Goal: Task Accomplishment & Management: Manage account settings

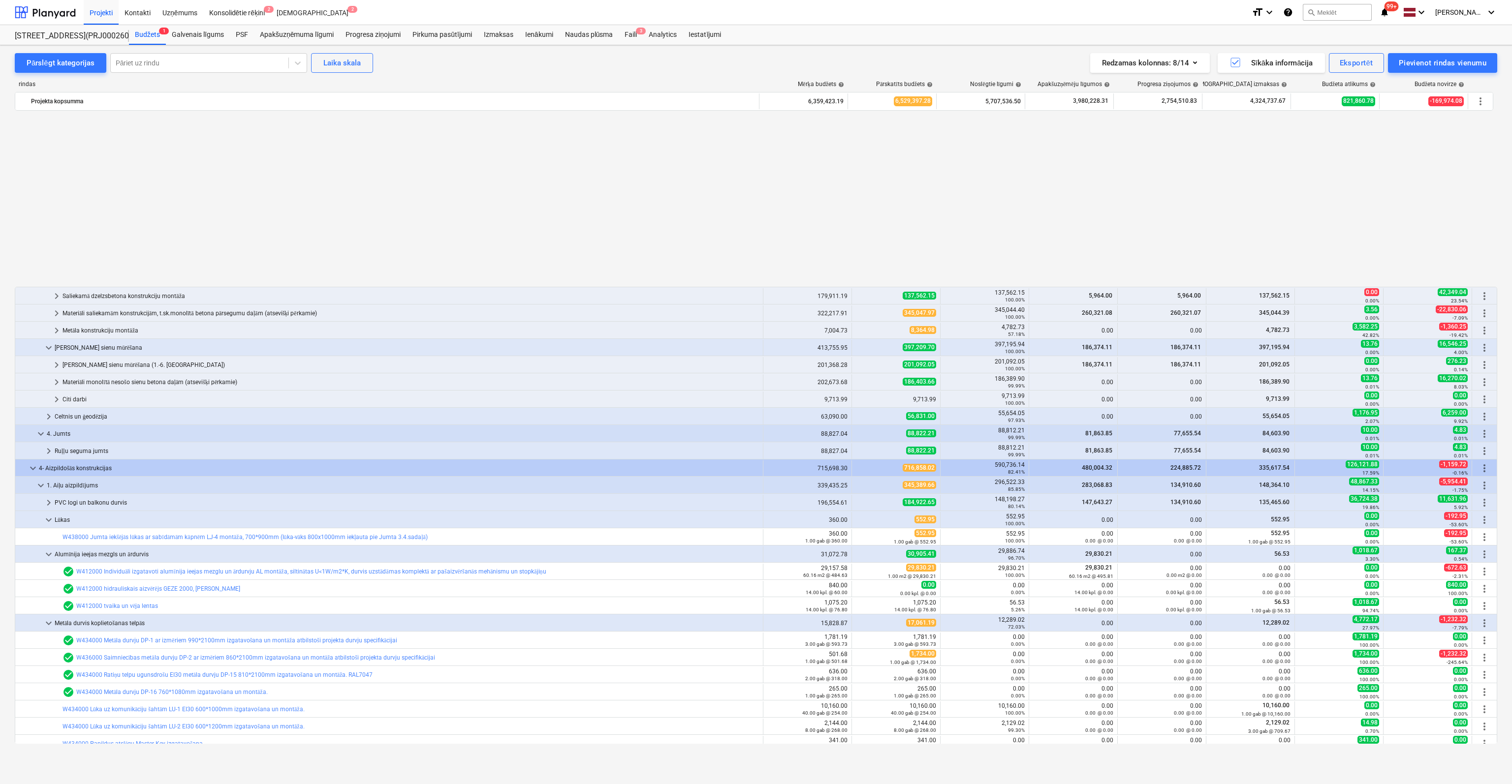
scroll to position [517, 0]
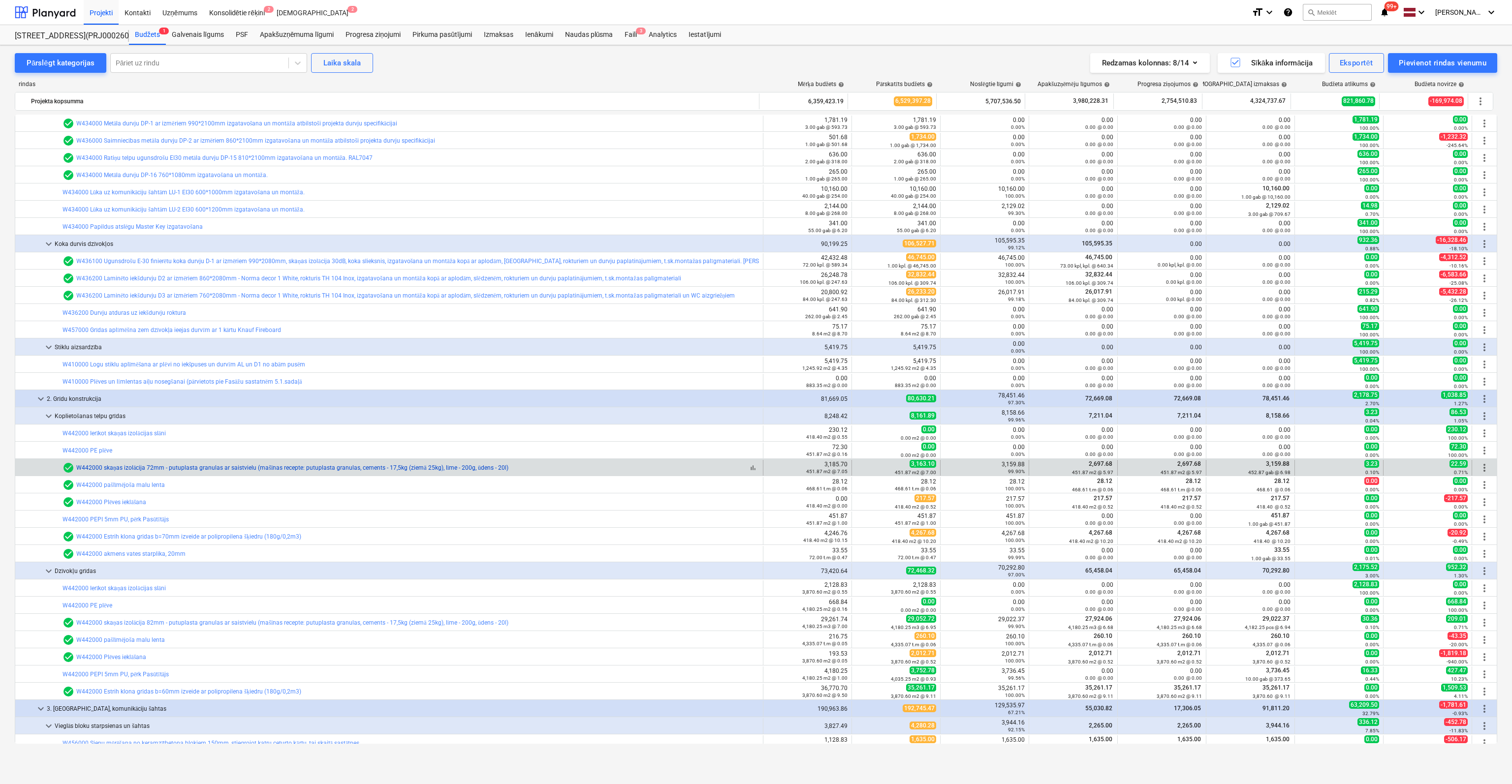
click at [101, 468] on link "W442000 skaņas izolācija 72mm - putuplasta granulas ar saistvielu (mašīnas rece…" at bounding box center [292, 468] width 432 height 7
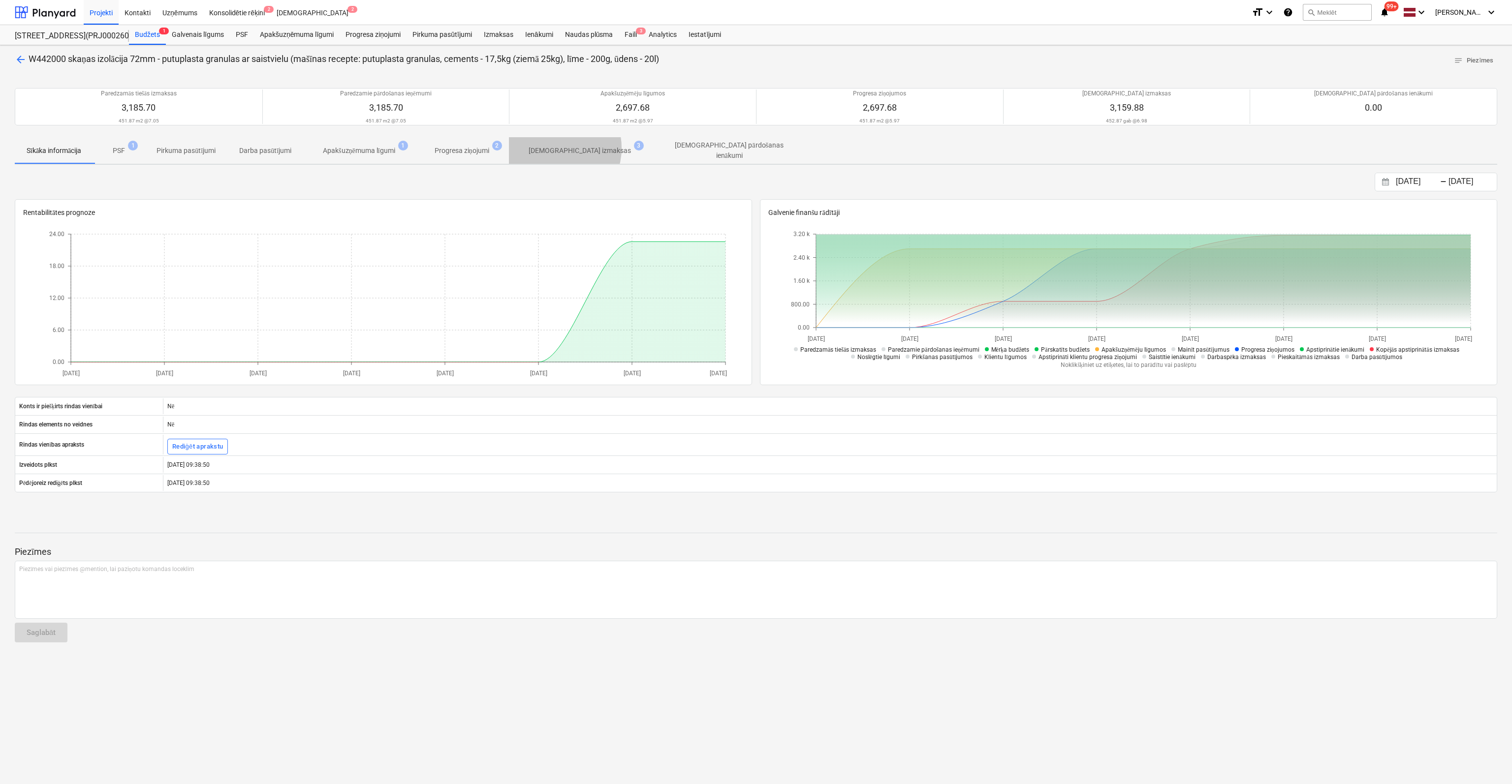
click at [559, 148] on p "Apstiprinātas izmaksas" at bounding box center [579, 151] width 103 height 11
click at [17, 55] on span "arrow_back" at bounding box center [21, 60] width 12 height 12
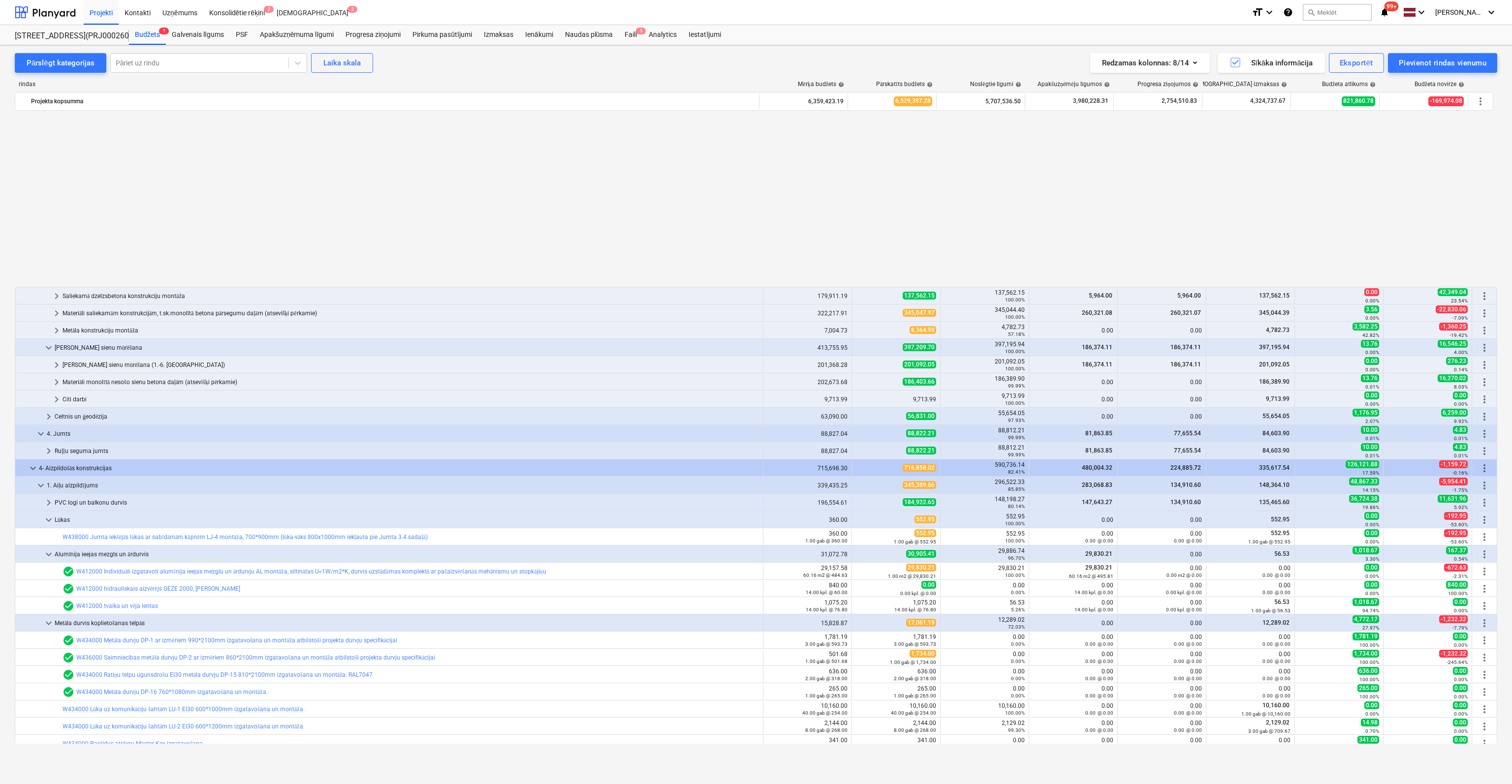
scroll to position [517, 0]
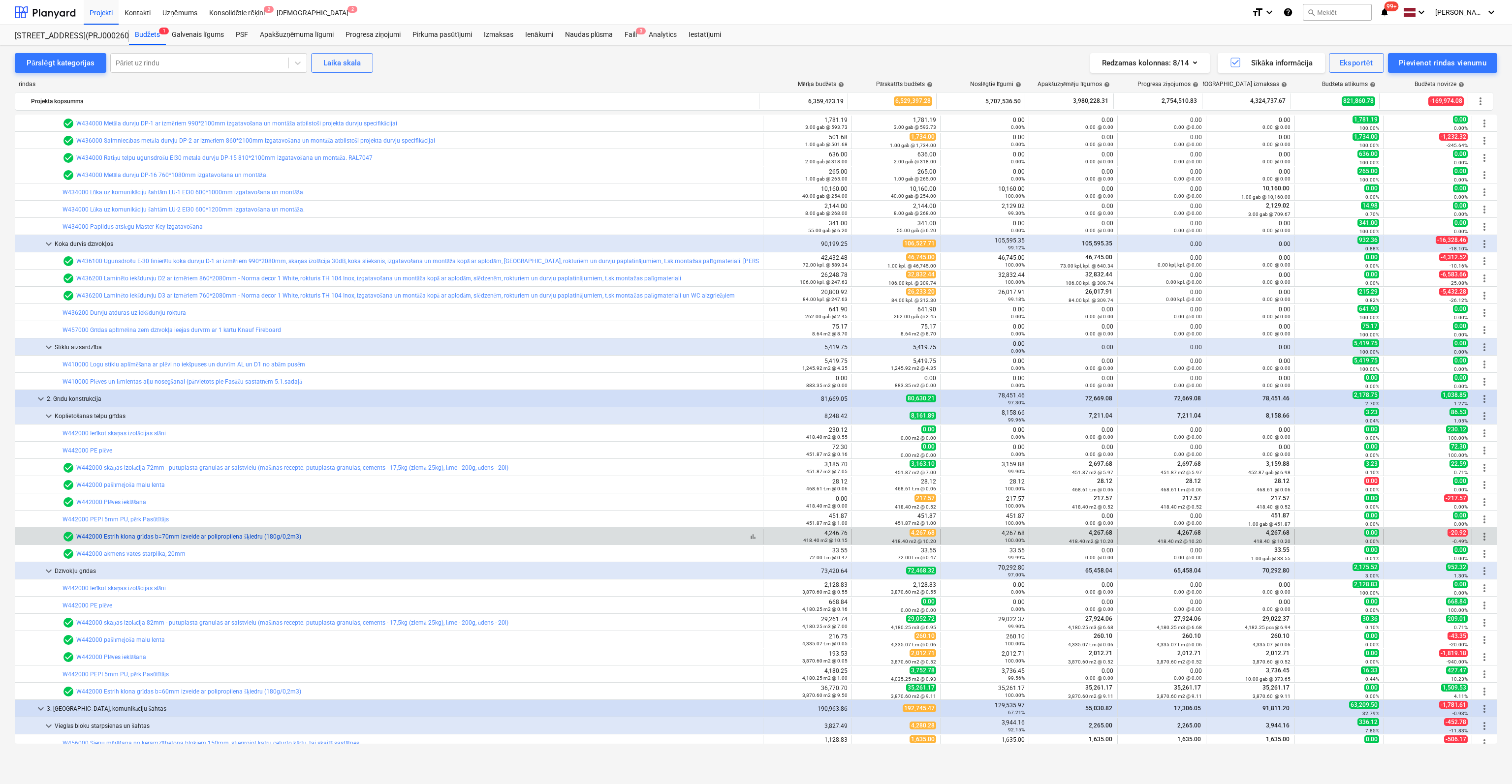
click at [138, 539] on link "W442000 Estrih klona grīdas b=70mm izveide ar polipropilena šķiedru (180g/0,2m3)" at bounding box center [189, 537] width 225 height 7
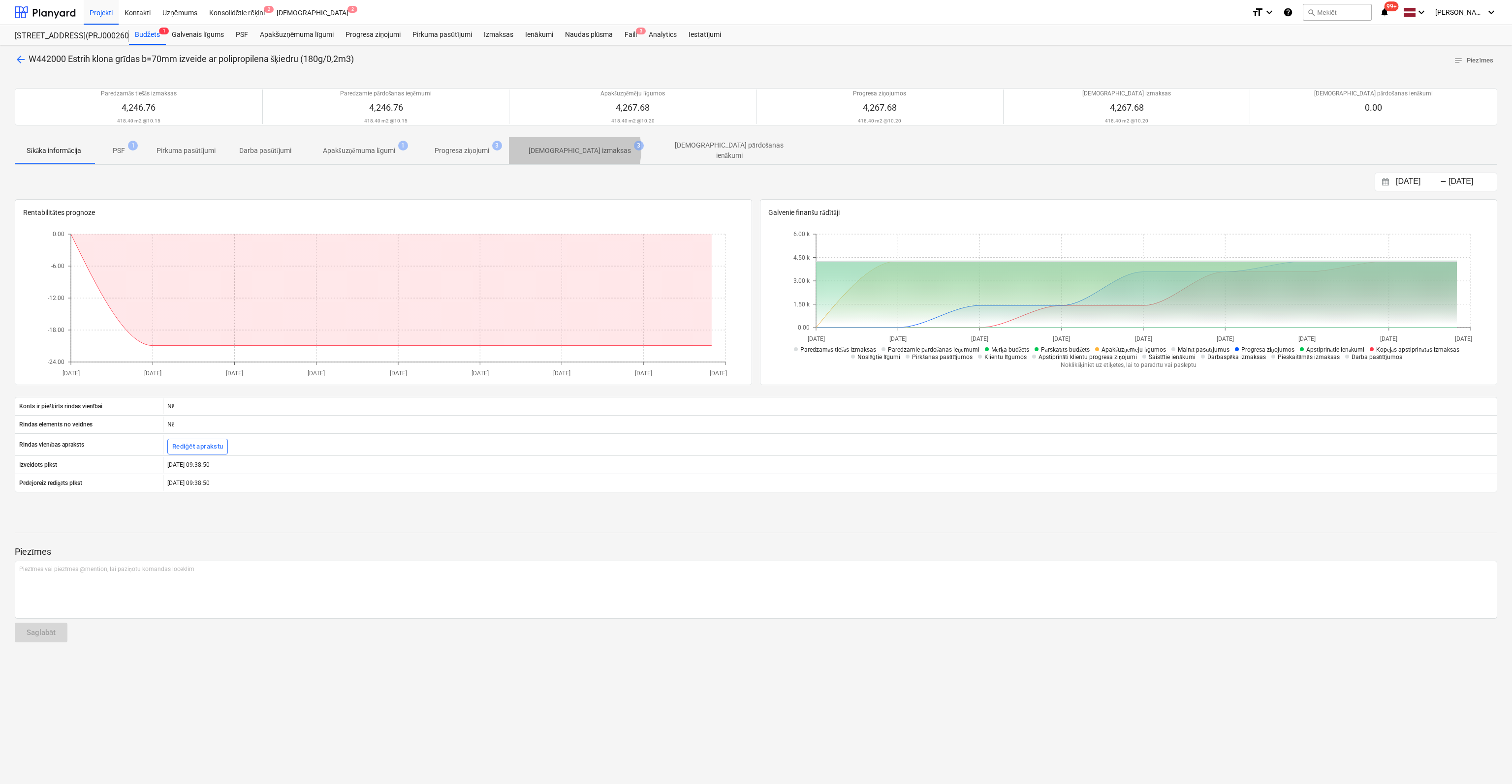
click at [579, 149] on p "Apstiprinātas izmaksas" at bounding box center [579, 151] width 103 height 11
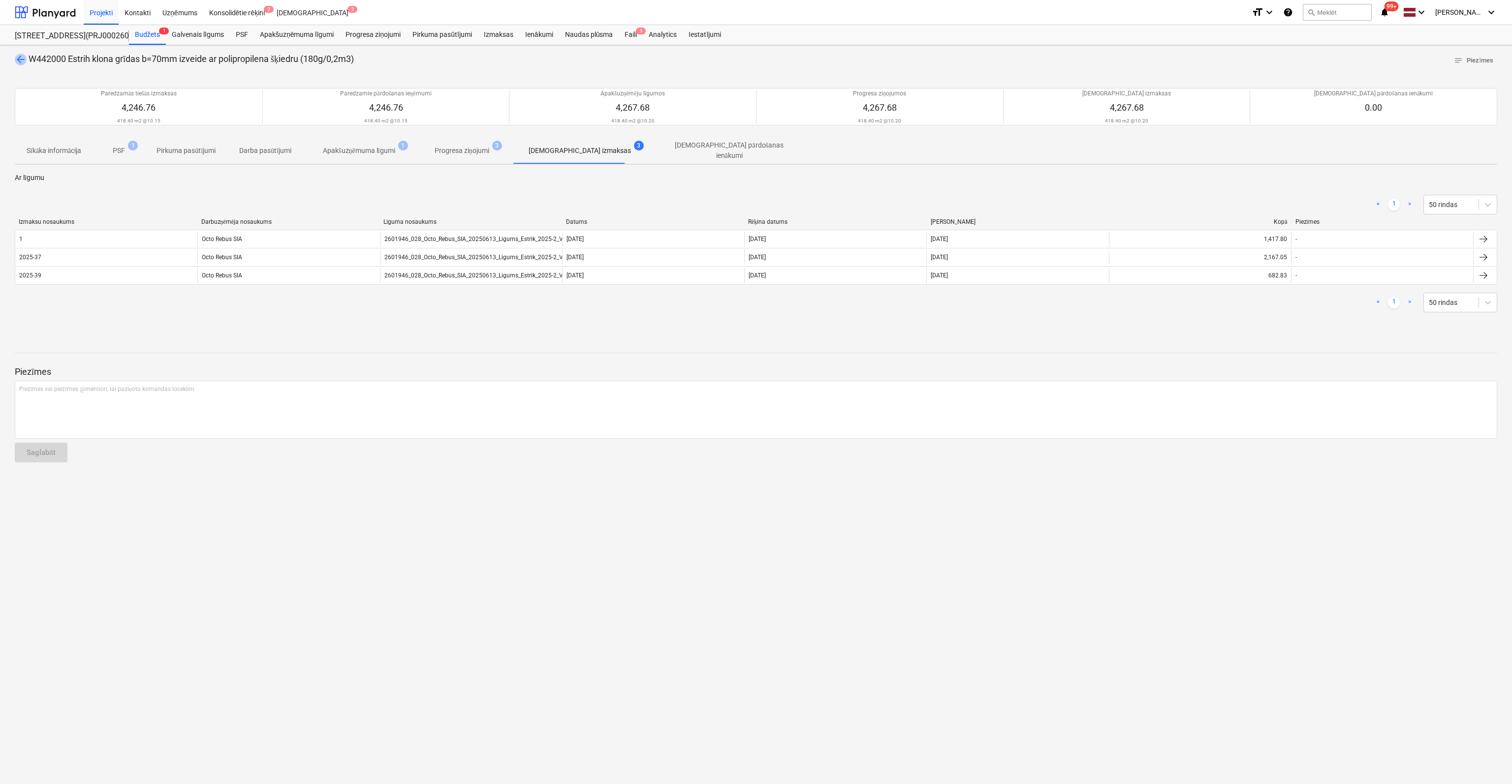
click at [18, 55] on span "arrow_back" at bounding box center [21, 60] width 12 height 12
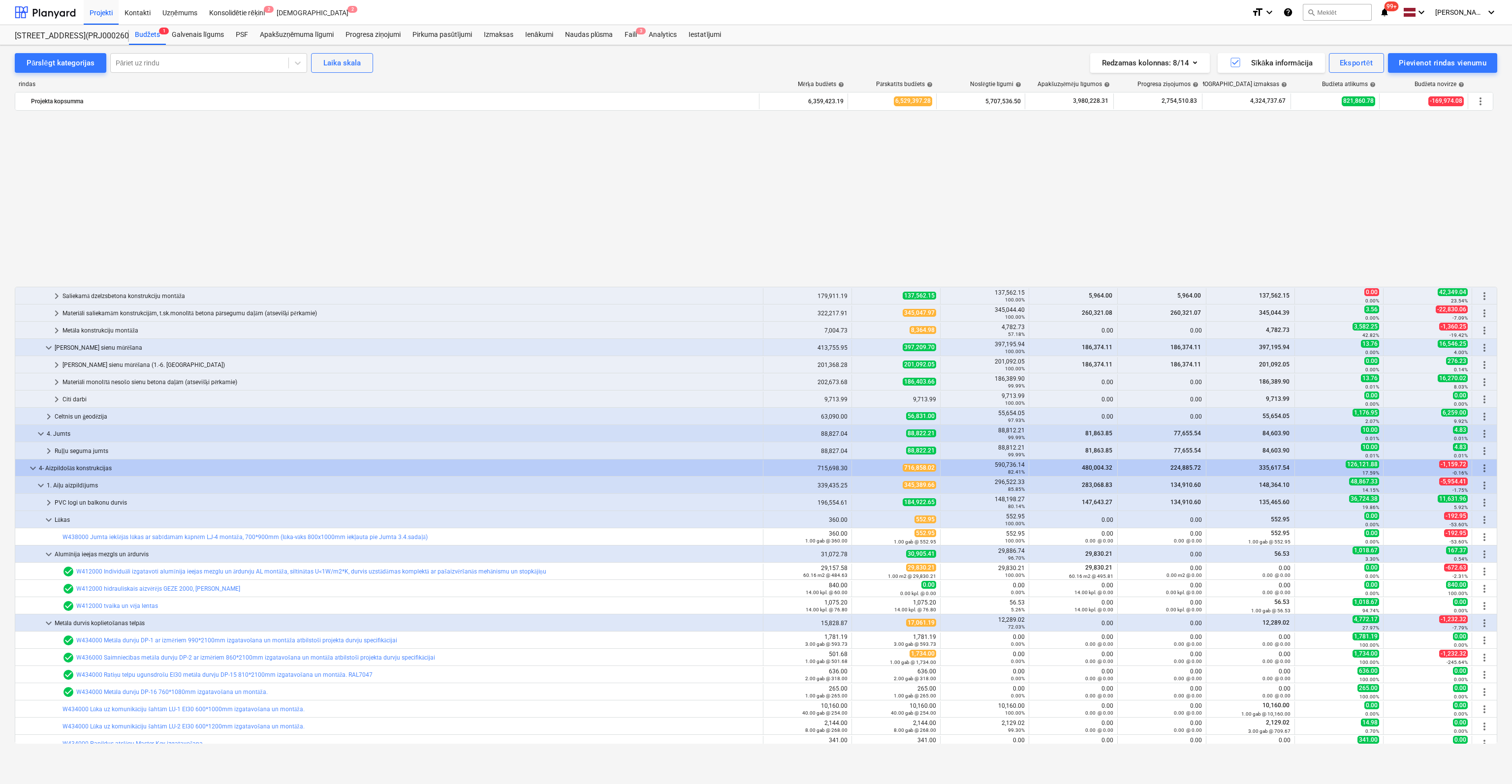
scroll to position [517, 0]
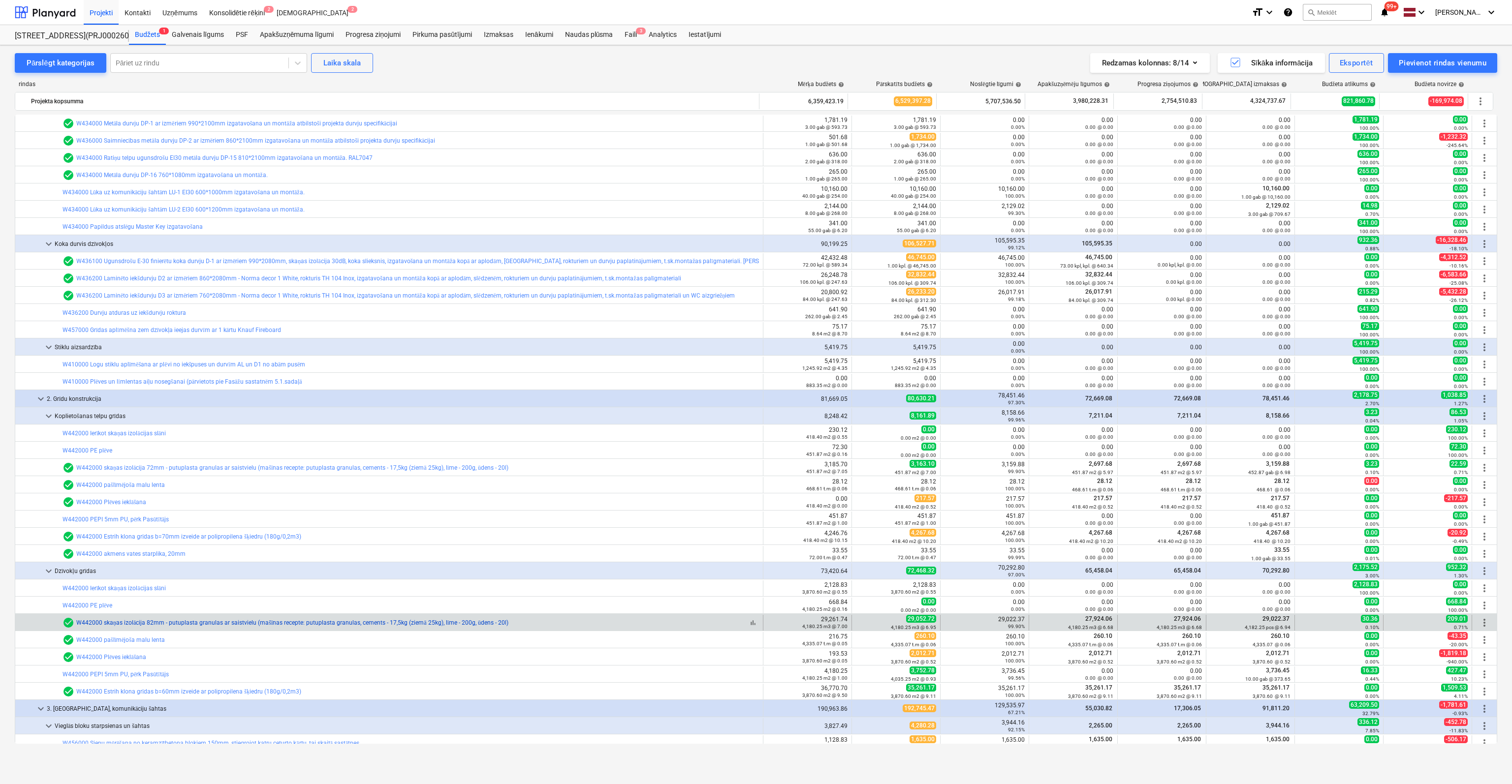
click at [113, 621] on link "W442000 skaņas izolācija 82mm - putuplasta granulas ar saistvielu (mašīnas rece…" at bounding box center [292, 623] width 432 height 7
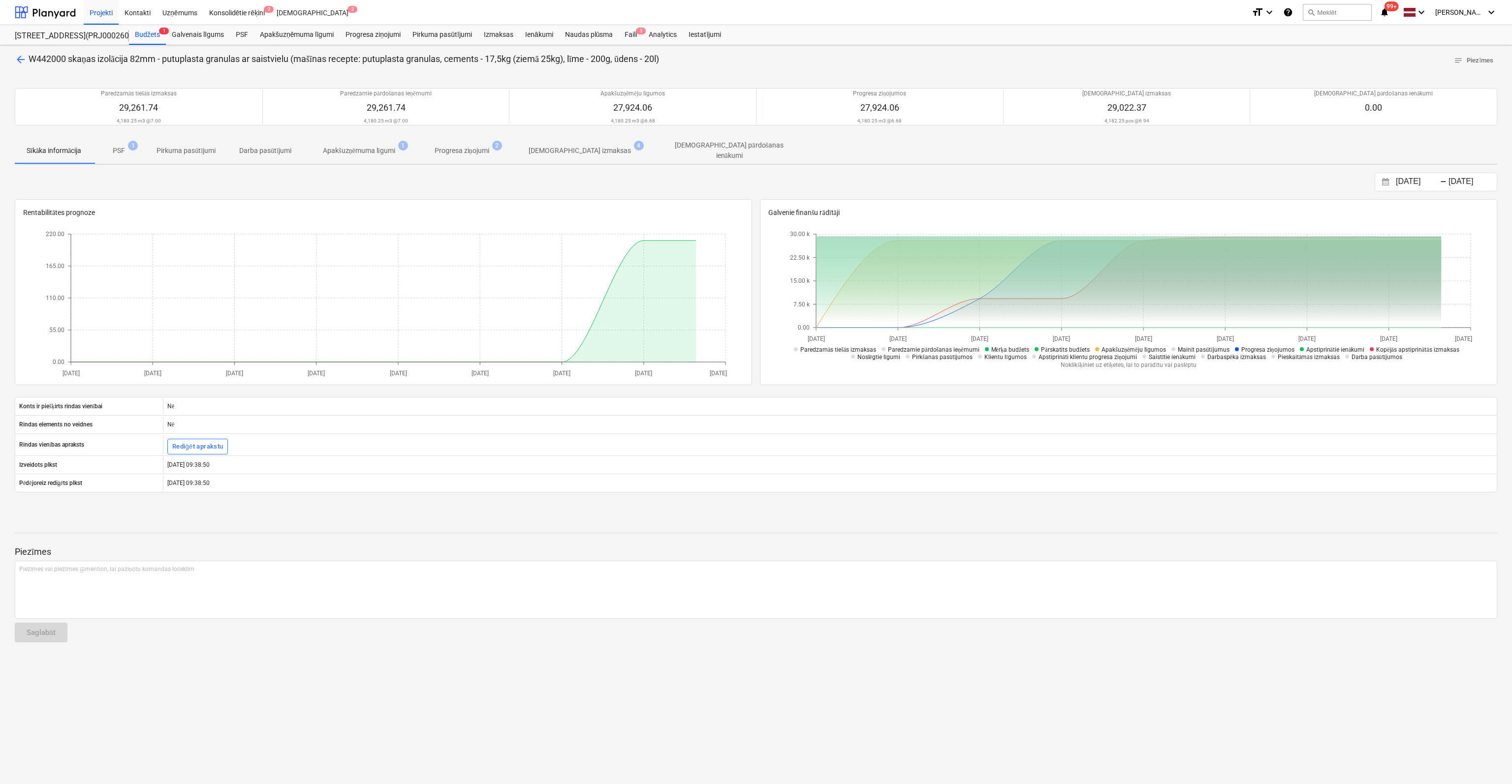
click at [575, 150] on p "Apstiprinātas izmaksas" at bounding box center [579, 151] width 103 height 11
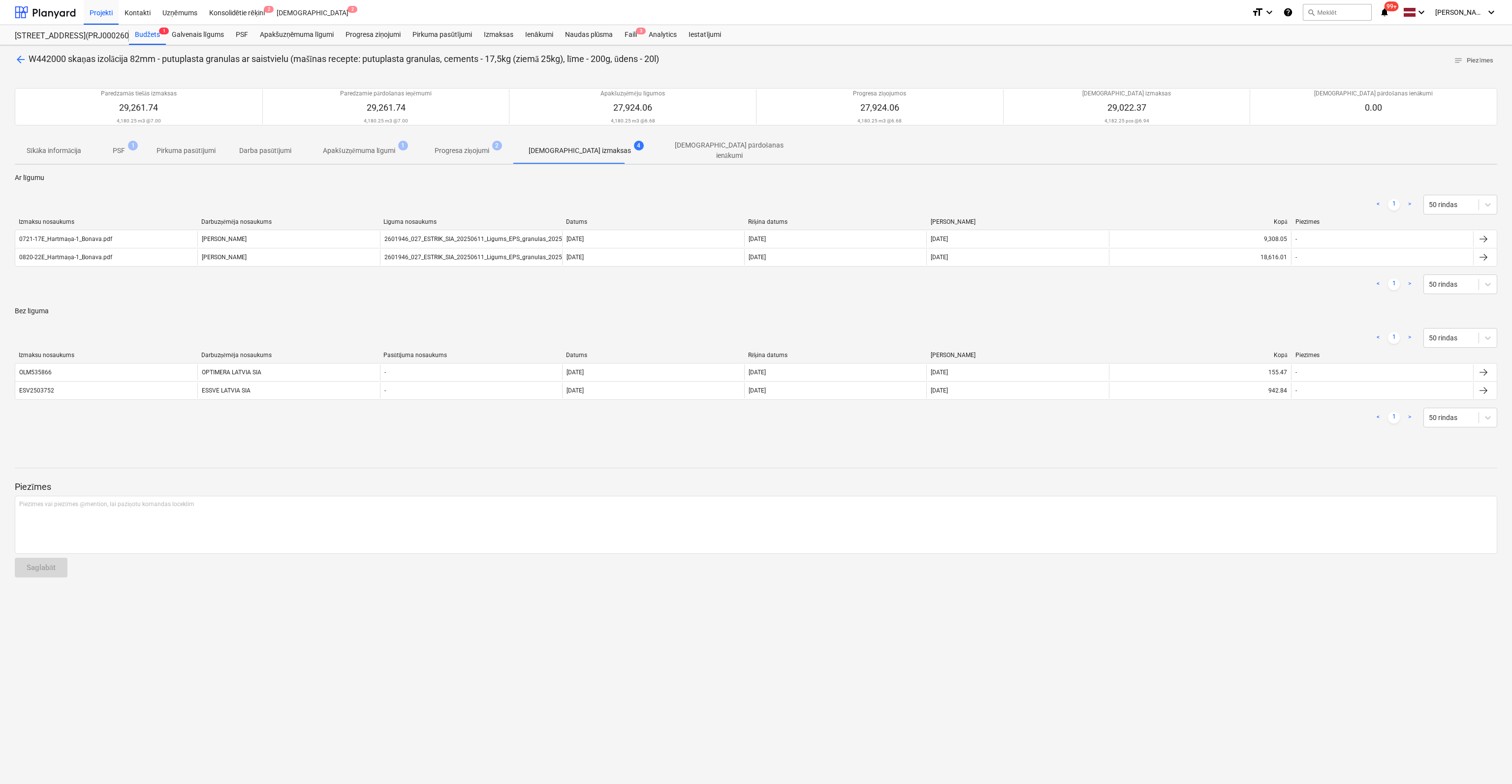
click at [17, 58] on span "arrow_back" at bounding box center [21, 60] width 12 height 12
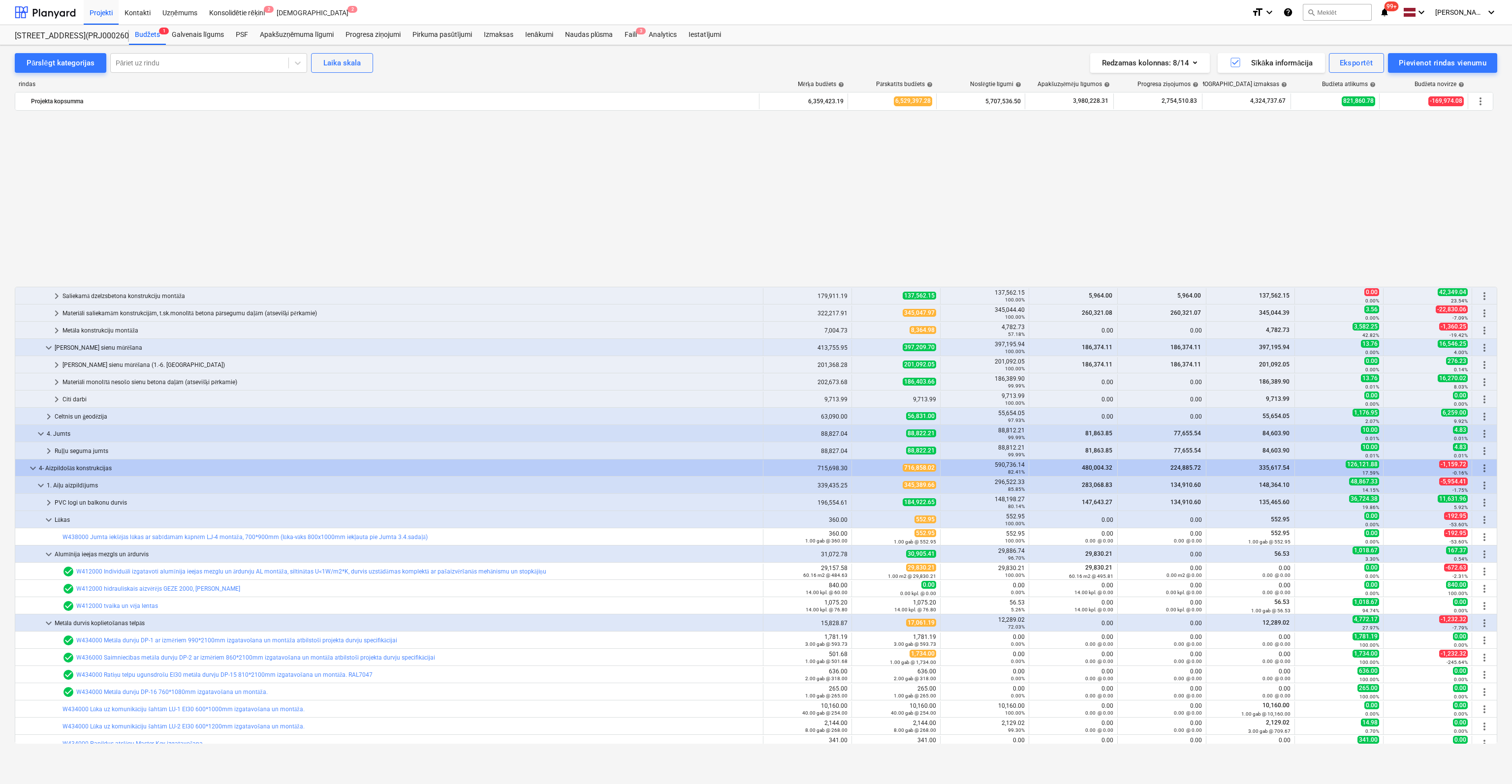
scroll to position [517, 0]
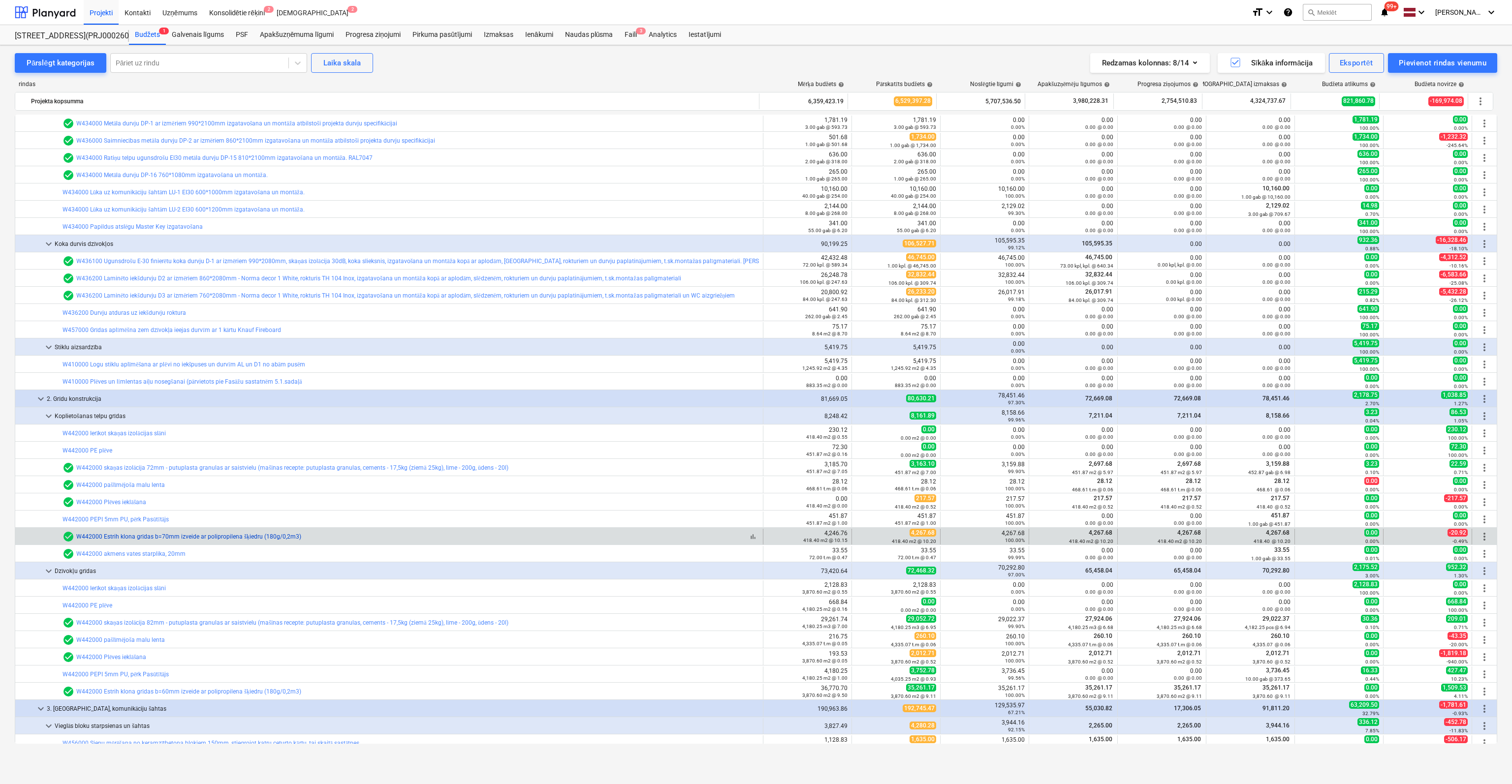
click at [129, 534] on link "W442000 Estrih klona grīdas b=70mm izveide ar polipropilena šķiedru (180g/0,2m3)" at bounding box center [189, 537] width 225 height 7
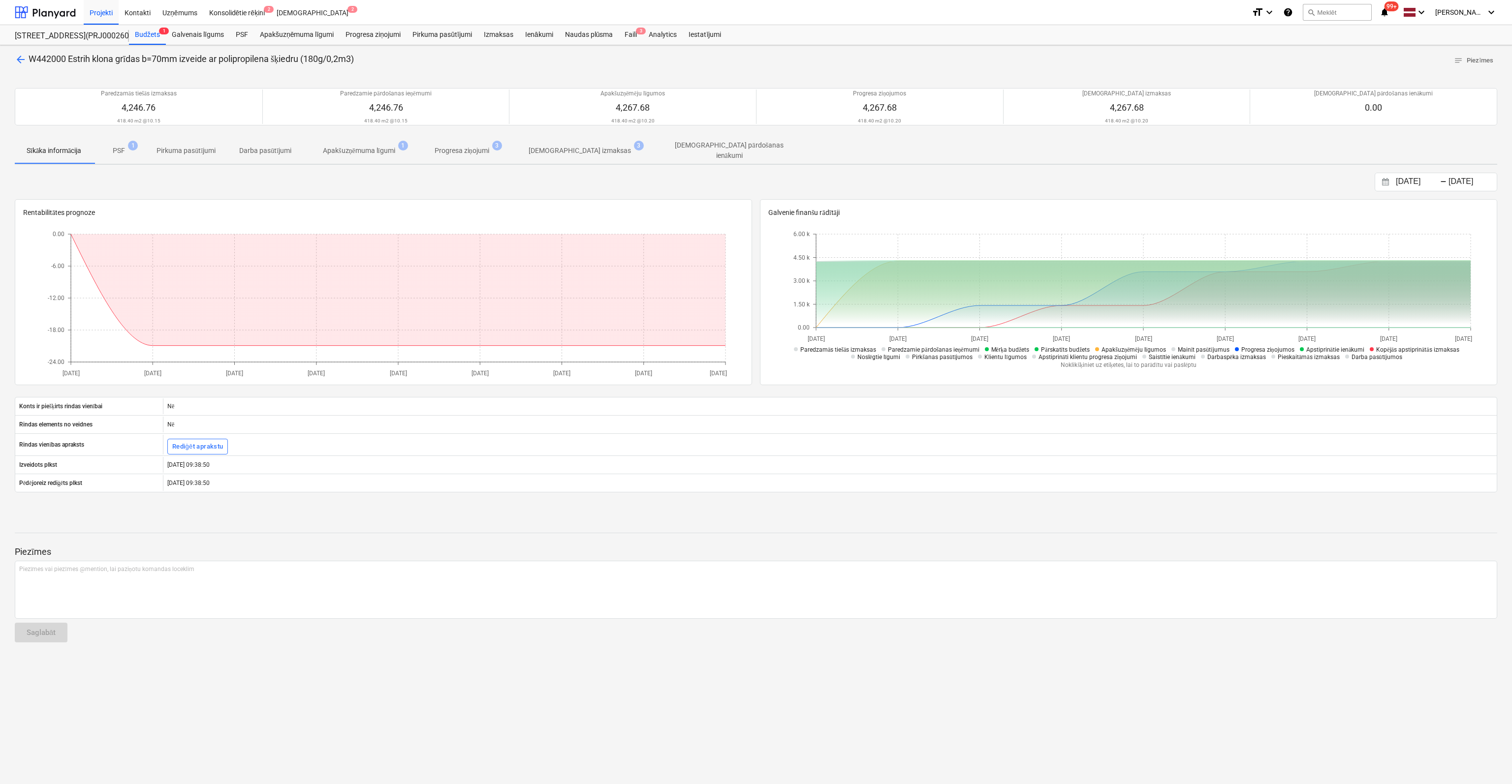
click at [565, 150] on p "[DEMOGRAPHIC_DATA] izmaksas" at bounding box center [579, 151] width 103 height 11
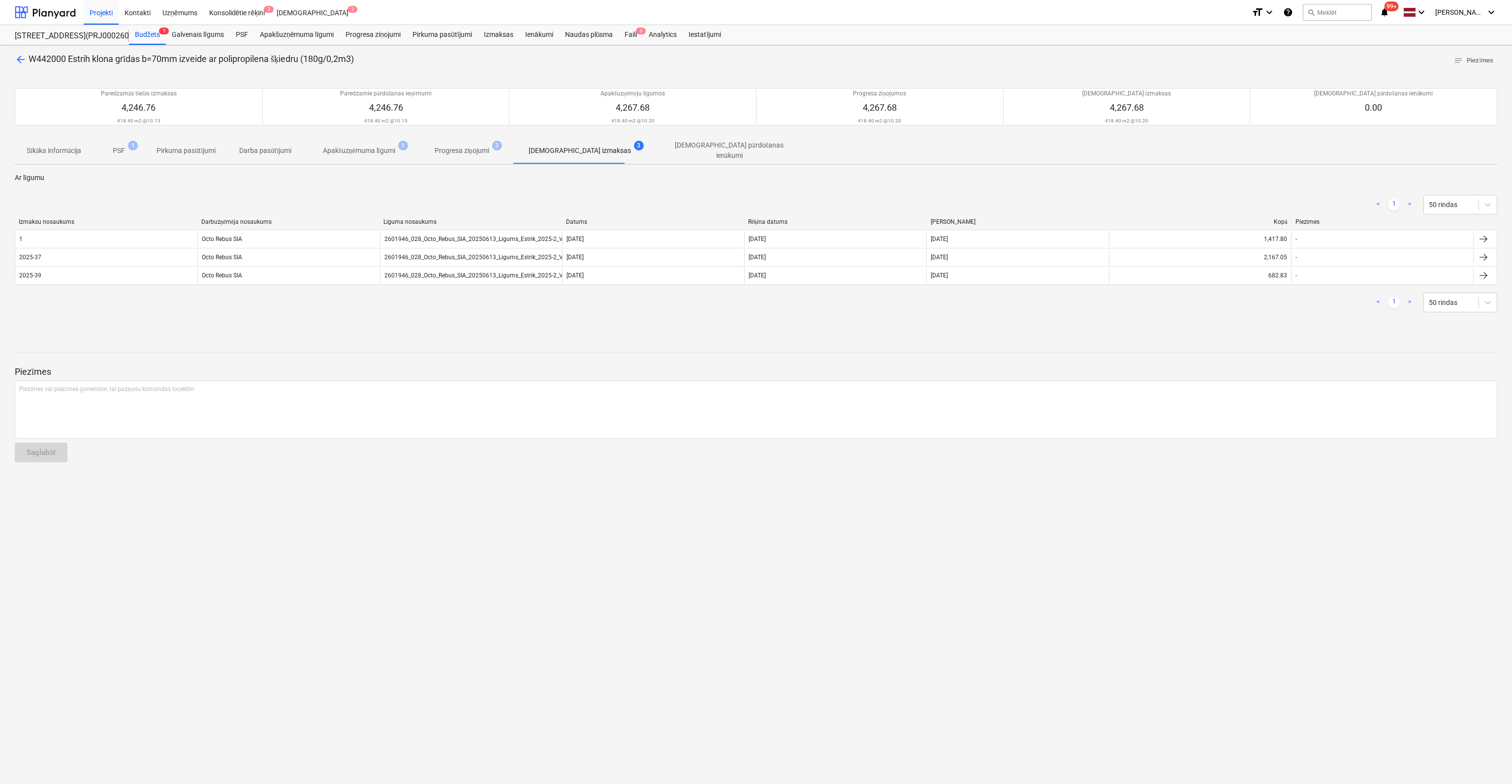
click at [23, 62] on span "arrow_back" at bounding box center [21, 60] width 12 height 12
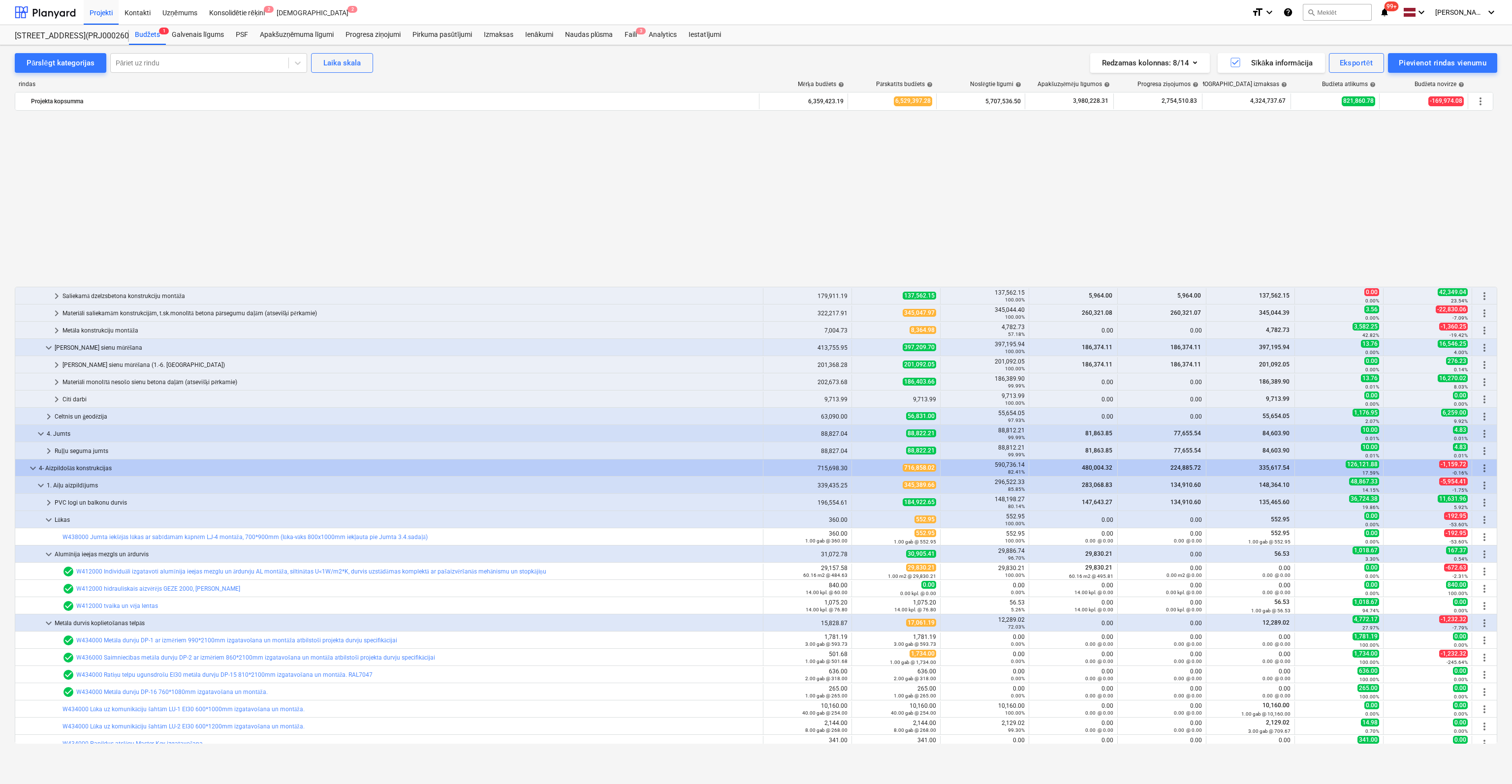
scroll to position [517, 0]
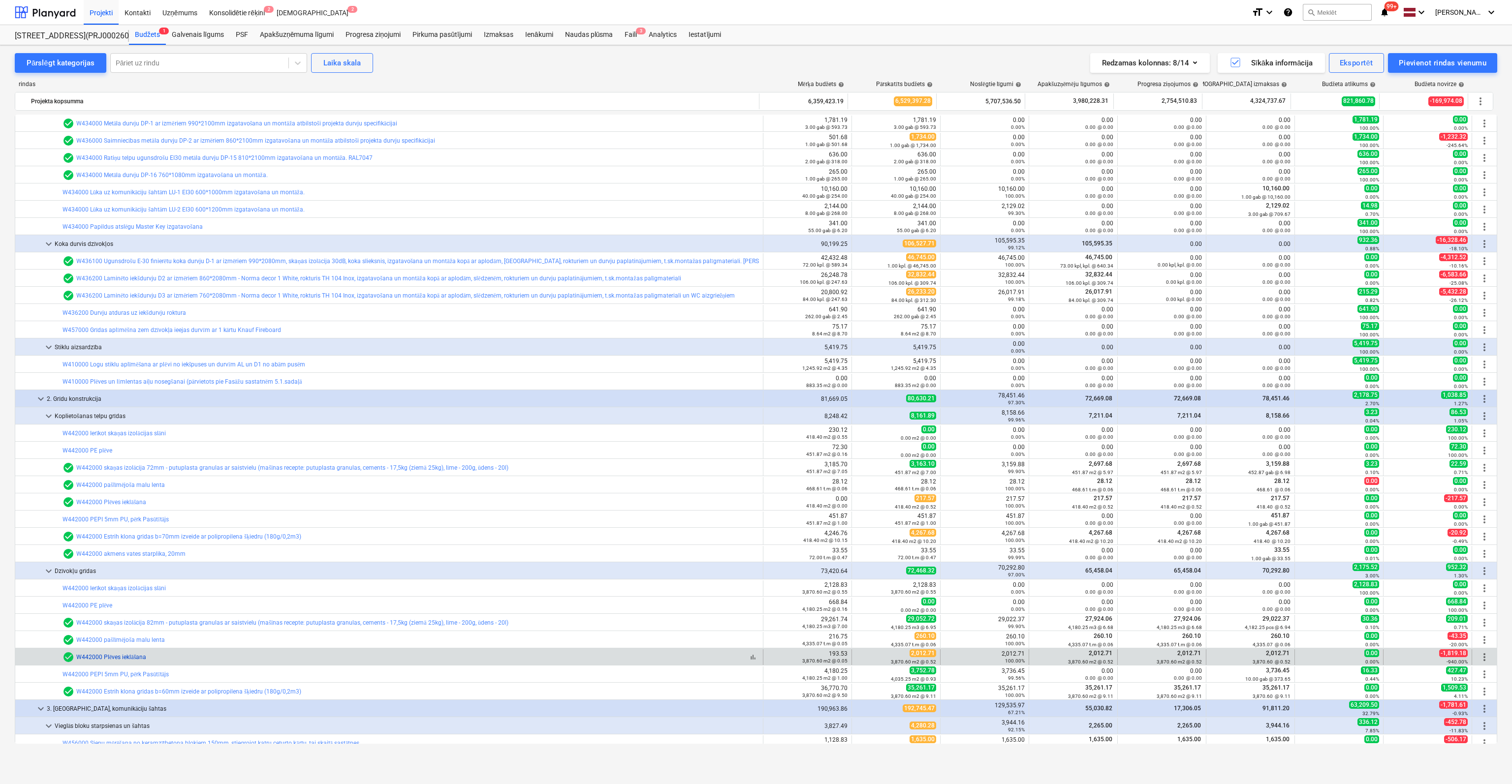
click at [128, 658] on link "W442000 Plēves ieklāšana" at bounding box center [111, 657] width 70 height 7
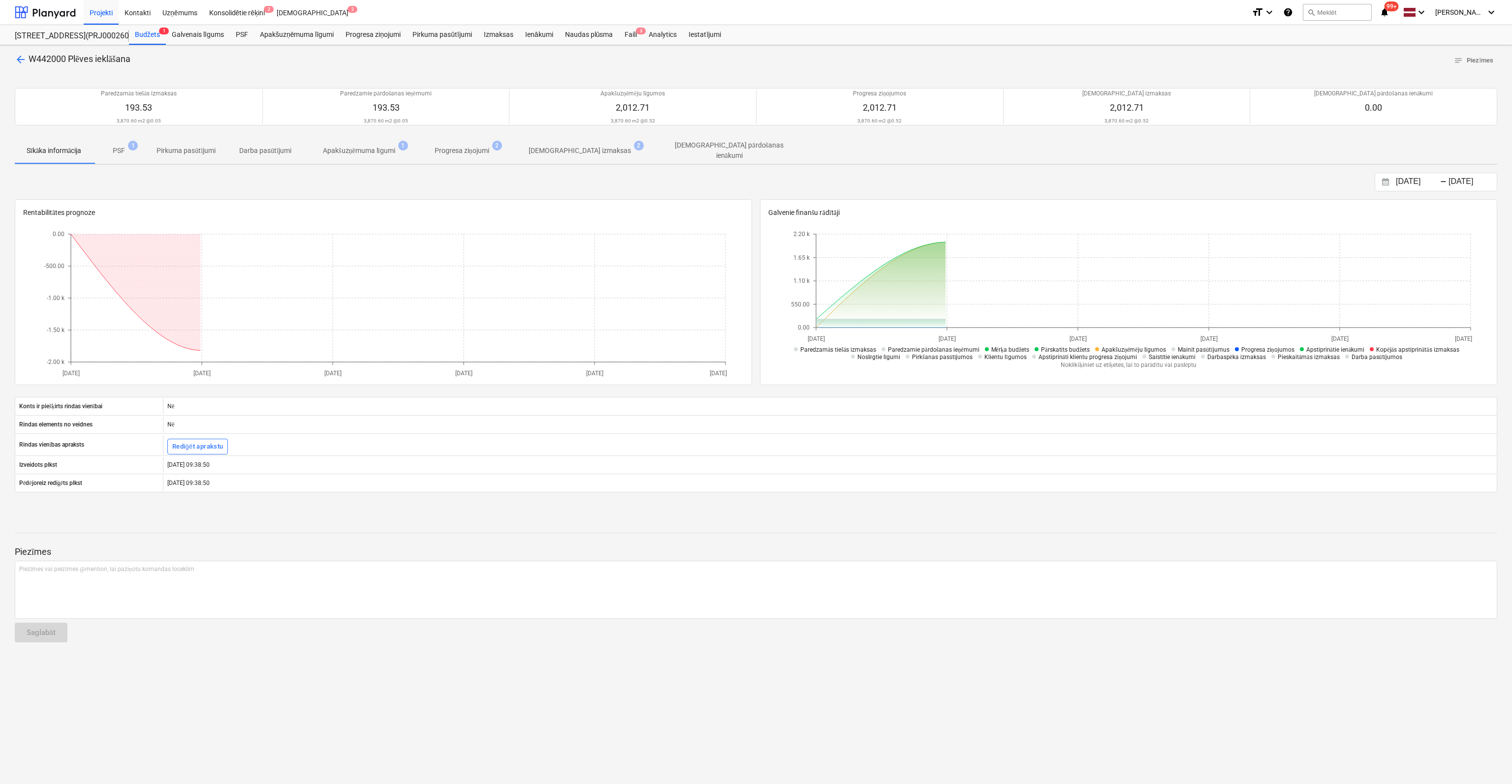
click at [575, 146] on p "[DEMOGRAPHIC_DATA] izmaksas" at bounding box center [579, 151] width 103 height 11
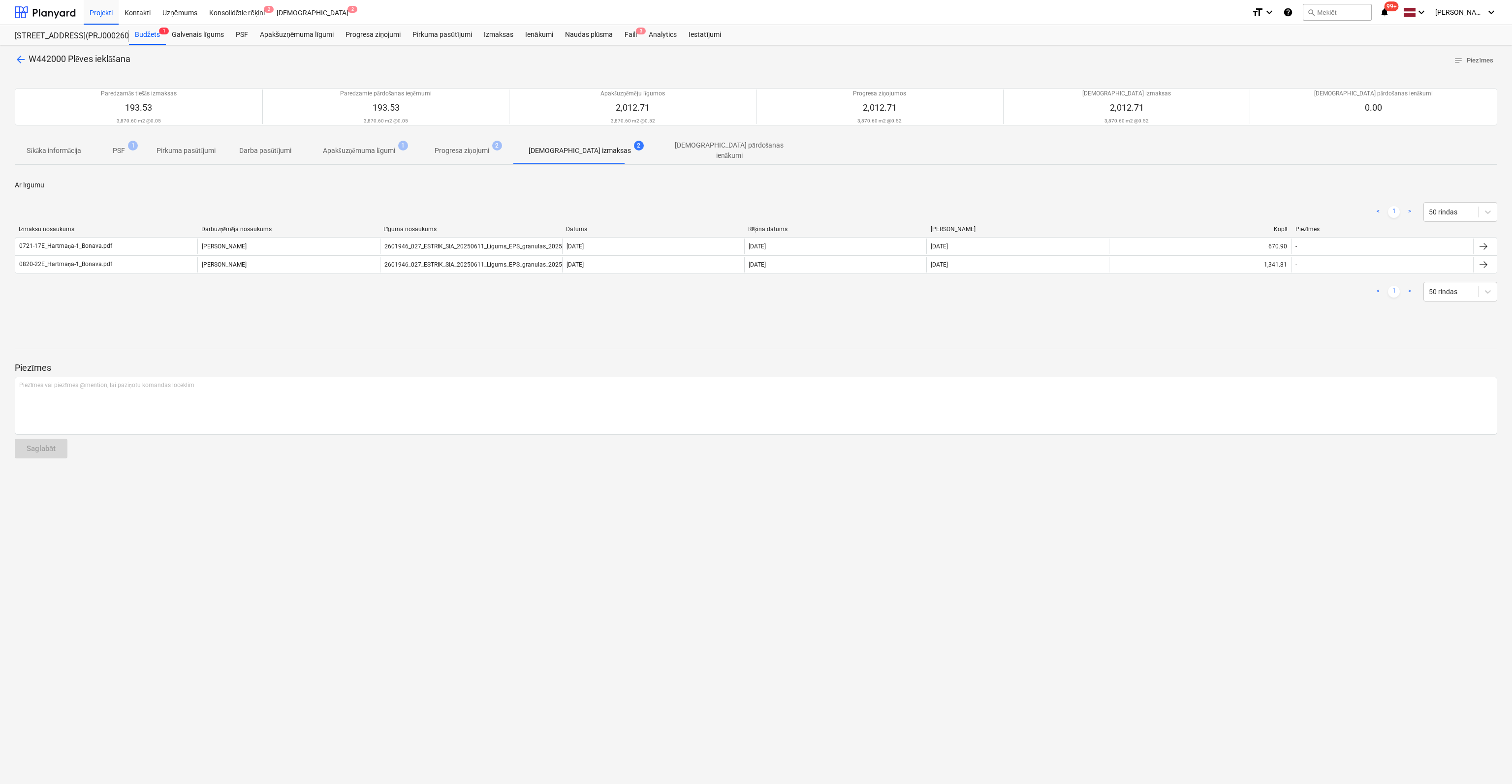
click at [15, 59] on div "arrow_back W442000 Plēves ieklāšana notes Piezīmes Paredzamās tiešās izmaksas 1…" at bounding box center [756, 414] width 1512 height 739
click at [19, 59] on span "arrow_back" at bounding box center [21, 60] width 12 height 12
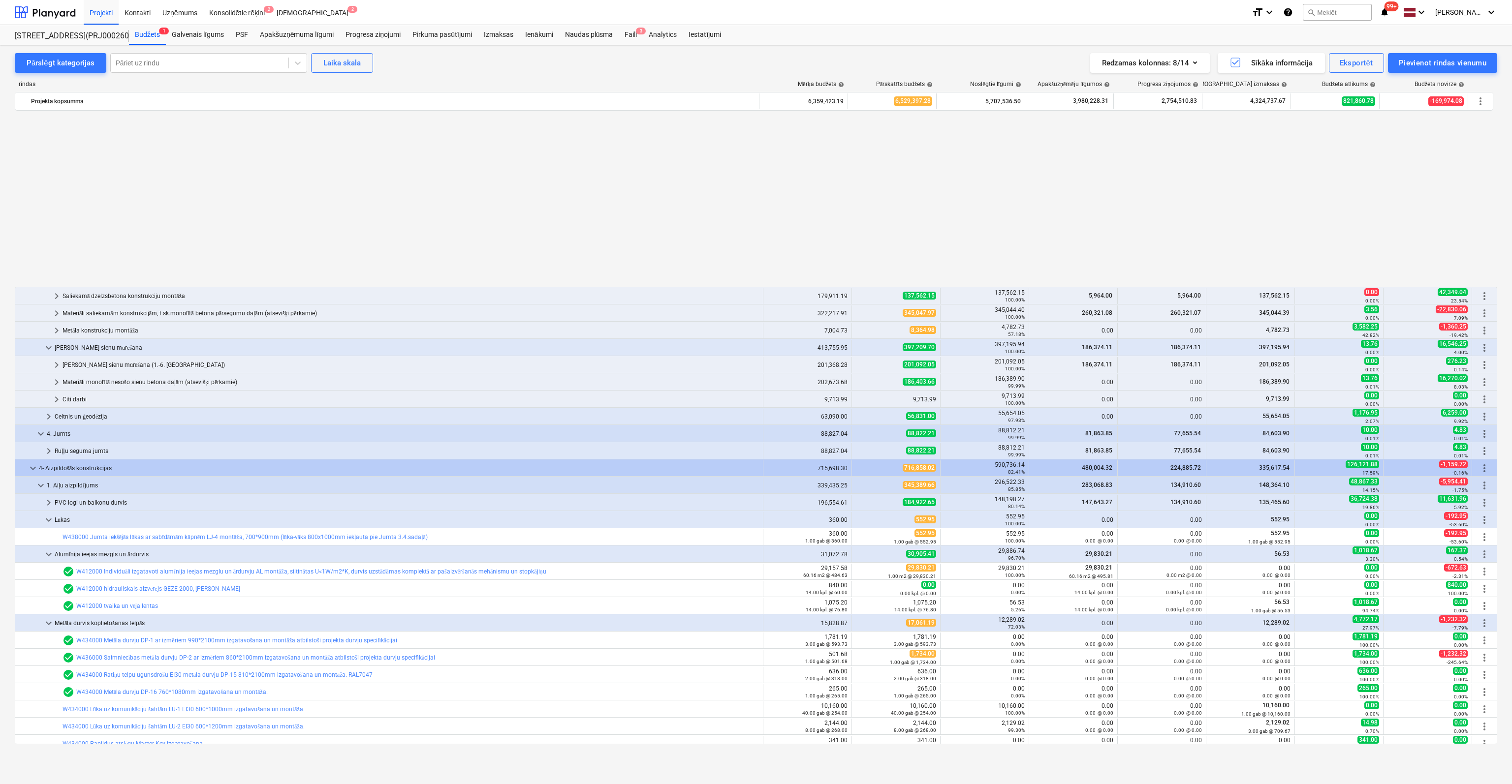
scroll to position [517, 0]
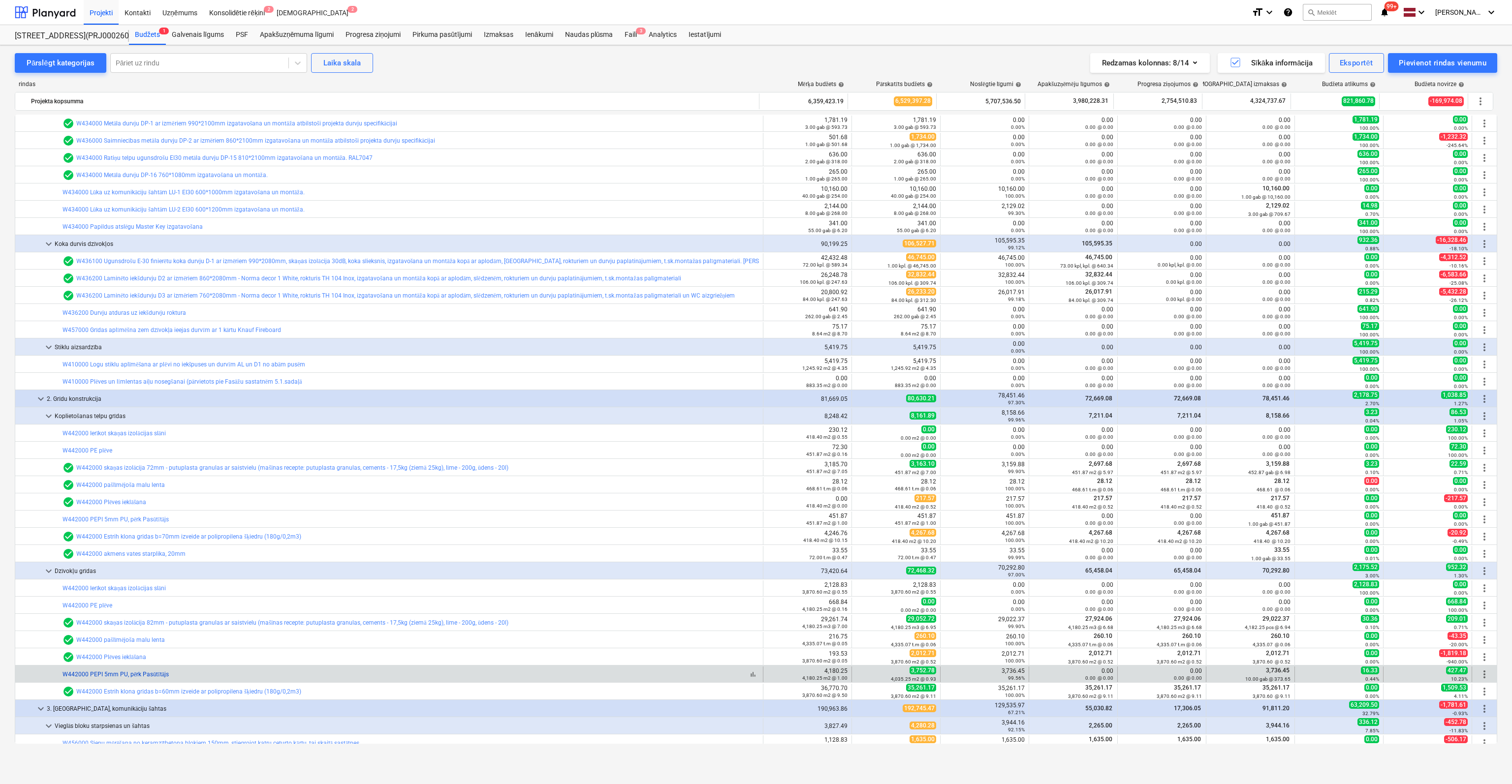
click at [126, 672] on link "W442000 PEPI 5mm PU, pērk Pasūtītājs" at bounding box center [115, 674] width 107 height 7
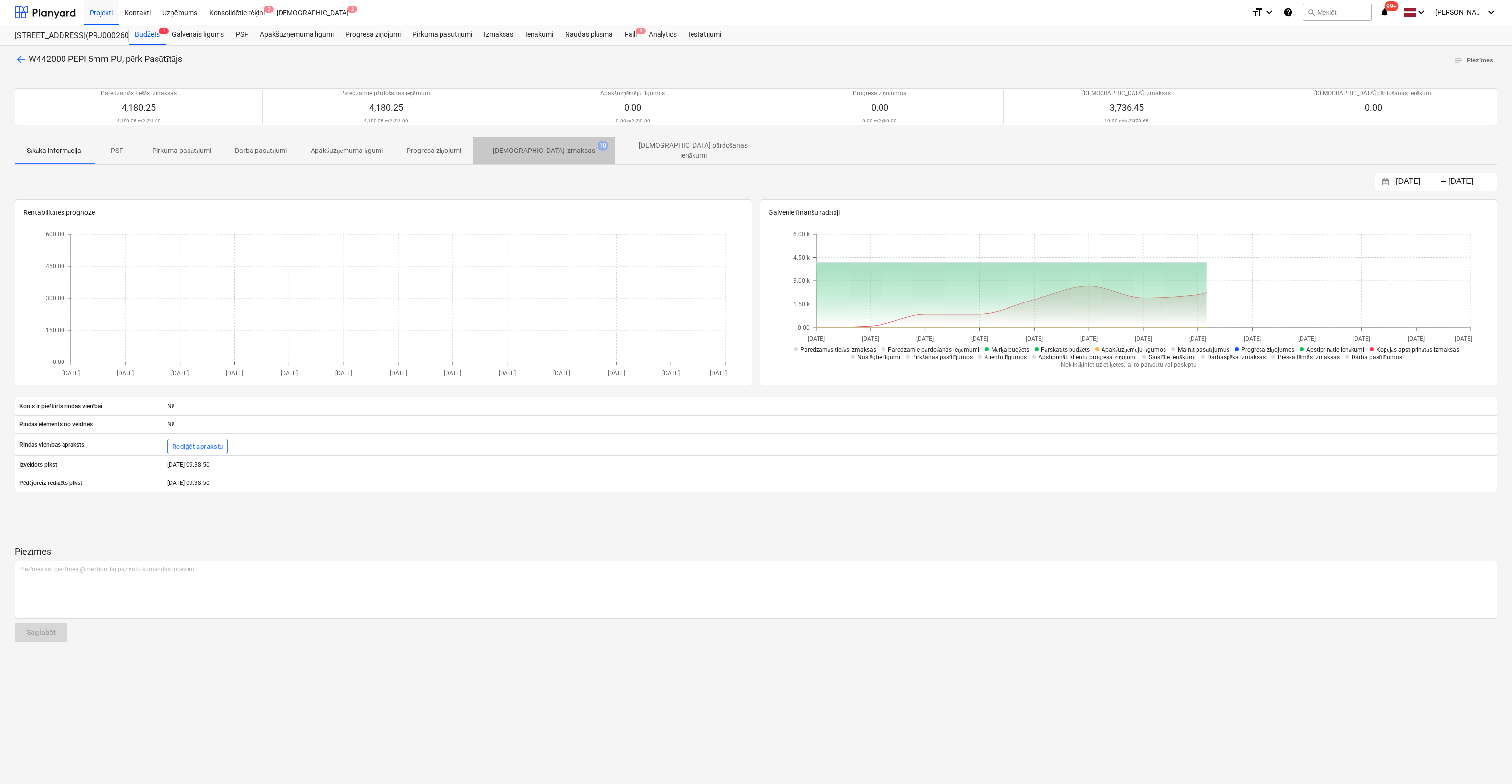
click at [551, 149] on p "[DEMOGRAPHIC_DATA] izmaksas" at bounding box center [543, 151] width 103 height 11
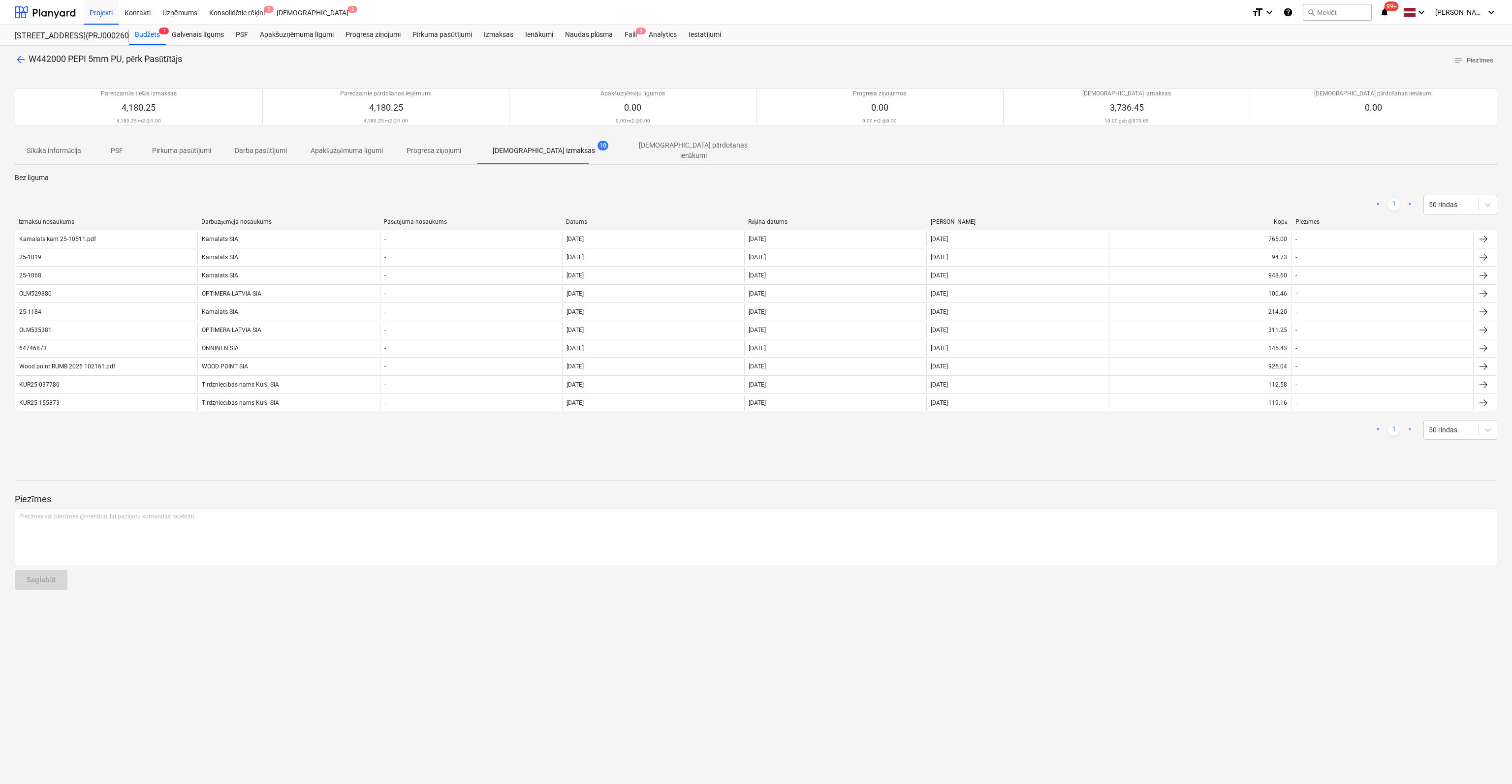
click at [22, 60] on span "arrow_back" at bounding box center [21, 60] width 12 height 12
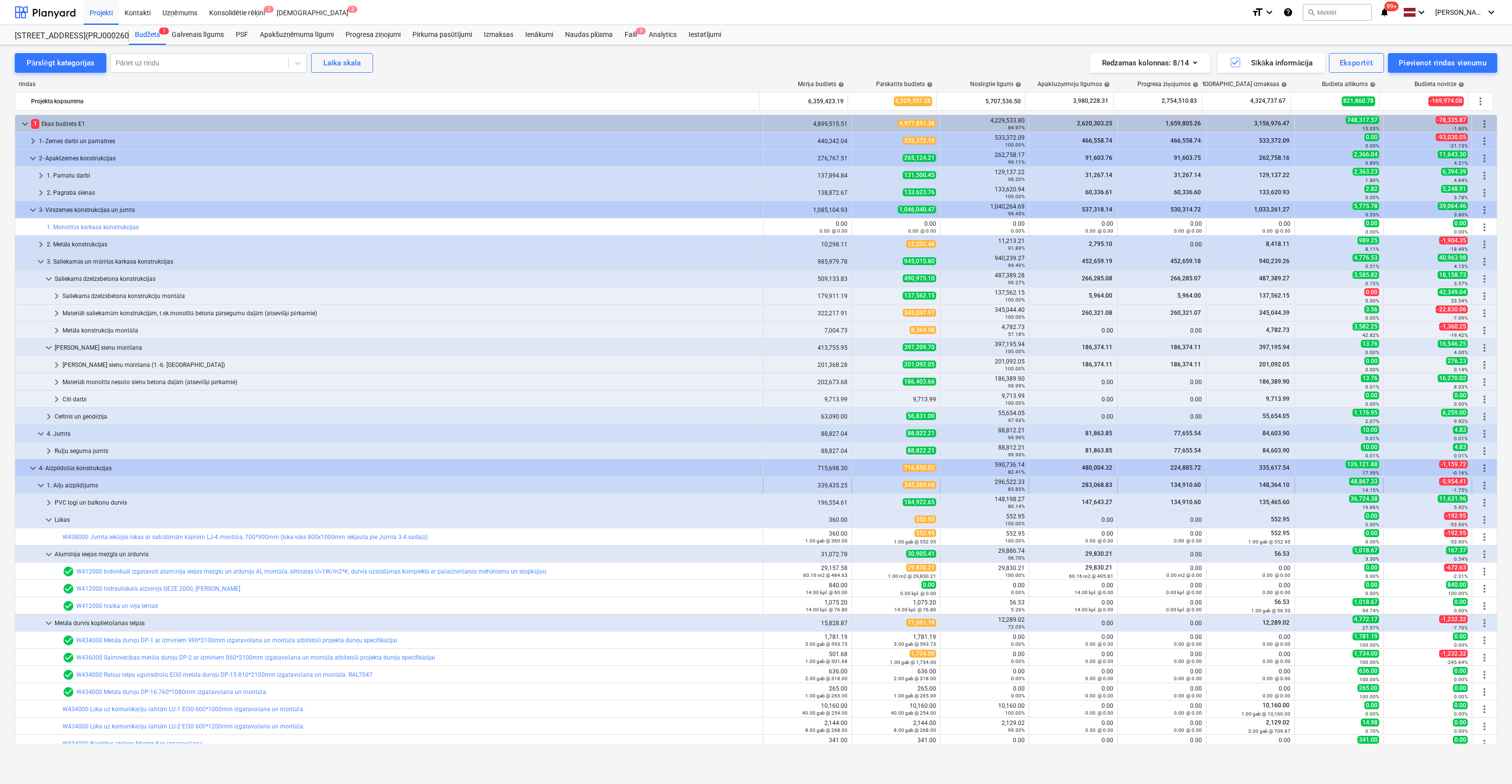
scroll to position [271, 0]
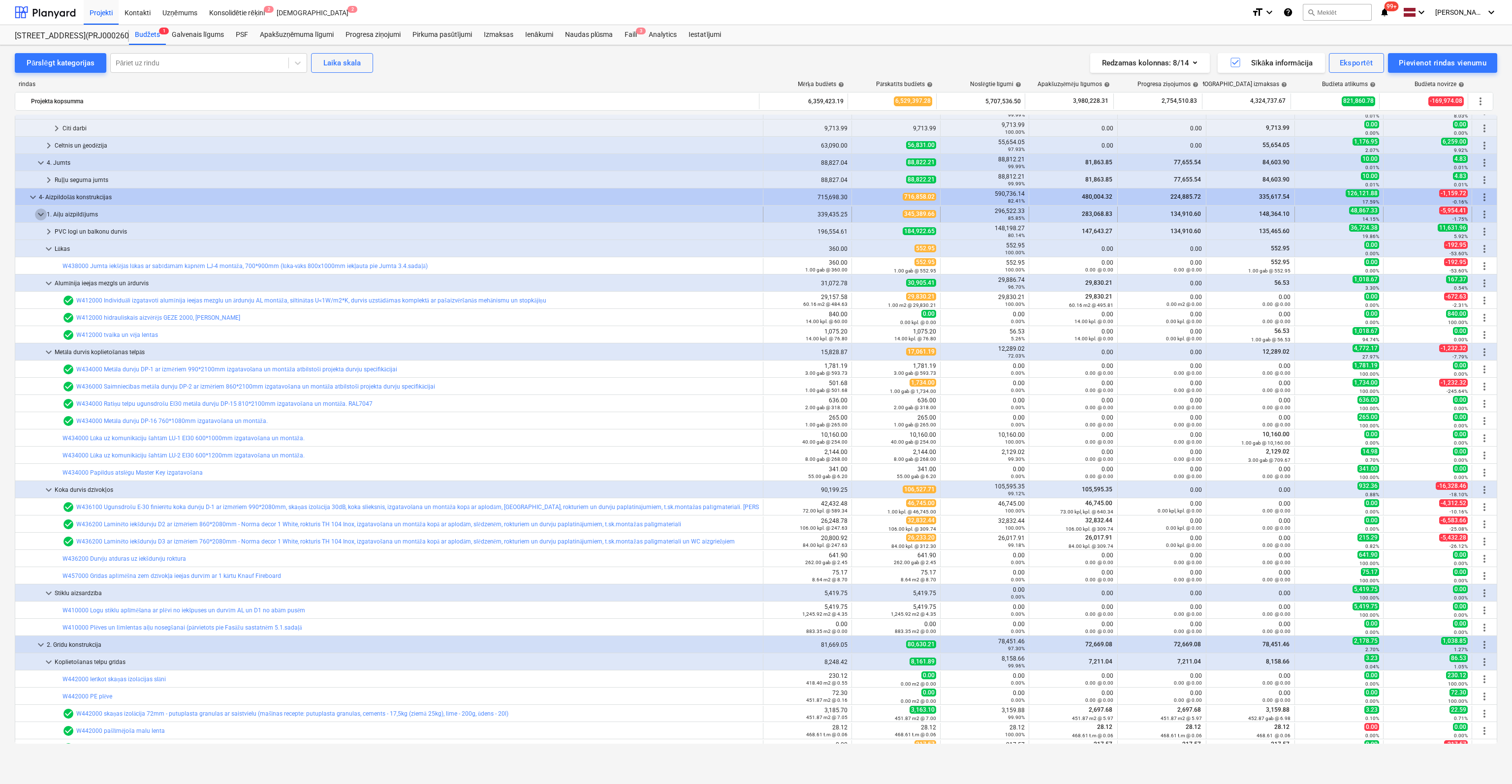
click at [37, 211] on span "keyboard_arrow_down" at bounding box center [41, 214] width 12 height 12
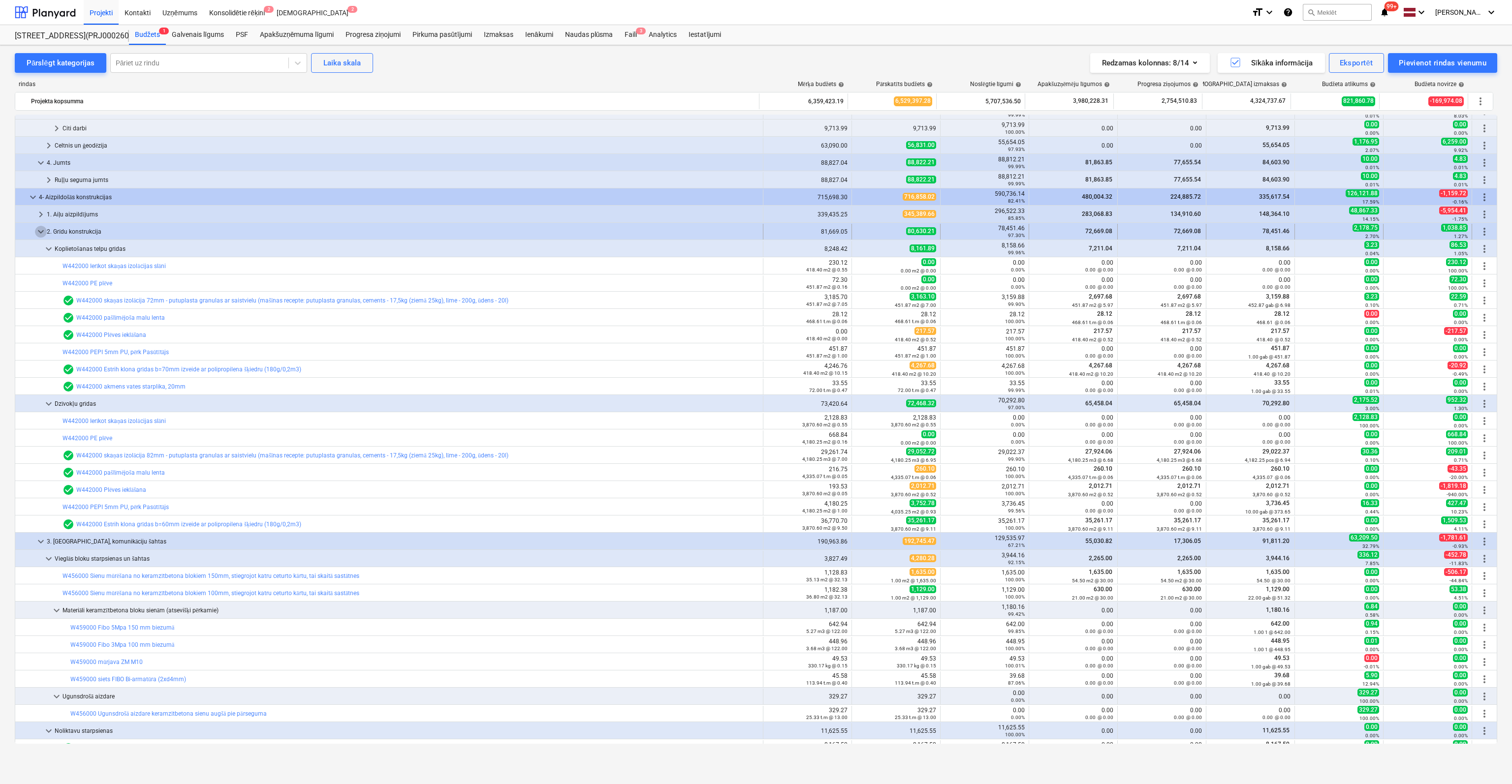
click at [40, 229] on span "keyboard_arrow_down" at bounding box center [41, 232] width 12 height 12
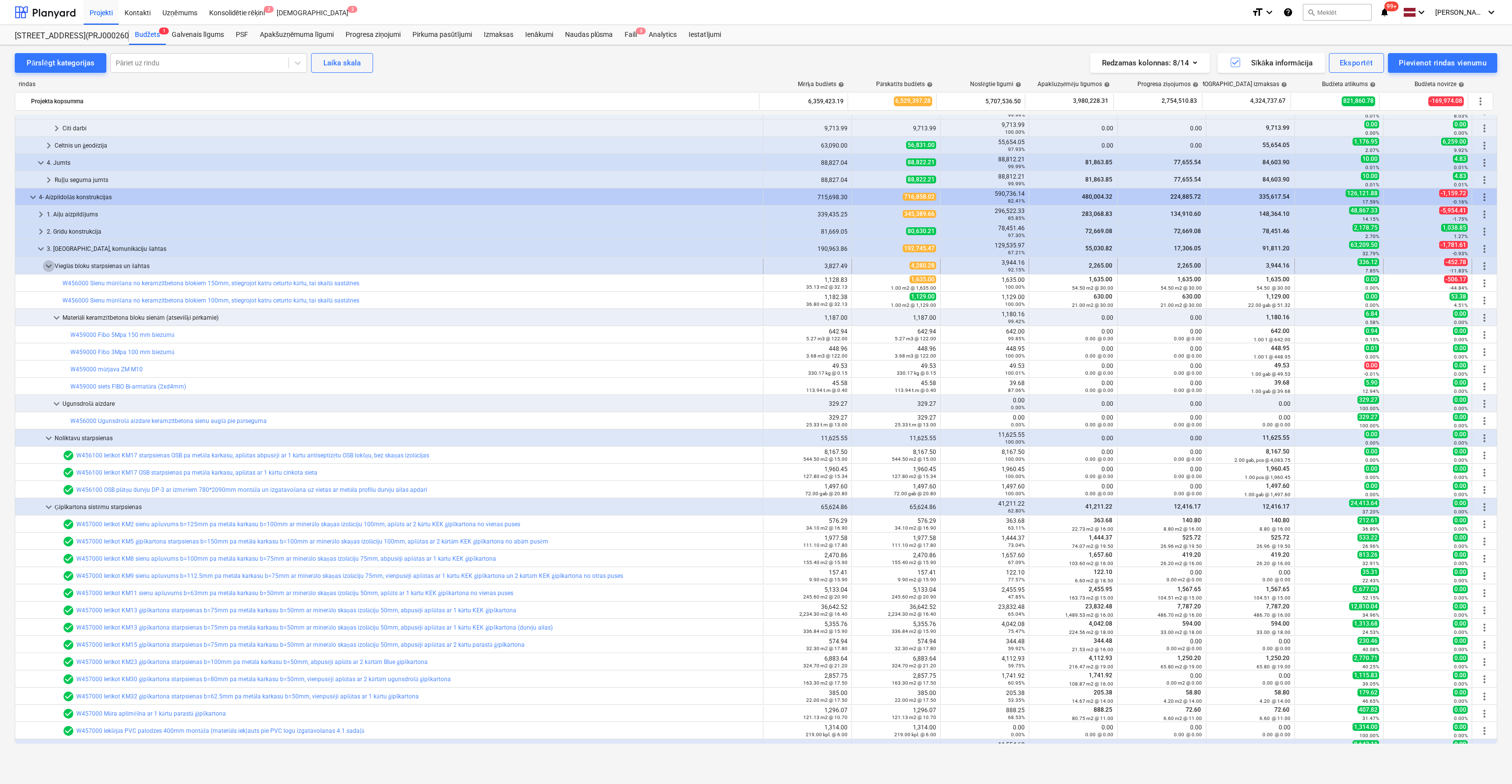
click at [46, 265] on span "keyboard_arrow_down" at bounding box center [49, 266] width 12 height 12
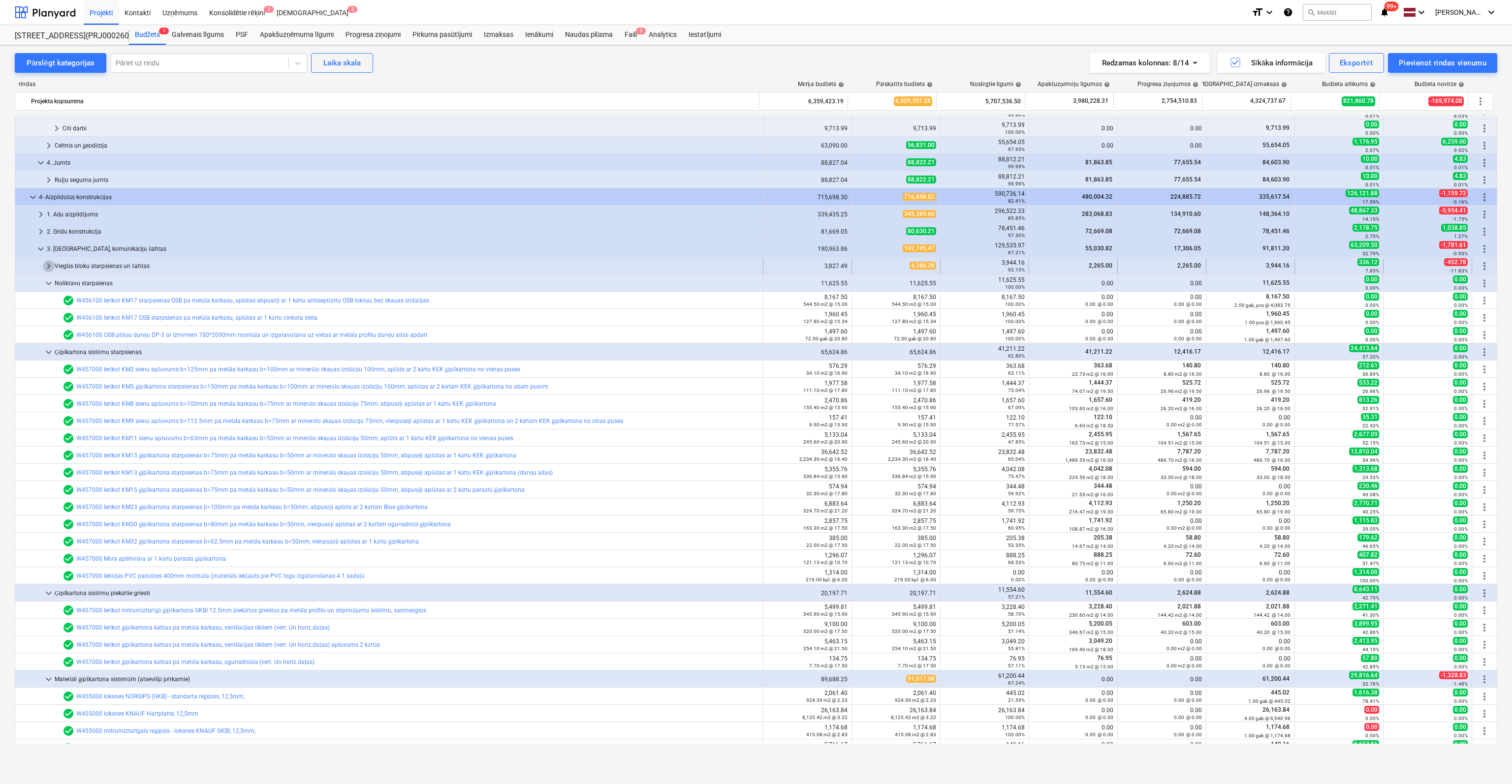
click at [49, 263] on span "keyboard_arrow_right" at bounding box center [49, 266] width 12 height 12
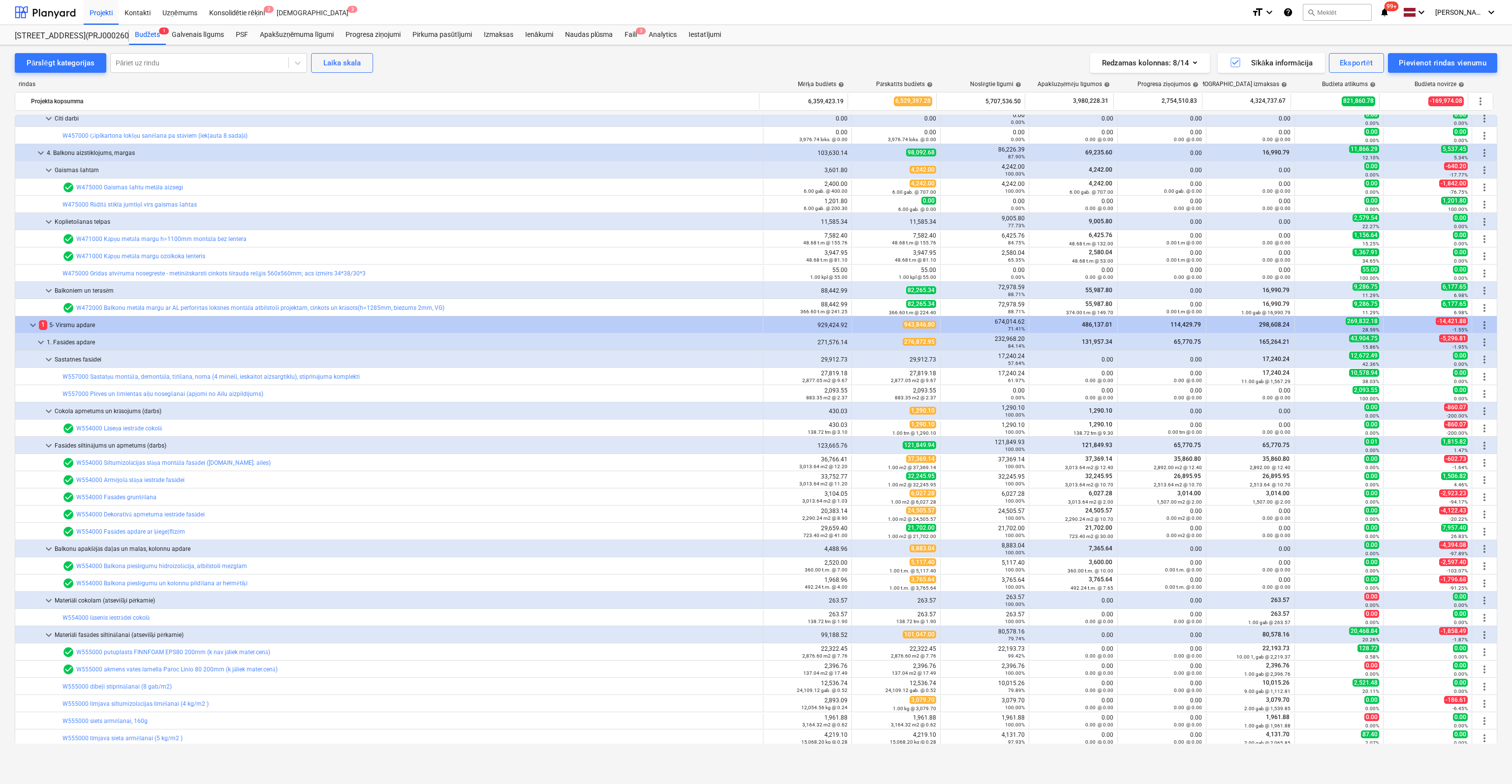
scroll to position [1353, 0]
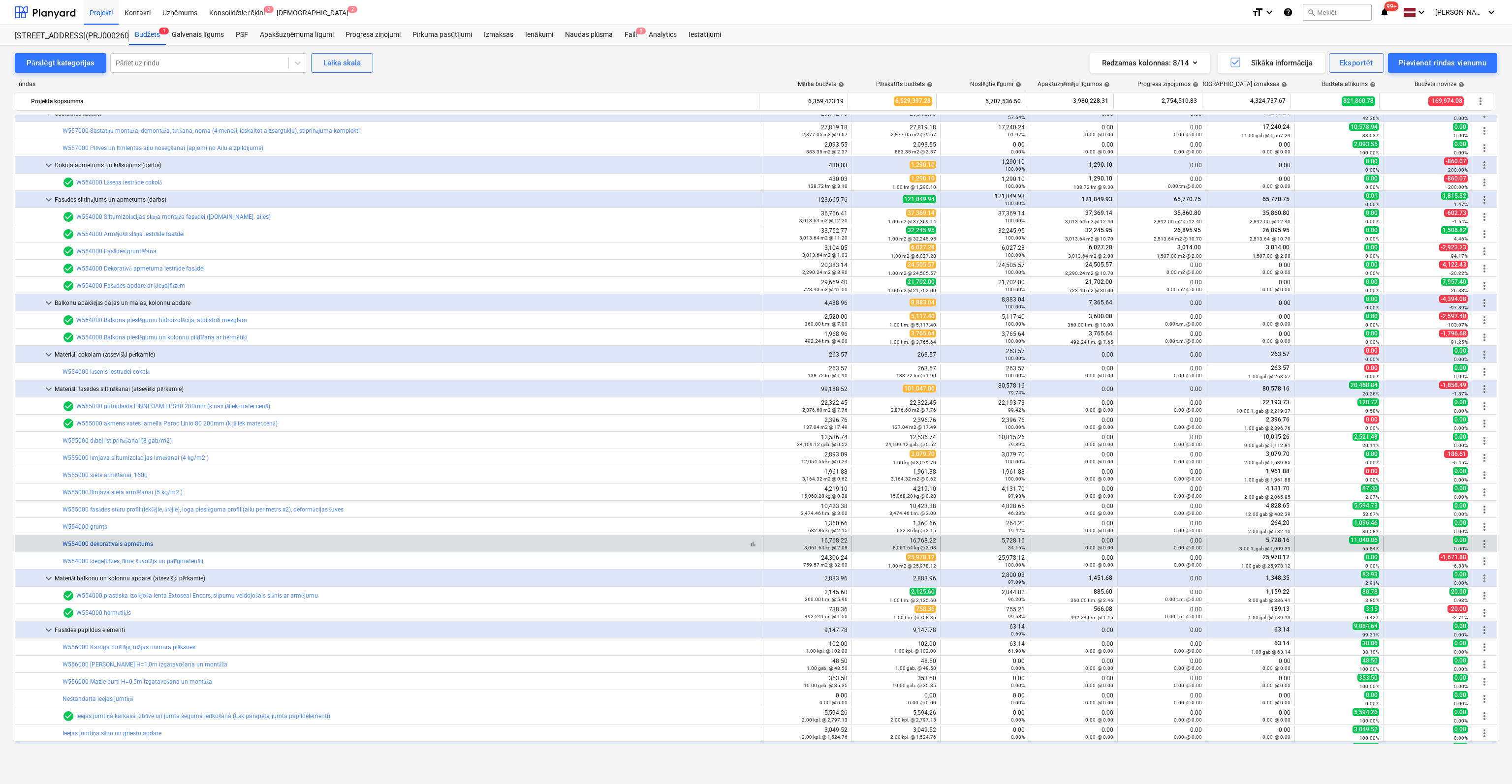
click at [109, 543] on link "W554000 dekoratīvais apmetums" at bounding box center [107, 544] width 91 height 7
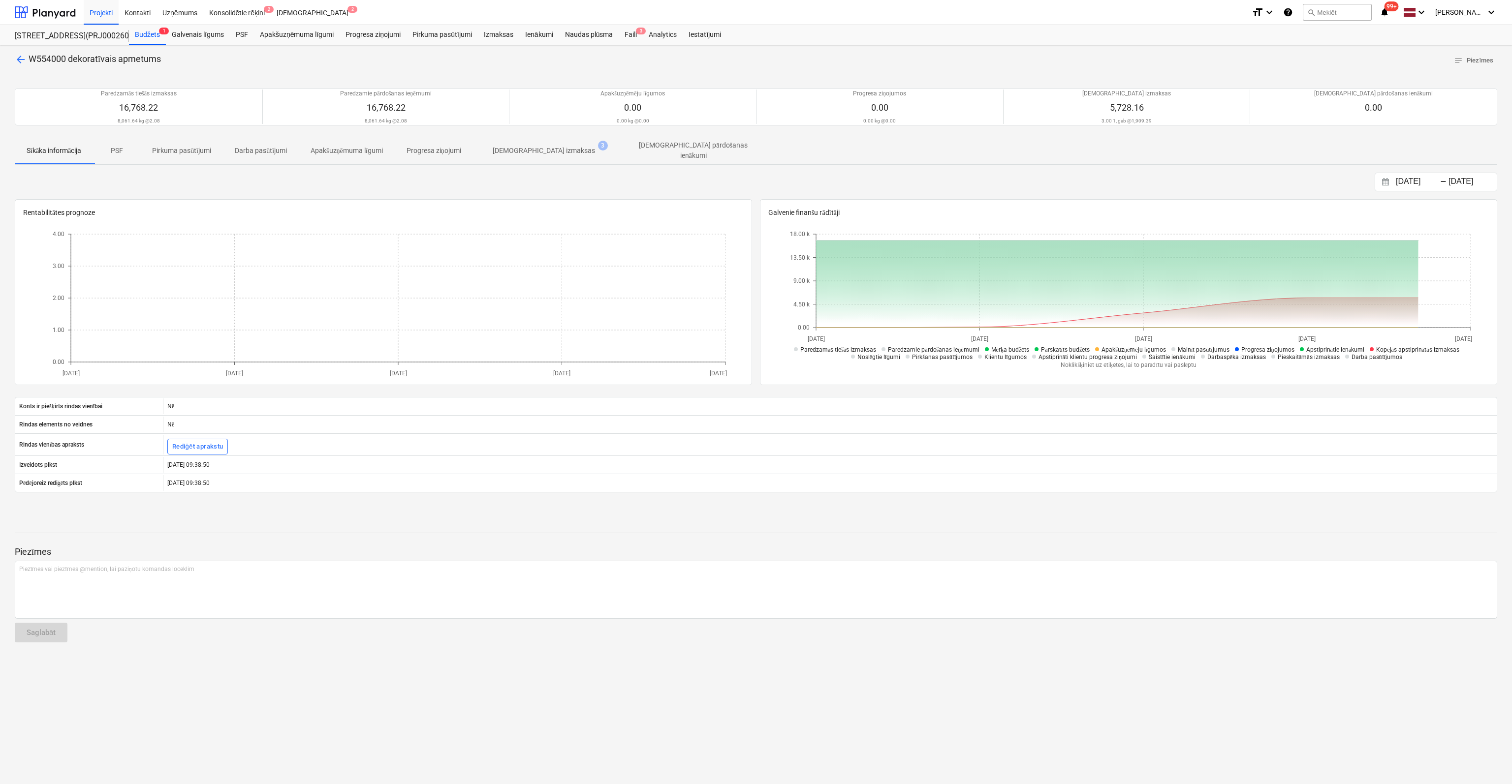
click at [551, 147] on p "[DEMOGRAPHIC_DATA] izmaksas" at bounding box center [543, 151] width 103 height 11
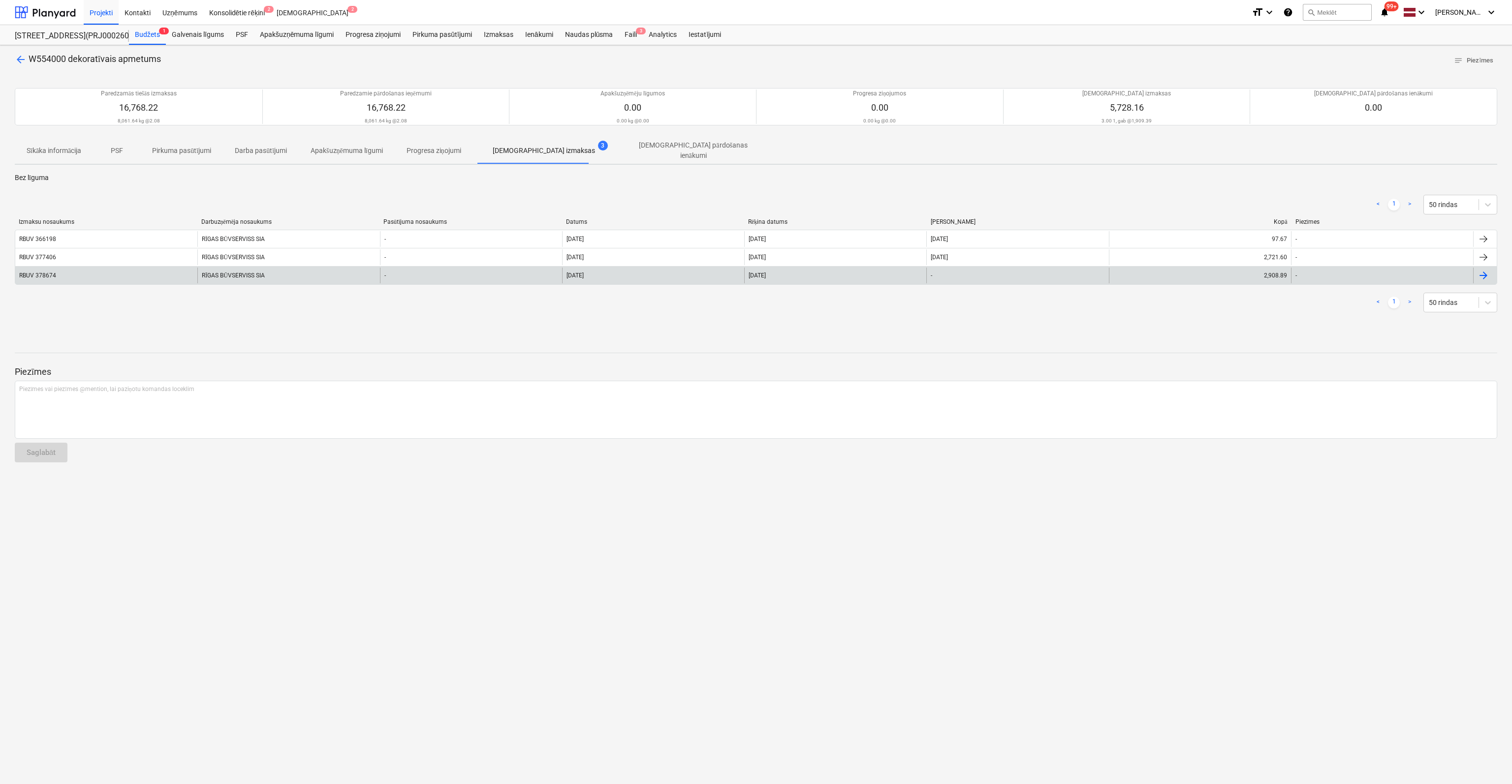
click at [34, 272] on div "RBUV 378674" at bounding box center [38, 275] width 37 height 7
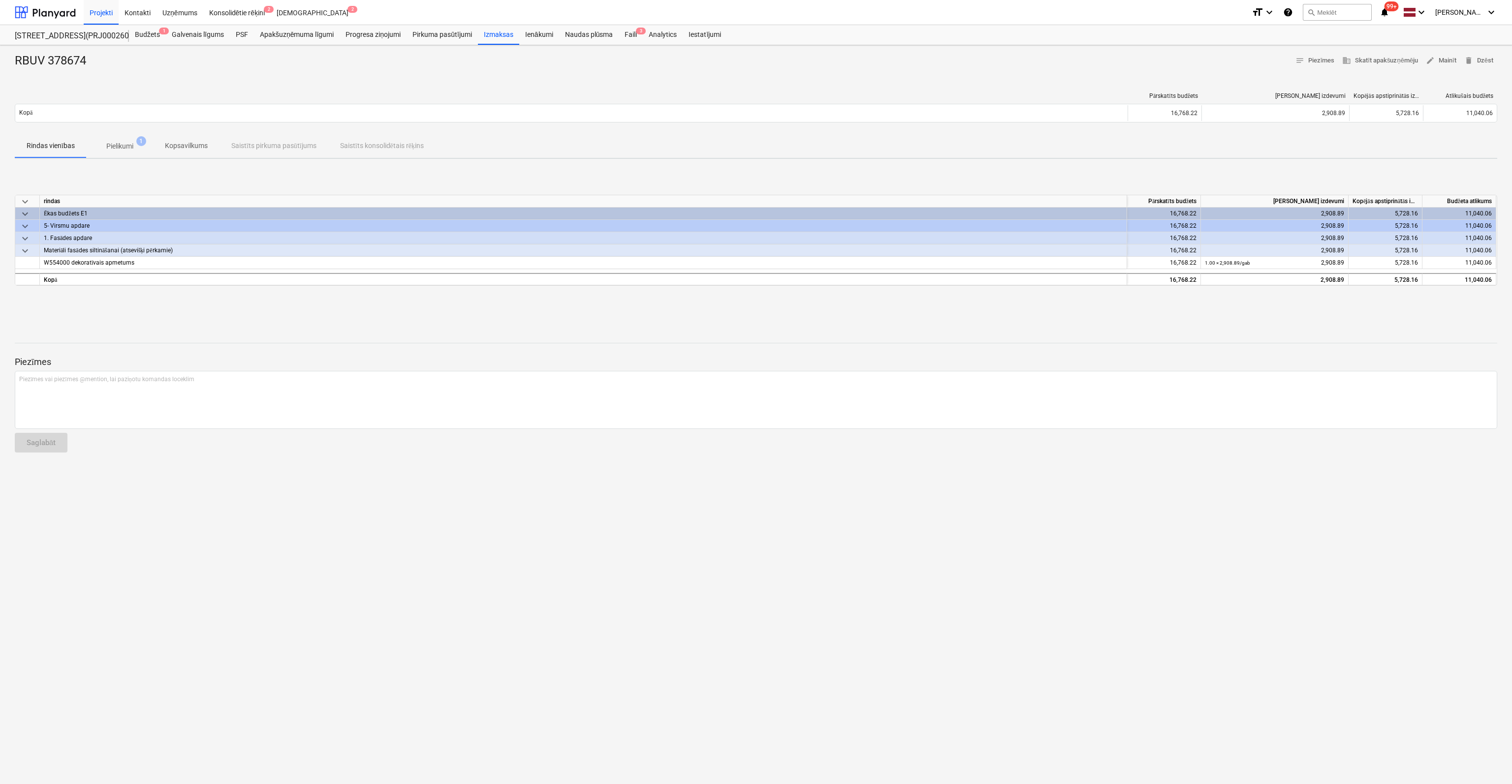
click at [115, 142] on p "Pielikumi" at bounding box center [120, 146] width 27 height 11
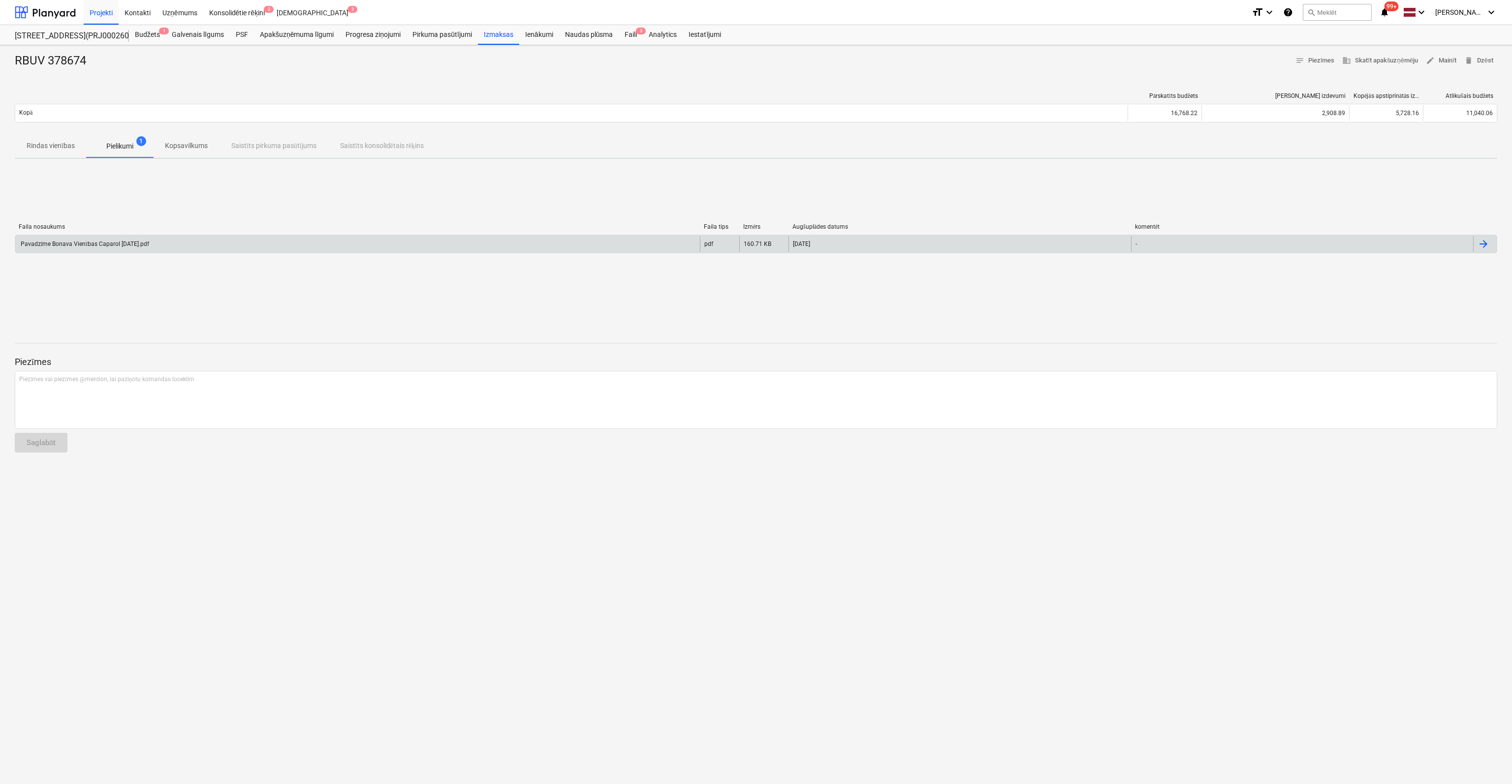
click at [93, 244] on div "Pavadzīme Bonava Vienības Caparol 08.10.2025.pdf" at bounding box center [84, 244] width 130 height 7
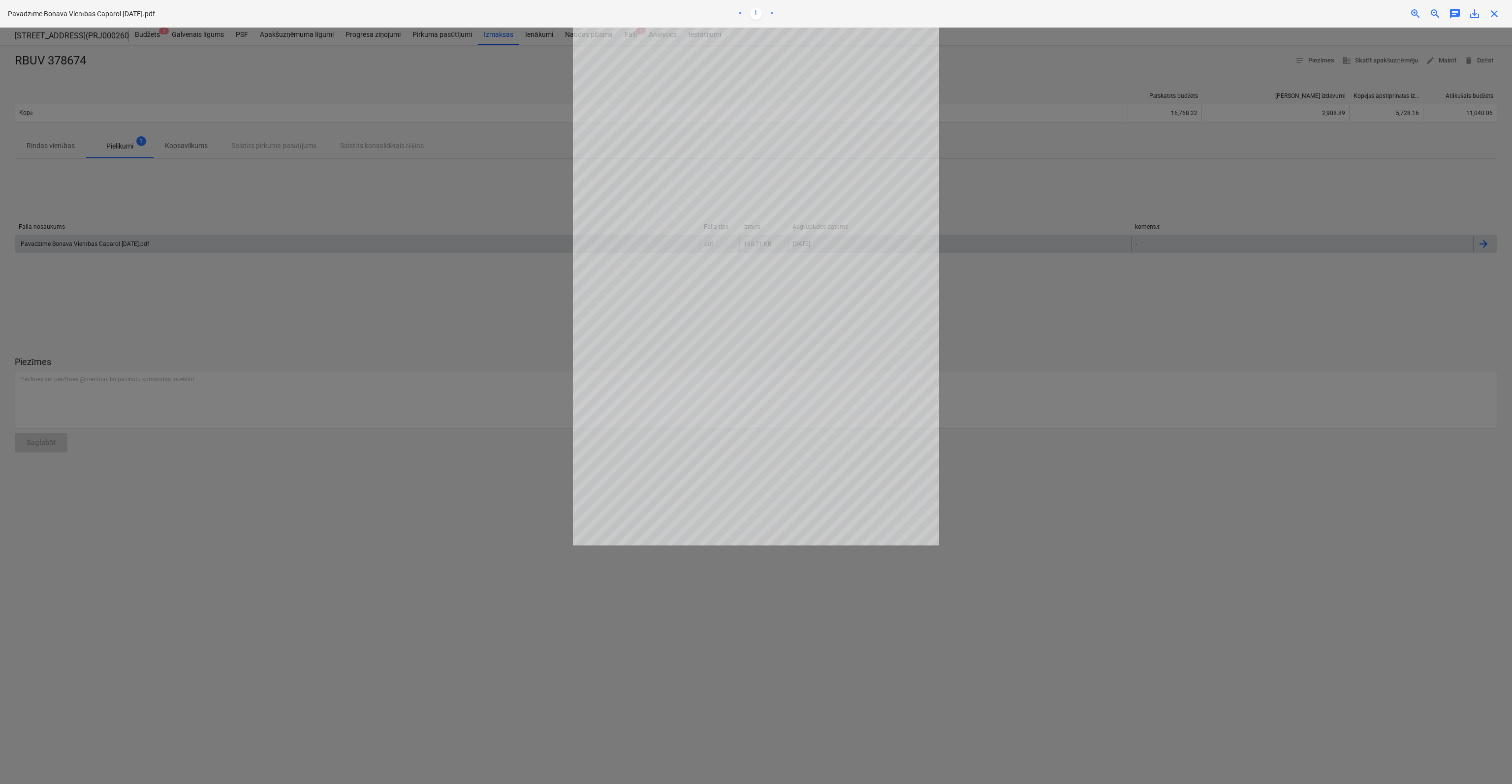
click at [1493, 15] on span "close" at bounding box center [1494, 14] width 12 height 12
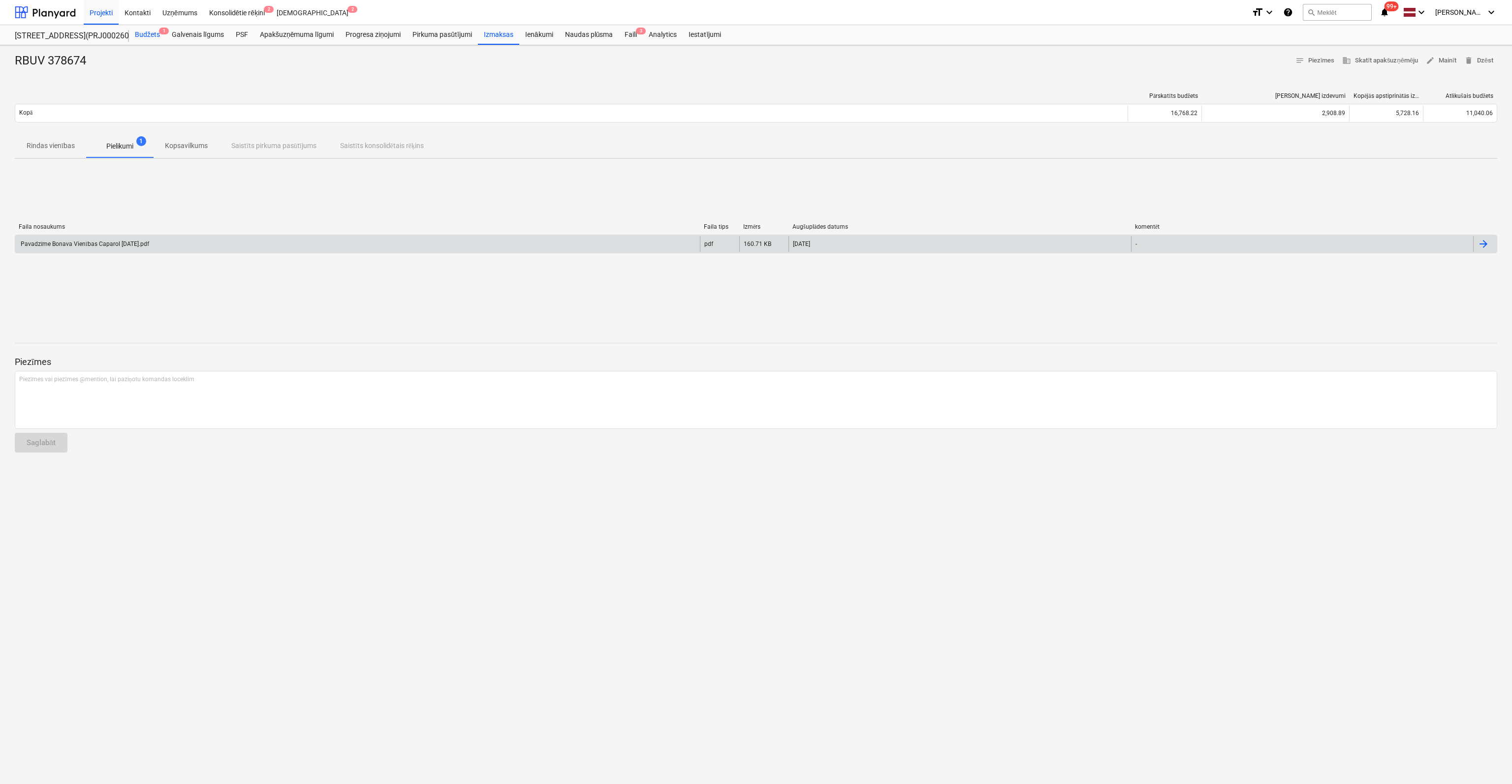
click at [154, 30] on div "Budžets 1" at bounding box center [148, 35] width 37 height 20
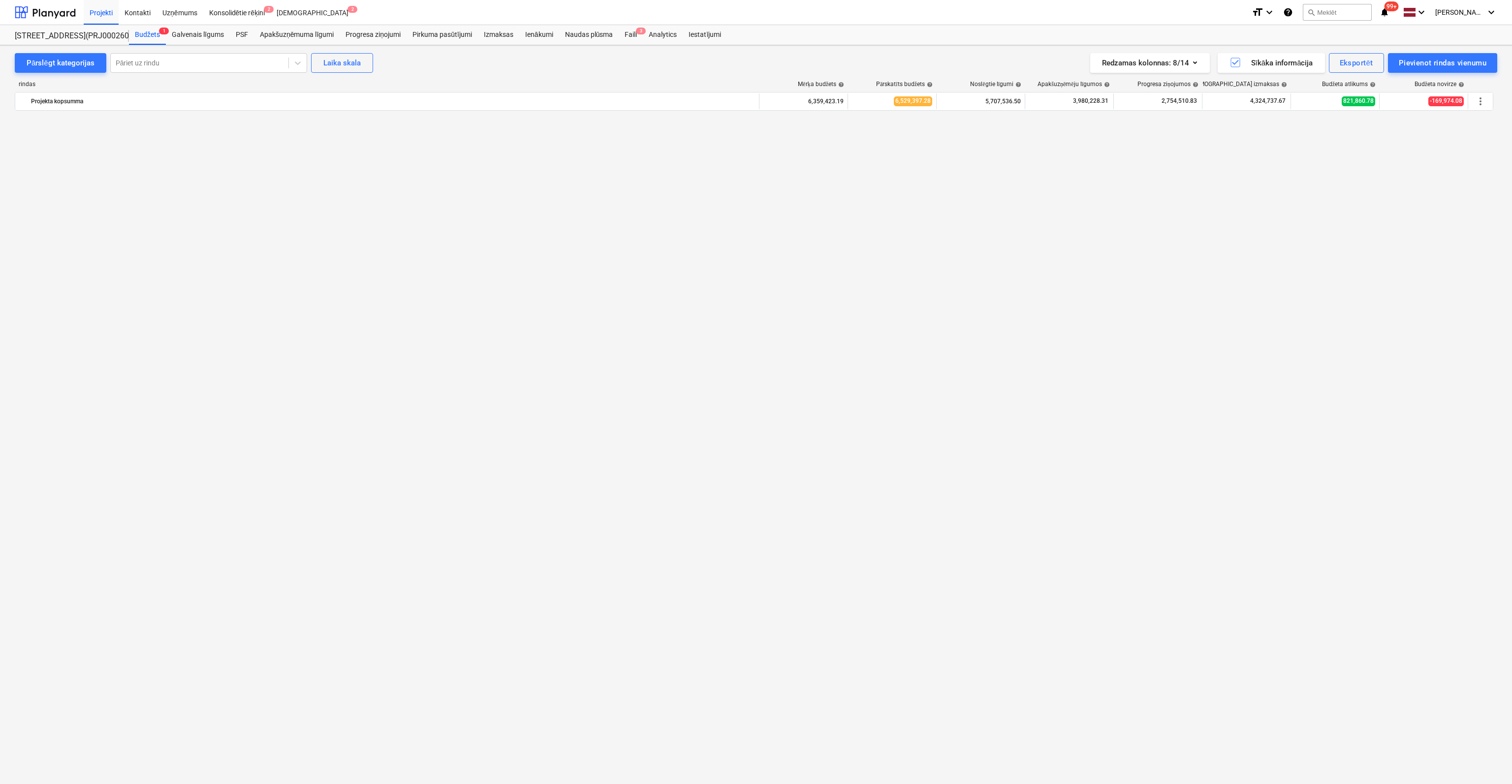
scroll to position [1353, 0]
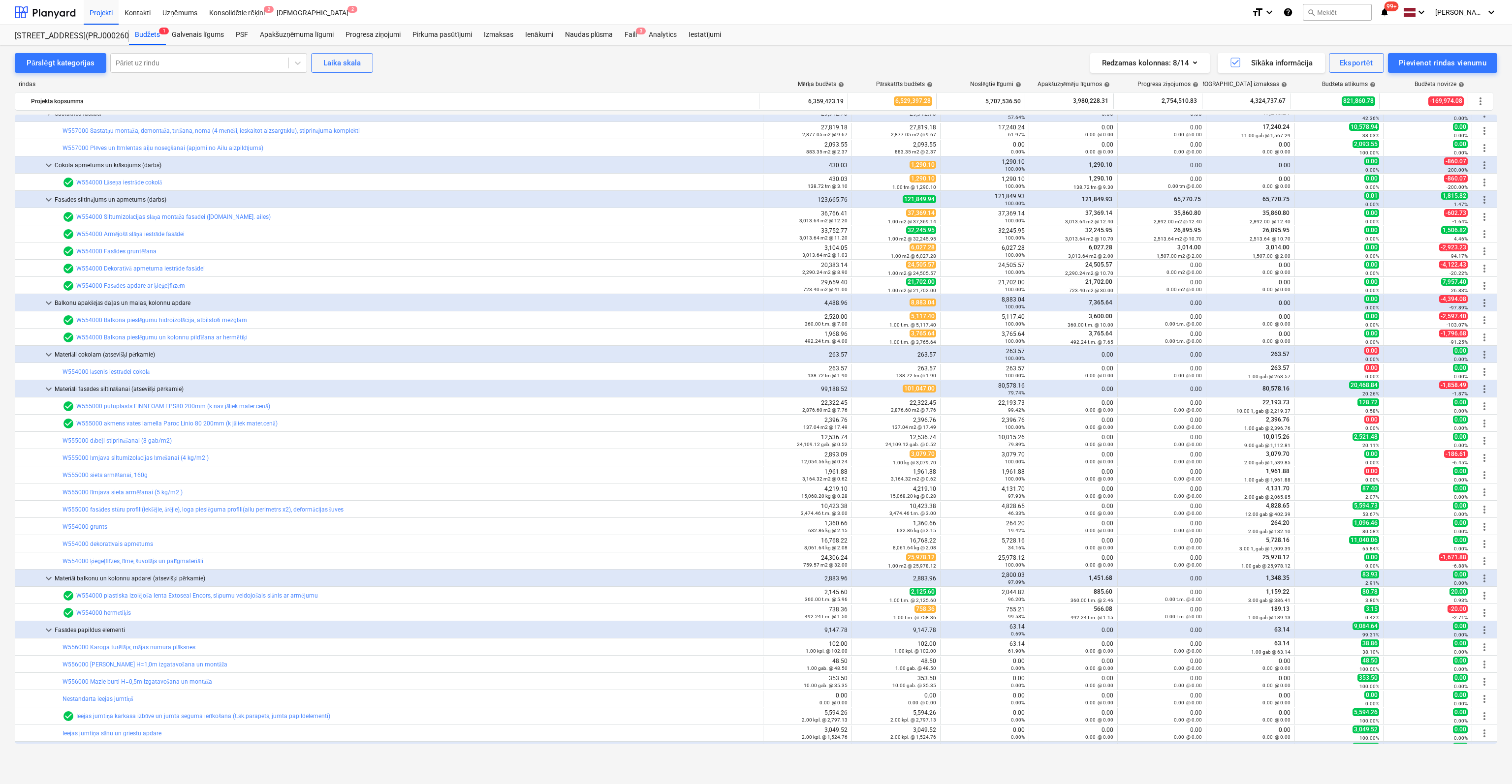
click at [7, 515] on div "Pārslēgt kategorijas Pāriet uz rindu Laika skala Redzamas kolonnas : 8/14 Sīkāk…" at bounding box center [756, 404] width 1512 height 718
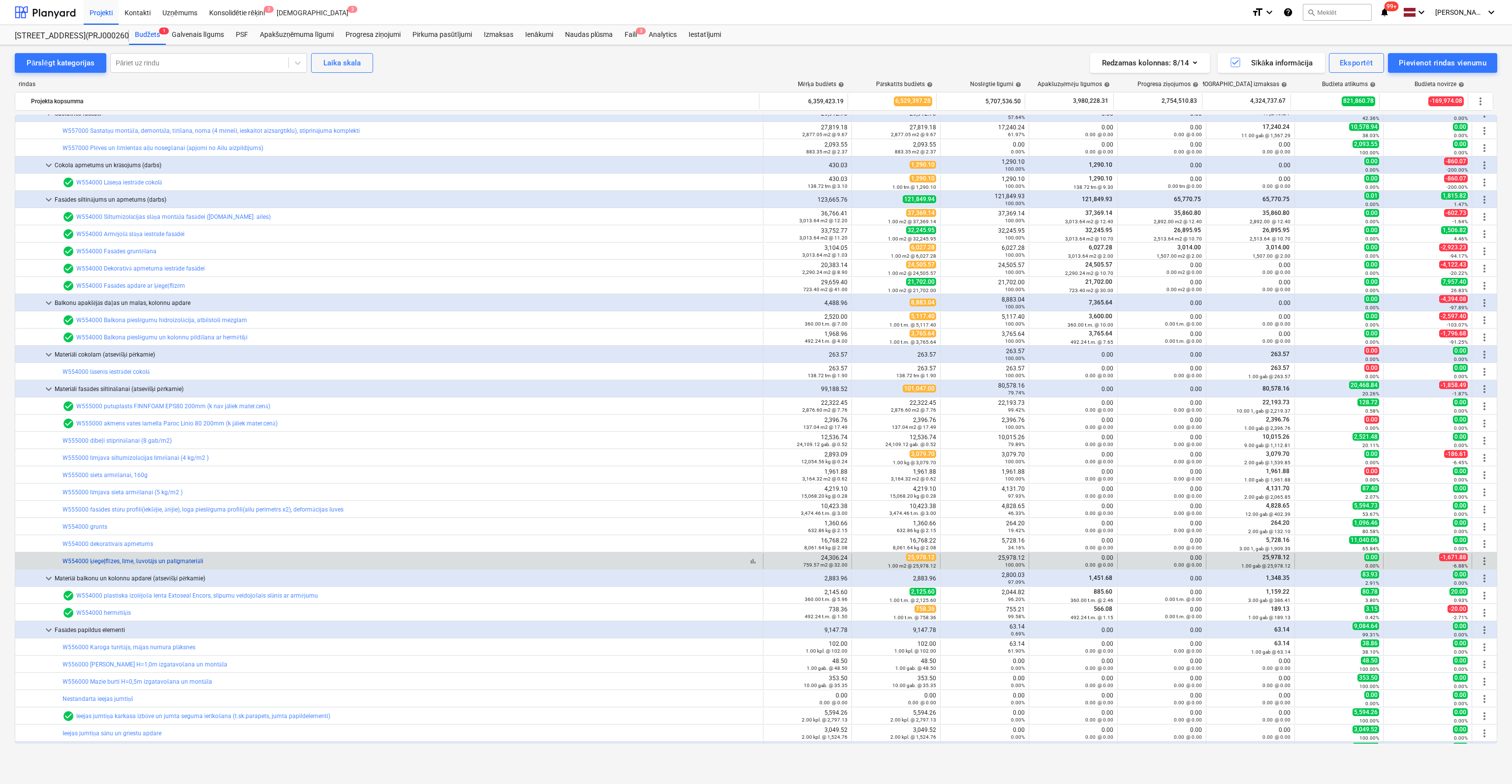
click at [115, 562] on link "W554000 ķiegeļflīzes, līme, šuvotājs un palīgmateriāli" at bounding box center [132, 561] width 141 height 7
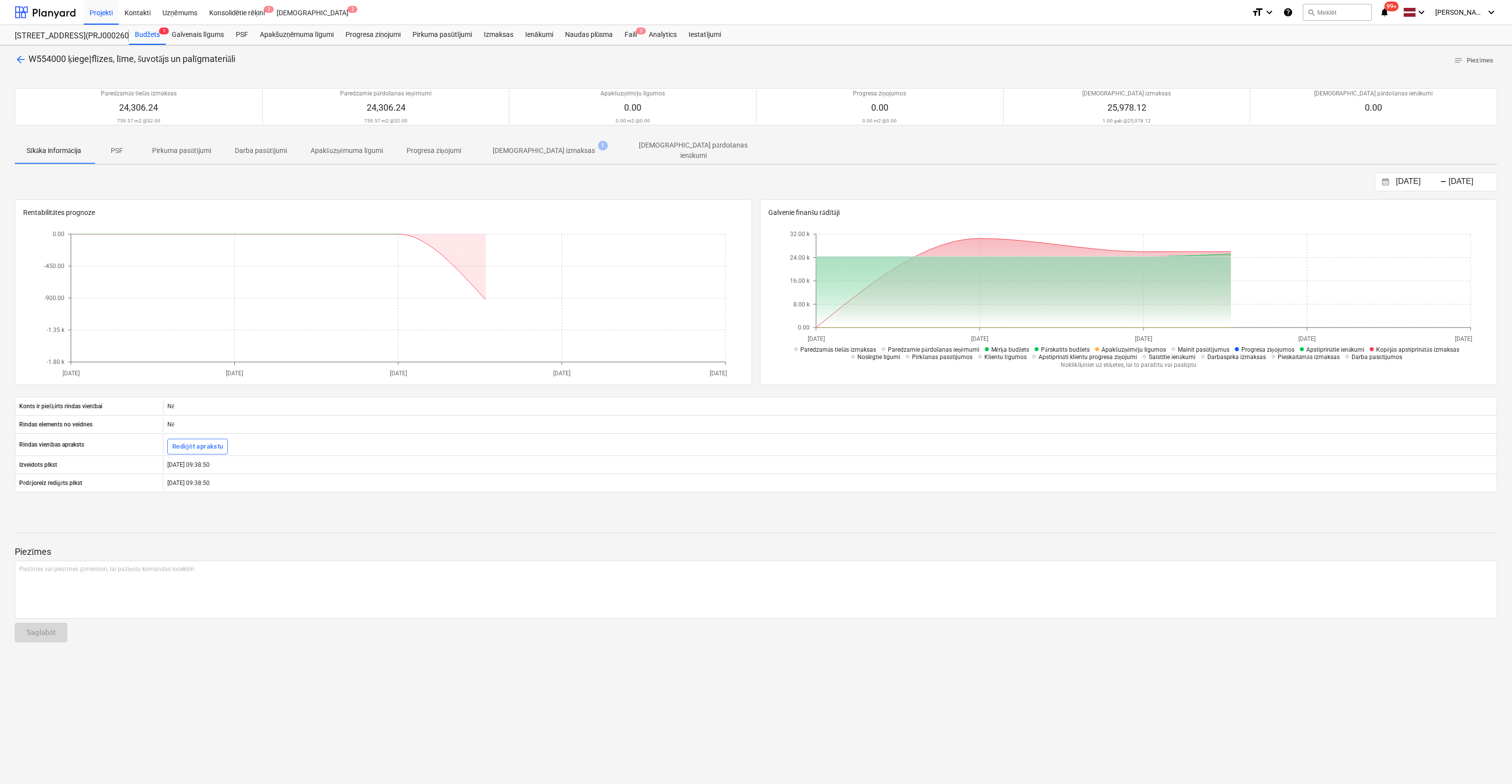
click at [542, 150] on p "[DEMOGRAPHIC_DATA] izmaksas" at bounding box center [543, 151] width 103 height 11
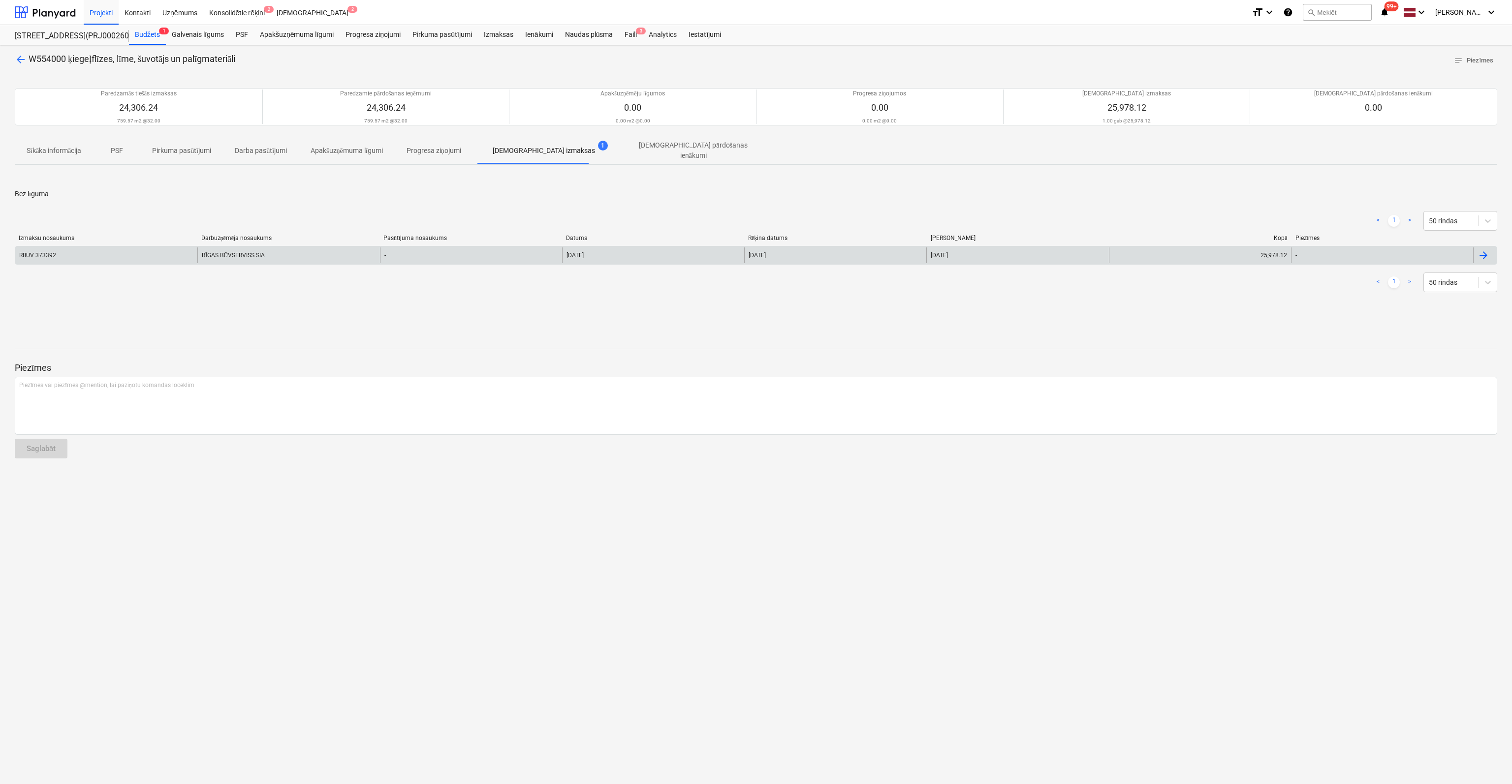
click at [22, 252] on div "RBUV 373392" at bounding box center [38, 255] width 37 height 7
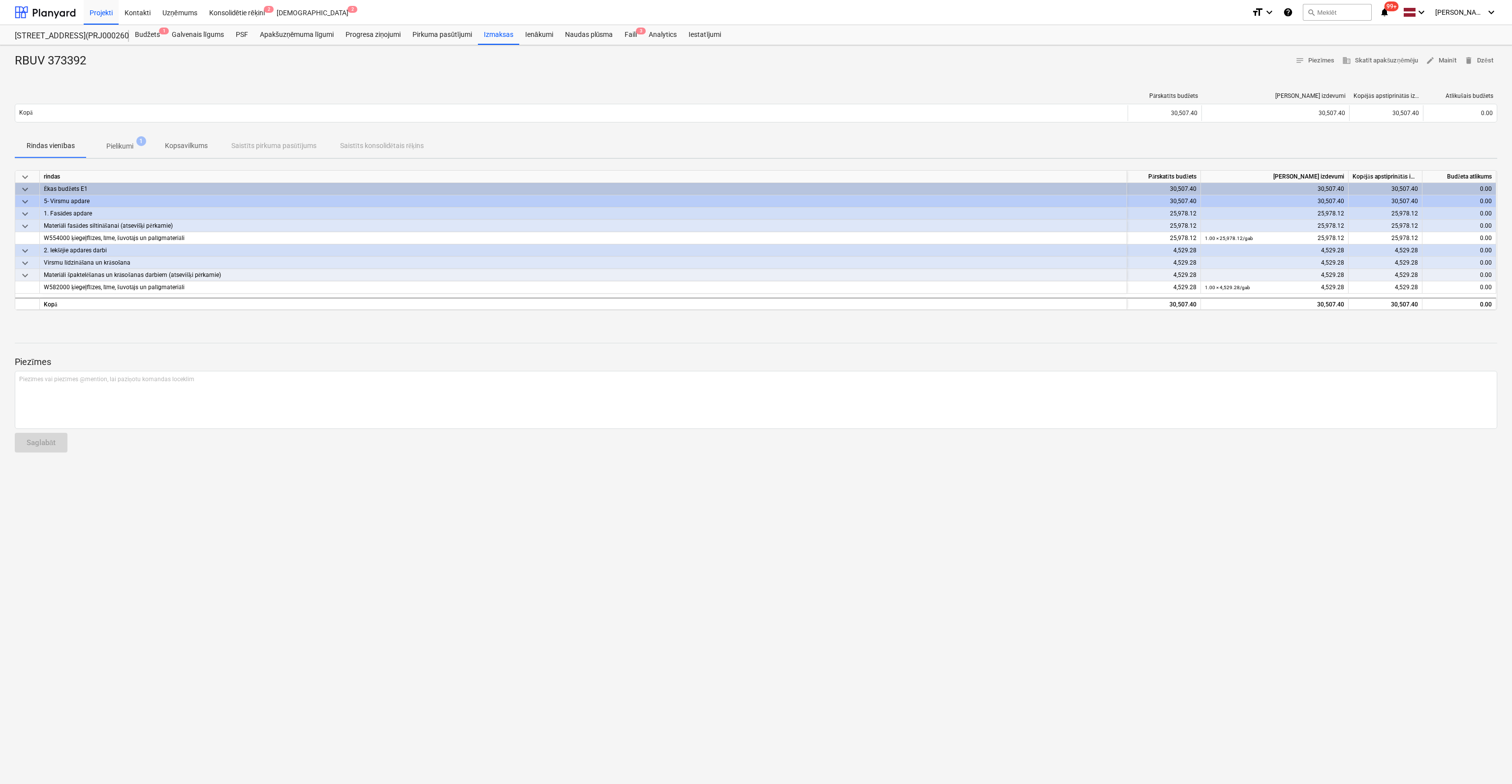
click at [134, 142] on span "Pielikumi 1" at bounding box center [120, 146] width 43 height 11
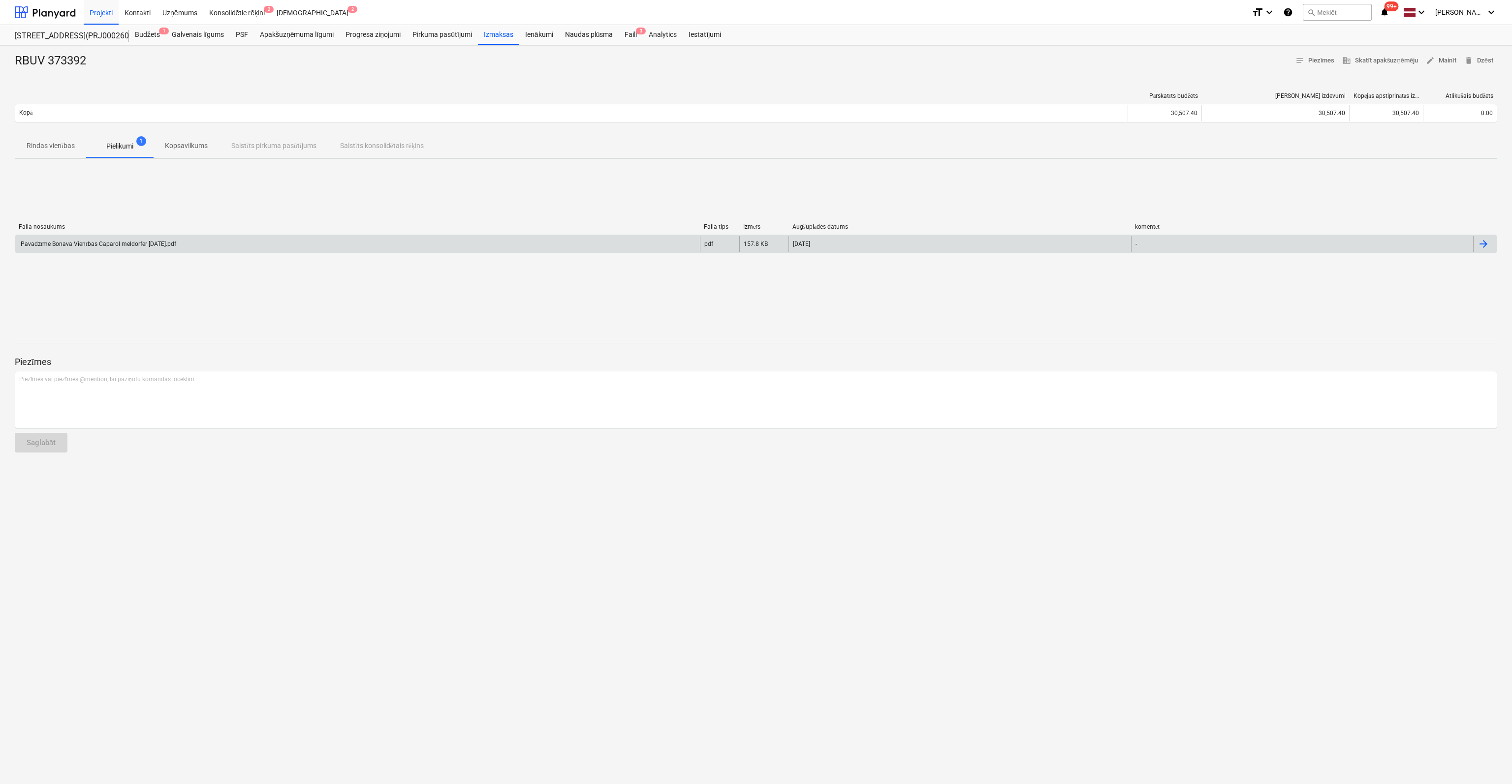
click at [126, 243] on div "Pavadzīme Bonava Vienības Caparol meldorfer 18.08.2025.pdf" at bounding box center [97, 244] width 157 height 7
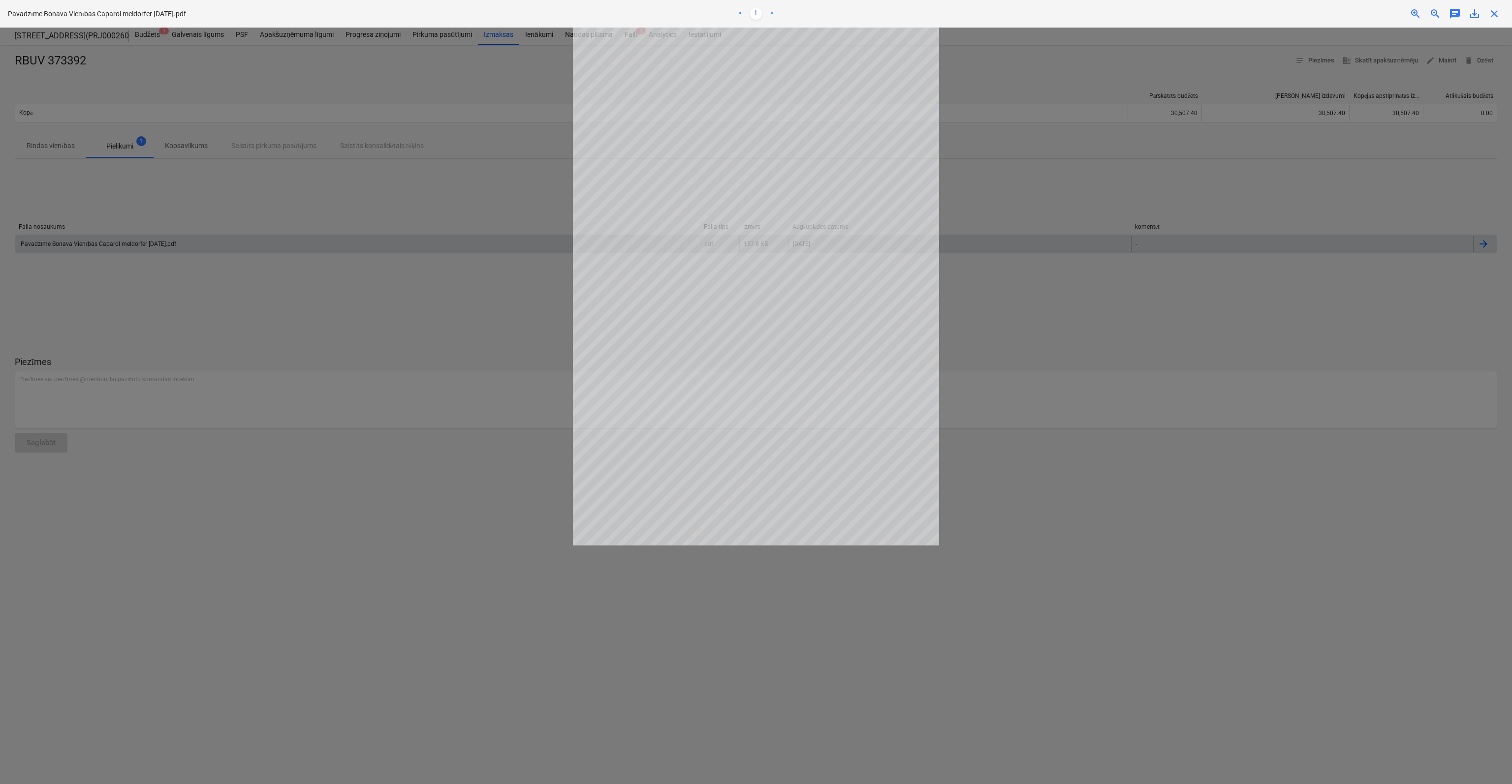
click at [1495, 13] on span "close" at bounding box center [1494, 14] width 12 height 12
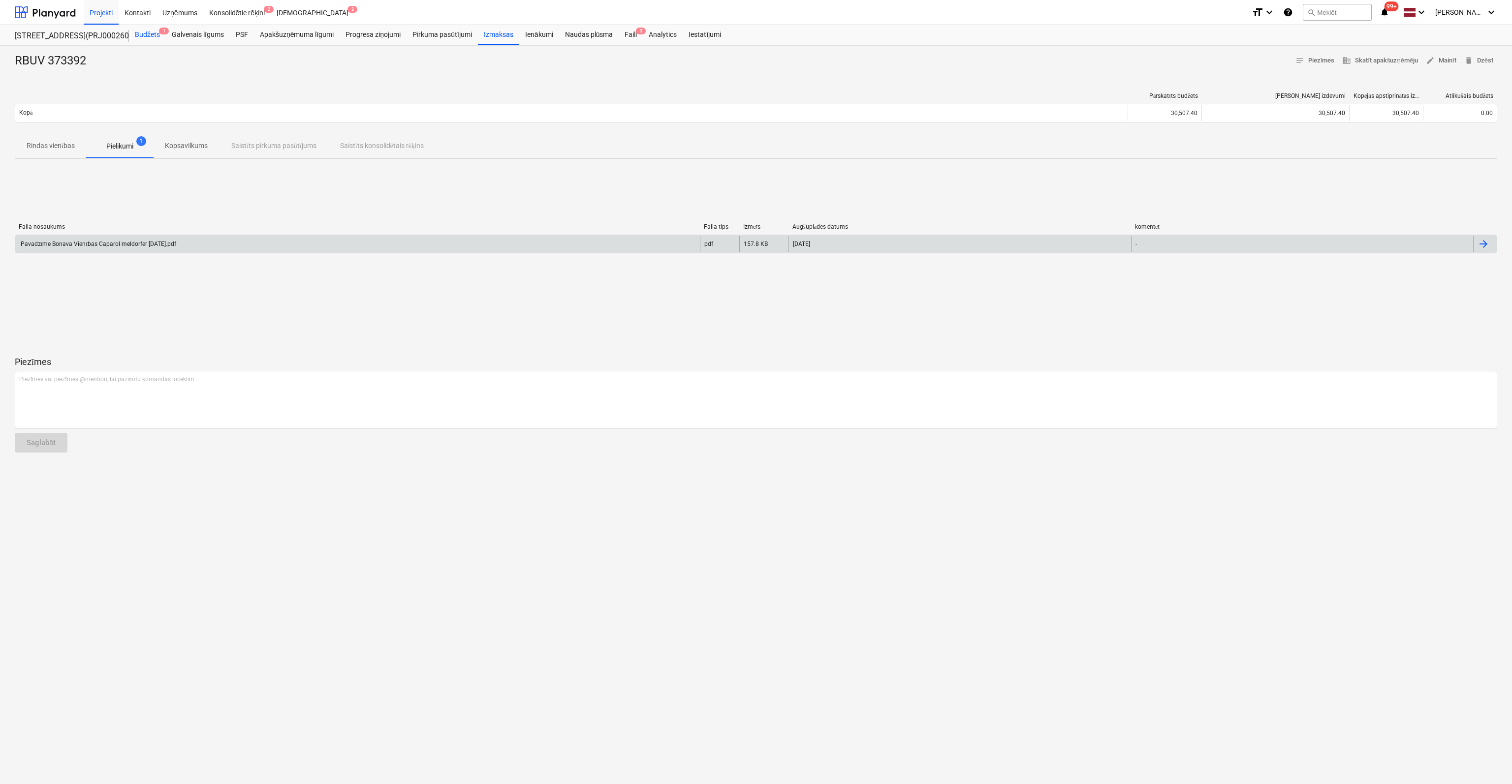
click at [138, 32] on div "Budžets 1" at bounding box center [148, 35] width 37 height 20
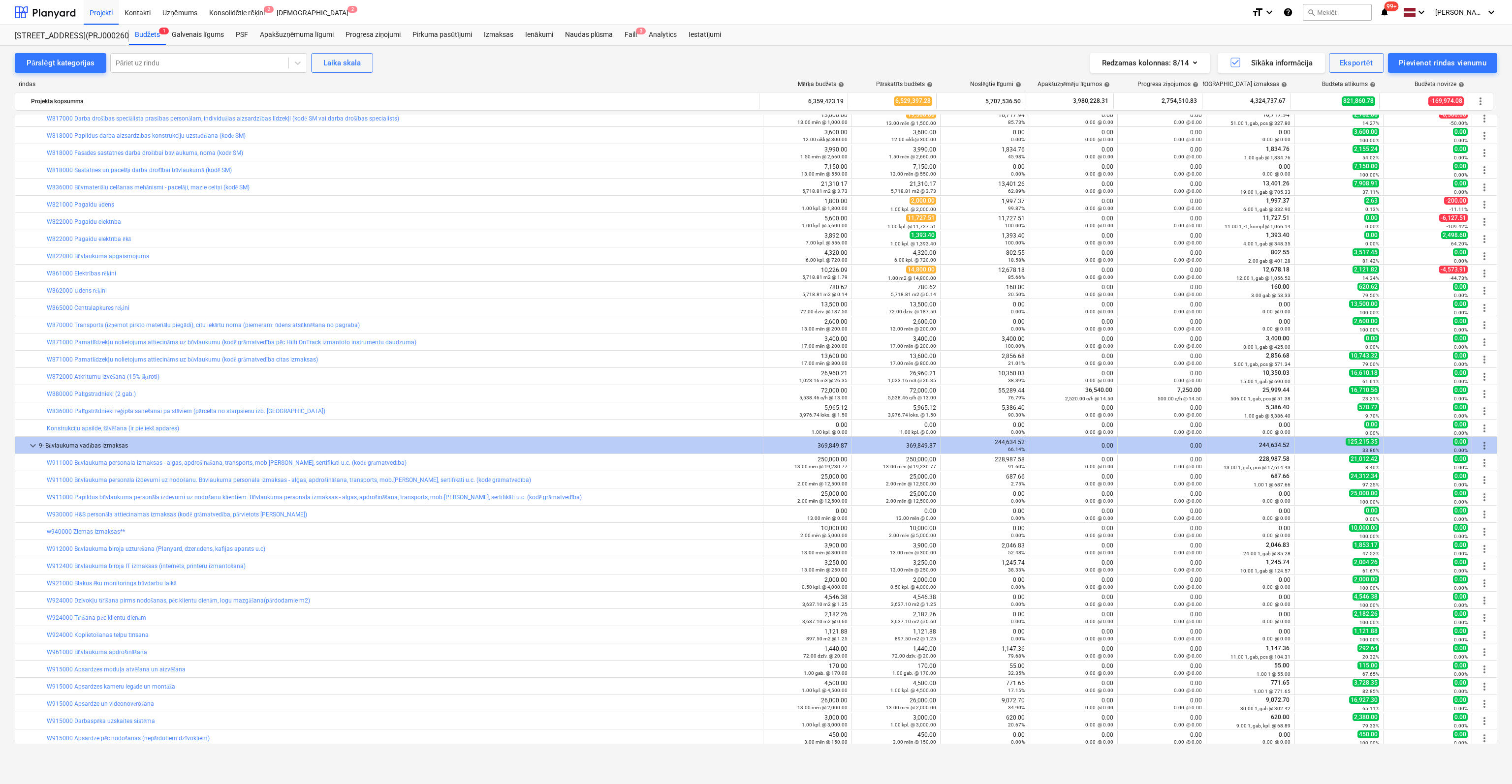
scroll to position [7845, 0]
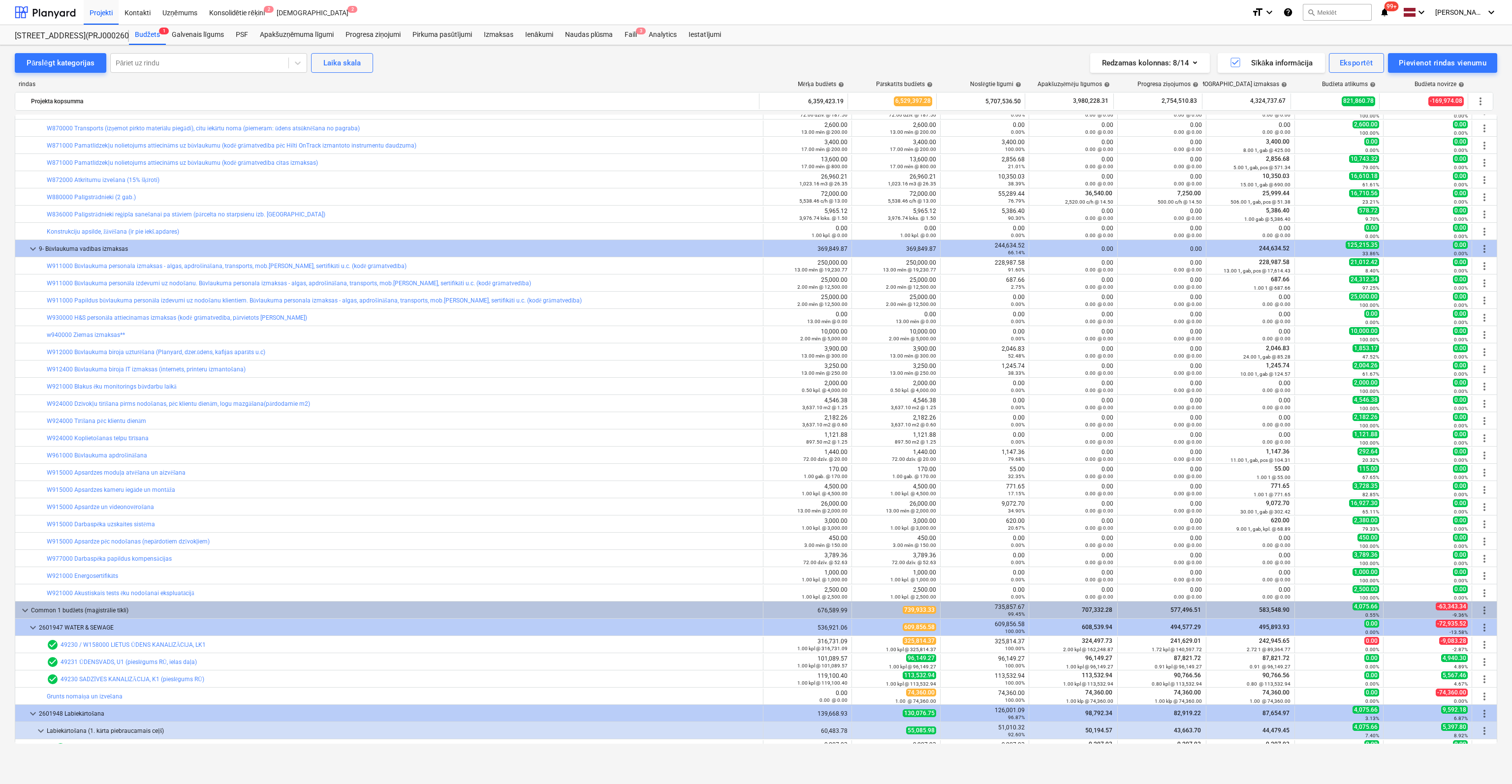
click at [9, 607] on div "Pārslēgt kategorijas Pāriet uz rindu Laika skala Redzamas kolonnas : 8/14 Sīkāk…" at bounding box center [756, 404] width 1512 height 718
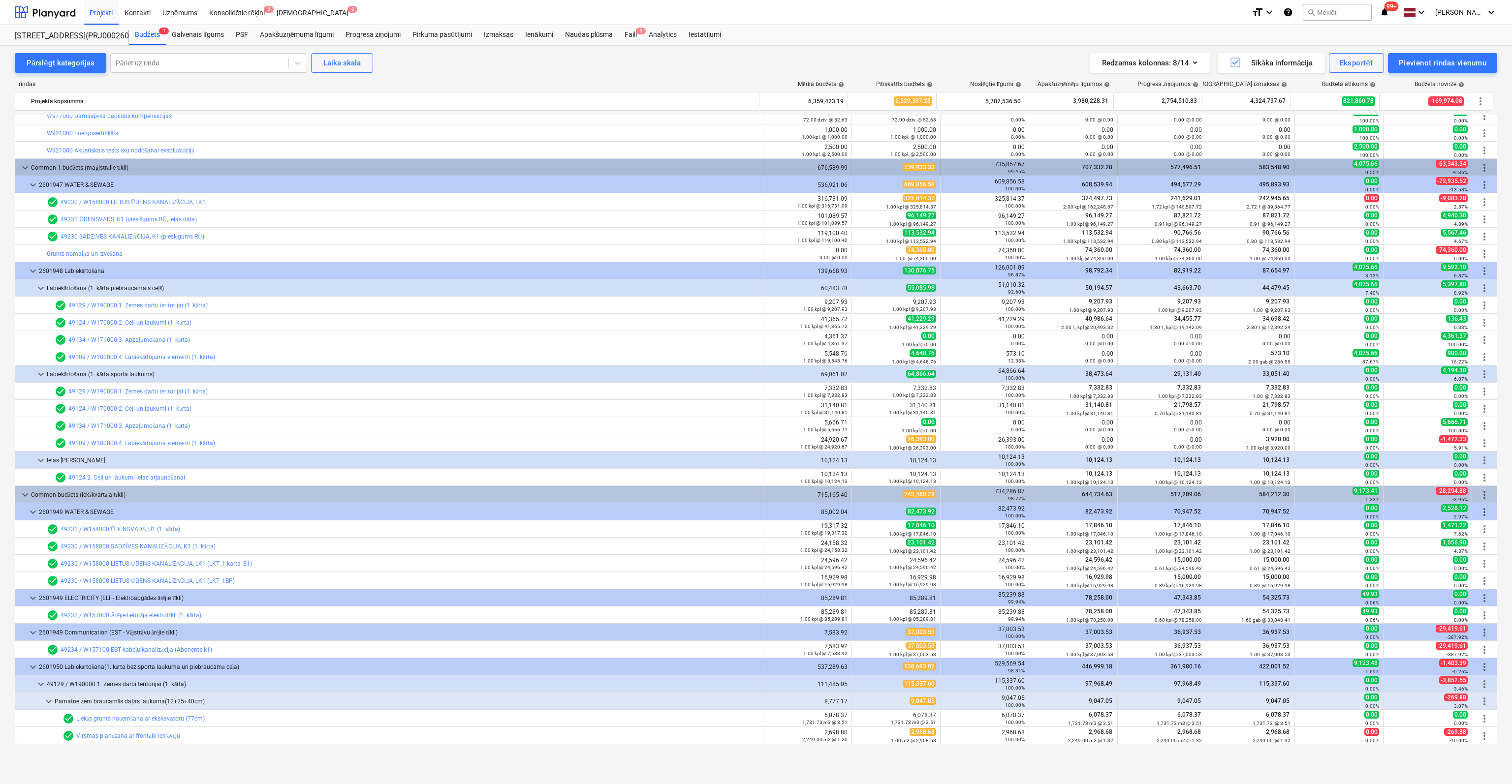
scroll to position [8042, 0]
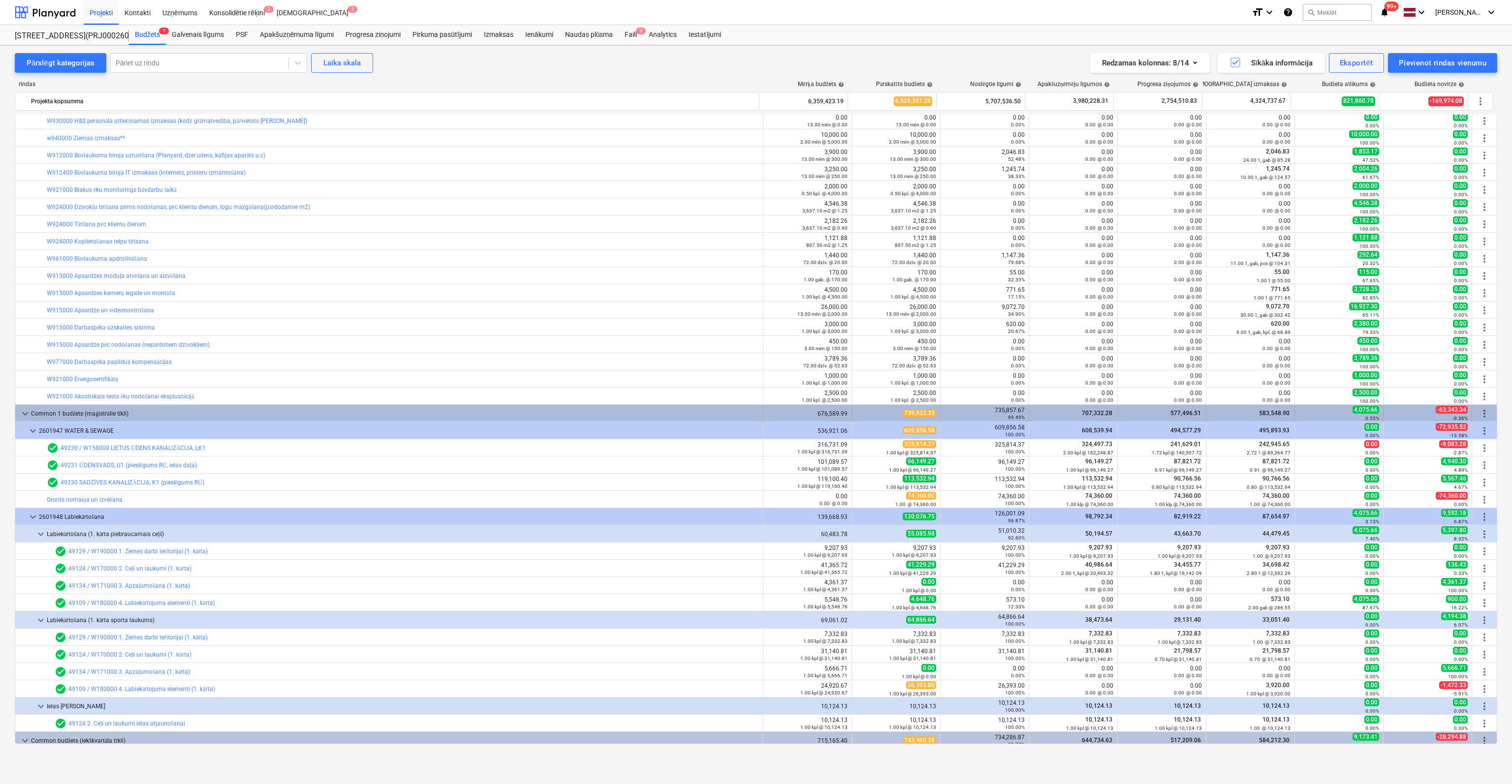
click at [22, 414] on span "keyboard_arrow_down" at bounding box center [25, 414] width 12 height 12
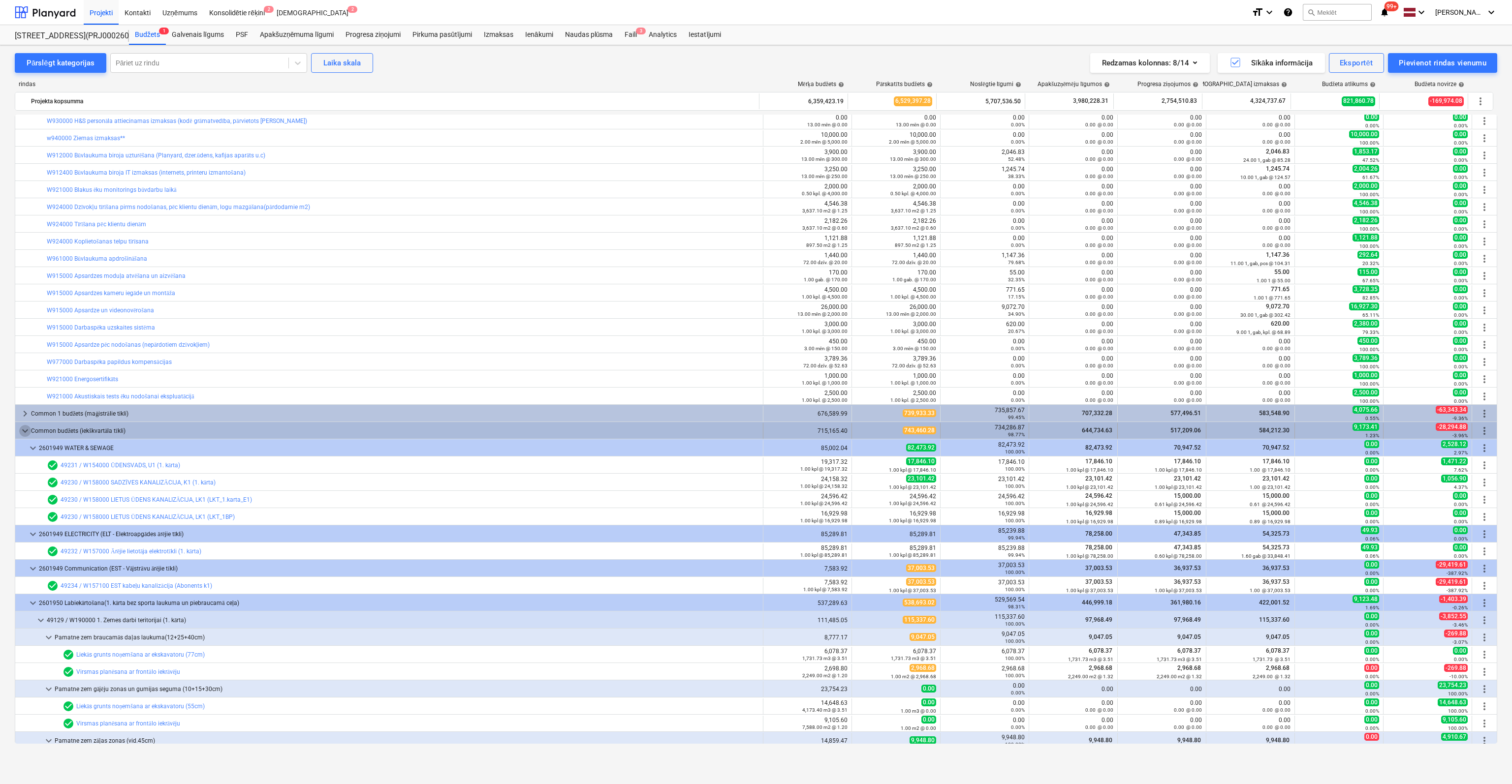
click at [26, 431] on span "keyboard_arrow_down" at bounding box center [25, 431] width 12 height 12
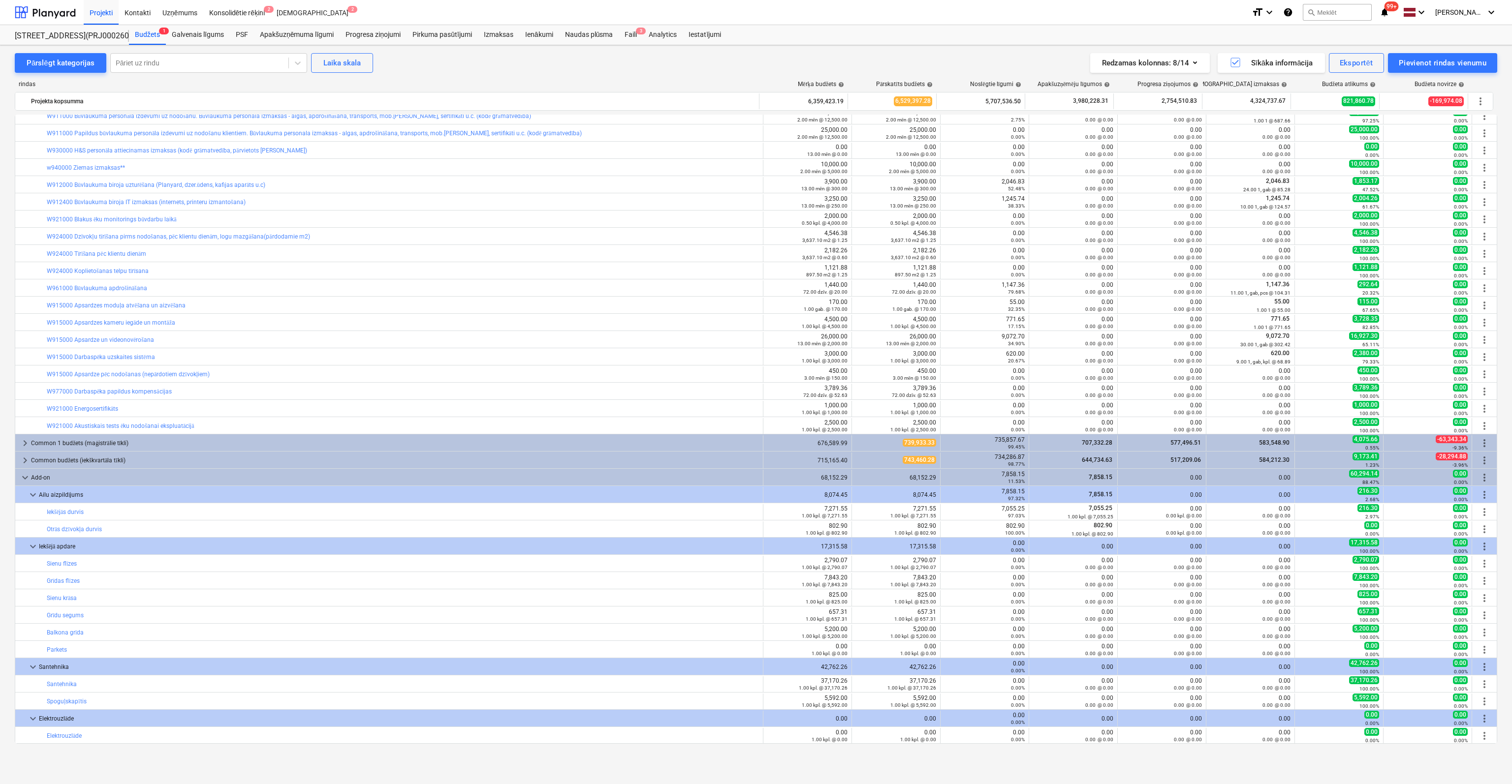
scroll to position [8013, 0]
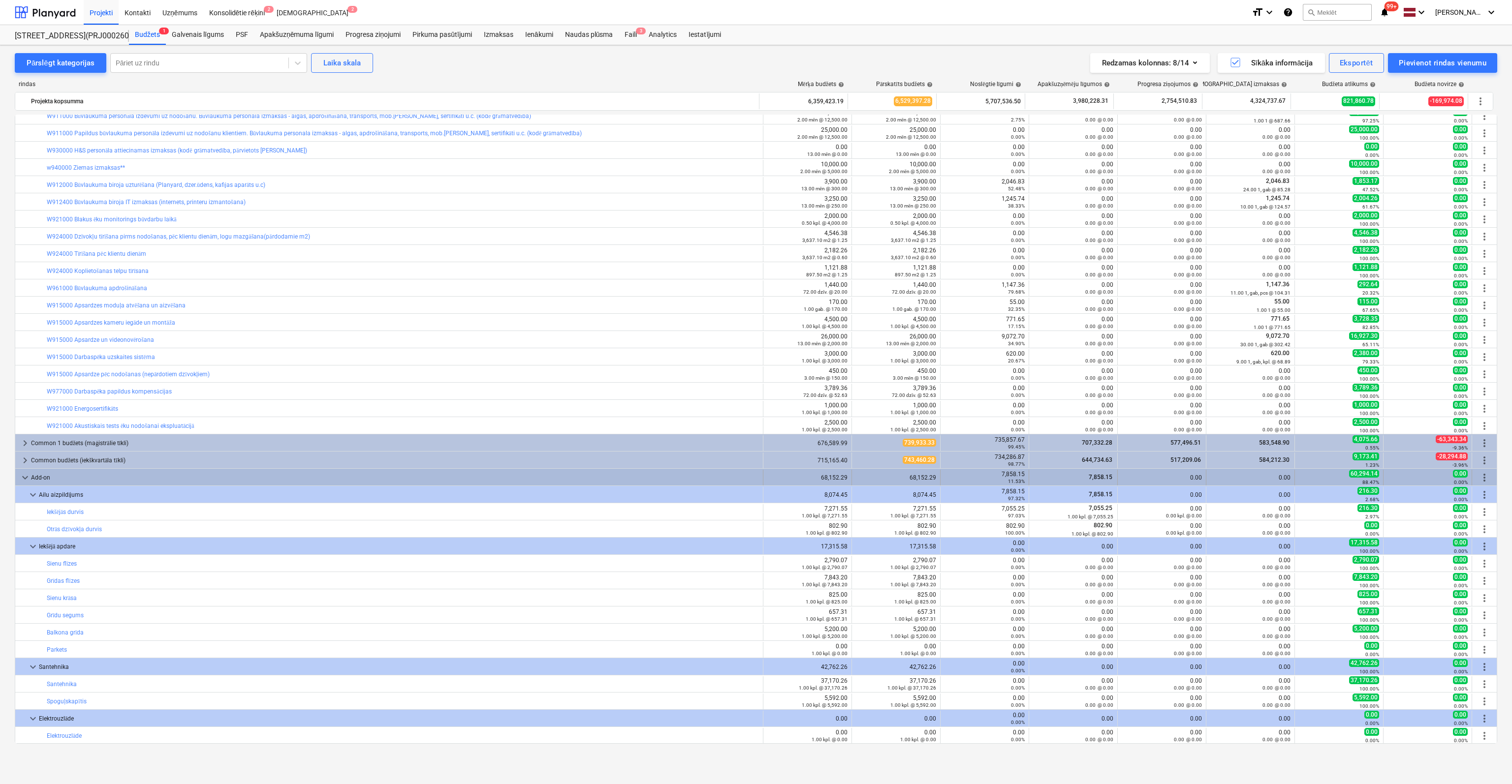
click at [25, 472] on span "keyboard_arrow_down" at bounding box center [25, 478] width 12 height 12
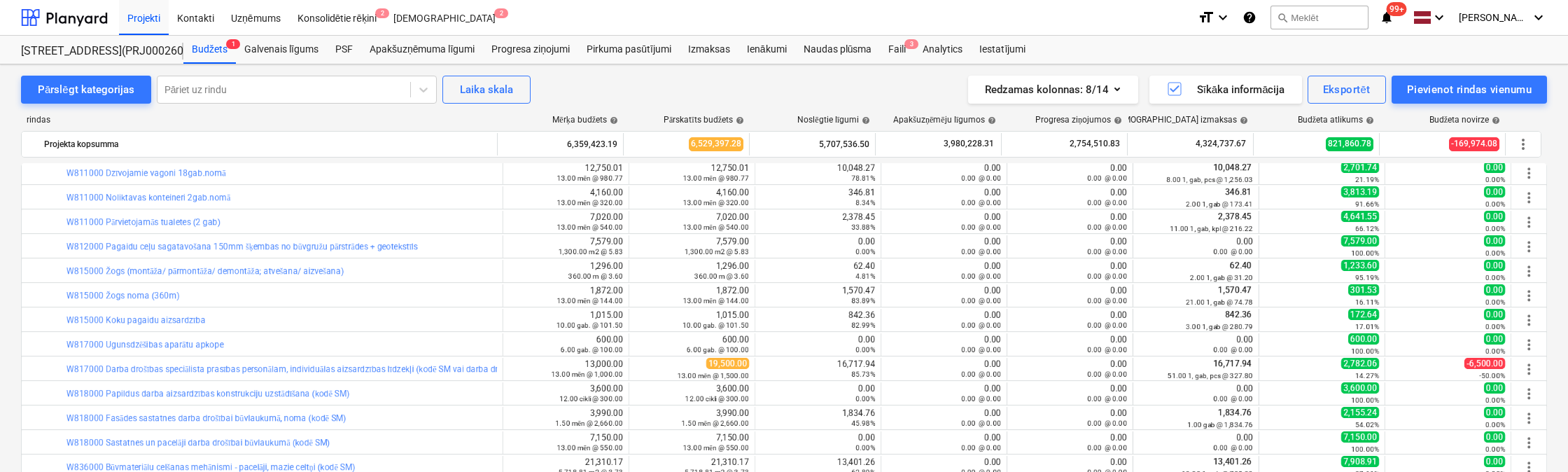
scroll to position [11111, 0]
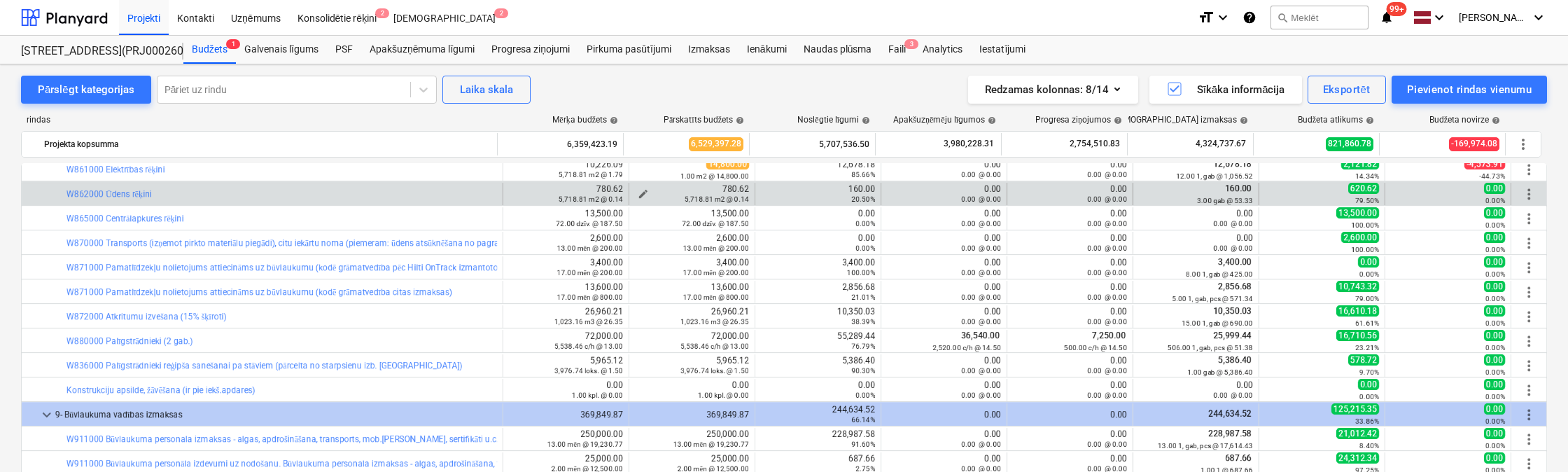
click at [638, 189] on span "edit" at bounding box center [643, 194] width 11 height 11
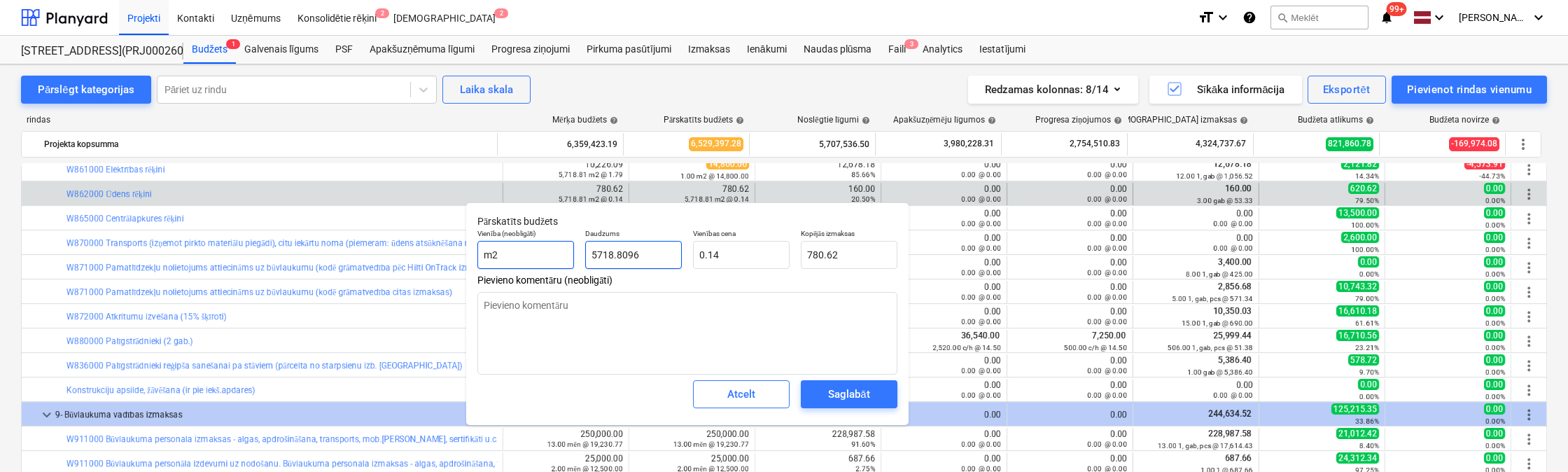
drag, startPoint x: 639, startPoint y: 258, endPoint x: 535, endPoint y: 253, distance: 104.1
click at [536, 253] on div "Vienība (neobligāti) m2 Daudzums 5718.8096 Vienības cena 0.14 Kopējās izmaksas …" at bounding box center [687, 249] width 431 height 51
type input "4"
type textarea "x"
type input "0.55"
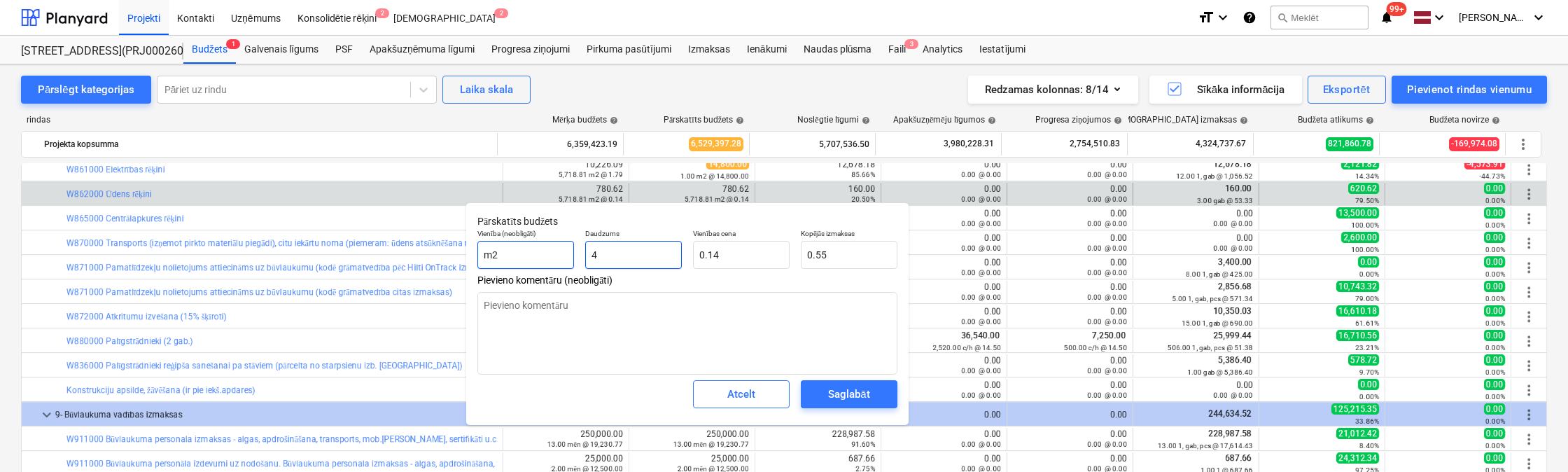
type input "40"
type textarea "x"
type input "5.46"
type input "400"
type textarea "x"
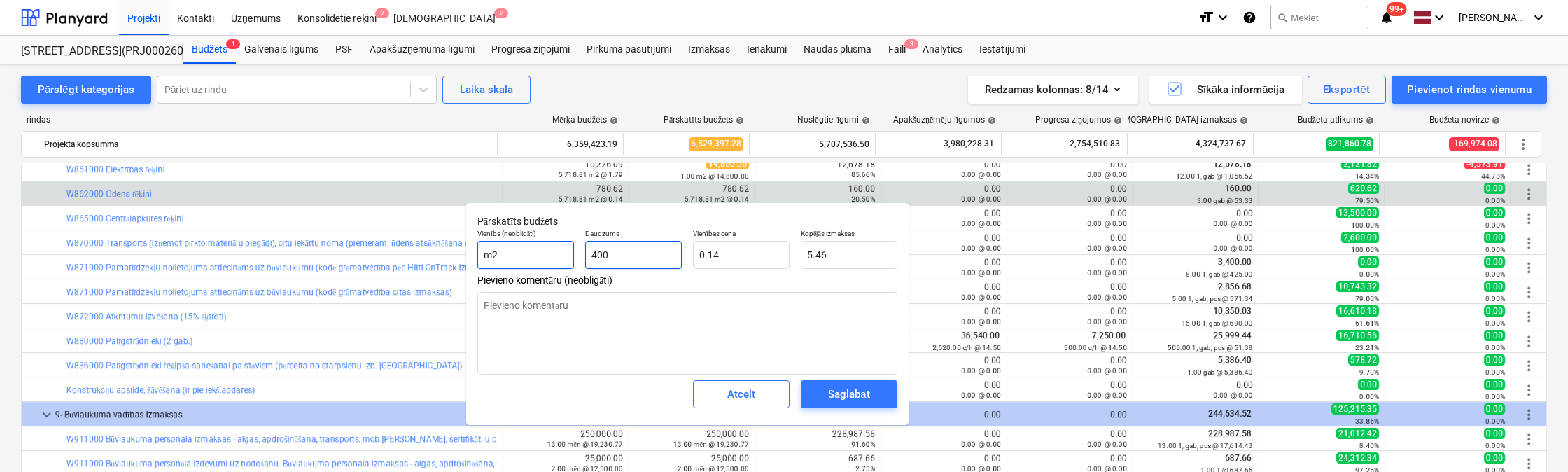
type input "54.60"
type input "4000"
type textarea "x"
type input "546.00"
type input "400"
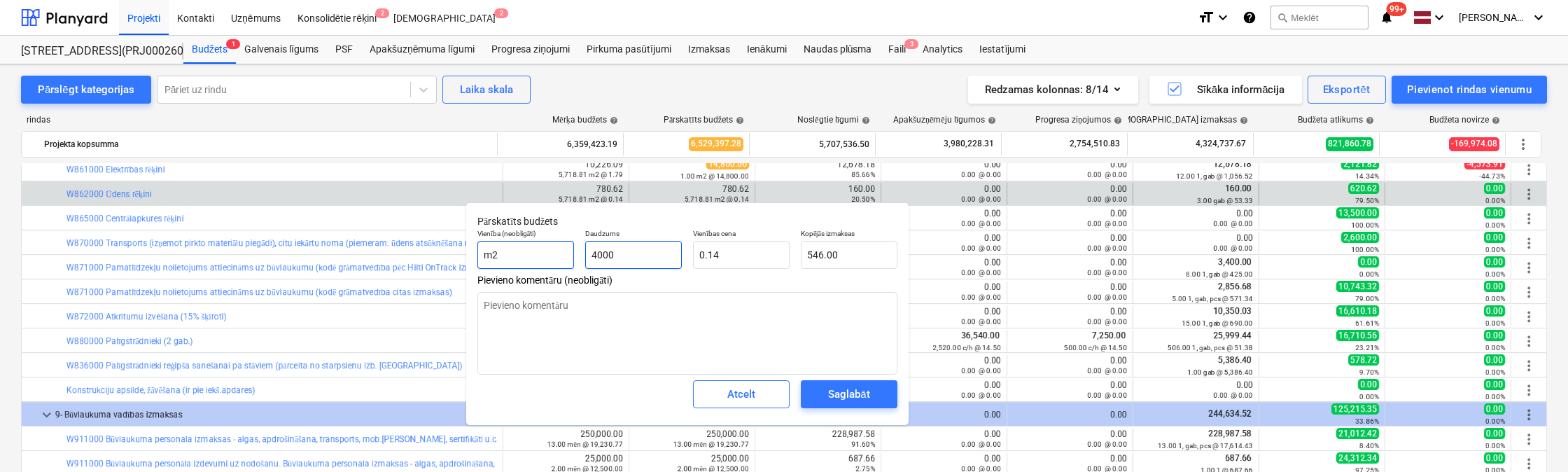
type textarea "x"
type input "54.60"
type input "40"
type textarea "x"
type input "5.46"
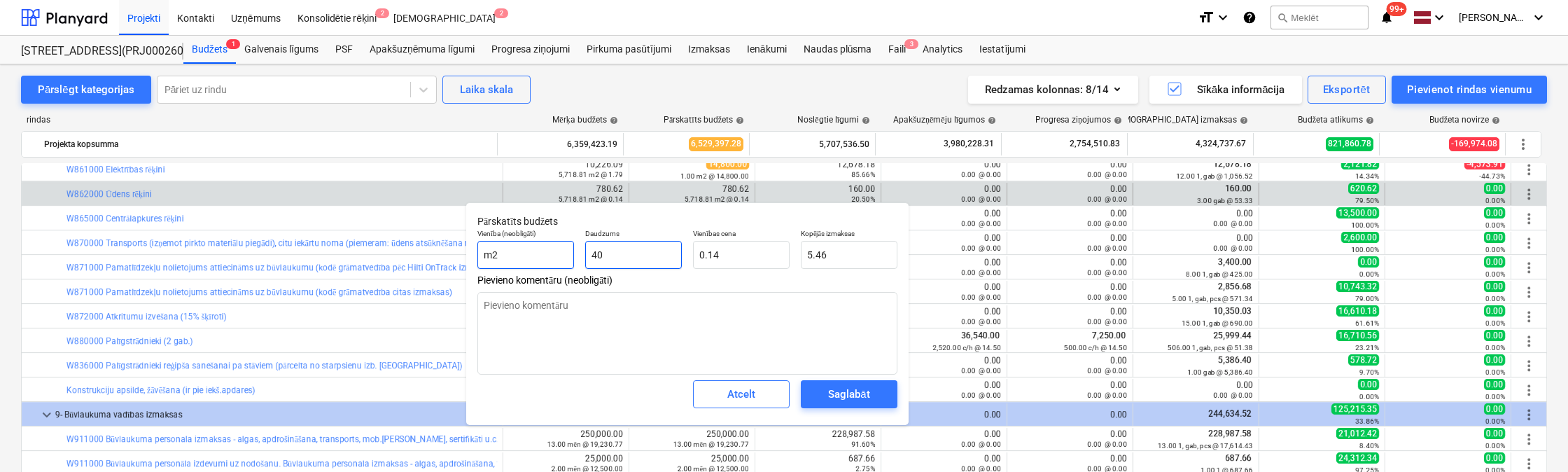
type input "4"
type textarea "x"
type input "0.55"
type textarea "x"
type input "0.00"
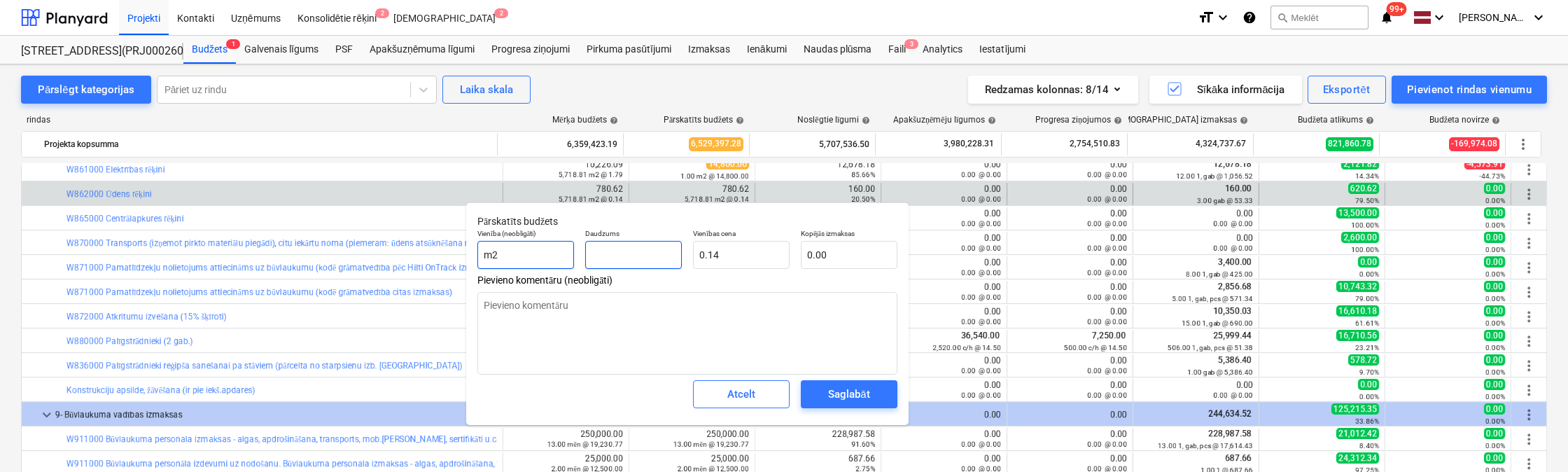
type input "3"
type textarea "x"
type input "0.41"
type input "35"
type textarea "x"
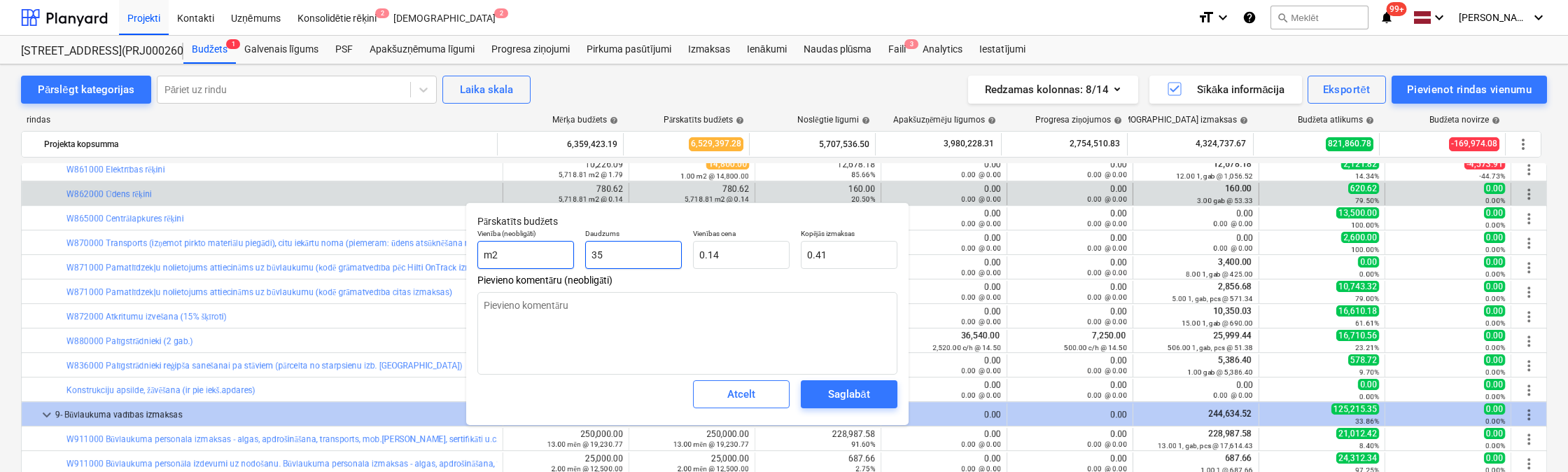
type input "4.78"
type input "350"
type textarea "x"
type input "47.78"
type input "3500"
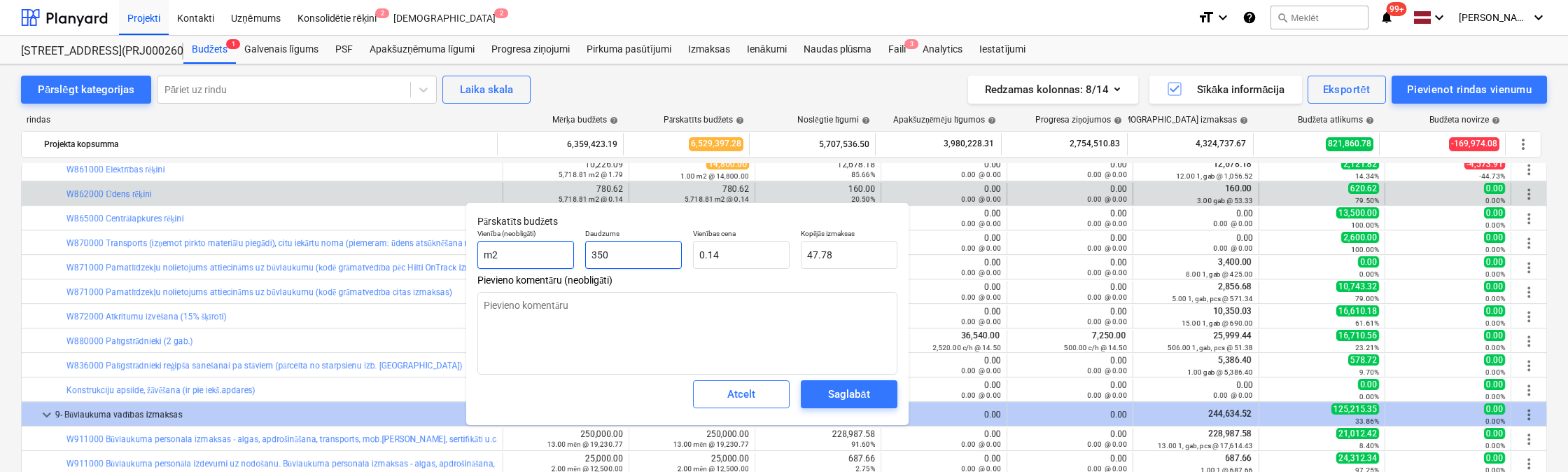
type textarea "x"
type input "477.75"
type input "350"
type textarea "x"
type input "47.78"
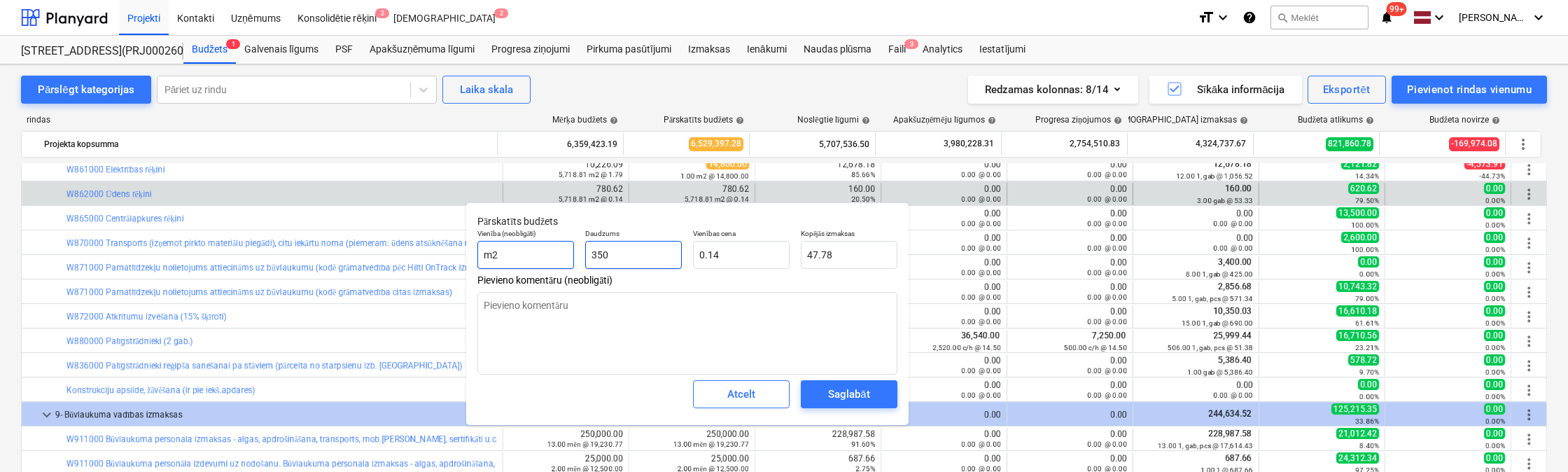
type input "35"
type textarea "x"
type input "4.78"
type input "3"
type textarea "x"
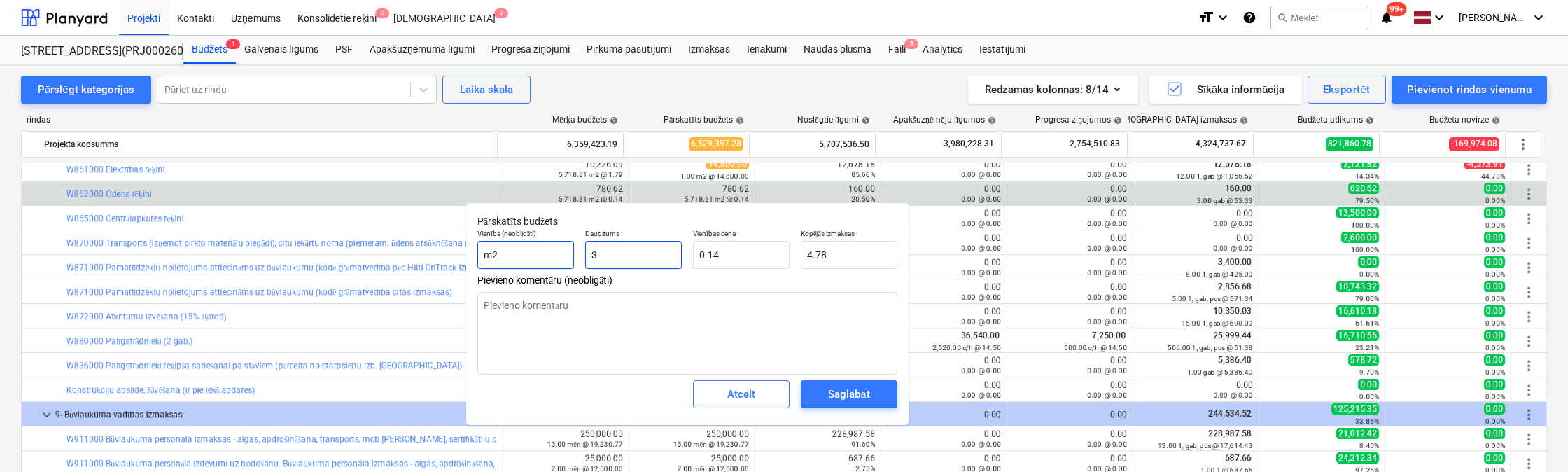
type input "0.41"
type textarea "x"
type input "0.00"
type input "3"
type textarea "x"
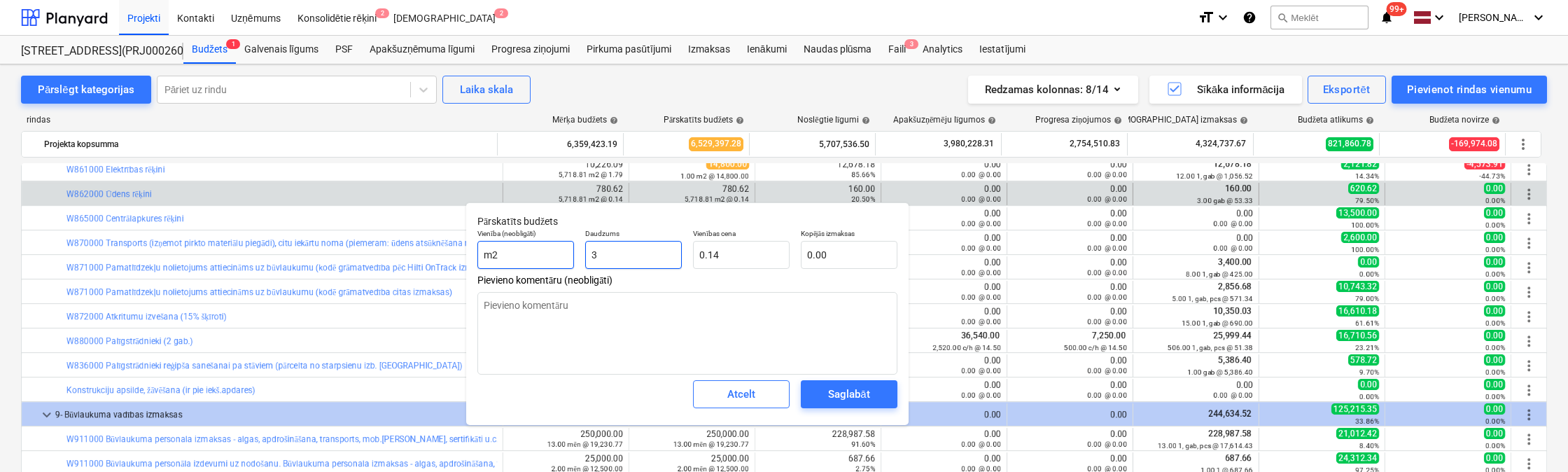
type input "0.41"
type input "30"
type textarea "x"
type input "4.10"
type input "300"
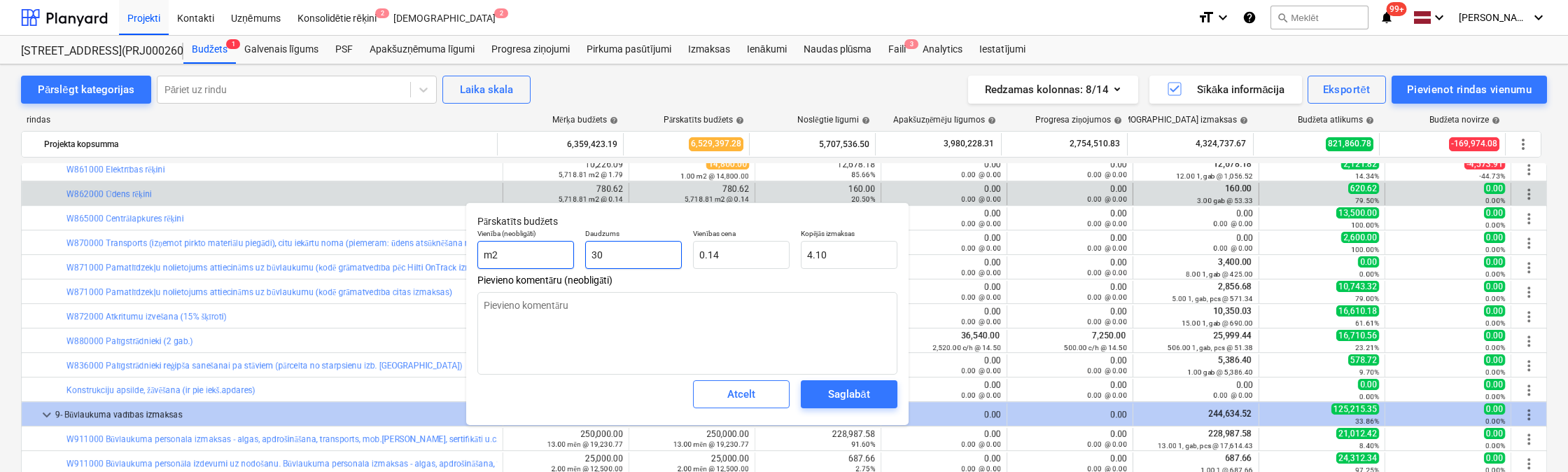
type textarea "x"
type input "40.95"
type input "3000"
type textarea "x"
type input "409.50"
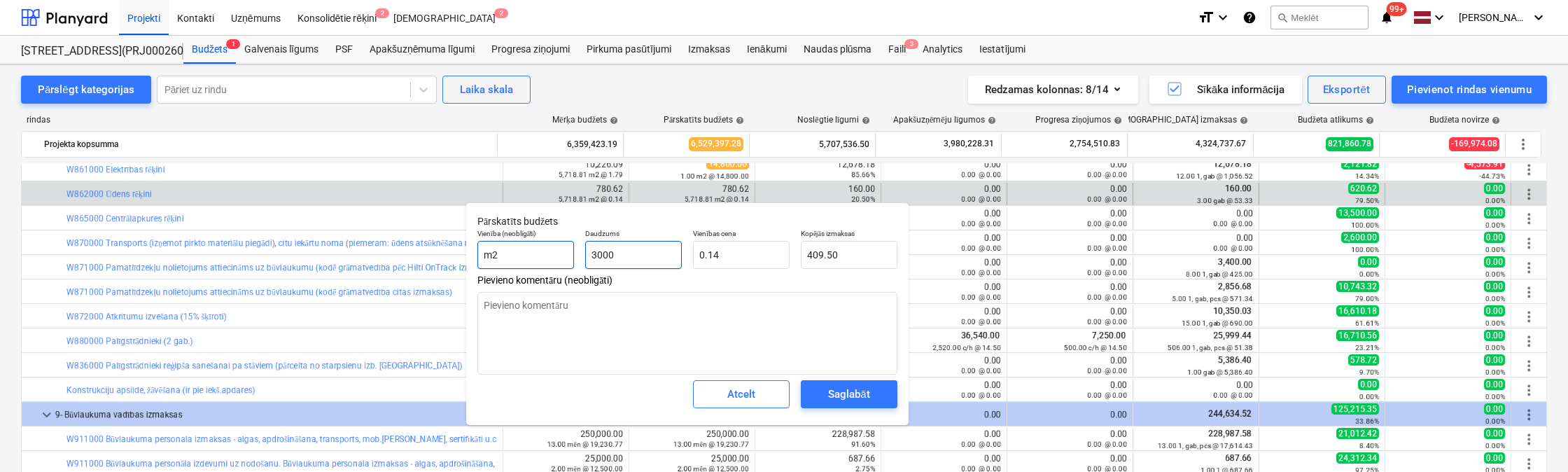
type input "300"
type textarea "x"
type input "40.95"
type input "30"
type textarea "x"
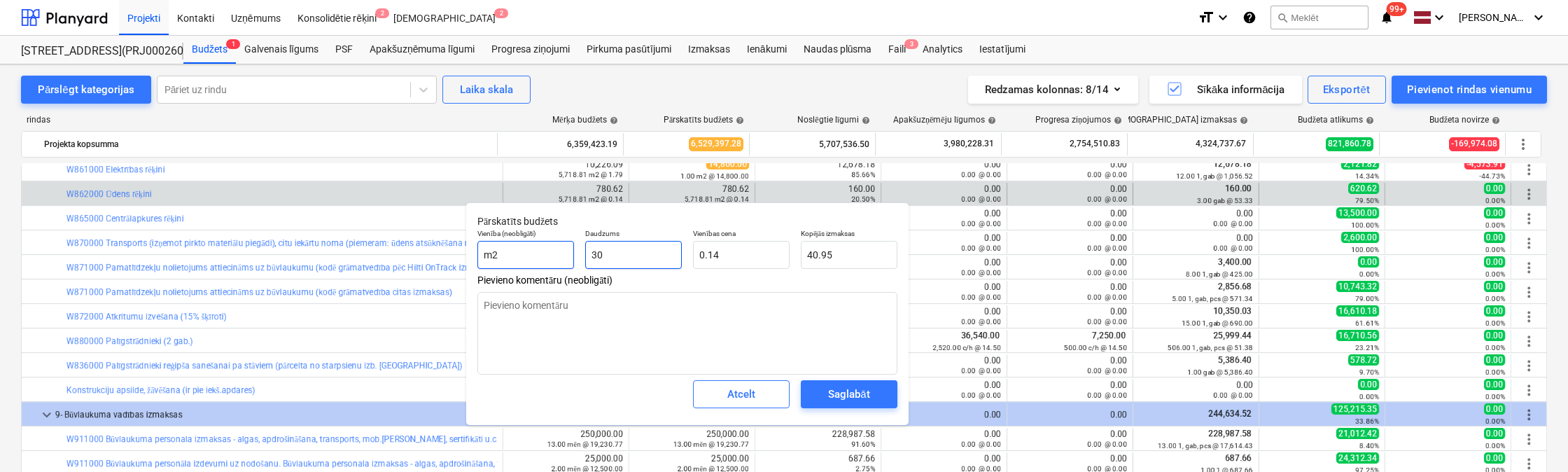
type input "4.10"
type input "3"
type textarea "x"
type input "0.41"
type textarea "x"
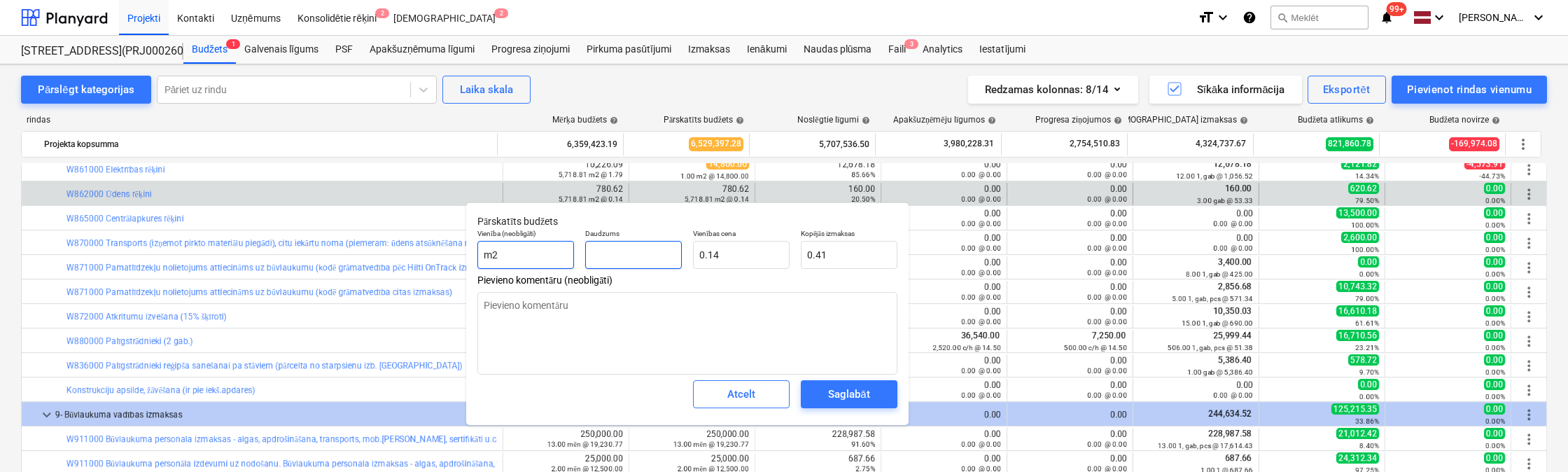
type input "0.00"
type input "2"
type textarea "x"
type input "0.27"
type input "29"
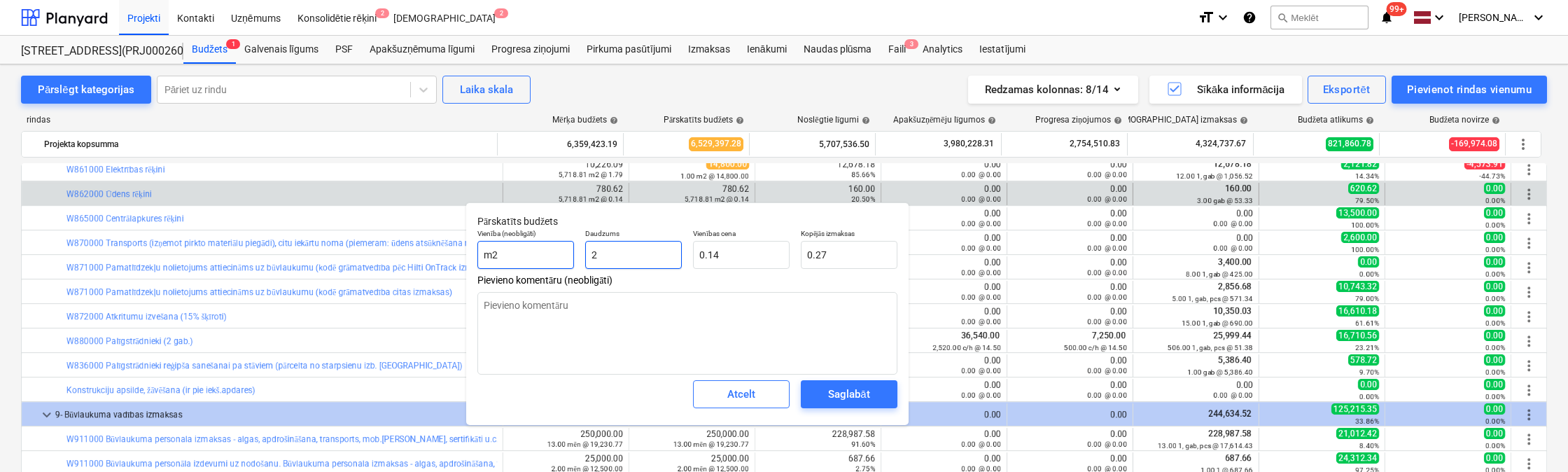
type textarea "x"
type input "3.96"
type input "290"
type textarea "x"
type input "39.59"
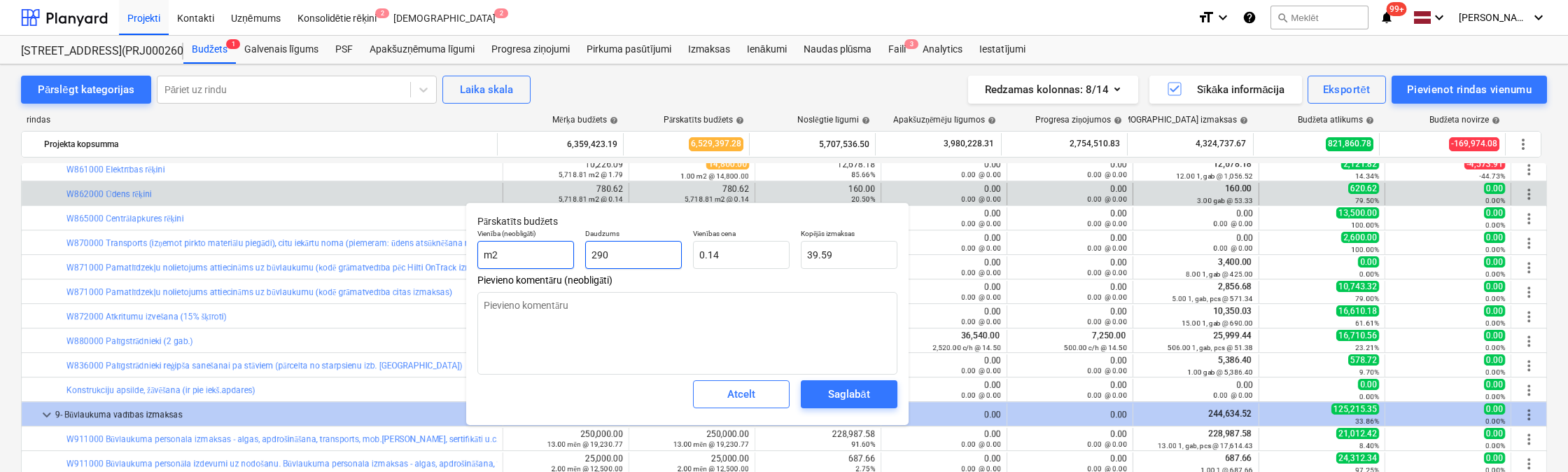
type input "2900"
type textarea "x"
type input "395.85"
type input "2,900.00"
click at [860, 398] on div "Saglabāt" at bounding box center [849, 394] width 41 height 18
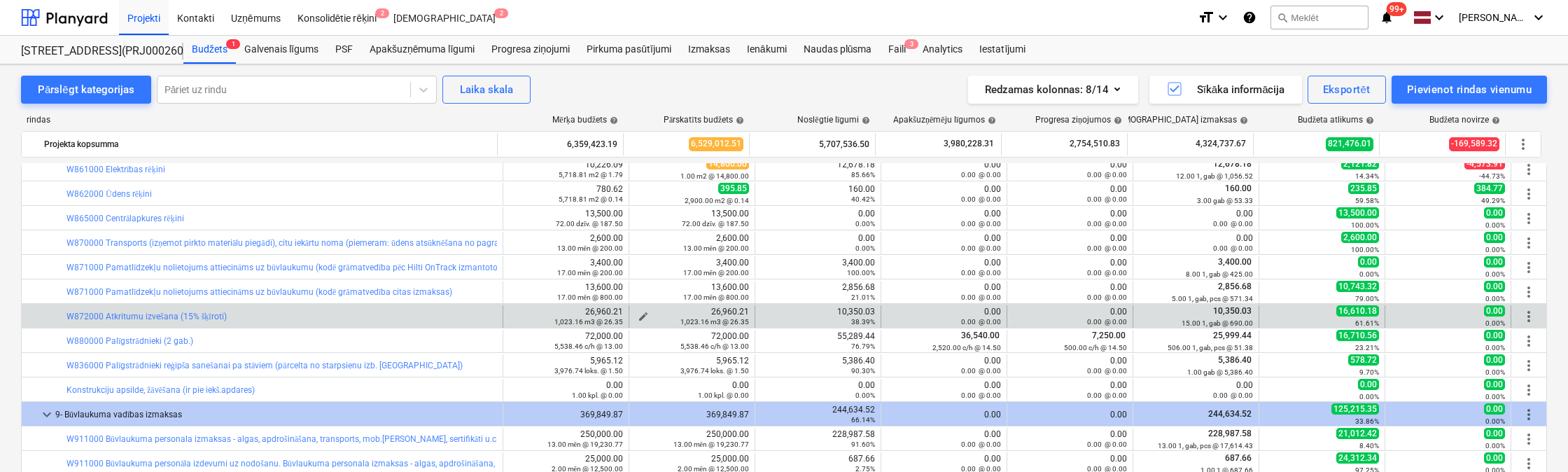
click at [640, 314] on span "edit" at bounding box center [643, 317] width 11 height 11
type textarea "x"
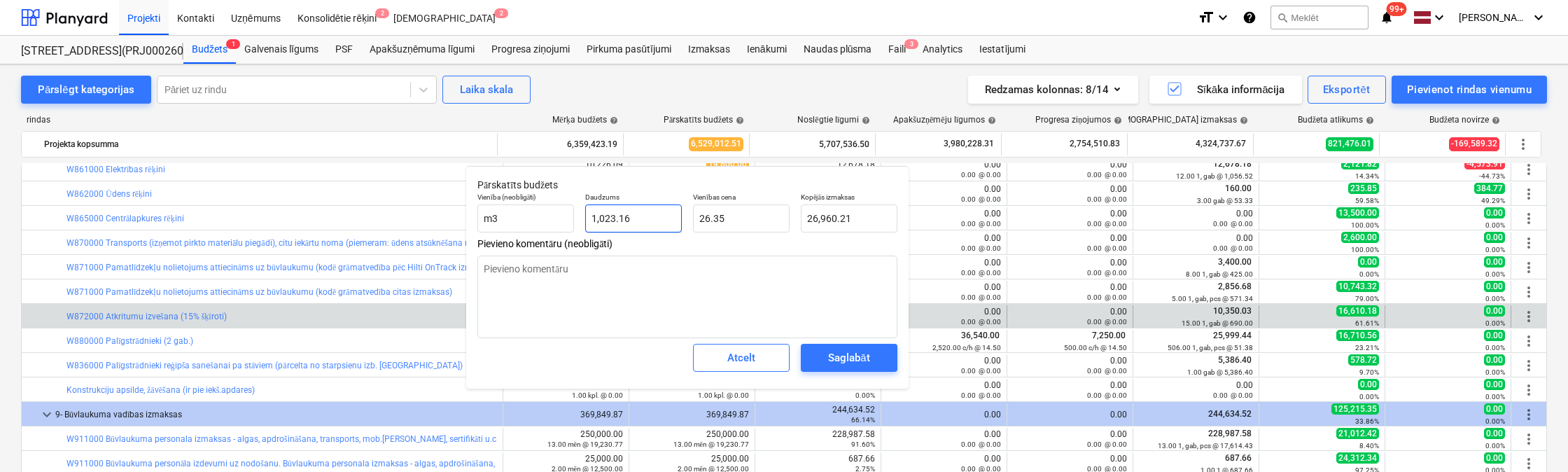
type input "1023.1579"
drag, startPoint x: 660, startPoint y: 222, endPoint x: 566, endPoint y: 224, distance: 94.0
click at [566, 224] on div "Vienība (neobligāti) m3 Daudzums 1023.1579 Vienības cena 26.35 Kopējās izmaksas…" at bounding box center [687, 212] width 431 height 51
type textarea "x"
type input "9"
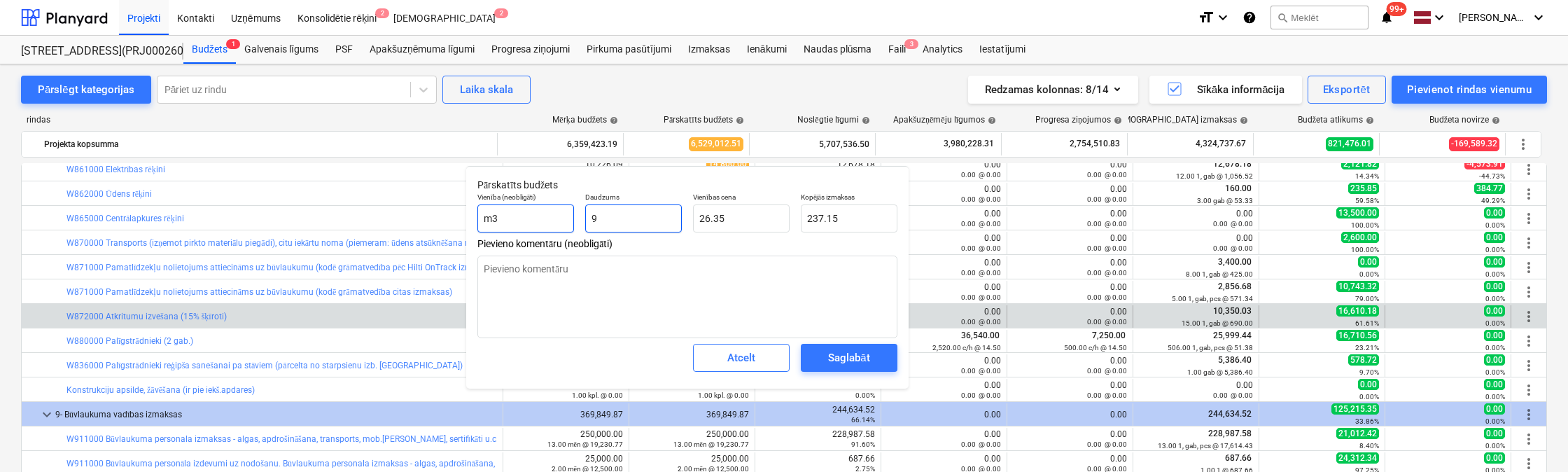
type input "237.15"
type textarea "x"
type input "90"
type input "2,371.50"
type textarea "x"
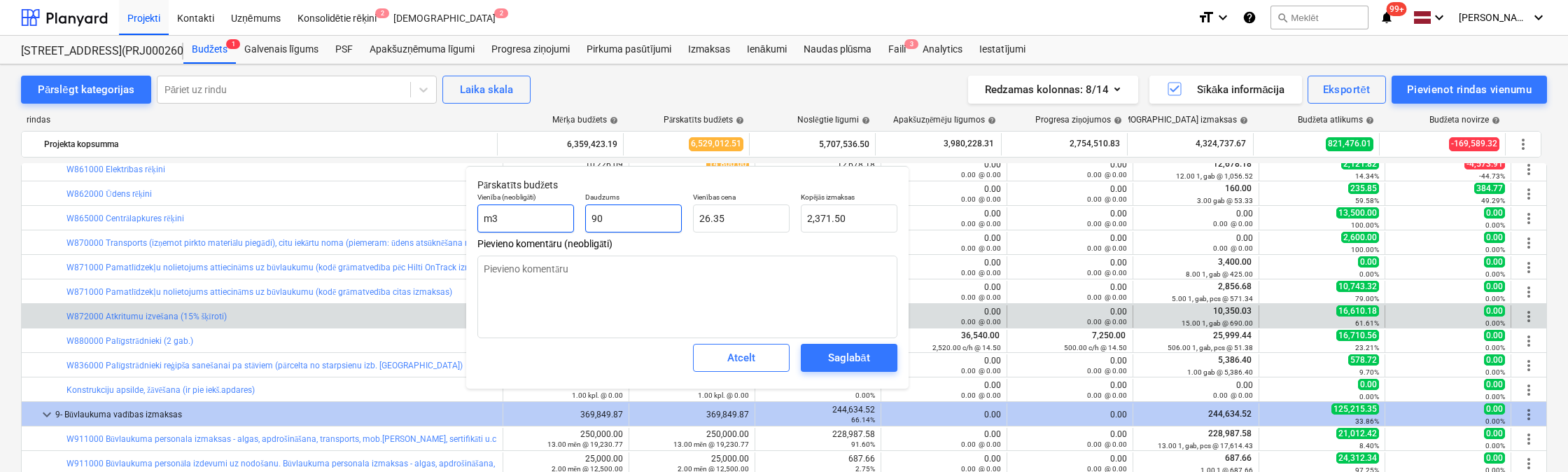
type input "900"
type input "23,715.00"
type textarea "x"
type input "9000"
type input "237,150.00"
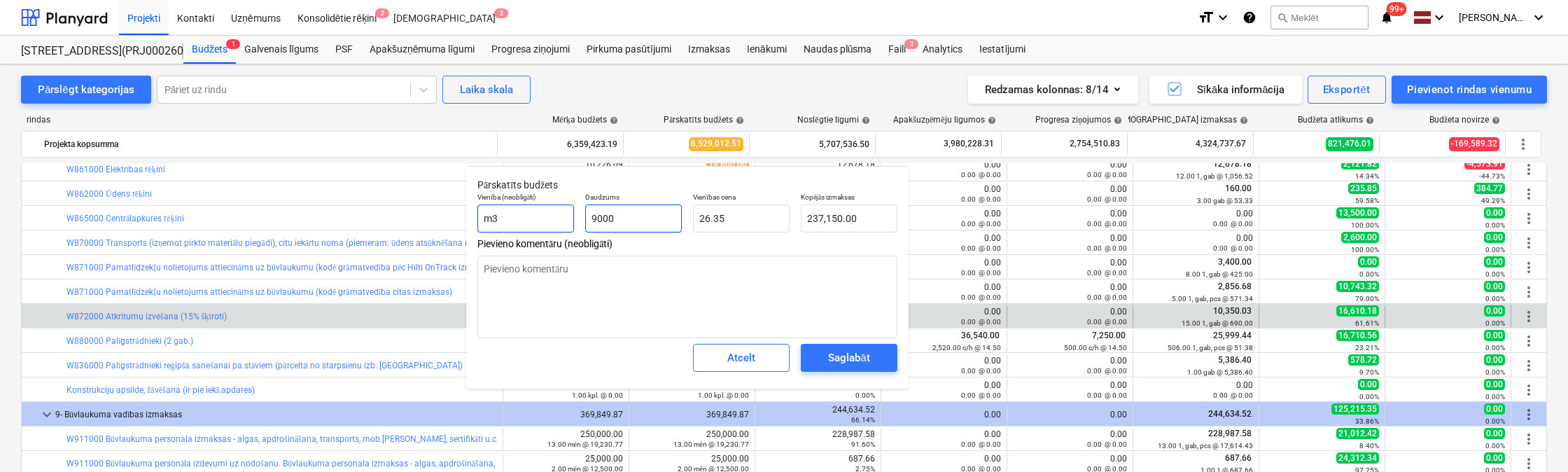
type textarea "x"
type input "900"
type input "23,715.00"
type input "900"
type textarea "x"
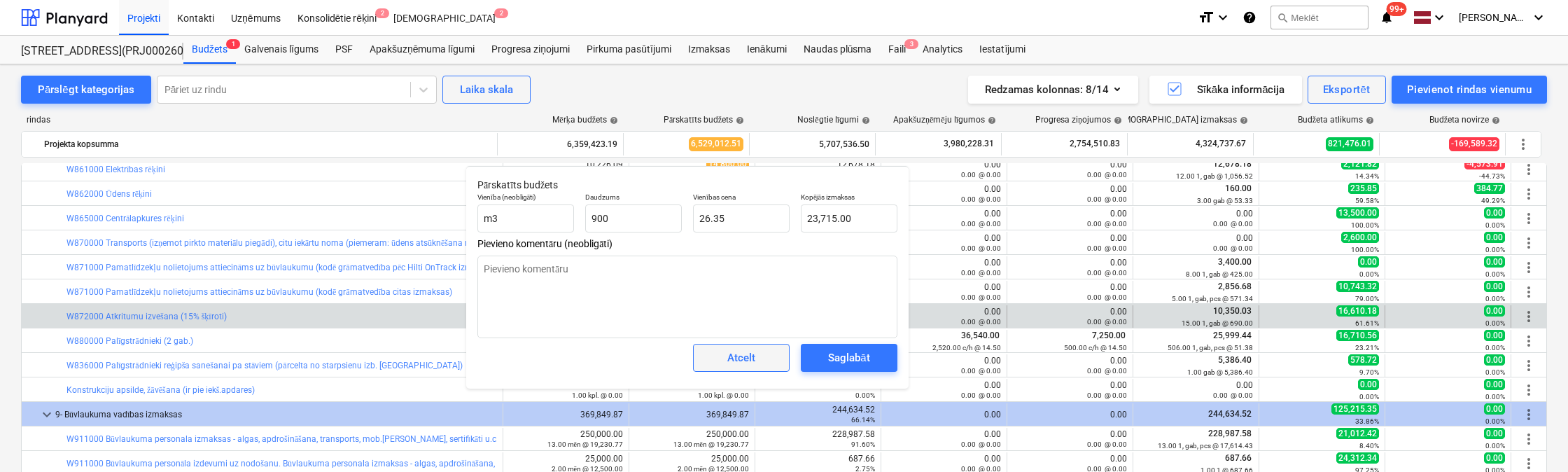
type input "900.00"
click at [731, 356] on div "Atcelt" at bounding box center [741, 357] width 28 height 18
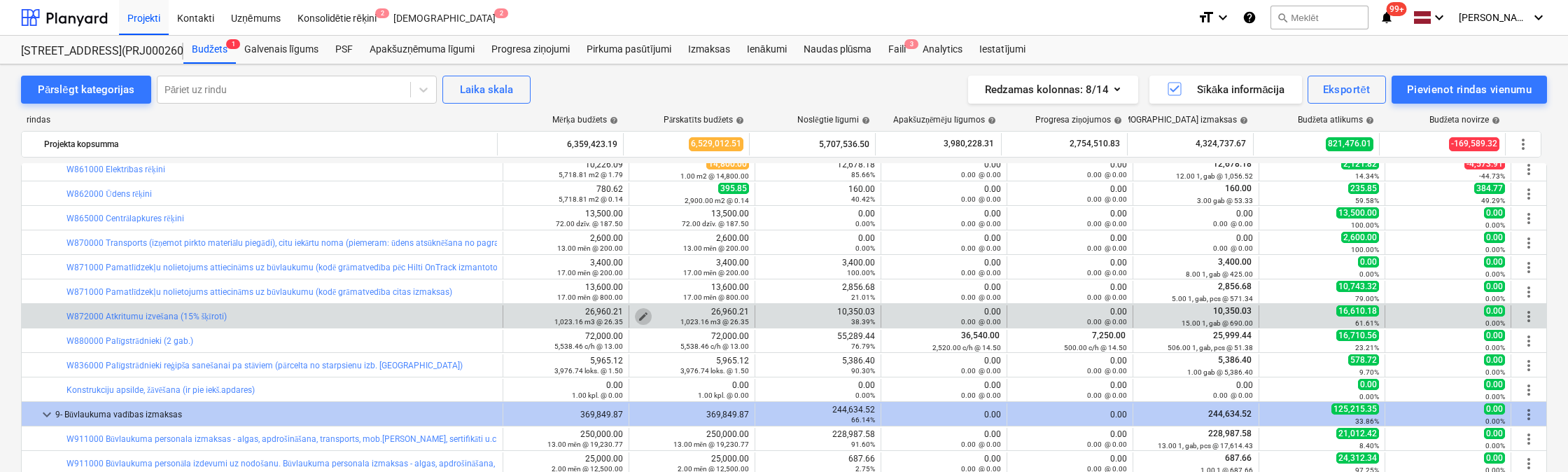
click at [639, 312] on span "edit" at bounding box center [643, 317] width 11 height 11
type textarea "x"
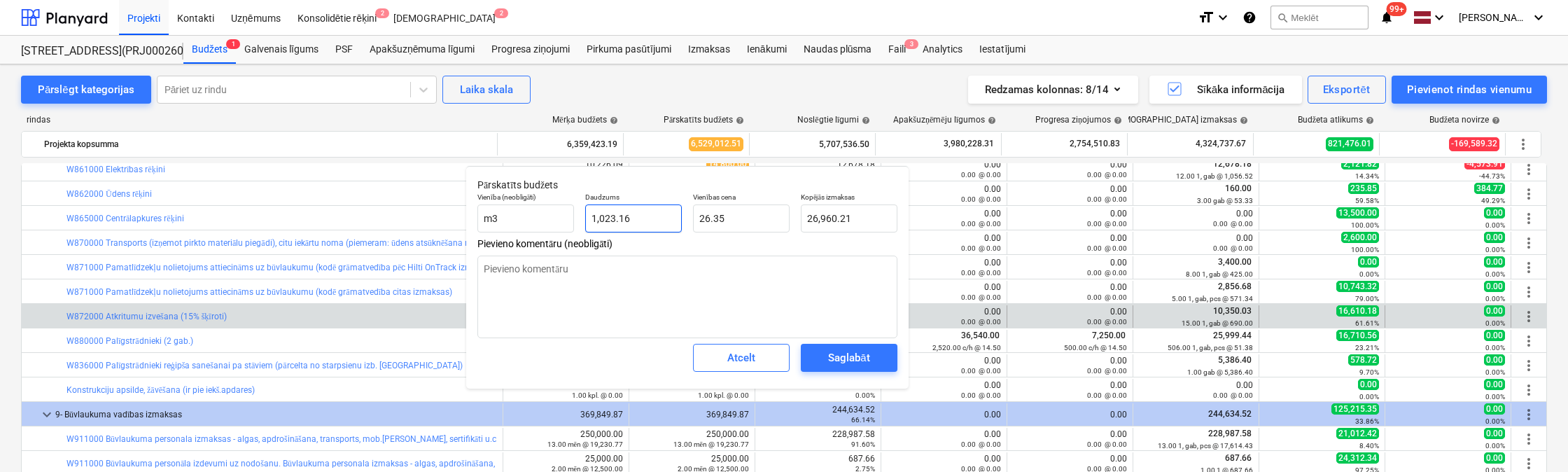
type input "1023.1579"
drag, startPoint x: 651, startPoint y: 220, endPoint x: 570, endPoint y: 222, distance: 81.0
click at [570, 222] on div "Vienība (neobligāti) m3 Daudzums 1023.1579 Vienības cena 26.35 Kopējās izmaksas…" at bounding box center [687, 212] width 431 height 51
type textarea "x"
type input "9"
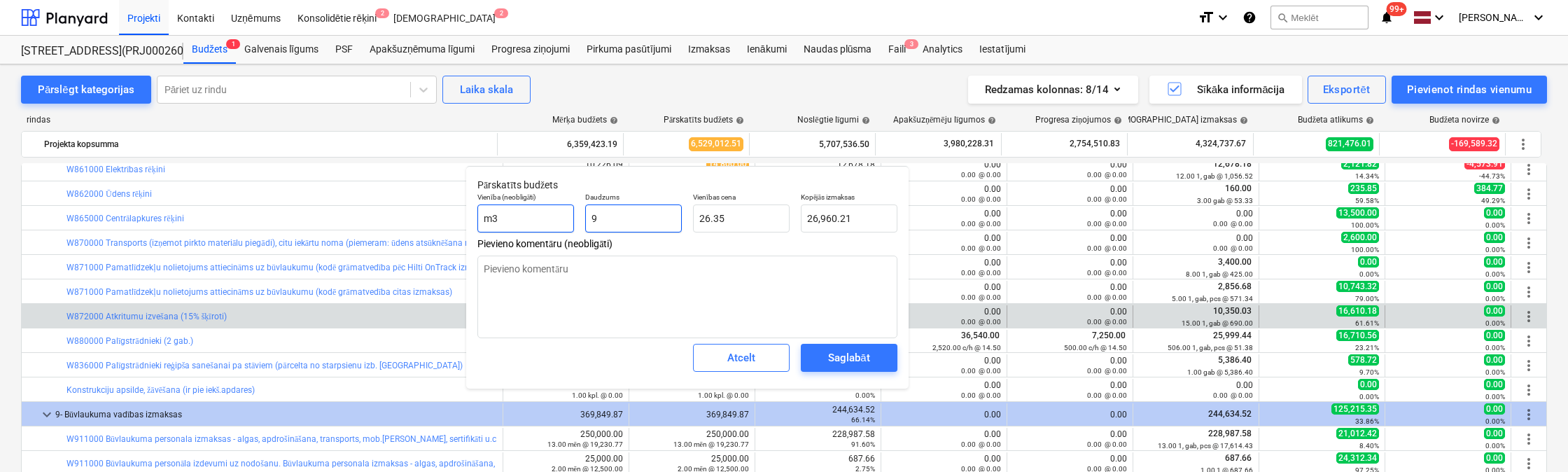
type input "237.15"
type textarea "x"
type input "90"
type input "2,371.50"
type textarea "x"
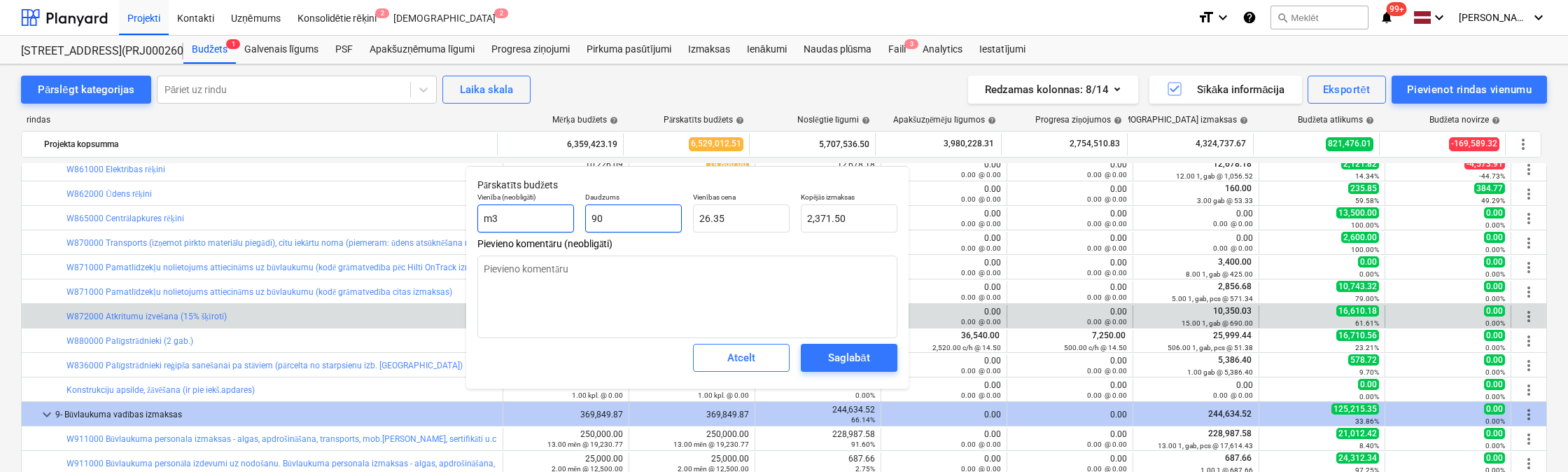
type input "900"
type input "23,715.00"
type textarea "x"
type input "90"
type input "2,371.50"
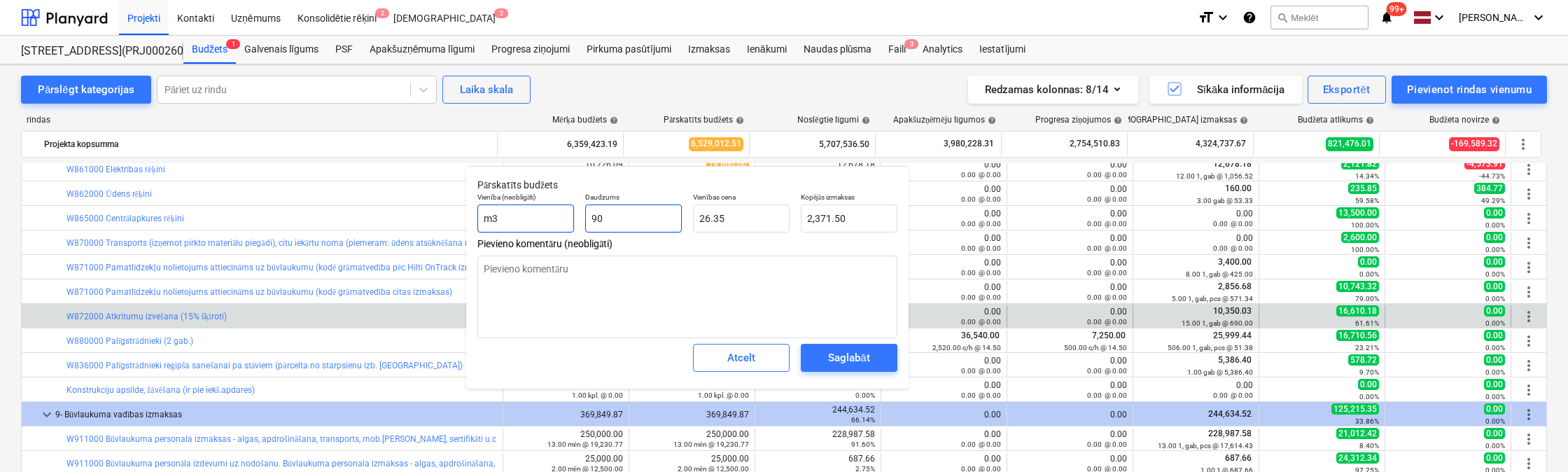
type textarea "x"
type input "9"
type input "237.15"
type textarea "x"
type input "0.00"
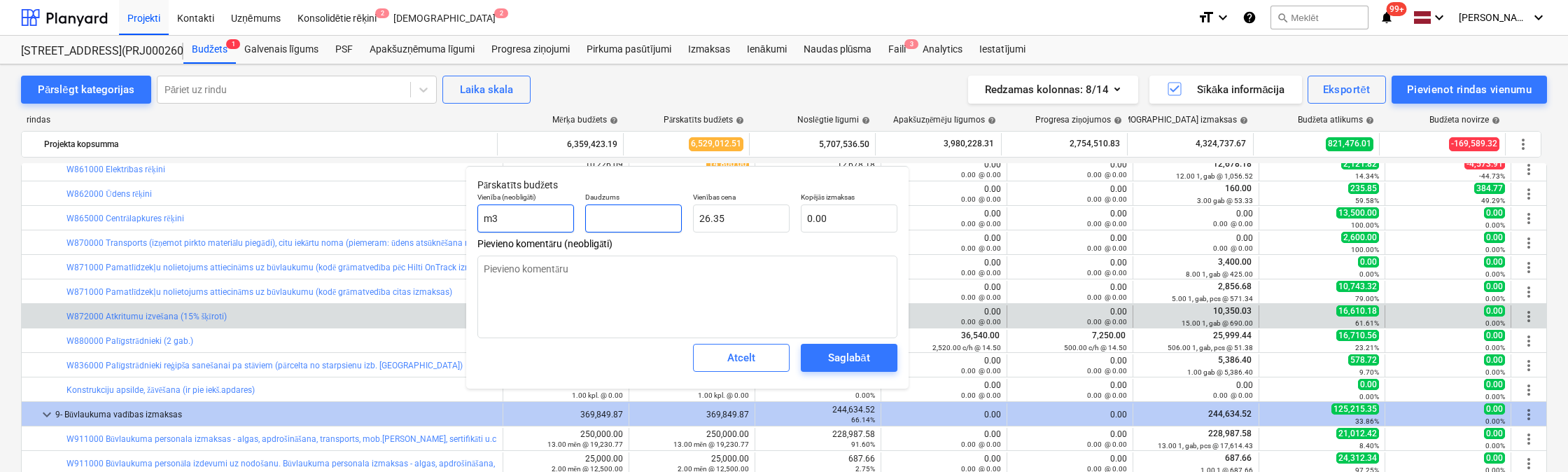
type textarea "x"
type input "8"
type input "210.80"
type textarea "x"
type input "80"
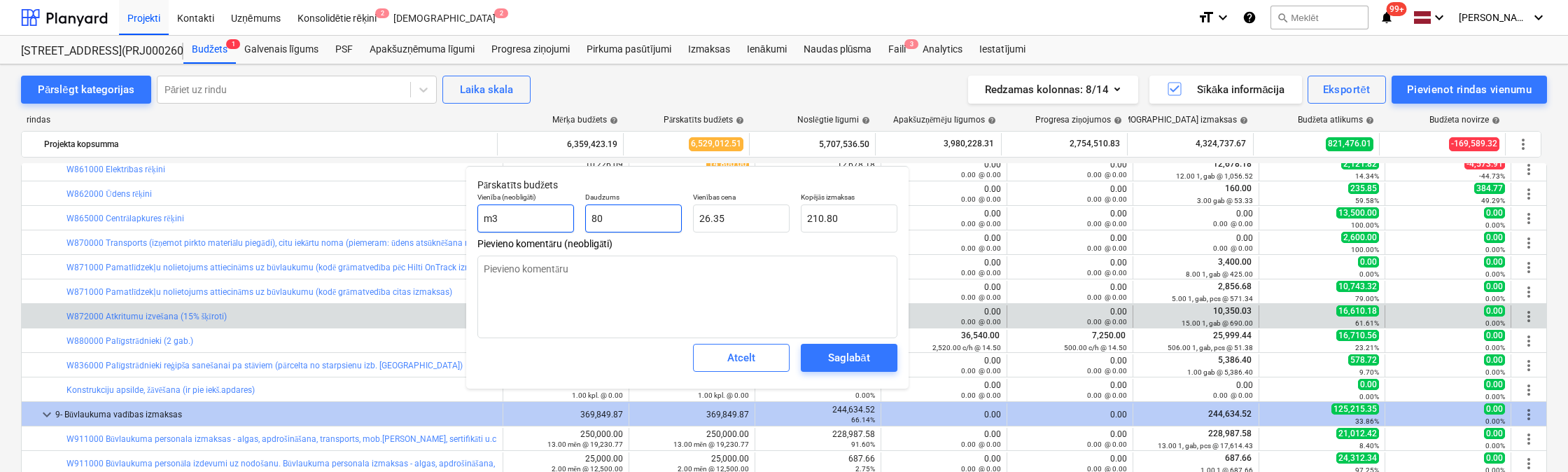
type input "2,108.00"
type textarea "x"
type input "800"
type input "21,080.00"
type textarea "x"
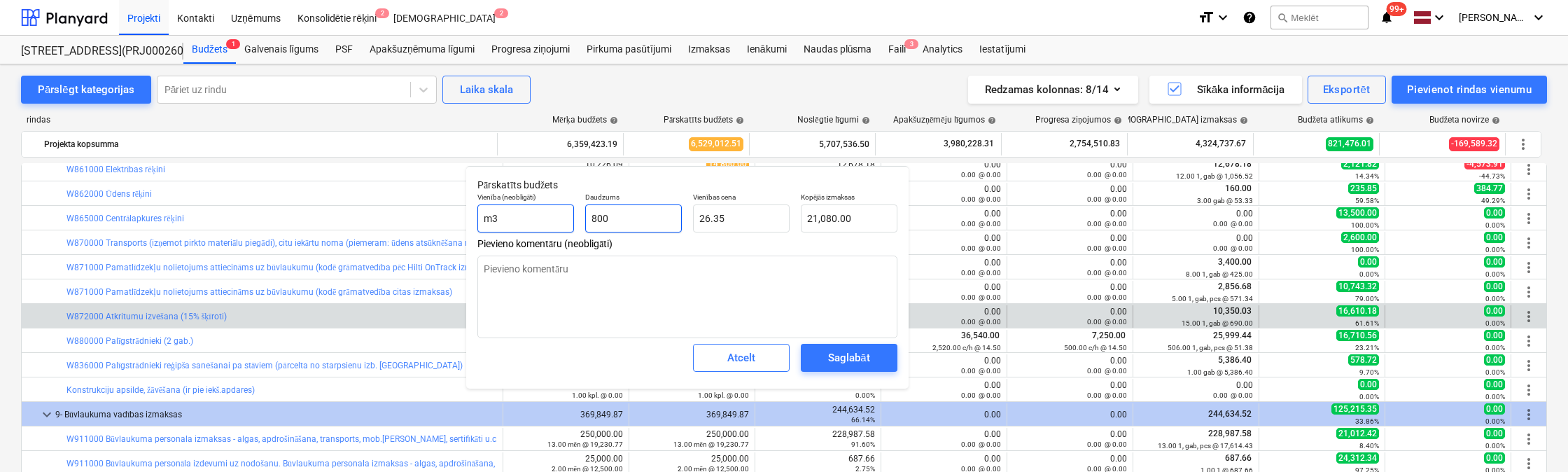
type input "8000"
type input "210,800.00"
type textarea "x"
type input "800"
type input "21,080.00"
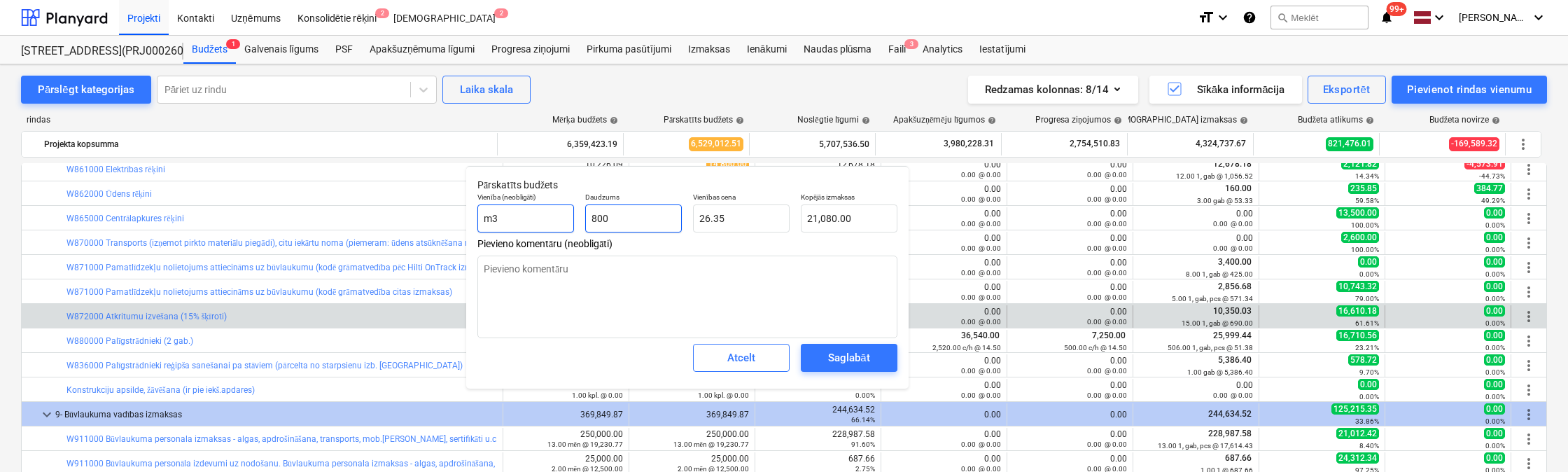
type textarea "x"
type input "80"
type input "2,108.00"
type textarea "x"
type input "8"
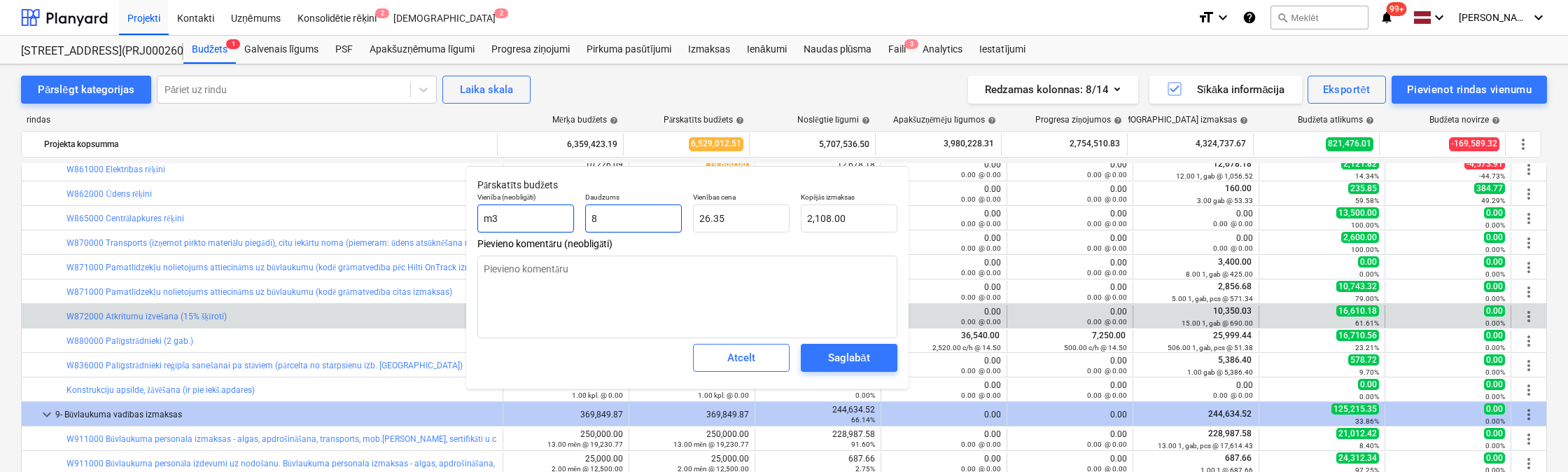
type input "210.80"
type textarea "x"
type input "0.00"
type textarea "x"
type input "8"
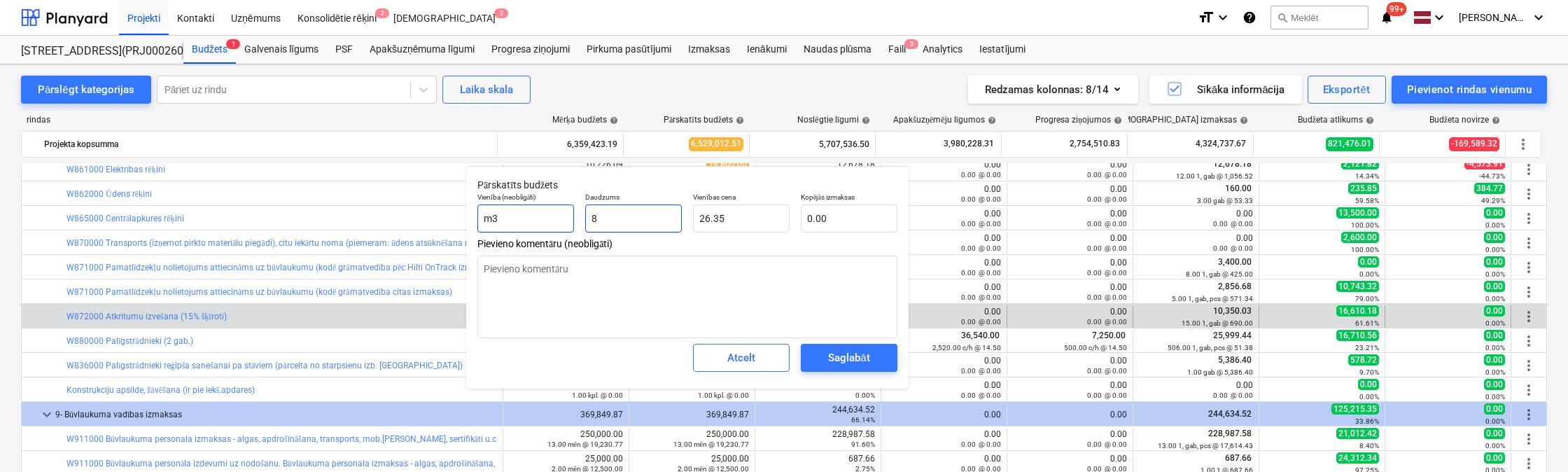
type input "210.80"
type textarea "x"
type input "82"
type input "2,160.70"
type textarea "x"
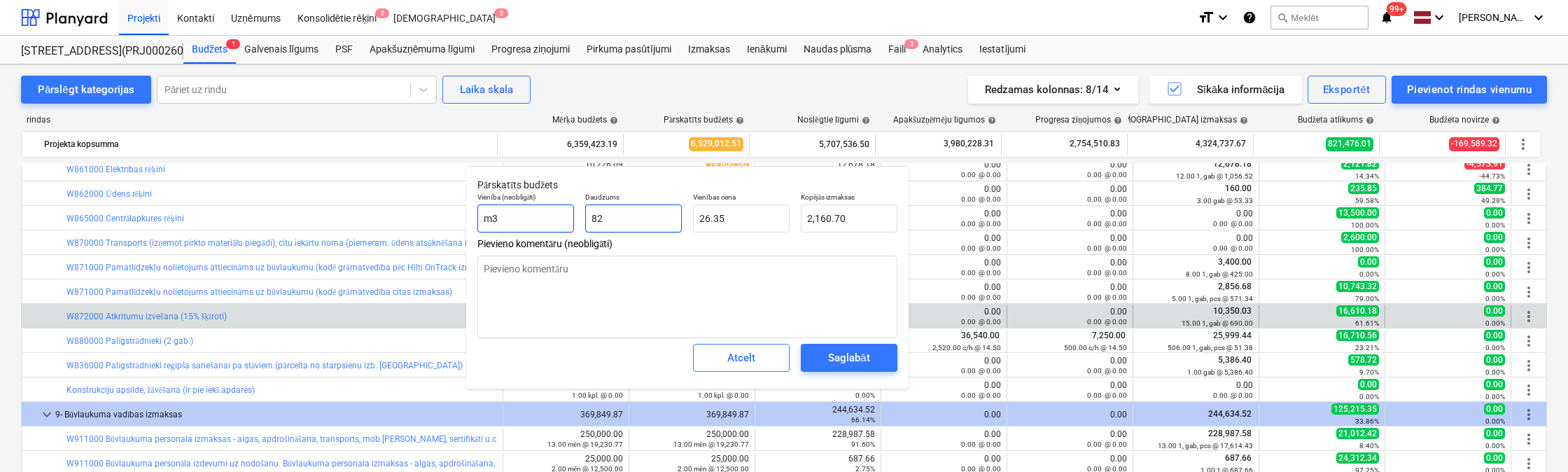
type input "820"
type input "21,607.00"
type textarea "x"
type input "82"
type input "2,160.70"
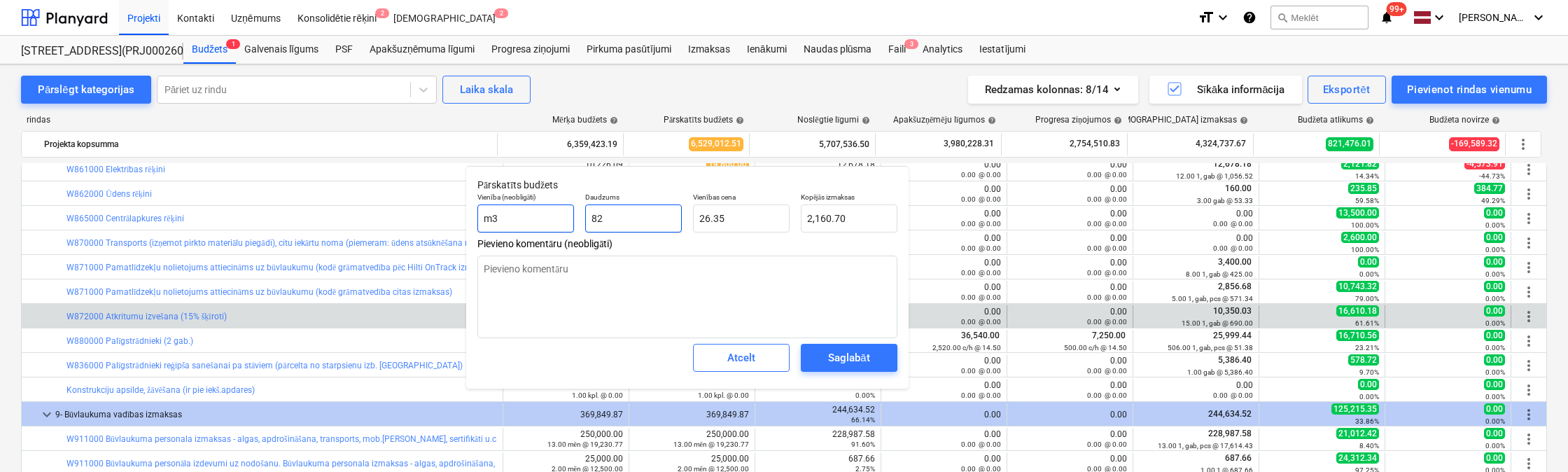
type textarea "x"
type input "8"
type input "210.80"
type textarea "x"
type input "83"
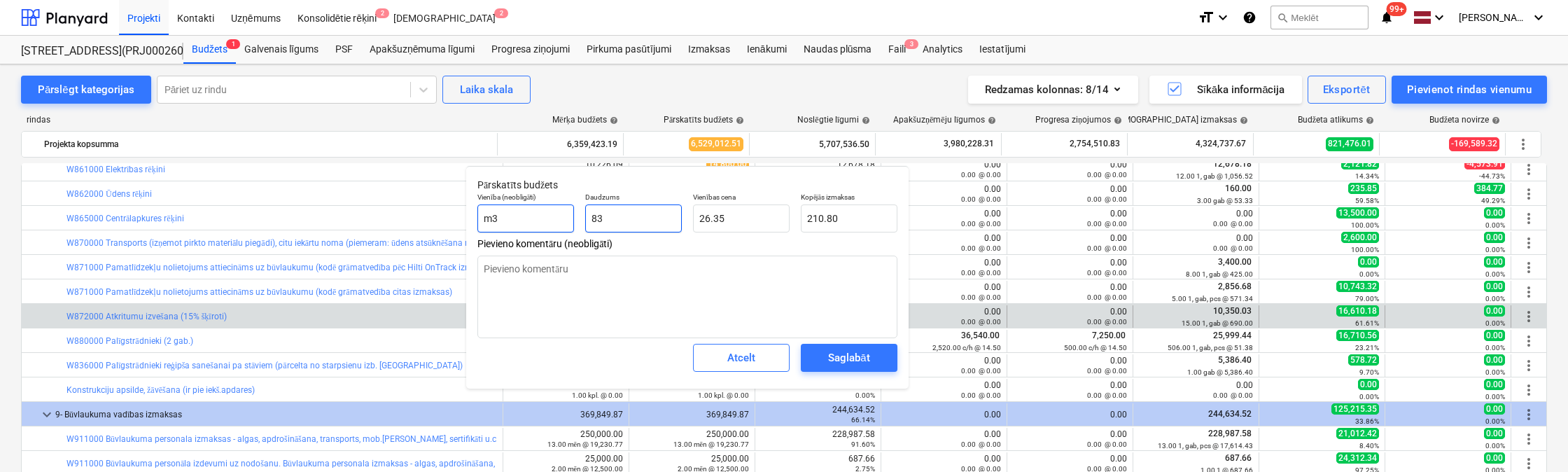
type input "2,187.05"
type textarea "x"
type input "830"
type input "21,870.50"
type textarea "x"
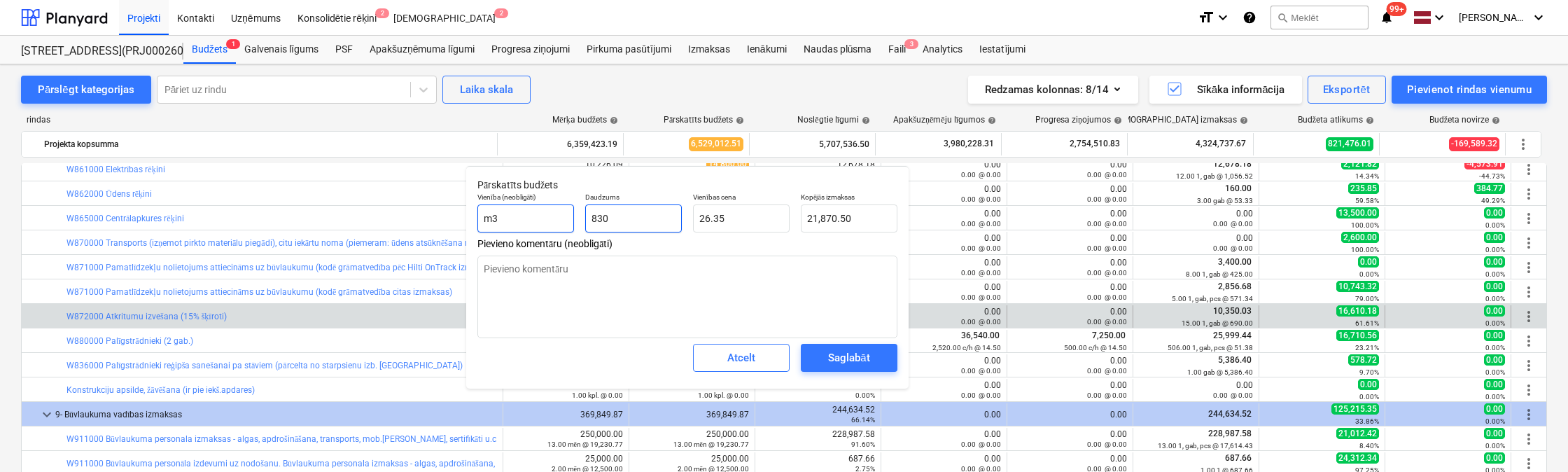
type input "83"
type input "2,187.05"
type textarea "x"
type input "8"
type input "210.80"
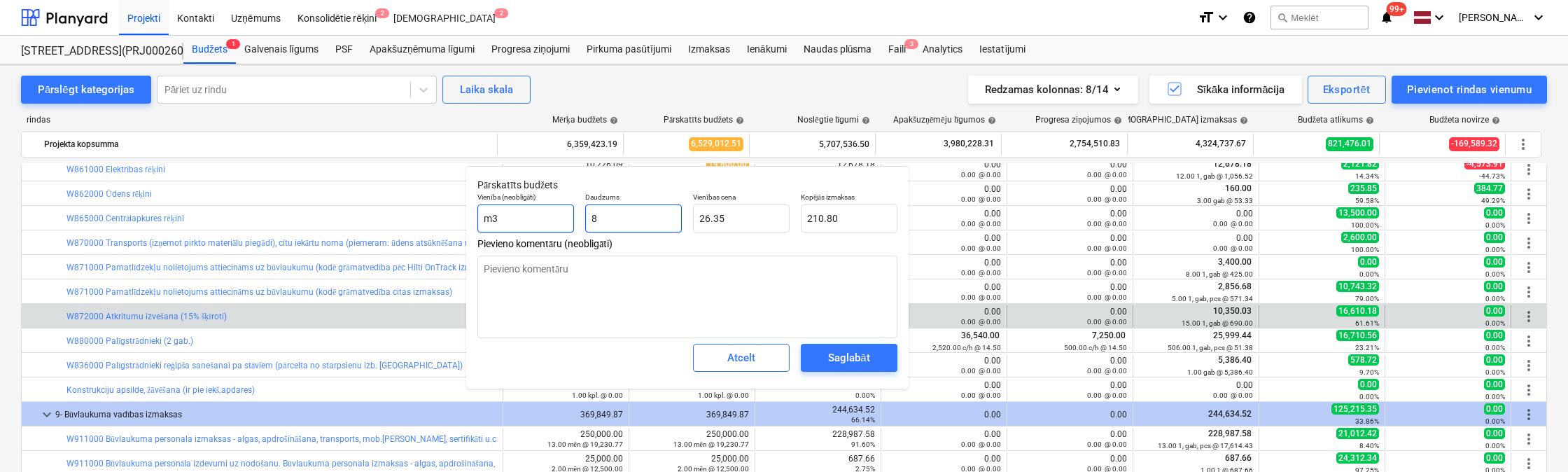
type textarea "x"
type input "84"
type input "2,213.40"
type textarea "x"
type input "840"
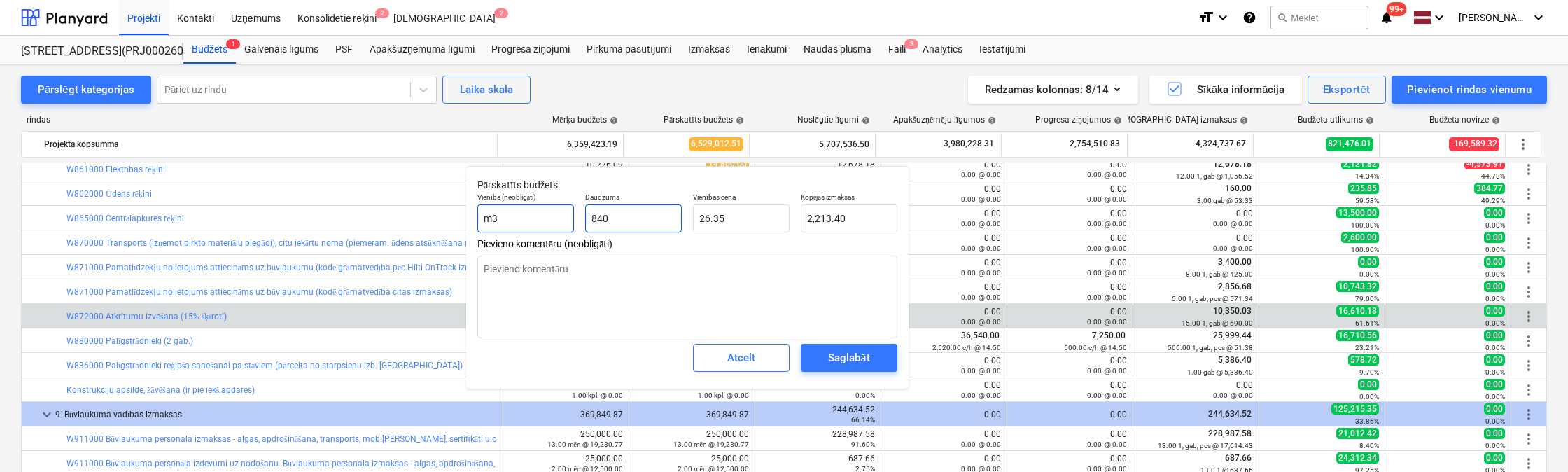
type input "22,134.00"
type input "840"
type textarea "x"
type input "840.00"
click at [883, 356] on button "Saglabāt" at bounding box center [849, 358] width 97 height 28
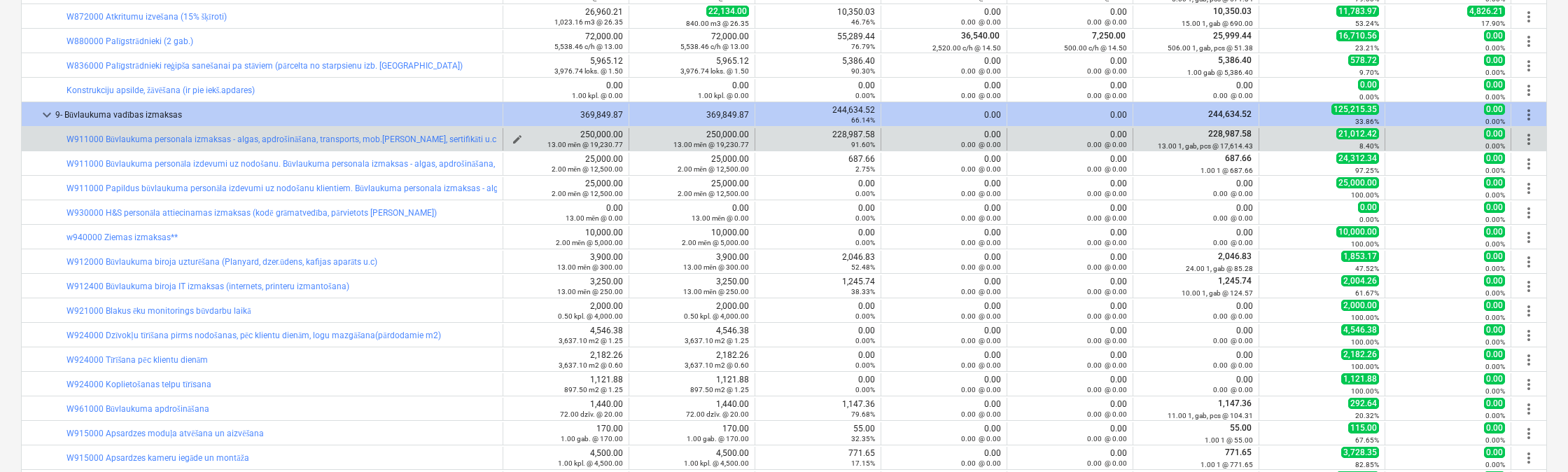
scroll to position [280, 0]
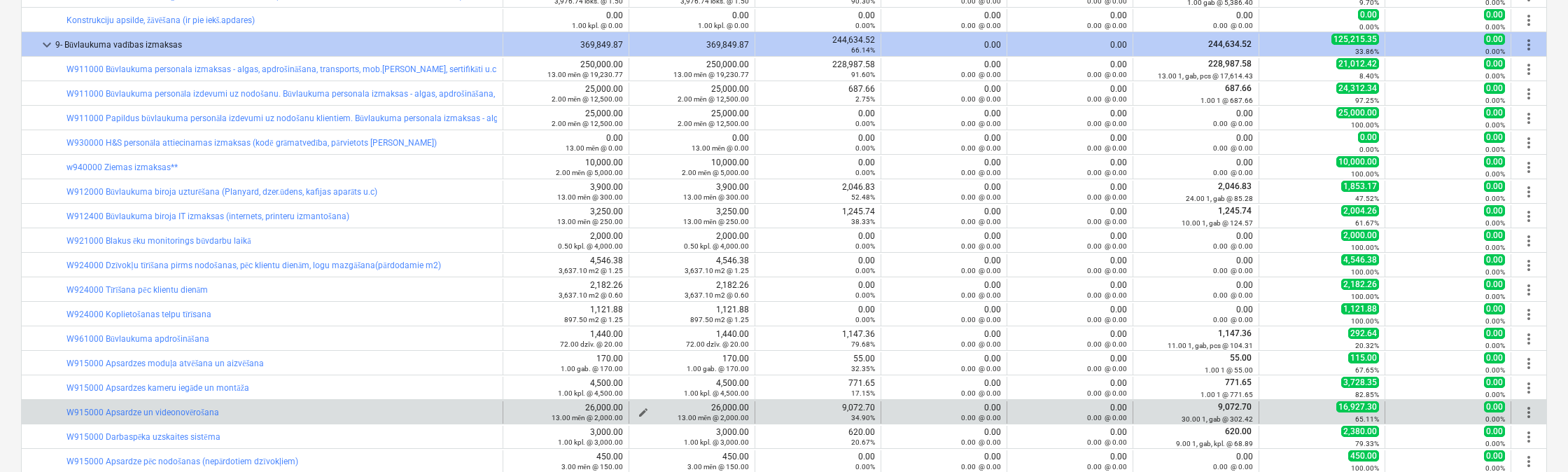
click at [641, 408] on span "edit" at bounding box center [643, 413] width 11 height 11
type textarea "x"
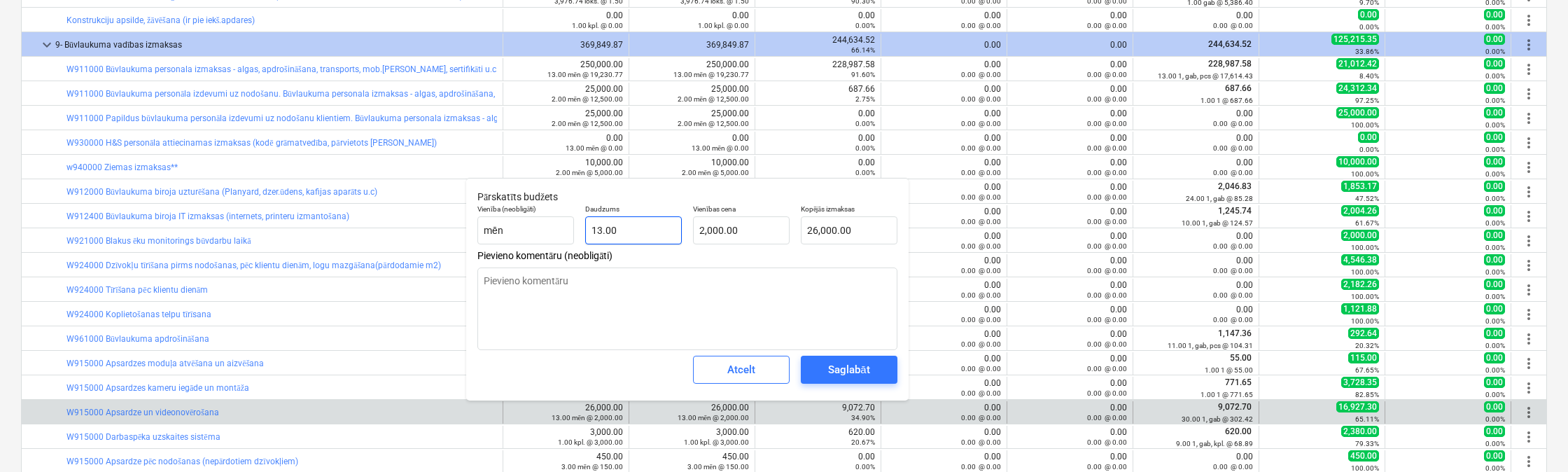
type input "13"
drag, startPoint x: 642, startPoint y: 226, endPoint x: 597, endPoint y: 228, distance: 45.0
click at [597, 228] on input "13" at bounding box center [633, 231] width 97 height 28
click at [615, 234] on input "13" at bounding box center [633, 231] width 97 height 28
type textarea "x"
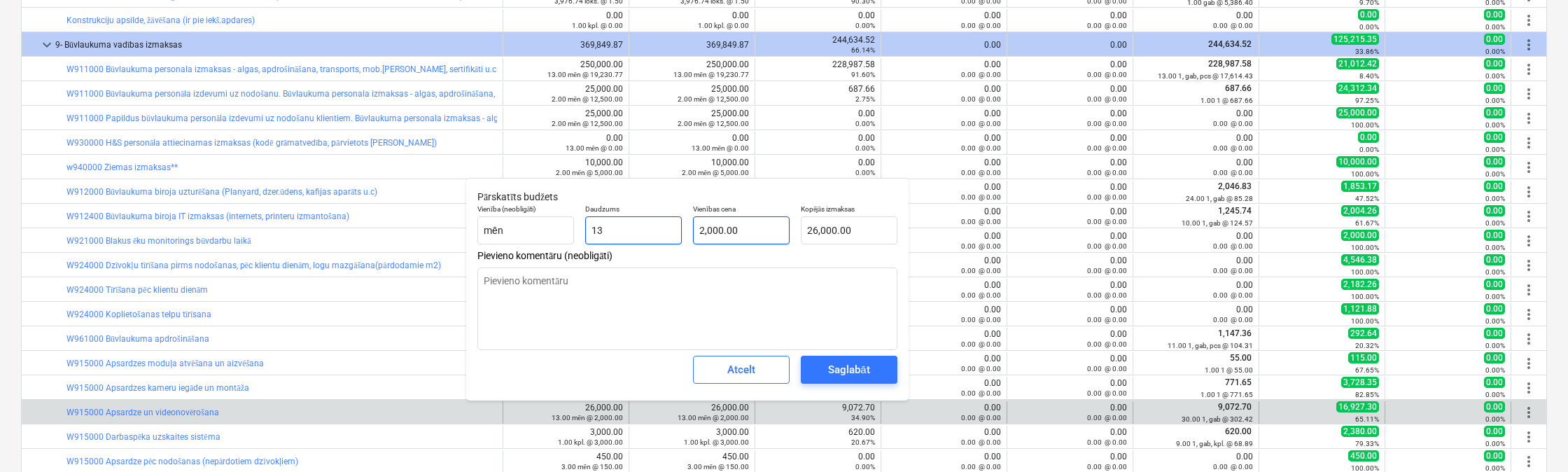
type input "13.00"
type input "2000"
drag, startPoint x: 753, startPoint y: 231, endPoint x: 621, endPoint y: 235, distance: 132.1
click at [621, 235] on div "Vienība (neobligāti) mēn Daudzums 13.00 Vienības cena 2000 Kopējās izmaksas 26,…" at bounding box center [687, 224] width 431 height 51
type textarea "x"
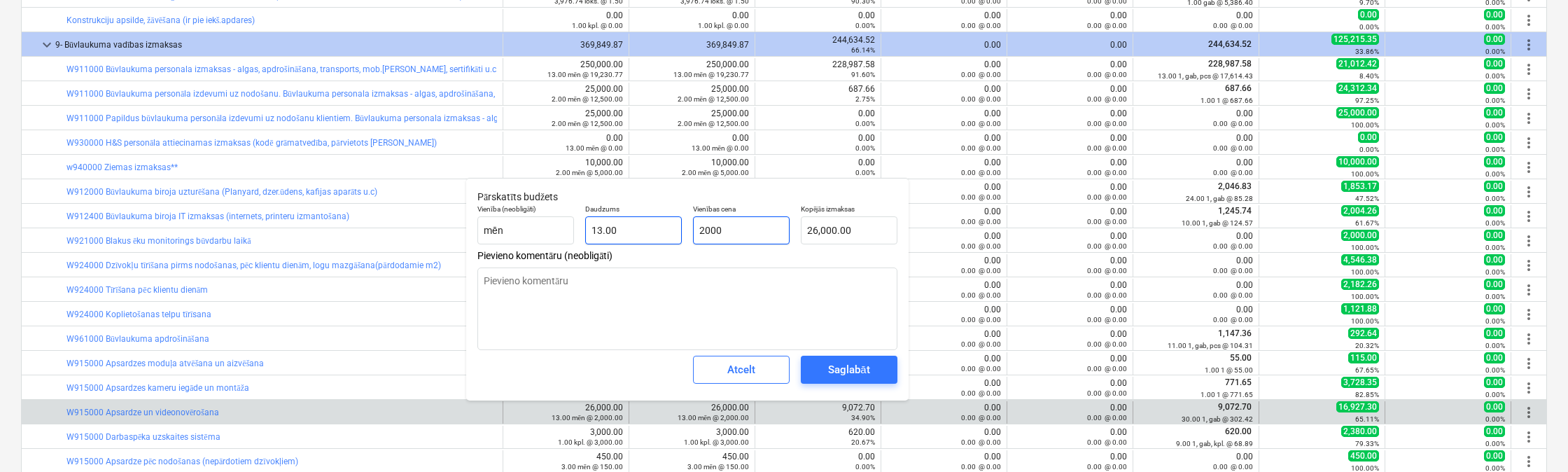
type input "5"
type input "65.00"
type textarea "x"
type input "50"
type input "650.00"
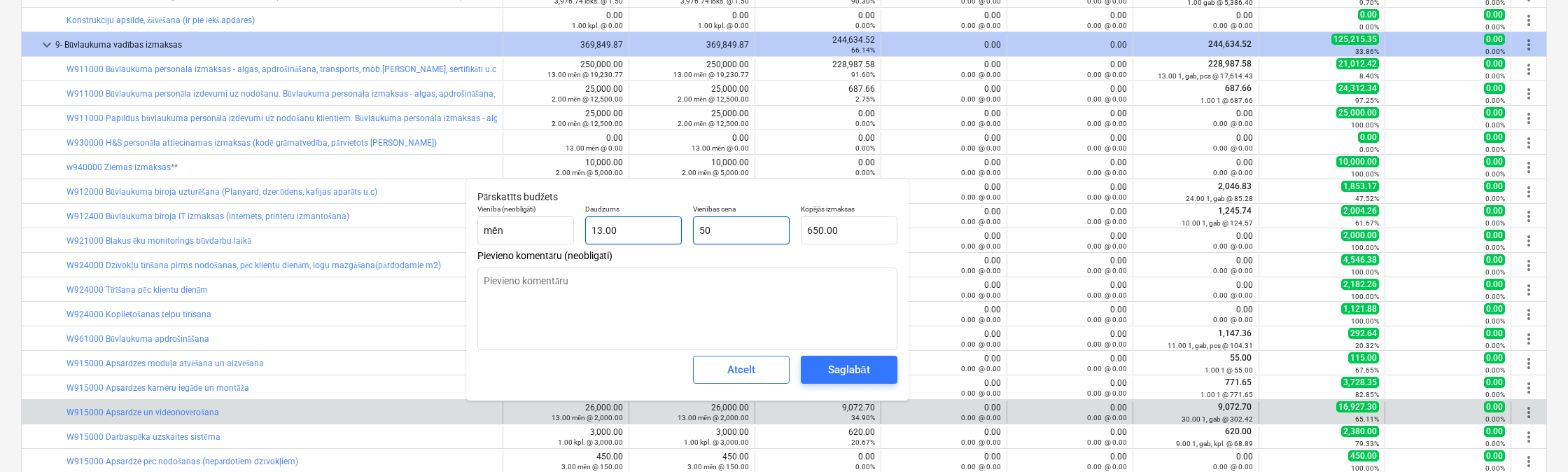
type textarea "x"
type input "500"
type input "6,500.00"
type textarea "x"
click at [849, 362] on div "Saglabāt" at bounding box center [849, 369] width 41 height 18
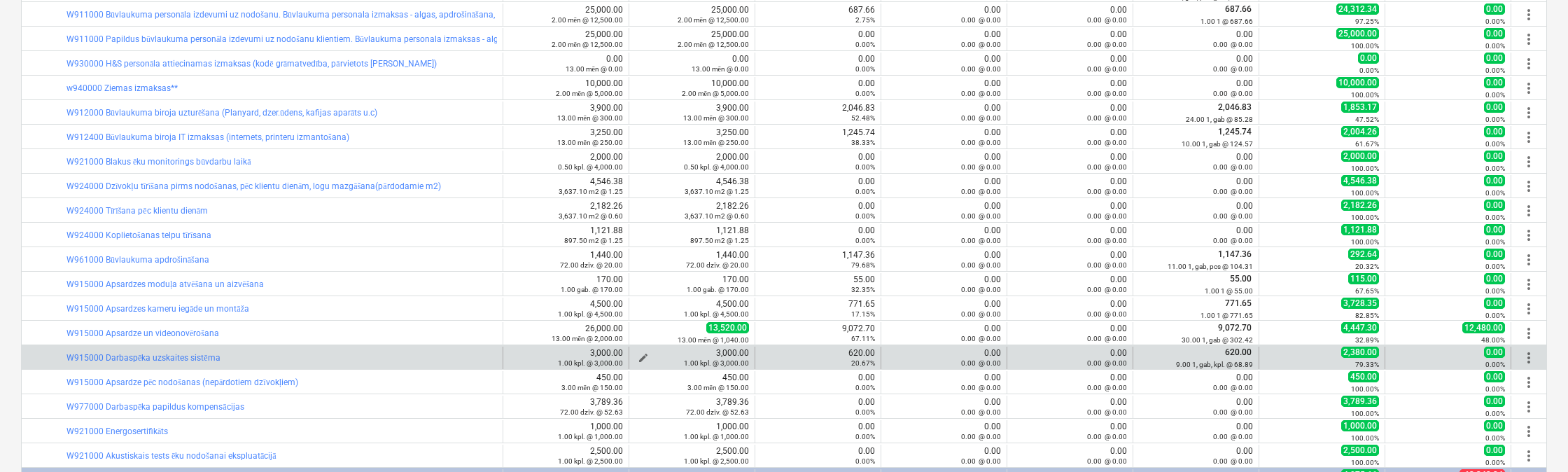
scroll to position [420, 0]
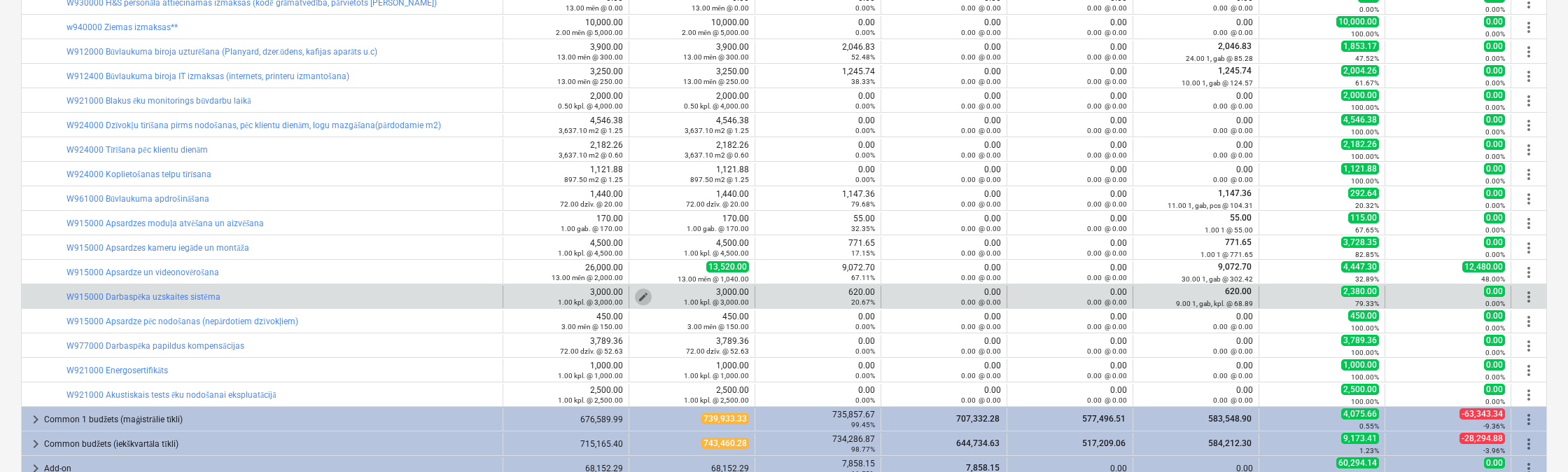
click at [639, 289] on button "edit" at bounding box center [643, 297] width 17 height 17
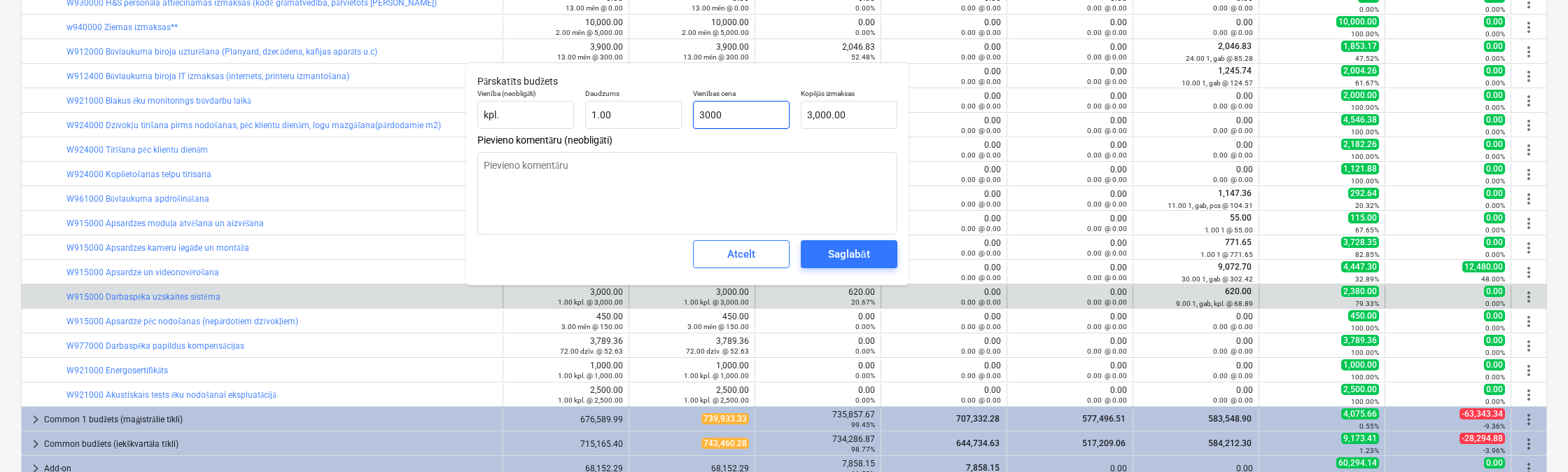
drag, startPoint x: 749, startPoint y: 113, endPoint x: 681, endPoint y: 133, distance: 70.9
click at [681, 133] on div "Vienība (neobligāti) kpl. Daudzums 1.00 Vienības cena 3000 Kopējās izmaksas 3,0…" at bounding box center [687, 108] width 431 height 51
click at [846, 250] on div "Saglabāt" at bounding box center [849, 253] width 41 height 18
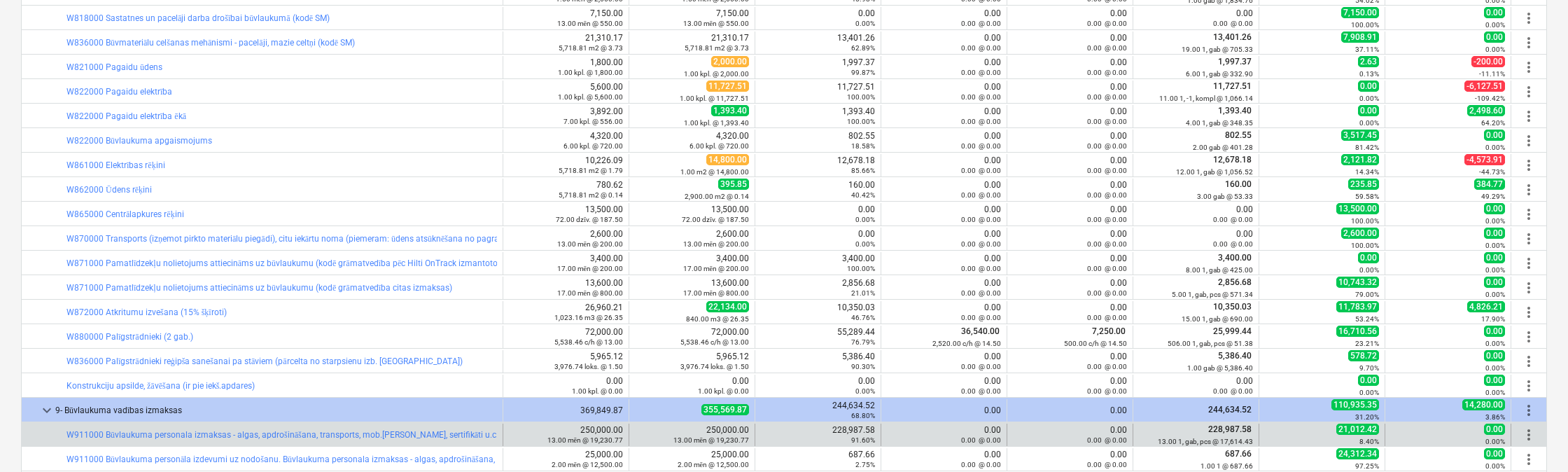
scroll to position [10711, 0]
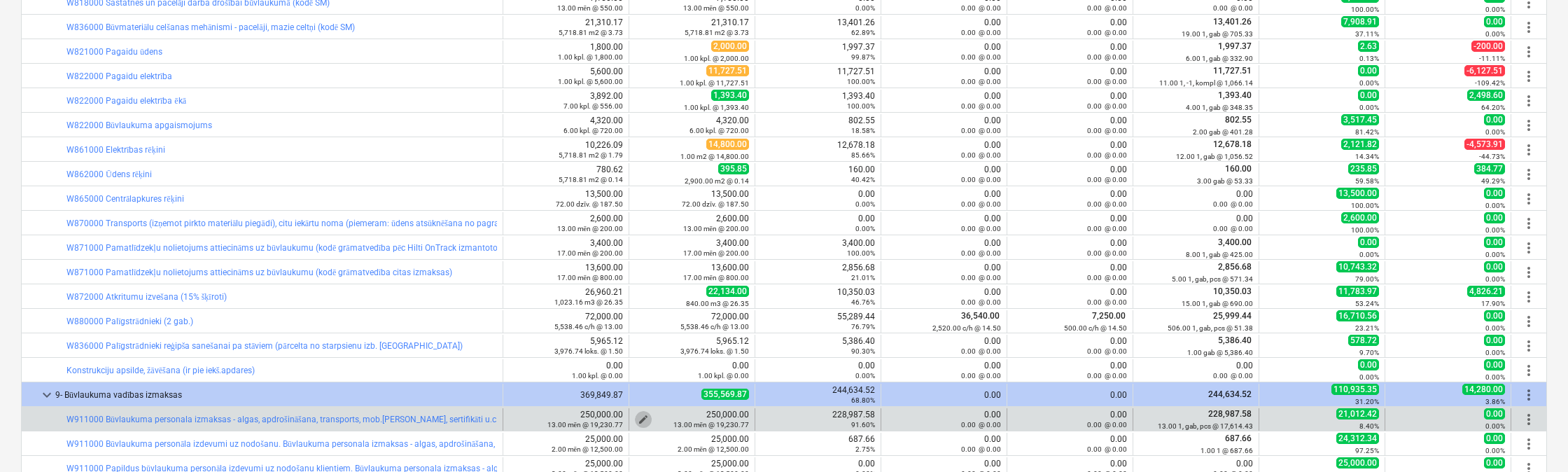
click at [639, 415] on span "edit" at bounding box center [643, 419] width 11 height 11
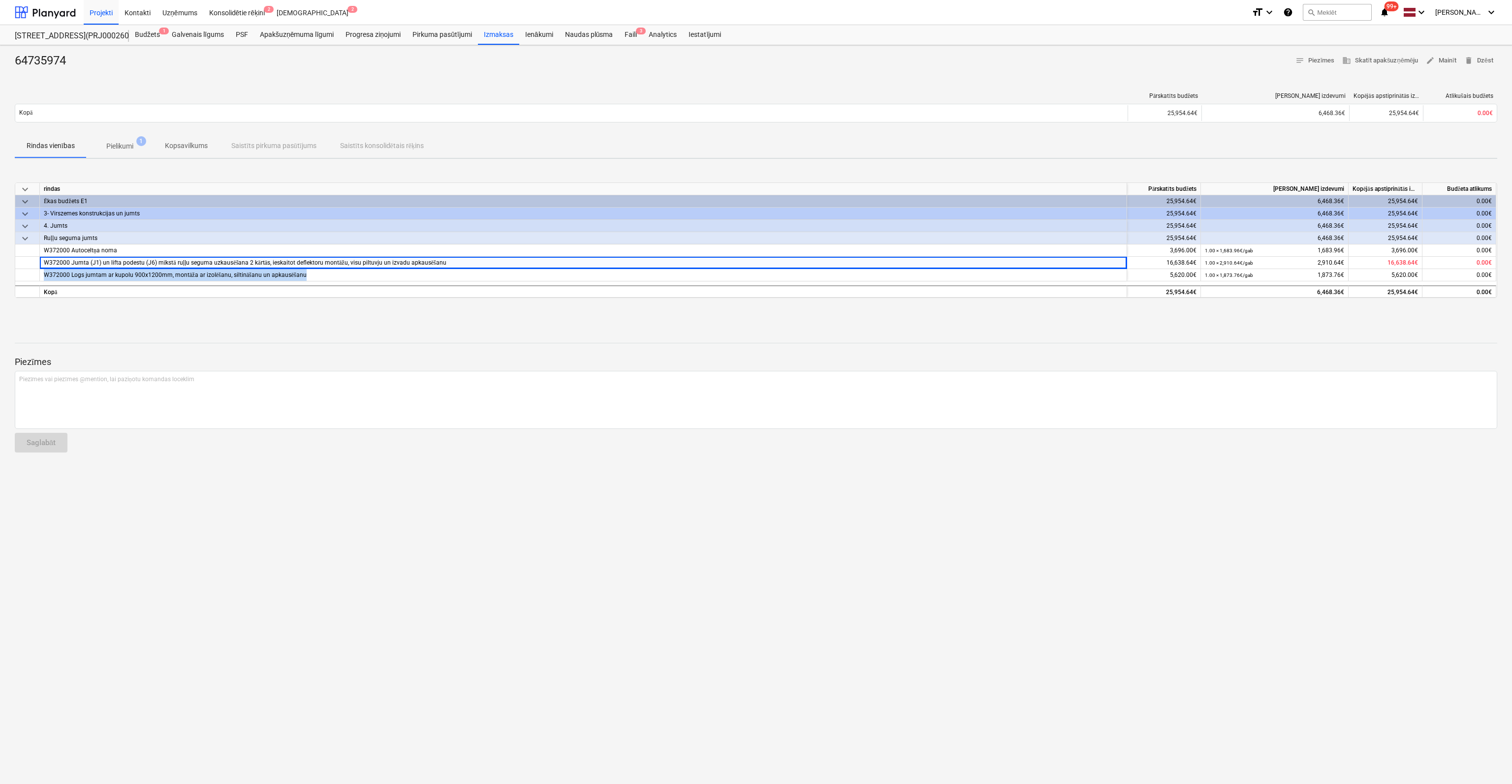
click at [130, 142] on p "Pielikumi" at bounding box center [120, 146] width 27 height 11
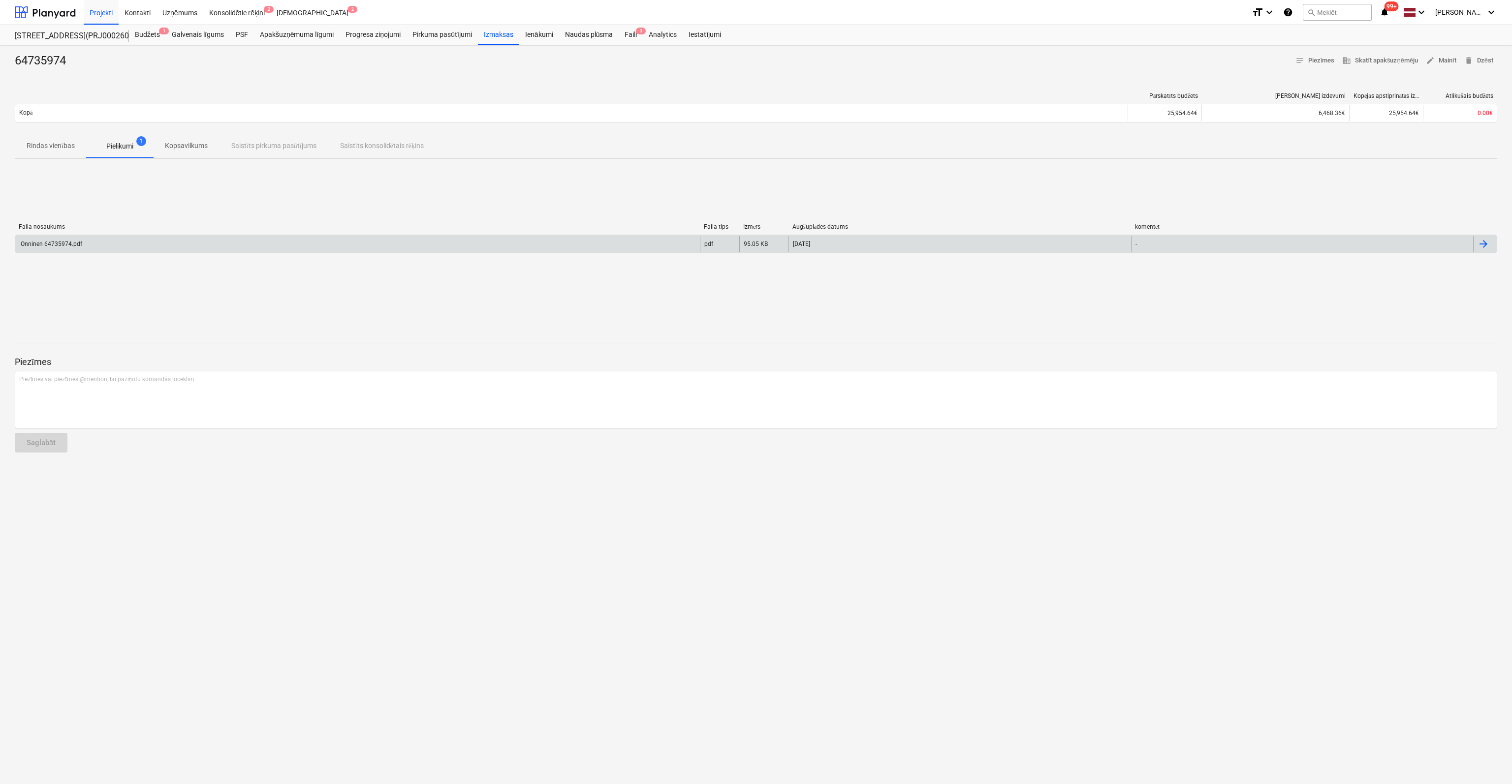
click at [67, 239] on div "Onninen 64735974.pdf" at bounding box center [357, 244] width 685 height 16
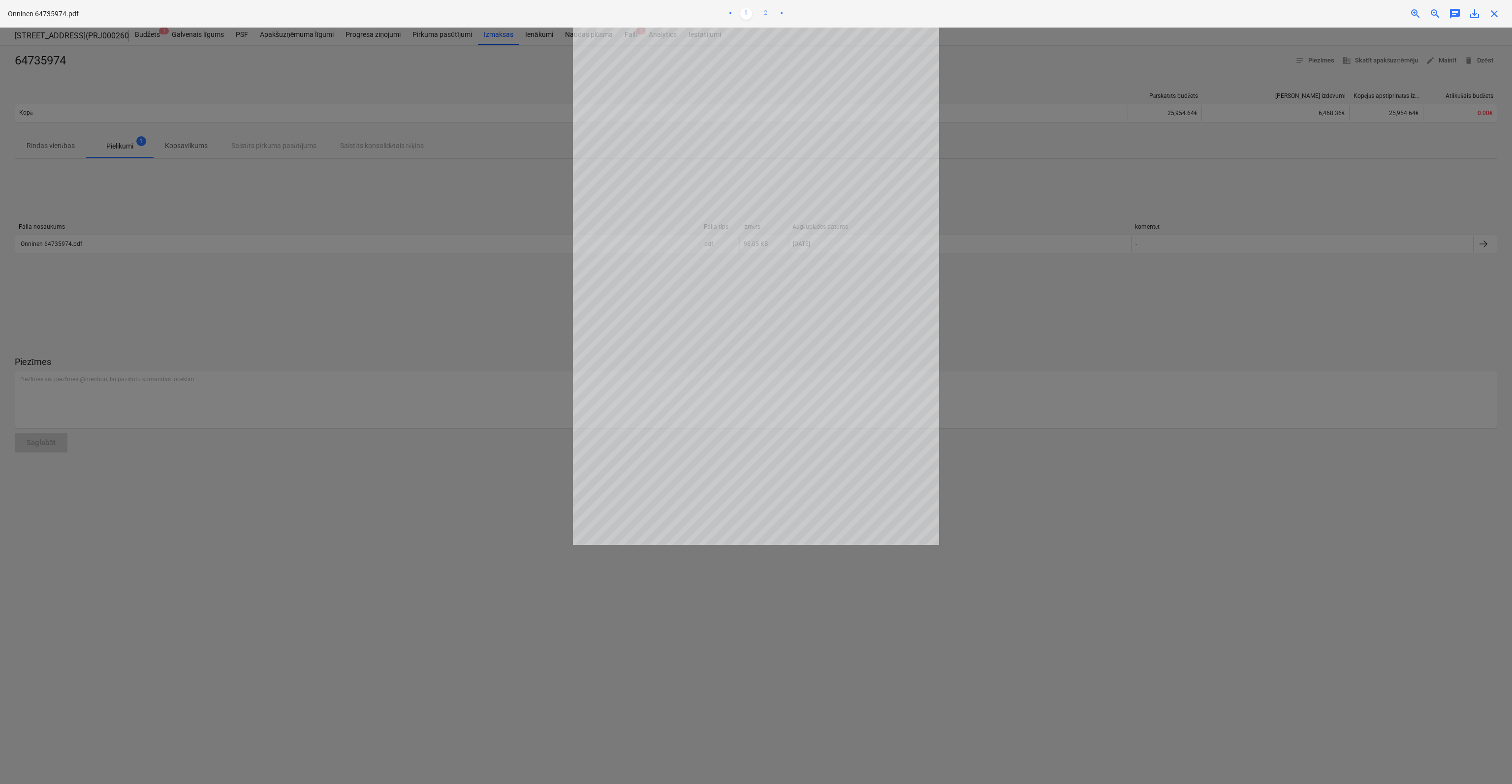
click at [765, 12] on link "2" at bounding box center [766, 14] width 12 height 12
click at [1496, 15] on span "close" at bounding box center [1494, 14] width 12 height 12
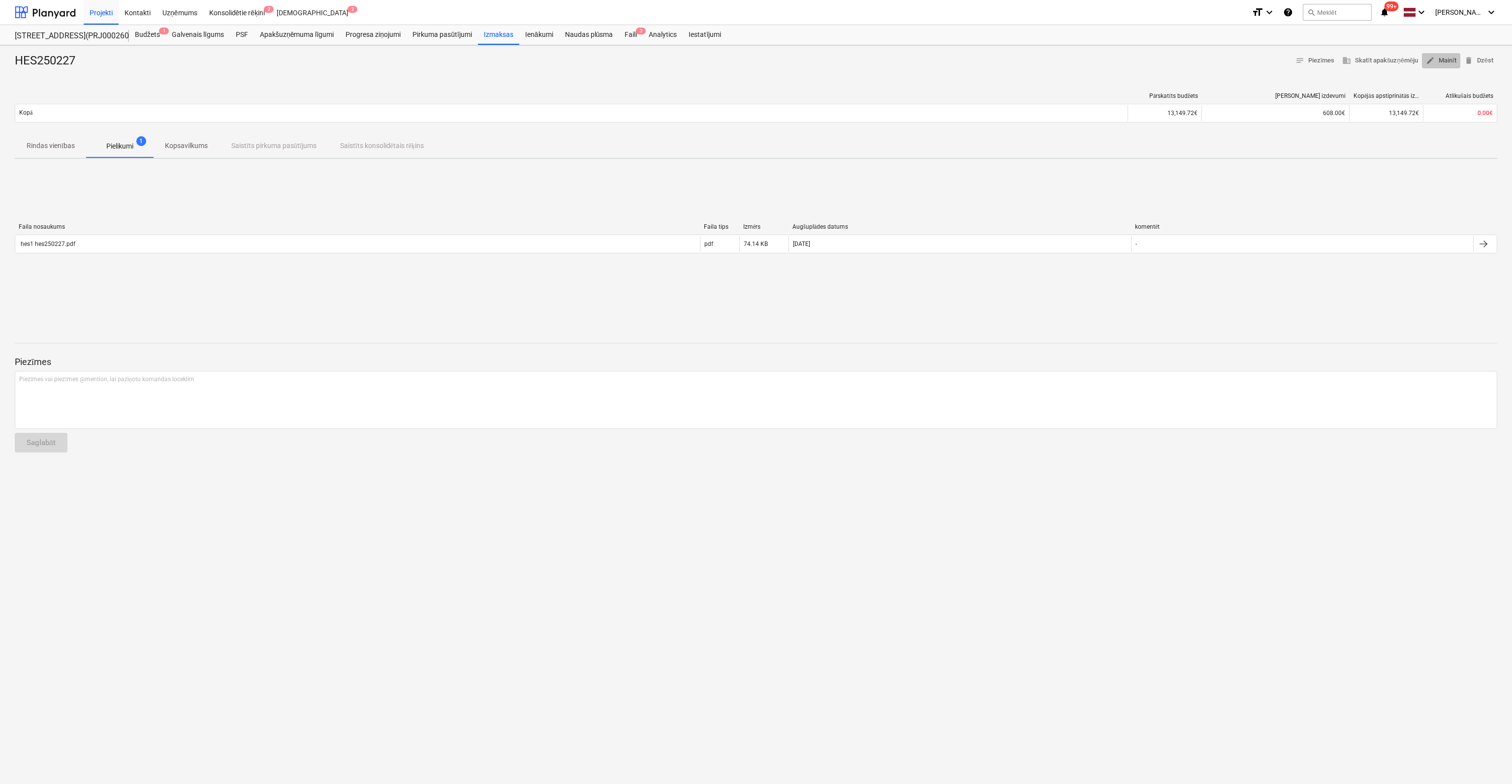
click at [1444, 60] on span "edit Mainīt" at bounding box center [1441, 60] width 30 height 11
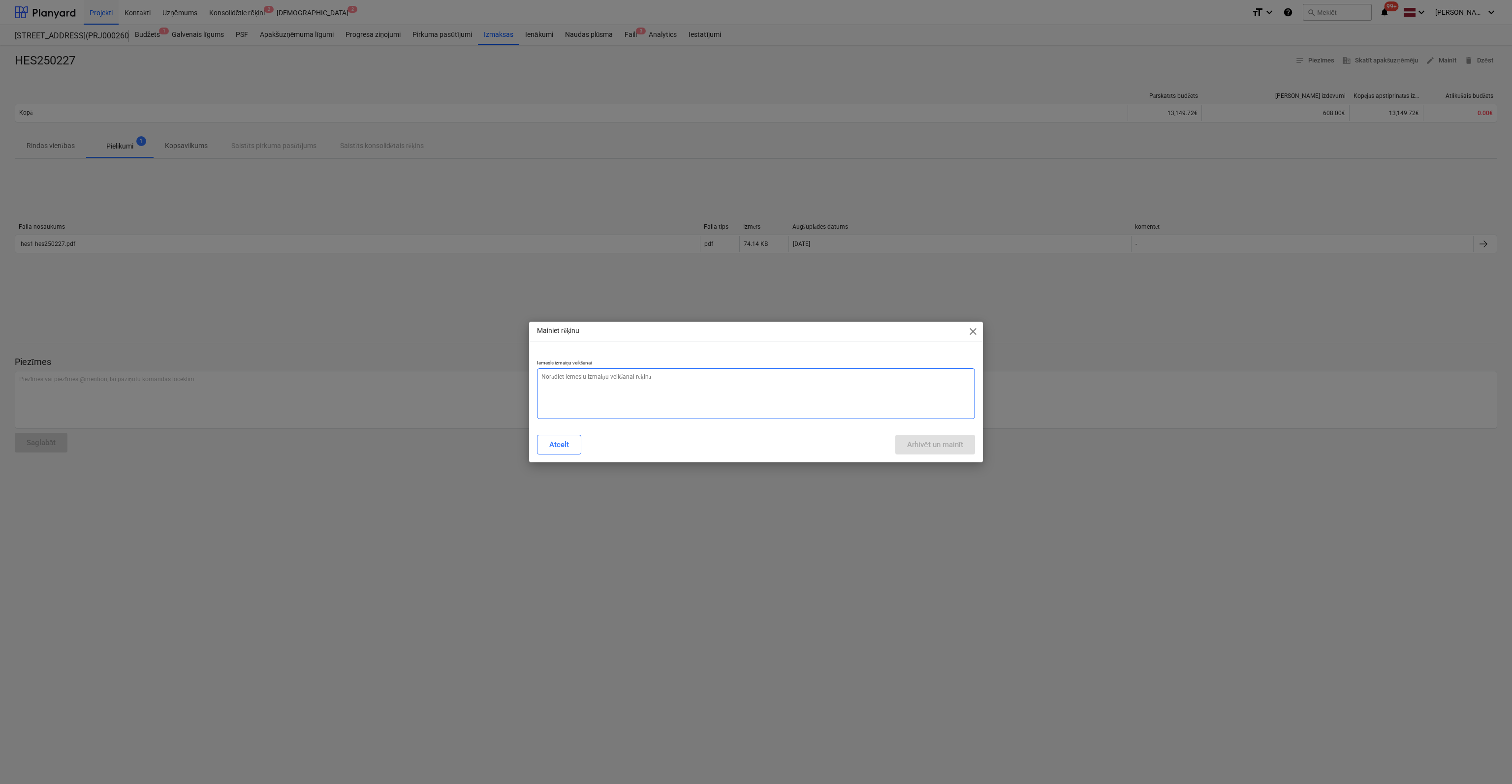
click at [734, 388] on textarea at bounding box center [756, 394] width 438 height 51
click at [550, 449] on div "Atcelt" at bounding box center [559, 444] width 20 height 13
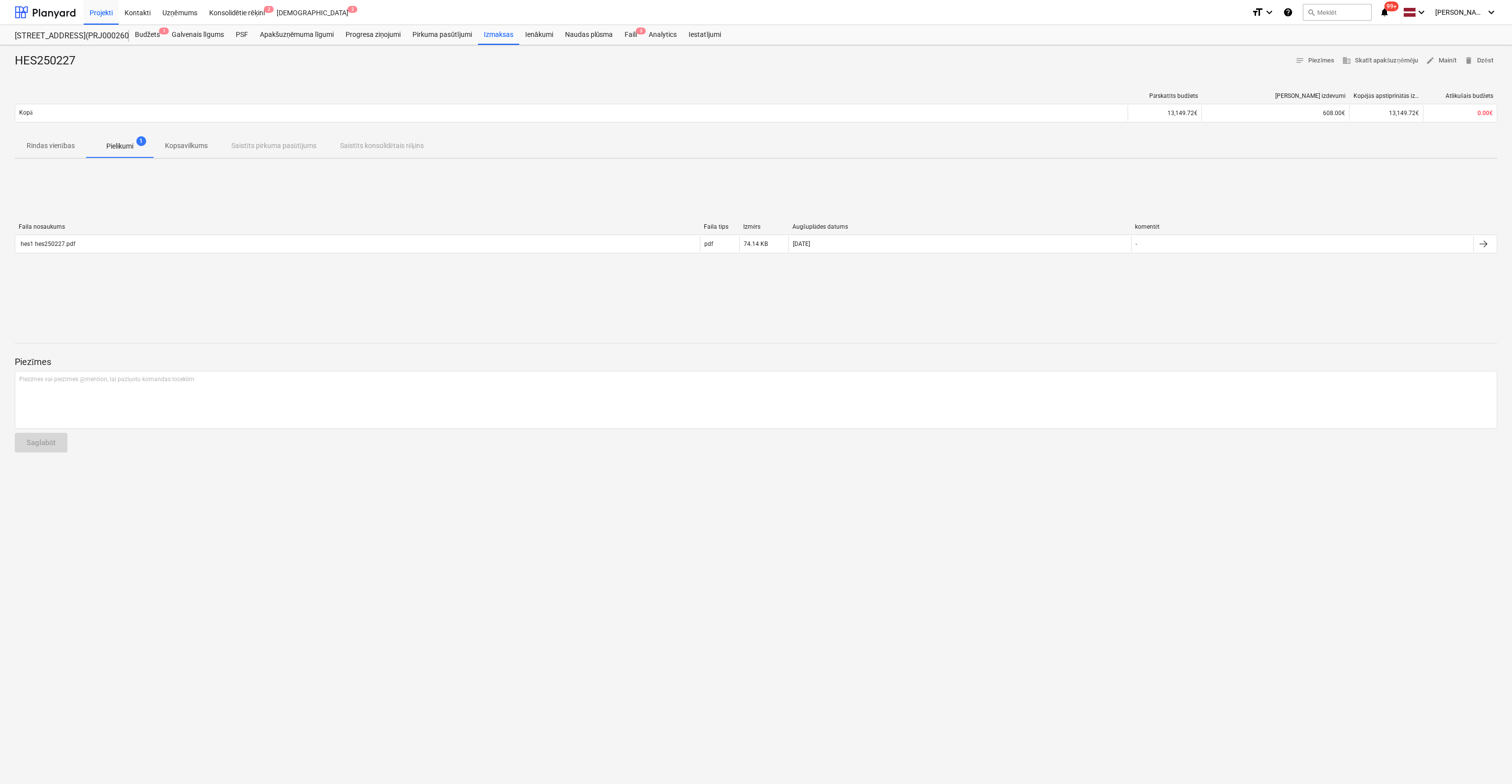
click at [128, 138] on span "Pielikumi 1" at bounding box center [120, 146] width 66 height 18
click at [127, 147] on p "Pielikumi" at bounding box center [120, 146] width 27 height 11
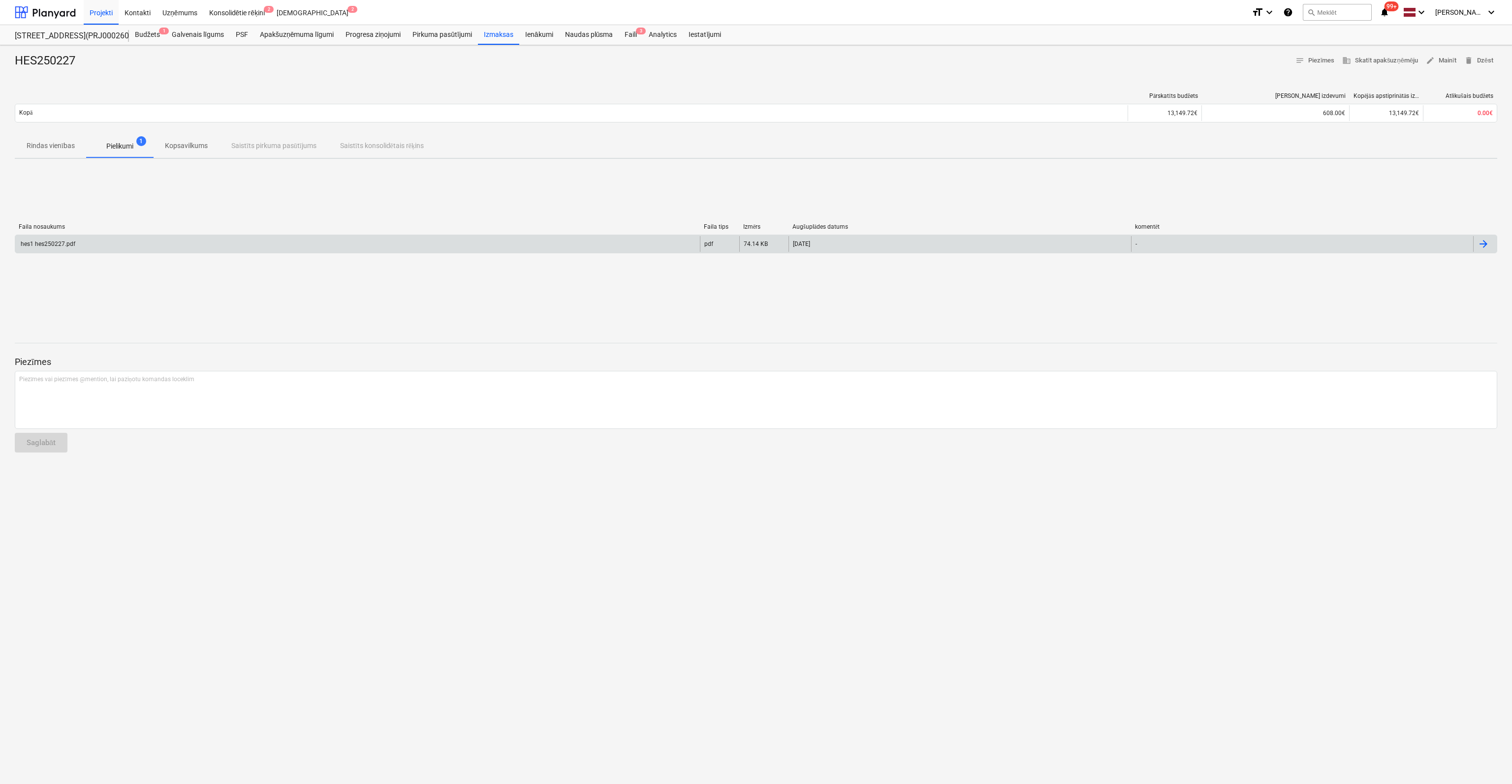
click at [62, 244] on div "hes1 hes250227.pdf" at bounding box center [47, 244] width 56 height 7
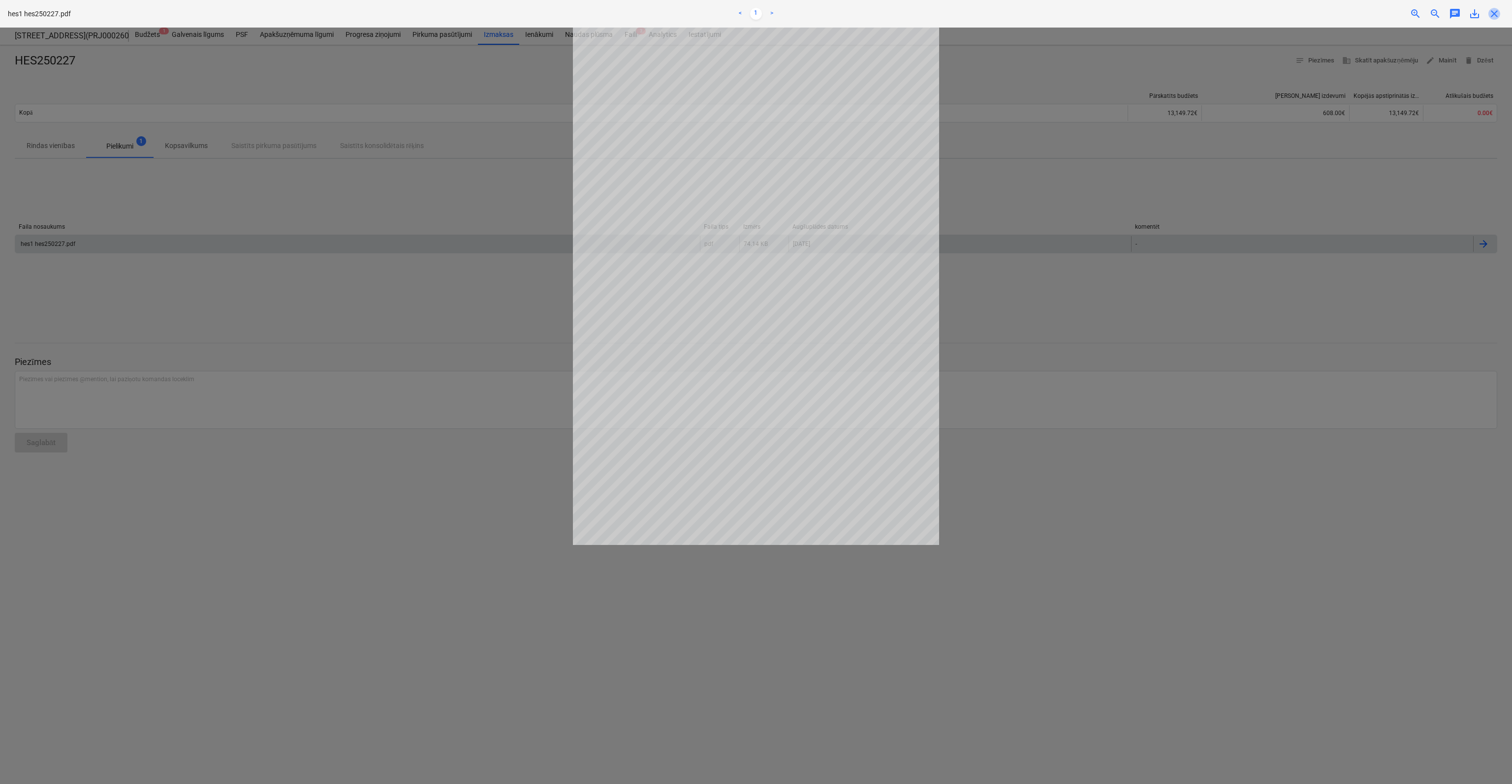
click at [1497, 17] on span "close" at bounding box center [1494, 14] width 12 height 12
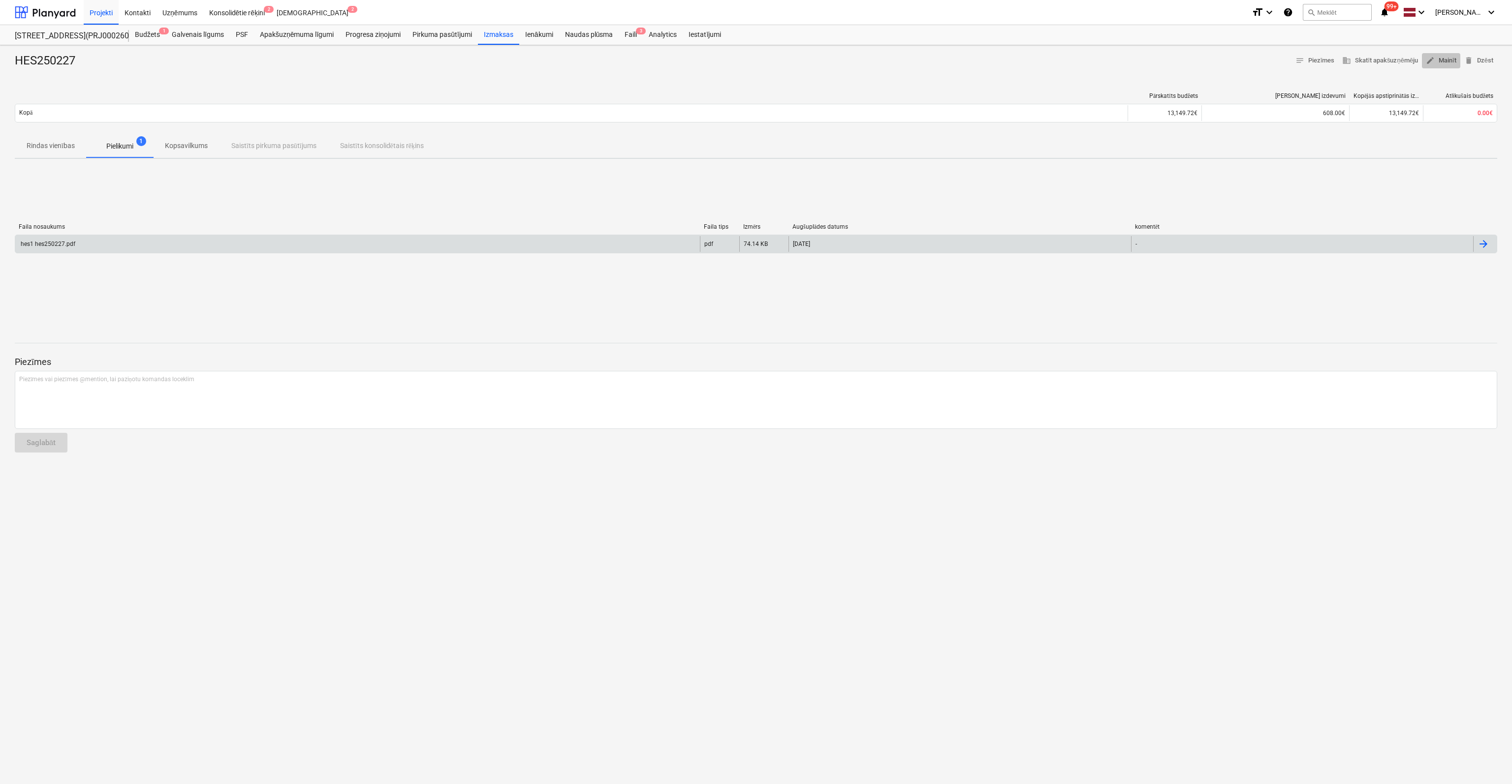
click at [1444, 62] on span "edit Mainīt" at bounding box center [1441, 60] width 30 height 11
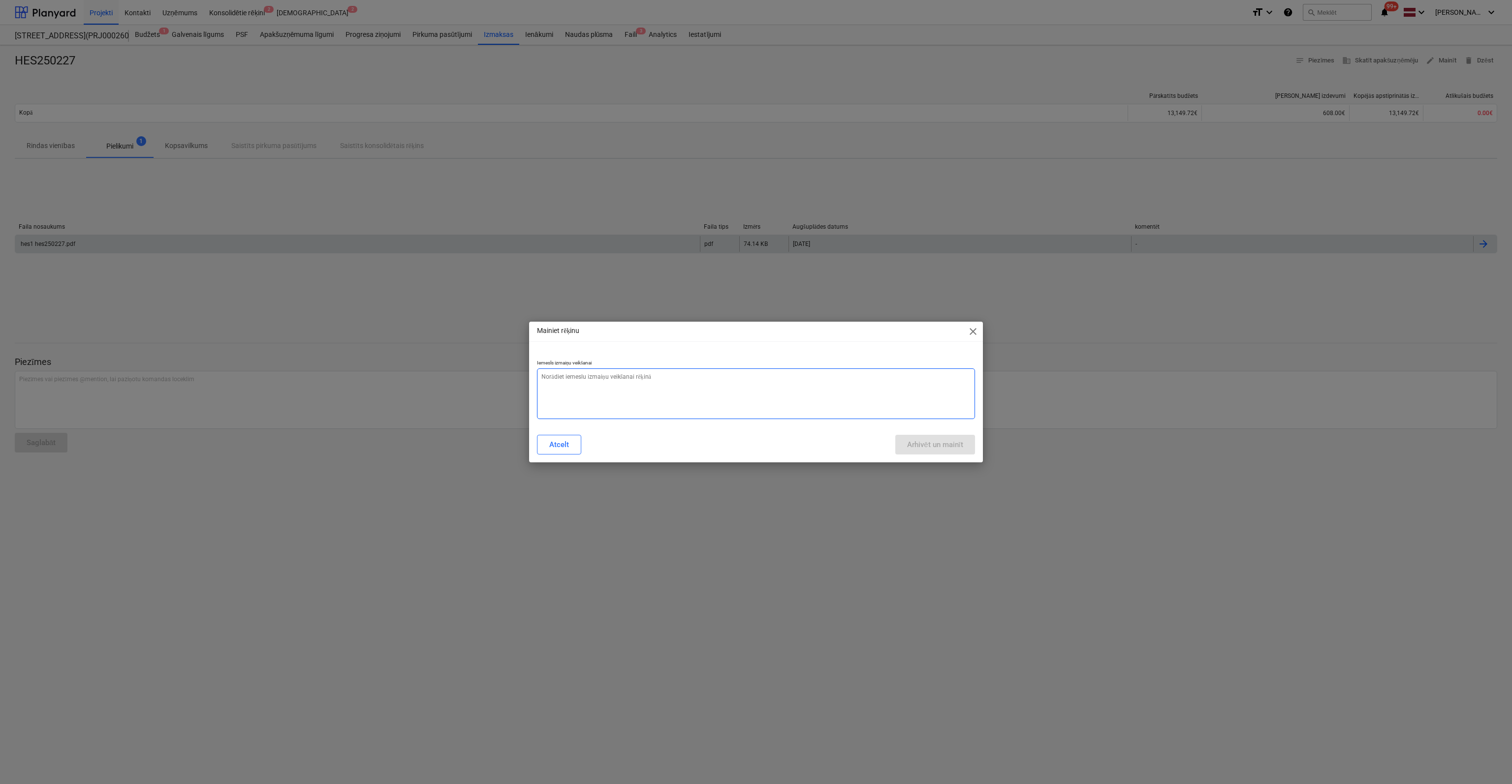
click at [729, 379] on textarea at bounding box center [756, 394] width 438 height 51
type textarea "x"
type textarea "N"
type textarea "x"
type textarea "Ne"
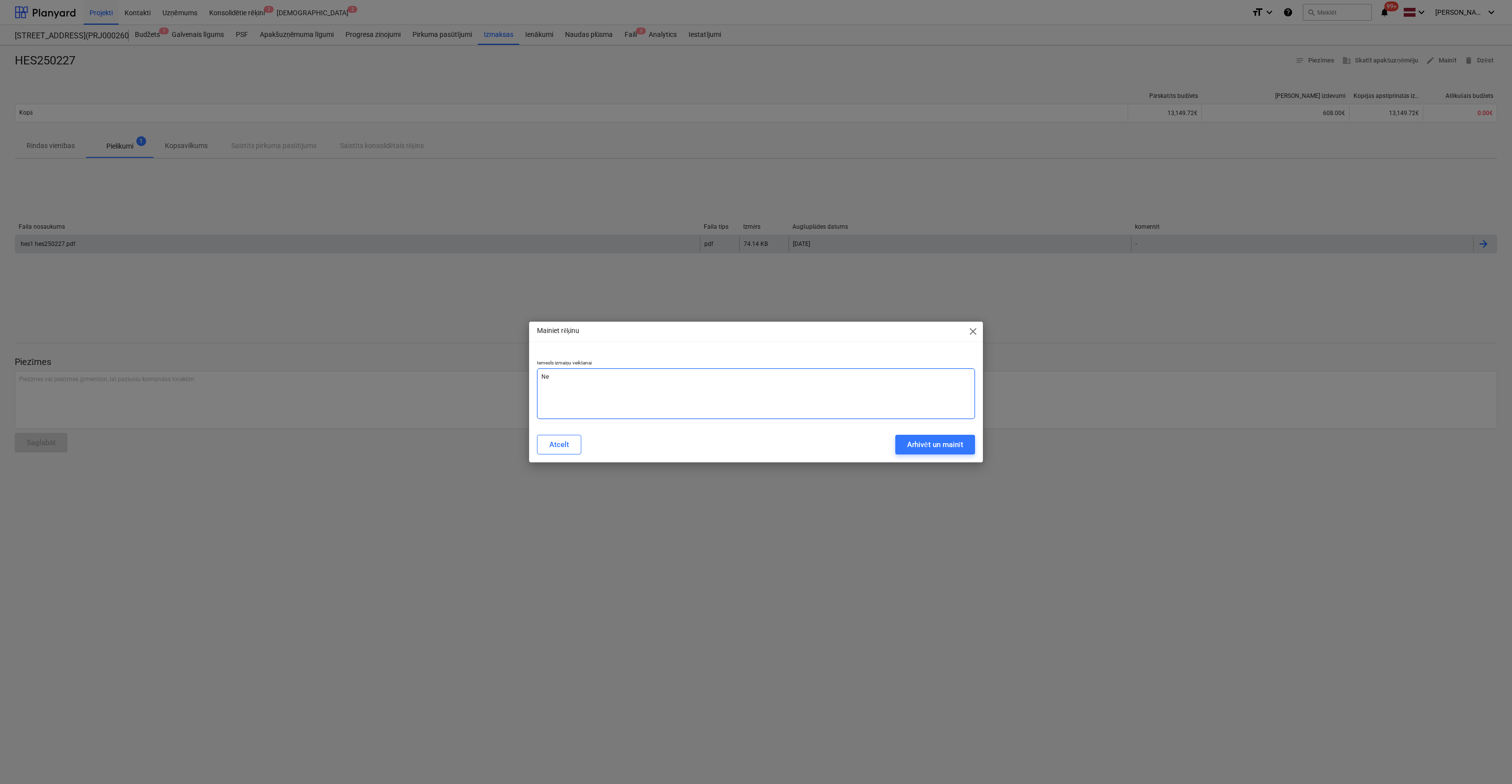
type textarea "x"
type textarea "Nep"
type textarea "x"
type textarea "Nepa"
type textarea "x"
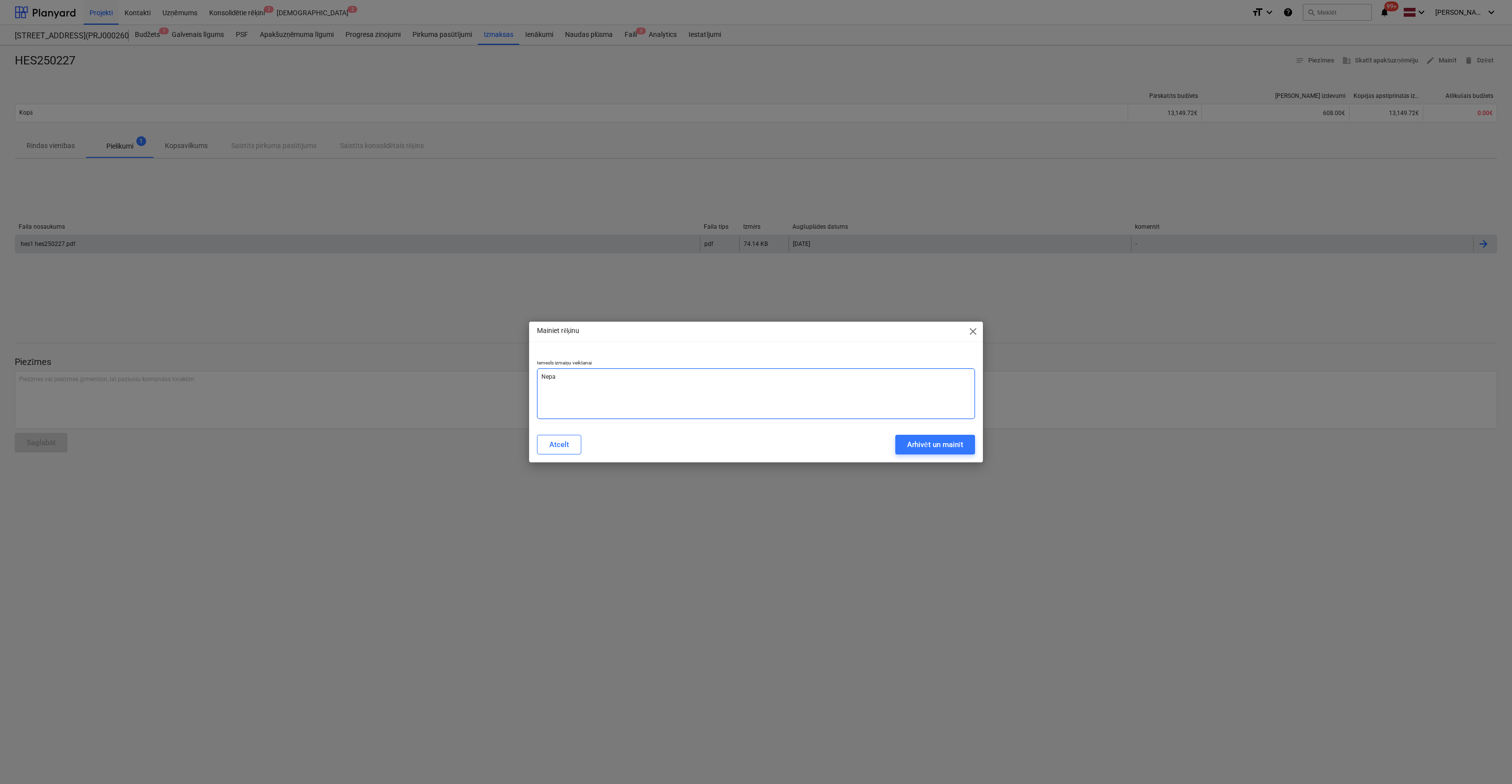
type textarea "Nepar"
type textarea "x"
type textarea "Nepare"
type textarea "x"
type textarea "Neparei"
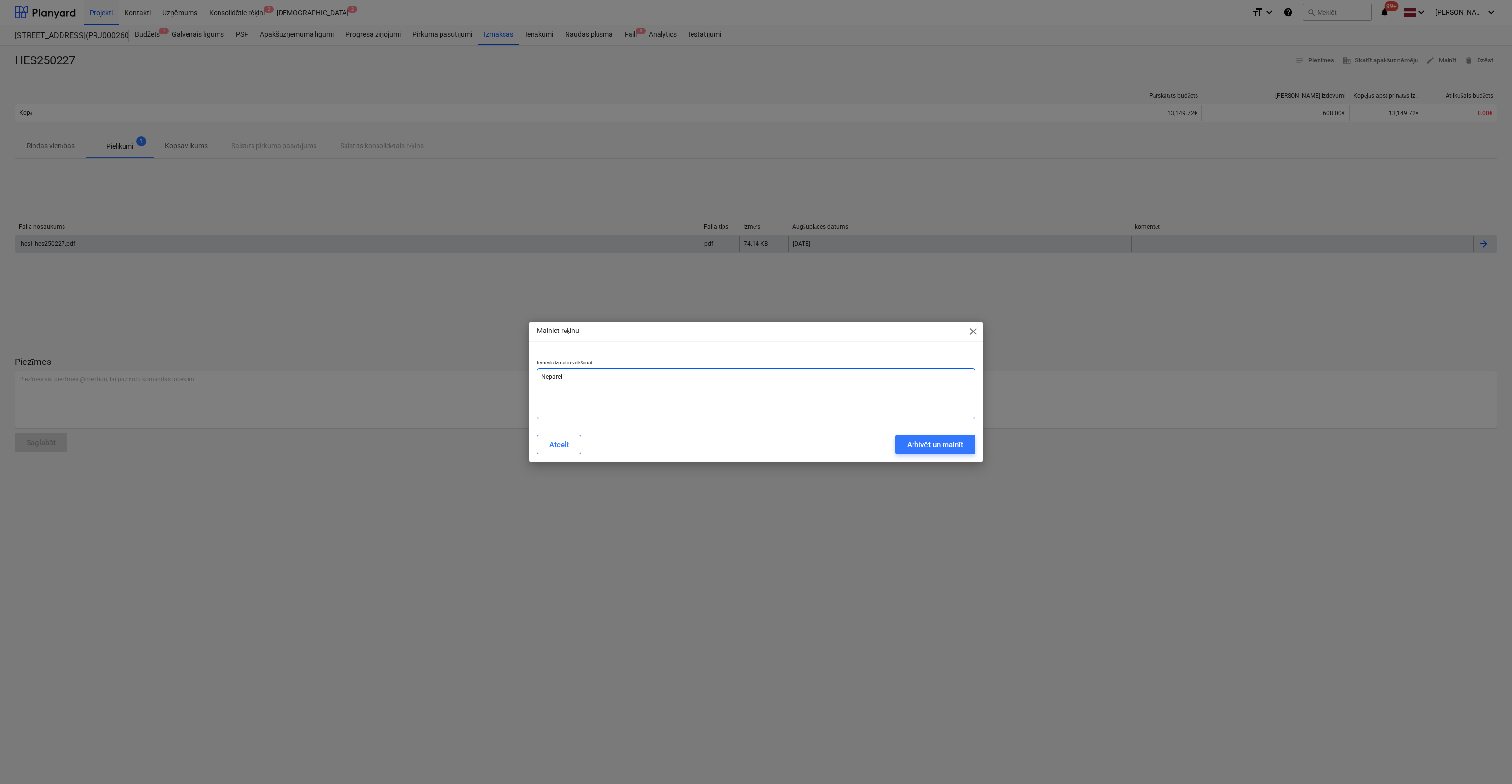
type textarea "x"
type textarea "Nepareiz"
type textarea "x"
type textarea "Nepareizs"
type textarea "x"
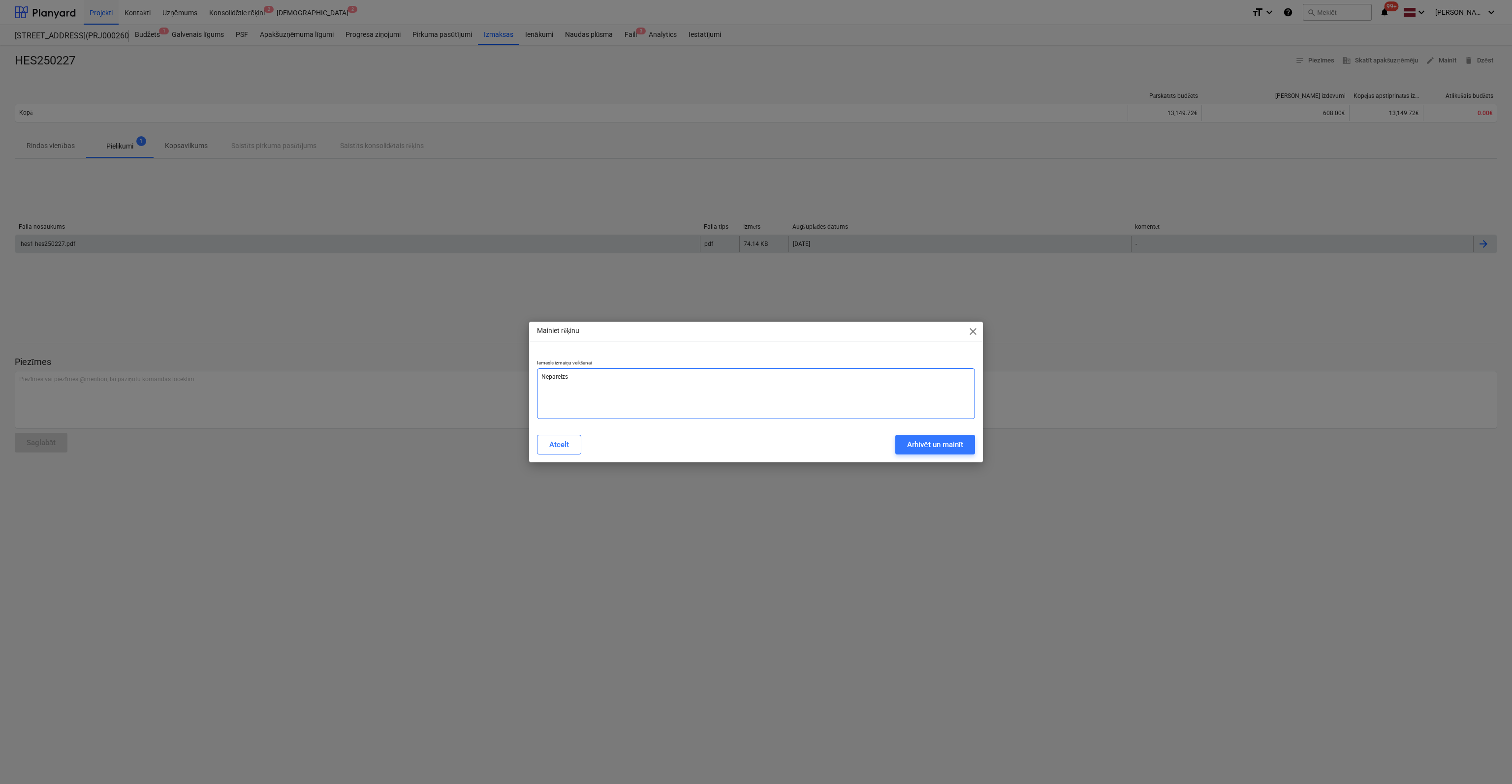
type textarea "Nepareizs"
type textarea "x"
type textarea "Nepareizs k"
type textarea "x"
type textarea "Nepareizs ko"
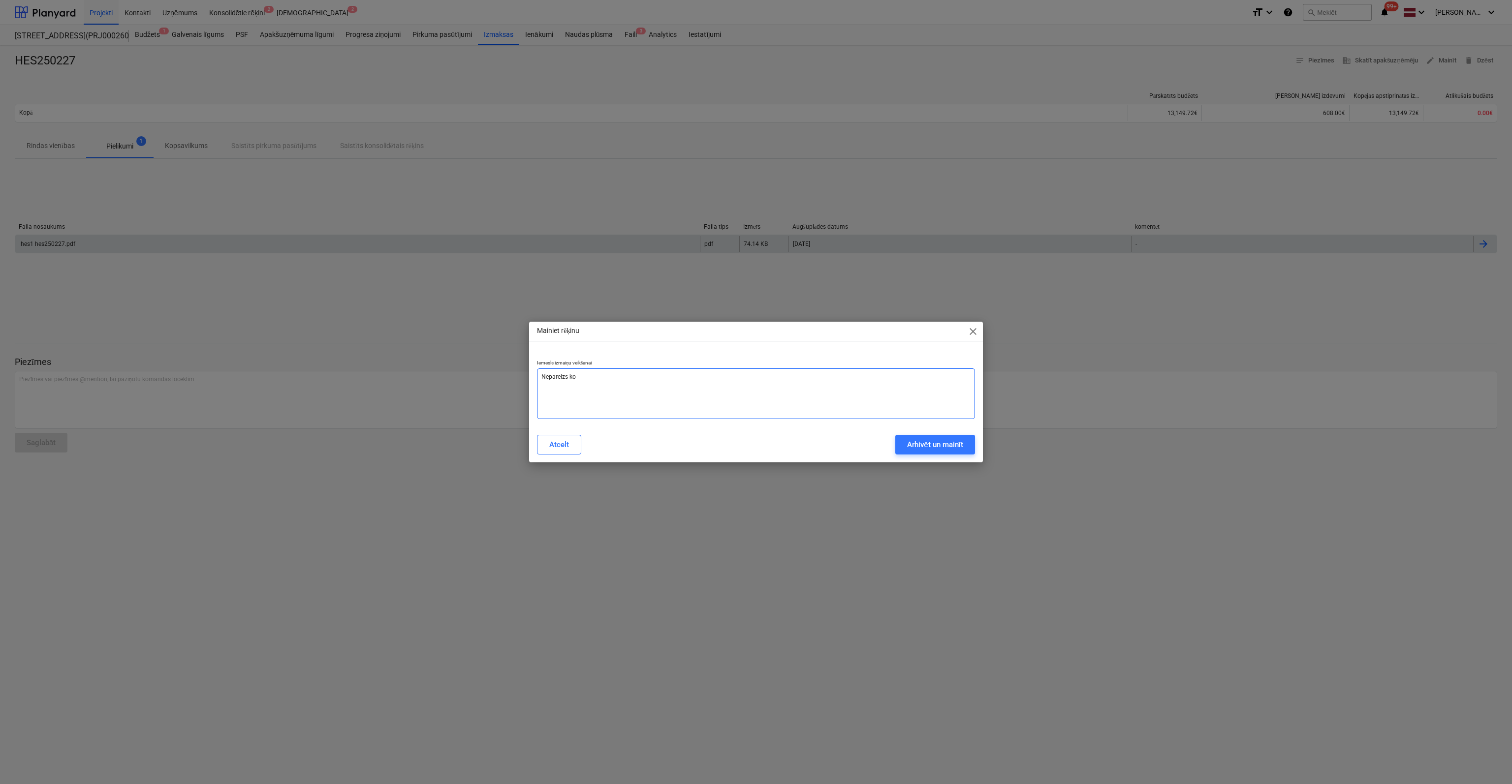
type textarea "x"
type textarea "Nepareizs kod"
type textarea "x"
type textarea "Nepareizs kodē"
type textarea "x"
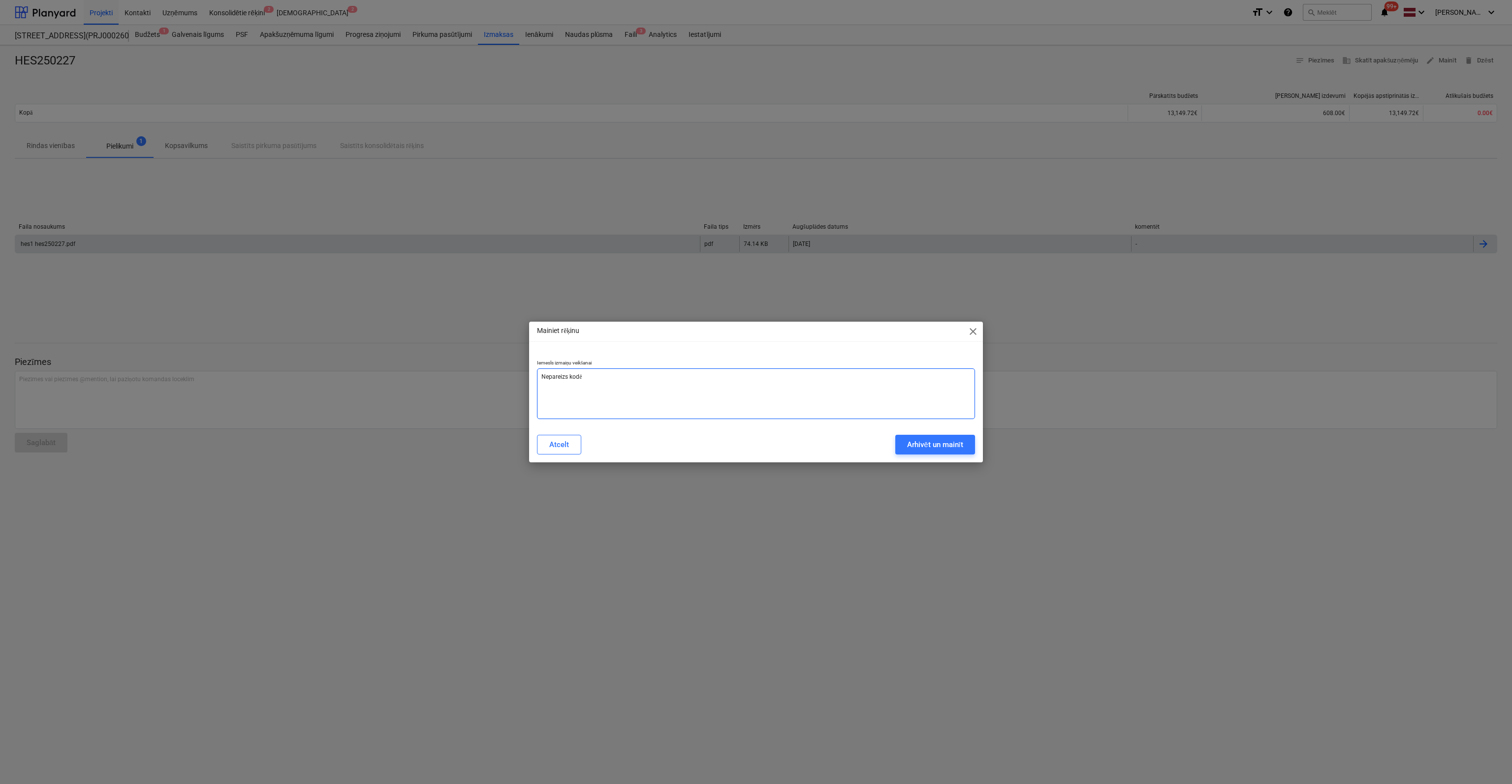
type textarea "Nepareizs kodēj"
type textarea "x"
type textarea "Nepareizs kodēju"
type textarea "x"
type textarea "Nepareizs kodējum"
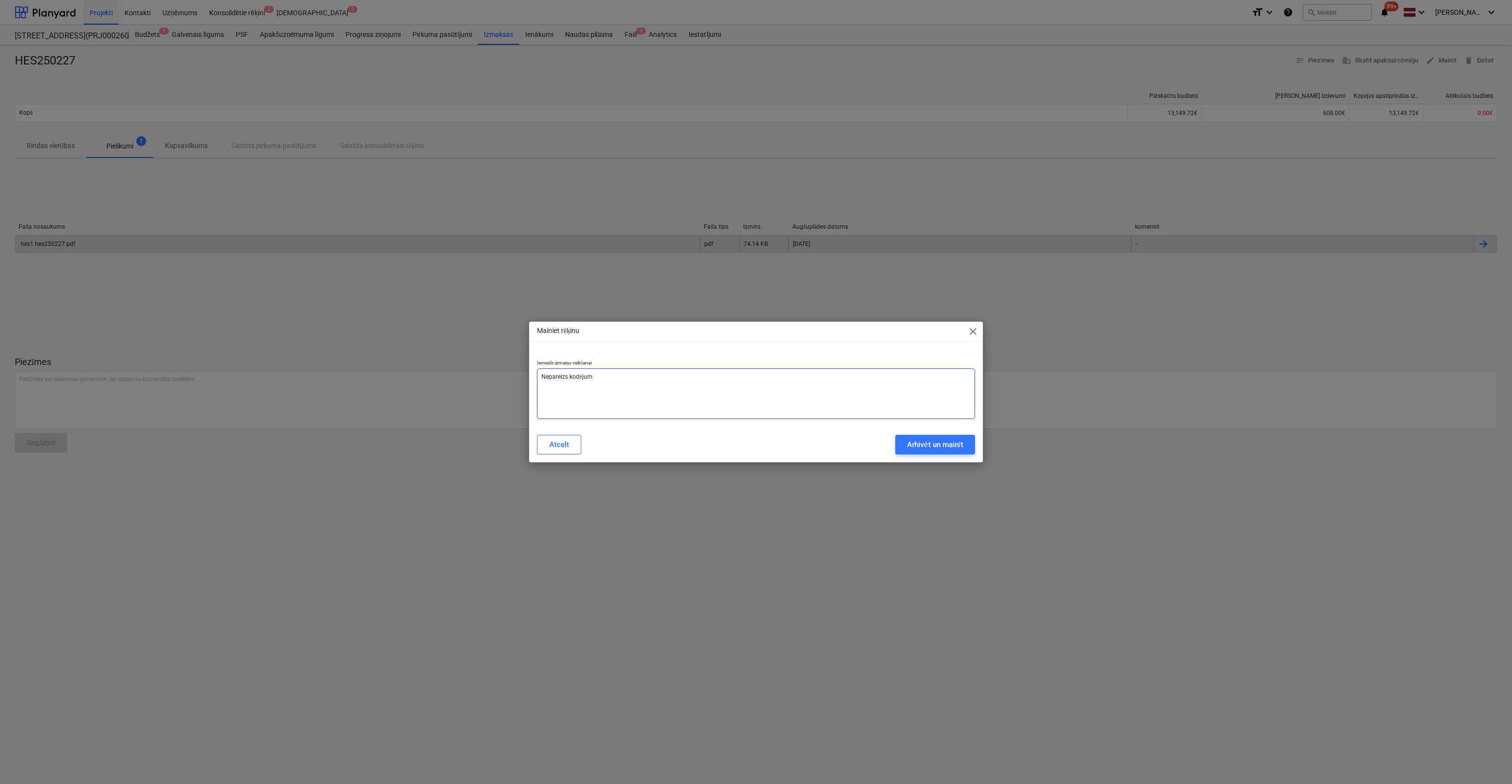
type textarea "x"
type textarea "Nepareizs kodējums"
click at [937, 443] on div "Arhivēt un mainīt" at bounding box center [935, 444] width 56 height 13
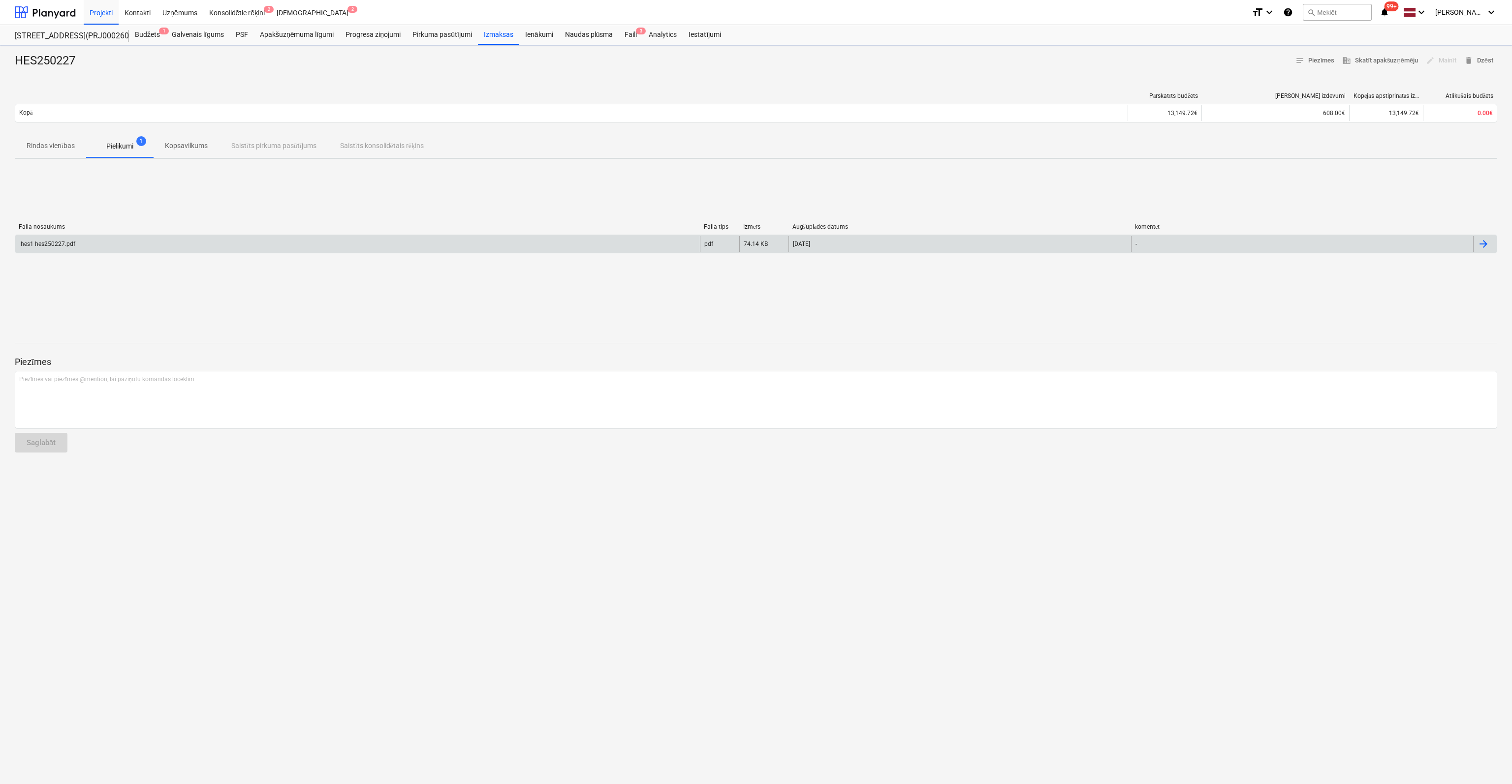
type textarea "x"
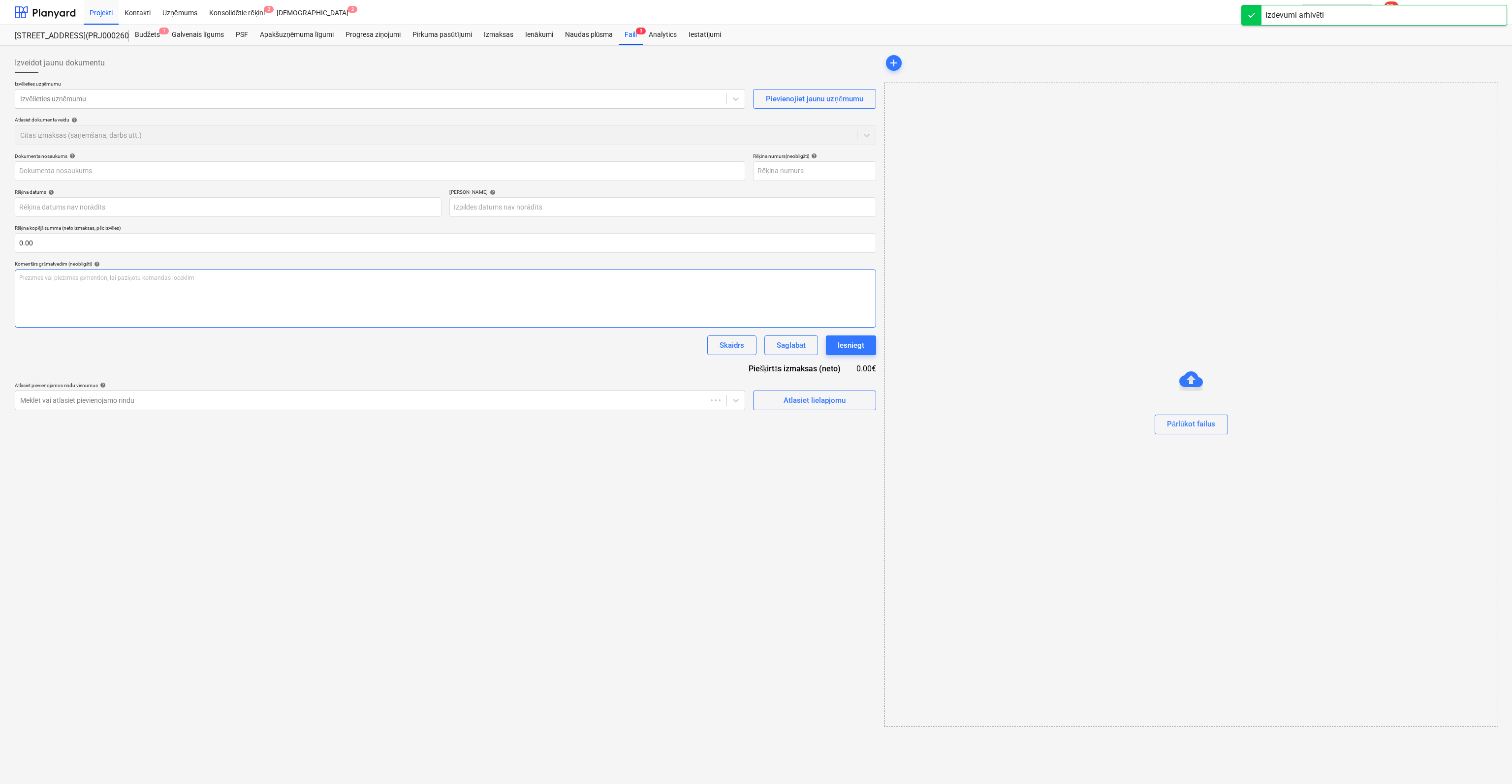
type input "HES250227"
type input "19 Jun 2025"
type input "03 Jul 2025"
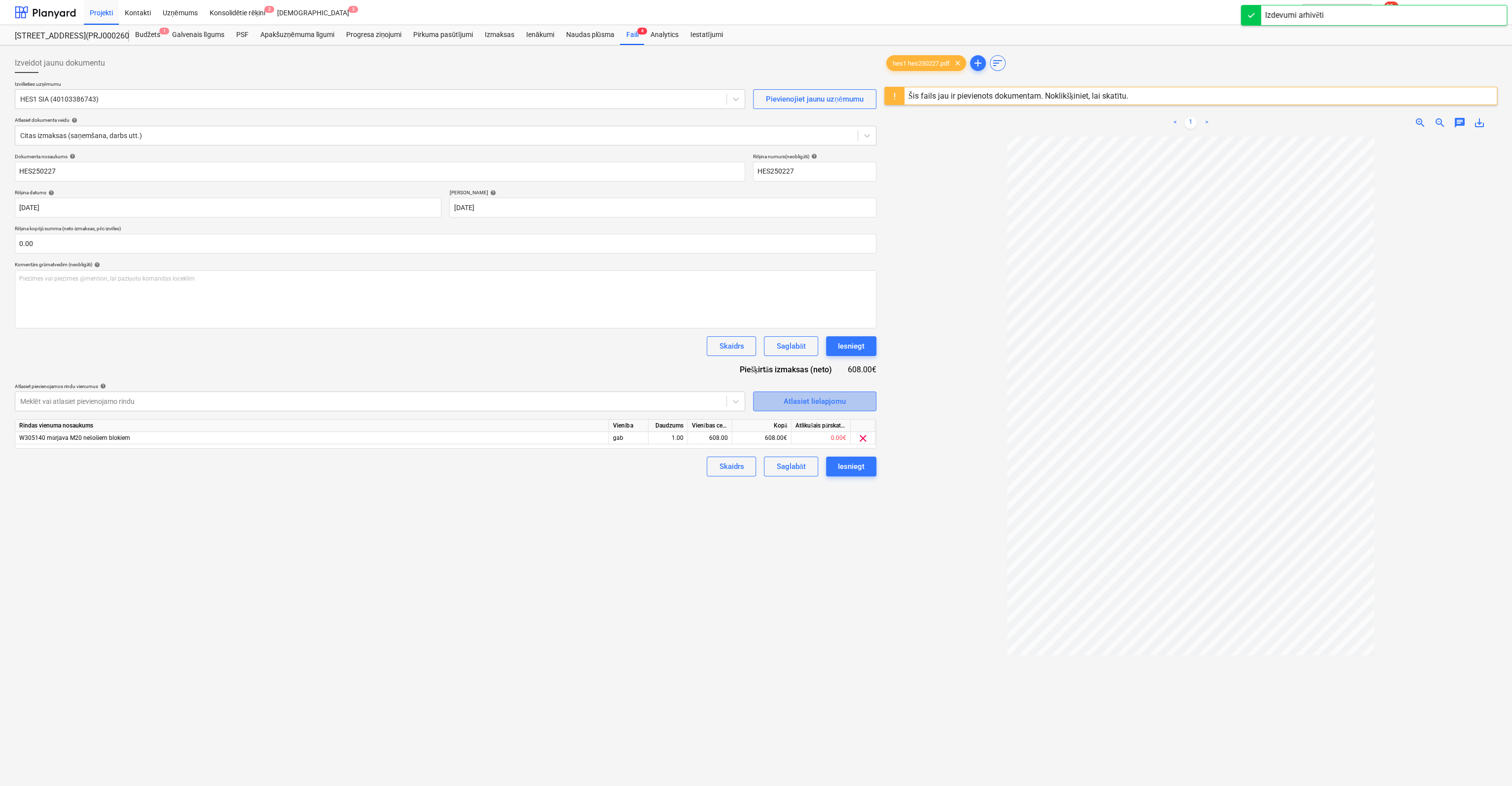
click at [789, 406] on div "Atlasiet lielapjomu" at bounding box center [815, 401] width 62 height 13
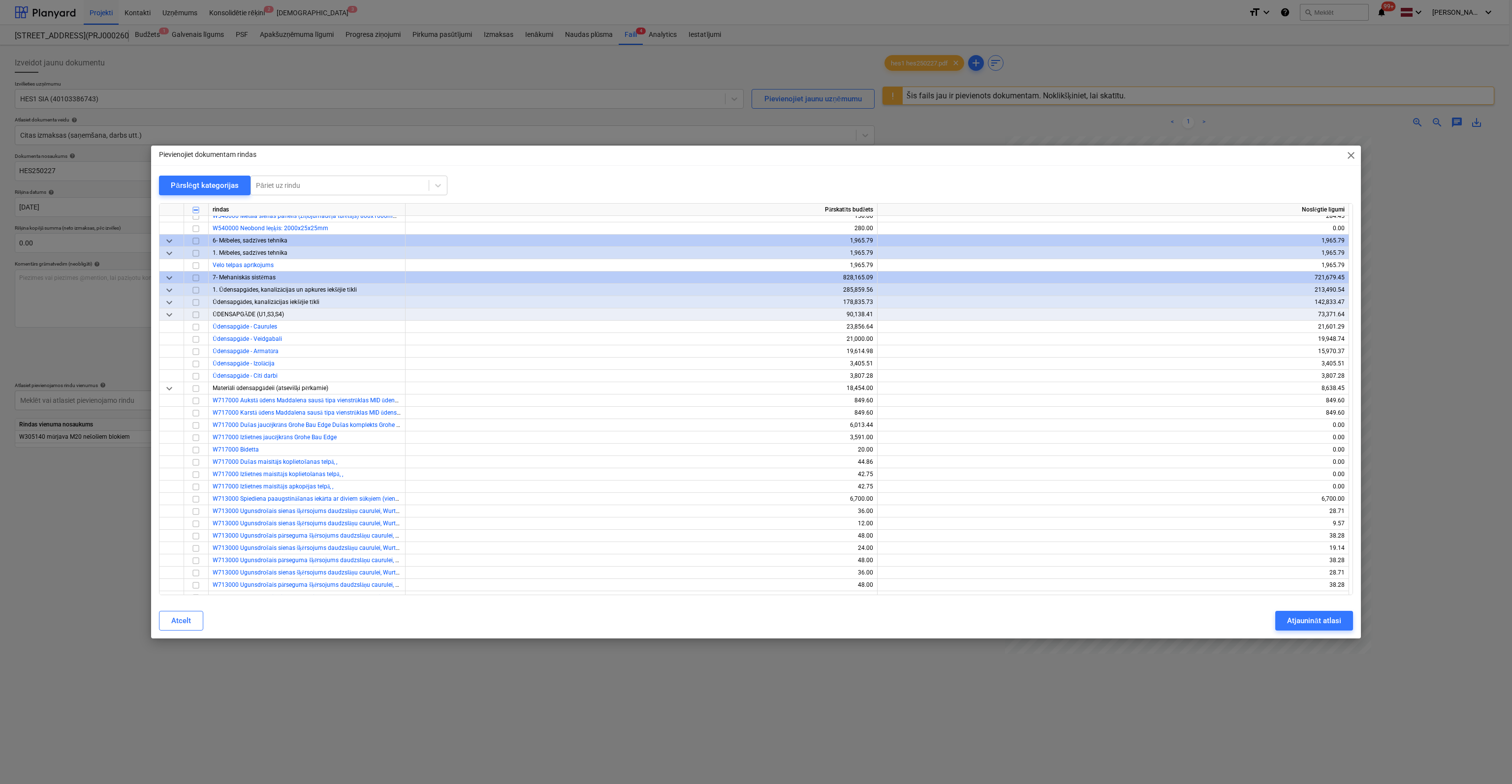
scroll to position [5558, 0]
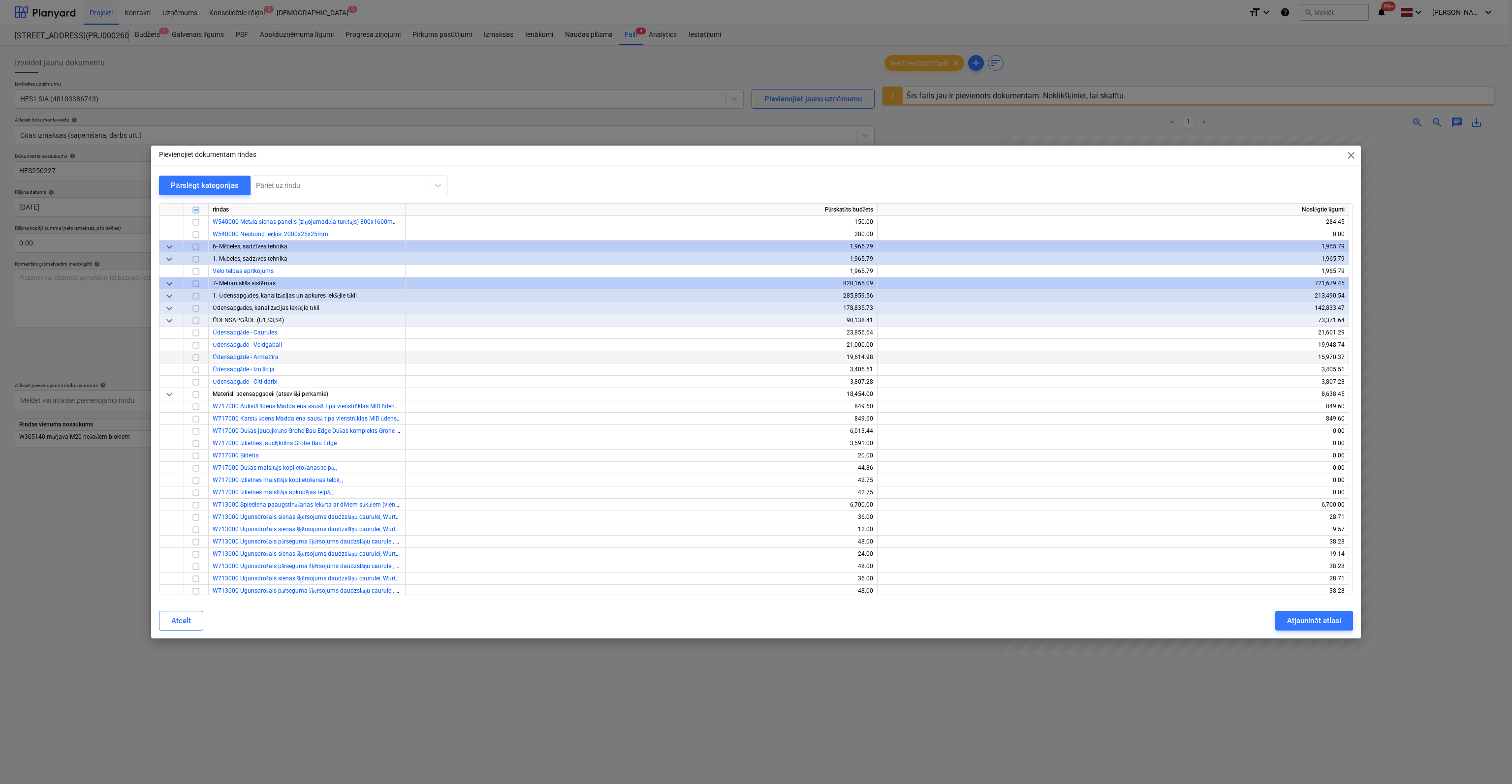
click at [197, 357] on input "checkbox" at bounding box center [196, 358] width 12 height 12
click at [1297, 621] on div "Atjaunināt atlasi" at bounding box center [1313, 621] width 54 height 13
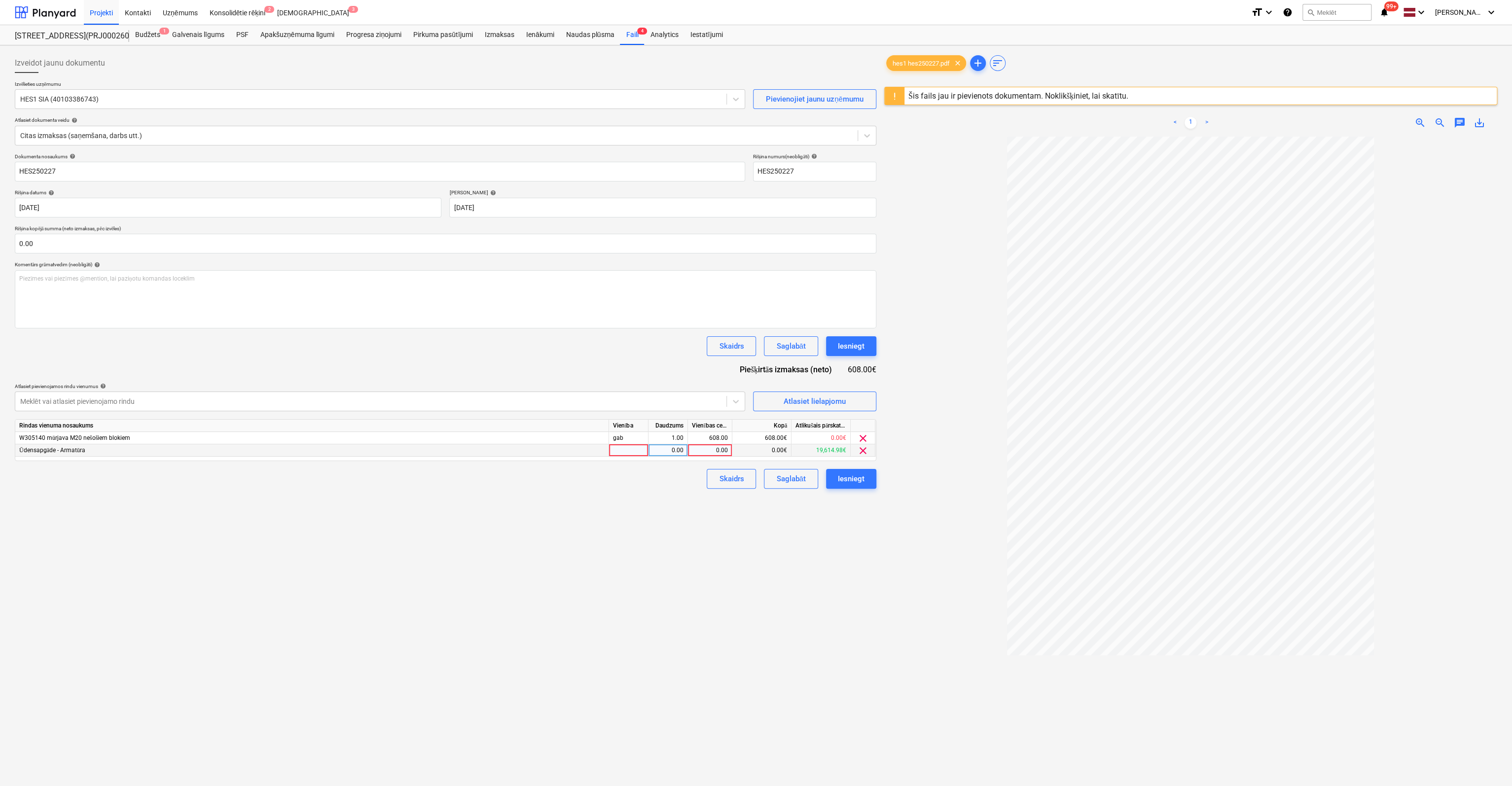
click at [718, 452] on div "0.00" at bounding box center [710, 450] width 36 height 13
type input "608"
click at [659, 585] on div "Izveidot jaunu dokumentu Izvēlieties uzņēmumu HES1 SIA (40103386743) Pievienoji…" at bounding box center [445, 474] width 870 height 850
click at [862, 436] on span "clear" at bounding box center [863, 438] width 12 height 12
click at [852, 465] on div "Iesniegt" at bounding box center [851, 466] width 27 height 13
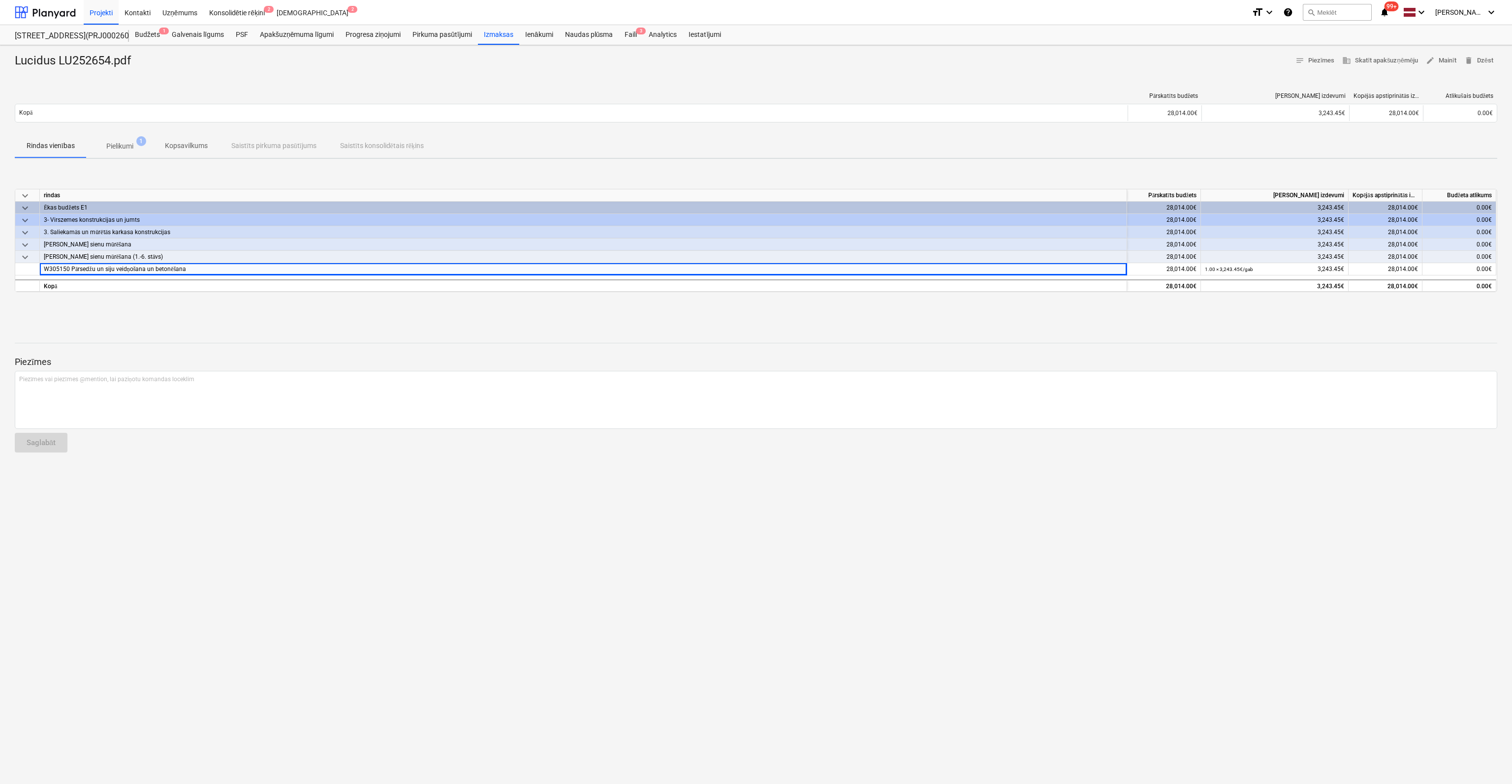
click at [150, 158] on div "Rindas vienības Pielikumi 1 Kopsavilkums Saistīts pirkuma pasūtījums Saistīts k…" at bounding box center [755, 146] width 1482 height 24
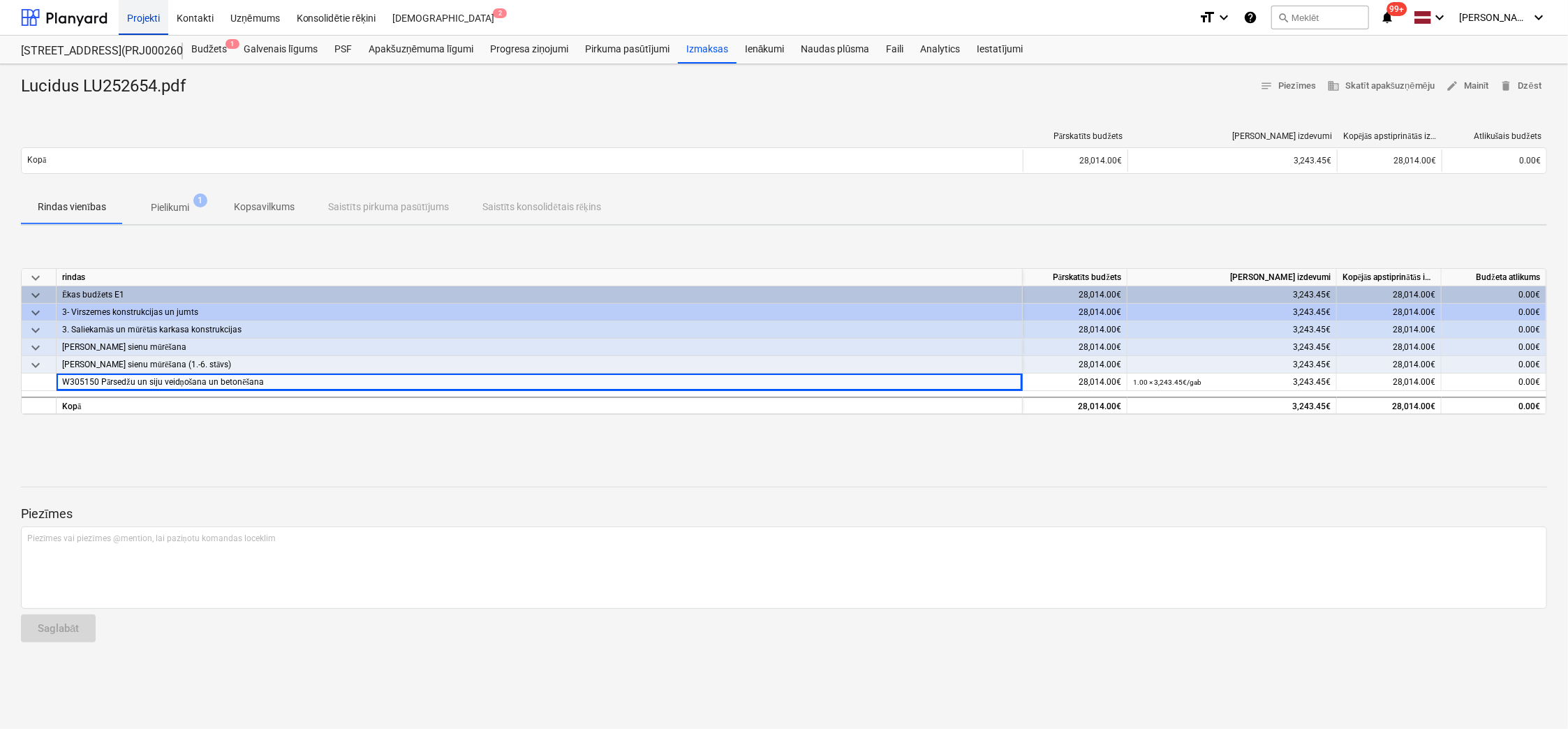
click at [150, 16] on div "Projekti" at bounding box center [143, 17] width 50 height 36
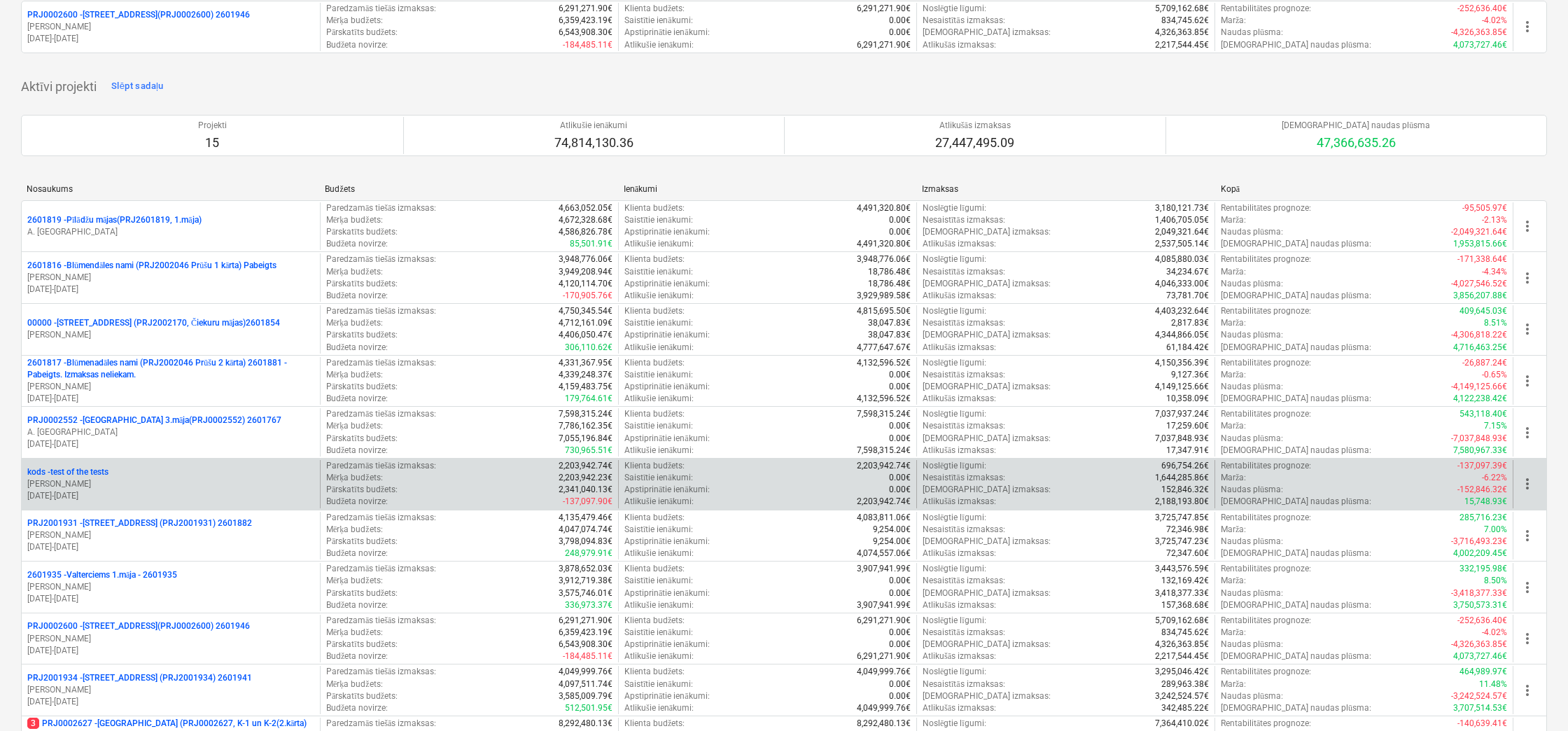
scroll to position [280, 0]
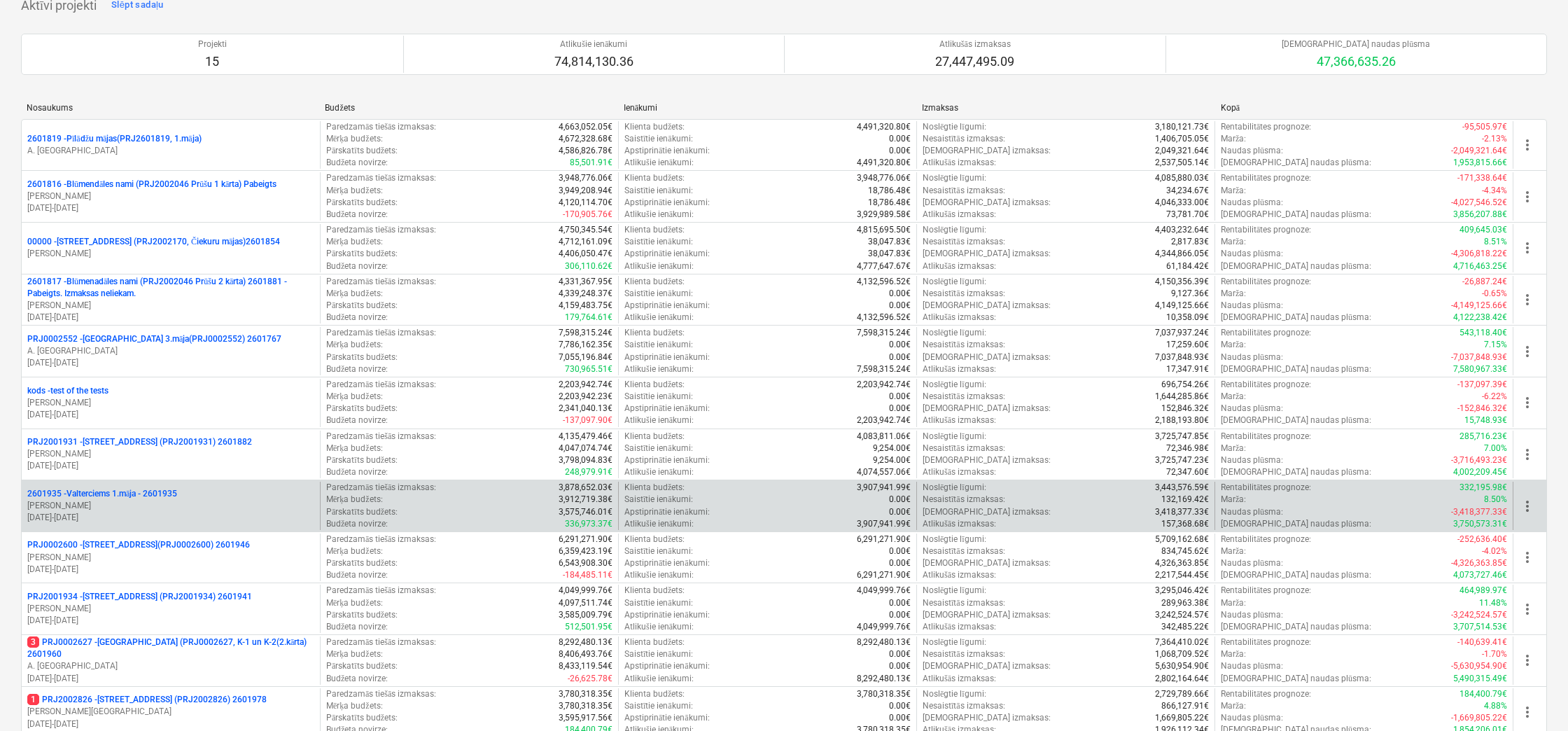
click at [162, 492] on p "2601935 - Valterciems 1.māja - 2601935" at bounding box center [102, 494] width 150 height 12
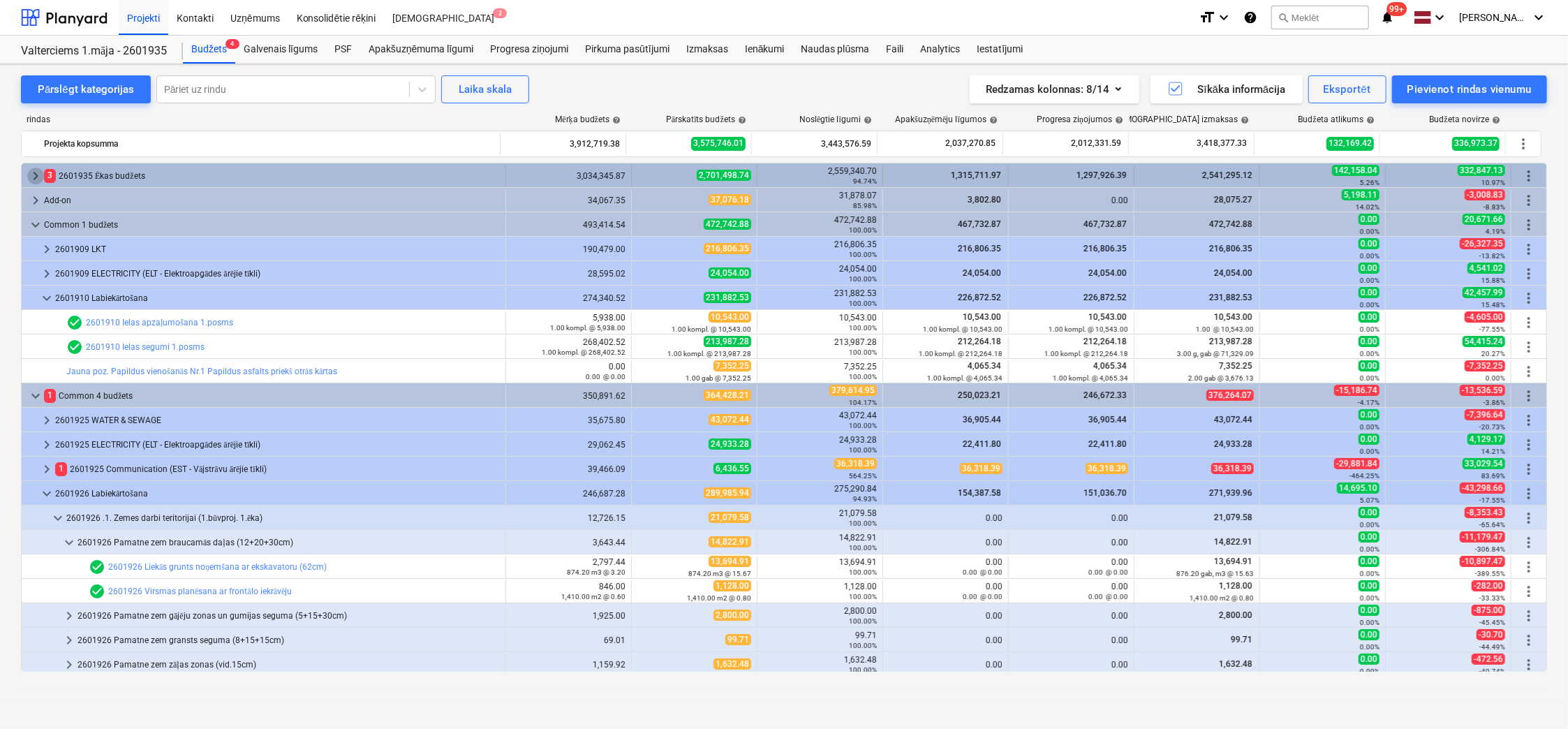
click at [34, 174] on span "keyboard_arrow_right" at bounding box center [36, 176] width 17 height 17
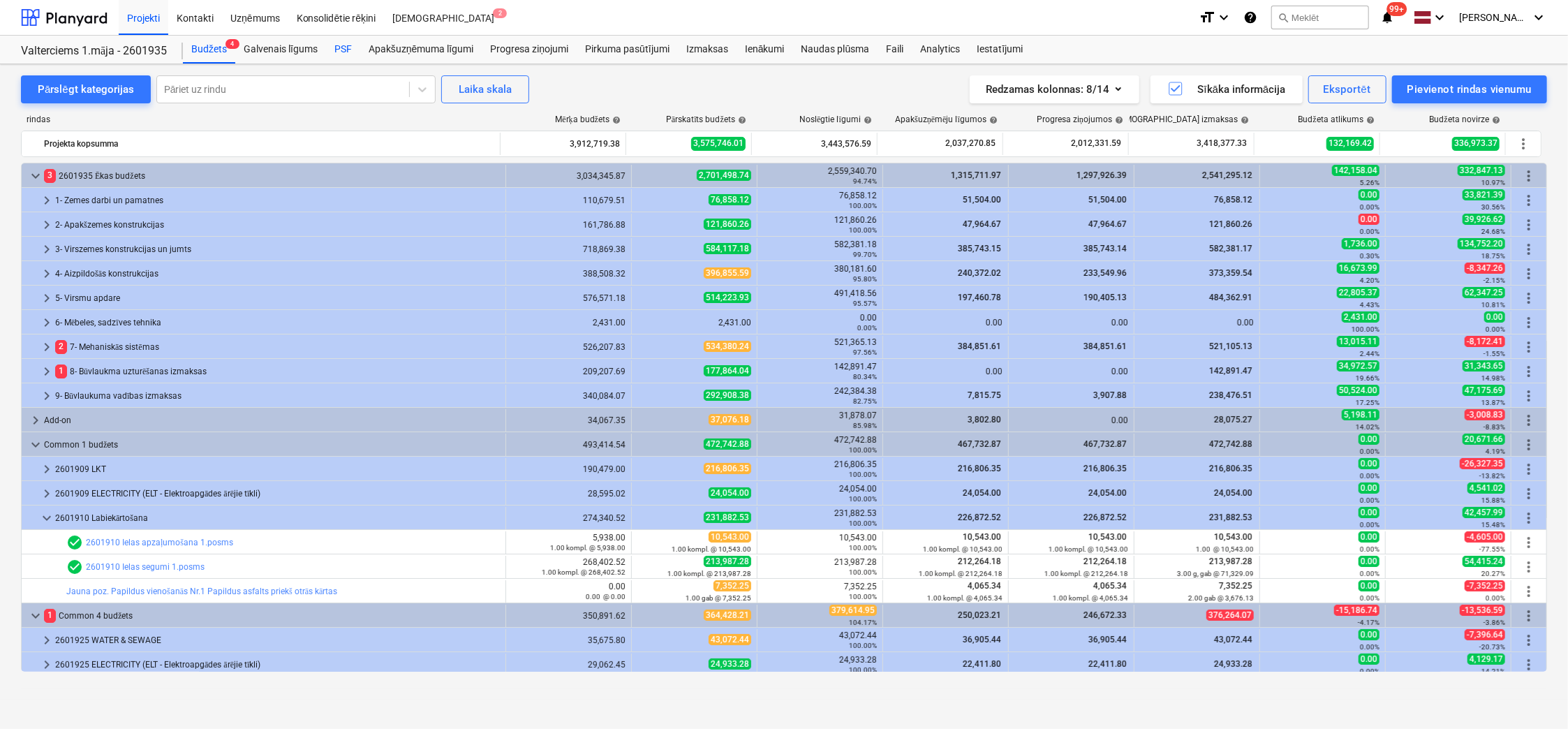
click at [338, 49] on div "PSF" at bounding box center [343, 50] width 34 height 28
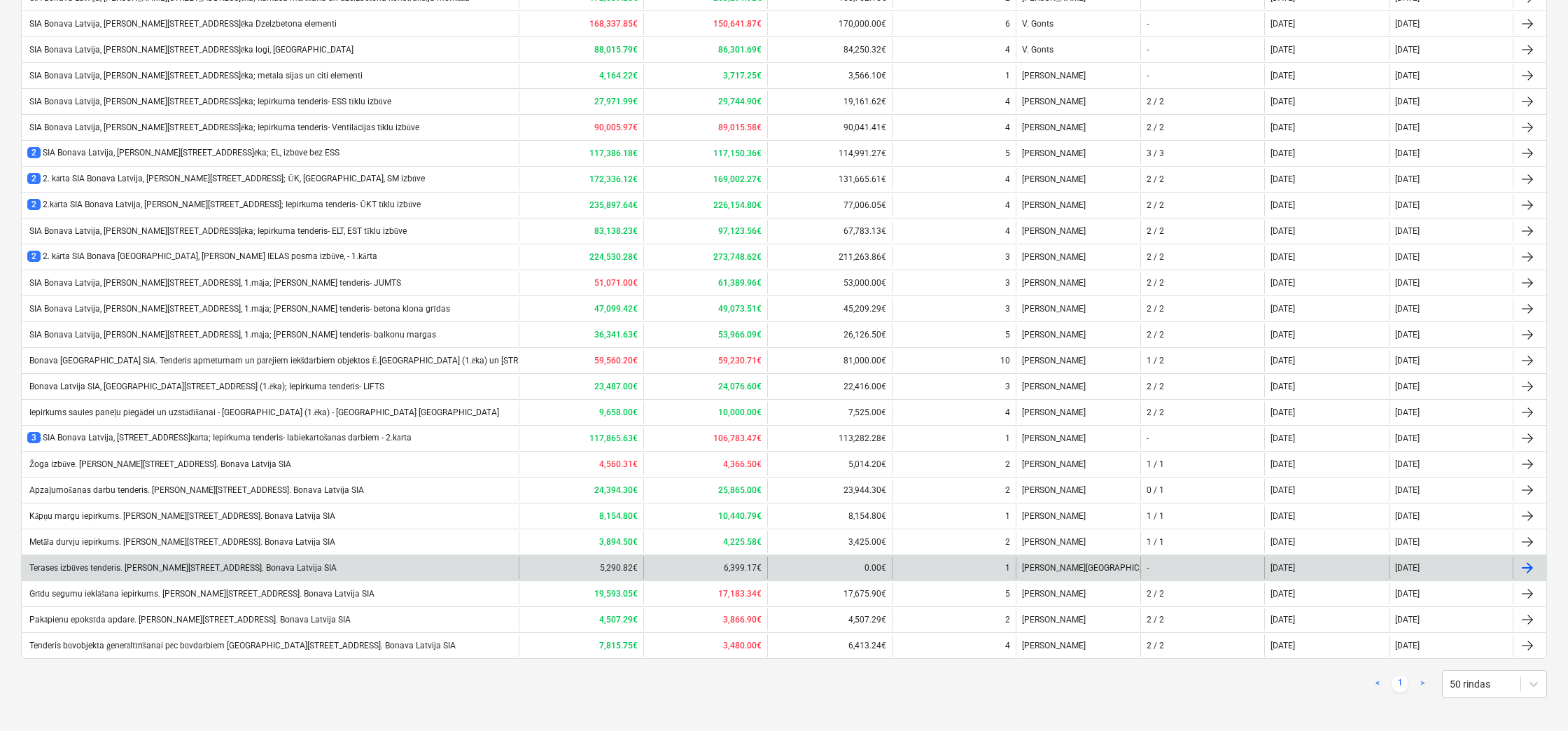
scroll to position [425, 0]
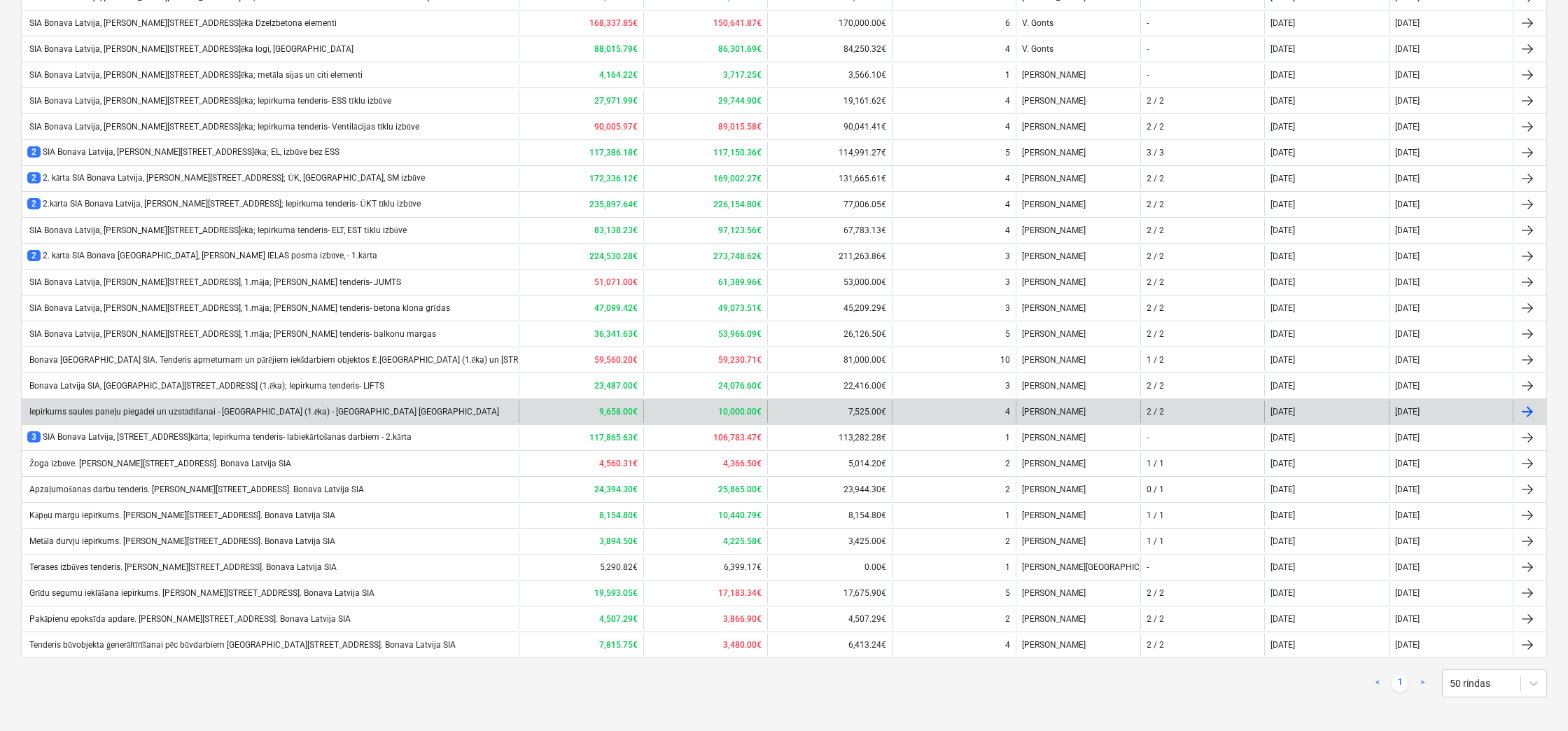
click at [154, 408] on div "Iepirkums saules paneļu piegādei un uzstādīšanai - Ēvalda Valtera iela (1.ēka) …" at bounding box center [263, 412] width 472 height 10
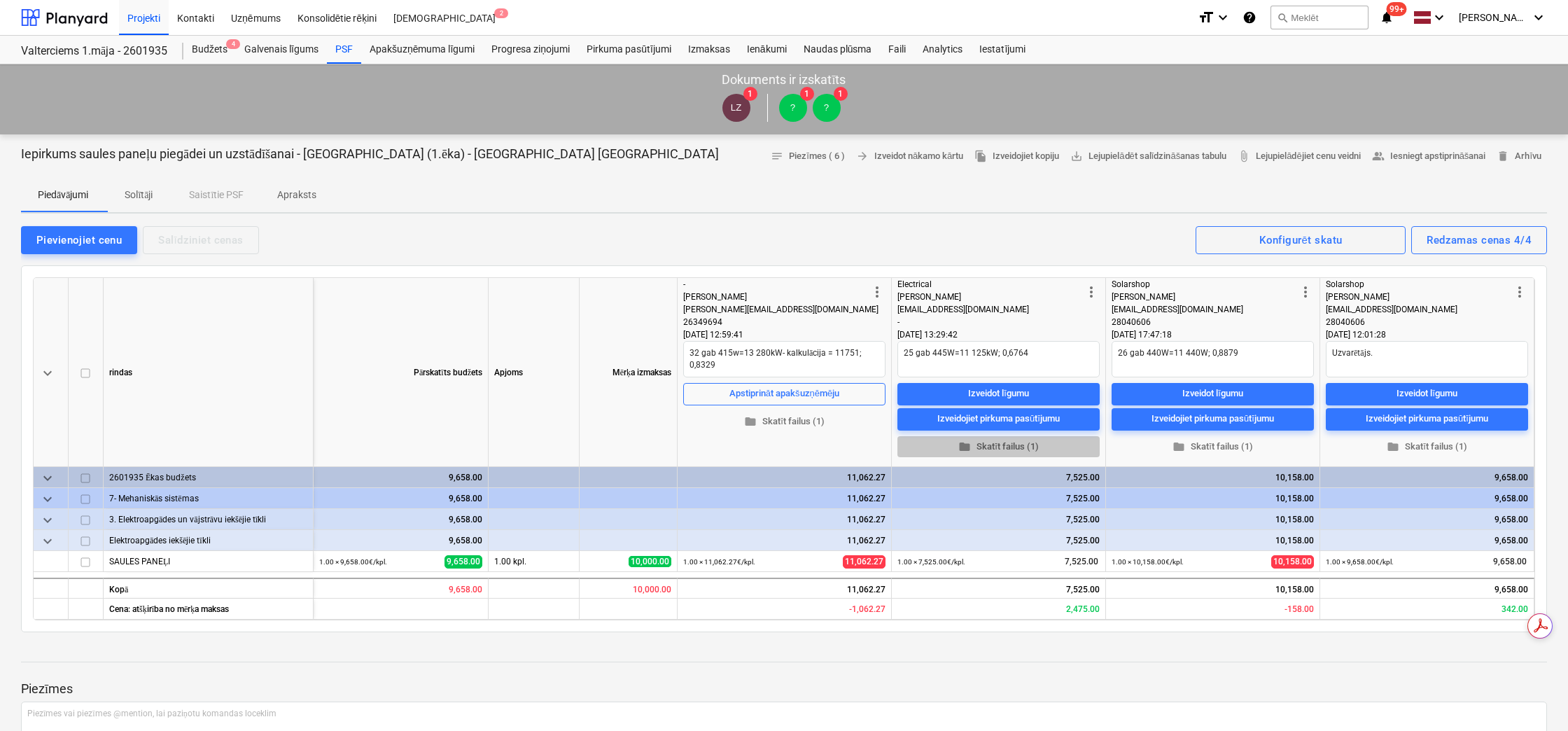
click at [986, 444] on span "folder Skatīt failus (1)" at bounding box center [998, 446] width 191 height 16
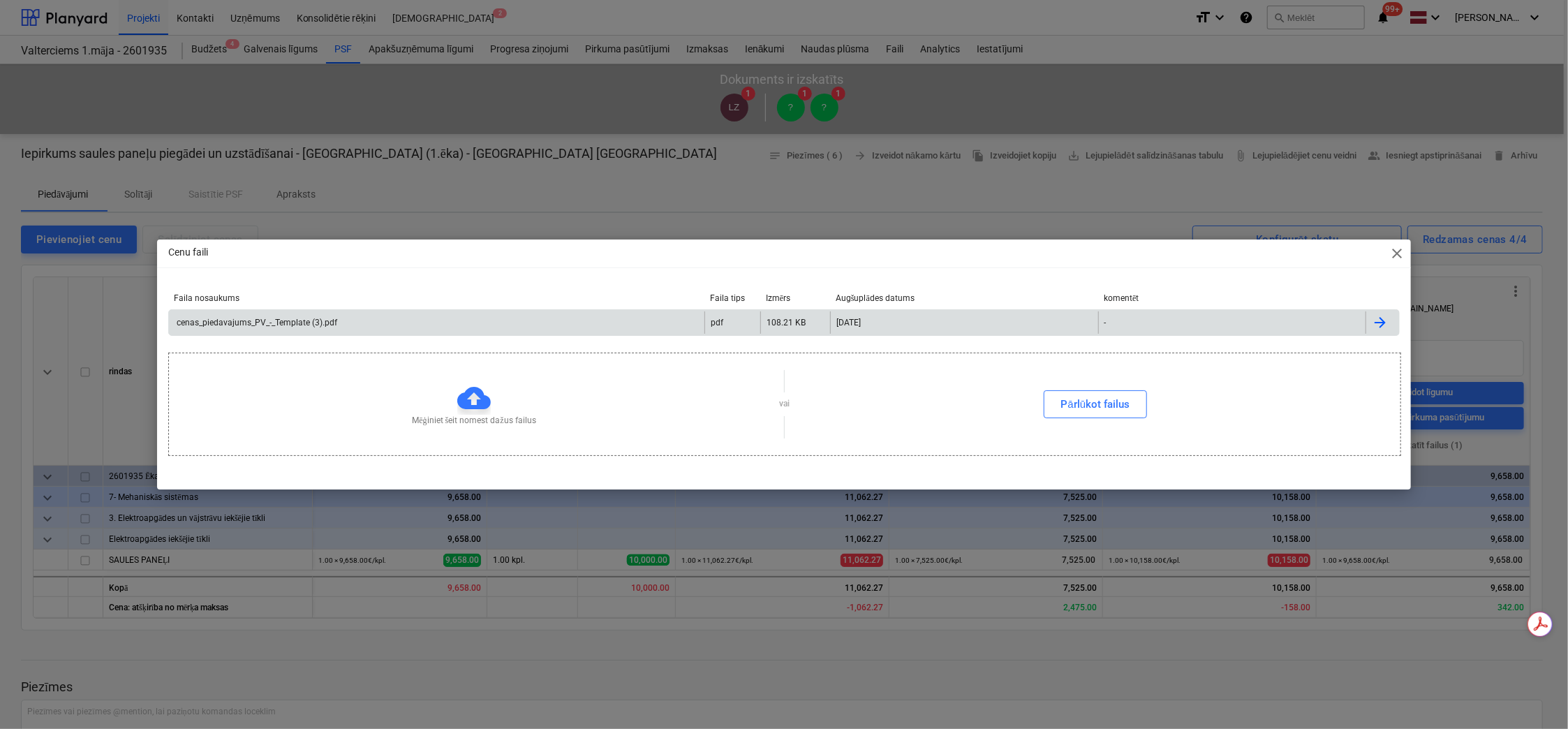
click at [229, 319] on div "cenas_piedavajums_PV_-_Template (3).pdf" at bounding box center [255, 322] width 162 height 9
click at [1394, 257] on span "close" at bounding box center [1397, 254] width 17 height 17
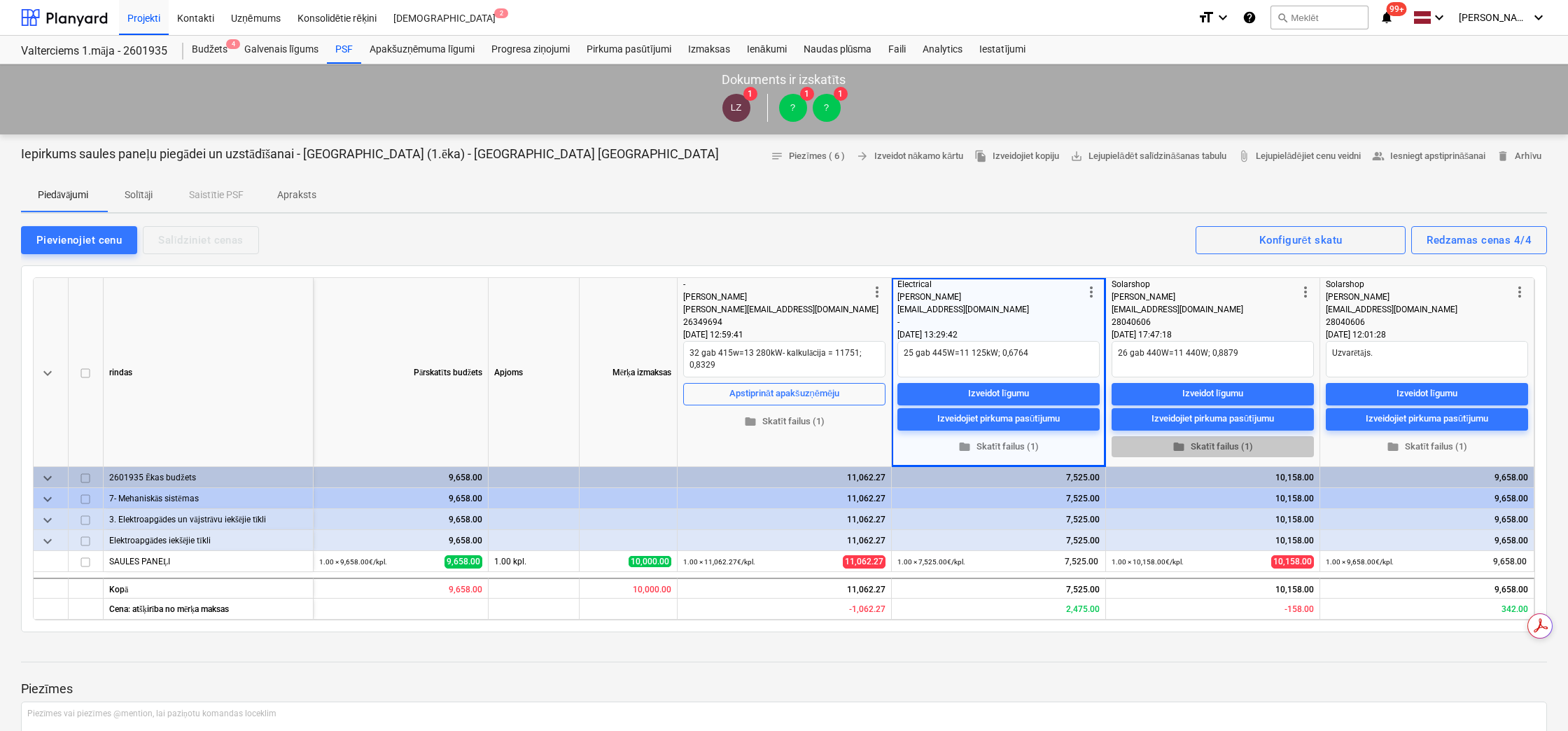
click at [1210, 443] on span "folder Skatīt failus (1)" at bounding box center [1212, 446] width 191 height 16
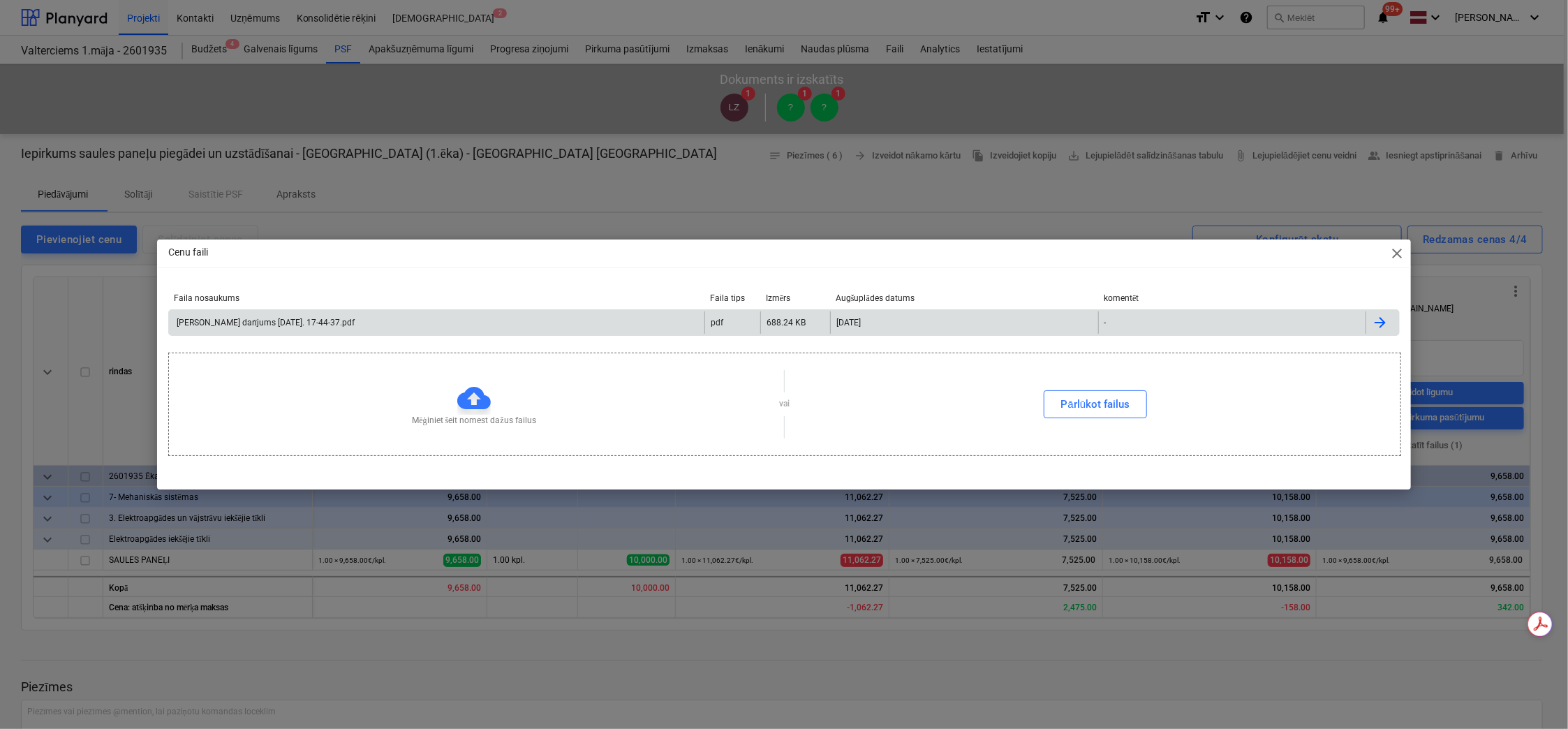
click at [222, 319] on div "Lauris Zaharāns darījums 18.03.2025. 17-44-37.pdf" at bounding box center [265, 322] width 180 height 10
click at [1395, 254] on span "close" at bounding box center [1397, 254] width 17 height 17
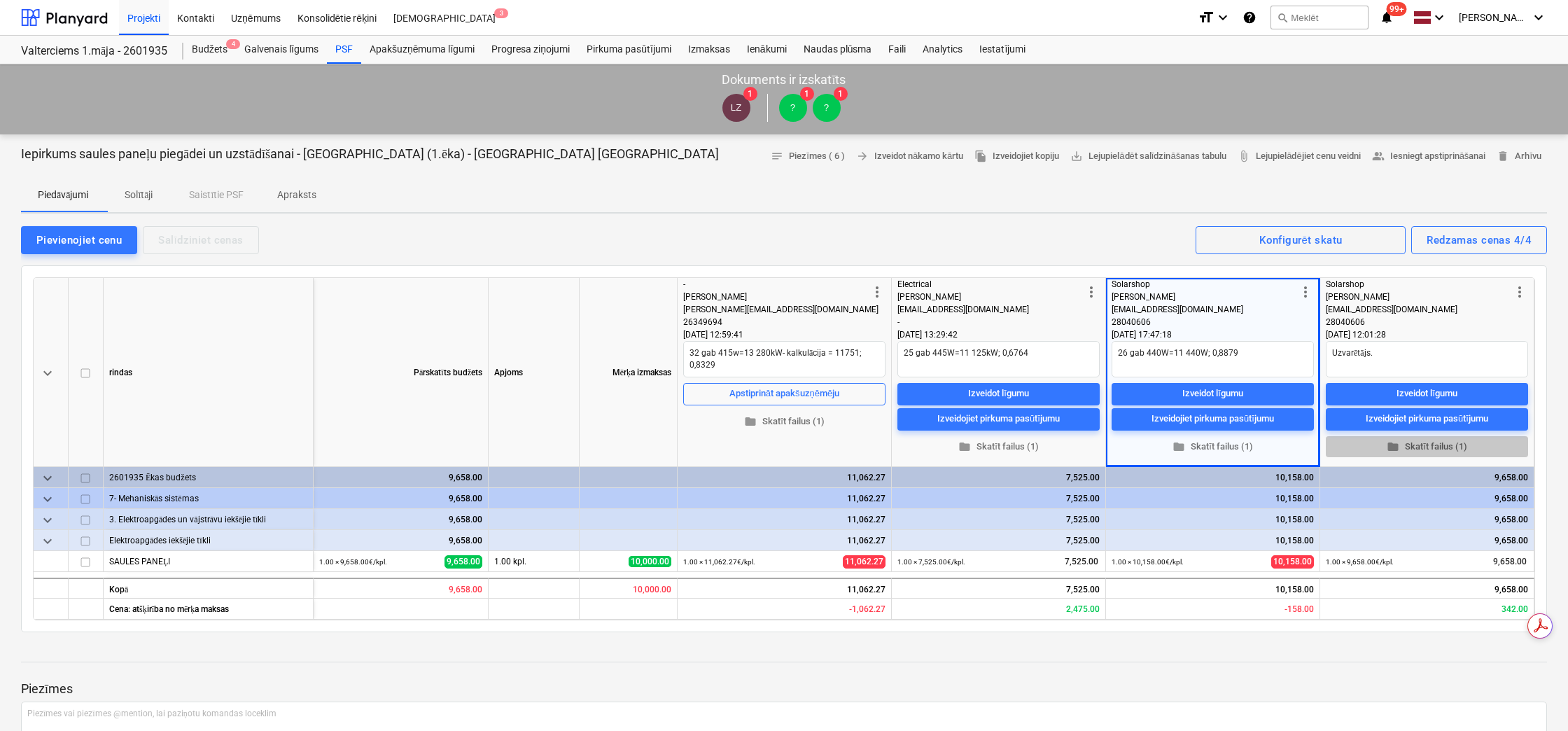
click at [1429, 447] on span "folder Skatīt failus (1)" at bounding box center [1427, 446] width 191 height 16
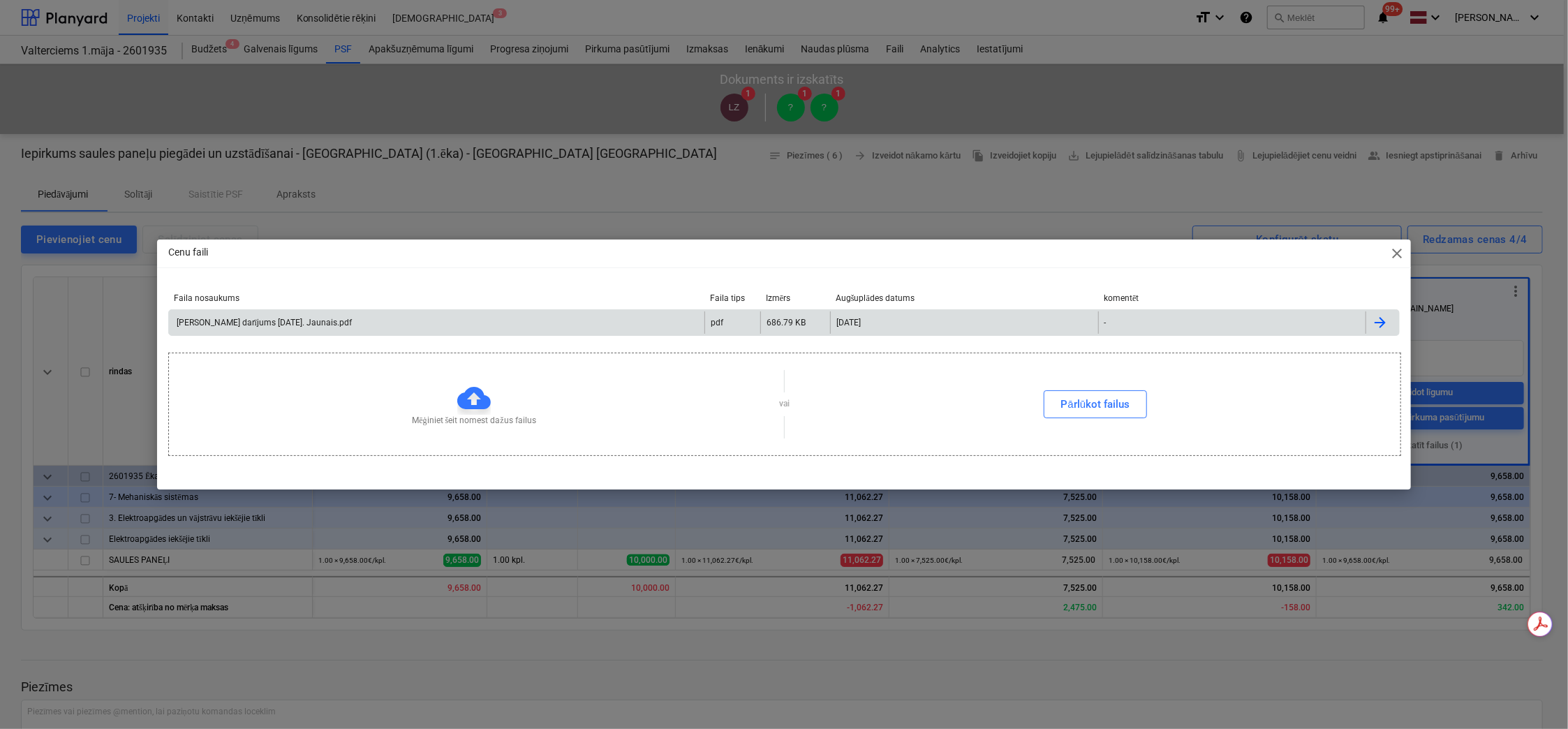
click at [352, 325] on div "Lauris Zaharāns darījums 20.03.2025. Jaunais.pdf" at bounding box center [263, 322] width 177 height 10
click at [1413, 635] on div "Cenu faili close Faila nosaukums Faila tips Izmērs Augšuplādes datums komentēt …" at bounding box center [784, 364] width 1568 height 729
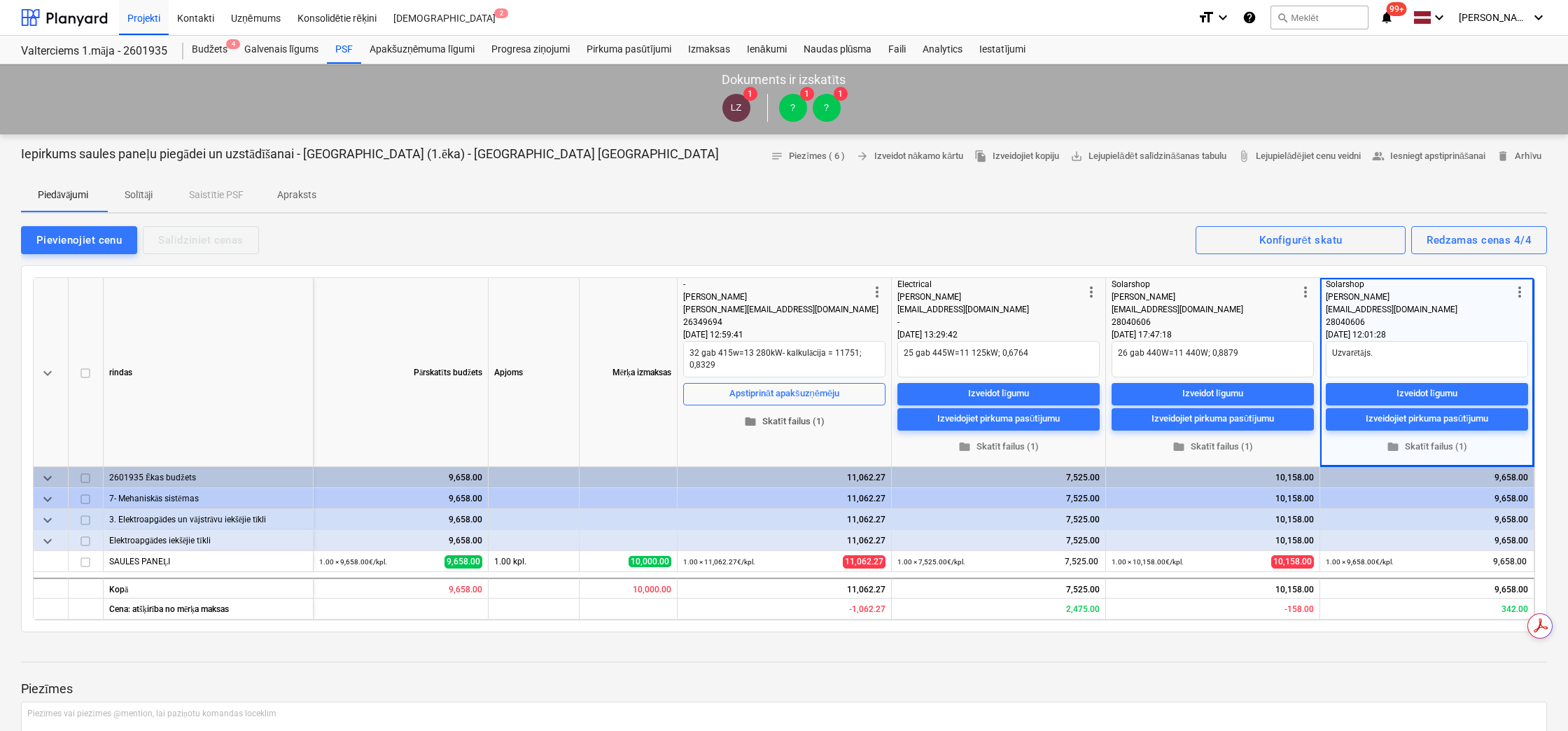
click at [798, 419] on span "folder Skatīt failus (1)" at bounding box center [784, 421] width 191 height 16
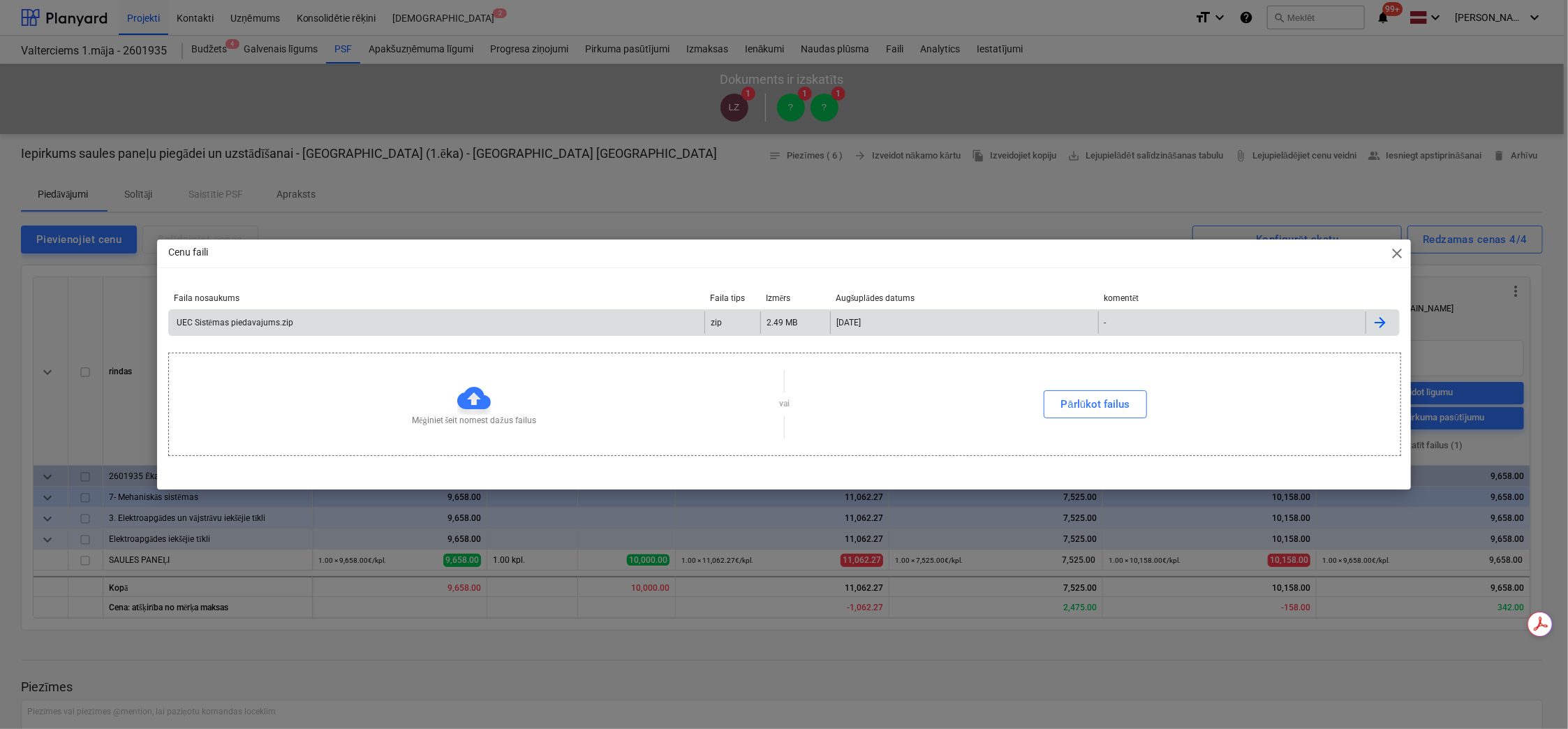
click at [546, 320] on div "UEC Sistēmas piedavajums.zip" at bounding box center [437, 323] width 535 height 23
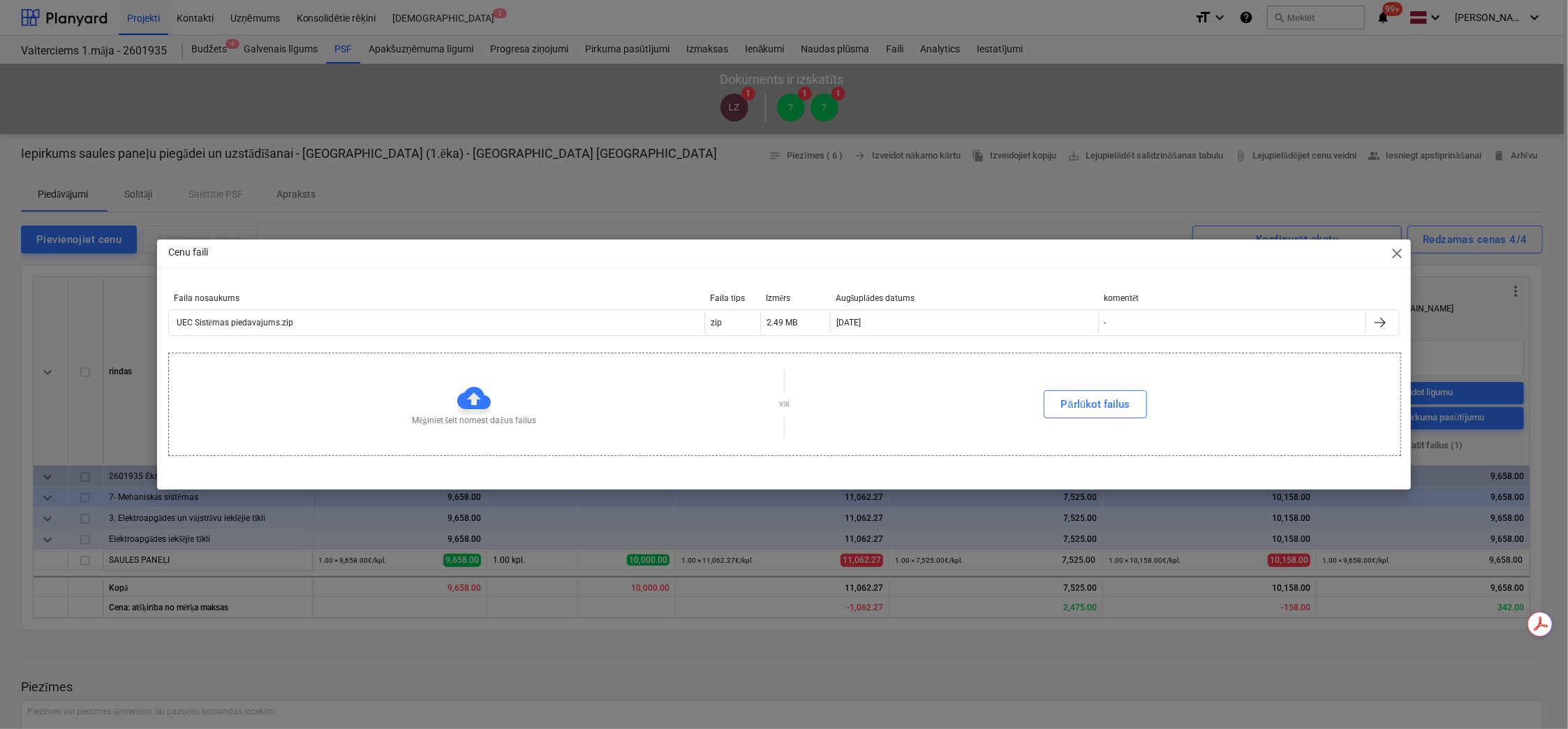
click at [1053, 262] on div "Cenu faili close" at bounding box center [784, 254] width 1254 height 28
click at [1404, 254] on span "close" at bounding box center [1397, 254] width 17 height 17
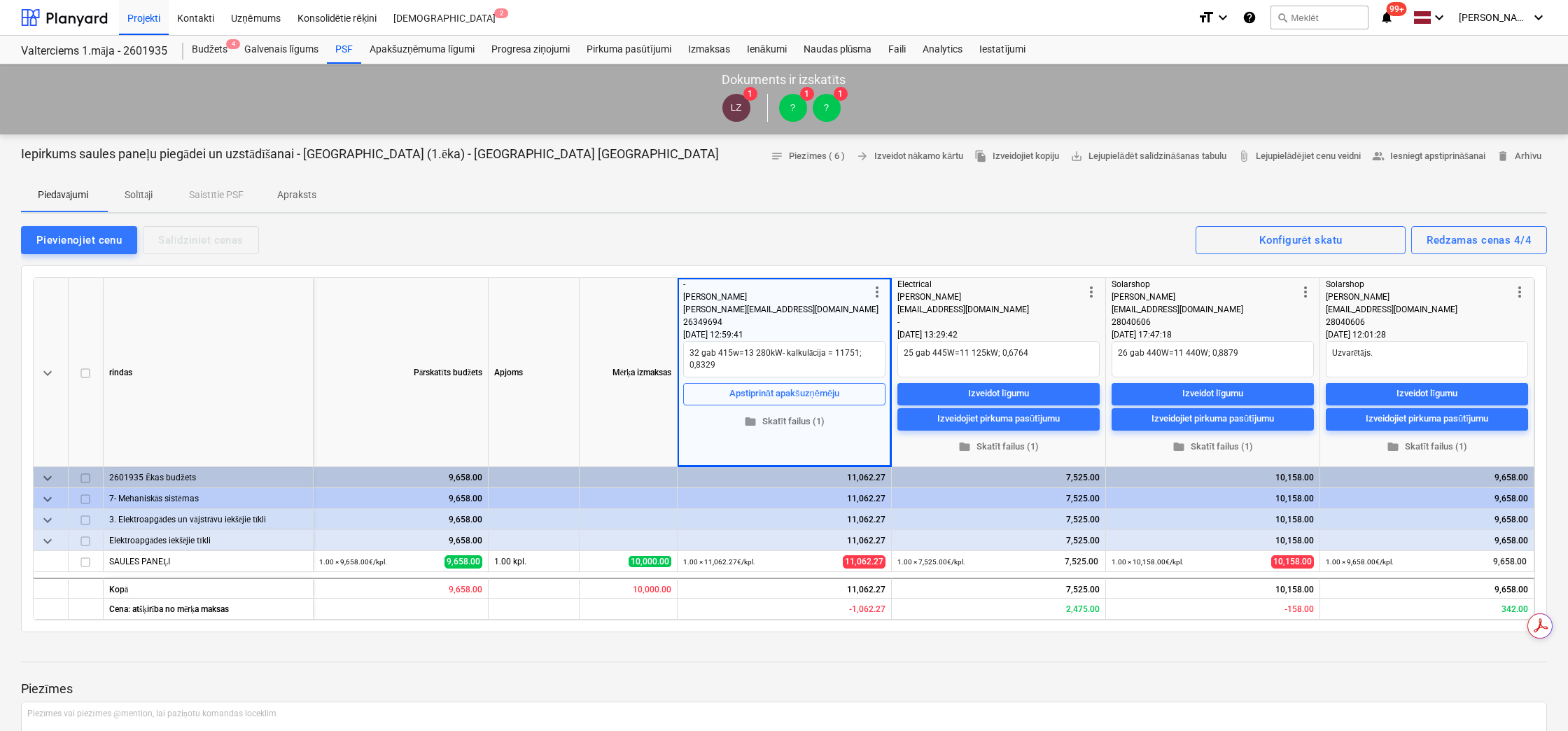
click at [873, 288] on span "more_vert" at bounding box center [878, 292] width 17 height 17
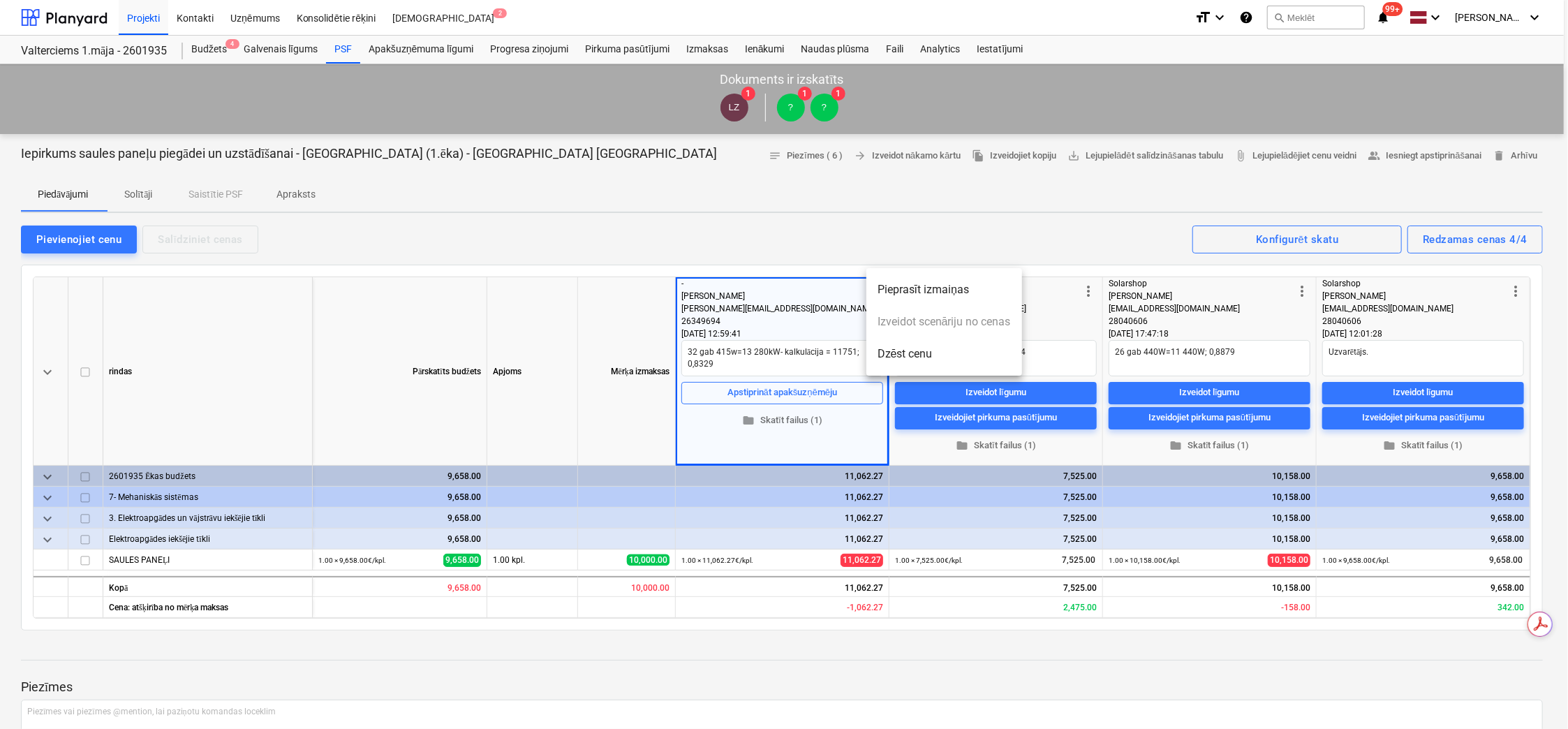
click at [843, 236] on div at bounding box center [784, 364] width 1568 height 729
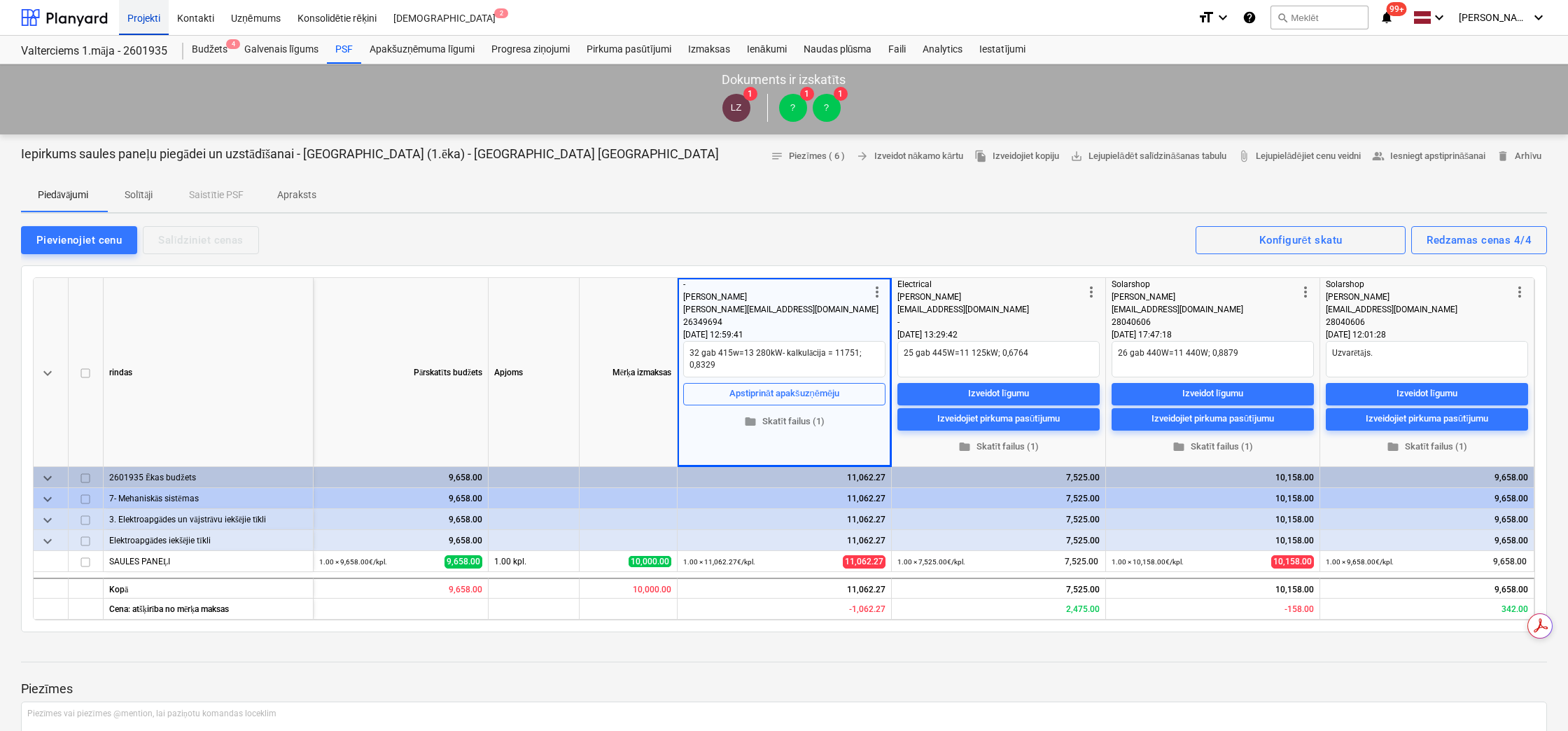
click at [142, 16] on div "Projekti" at bounding box center [143, 17] width 50 height 36
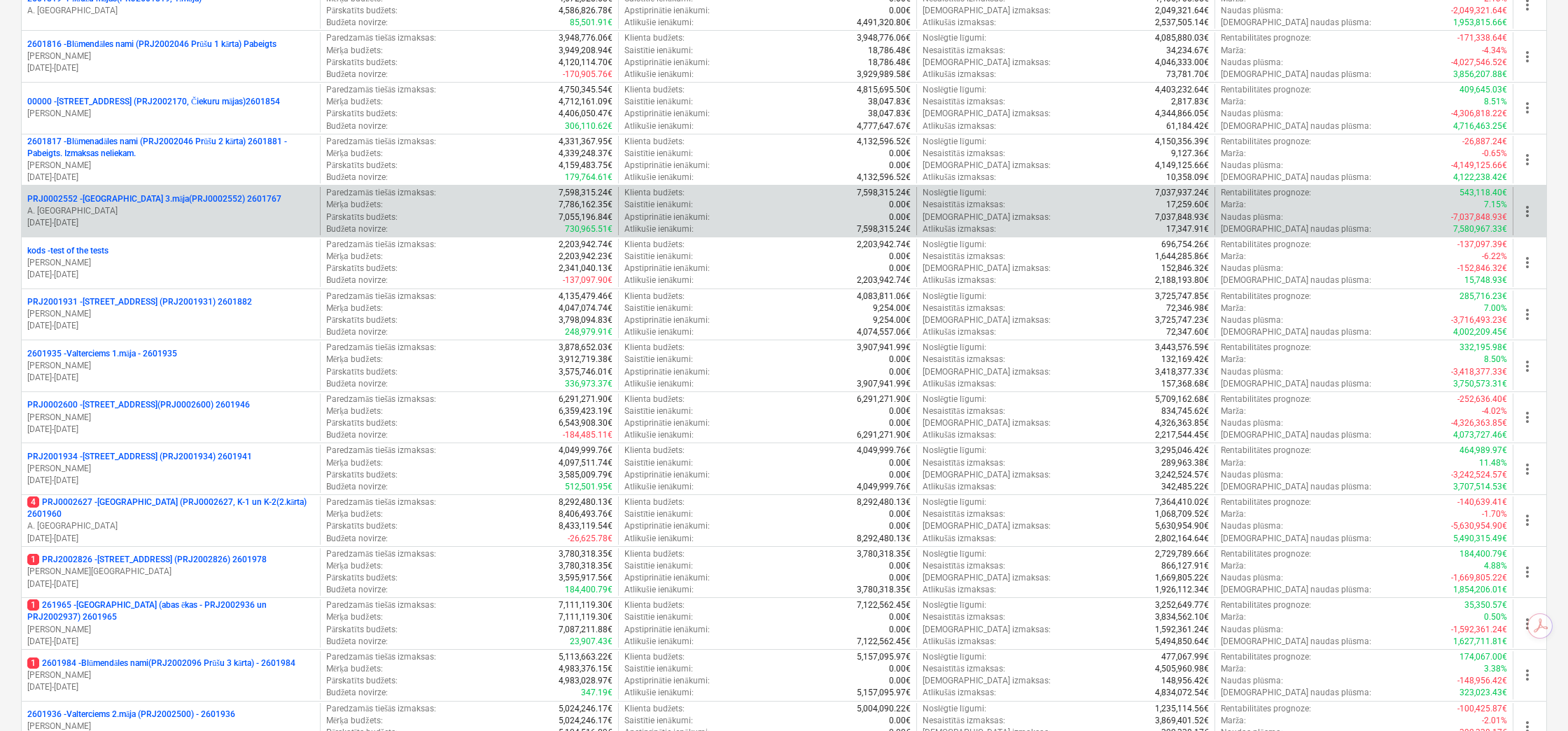
scroll to position [549, 0]
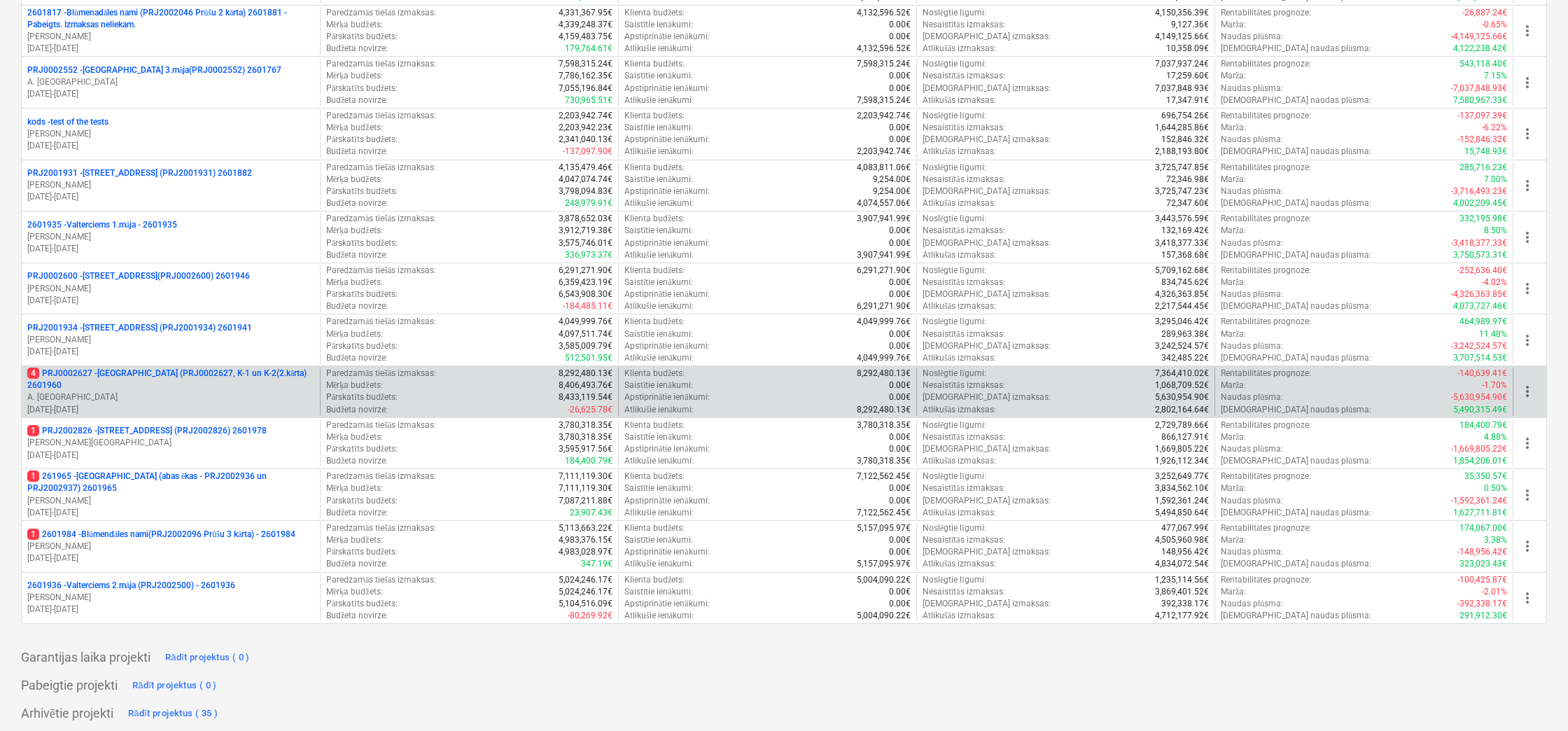
click at [218, 378] on p "4 PRJ0002627 - Tumes iela (PRJ0002627, K-1 un K-2(2.kārta) 2601960" at bounding box center [170, 379] width 287 height 24
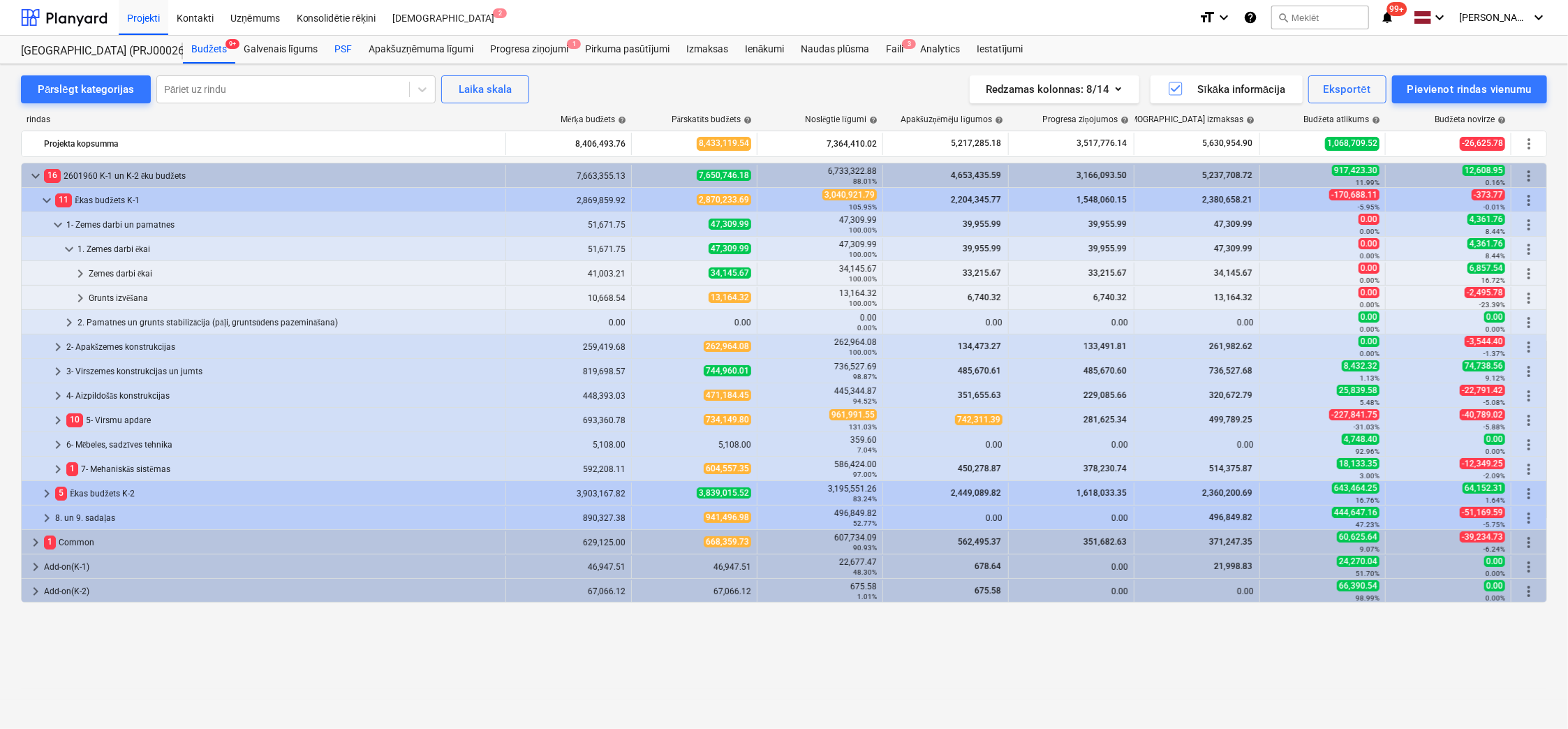
click at [339, 51] on div "PSF" at bounding box center [343, 50] width 34 height 28
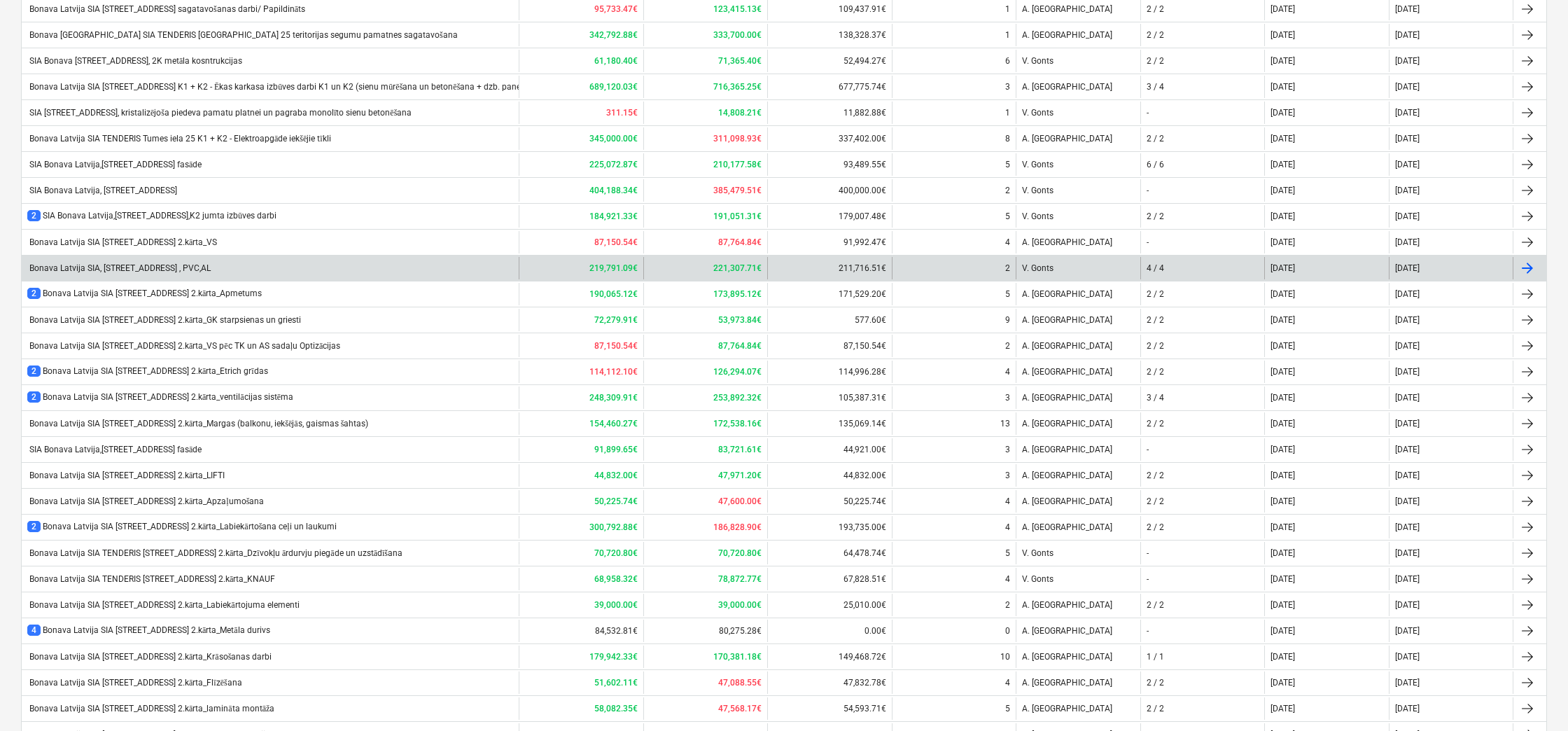
scroll to position [490, 0]
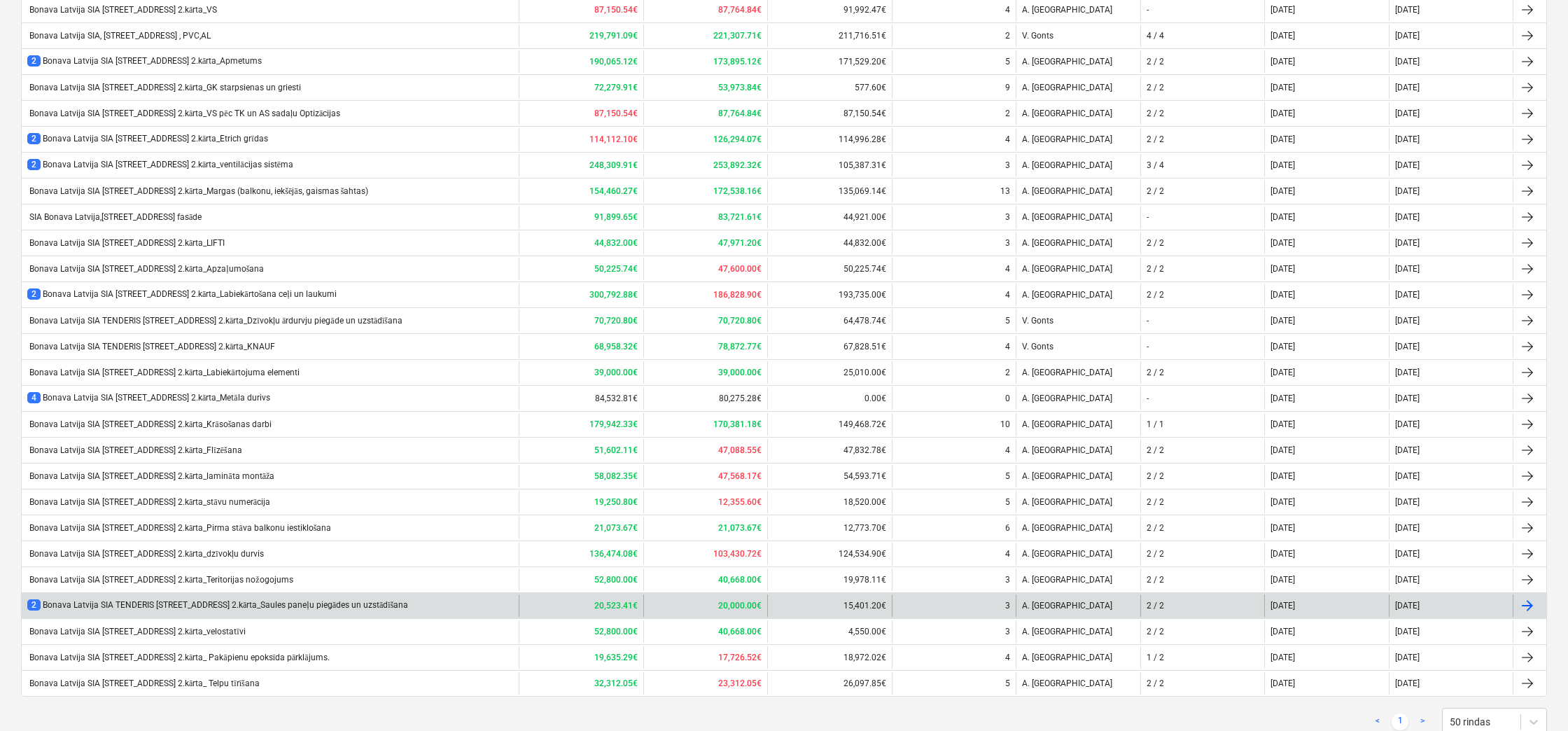
click at [258, 601] on div "2 Bonava Latvija SIA TENDERIS Tumes iela 27 2.kārta_Saules paneļu piegādes un u…" at bounding box center [218, 605] width 380 height 12
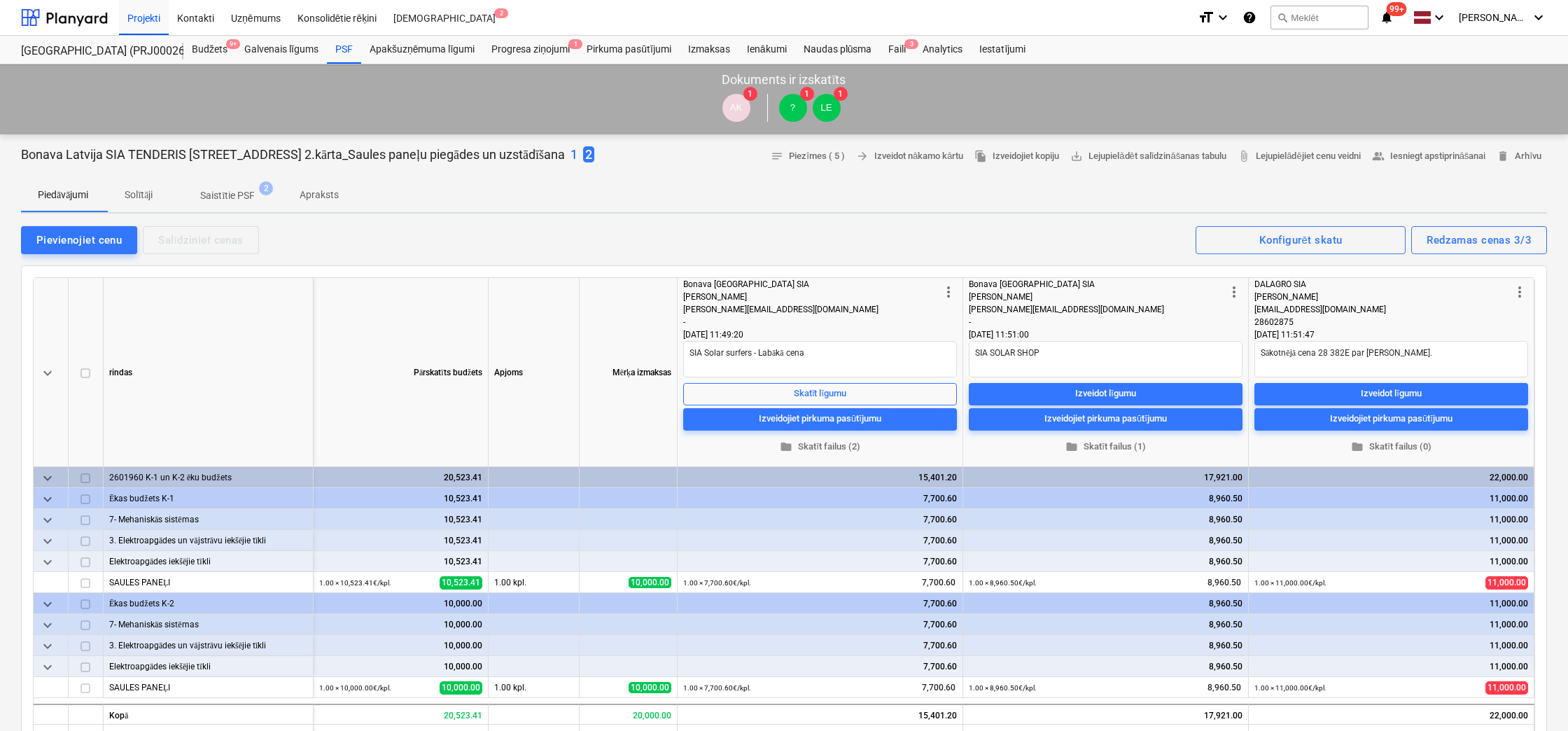
type textarea "x"
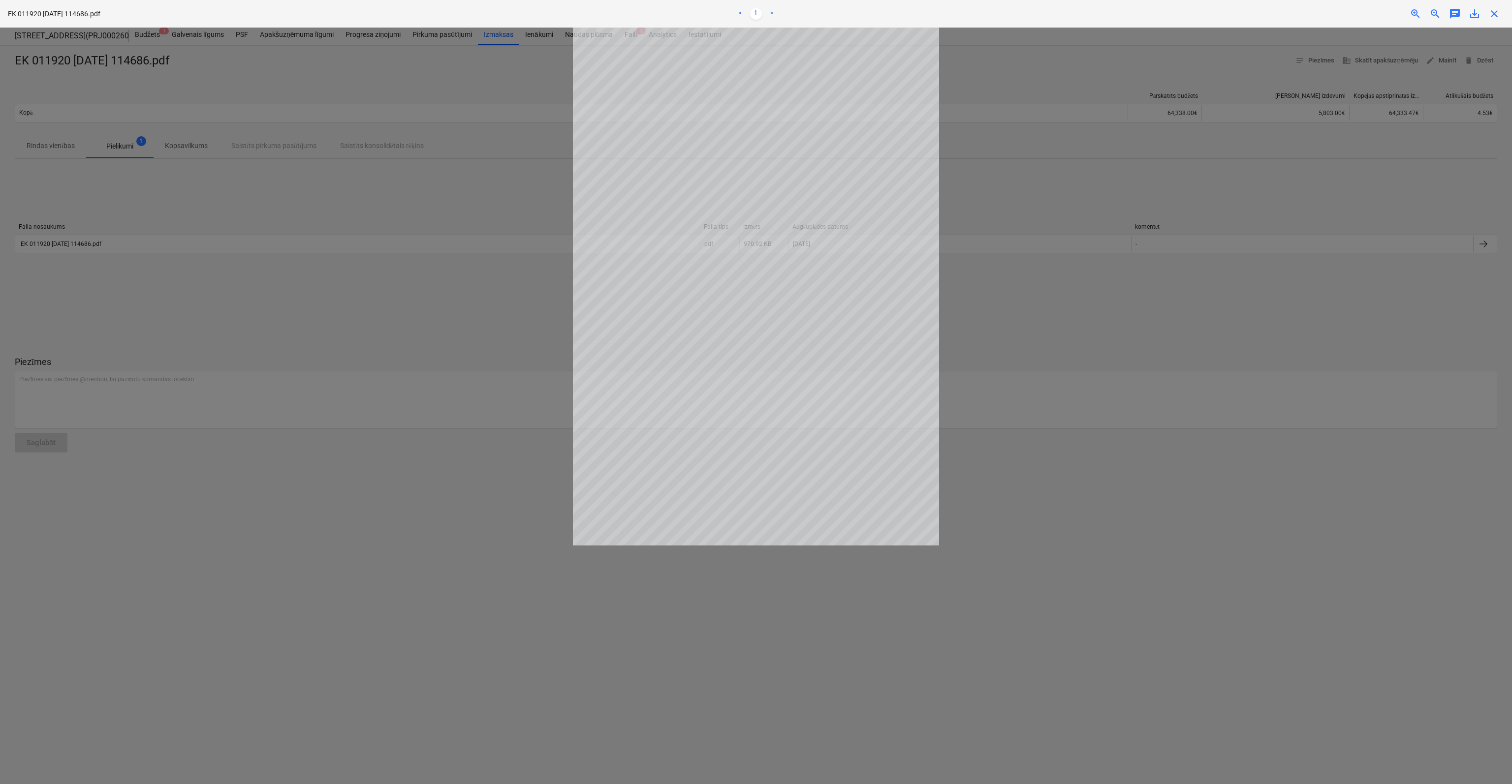
click at [1143, 327] on div at bounding box center [756, 406] width 1512 height 756
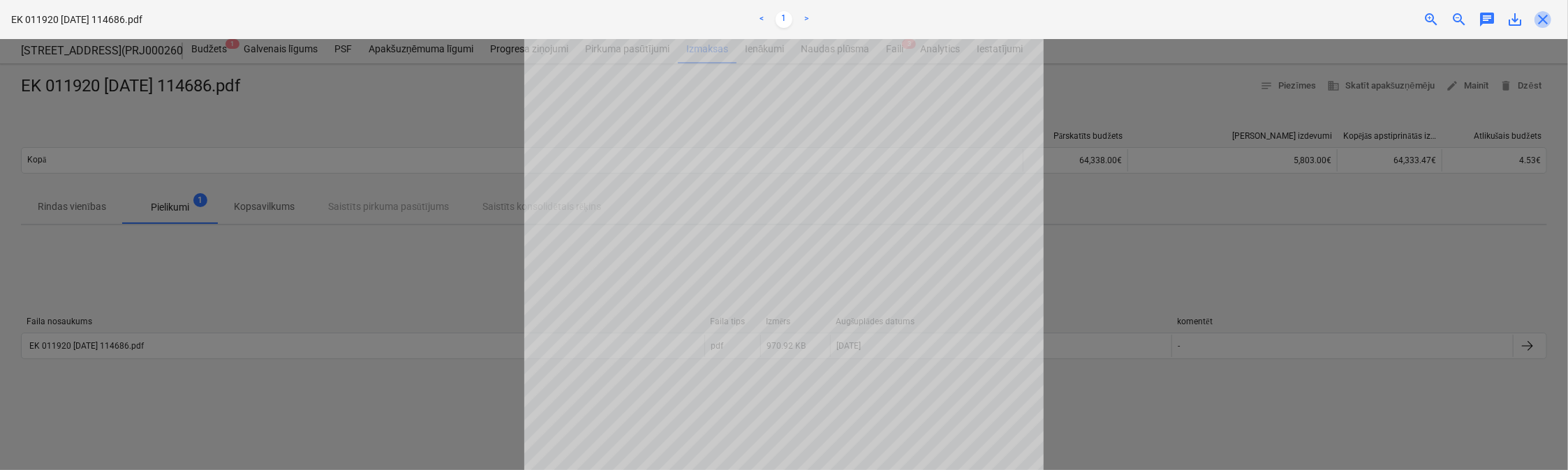
click at [1546, 23] on span "close" at bounding box center [1543, 20] width 17 height 17
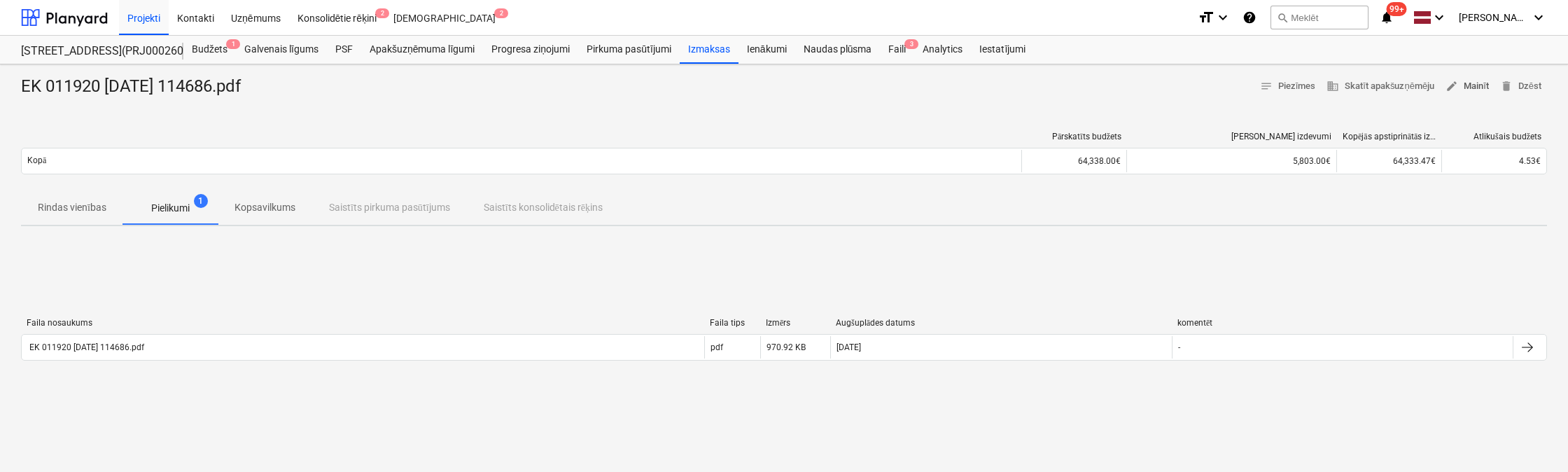
click at [1462, 86] on span "edit Mainīt" at bounding box center [1467, 86] width 43 height 16
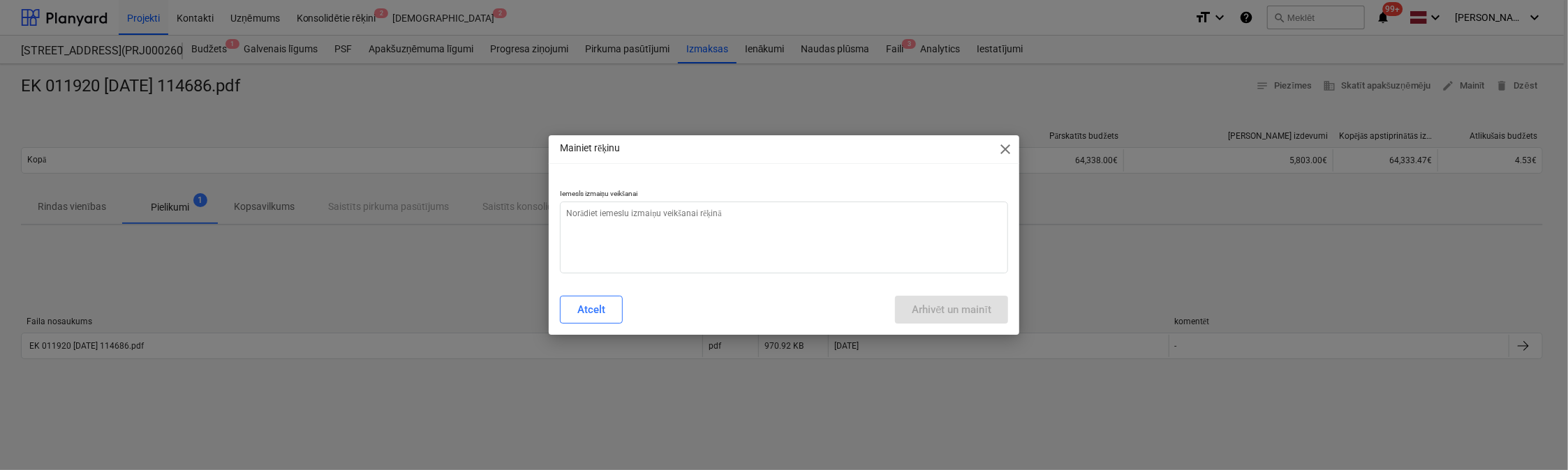
type textarea "x"
click at [653, 220] on textarea at bounding box center [783, 237] width 448 height 72
type textarea "N"
type textarea "x"
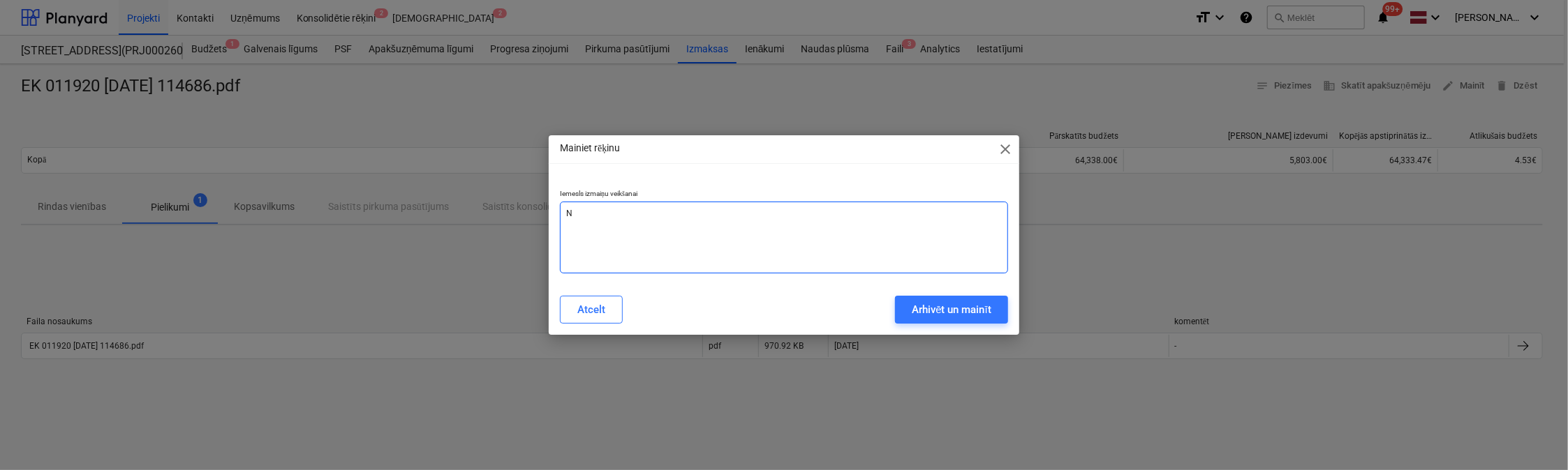
type textarea "Ne"
type textarea "x"
type textarea "Nep"
type textarea "x"
type textarea "Nepa"
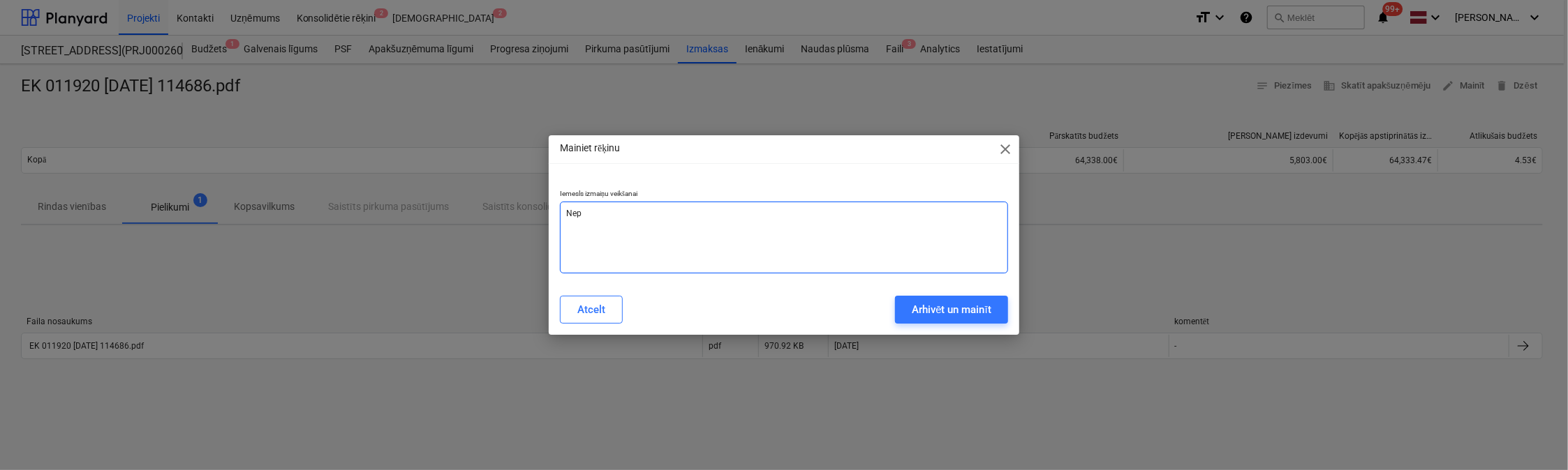
type textarea "x"
type textarea "Nepar"
type textarea "x"
type textarea "Nepare"
type textarea "x"
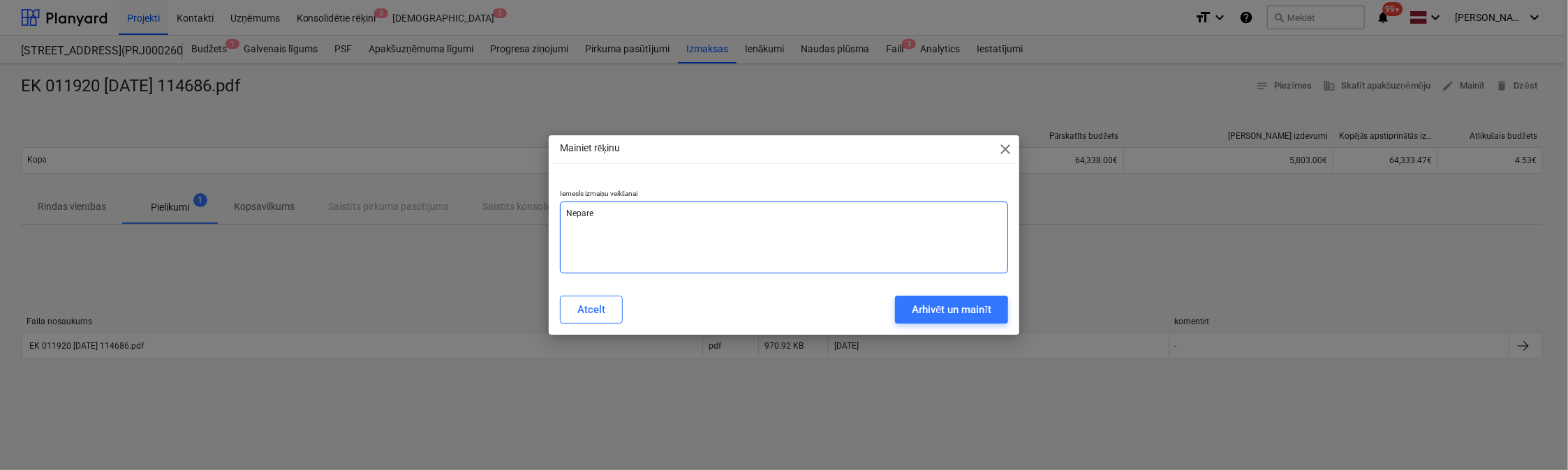
type textarea "Neparei"
type textarea "x"
type textarea "Nepareiz"
type textarea "x"
type textarea "Nepareizs"
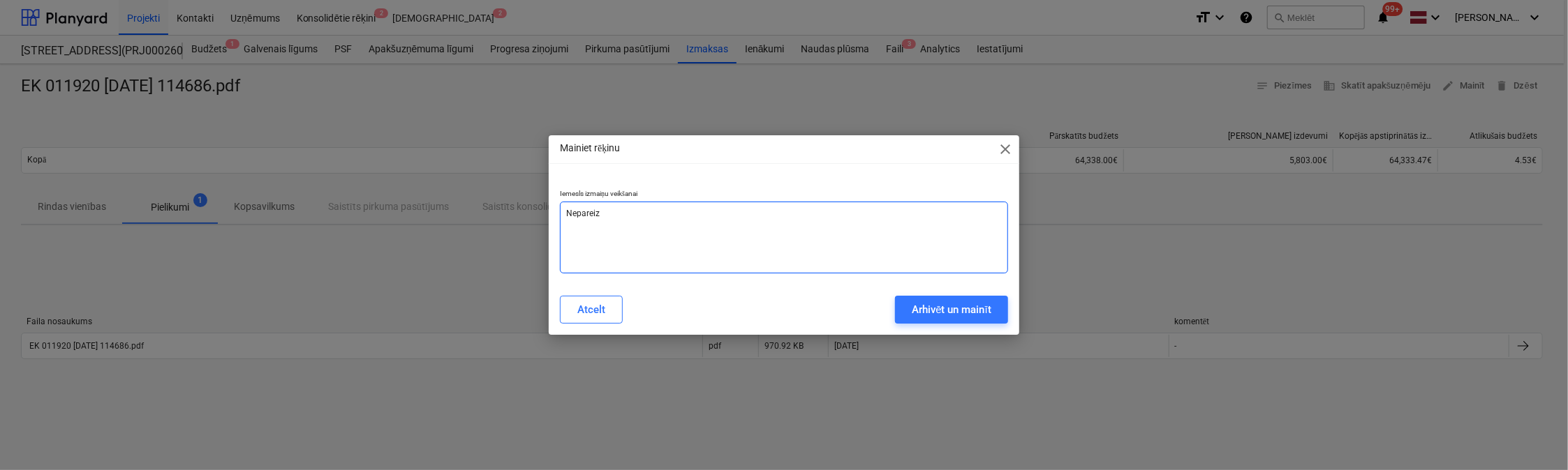
type textarea "x"
type textarea "Nepareizs"
type textarea "x"
type textarea "Nepareizs k"
type textarea "x"
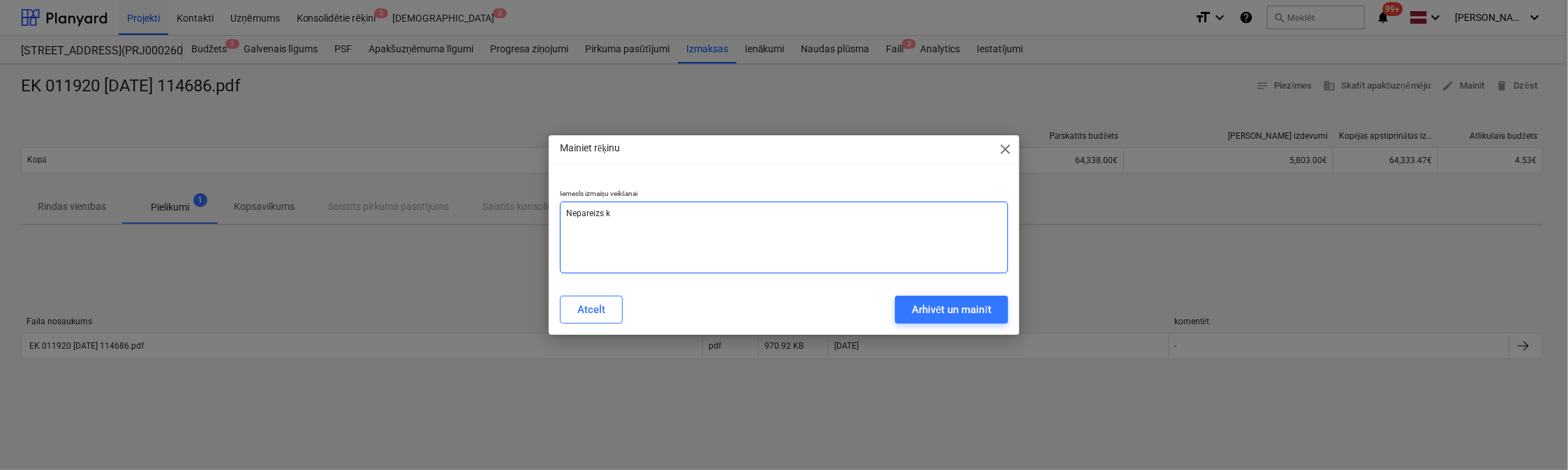
type textarea "Nepareizs ko"
type textarea "x"
type textarea "Nepareizs kod"
type textarea "x"
type textarea "Nepareizs kodē"
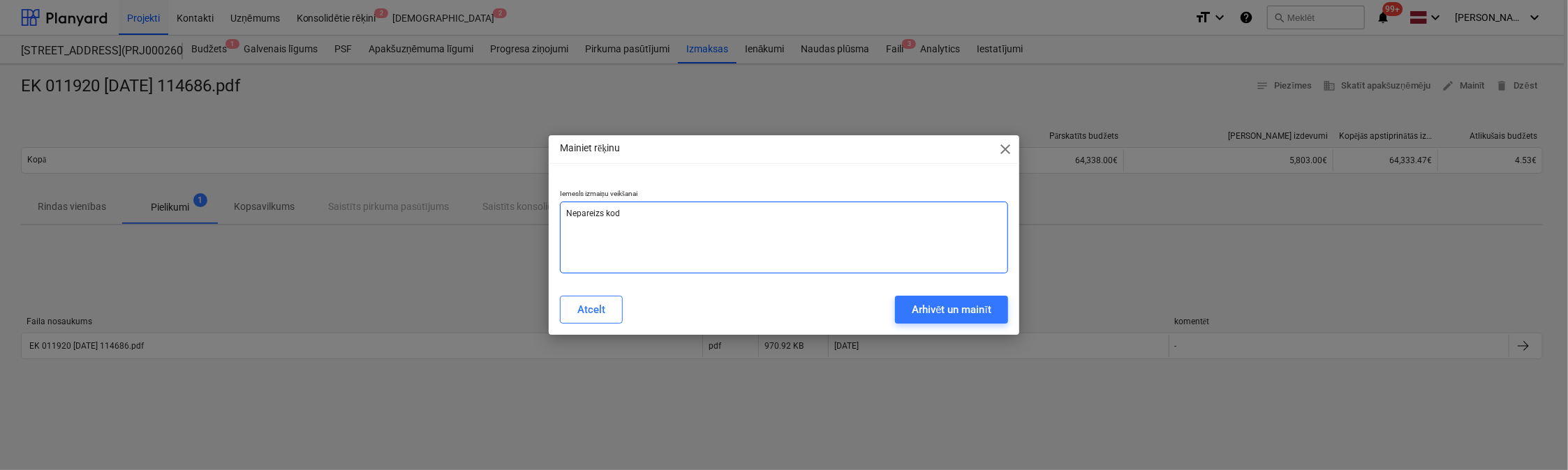
type textarea "x"
type textarea "Nepareizs kodēj"
type textarea "x"
type textarea "Nepareizs kodēju"
type textarea "x"
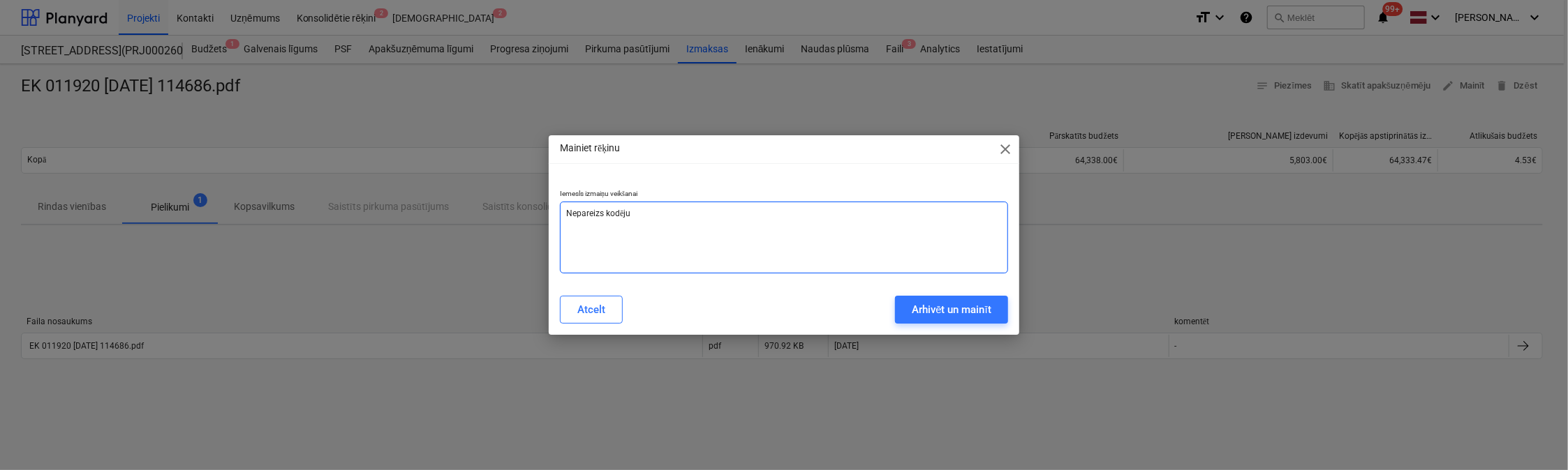
type textarea "Nepareizs kodējum"
type textarea "x"
type textarea "Nepareizs kodējums"
type textarea "x"
type textarea "Nepareizs kodējums"
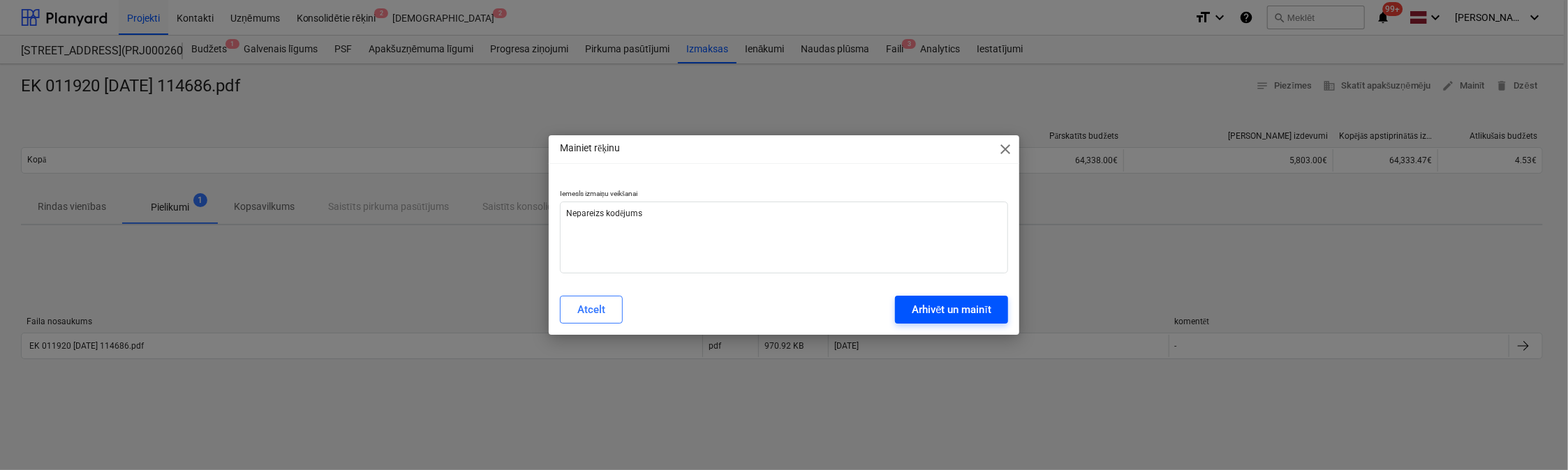
click at [930, 311] on div "Arhivēt un mainīt" at bounding box center [951, 309] width 80 height 18
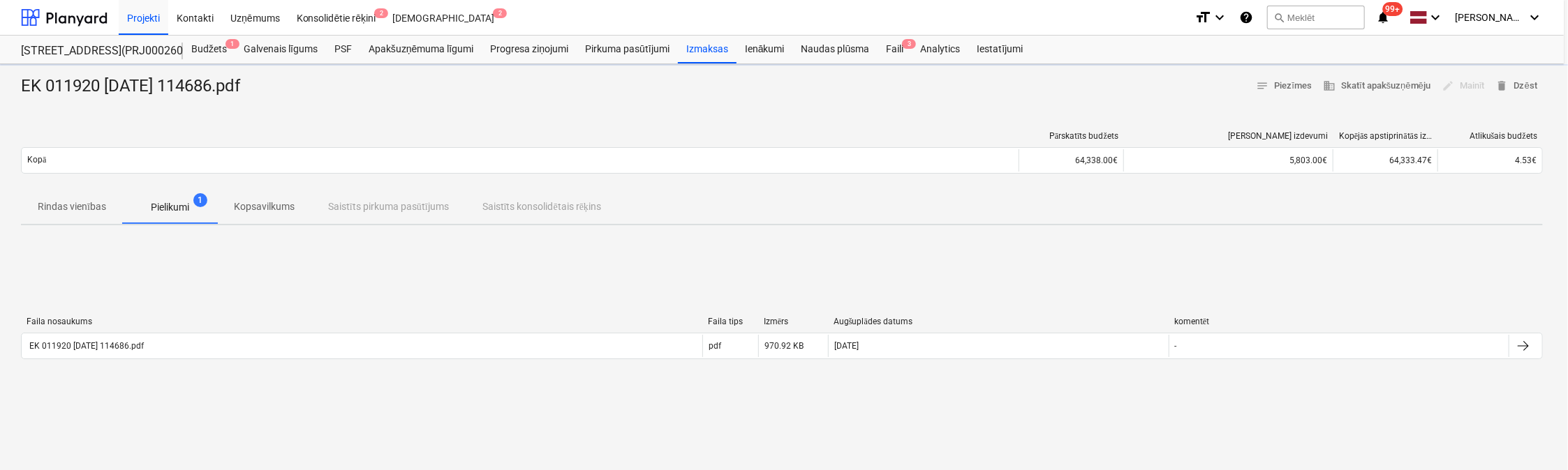
type textarea "x"
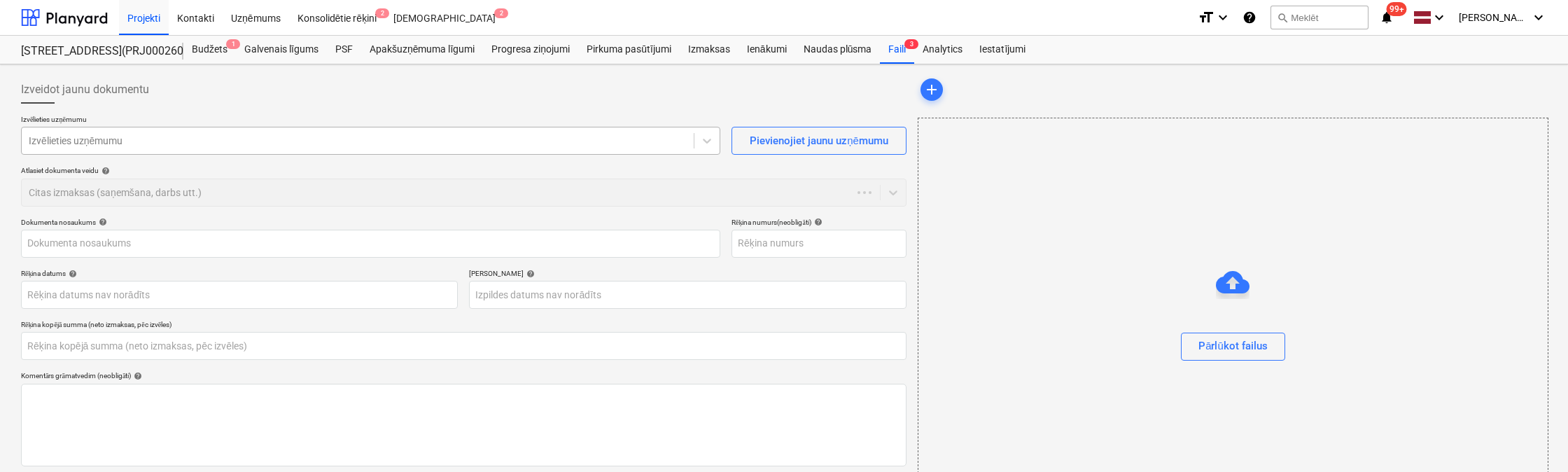
type input "0.00"
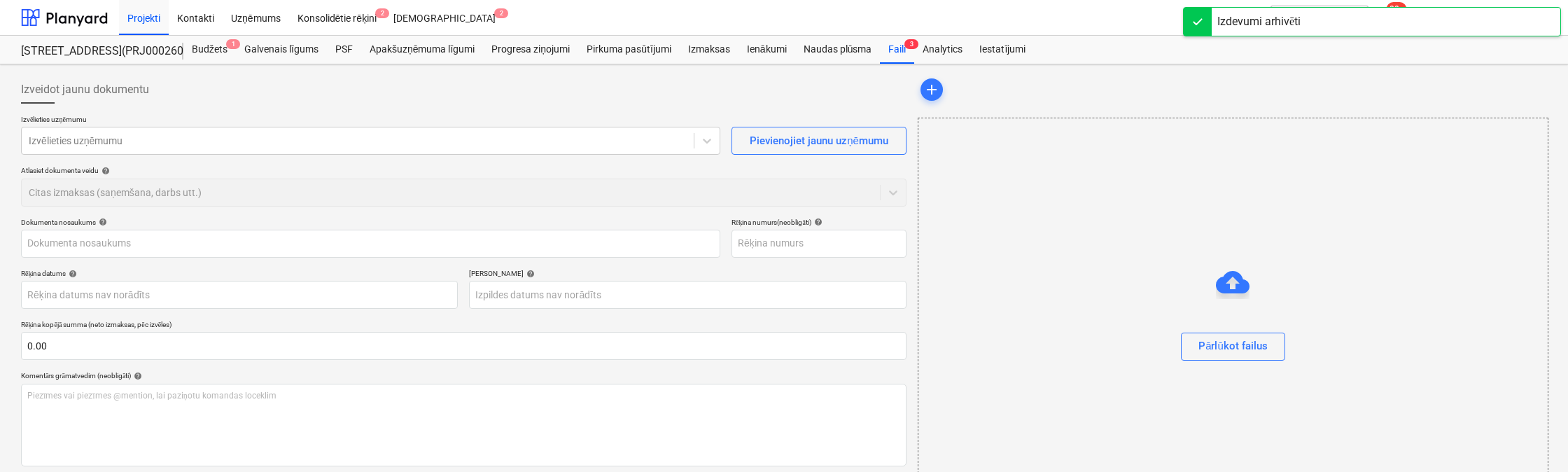
type input "EK 011920 [DATE] 114686.pdf"
type input "EK011920"
type input "[DATE]"
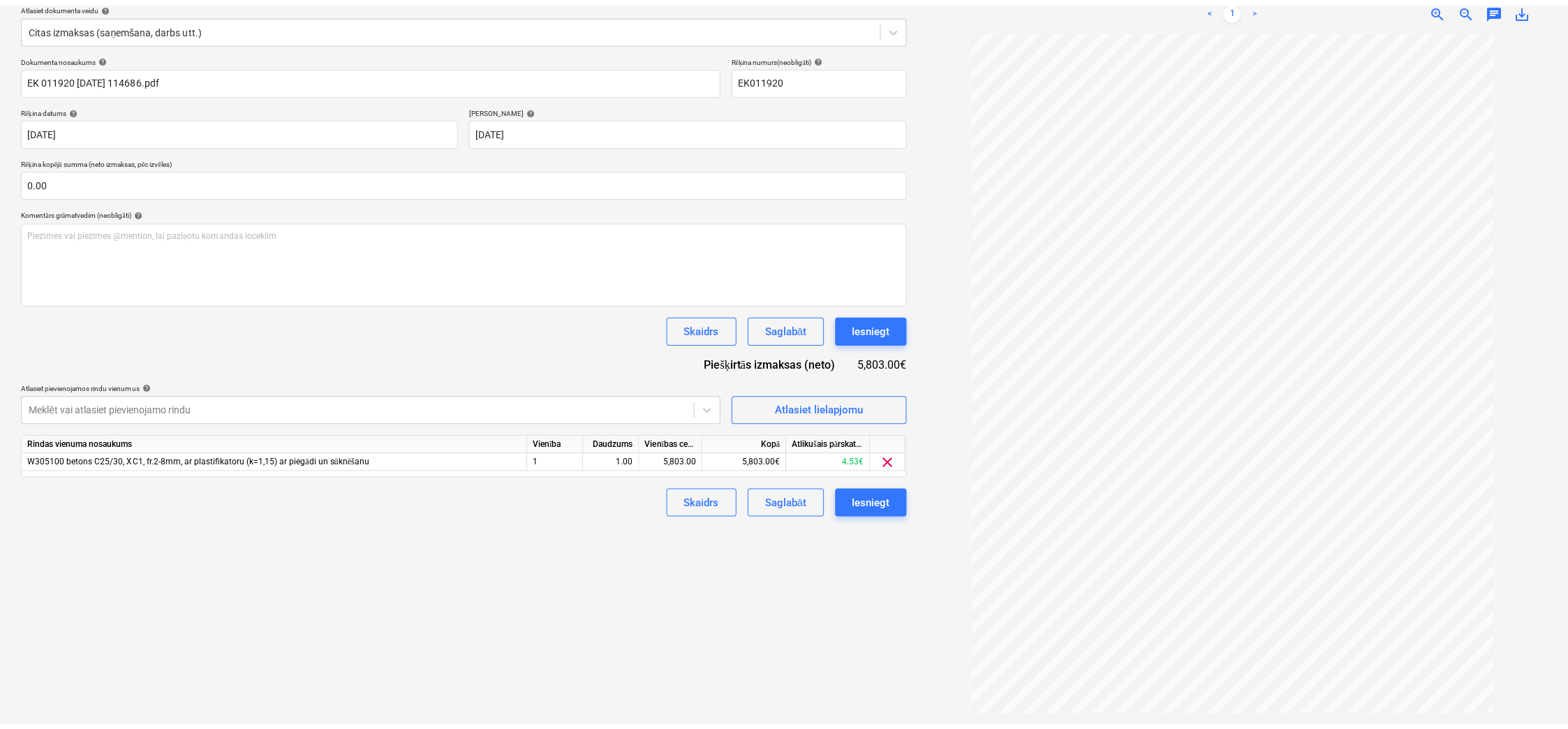
scroll to position [154, 0]
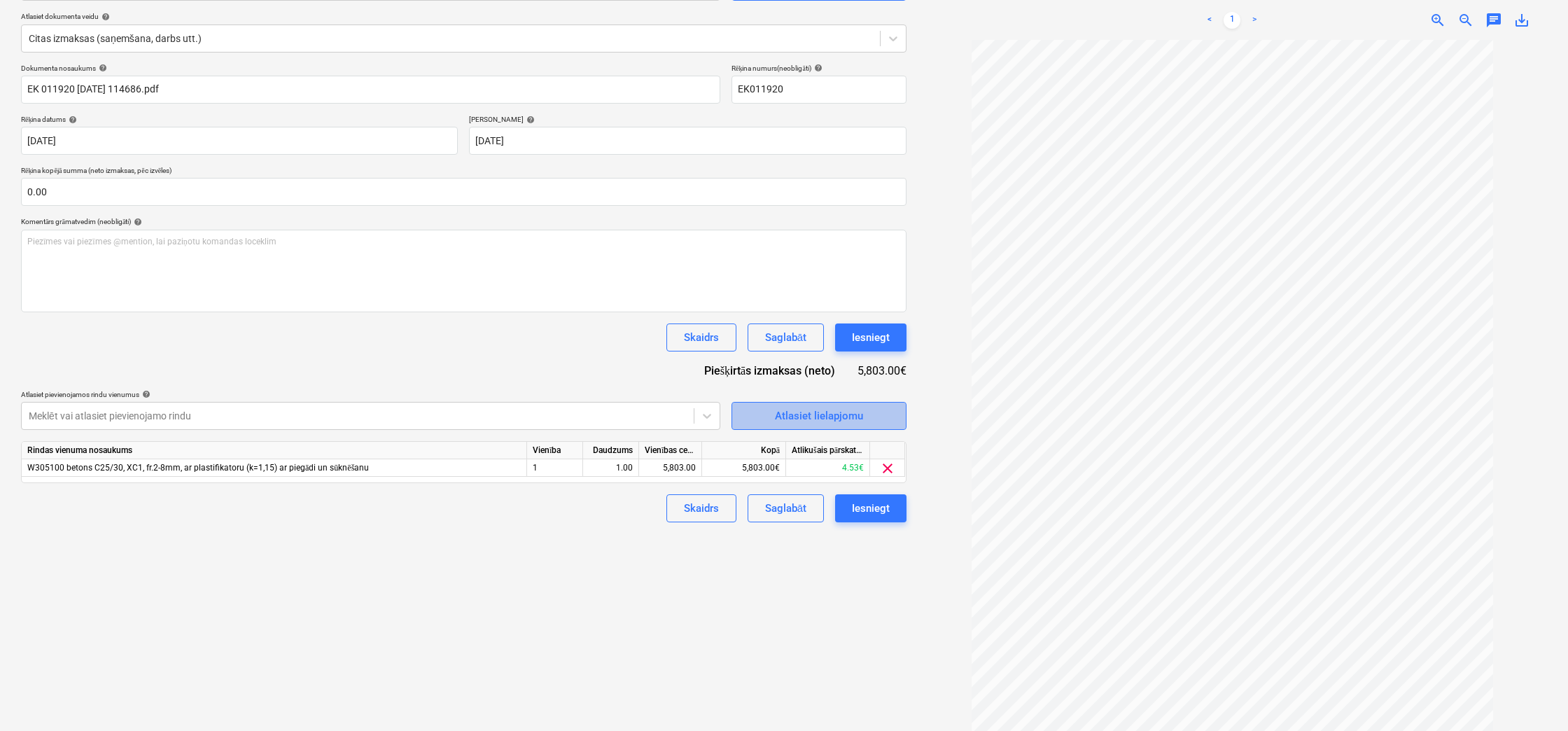
click at [820, 414] on div "Atlasiet lielapjomu" at bounding box center [819, 415] width 89 height 18
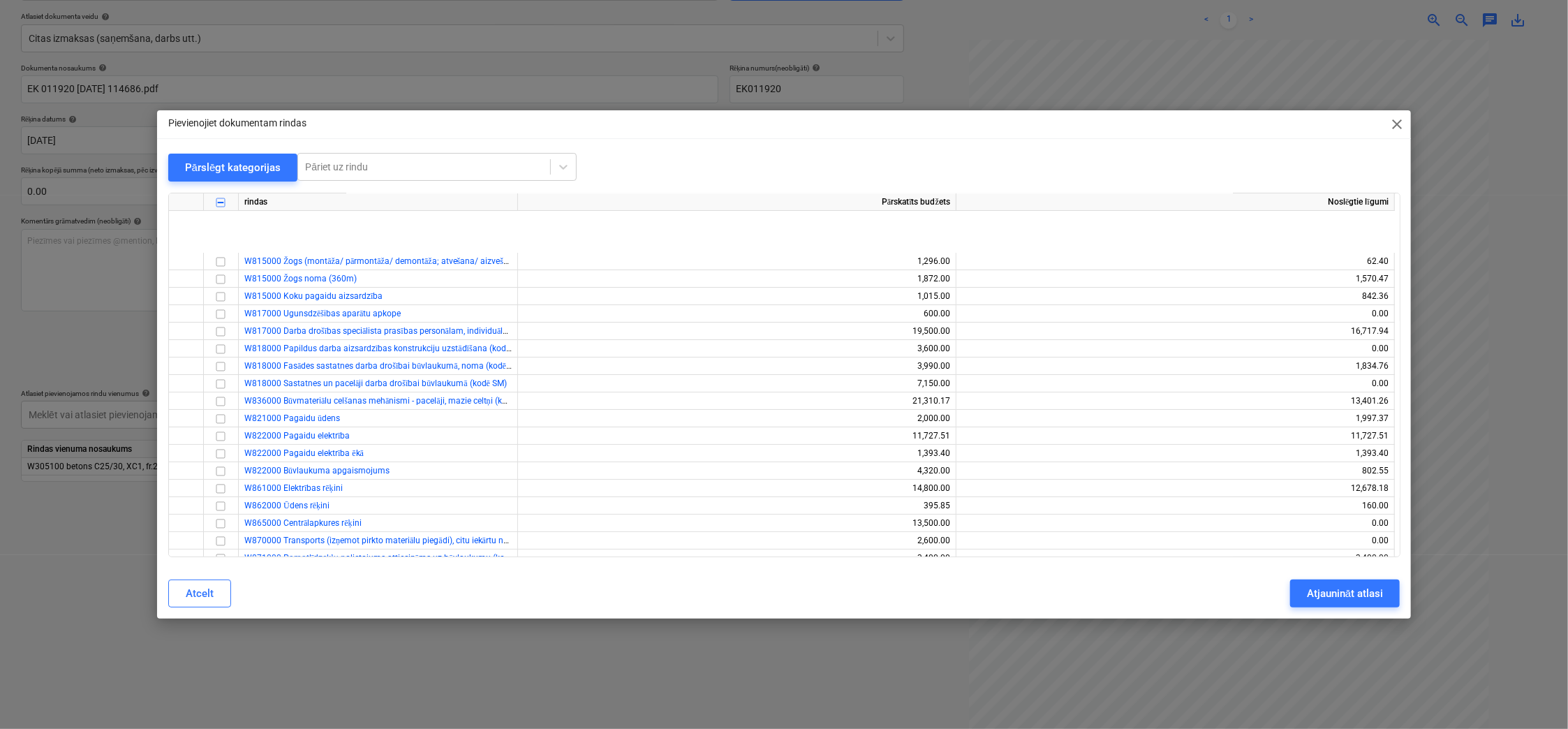
scroll to position [11873, 0]
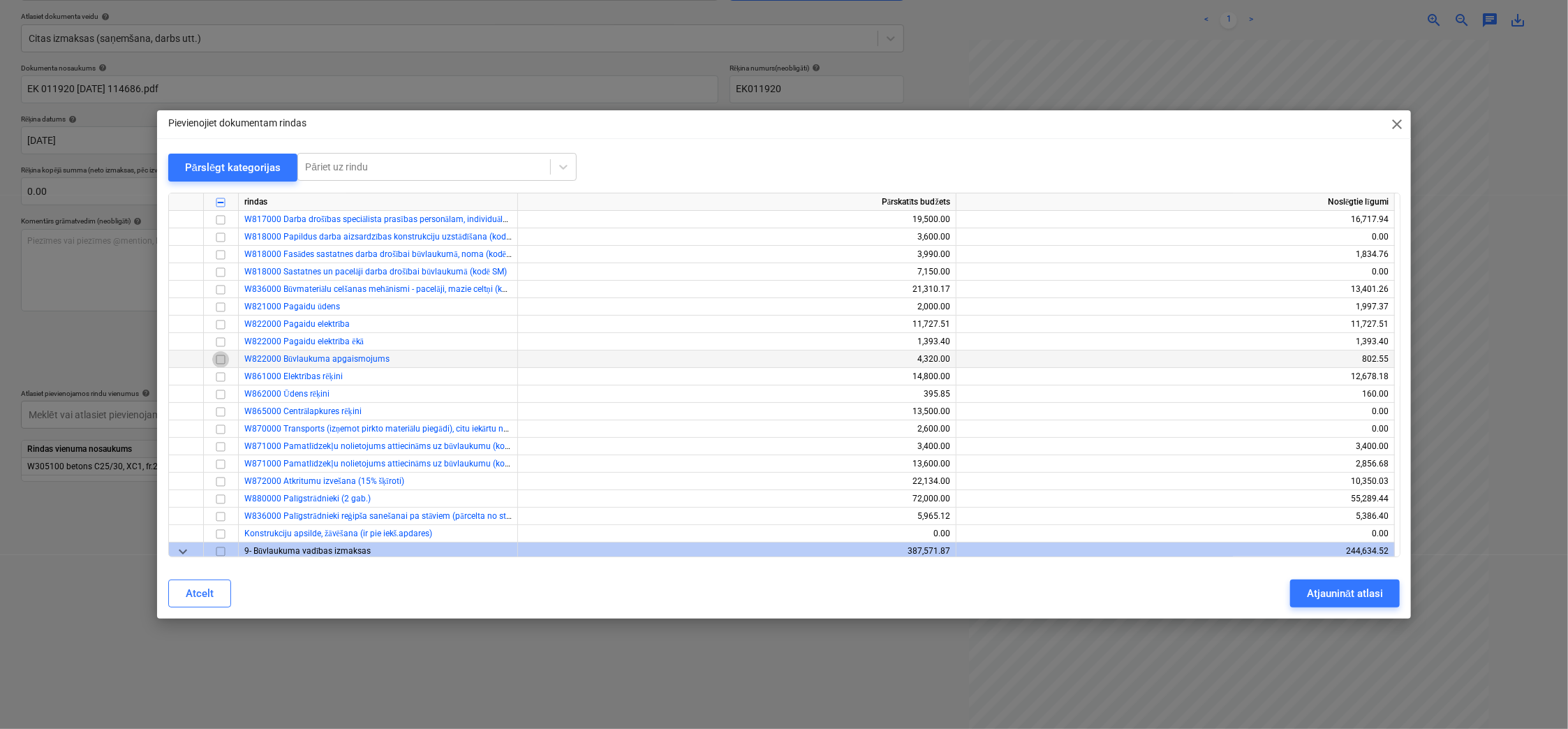
click at [221, 356] on input "checkbox" at bounding box center [221, 360] width 17 height 17
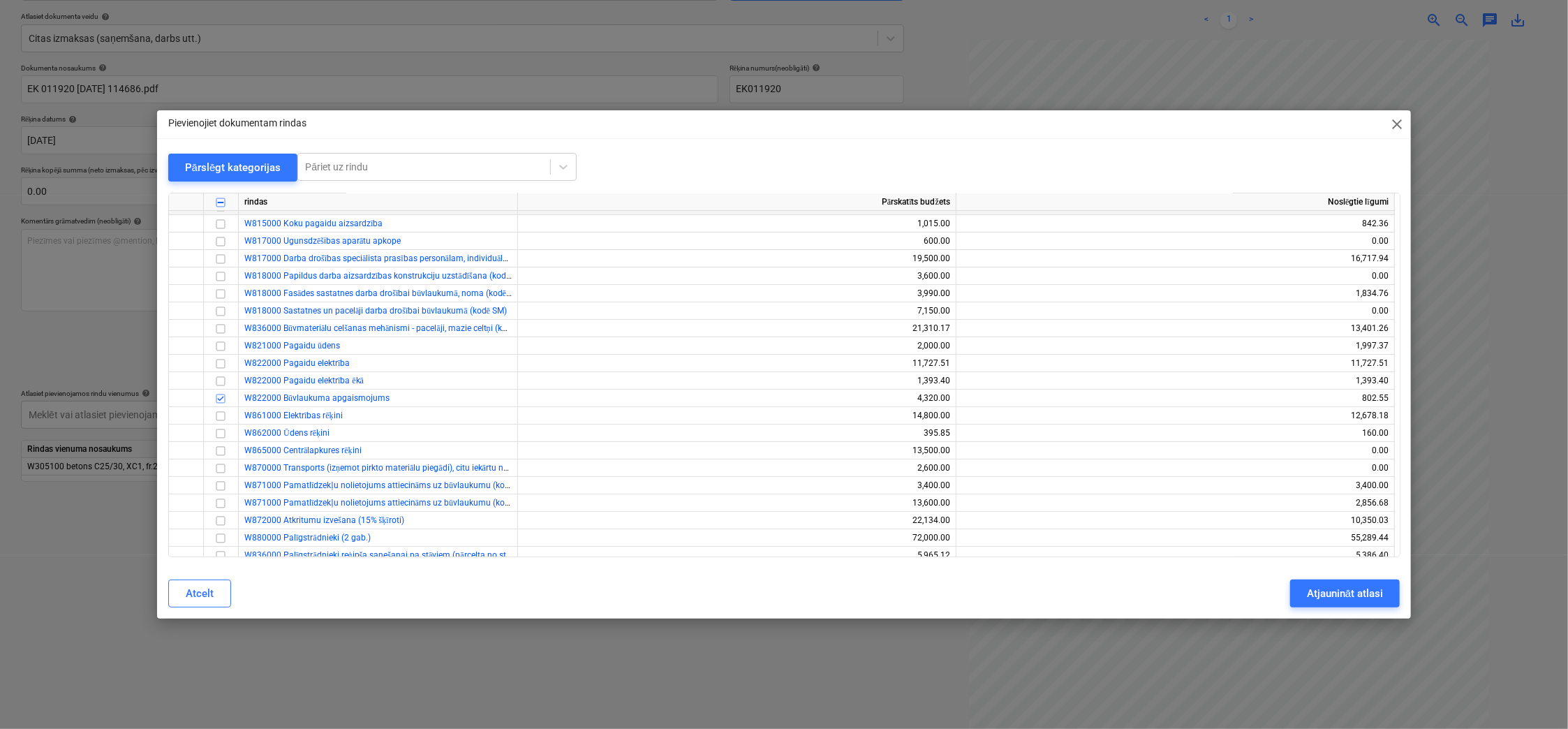
scroll to position [11803, 0]
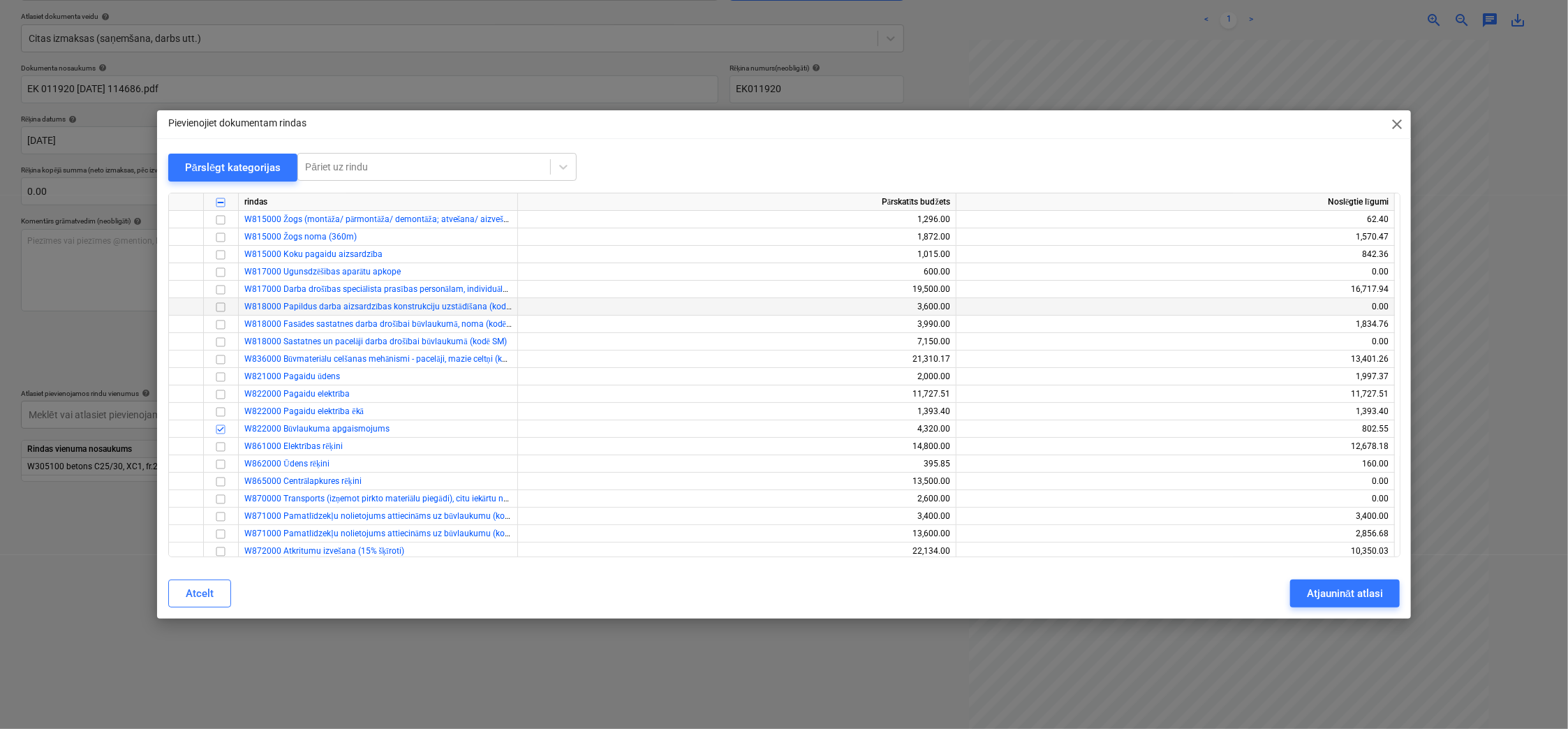
click at [218, 304] on input "checkbox" at bounding box center [221, 307] width 17 height 17
click at [1348, 586] on div "Atjaunināt atlasi" at bounding box center [1345, 593] width 76 height 18
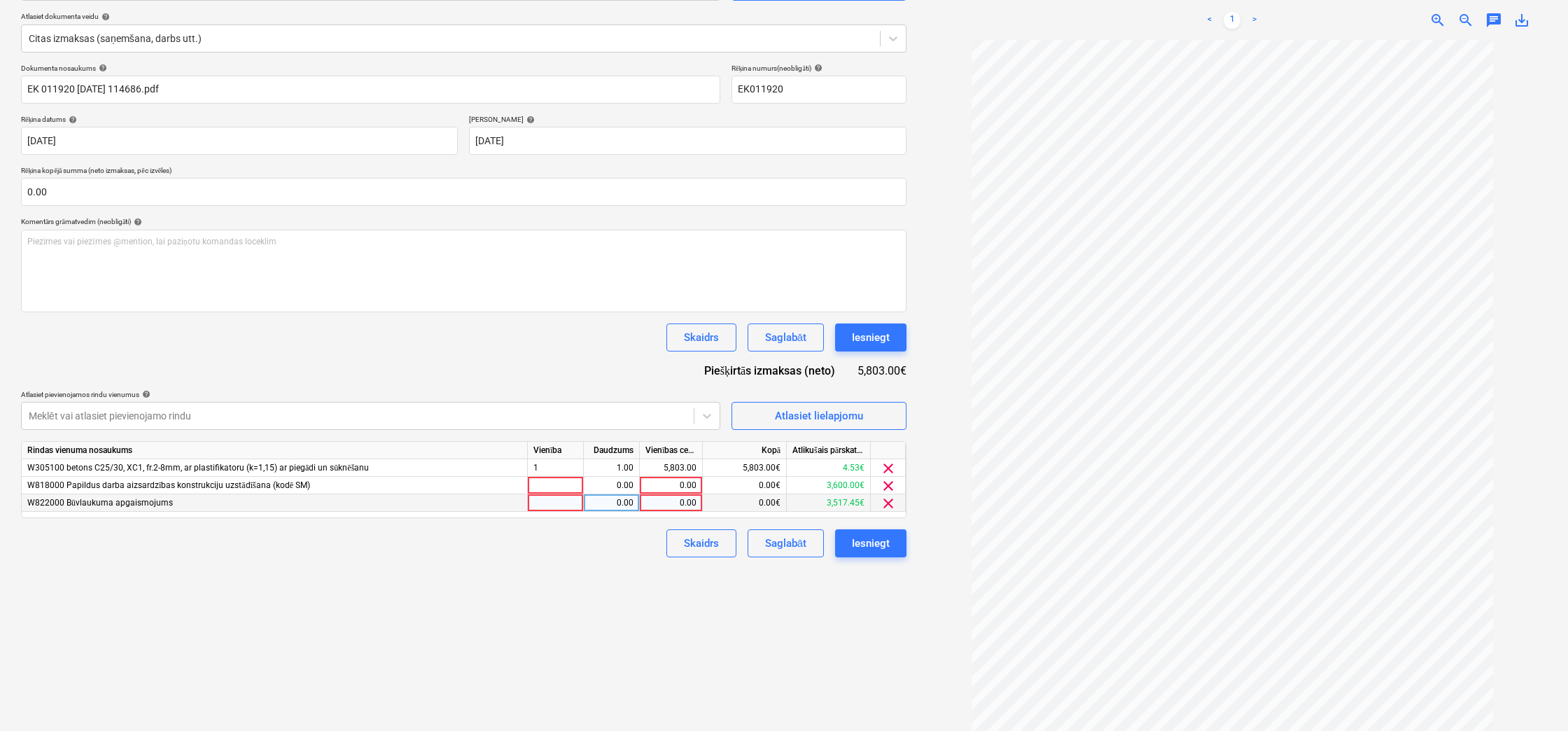
click at [685, 498] on div "0.00" at bounding box center [671, 503] width 51 height 18
type input "3517"
drag, startPoint x: 61, startPoint y: 188, endPoint x: -24, endPoint y: 225, distance: 92.7
click at [0, 225] on html "Projekti Kontakti Uzņēmums Konsolidētie rēķini 2 Iesūtne 2 format_size keyboard…" at bounding box center [784, 211] width 1568 height 731
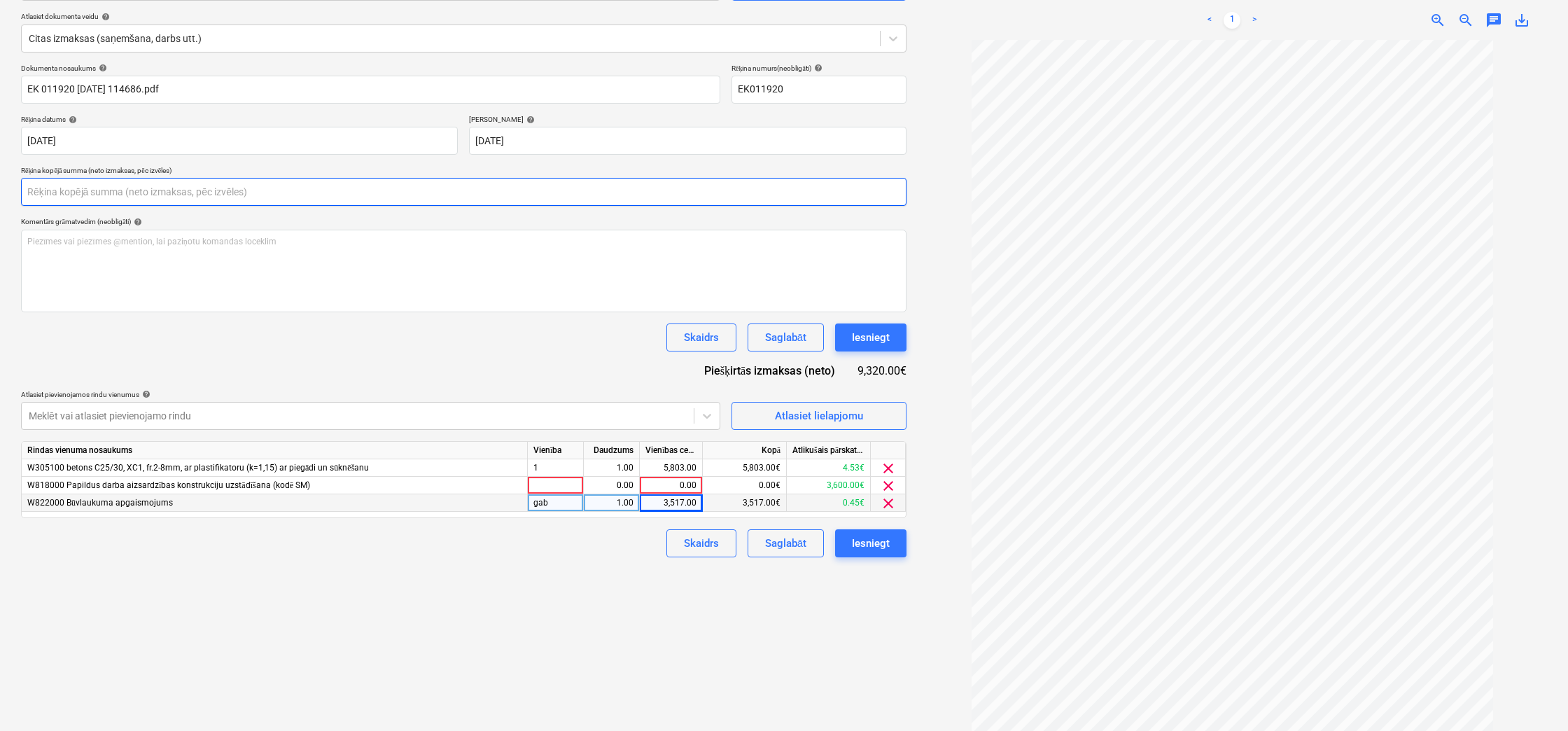
drag, startPoint x: 51, startPoint y: 195, endPoint x: -18, endPoint y: 197, distance: 69.0
click at [0, 197] on html "Projekti Kontakti Uzņēmums Konsolidētie rēķini 2 Iesūtne 2 format_size keyboard…" at bounding box center [784, 211] width 1568 height 731
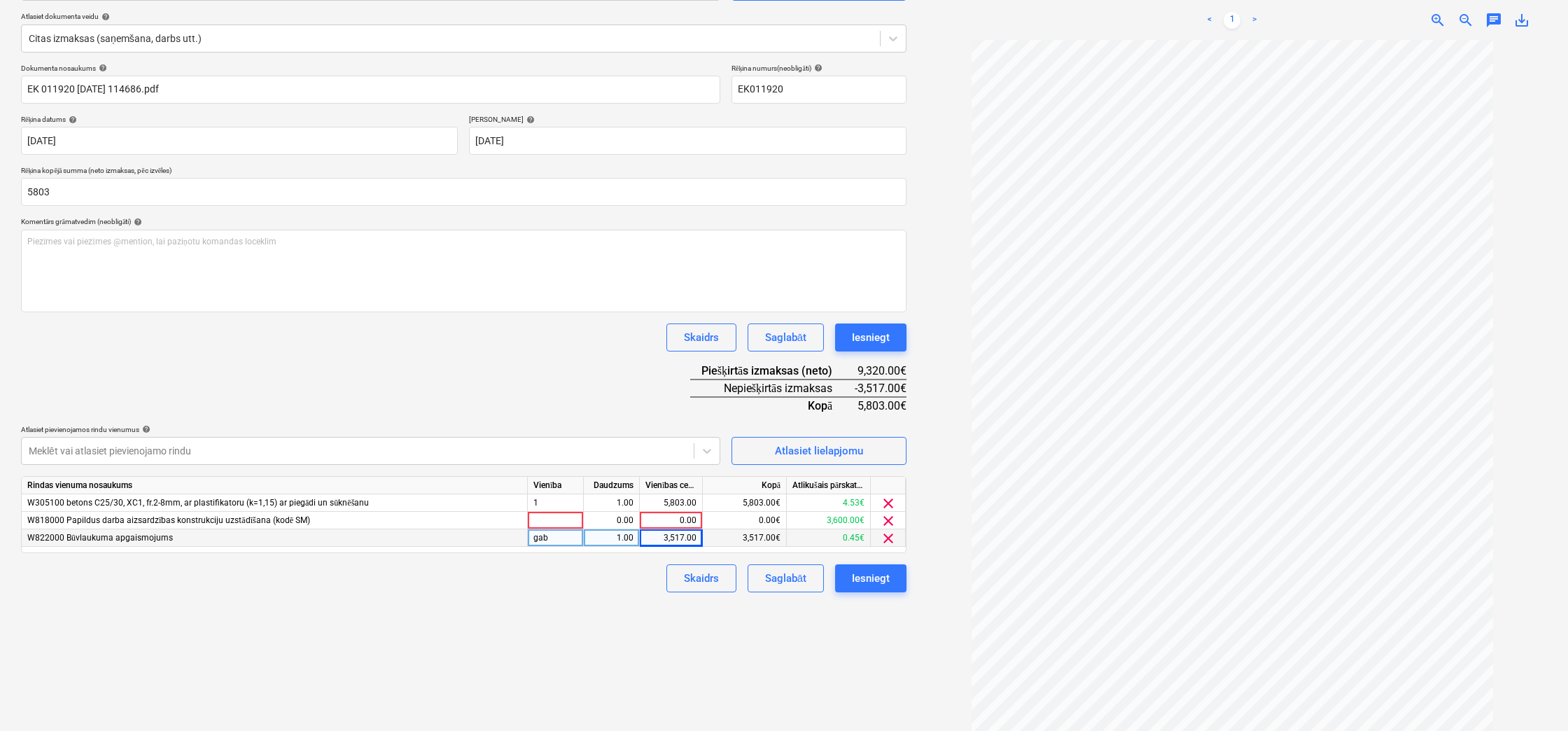
type input "5,803.00"
click at [414, 346] on div "Skaidrs Saglabāt Iesniegt" at bounding box center [463, 337] width 885 height 28
click at [891, 501] on span "clear" at bounding box center [888, 504] width 17 height 17
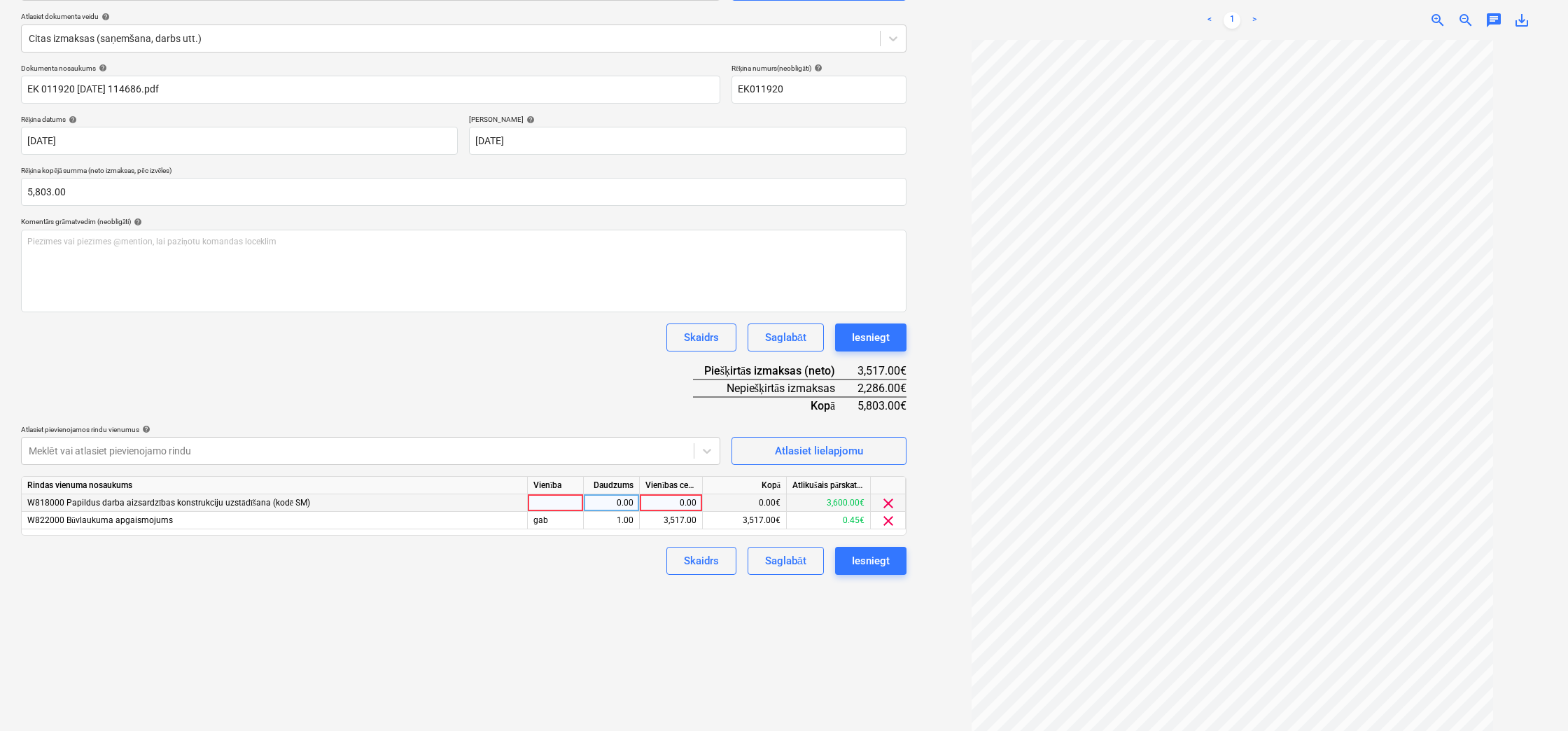
click at [684, 497] on div "0.00" at bounding box center [671, 503] width 51 height 18
type input "2286"
click at [606, 704] on div "Izveidot jaunu dokumentu Izvēlieties uzņēmumu Energokomplekss SIA (40003856361)…" at bounding box center [463, 327] width 897 height 821
click at [873, 560] on div "Iesniegt" at bounding box center [871, 560] width 38 height 18
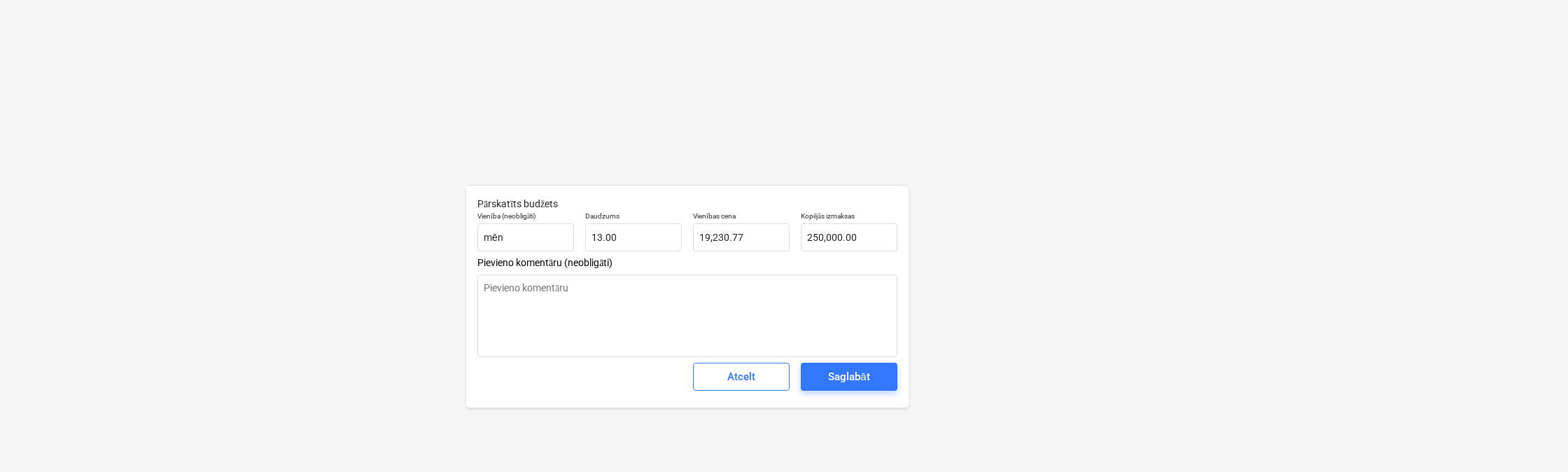
scroll to position [10711, 0]
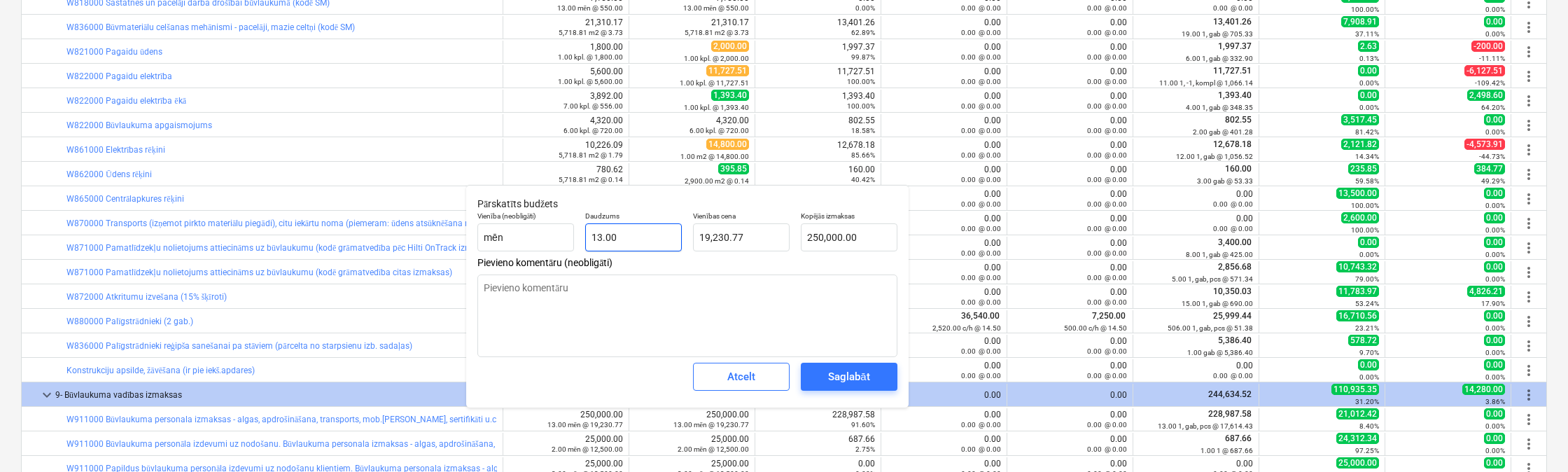
type input "13"
drag, startPoint x: 602, startPoint y: 240, endPoint x: 556, endPoint y: 241, distance: 46.0
click at [557, 241] on div "Vienība (neobligāti) mēn Daudzums 13 Vienības cena 19,230.77 Kopējās izmaksas 2…" at bounding box center [687, 232] width 431 height 51
type textarea "x"
type input "1"
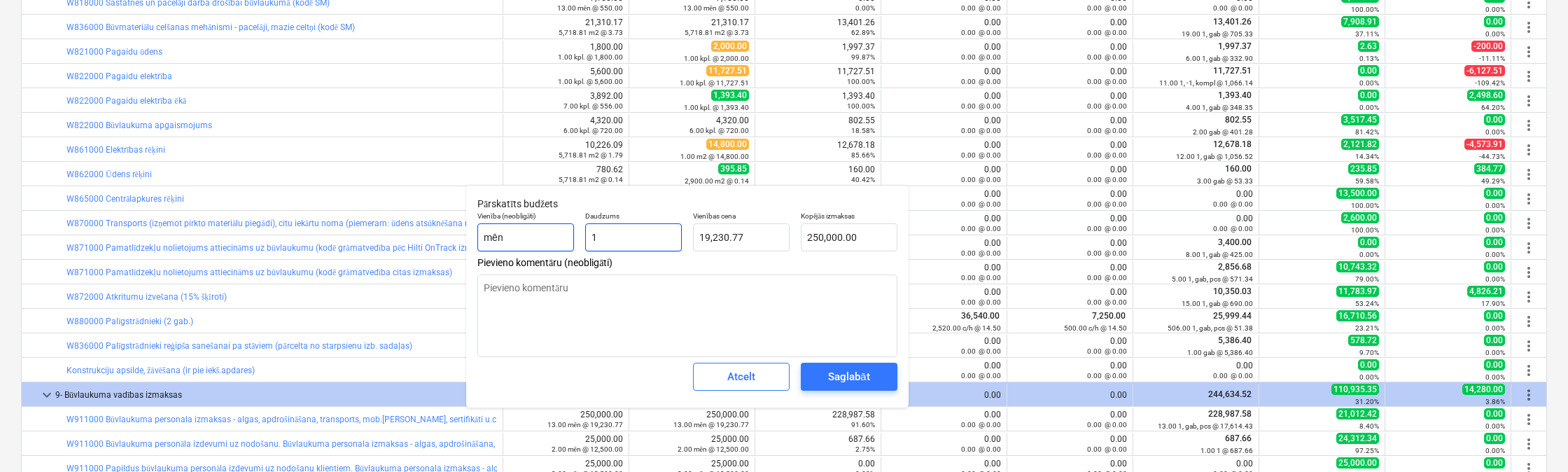
type input "19,230.77"
type textarea "x"
type input "15"
type input "288,461.54"
type input "15"
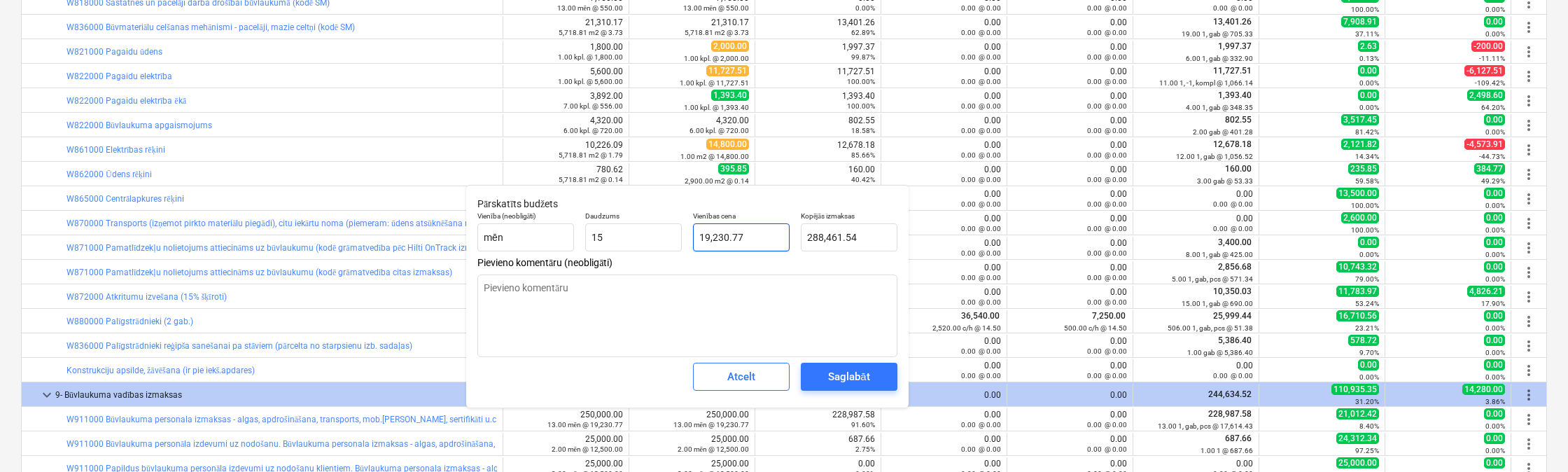
type textarea "x"
type input "15.00"
type input "19230.7692"
drag, startPoint x: 752, startPoint y: 239, endPoint x: 655, endPoint y: 248, distance: 97.4
click at [655, 248] on div "Vienība (neobligāti) mēn Daudzums 15.00 Vienības cena 19230.7692 Kopējās izmaks…" at bounding box center [687, 232] width 431 height 51
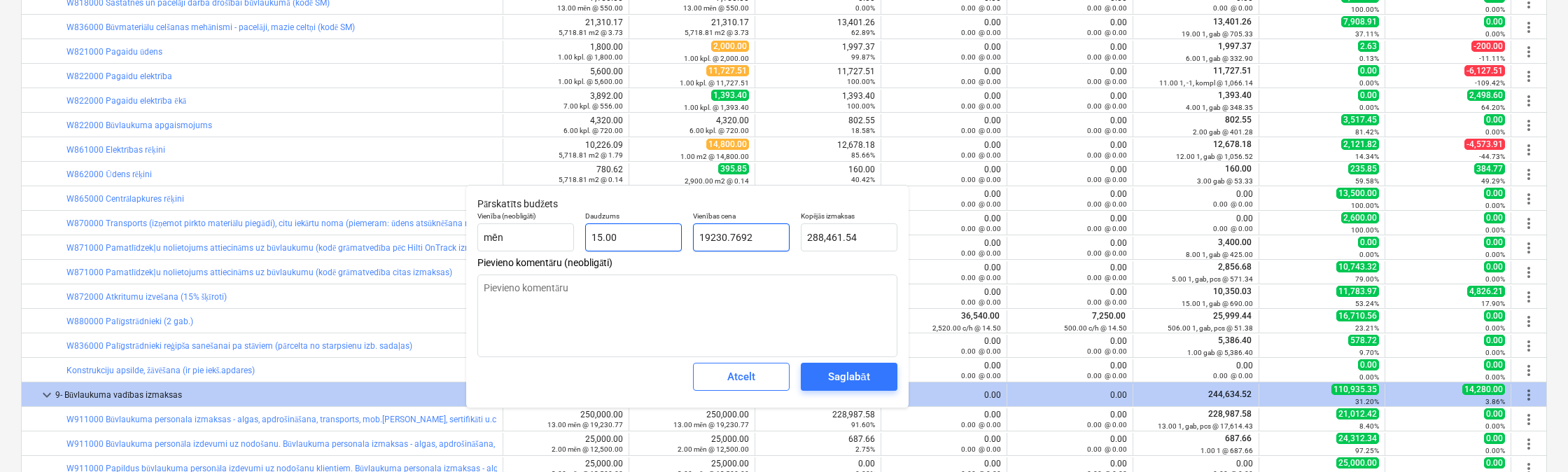
type textarea "x"
type input "1"
type input "15.00"
type textarea "x"
type input "18"
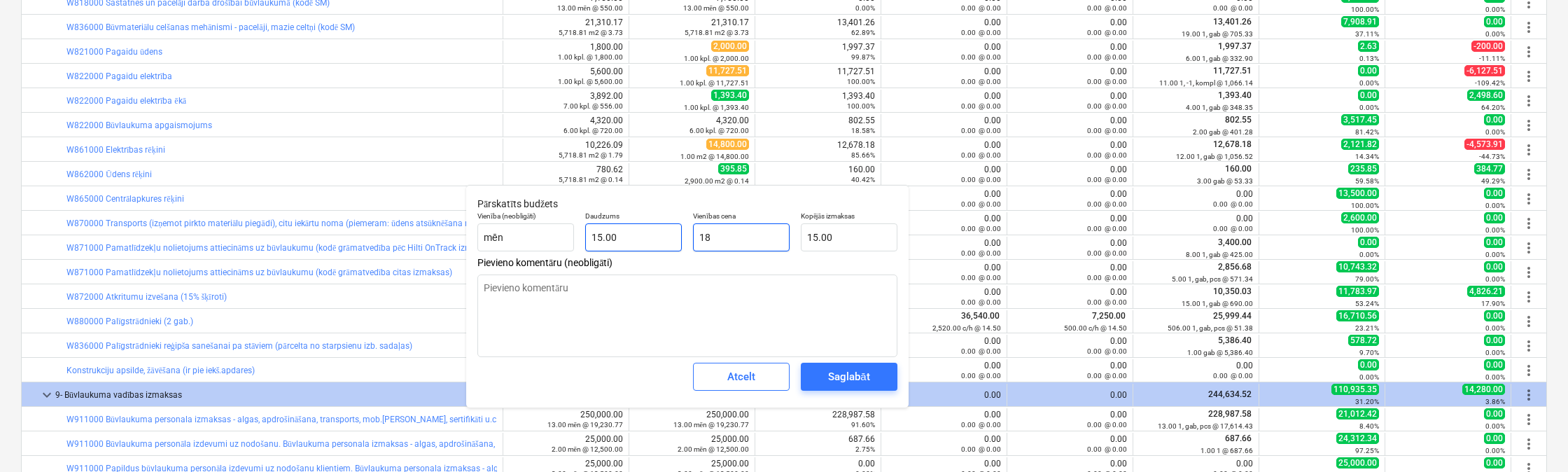
type input "270.00"
type textarea "x"
type input "188"
type input "2,820.00"
type textarea "x"
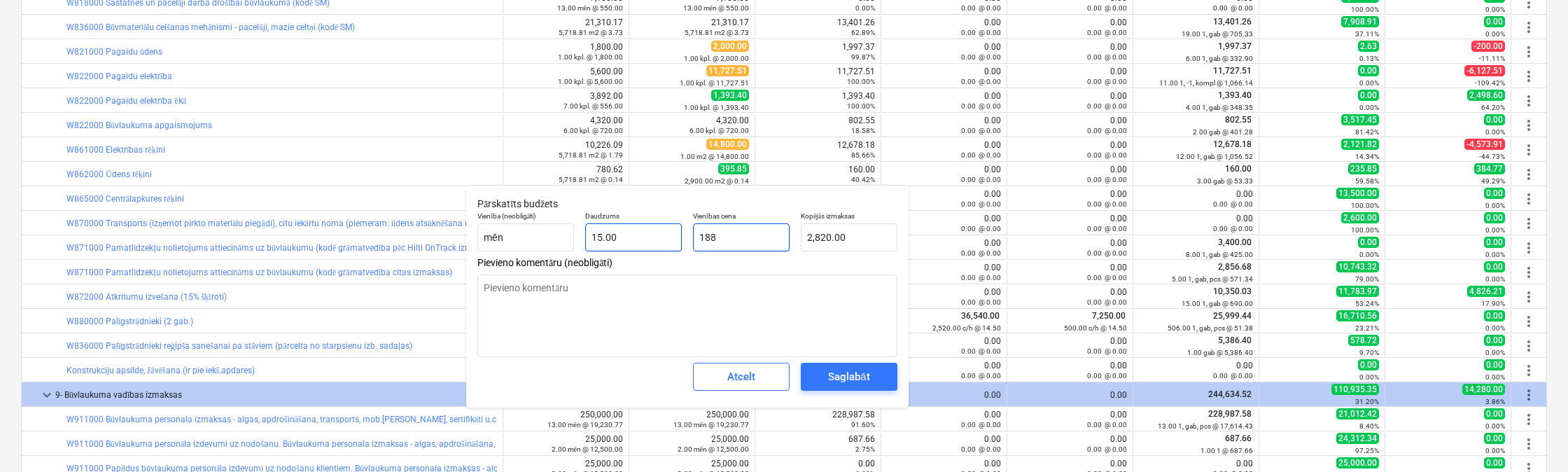
type input "1880"
type input "28,200.00"
type textarea "x"
type input "18800"
type input "282,000.00"
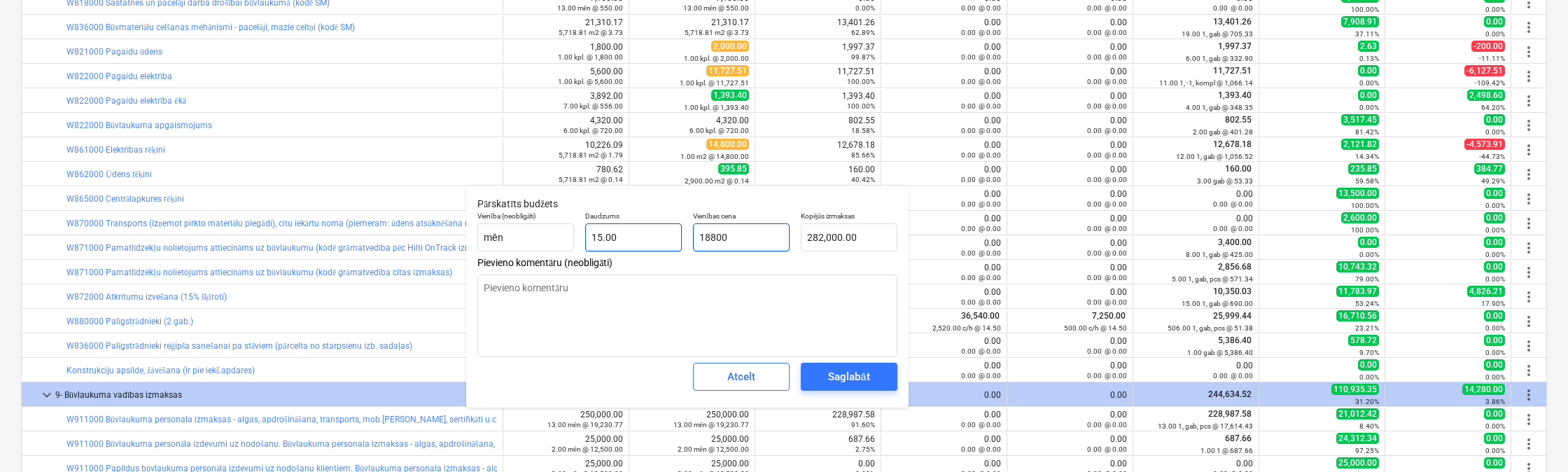
type input "18800"
type textarea "x"
type input "15"
type input "18,800.00"
drag, startPoint x: 640, startPoint y: 236, endPoint x: 559, endPoint y: 244, distance: 81.4
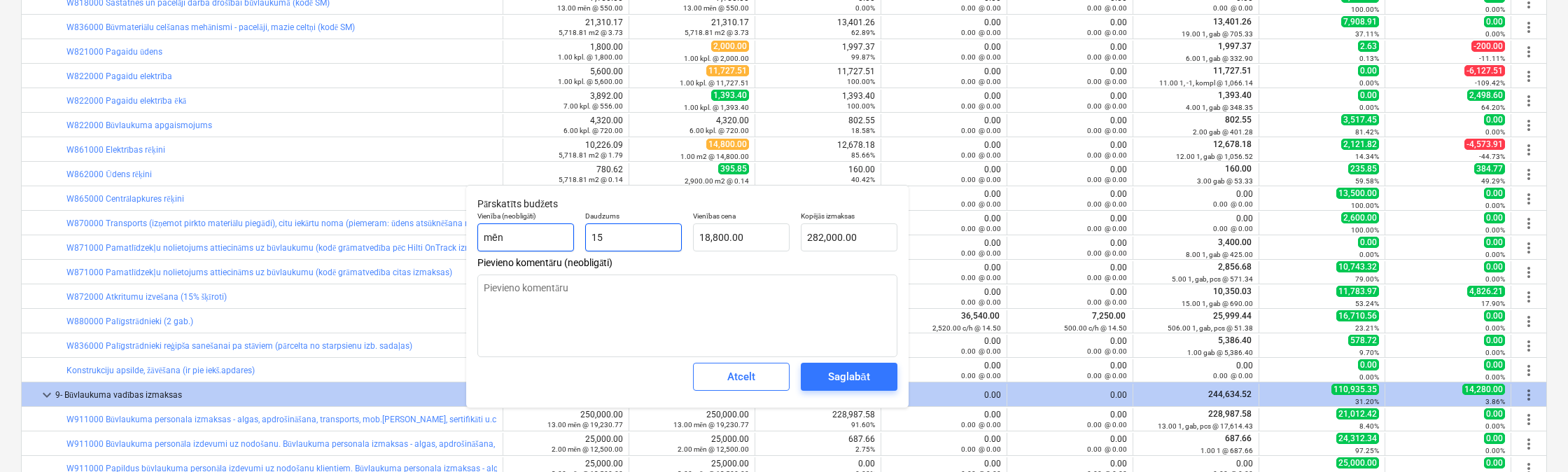
click at [559, 244] on div "Vienība (neobligāti) mēn Daudzums 15 Vienības cena 18,800.00 Kopējās izmaksas 2…" at bounding box center [687, 232] width 431 height 51
type textarea "x"
type input "1"
type input "18,800.00"
type textarea "x"
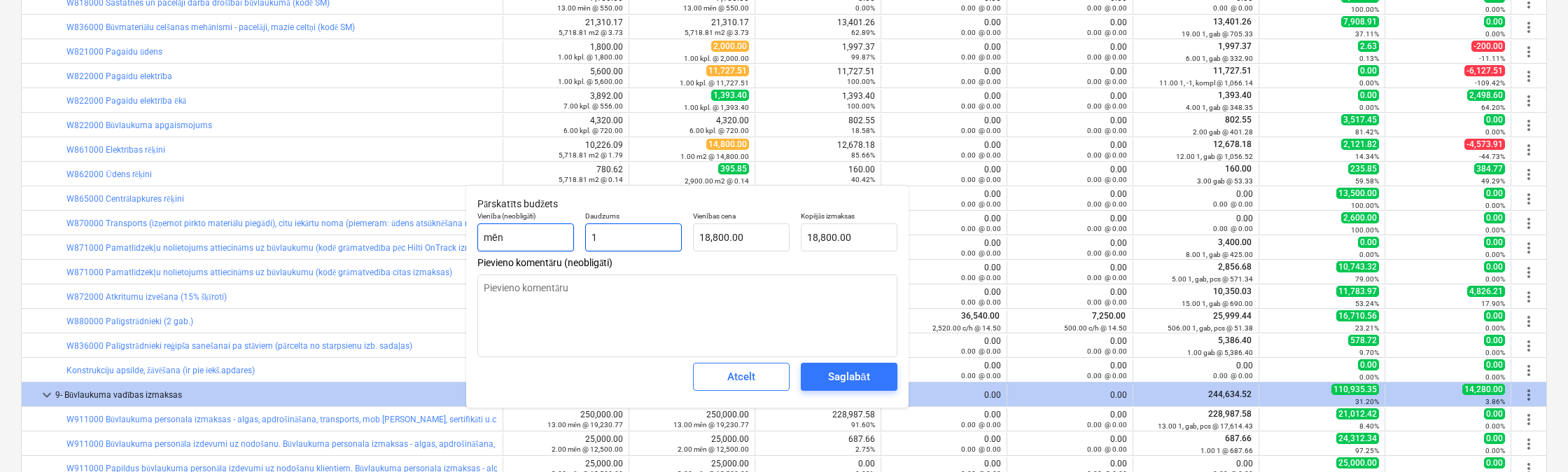
type input "14"
type input "263,200.00"
type input "14"
type textarea "x"
type input "14.00"
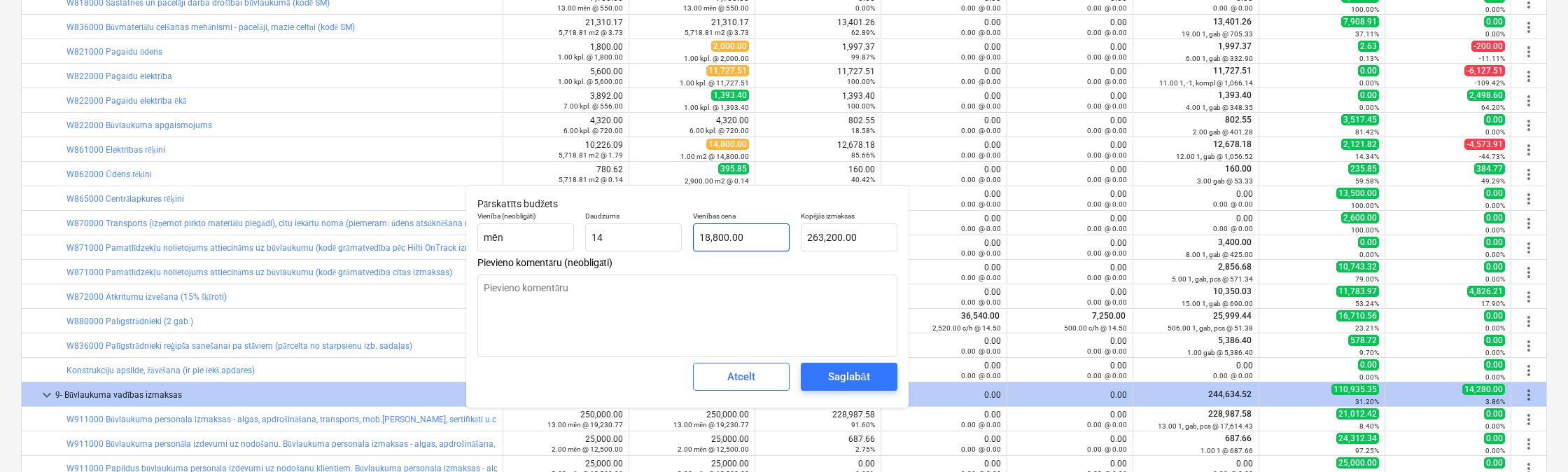
type input "18800"
drag, startPoint x: 742, startPoint y: 234, endPoint x: 644, endPoint y: 238, distance: 98.1
click at [644, 238] on div "Vienība (neobligāti) mēn Daudzums 14.00 Vienības cena 18800 Kopējās izmaksas 26…" at bounding box center [687, 232] width 431 height 51
type textarea "x"
type input "2"
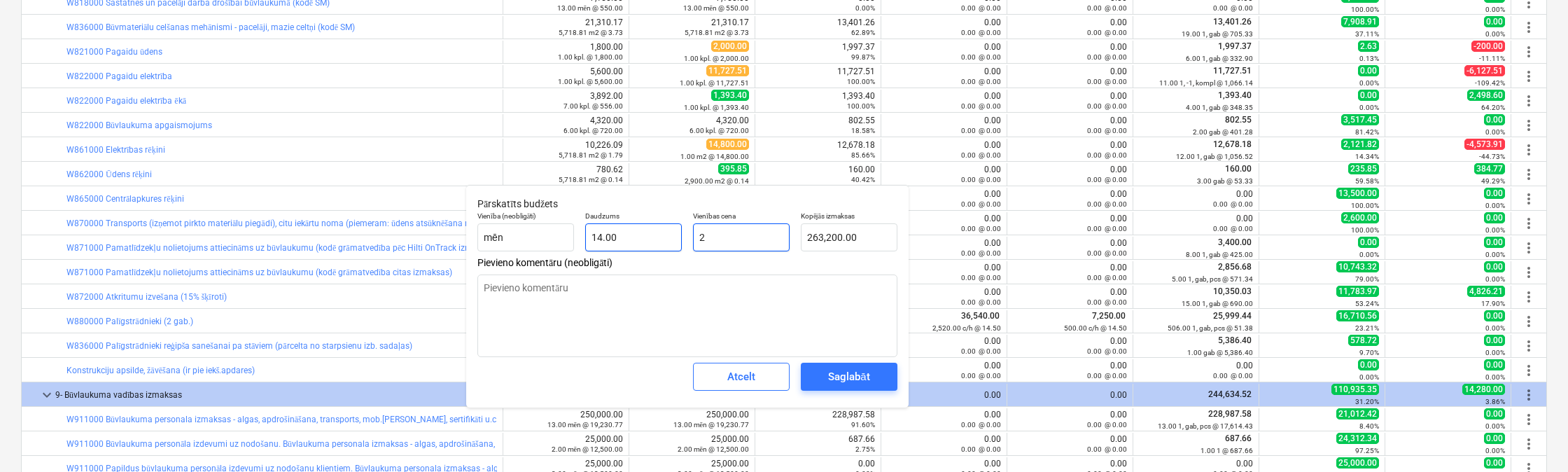
type input "28.00"
type textarea "x"
type input "20"
type input "280.00"
type textarea "x"
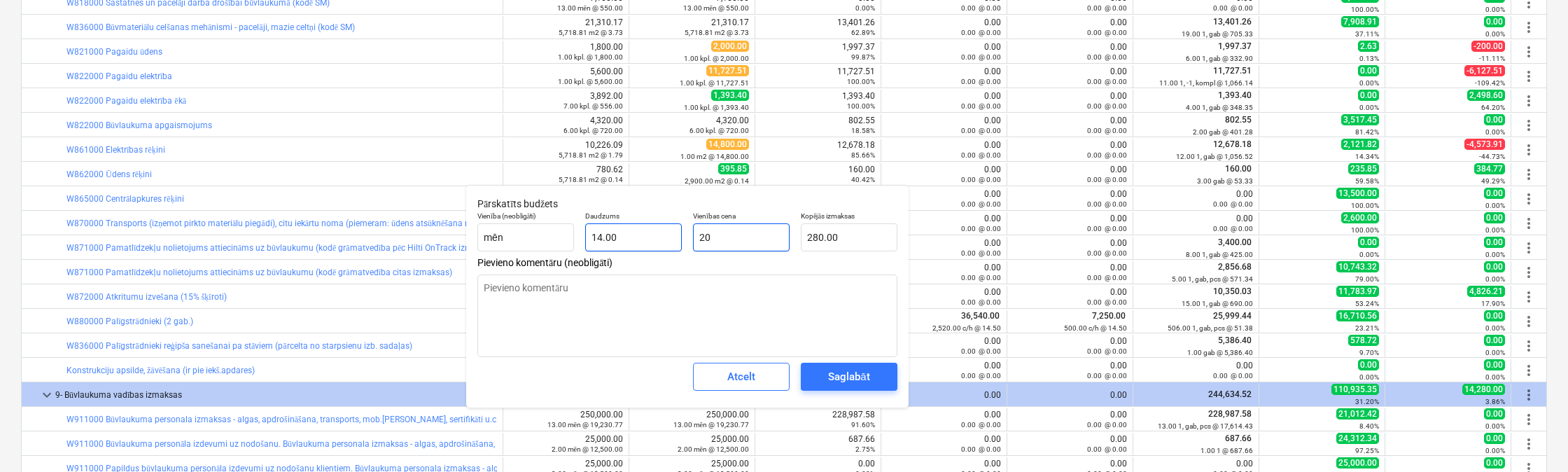
type input "201"
type input "2,814.00"
type textarea "x"
type input "2014"
type input "28,196.00"
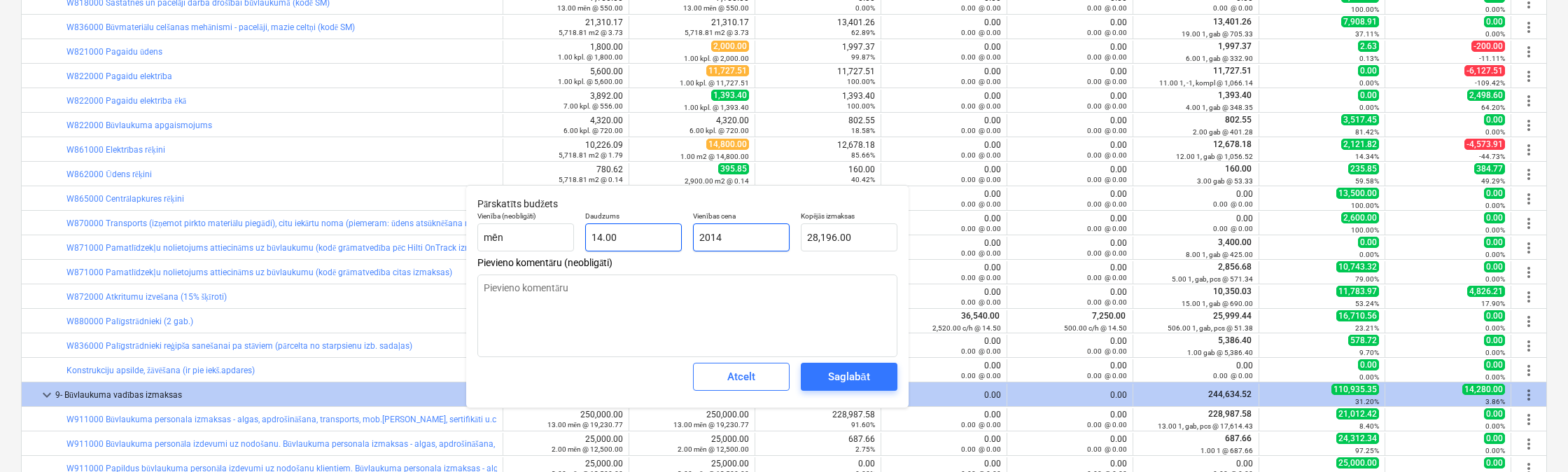
type textarea "x"
type input "20143"
type input "282,002.00"
type input "20143"
type textarea "x"
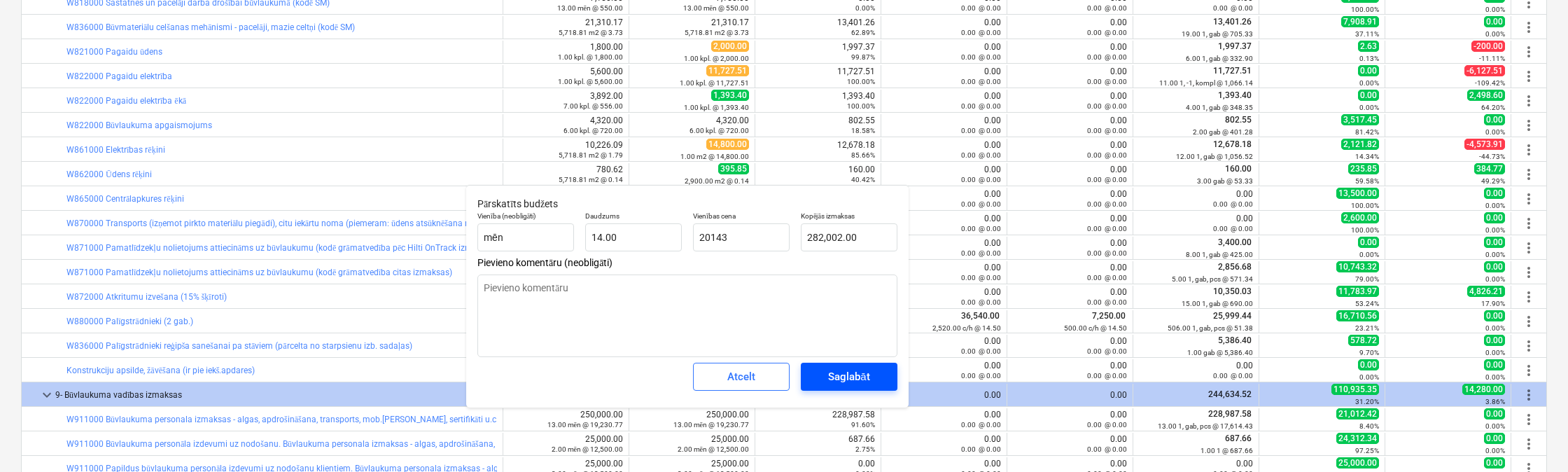
type input "20,143.00"
click at [843, 375] on div "Saglabāt" at bounding box center [849, 376] width 41 height 18
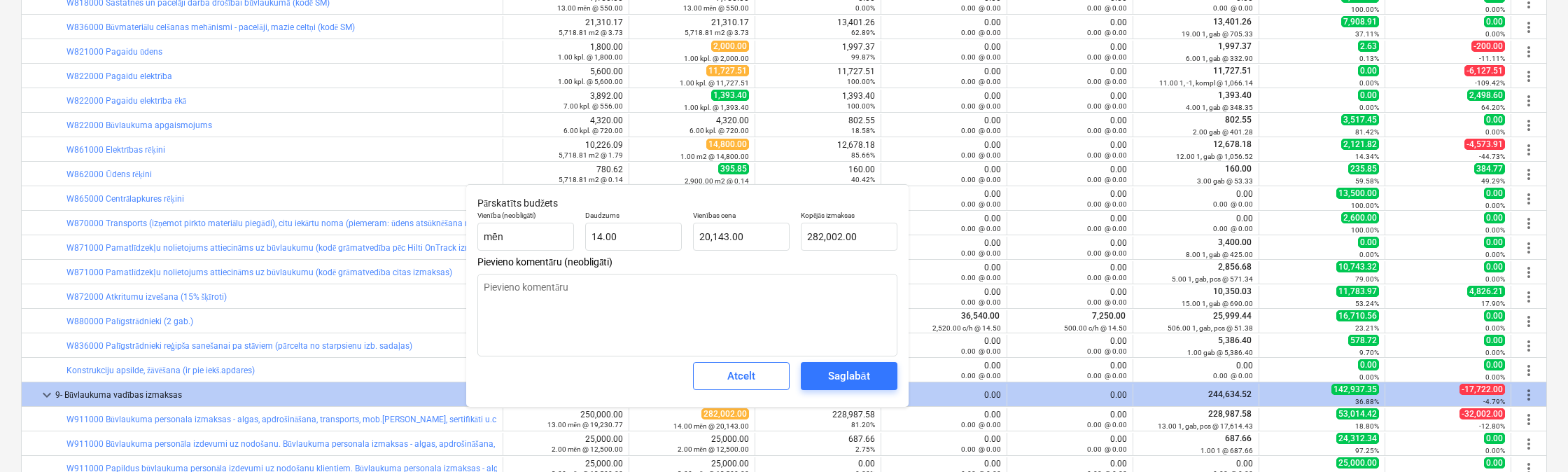
type textarea "x"
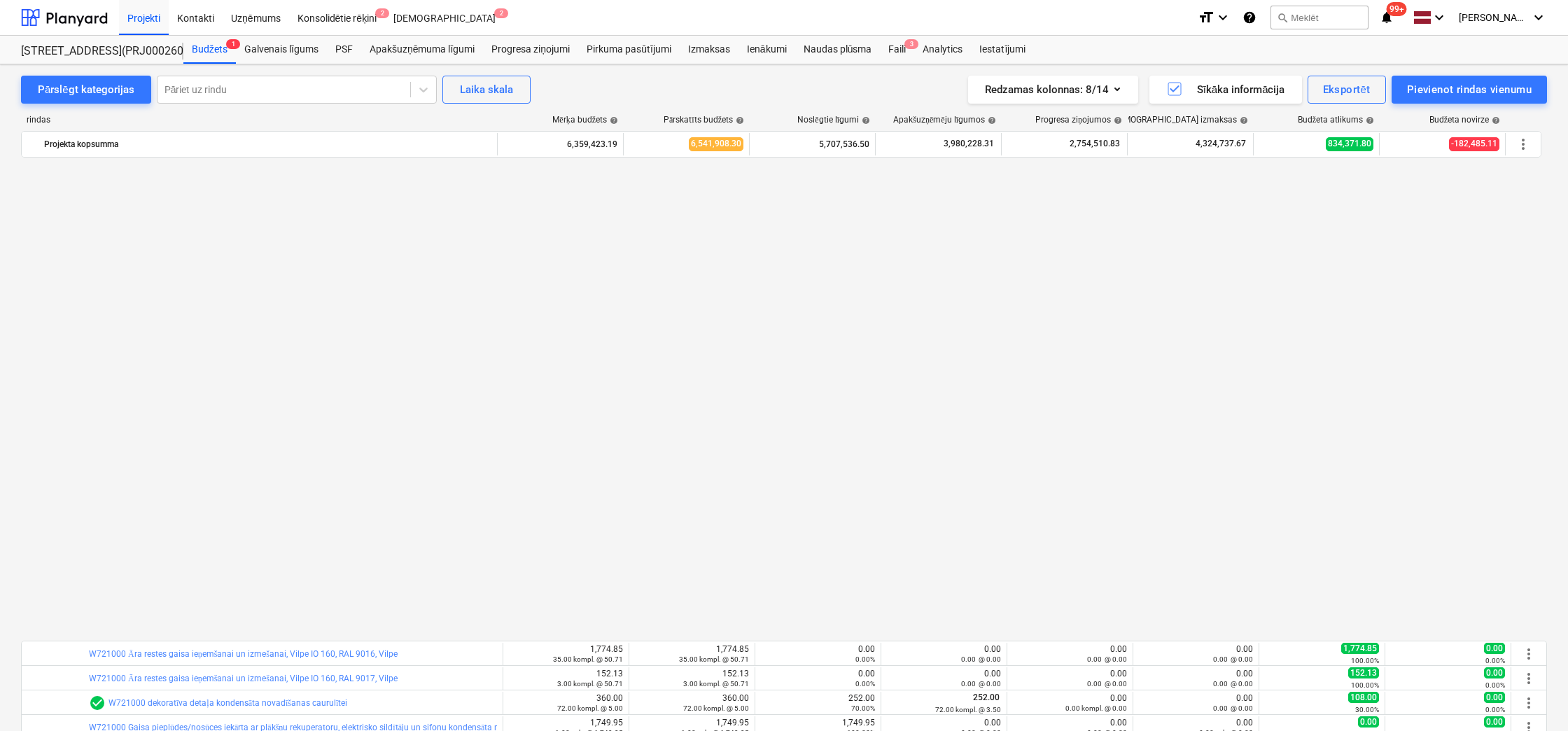
scroll to position [8964, 0]
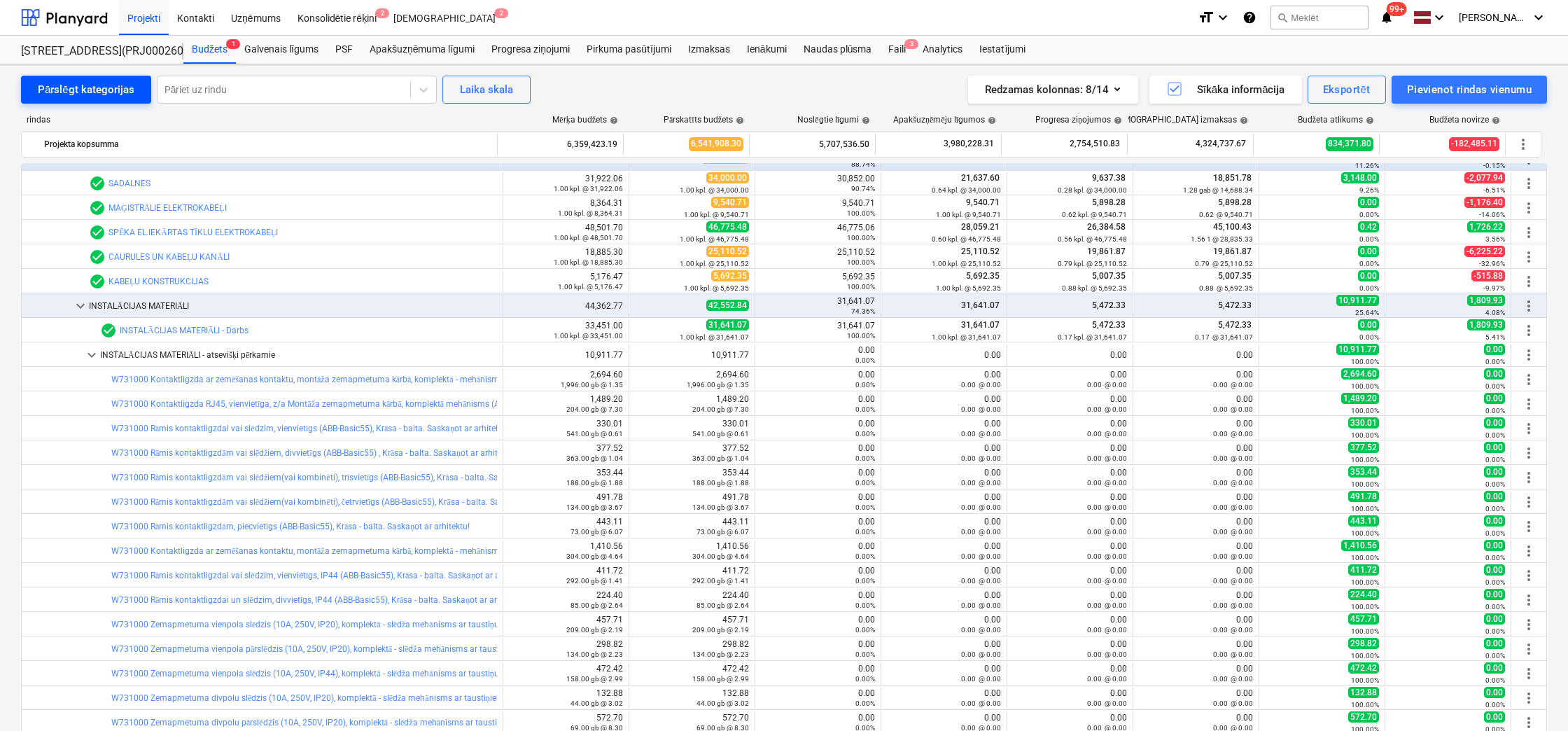
click at [78, 97] on div "Pārslēgt kategorijas" at bounding box center [86, 89] width 97 height 18
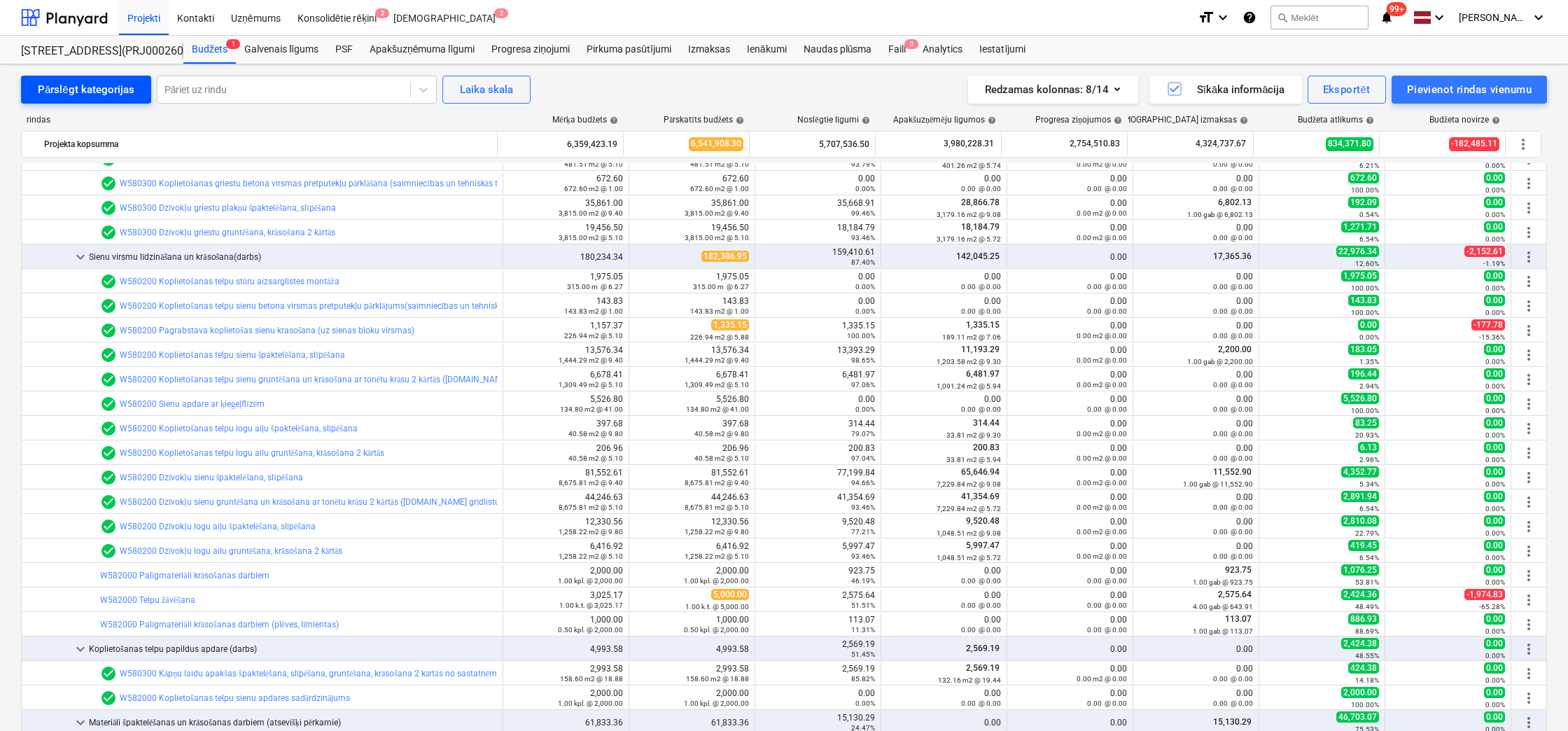
click at [86, 88] on div "Pārslēgt kategorijas" at bounding box center [86, 89] width 97 height 18
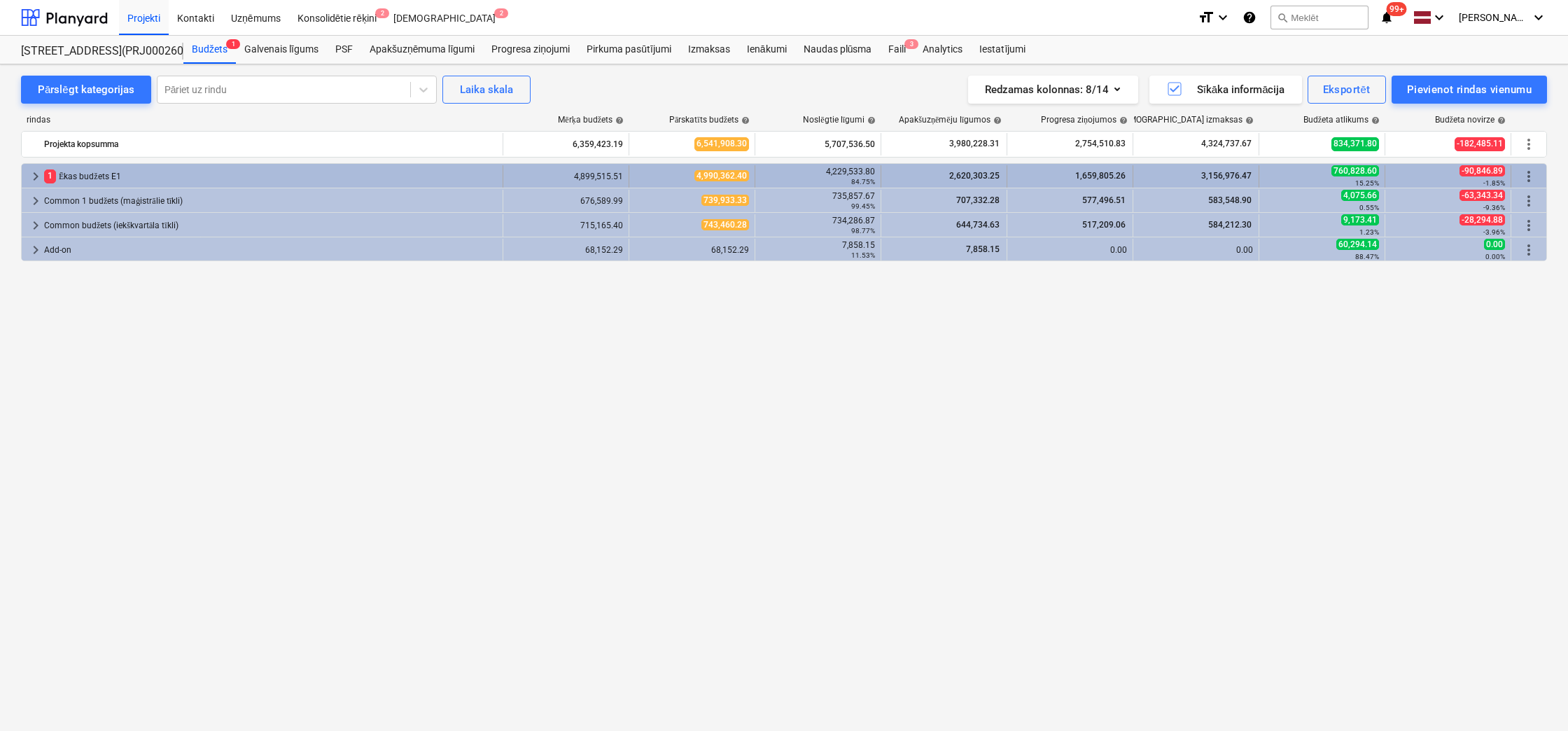
click at [37, 173] on span "keyboard_arrow_right" at bounding box center [36, 176] width 17 height 17
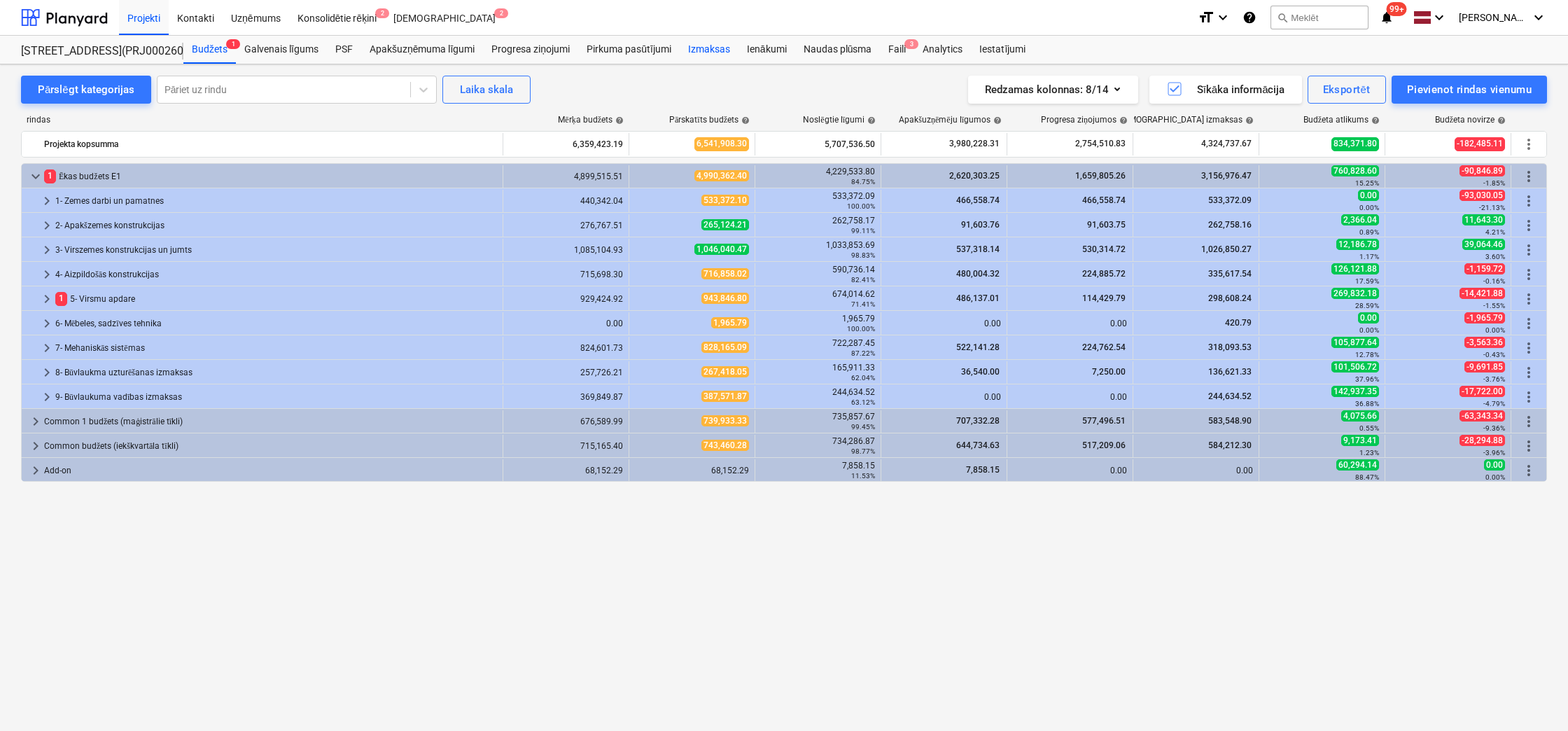
click at [710, 46] on div "Izmaksas" at bounding box center [709, 50] width 58 height 28
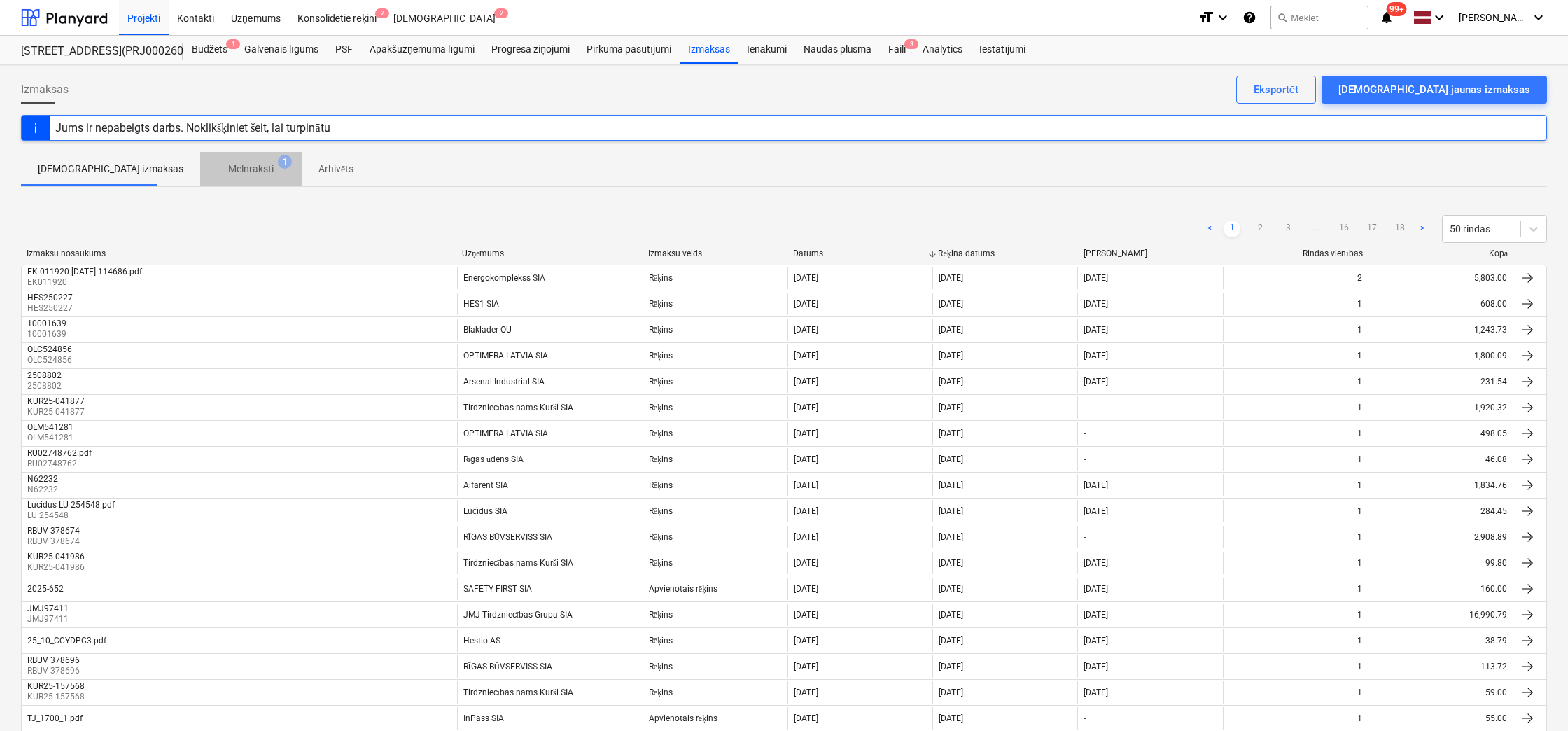
click at [228, 166] on p "Melnraksti" at bounding box center [251, 170] width 45 height 15
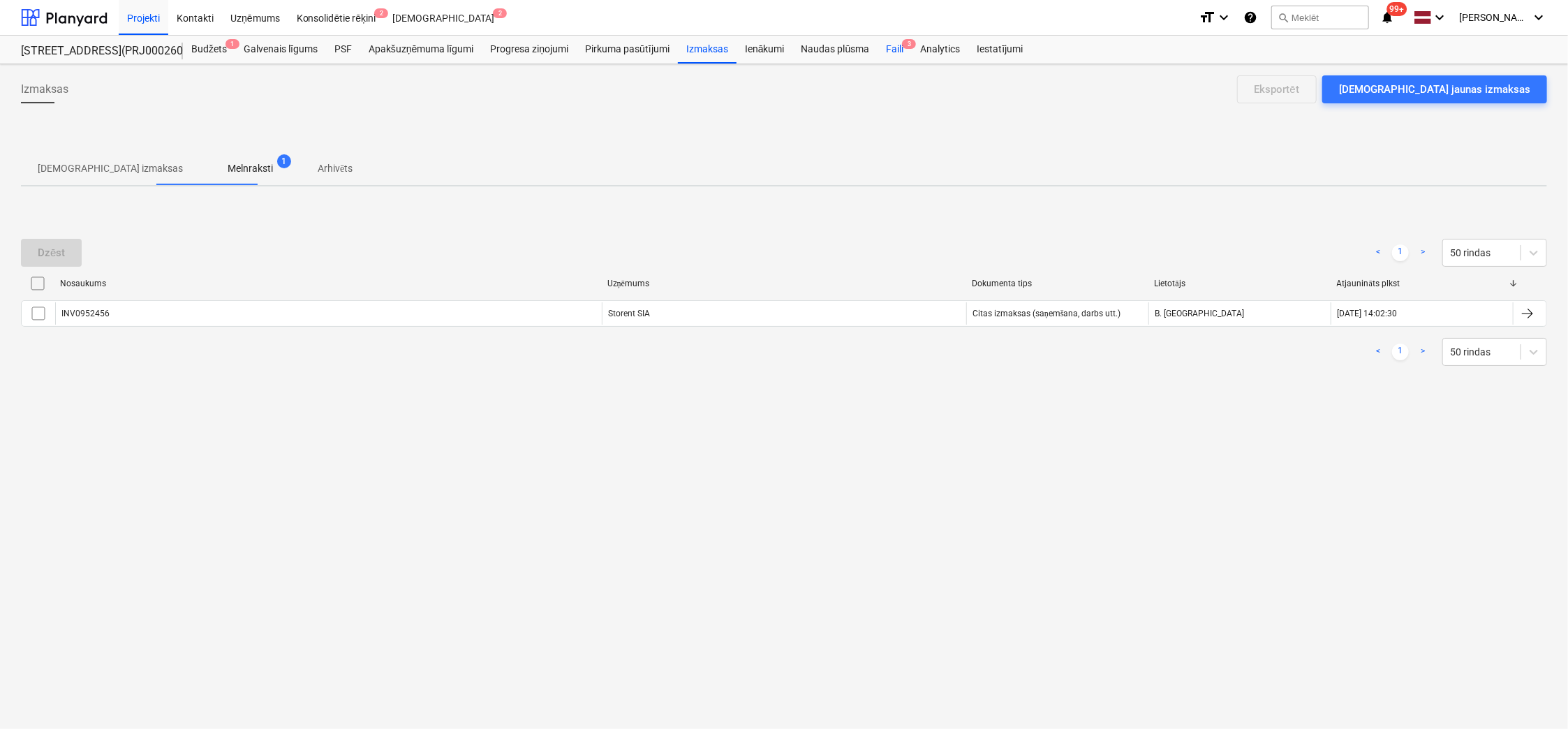
click at [903, 44] on span "3" at bounding box center [908, 44] width 14 height 9
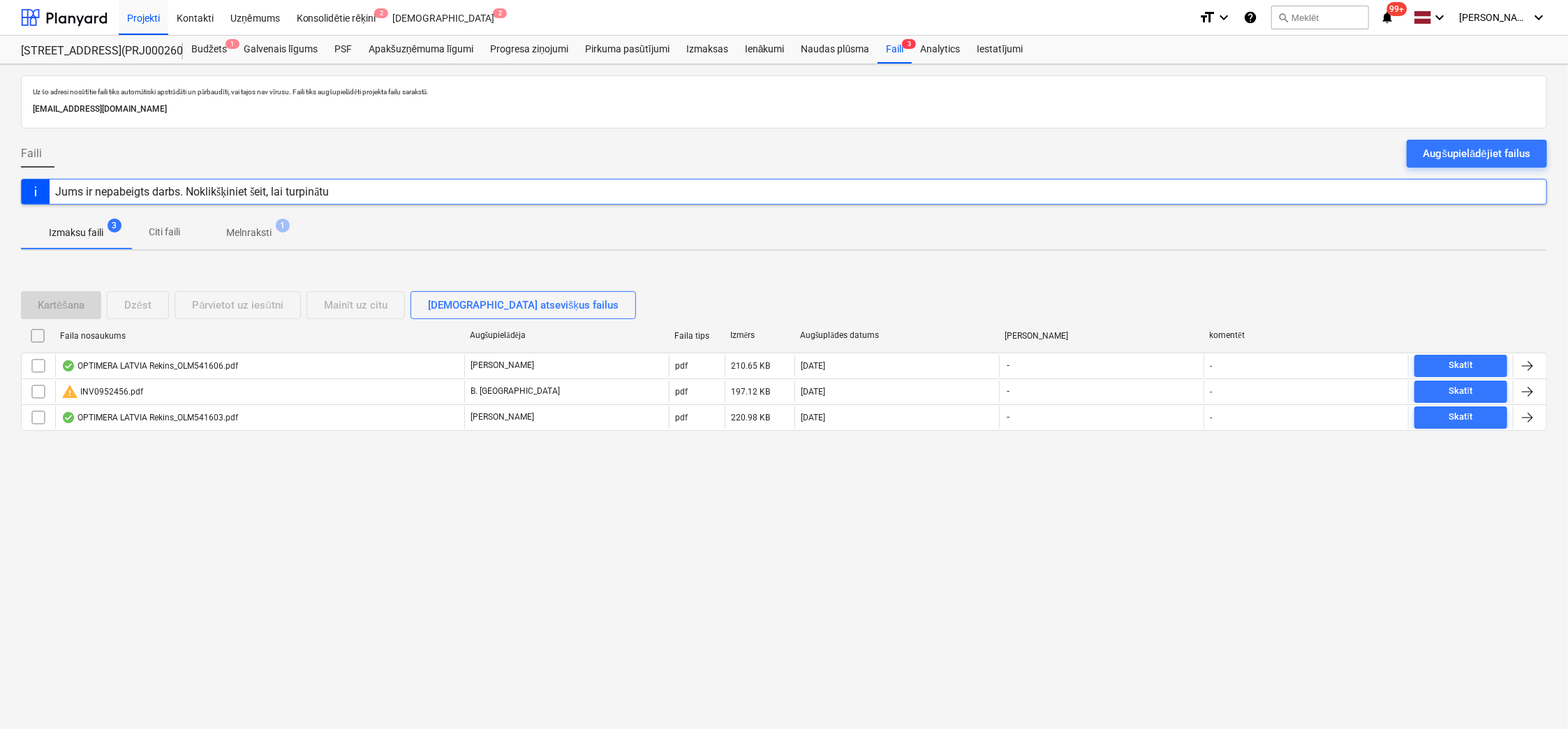
click at [254, 229] on p "Melnraksti" at bounding box center [249, 233] width 45 height 15
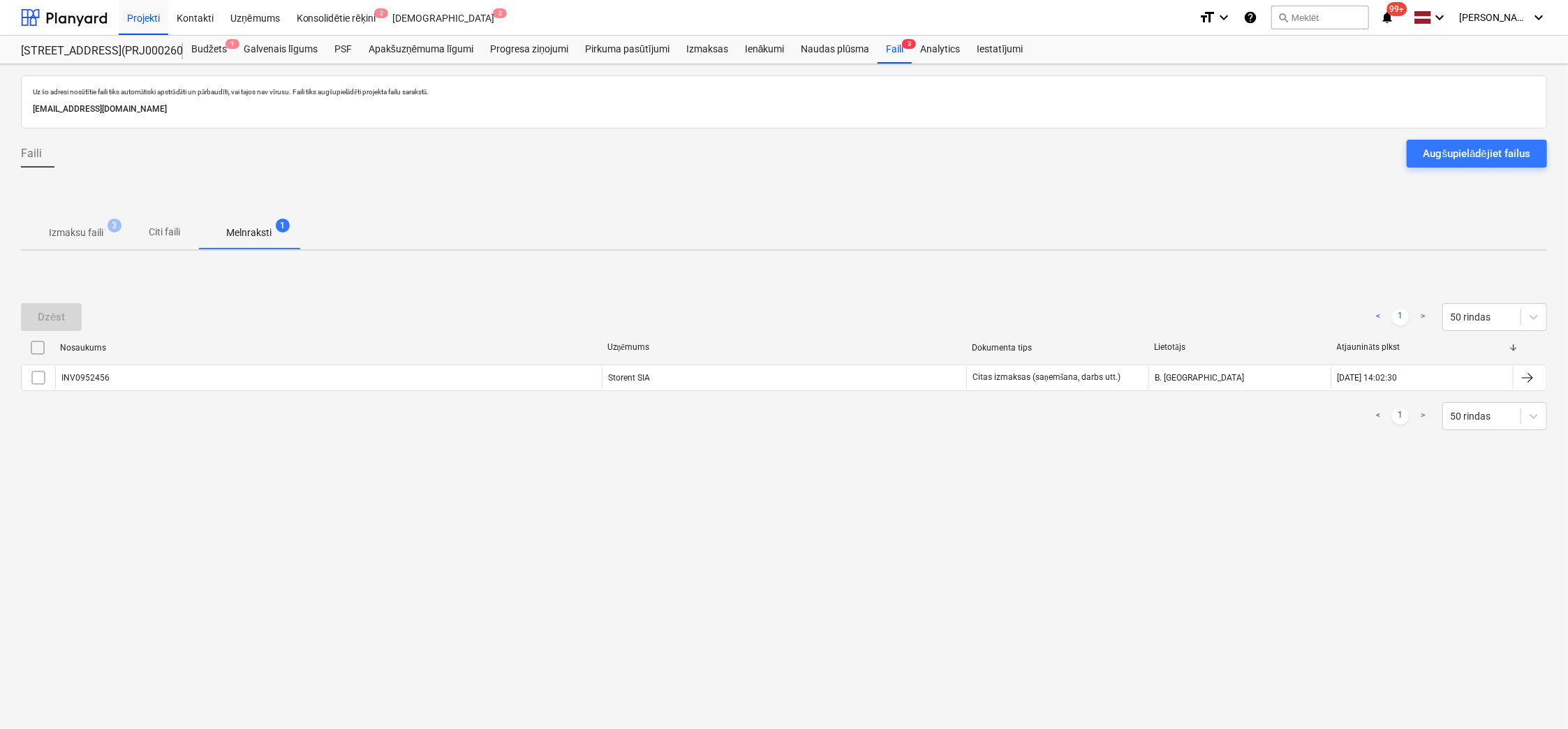
click at [85, 236] on p "Izmaksu faili" at bounding box center [76, 233] width 54 height 15
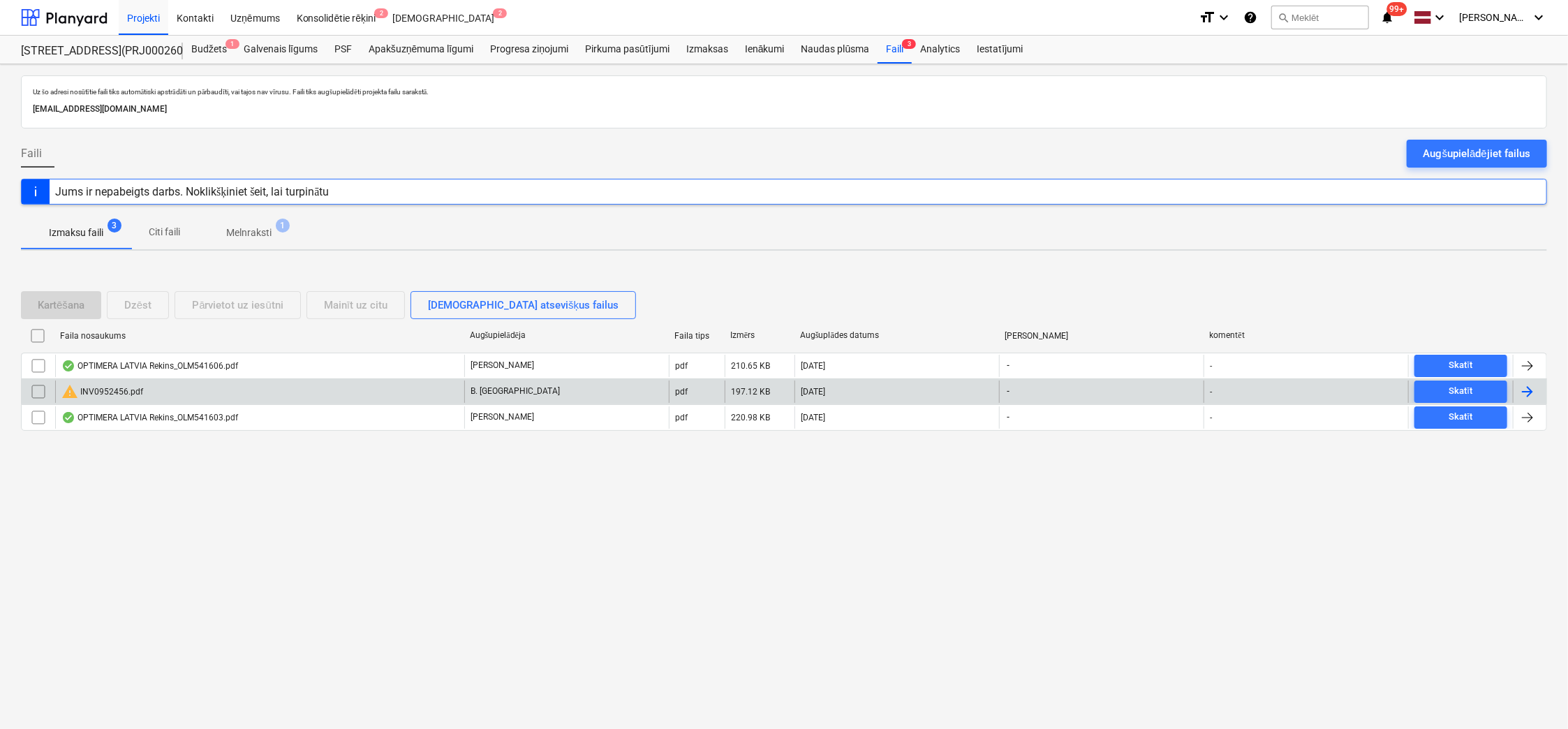
click at [105, 387] on div "warning INV0952456.pdf" at bounding box center [101, 392] width 82 height 17
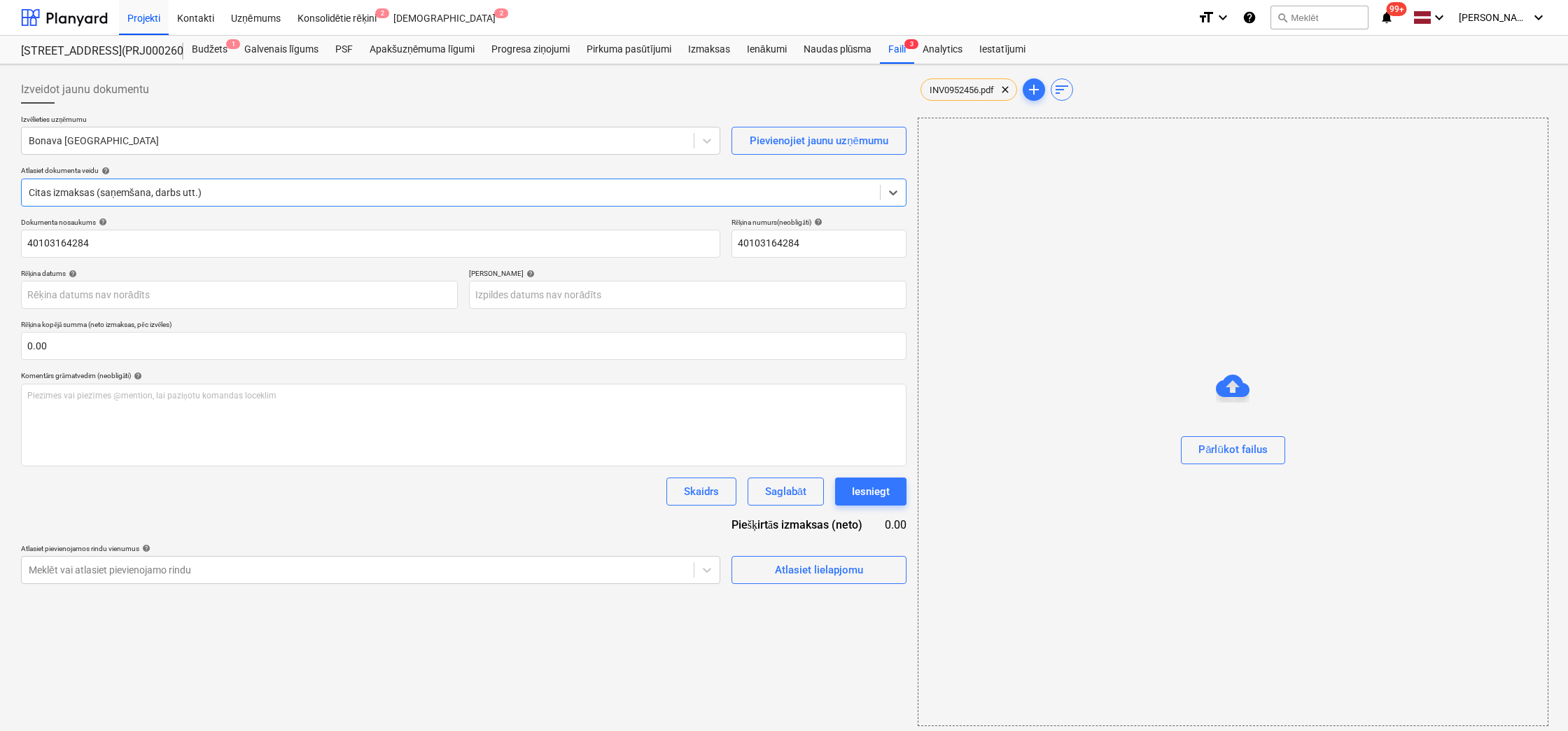
type input "40103164284"
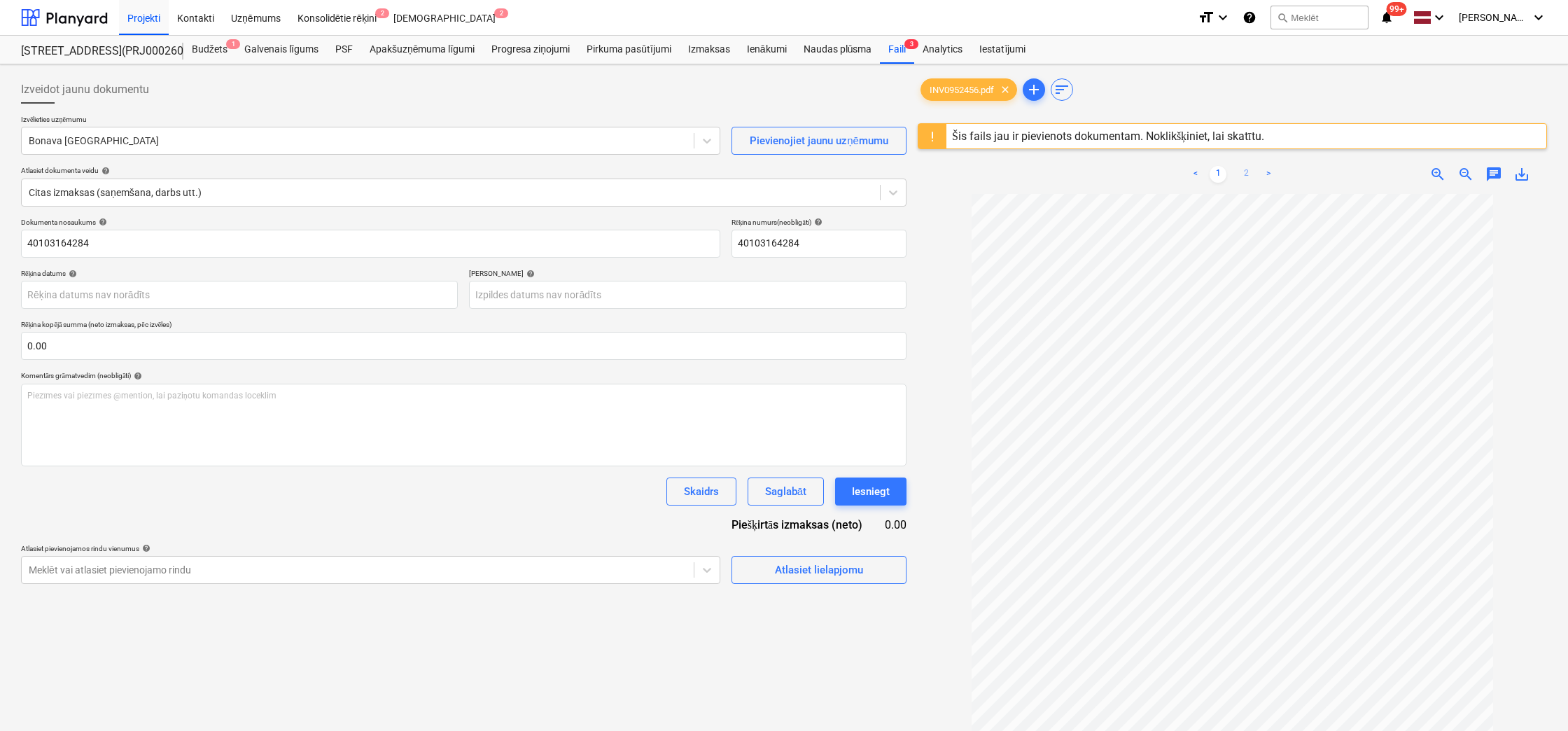
click at [1246, 171] on link "2" at bounding box center [1246, 174] width 17 height 17
click at [170, 137] on div at bounding box center [357, 140] width 658 height 14
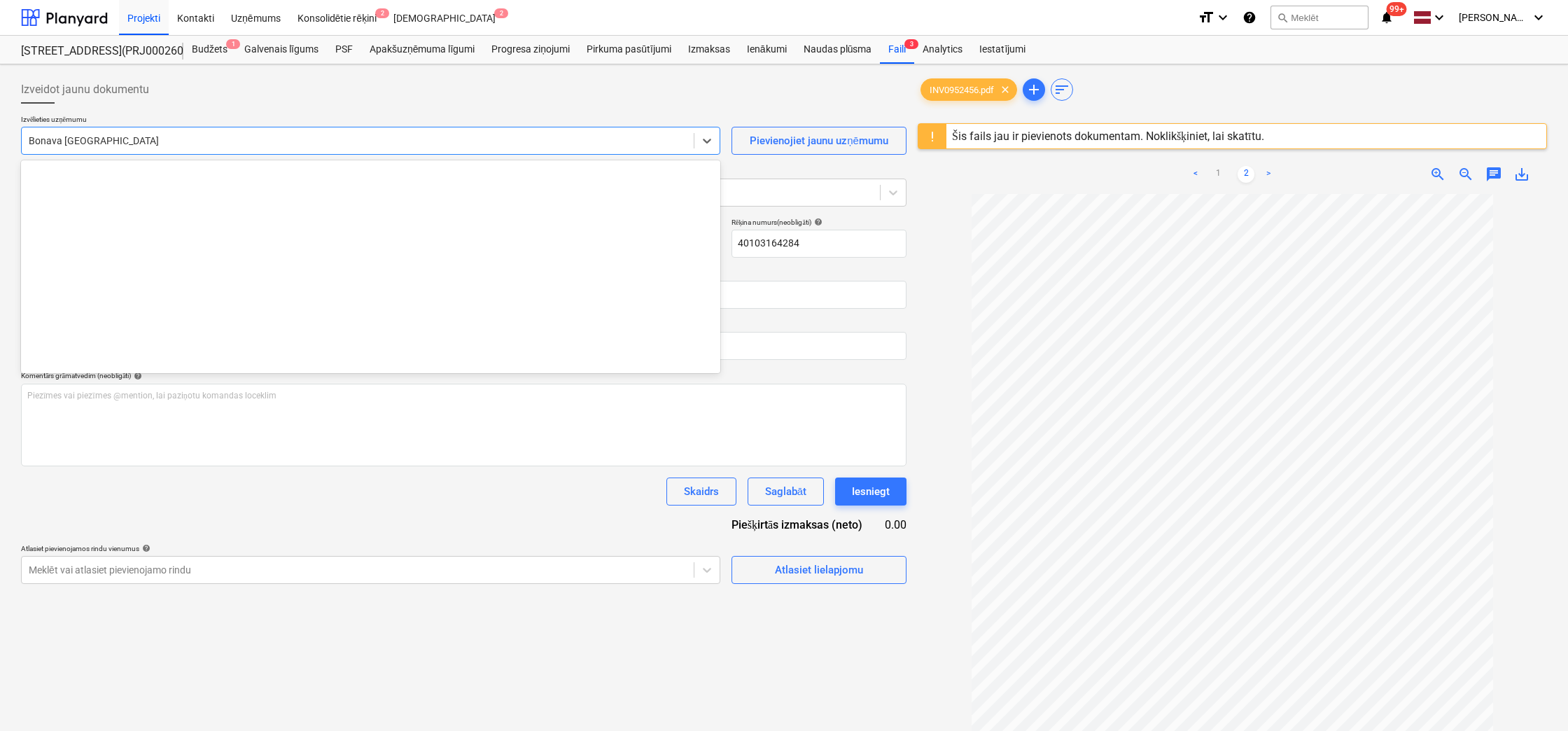
scroll to position [1936, 0]
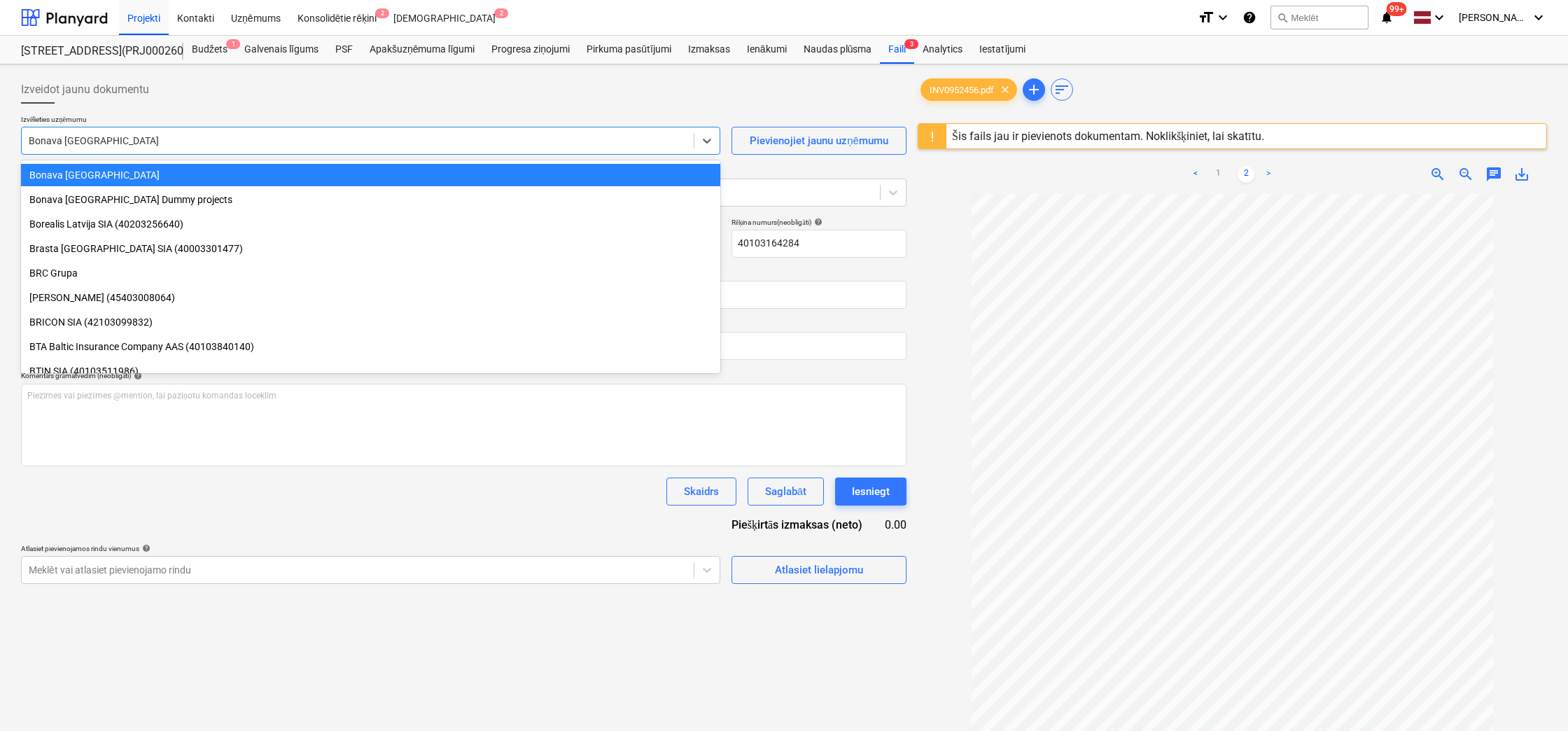
click at [1038, 135] on div "Šis fails jau ir pievienots dokumentam. Noklikšķiniet, lai skatītu." at bounding box center [1108, 137] width 313 height 13
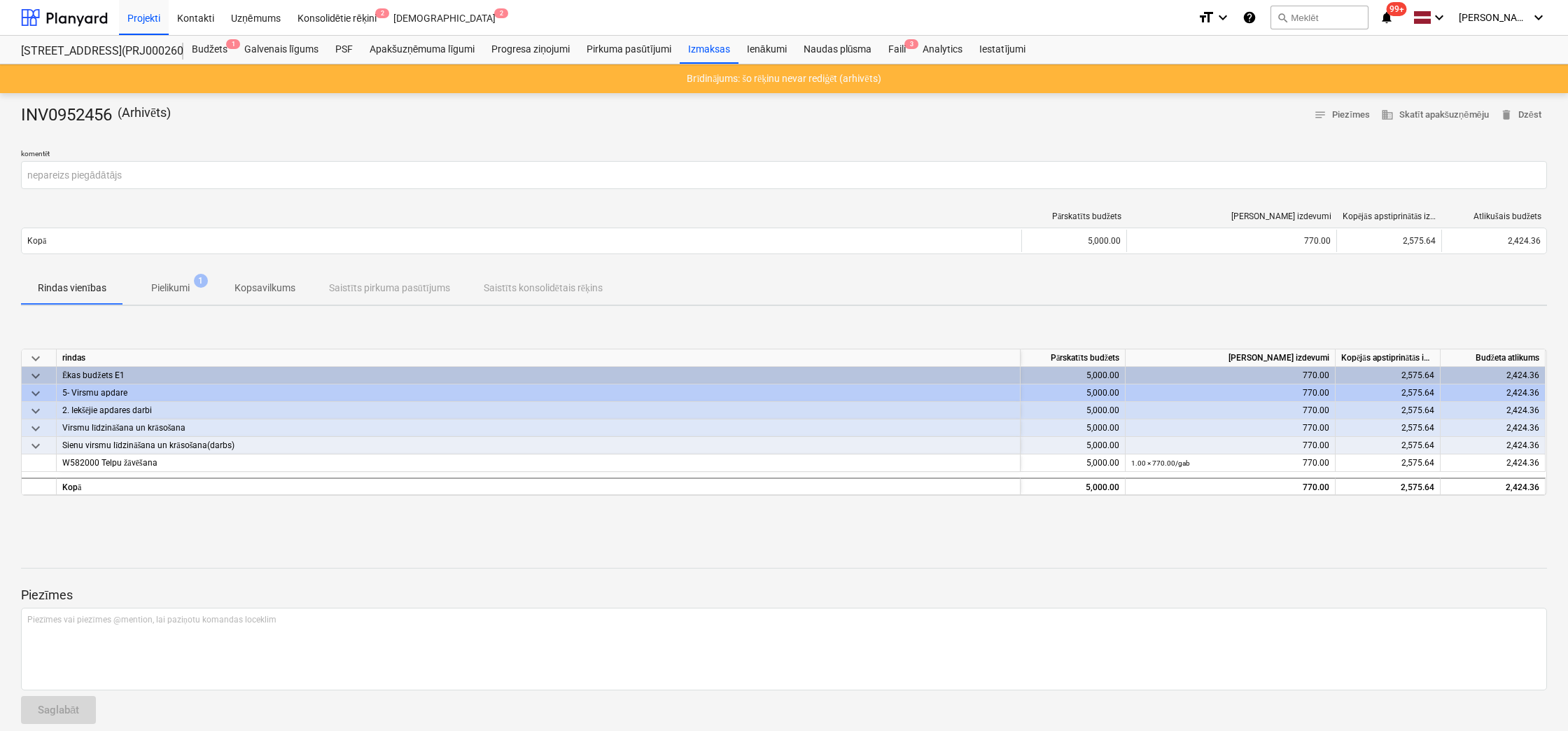
click at [173, 286] on p "Pielikumi" at bounding box center [170, 288] width 39 height 15
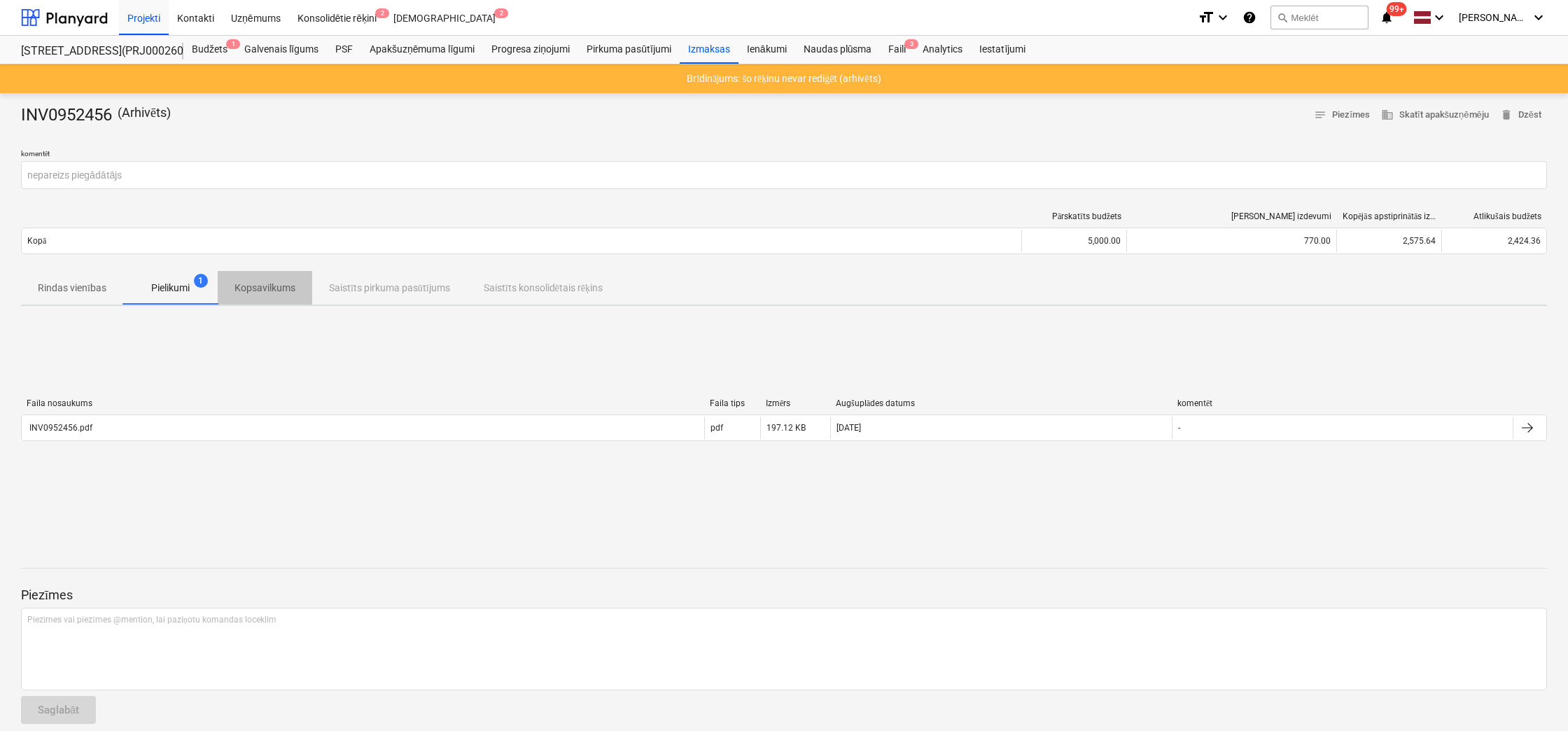
click at [264, 288] on p "Kopsavilkums" at bounding box center [265, 288] width 61 height 15
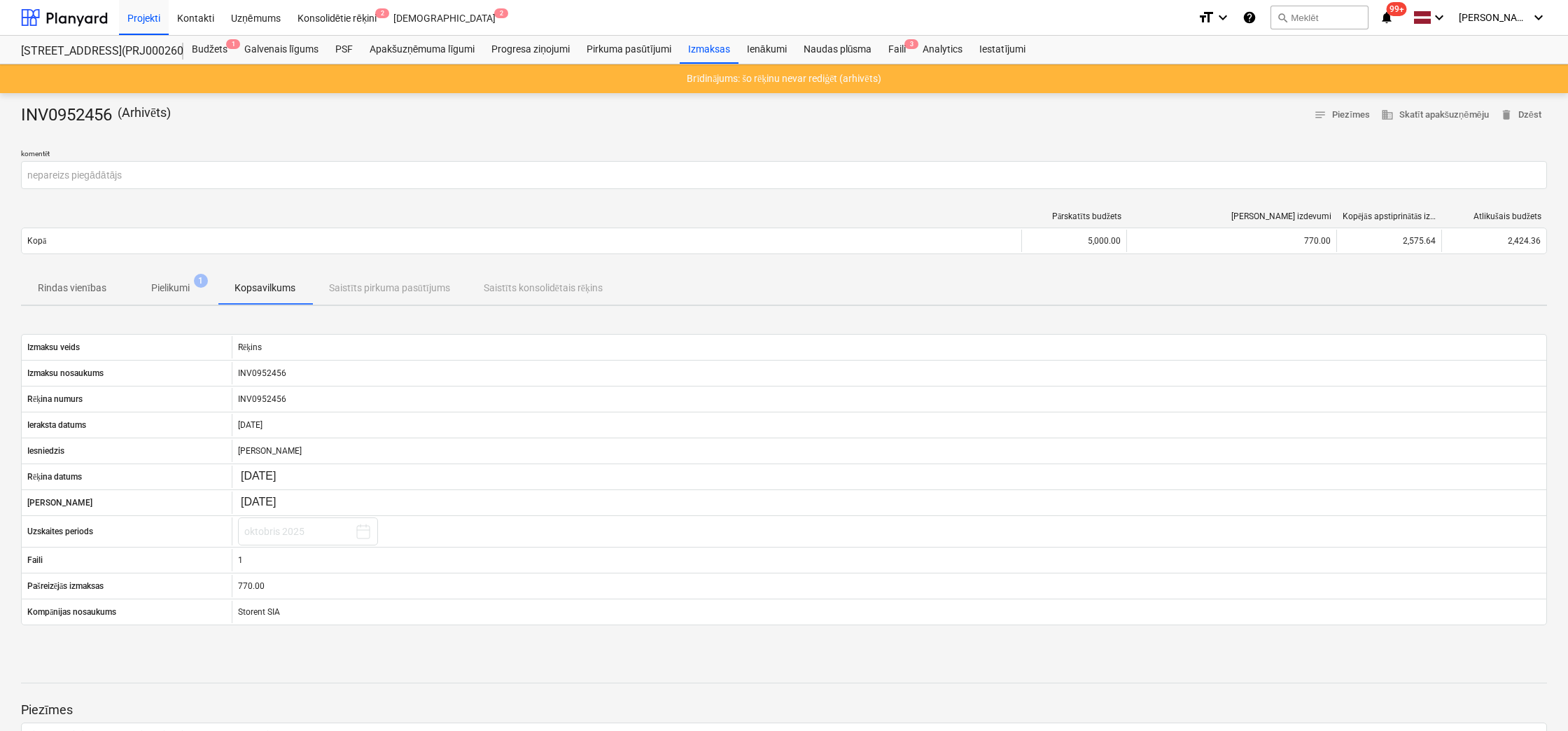
click at [92, 284] on p "Rindas vienības" at bounding box center [72, 288] width 69 height 15
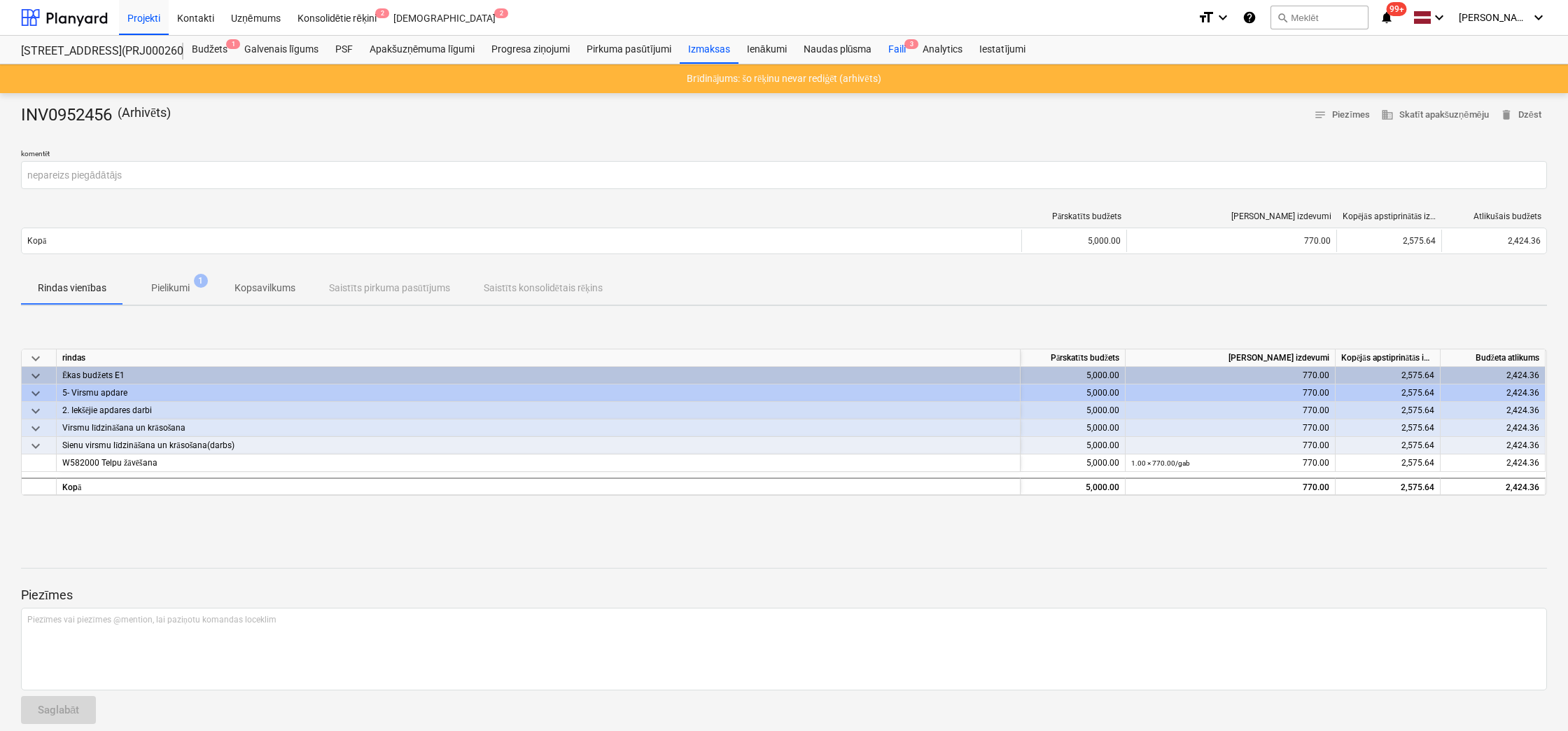
click at [900, 47] on div "Faili 3" at bounding box center [897, 50] width 34 height 28
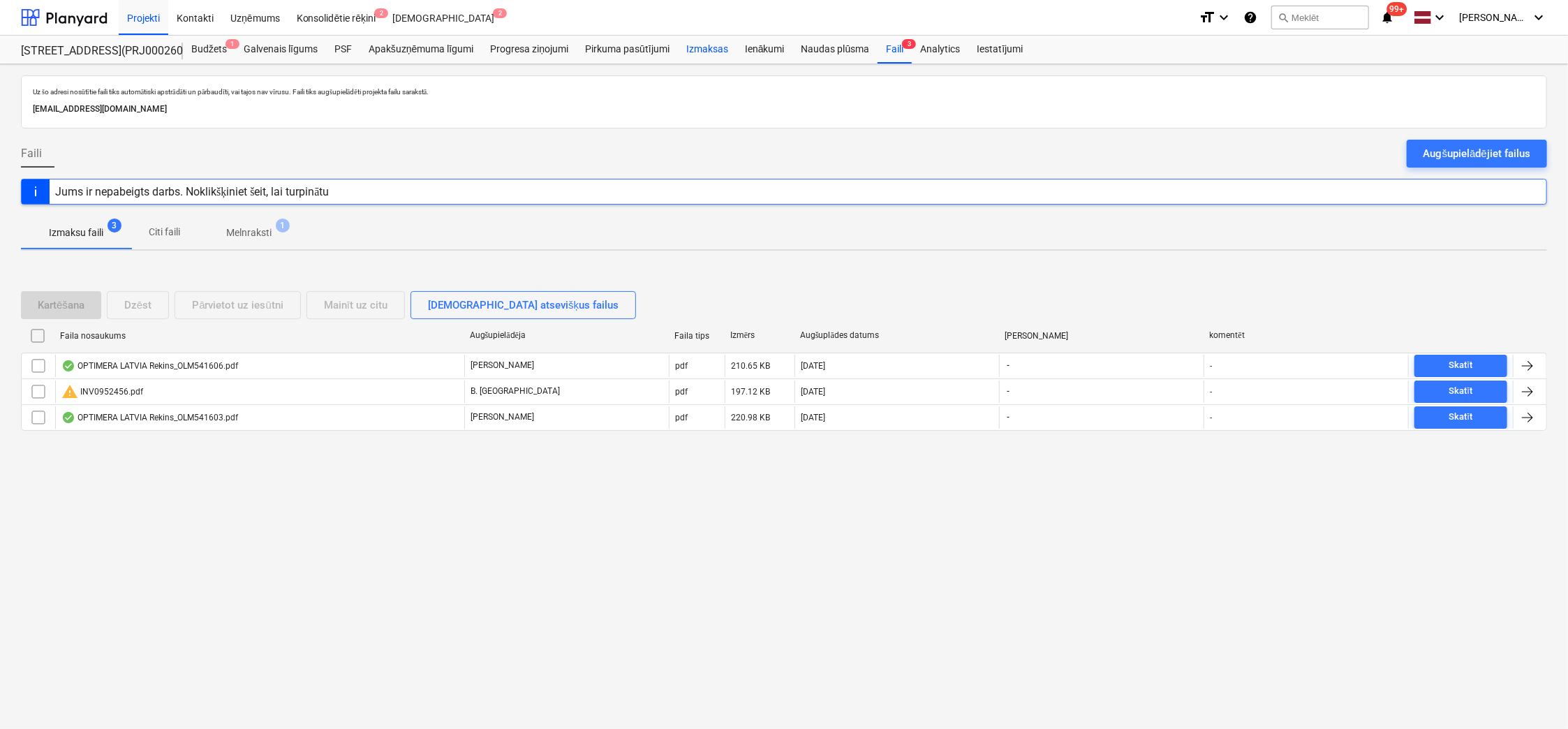
click at [713, 51] on div "Izmaksas" at bounding box center [707, 50] width 58 height 28
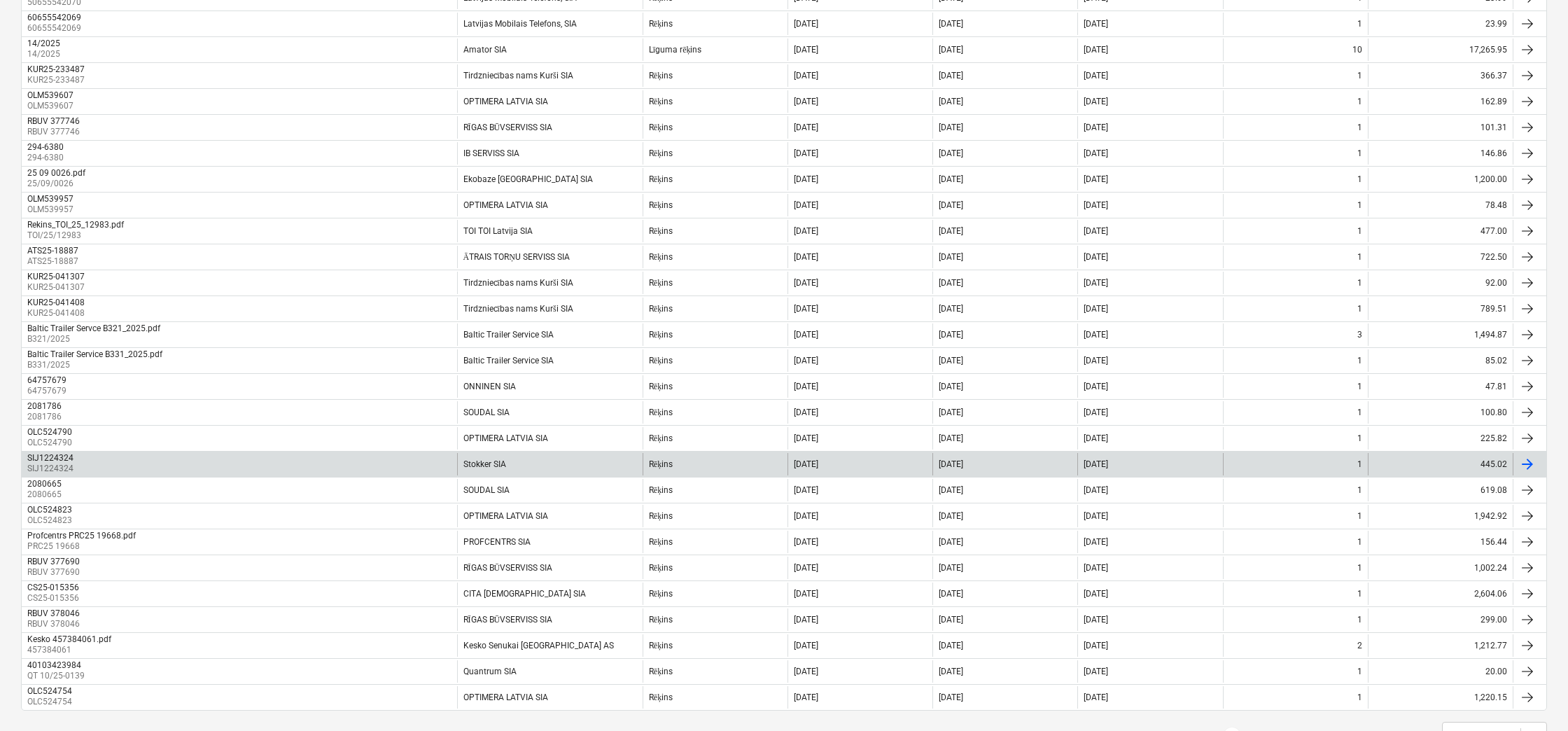
scroll to position [900, 0]
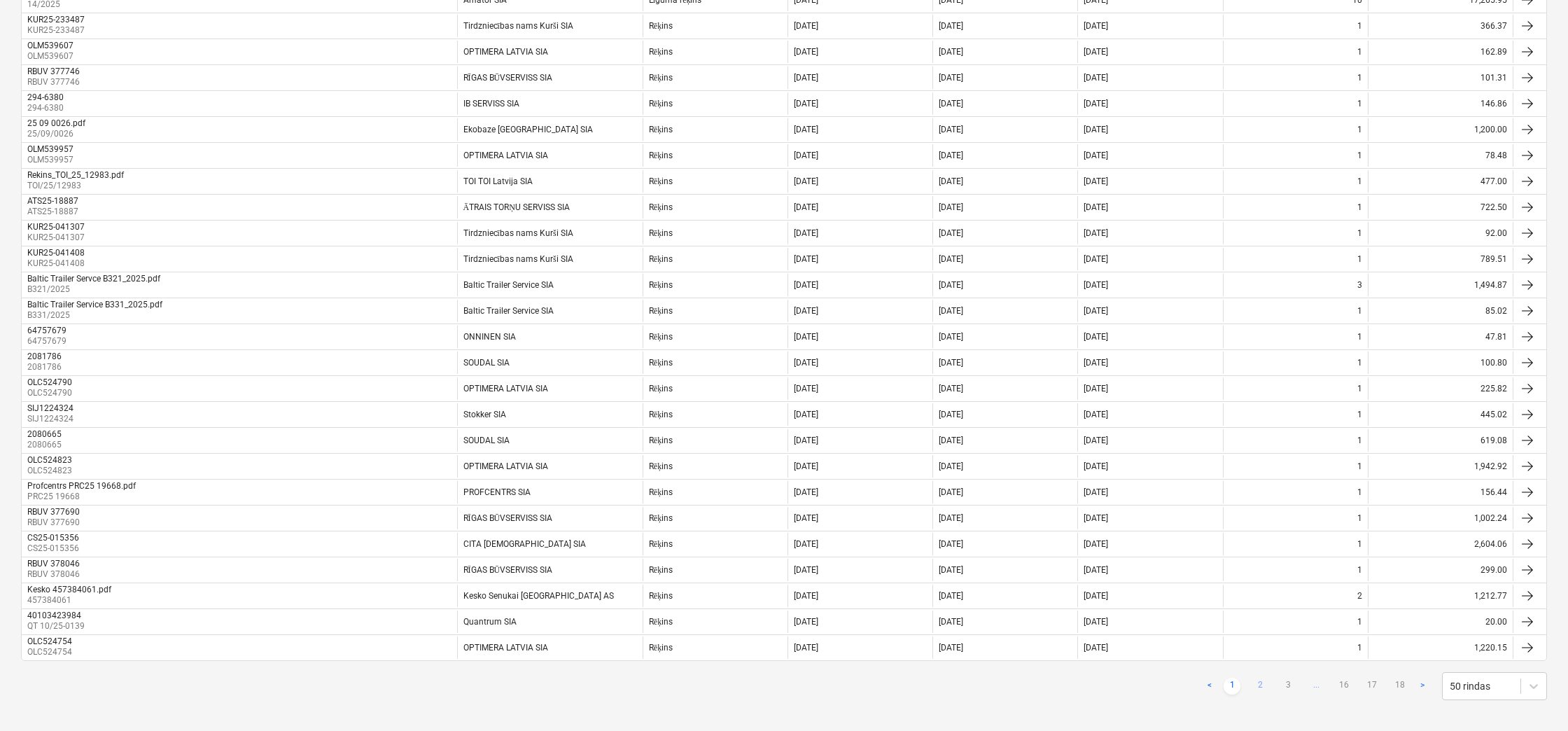
click at [1257, 471] on link "2" at bounding box center [1260, 687] width 17 height 17
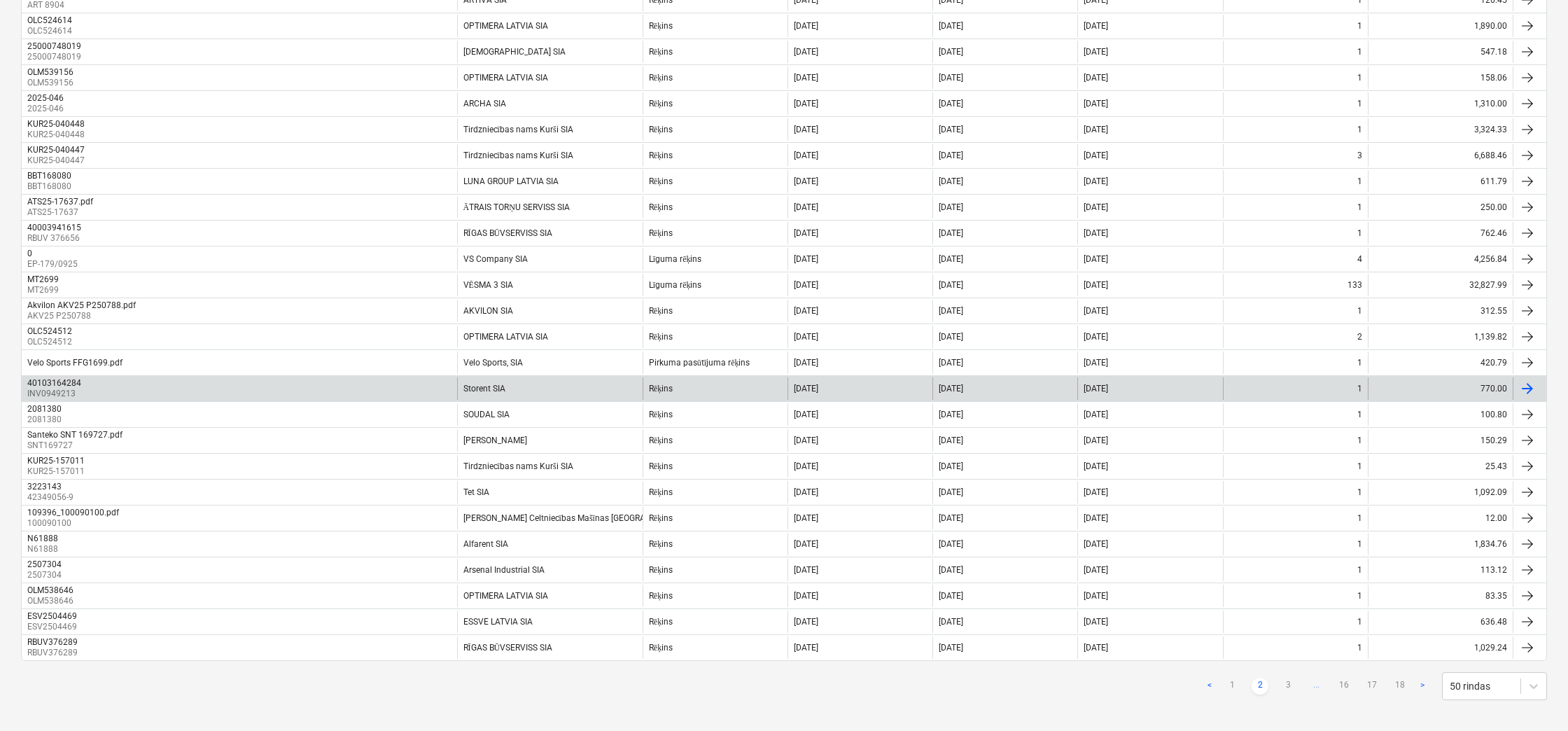
click at [61, 378] on div "40103164284" at bounding box center [54, 382] width 54 height 9
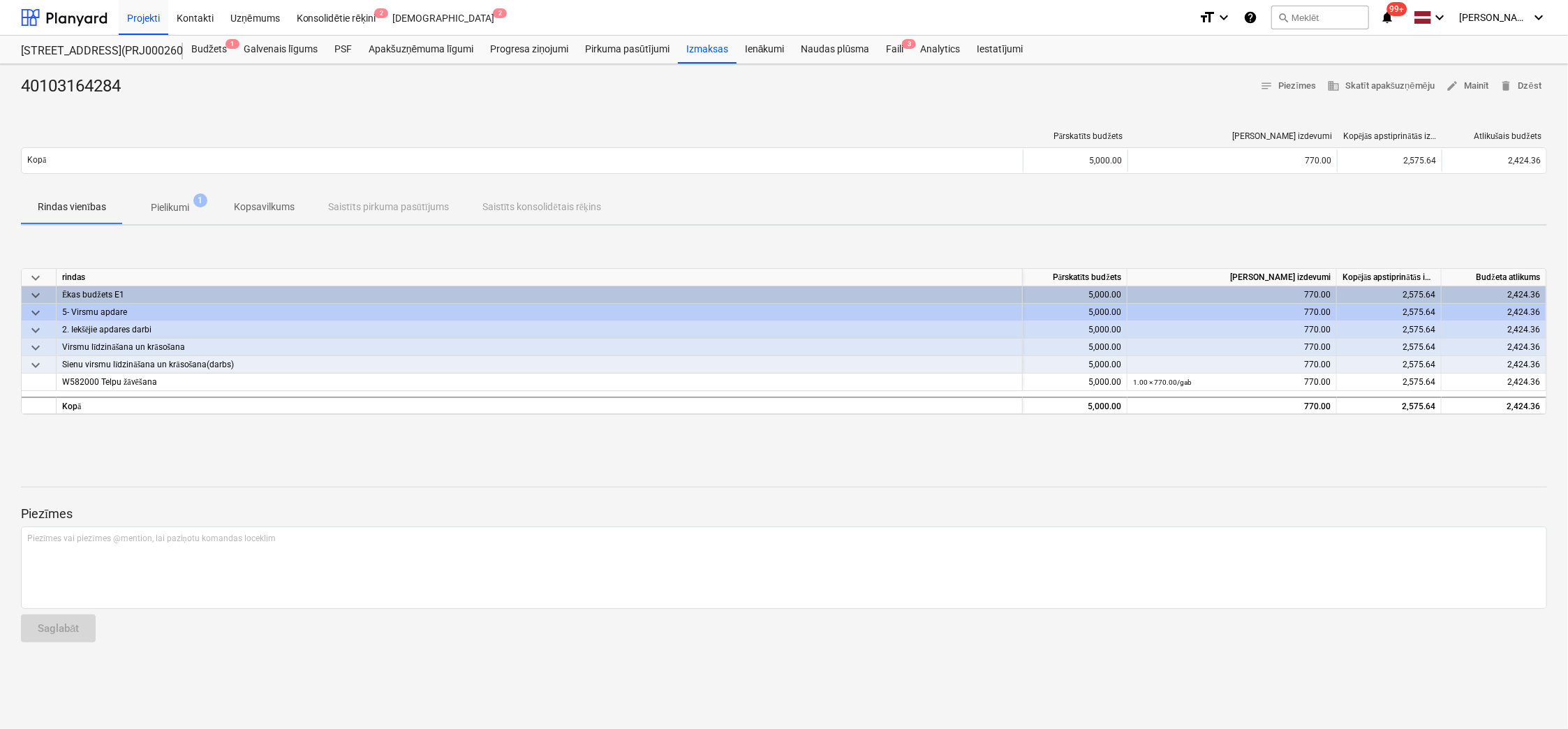
click at [176, 203] on p "Pielikumi" at bounding box center [170, 208] width 38 height 15
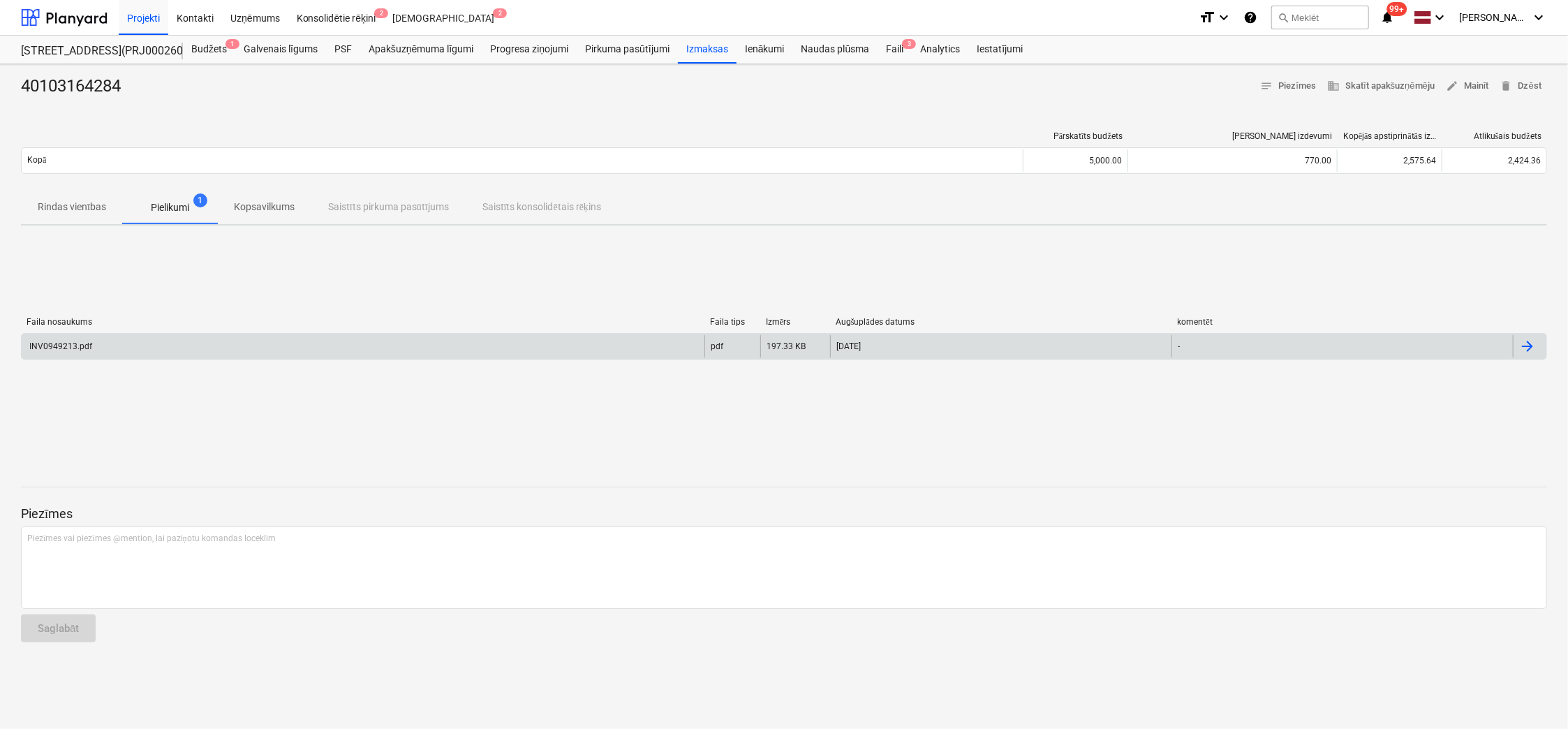
click at [73, 347] on div "INV0949213.pdf" at bounding box center [59, 347] width 65 height 9
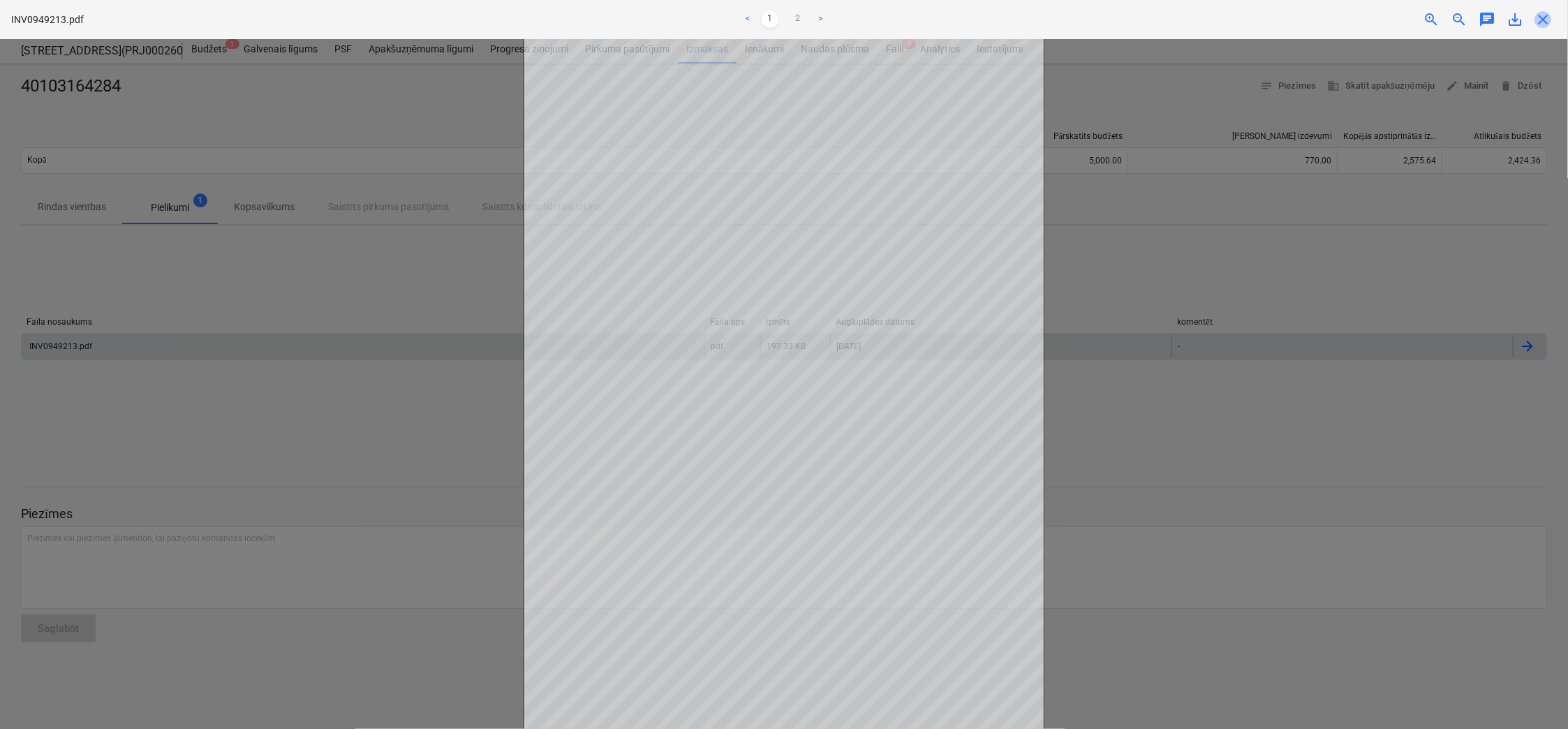
click at [1541, 19] on span "close" at bounding box center [1543, 20] width 17 height 17
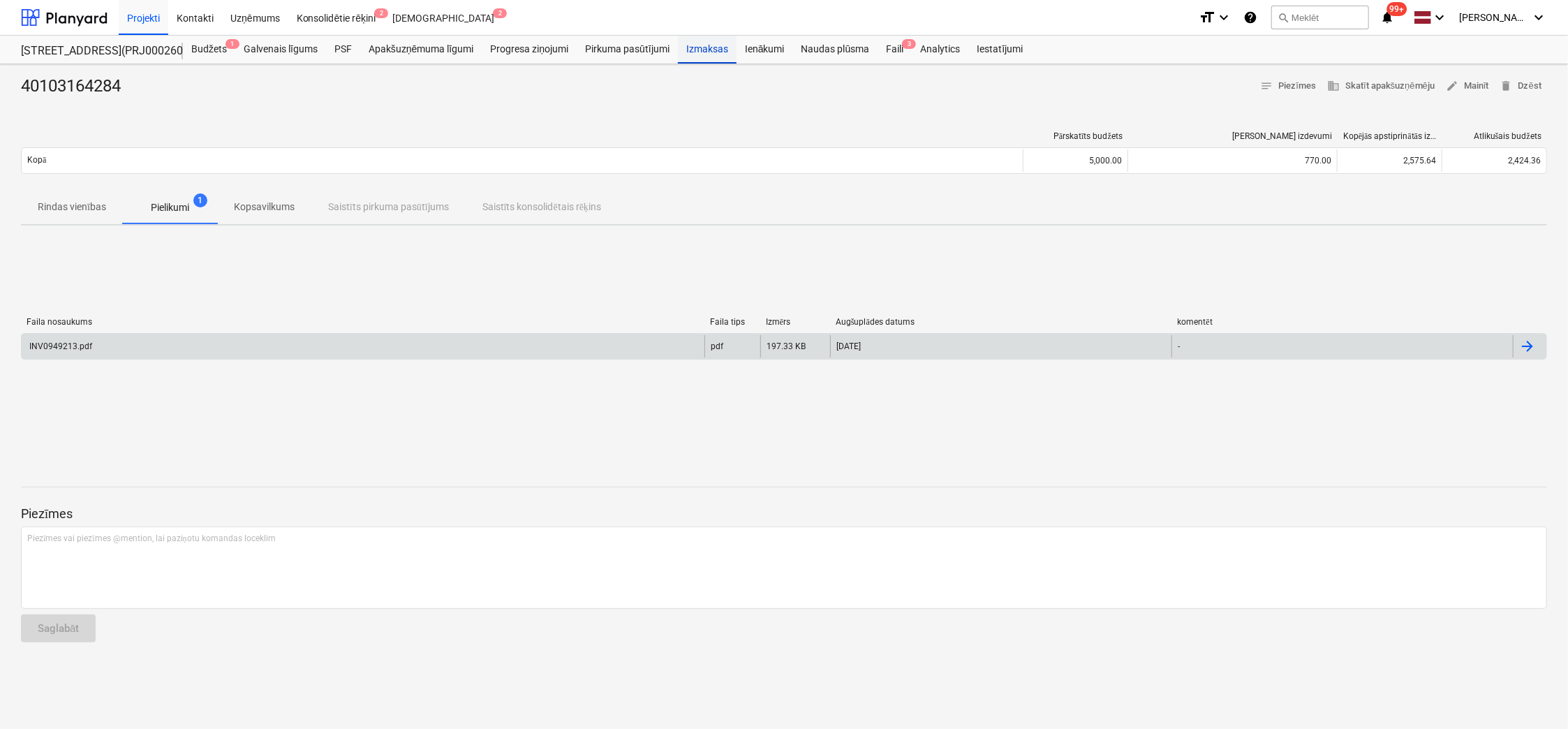
click at [705, 53] on div "Izmaksas" at bounding box center [707, 50] width 58 height 28
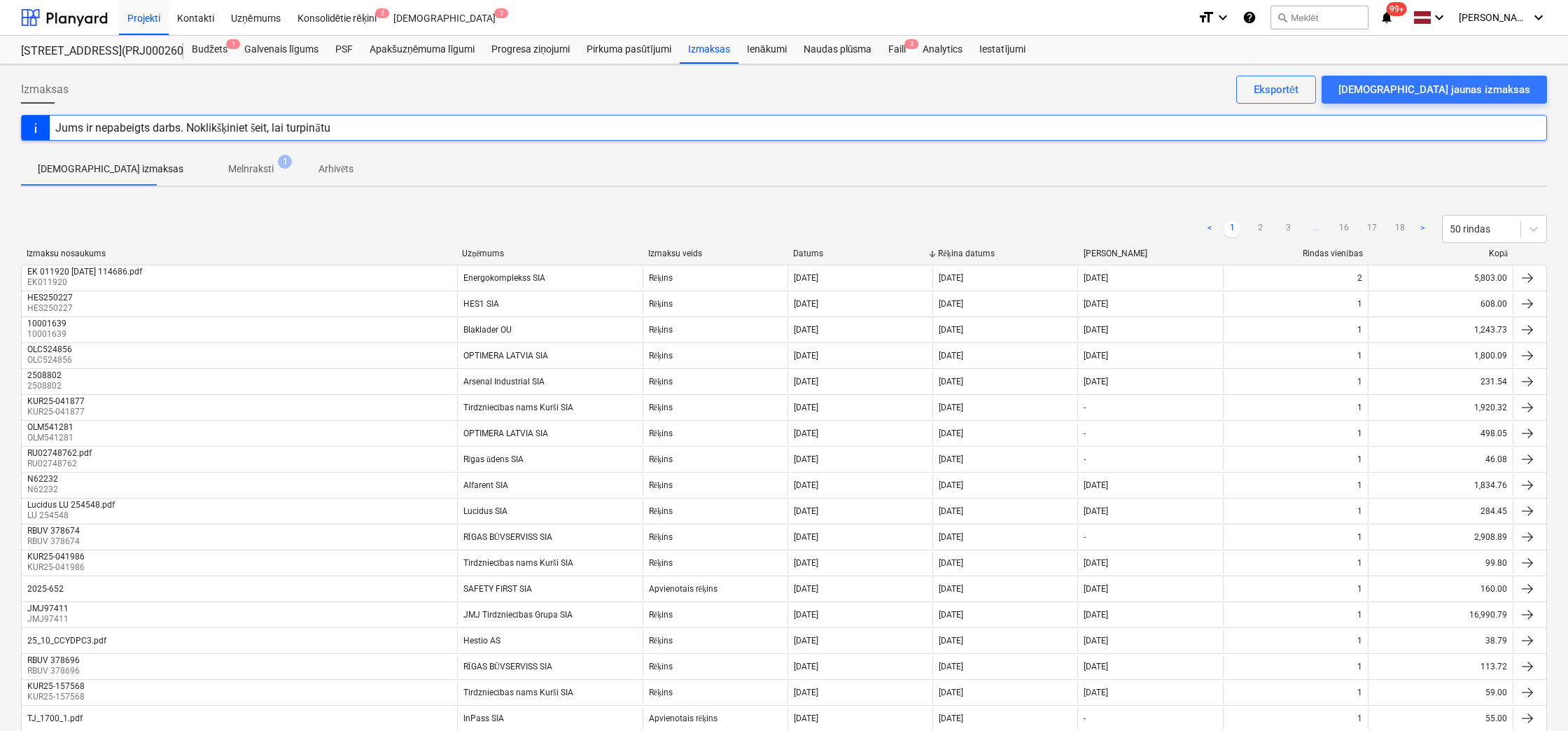
click at [1263, 225] on link "2" at bounding box center [1260, 229] width 17 height 17
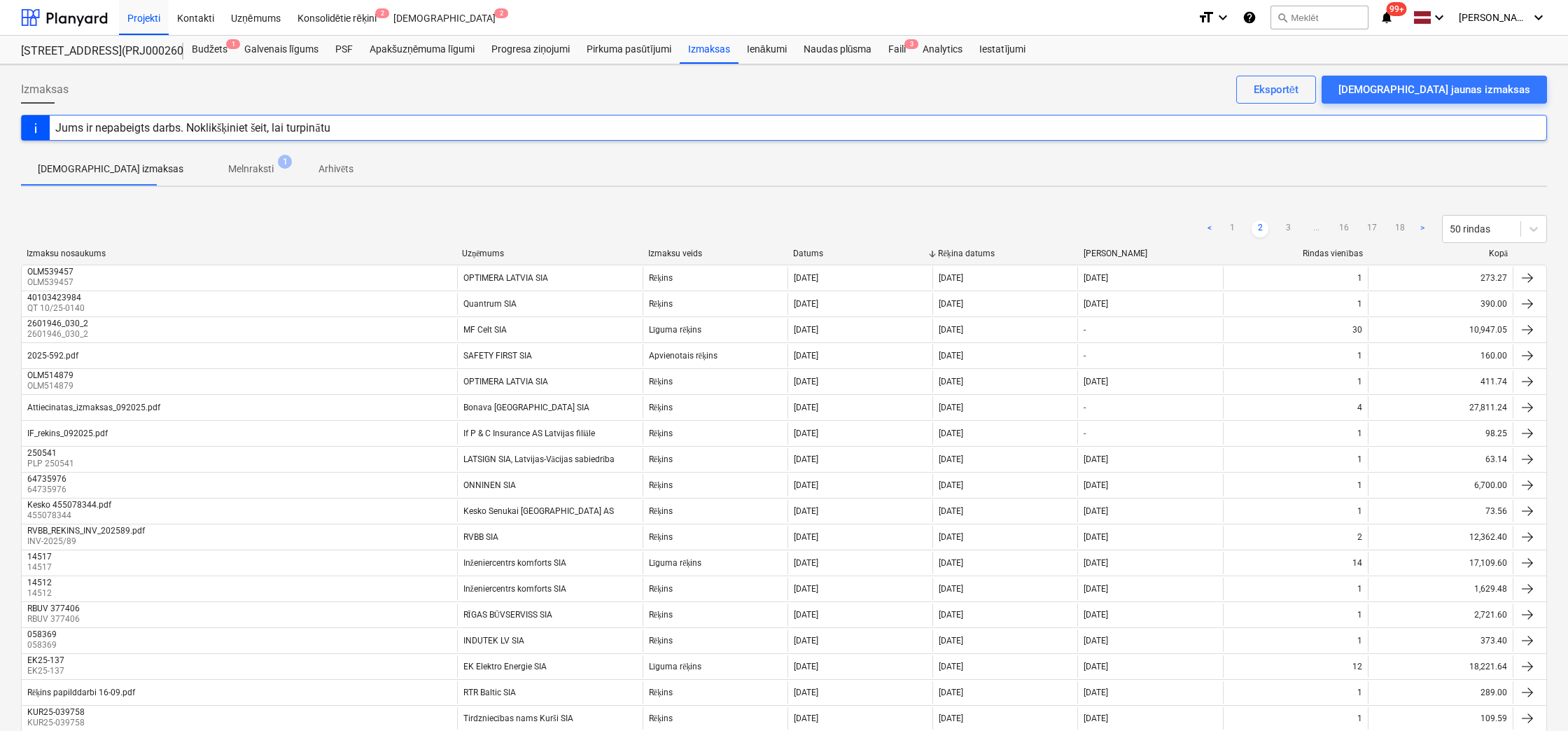
scroll to position [900, 0]
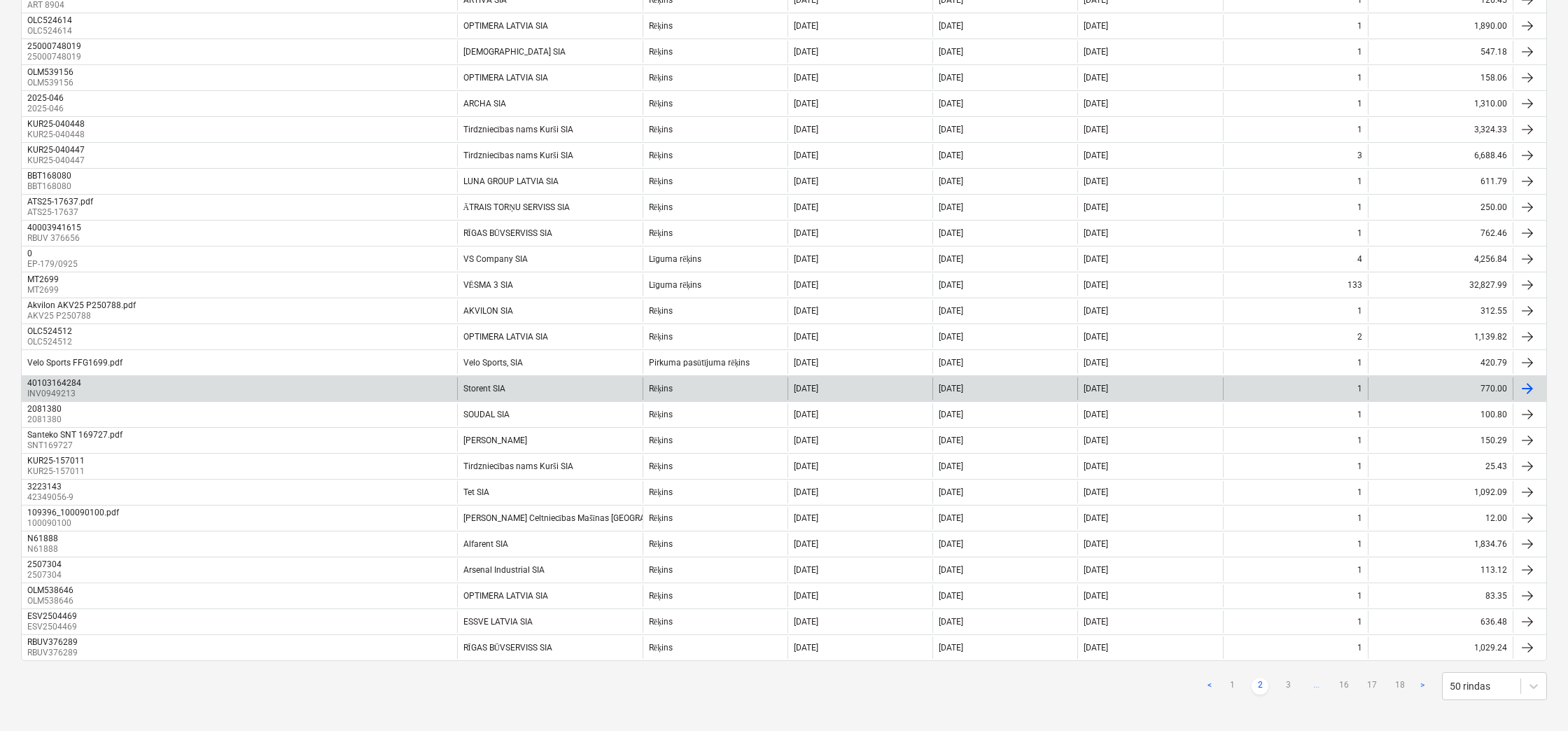
click at [49, 379] on div "40103164284" at bounding box center [54, 382] width 54 height 9
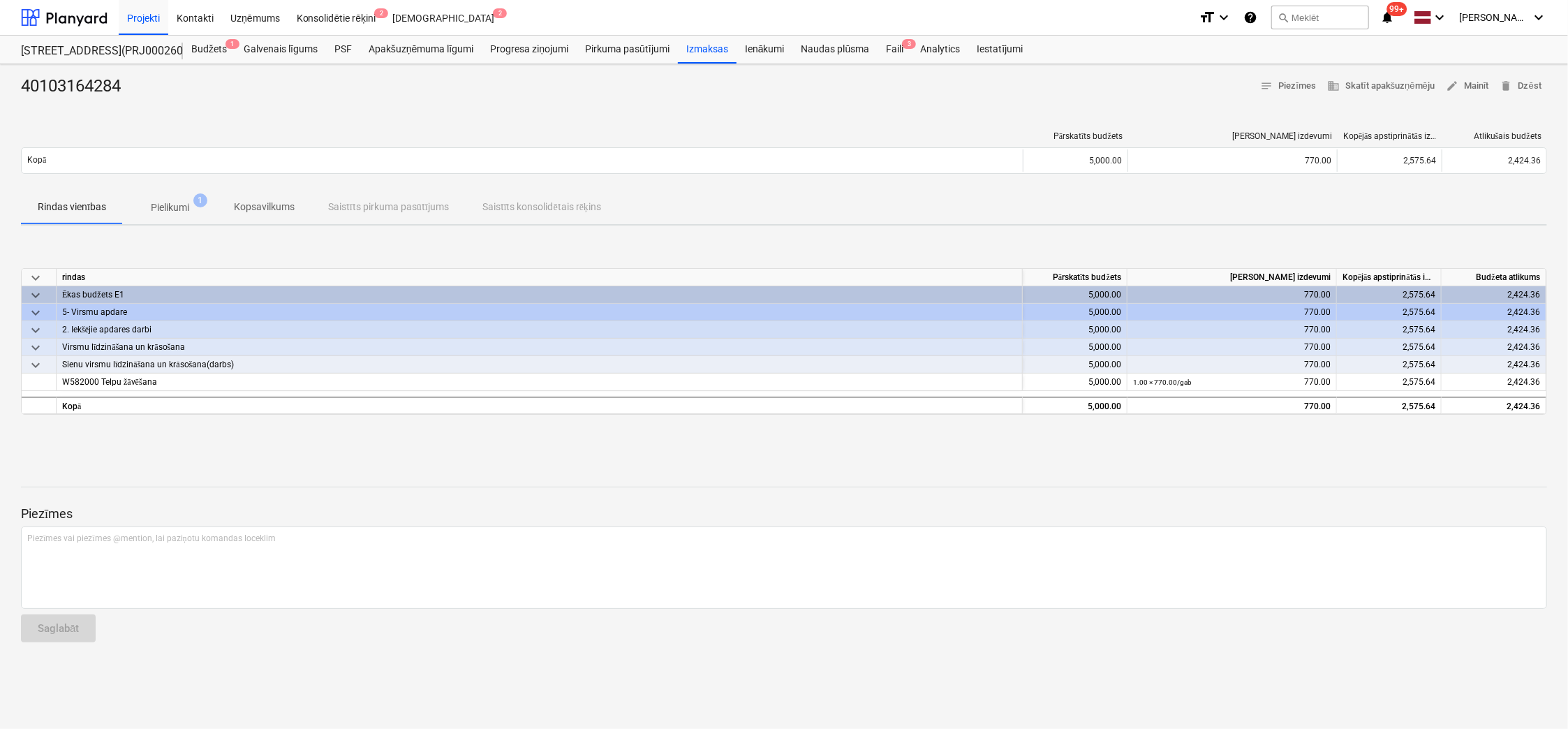
click at [181, 203] on p "Pielikumi" at bounding box center [170, 208] width 38 height 15
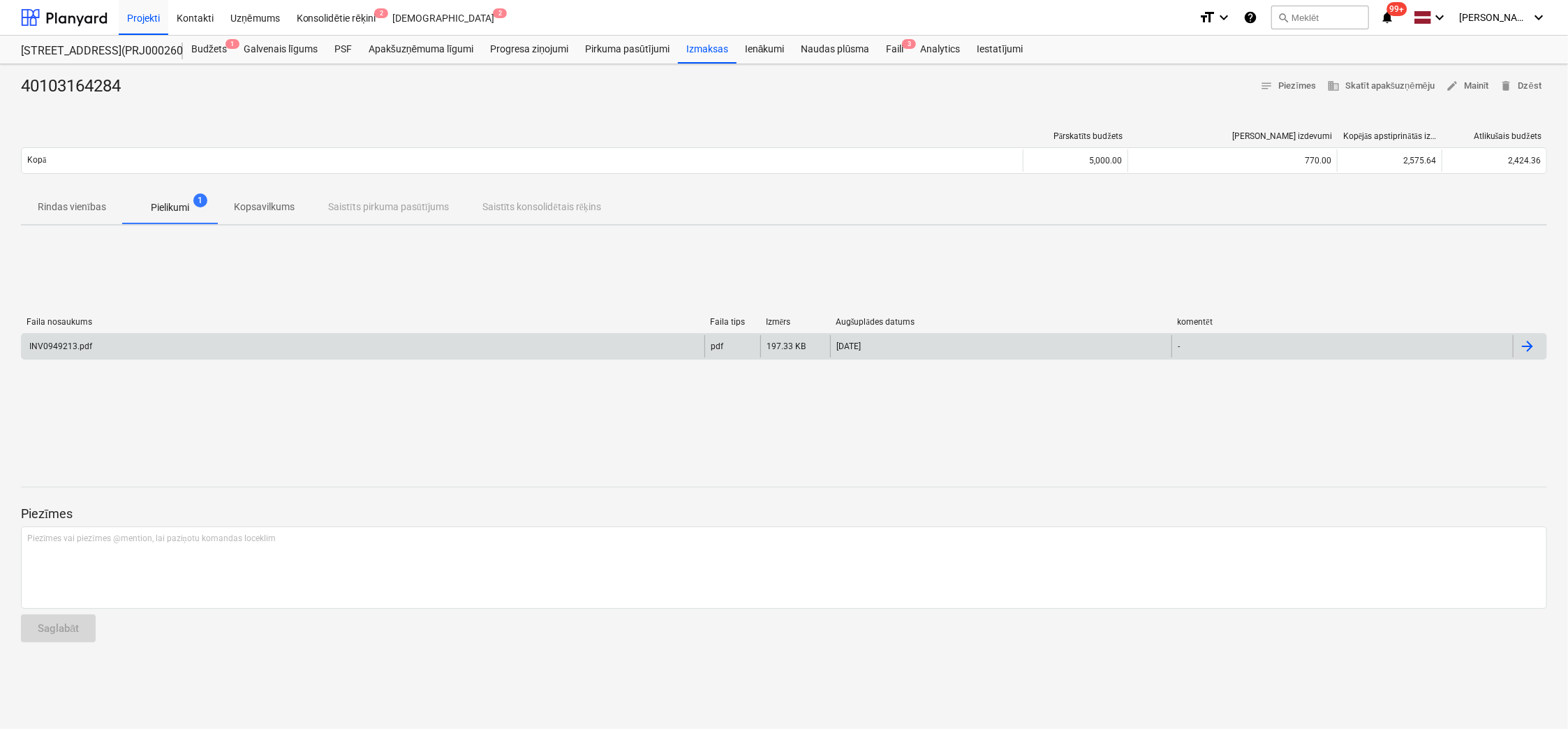
click at [68, 346] on div "INV0949213.pdf" at bounding box center [59, 347] width 65 height 9
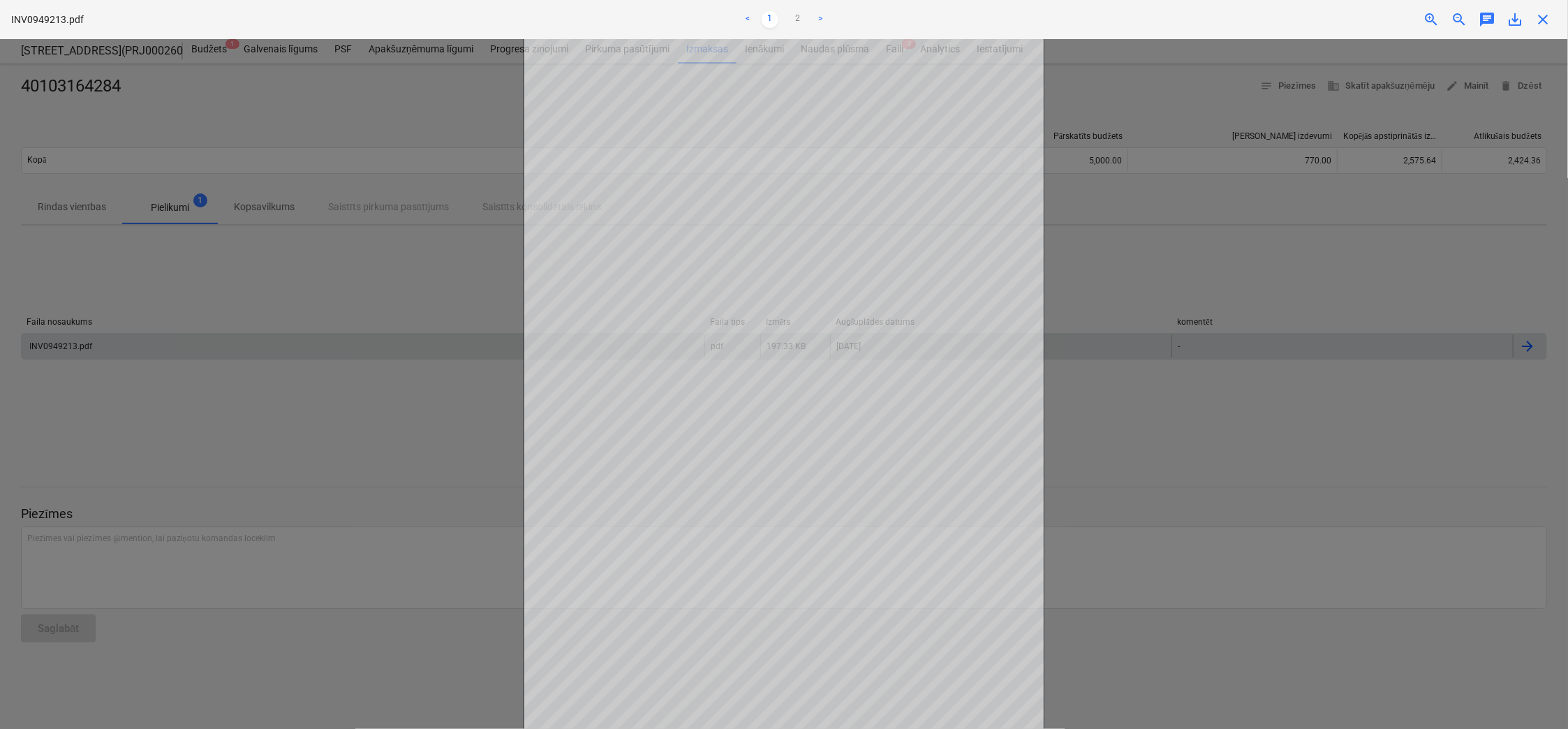
click at [1545, 15] on span "close" at bounding box center [1543, 20] width 17 height 17
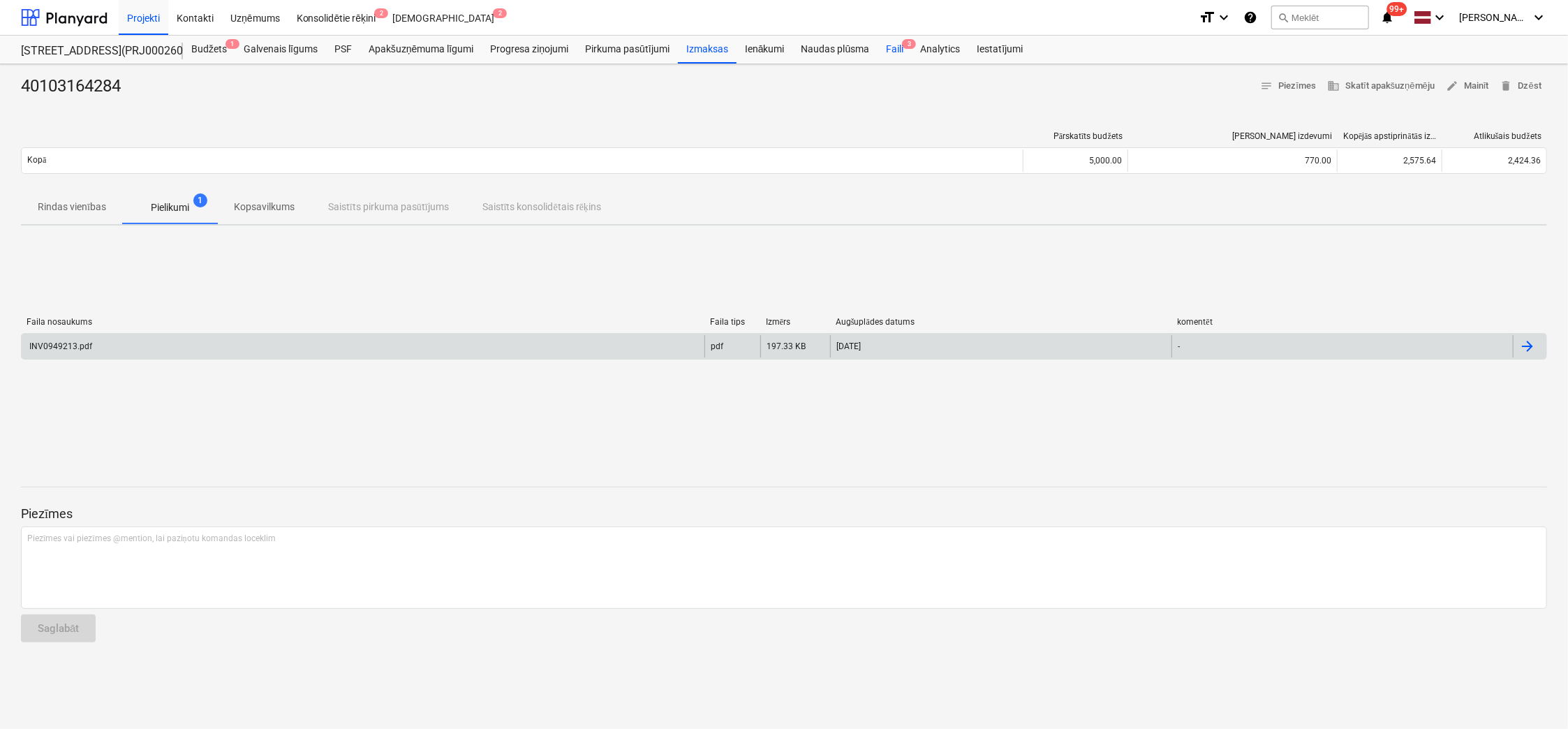
click at [904, 47] on span "3" at bounding box center [908, 44] width 14 height 9
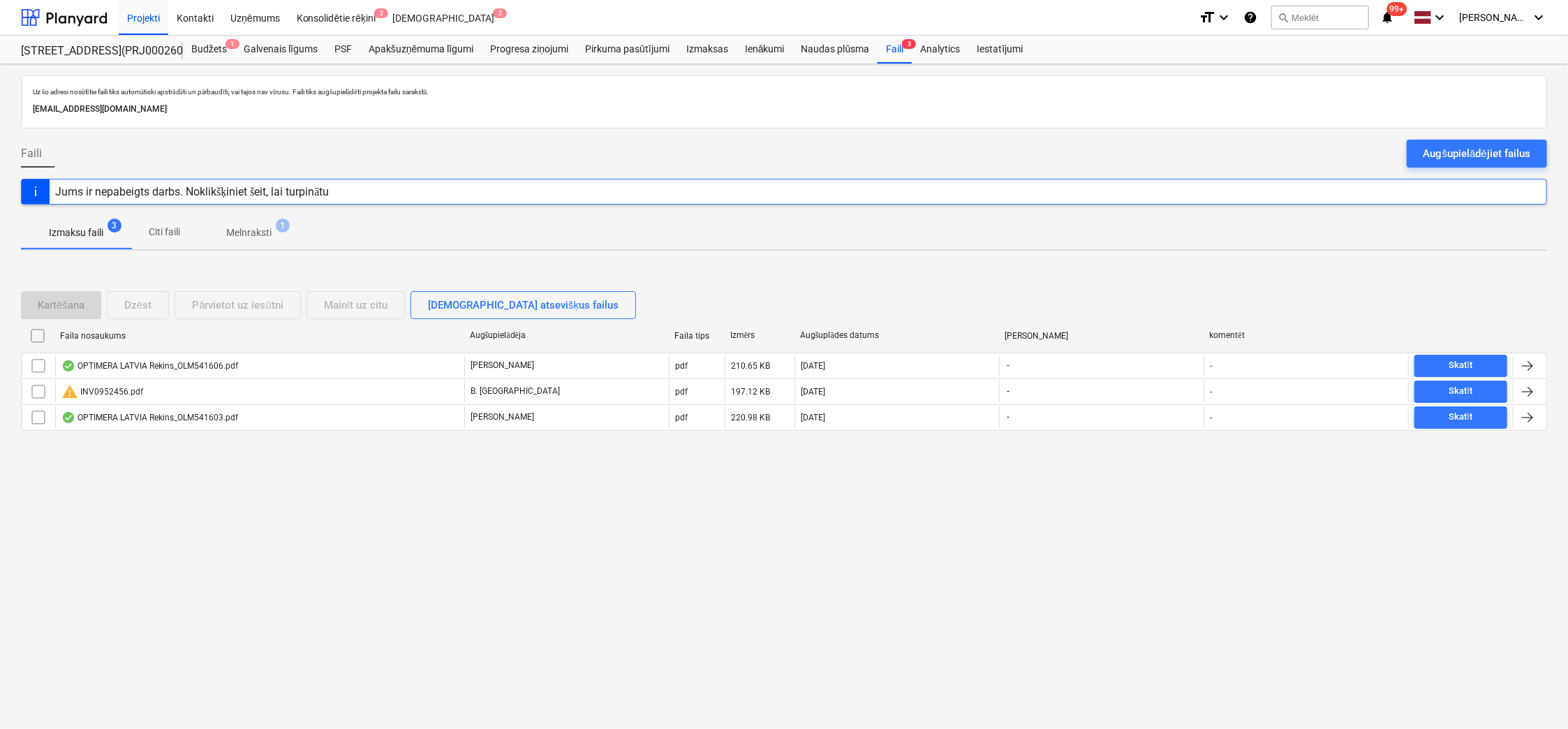
click at [95, 392] on div "warning INV0952456.pdf" at bounding box center [101, 392] width 82 height 17
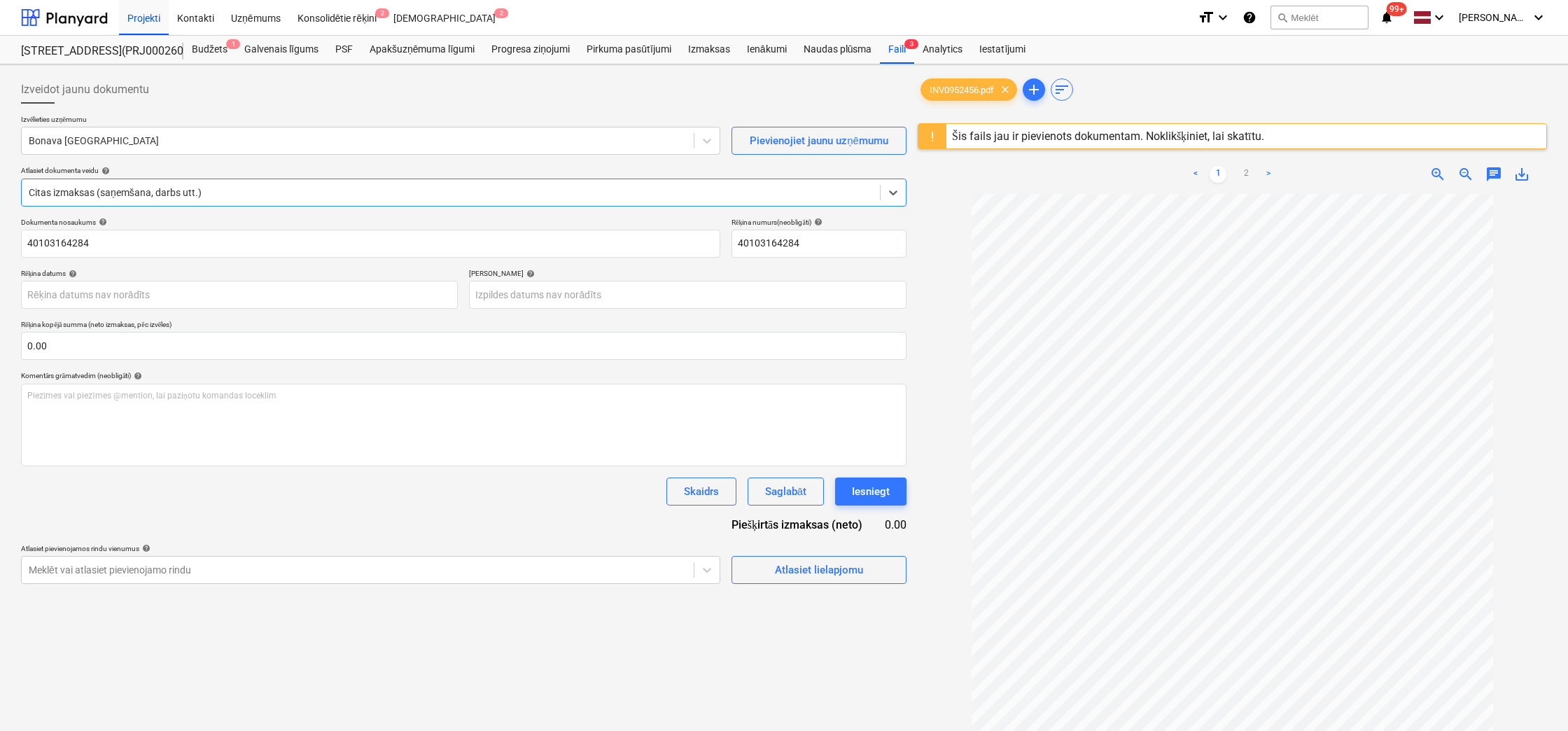
click at [1099, 136] on div "Šis fails jau ir pievienots dokumentam. Noklikšķiniet, lai skatītu." at bounding box center [1108, 137] width 313 height 13
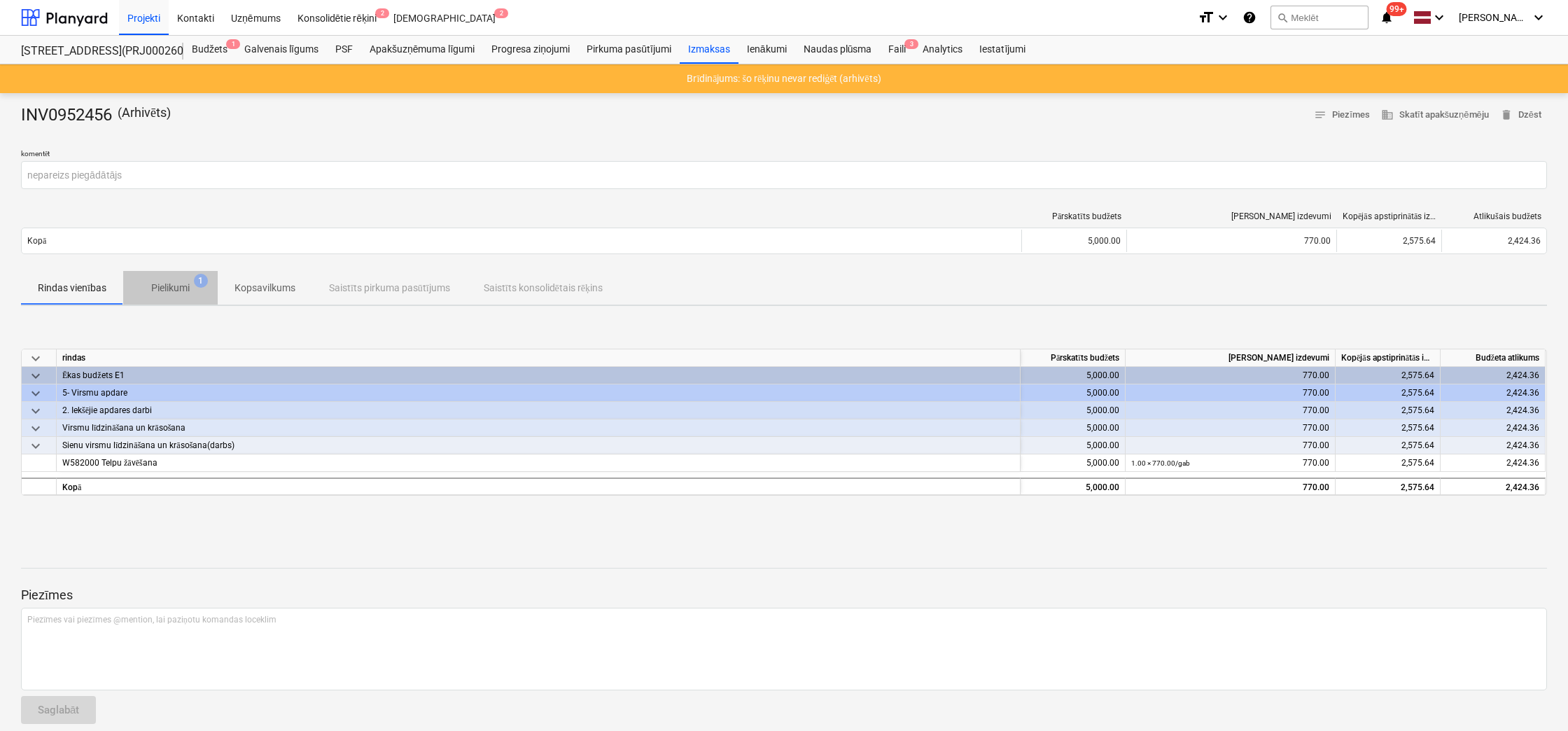
click at [173, 289] on p "Pielikumi" at bounding box center [170, 288] width 39 height 15
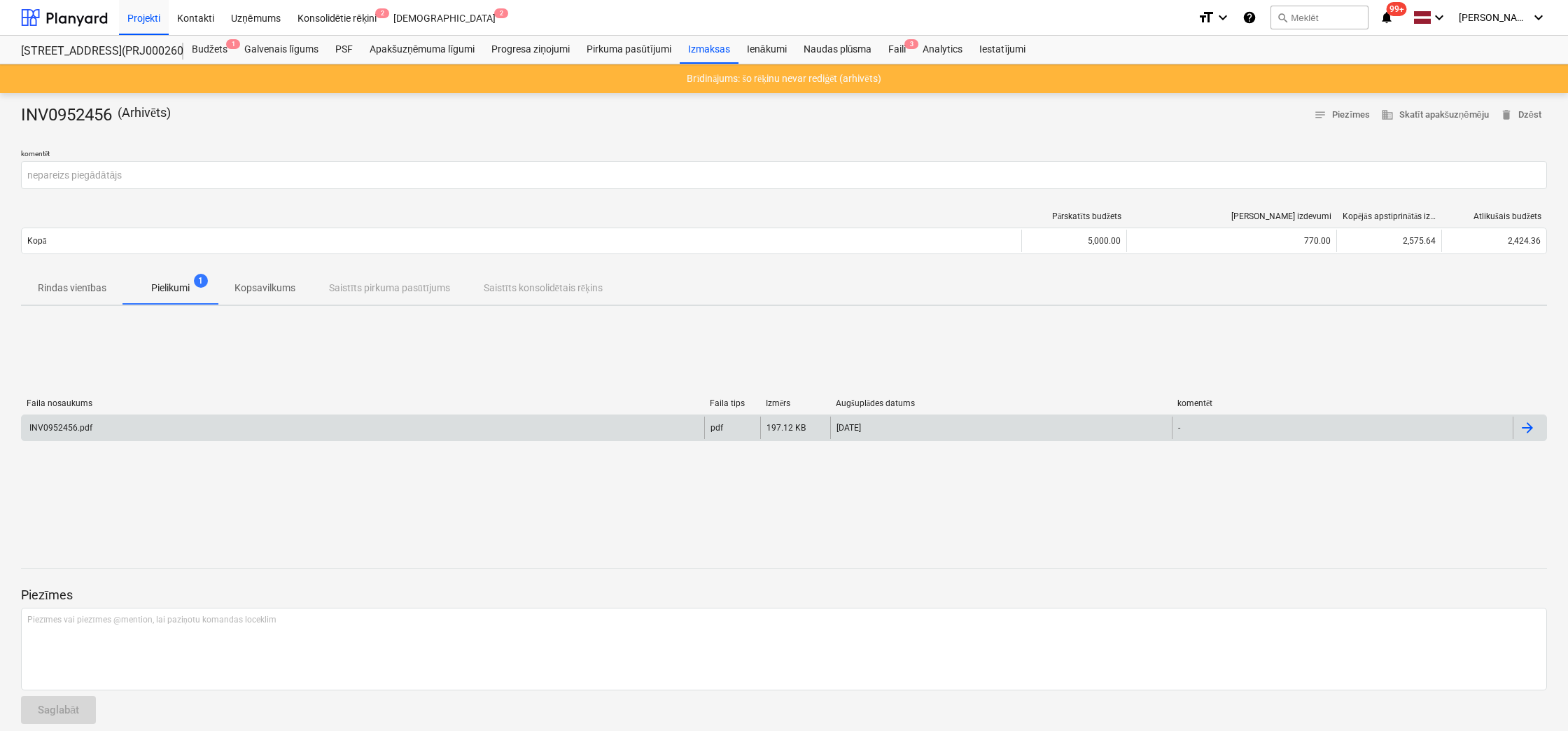
click at [76, 429] on div "INV0952456.pdf" at bounding box center [59, 428] width 65 height 9
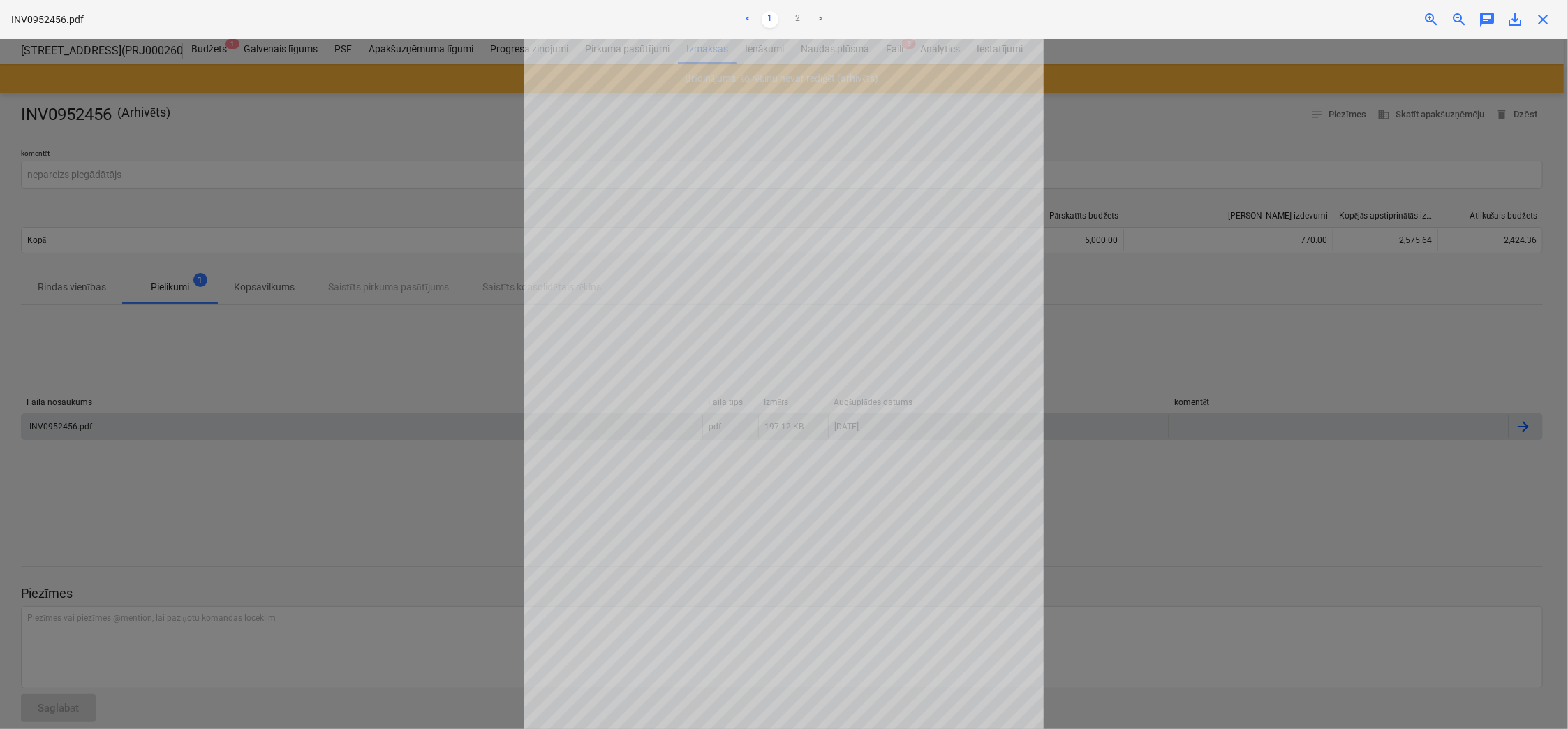
click at [1547, 16] on span "close" at bounding box center [1543, 20] width 17 height 17
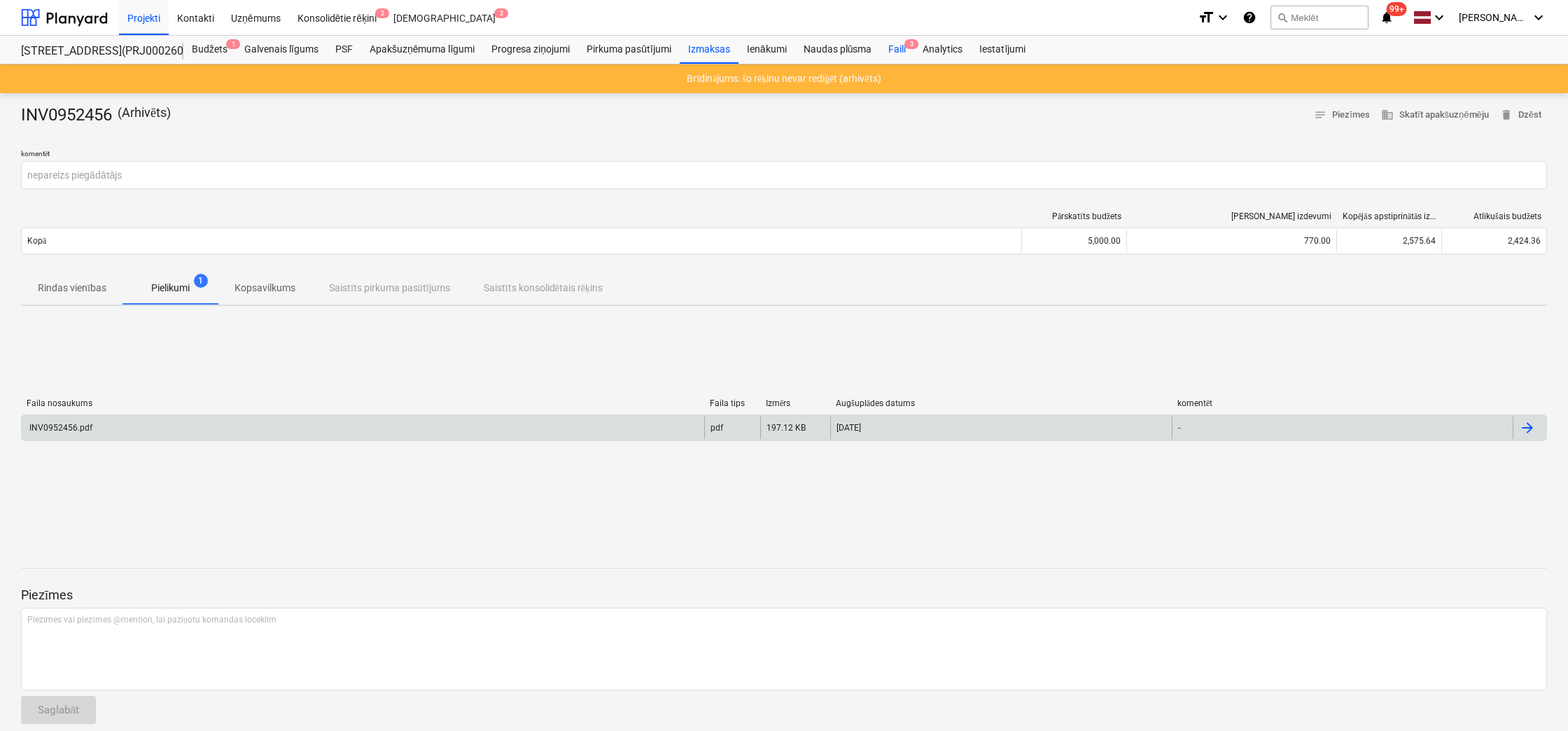
click at [904, 45] on span "3" at bounding box center [911, 44] width 14 height 9
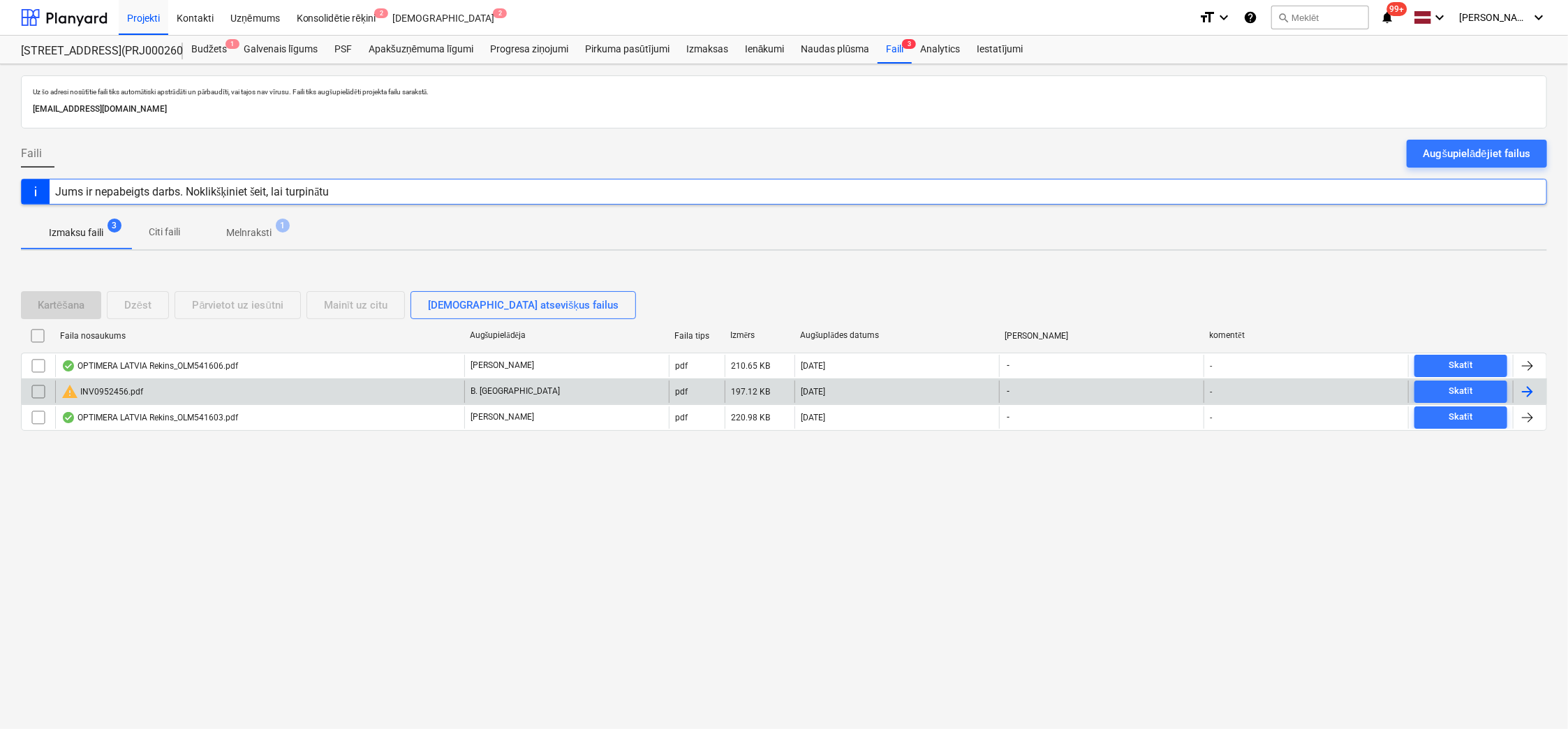
click at [118, 396] on div "warning INV0952456.pdf" at bounding box center [101, 392] width 82 height 17
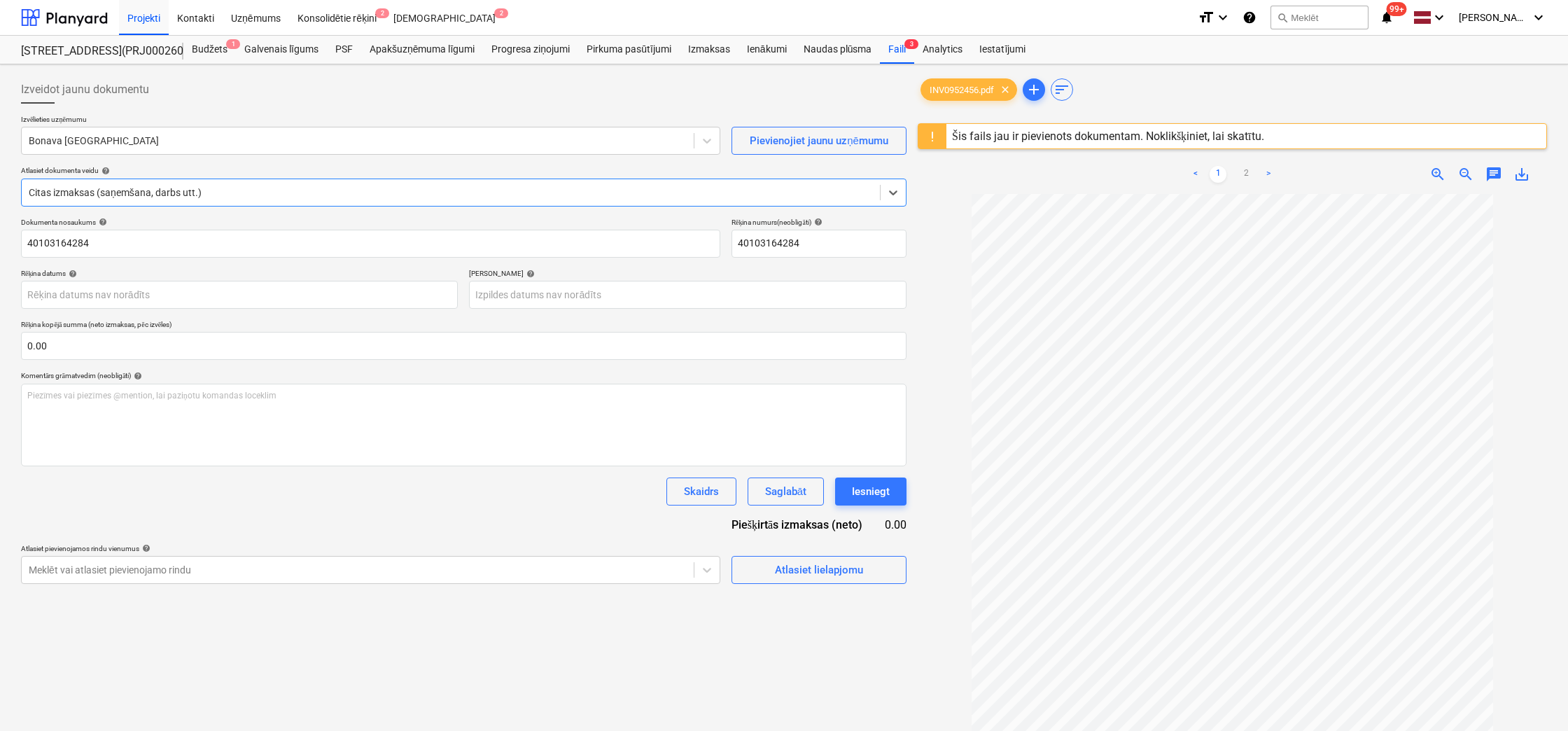
click at [1003, 135] on div "Šis fails jau ir pievienots dokumentam. Noklikšķiniet, lai skatītu." at bounding box center [1108, 137] width 313 height 13
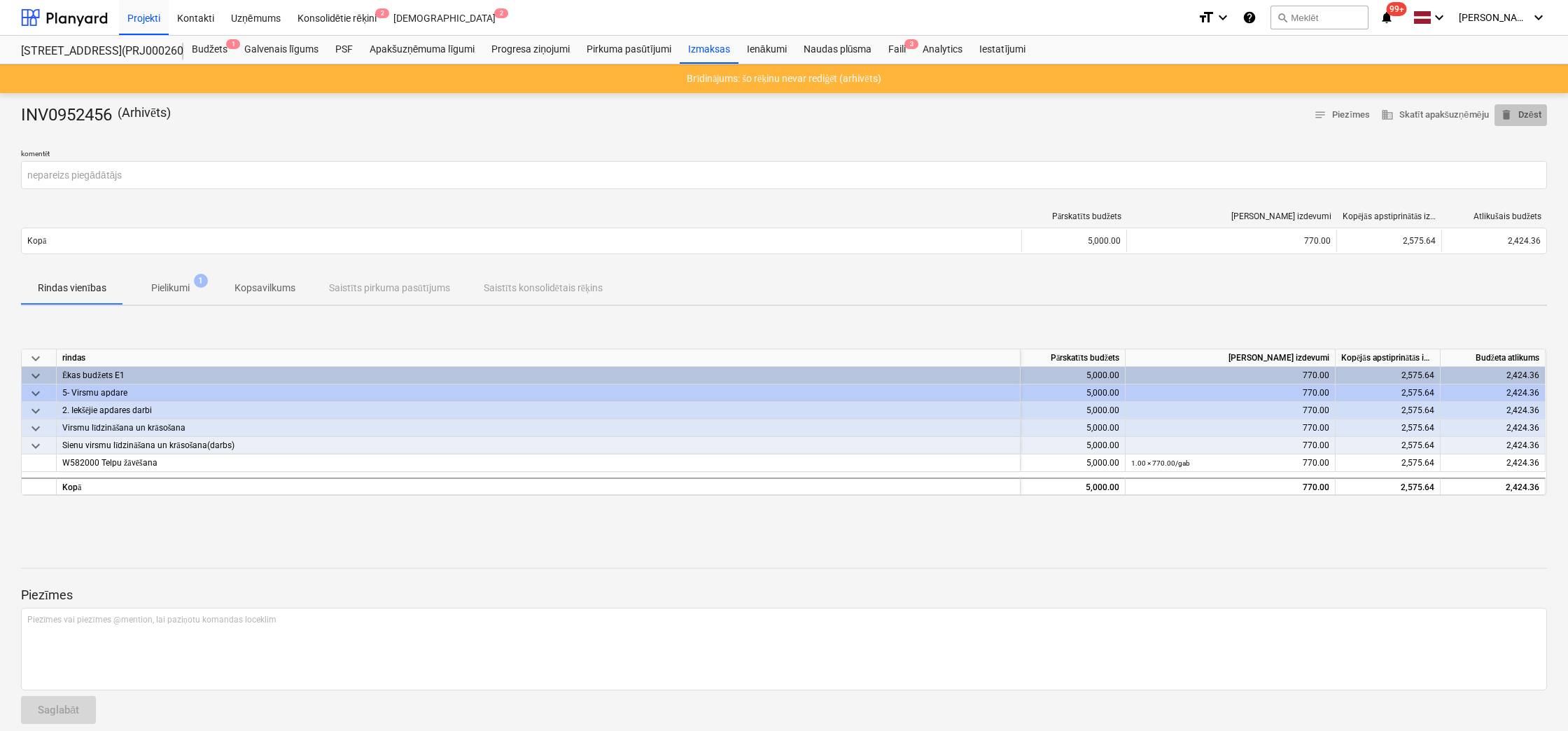
click at [1541, 114] on span "delete Dzēst" at bounding box center [1521, 115] width 41 height 16
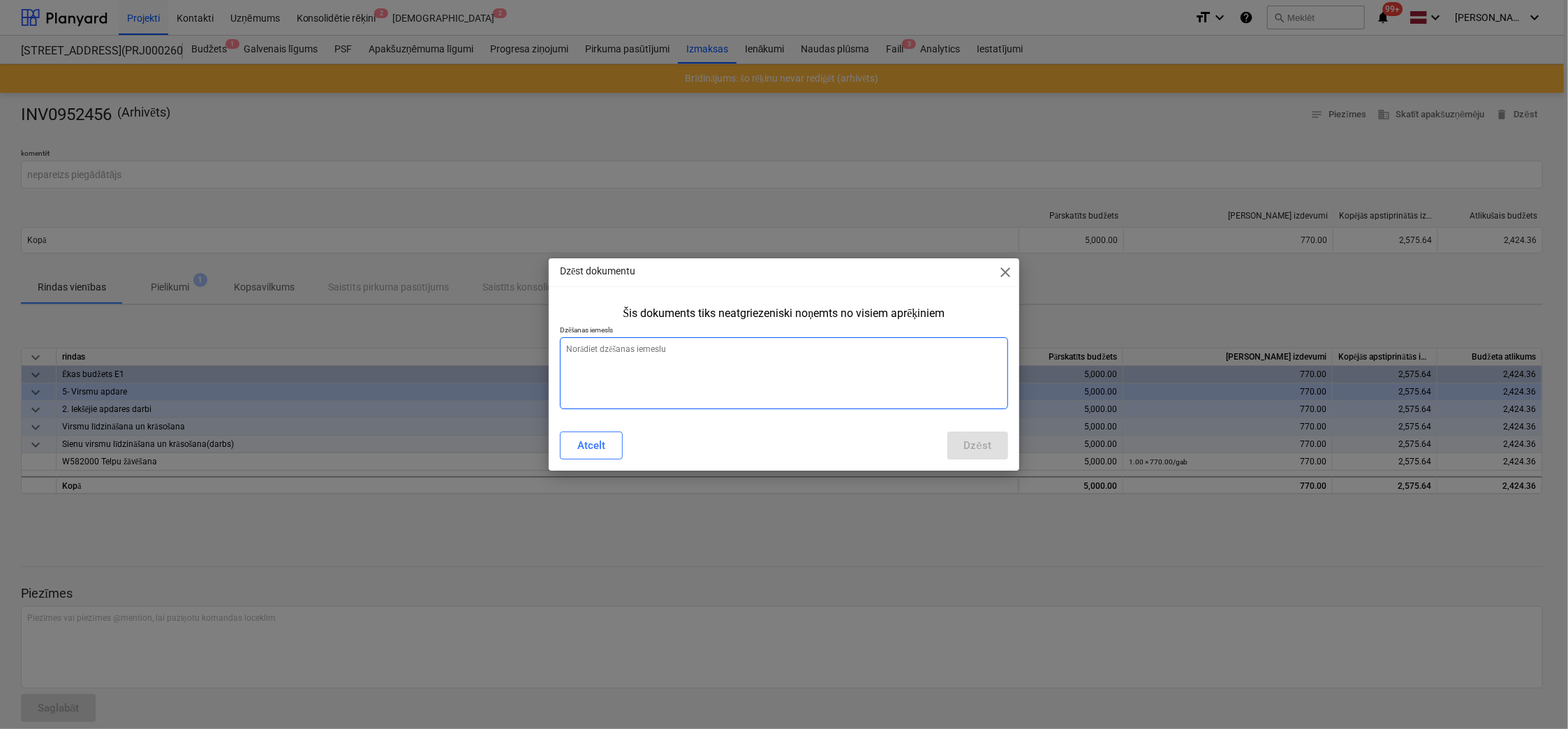
click at [688, 355] on textarea at bounding box center [783, 373] width 448 height 72
type textarea "x"
type textarea "D"
type textarea "x"
type textarea "Di"
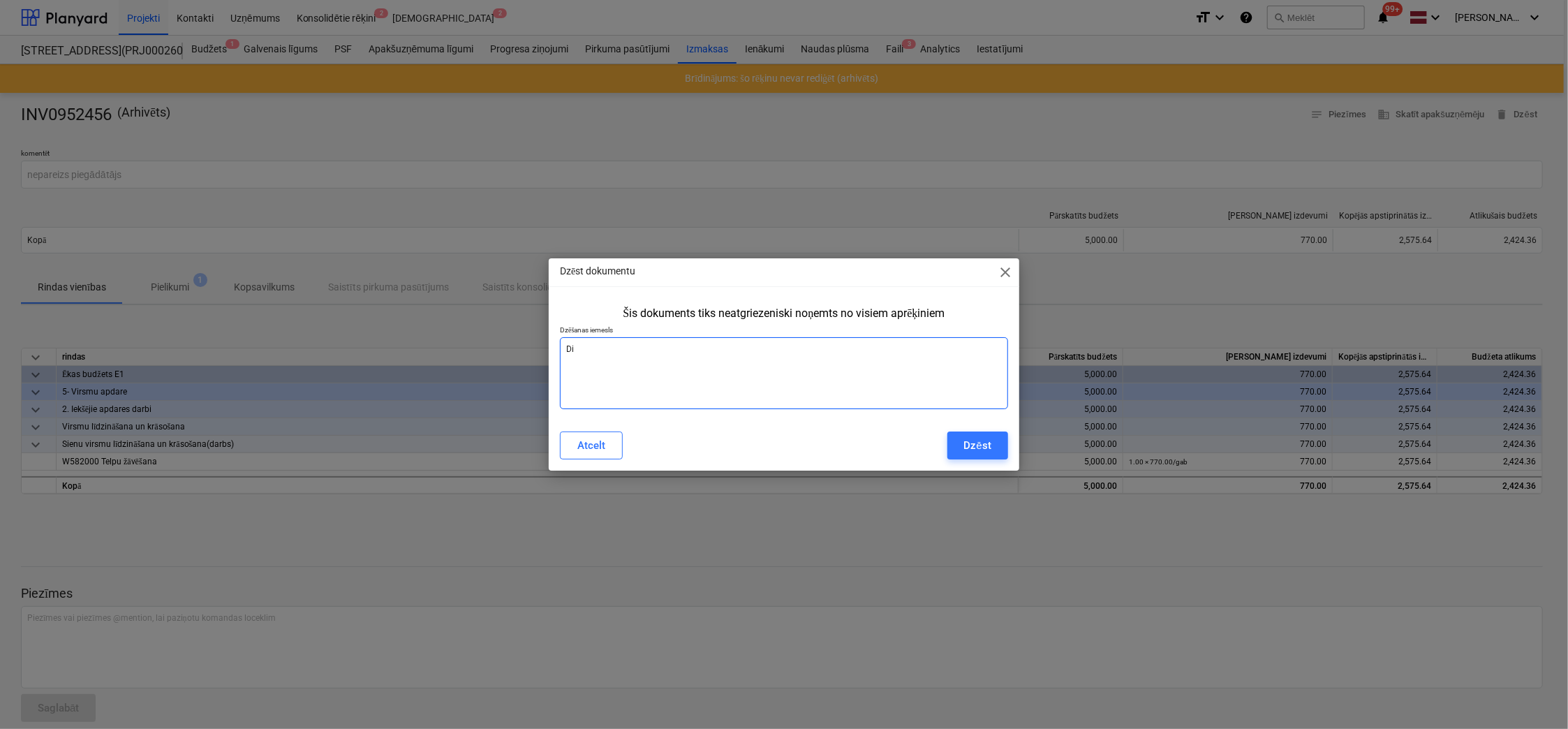
type textarea "x"
type textarea "D"
type textarea "x"
type textarea "Du"
type textarea "x"
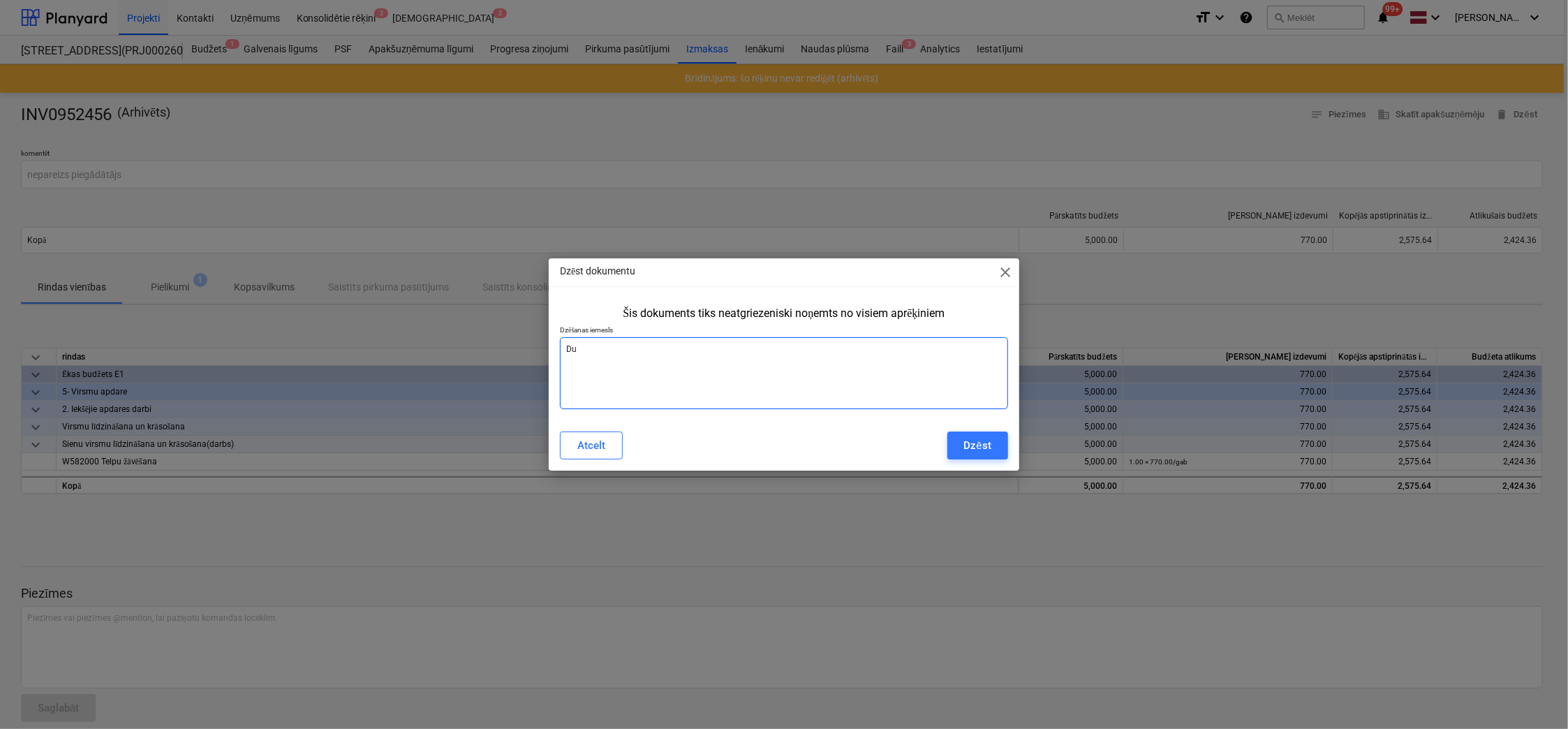
type textarea "Dub"
type textarea "x"
type textarea "Dubl"
type textarea "x"
type textarea "Dublē"
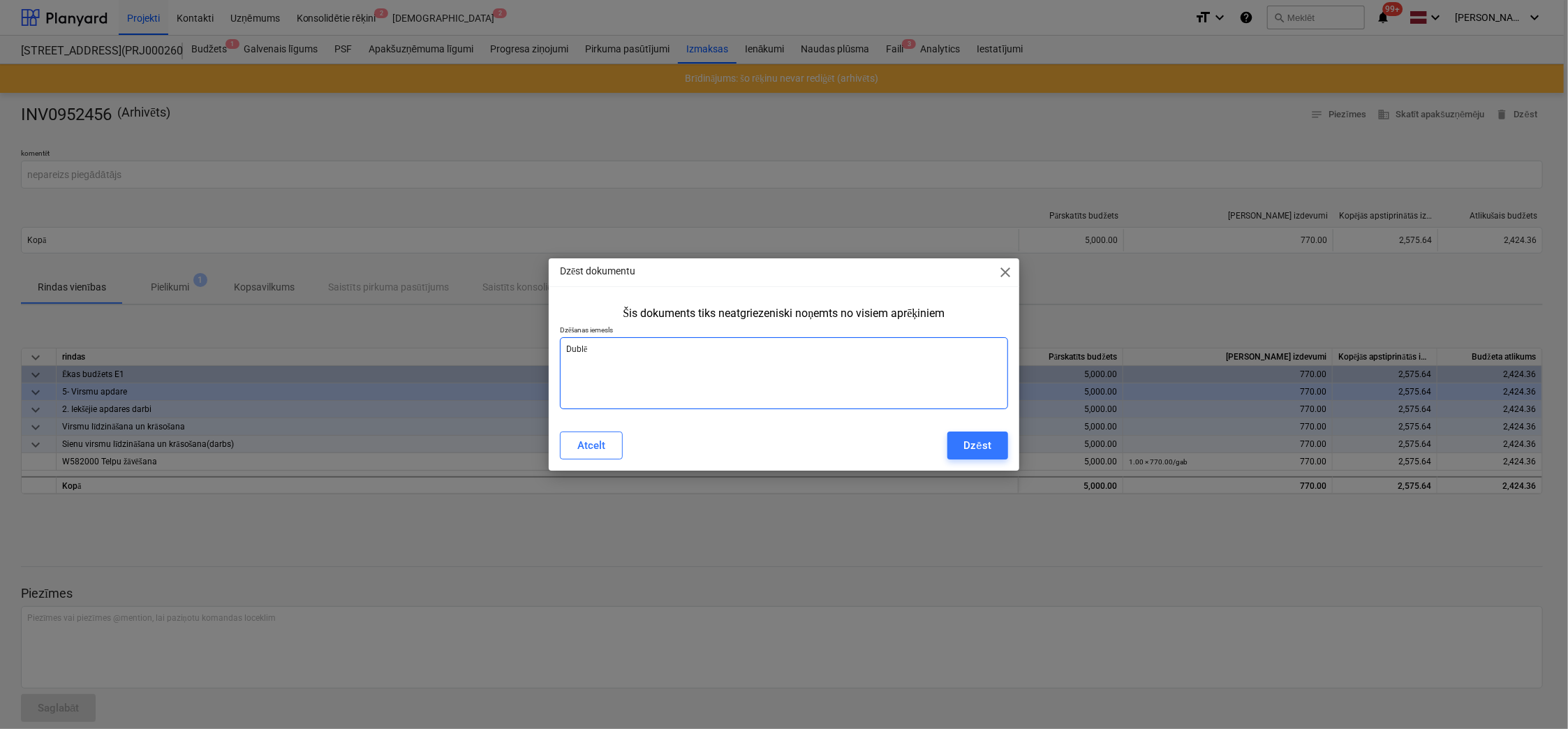
type textarea "x"
type textarea "Dublēj"
type textarea "x"
type textarea "Dublēja"
type textarea "x"
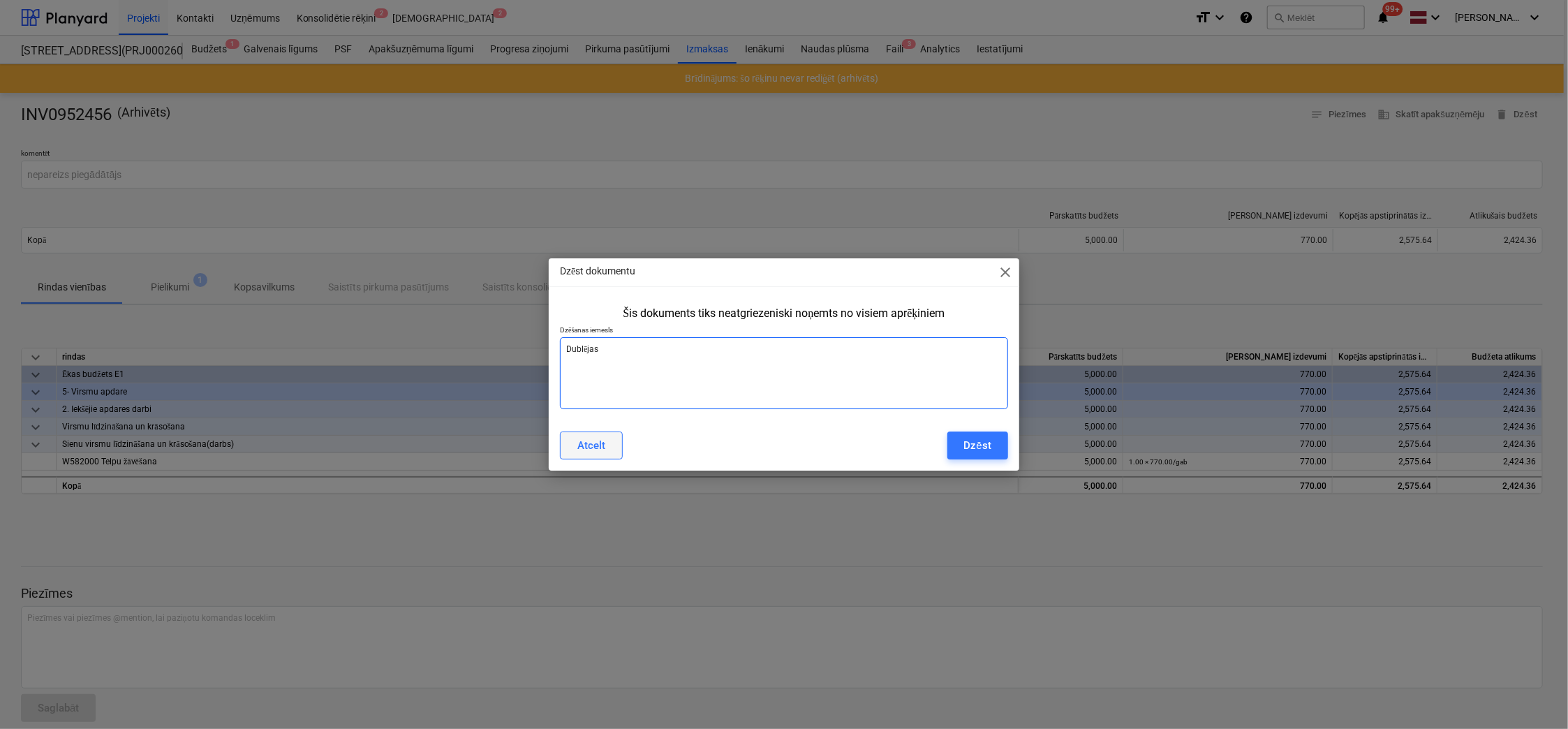
type textarea "Dublējas"
click at [598, 447] on div "Atcelt" at bounding box center [592, 445] width 28 height 18
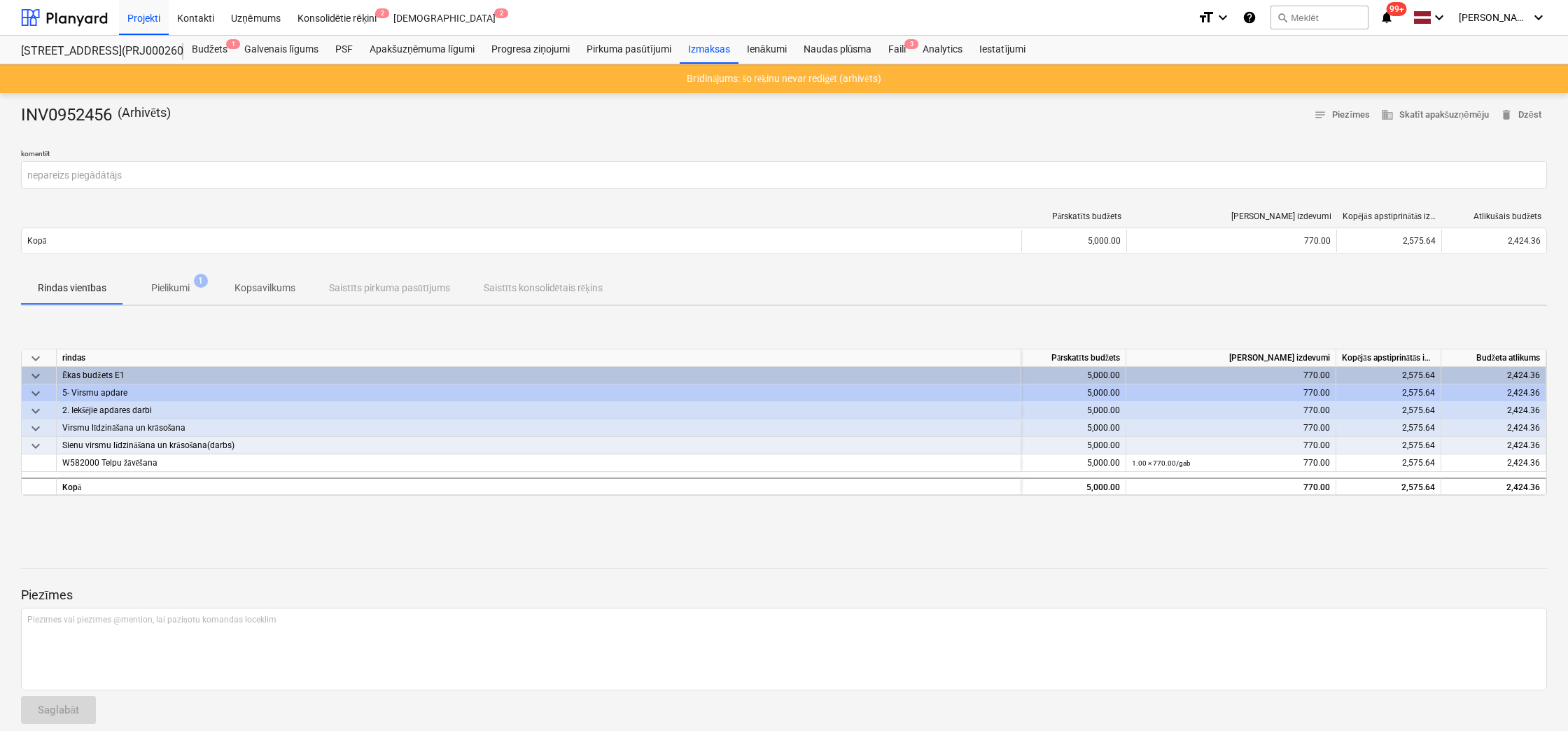
click at [165, 291] on p "Pielikumi" at bounding box center [170, 288] width 39 height 15
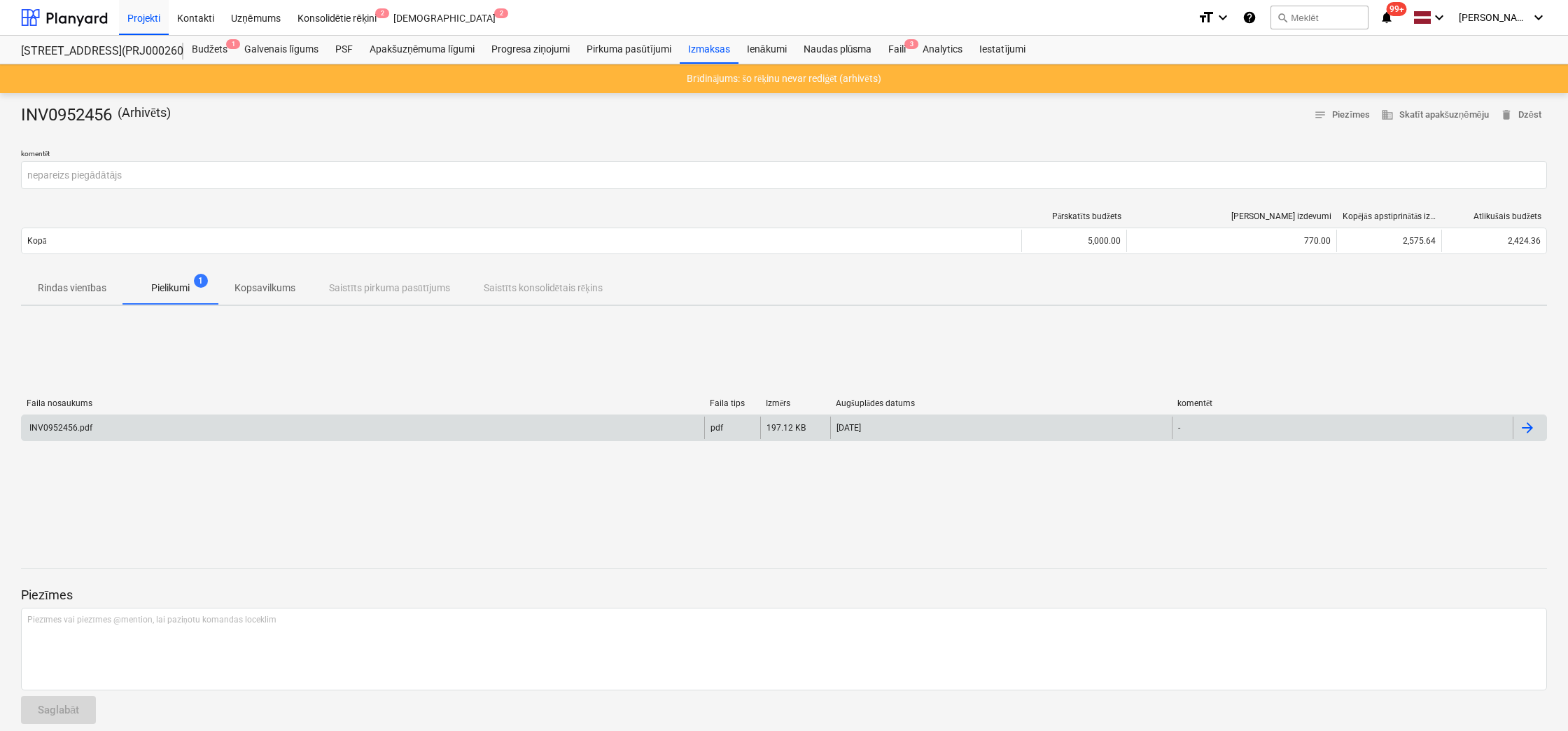
click at [60, 429] on div "INV0952456.pdf" at bounding box center [59, 428] width 65 height 9
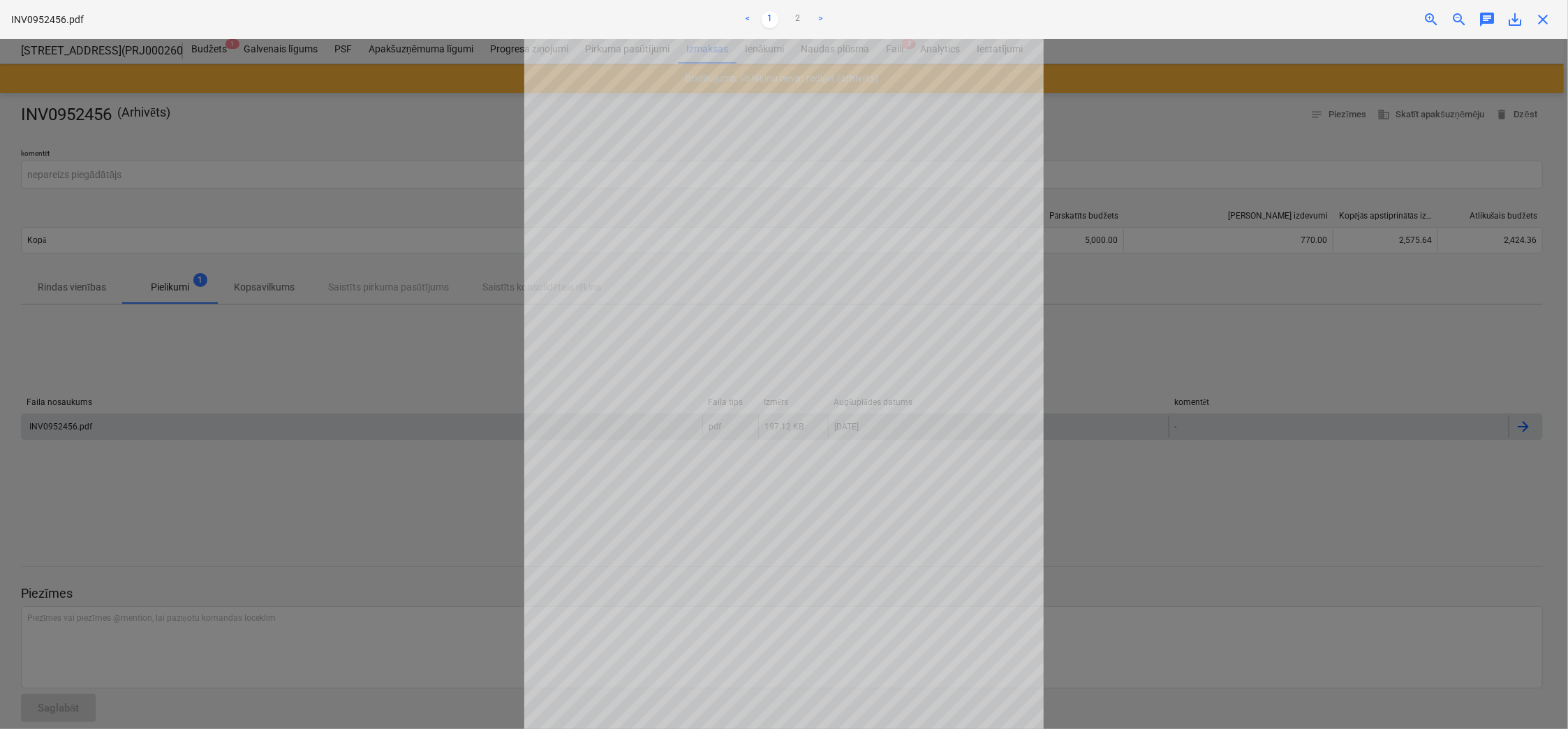
drag, startPoint x: 1498, startPoint y: 70, endPoint x: 1543, endPoint y: 15, distance: 71.1
click at [1543, 15] on span "close" at bounding box center [1543, 20] width 17 height 17
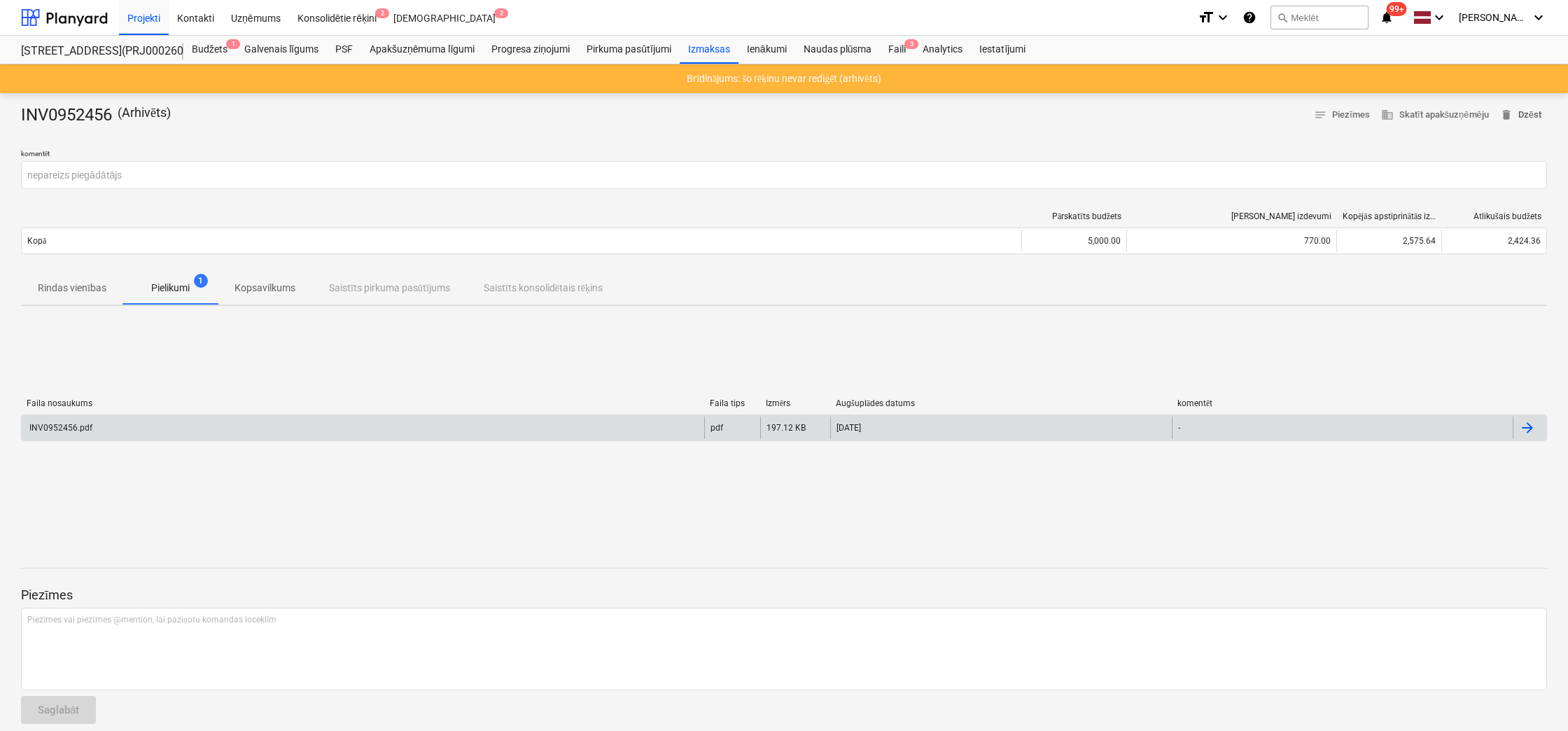
click at [1528, 111] on span "delete Dzēst" at bounding box center [1521, 115] width 41 height 16
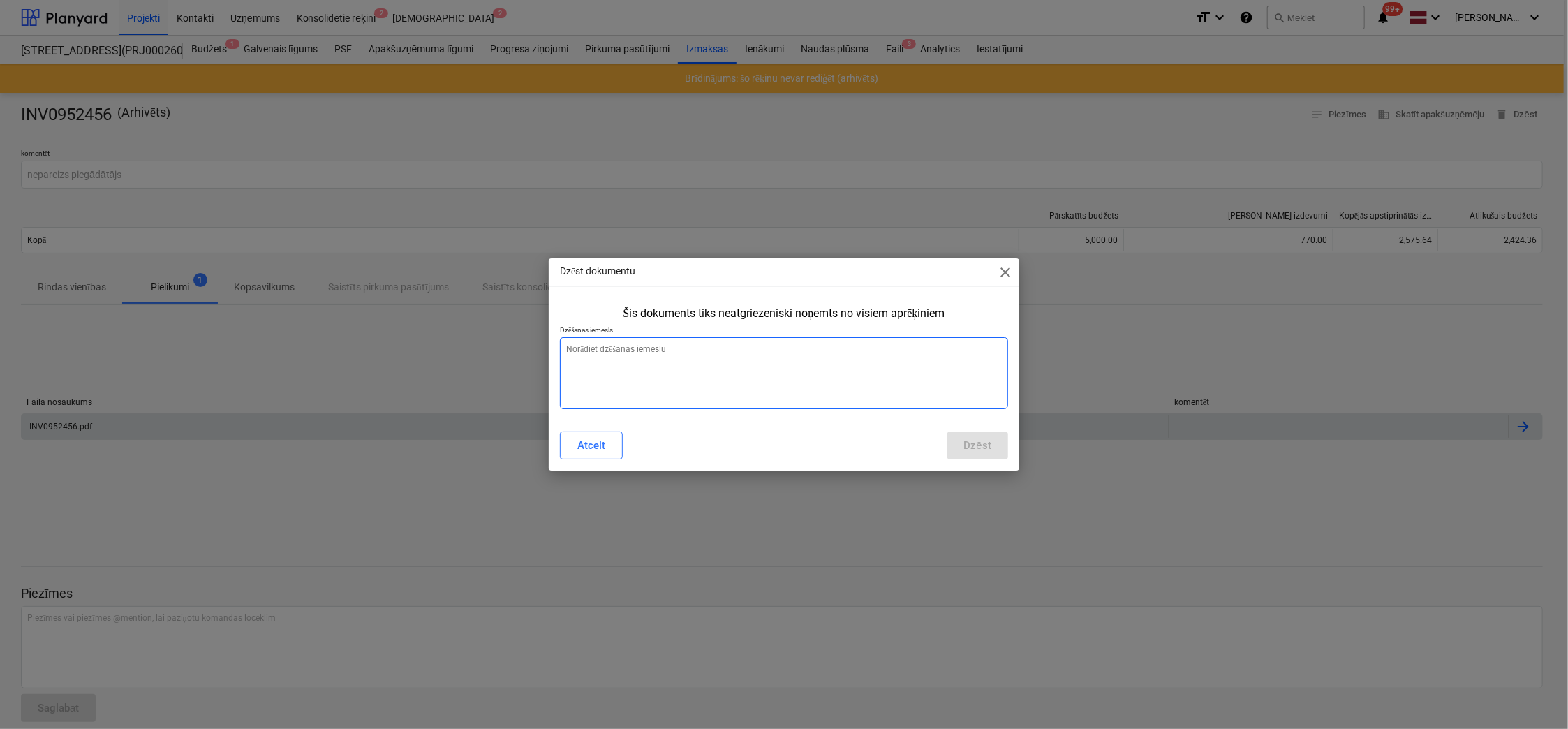
click at [779, 349] on textarea at bounding box center [783, 373] width 448 height 72
type textarea "x"
type textarea "d"
type textarea "x"
type textarea "du"
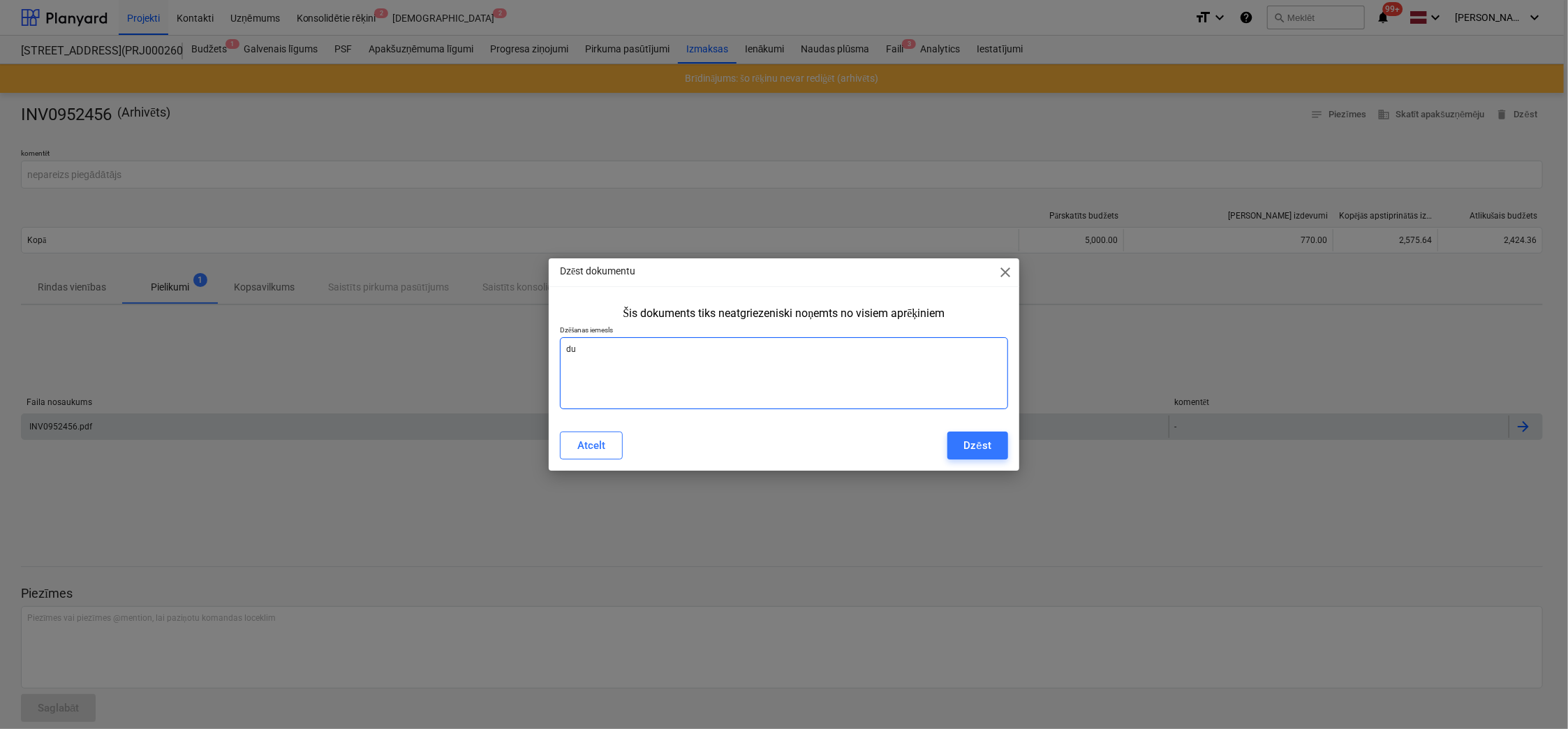
type textarea "x"
type textarea "dub"
type textarea "x"
type textarea "dubl"
type textarea "x"
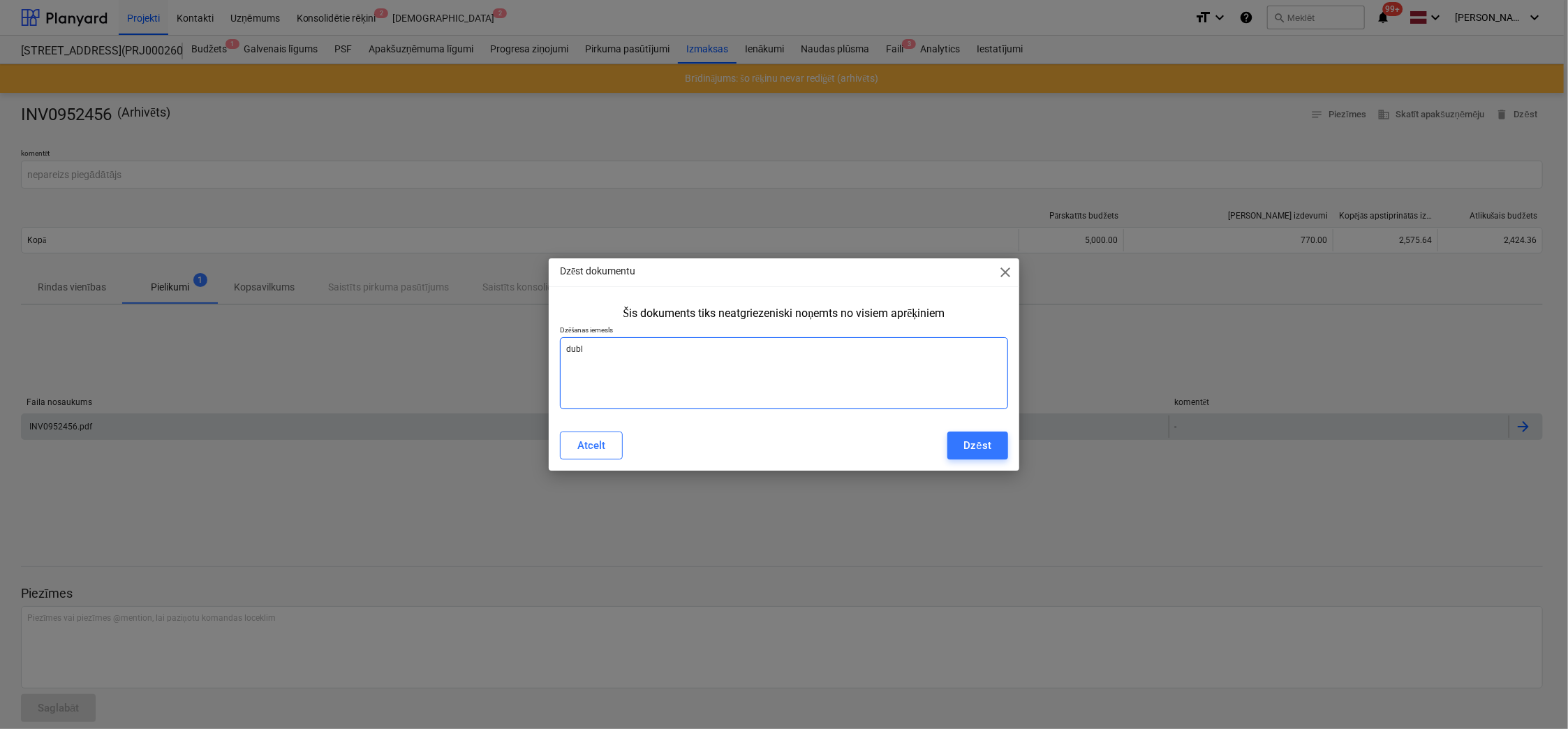
type textarea "dublē"
type textarea "x"
type textarea "dublēj"
type textarea "x"
type textarea "dublēja"
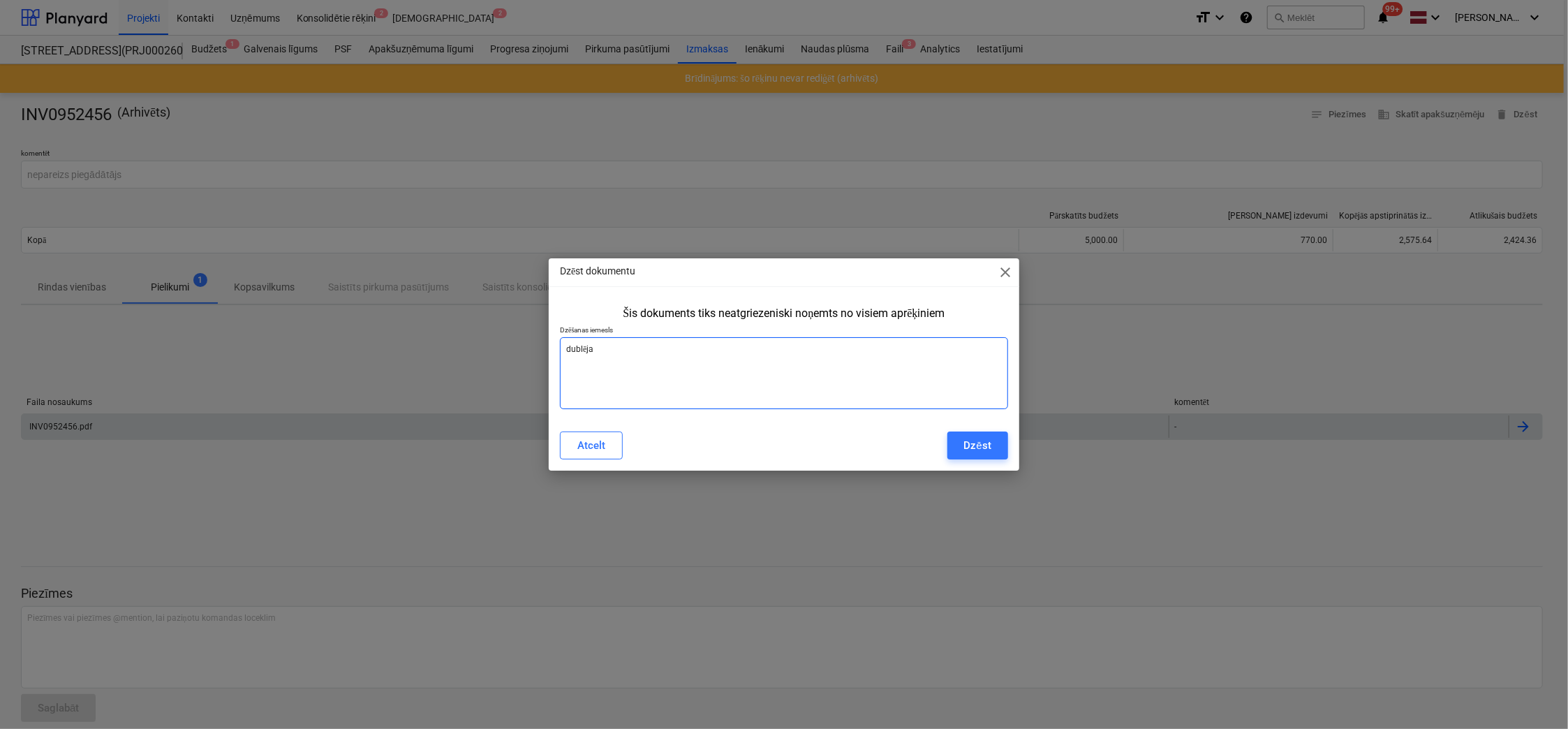
type textarea "x"
type textarea "dublējas"
click at [983, 446] on div "Dzēst" at bounding box center [977, 445] width 27 height 18
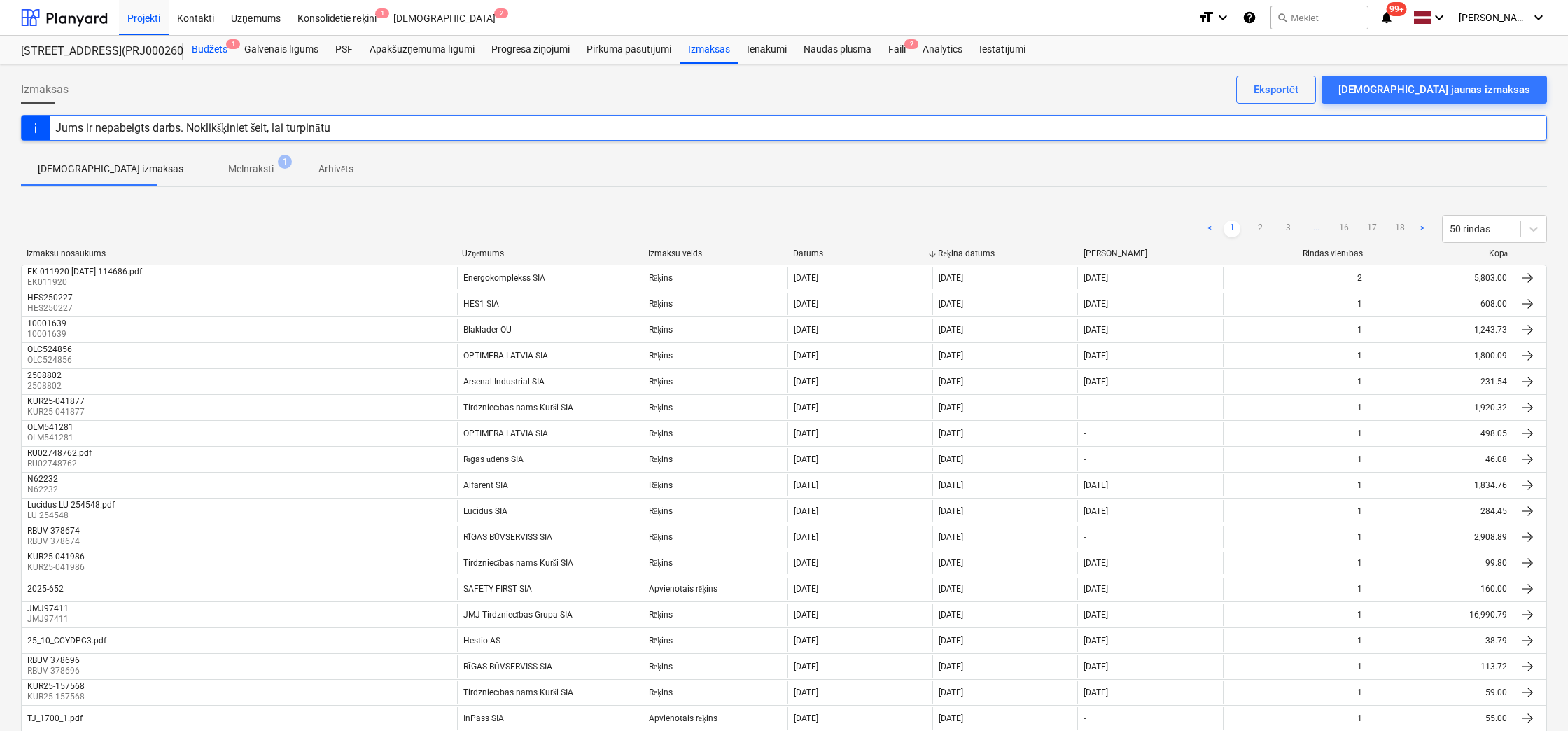
click at [208, 49] on div "Budžets 1" at bounding box center [210, 50] width 53 height 28
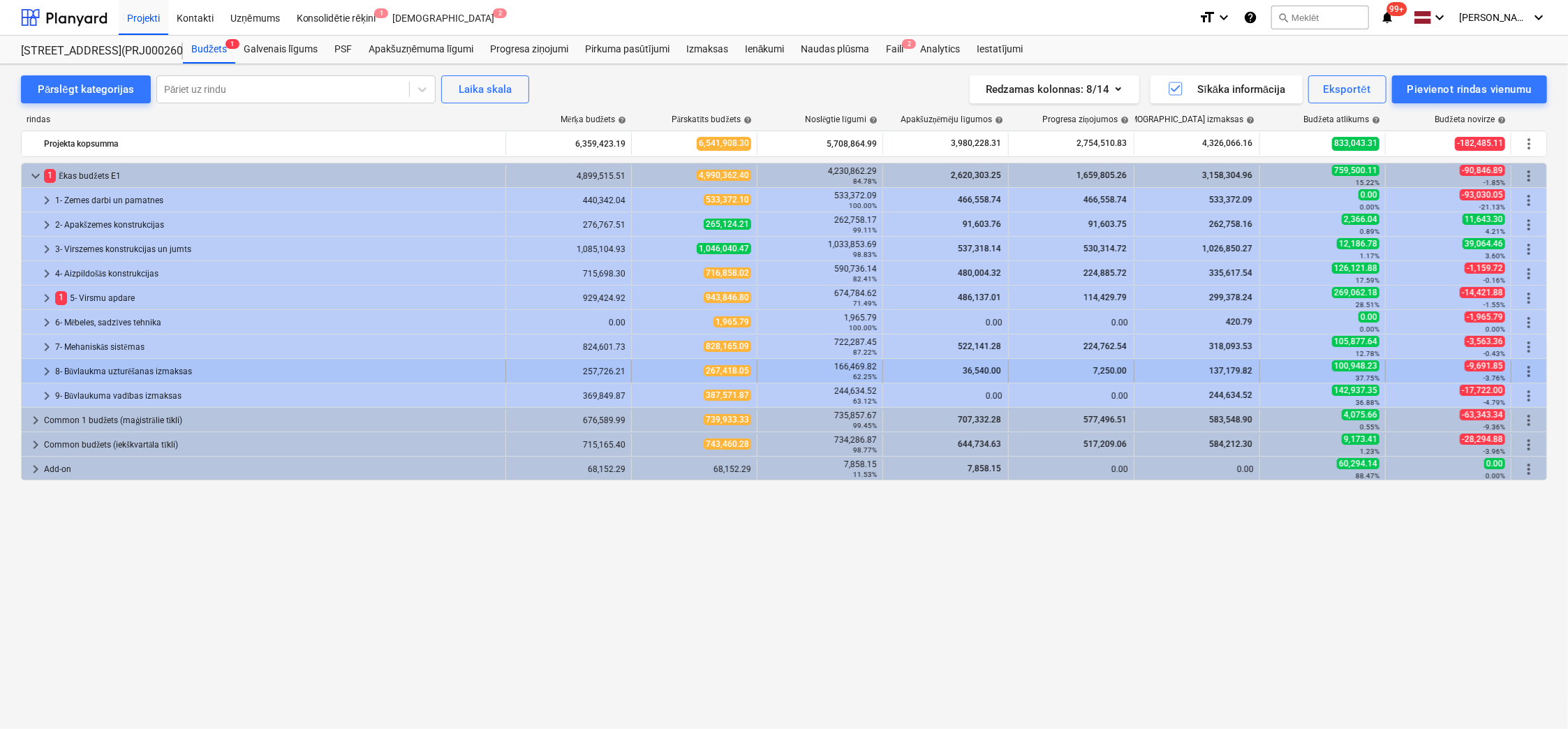
click at [42, 372] on span "keyboard_arrow_right" at bounding box center [47, 372] width 17 height 17
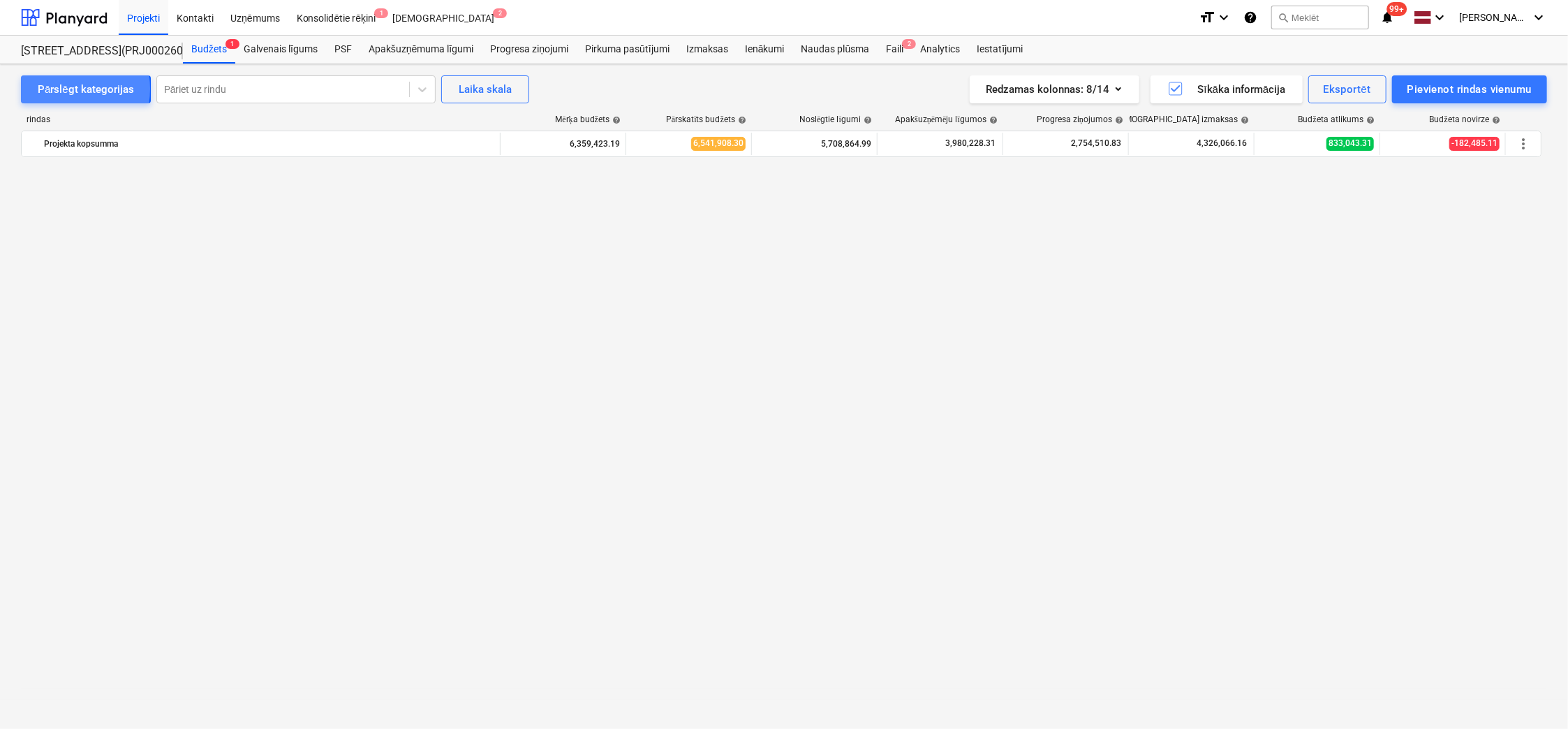
click at [50, 88] on div "Pārslēgt kategorijas" at bounding box center [85, 88] width 97 height 18
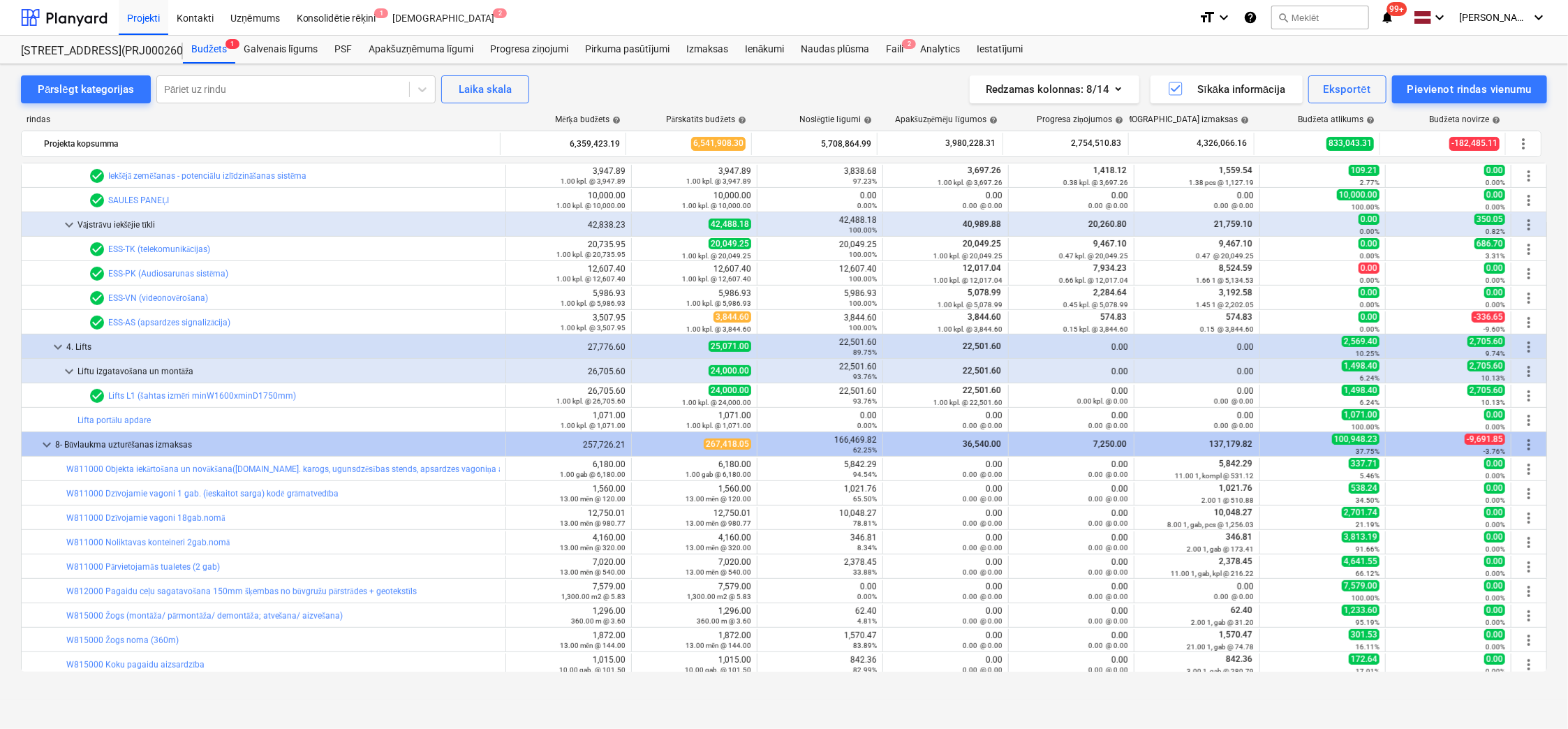
scroll to position [16552, 0]
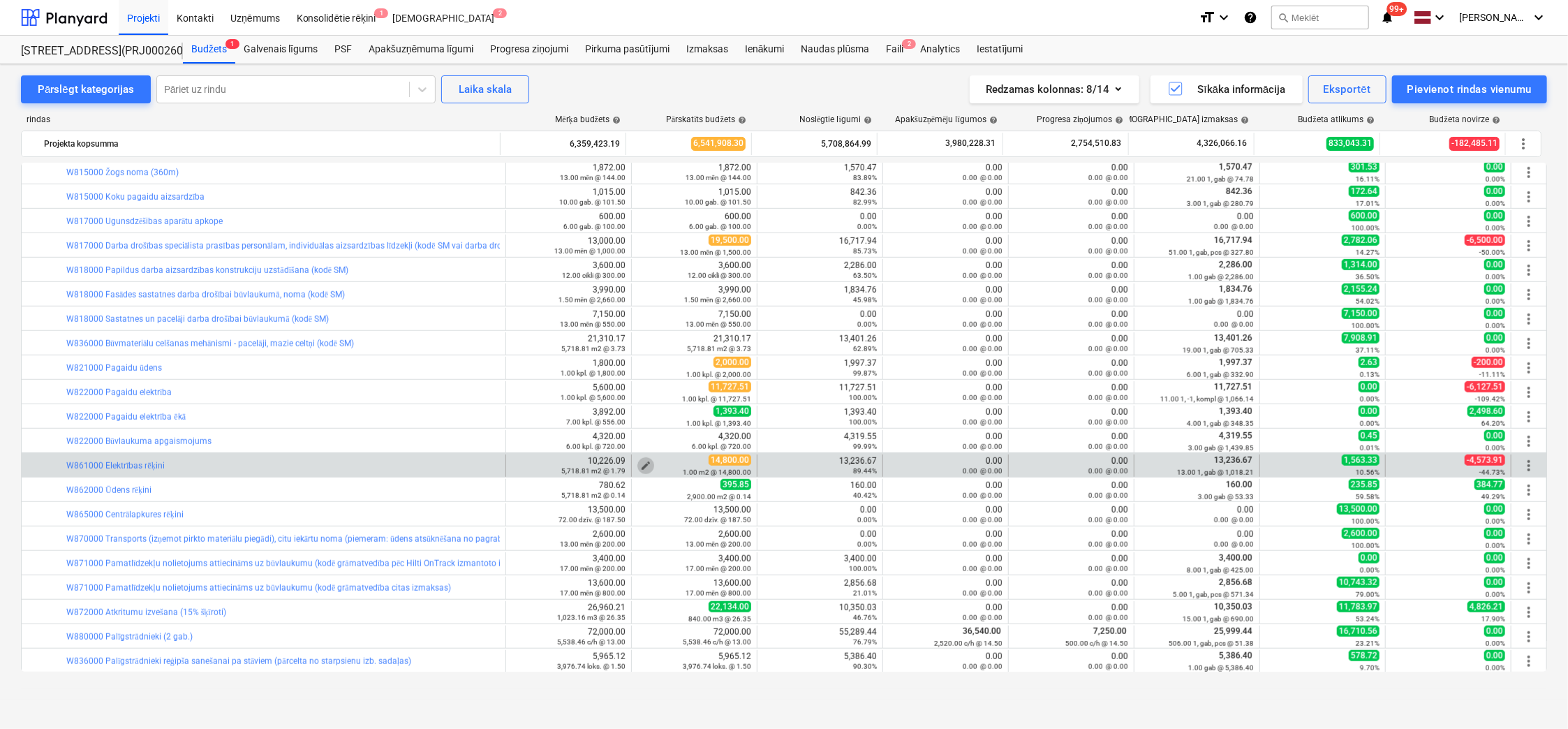
click at [641, 460] on span "edit" at bounding box center [646, 466] width 11 height 11
type textarea "x"
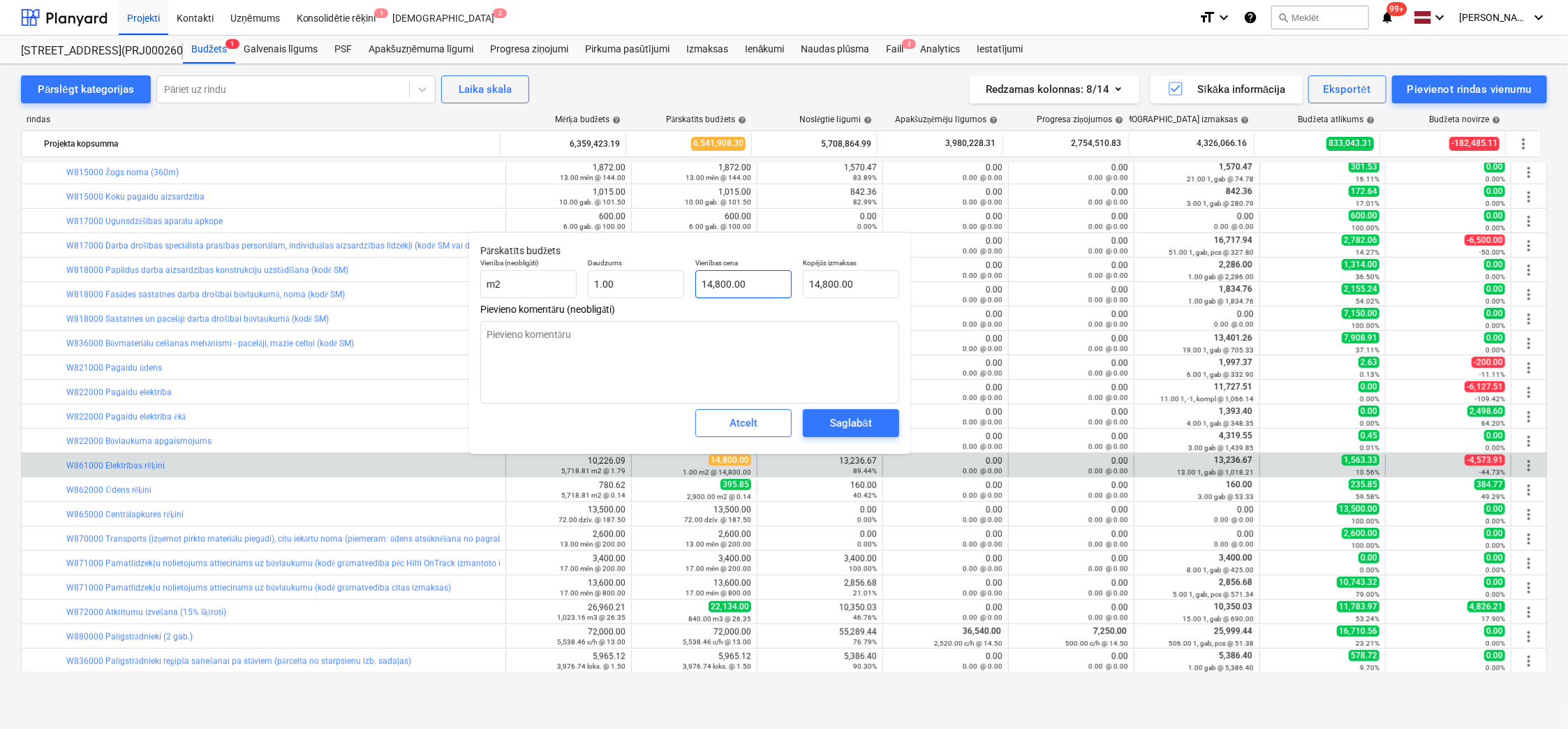
type input "14800"
click at [712, 285] on input "14800" at bounding box center [743, 285] width 97 height 28
type textarea "x"
type input "1800"
type input "1,800.00"
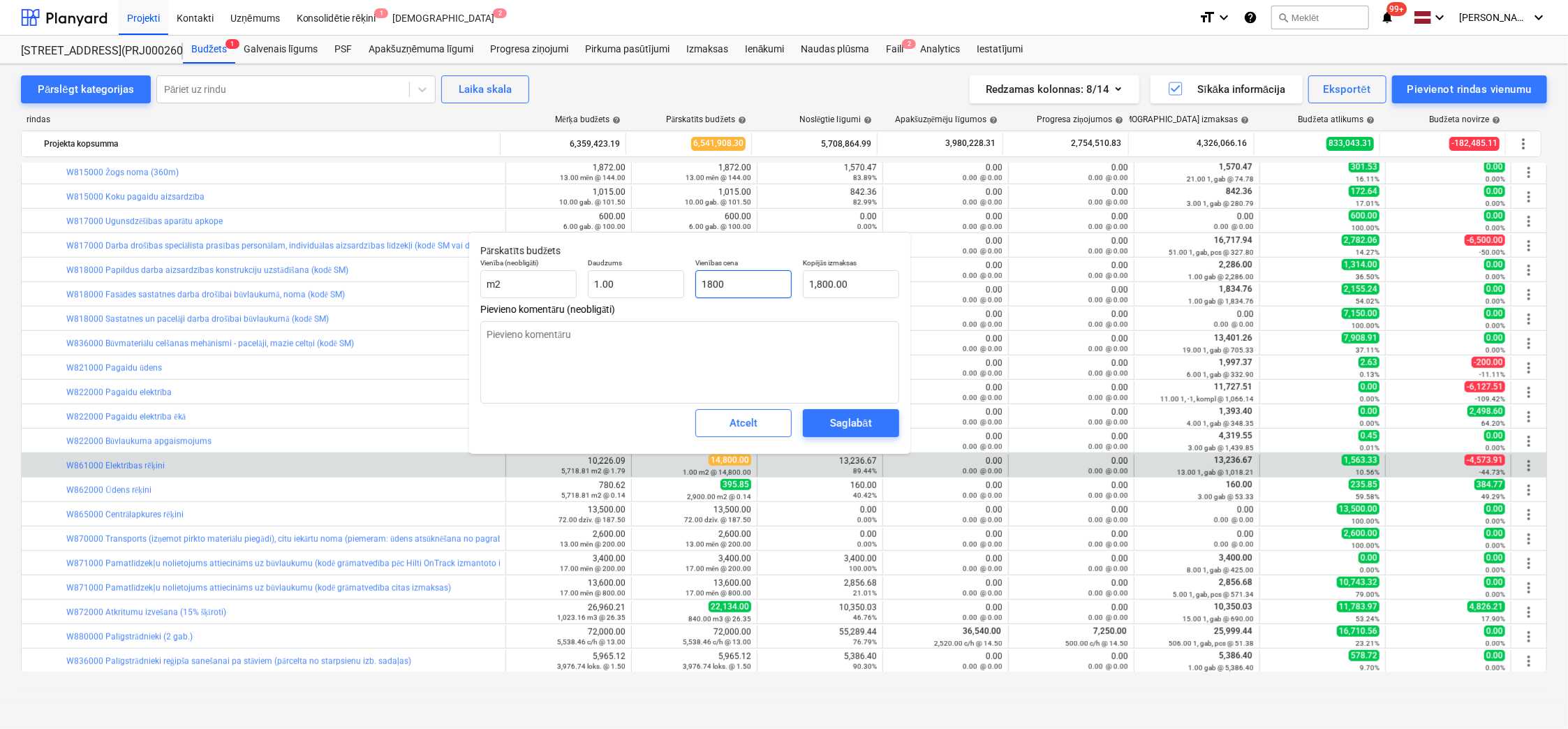
type textarea "x"
type input "16800"
type input "16,800.00"
click at [837, 420] on div "Saglabāt" at bounding box center [851, 423] width 41 height 18
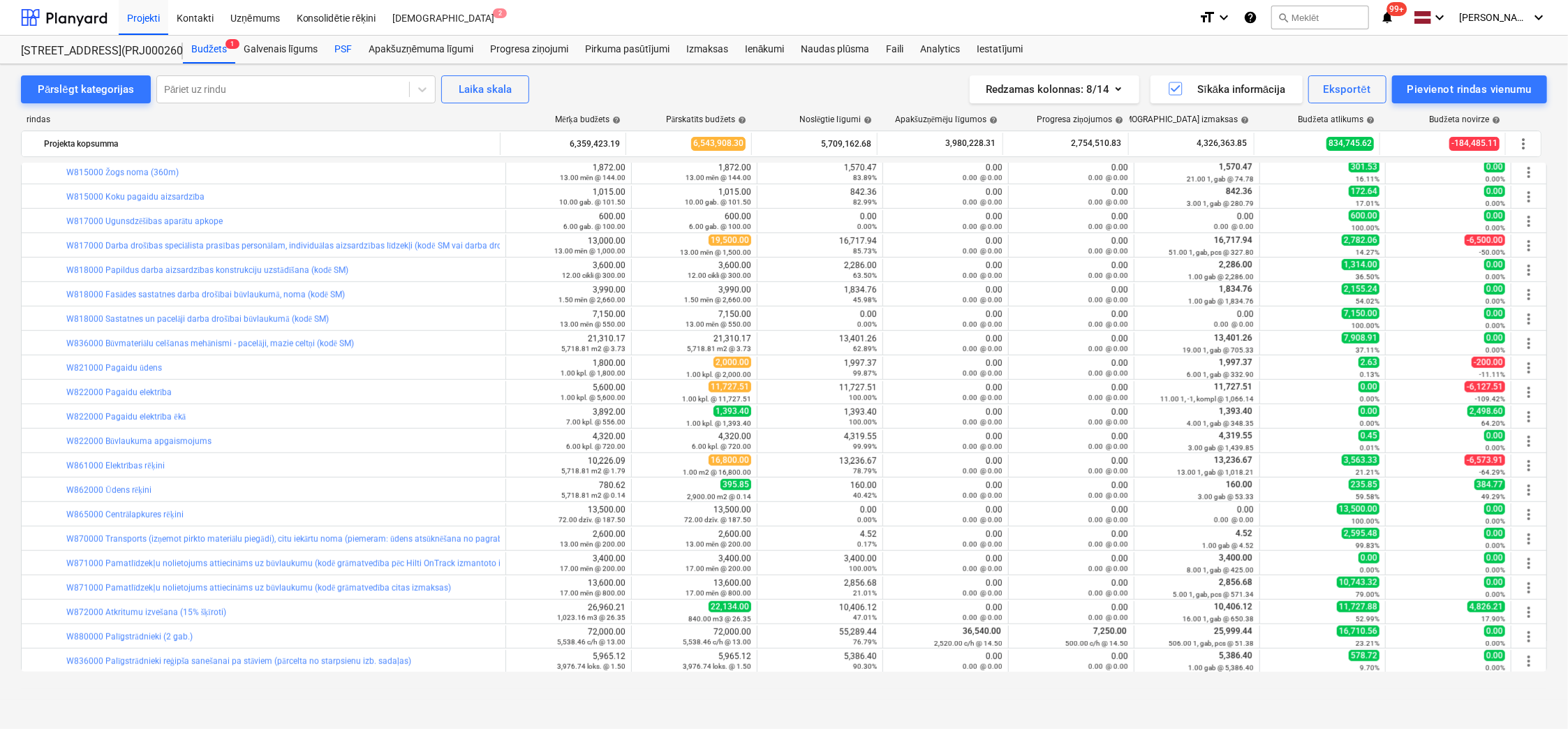
click at [338, 47] on div "PSF" at bounding box center [343, 50] width 34 height 28
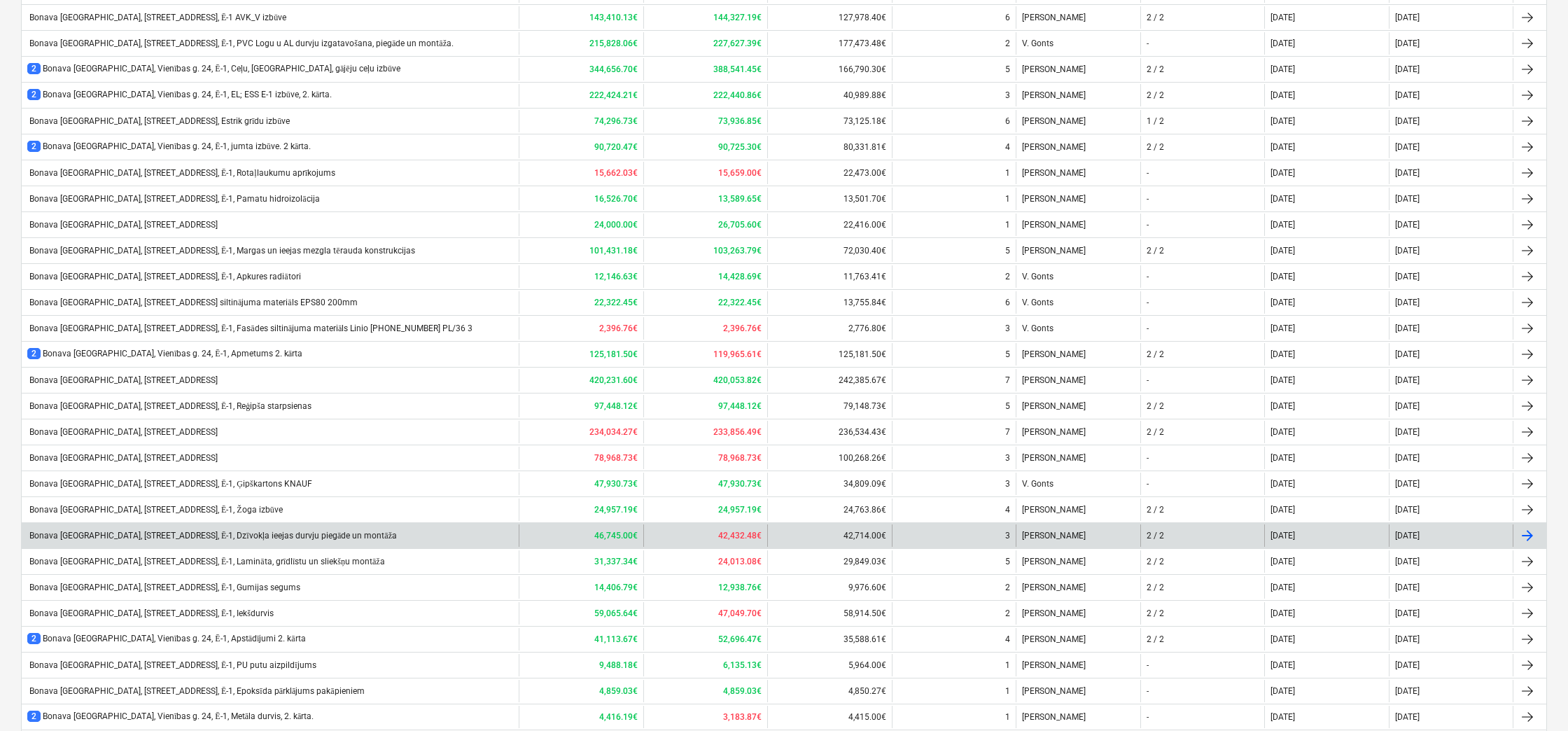
scroll to position [657, 0]
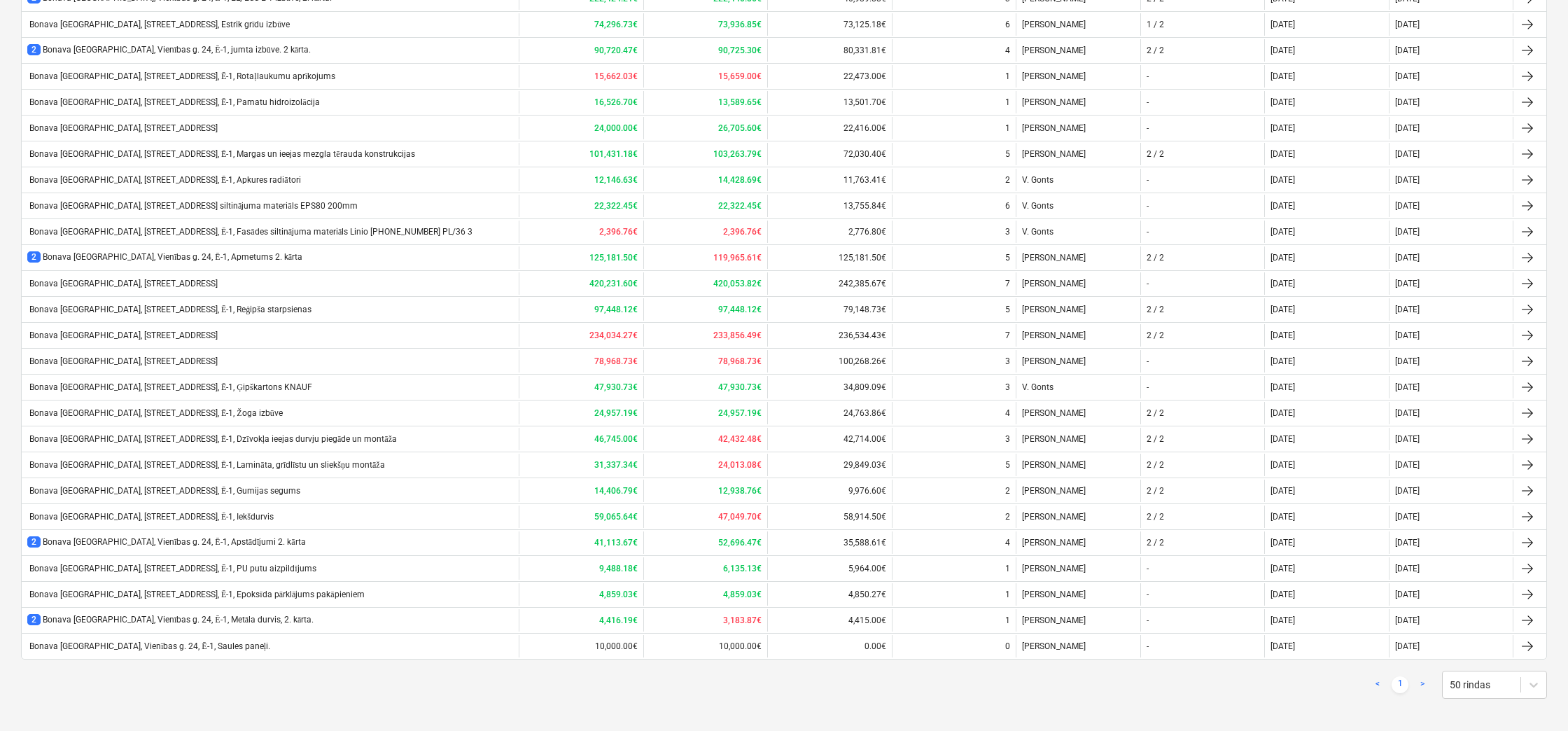
click at [172, 471] on div "Bonava [GEOGRAPHIC_DATA], Vienības g. 24, Ē-1, Saules paneļi." at bounding box center [149, 646] width 243 height 10
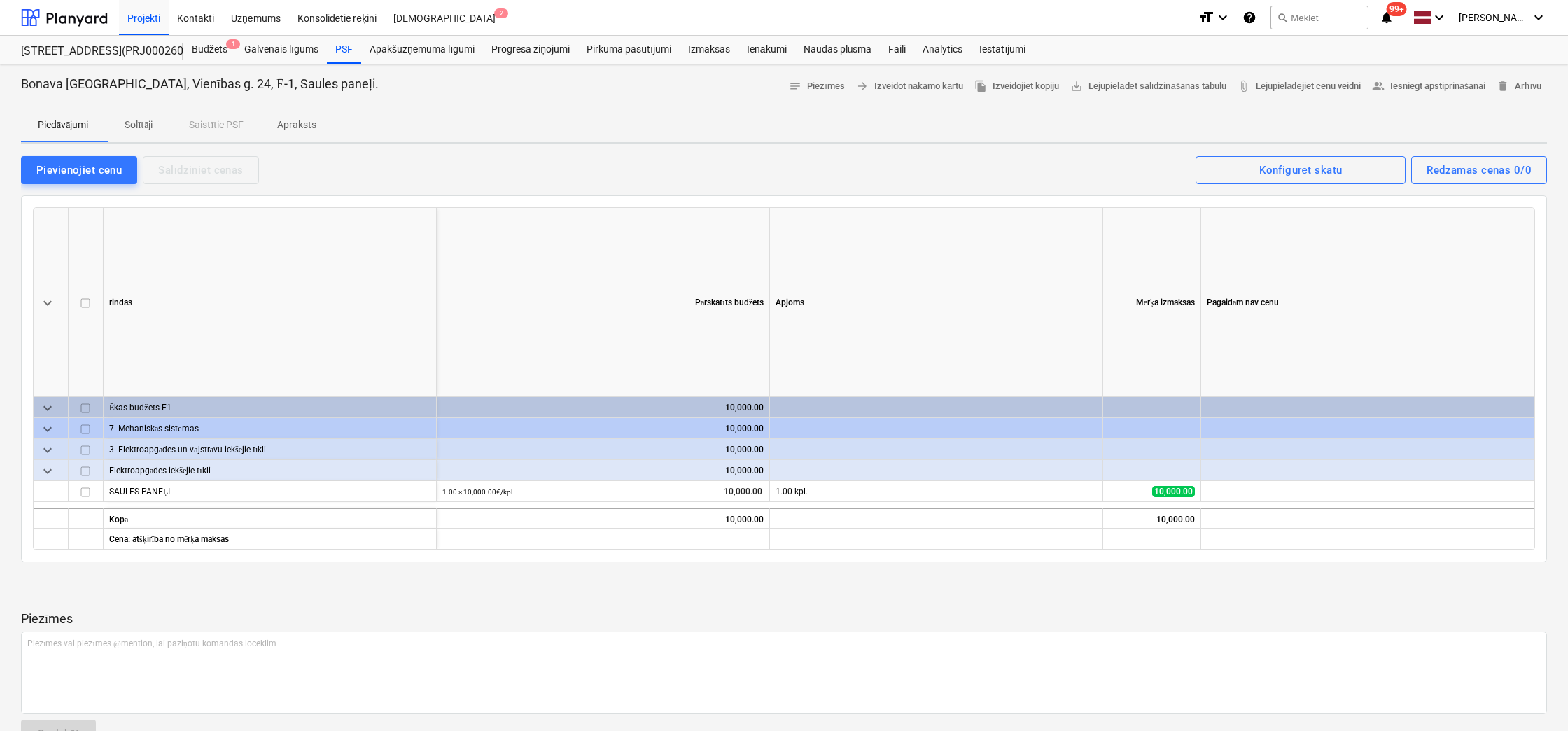
click at [298, 124] on p "Apraksts" at bounding box center [297, 125] width 40 height 15
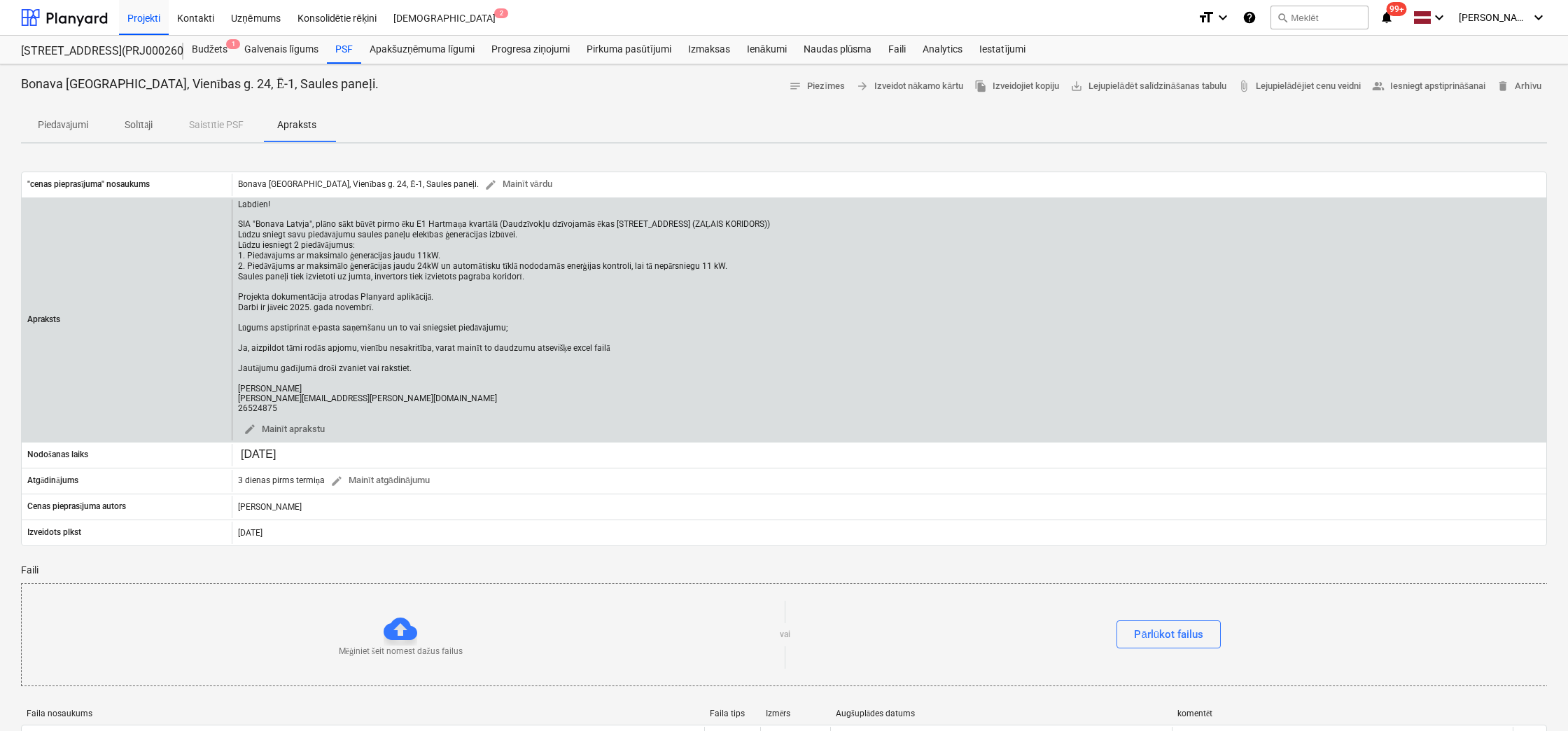
click at [389, 302] on div "Labdien! SIA "Bonava Latvja", plāno sākt būvēt pirmo ēku E1 Hartmaņa kvartālā (…" at bounding box center [504, 306] width 532 height 214
click at [378, 301] on div "Labdien! SIA "Bonava Latvja", plāno sākt būvēt pirmo ēku E1 Hartmaņa kvartālā (…" at bounding box center [504, 306] width 532 height 214
click at [368, 301] on div "Labdien! SIA "Bonava Latvja", plāno sākt būvēt pirmo ēku E1 Hartmaņa kvartālā (…" at bounding box center [504, 306] width 532 height 214
click at [525, 275] on div "Labdien! SIA "Bonava Latvja", plāno sākt būvēt pirmo ēku E1 Hartmaņa kvartālā (…" at bounding box center [504, 306] width 532 height 214
click at [518, 272] on div "Labdien! SIA "Bonava Latvja", plāno sākt būvēt pirmo ēku E1 Hartmaņa kvartālā (…" at bounding box center [504, 306] width 532 height 214
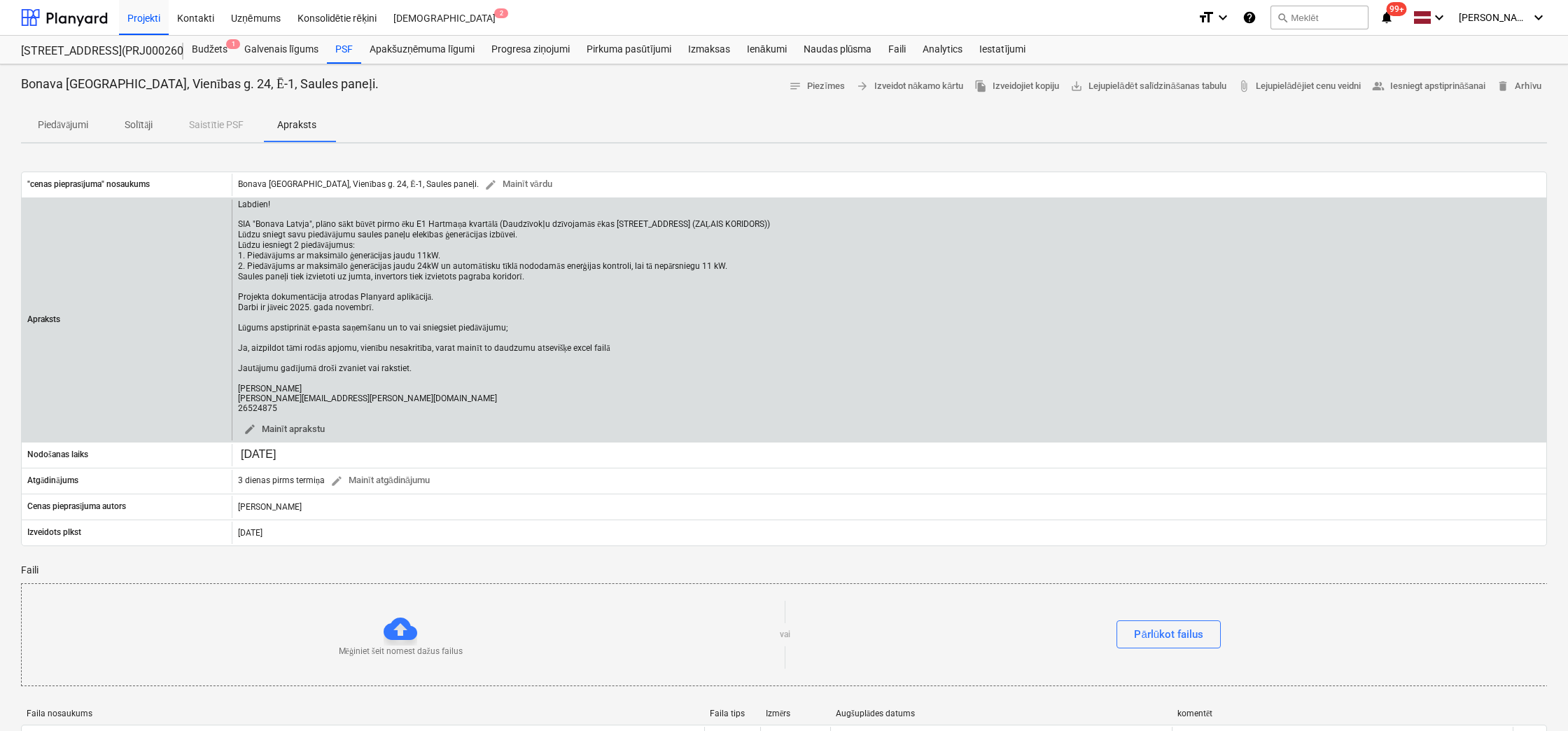
click at [252, 425] on span "edit" at bounding box center [250, 429] width 12 height 12
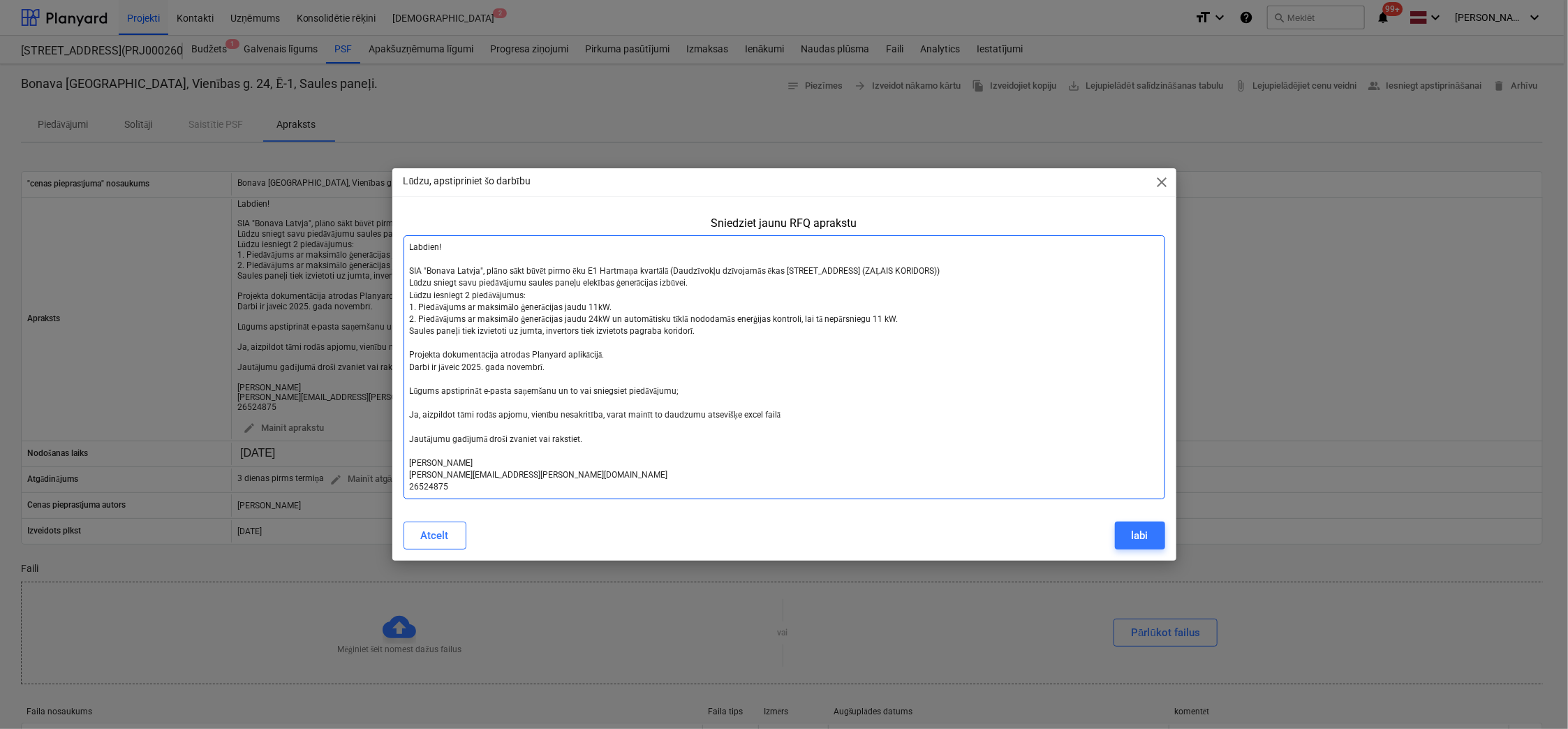
click at [502, 336] on textarea "Labdien! SIA "Bonava Latvja", plāno sākt būvēt pirmo ēku E1 Hartmaņa kvartālā (…" at bounding box center [784, 367] width 761 height 264
click at [695, 332] on textarea "Labdien! SIA "Bonava Latvja", plāno sākt būvēt pirmo ēku E1 Hartmaņa kvartālā (…" at bounding box center [784, 367] width 761 height 264
type textarea "x"
type textarea "Labdien! SIA "Bonava Latvja", plāno sākt būvēt pirmo ēku E1 Hartmaņa kvartālā (…"
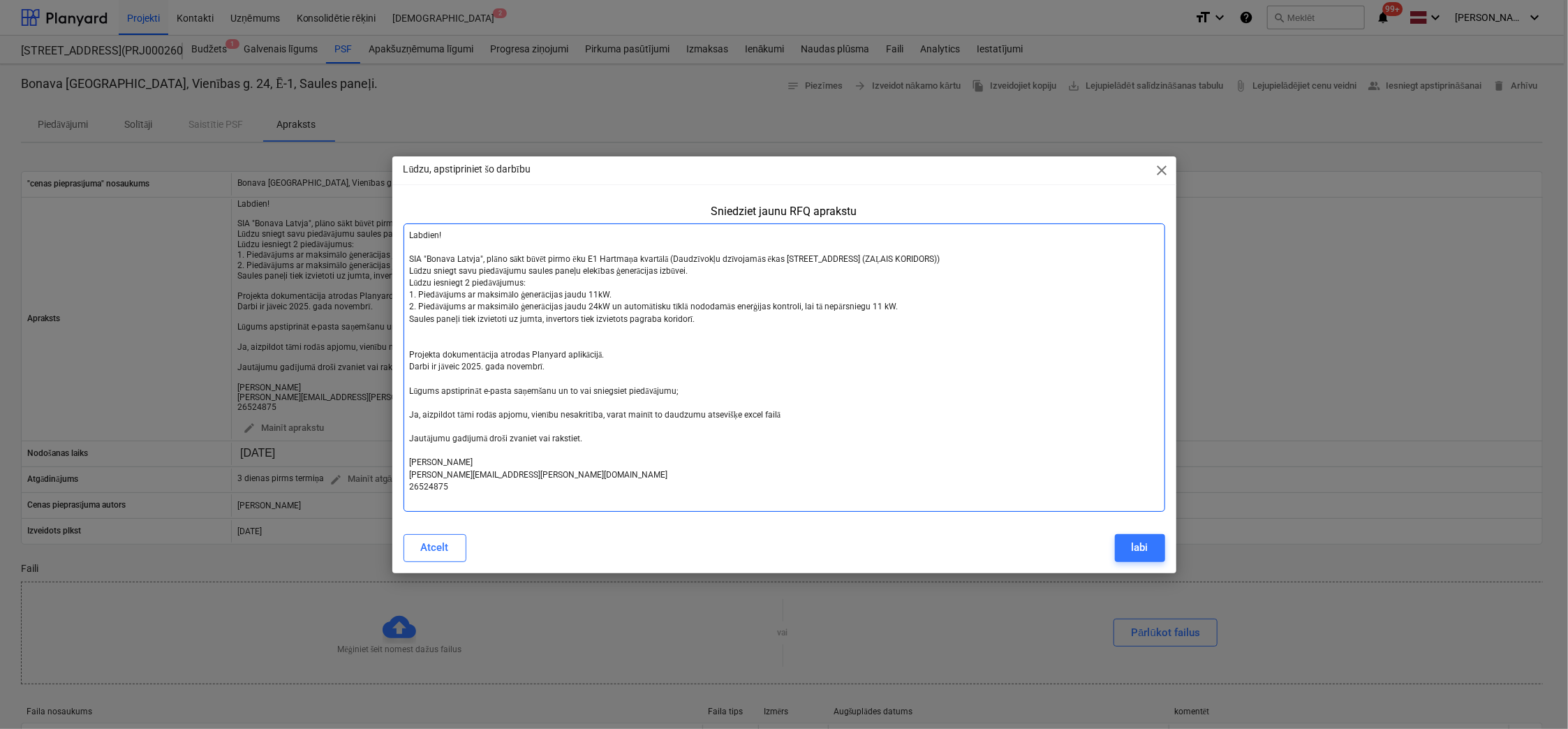
type textarea "x"
type textarea "Labdien! SIA "Bonava Latvja", plāno sākt būvēt pirmo ēku E1 Hartmaņa kvartālā (…"
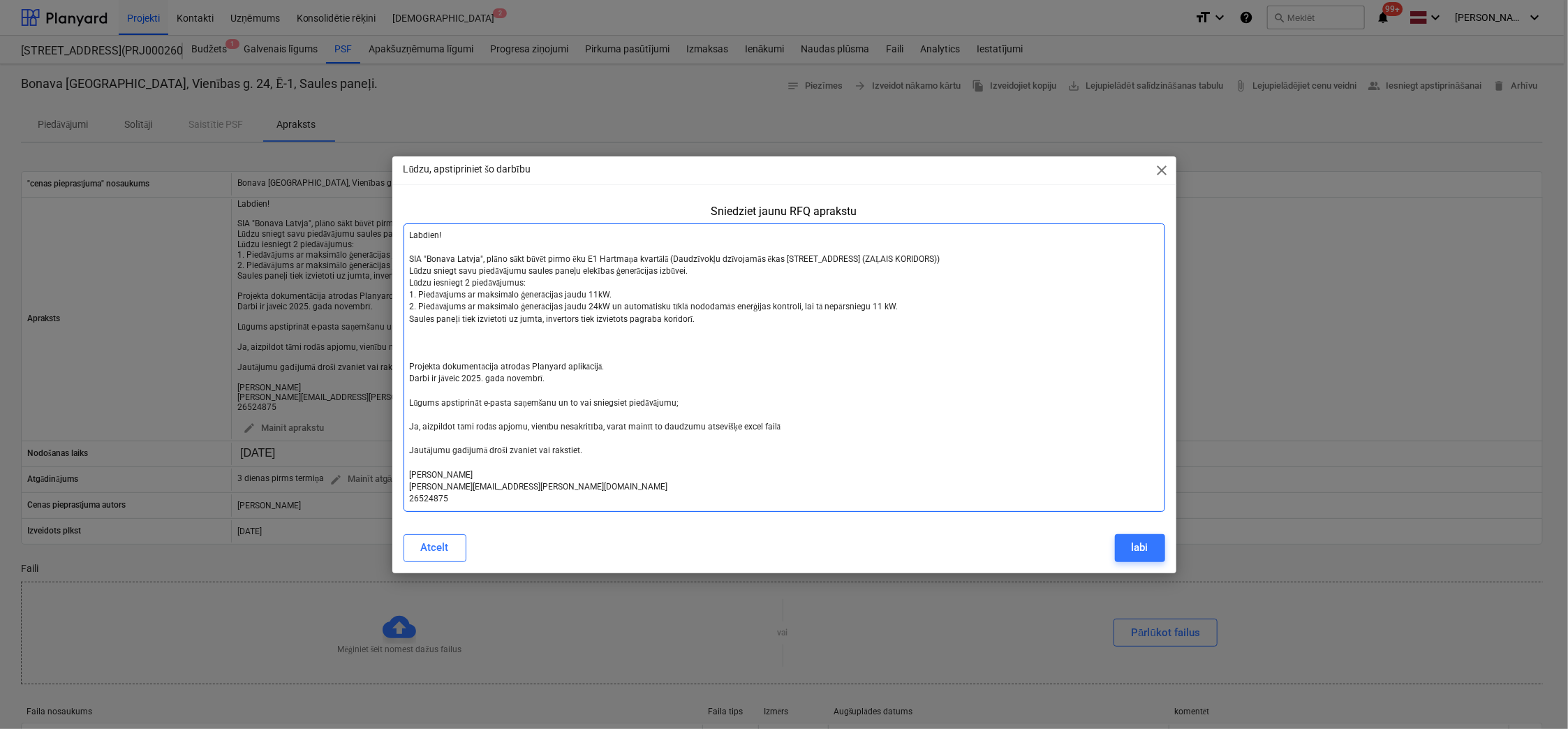
type textarea "x"
type textarea "Labdien! SIA "Bonava Latvja", plāno sākt būvēt pirmo ēku E1 Hartmaņa kvartālā (…"
type textarea "x"
type textarea "Labdien! SIA "Bonava Latvja", plāno sākt būvēt pirmo ēku E1 Hartmaņa kvartālā (…"
type textarea "x"
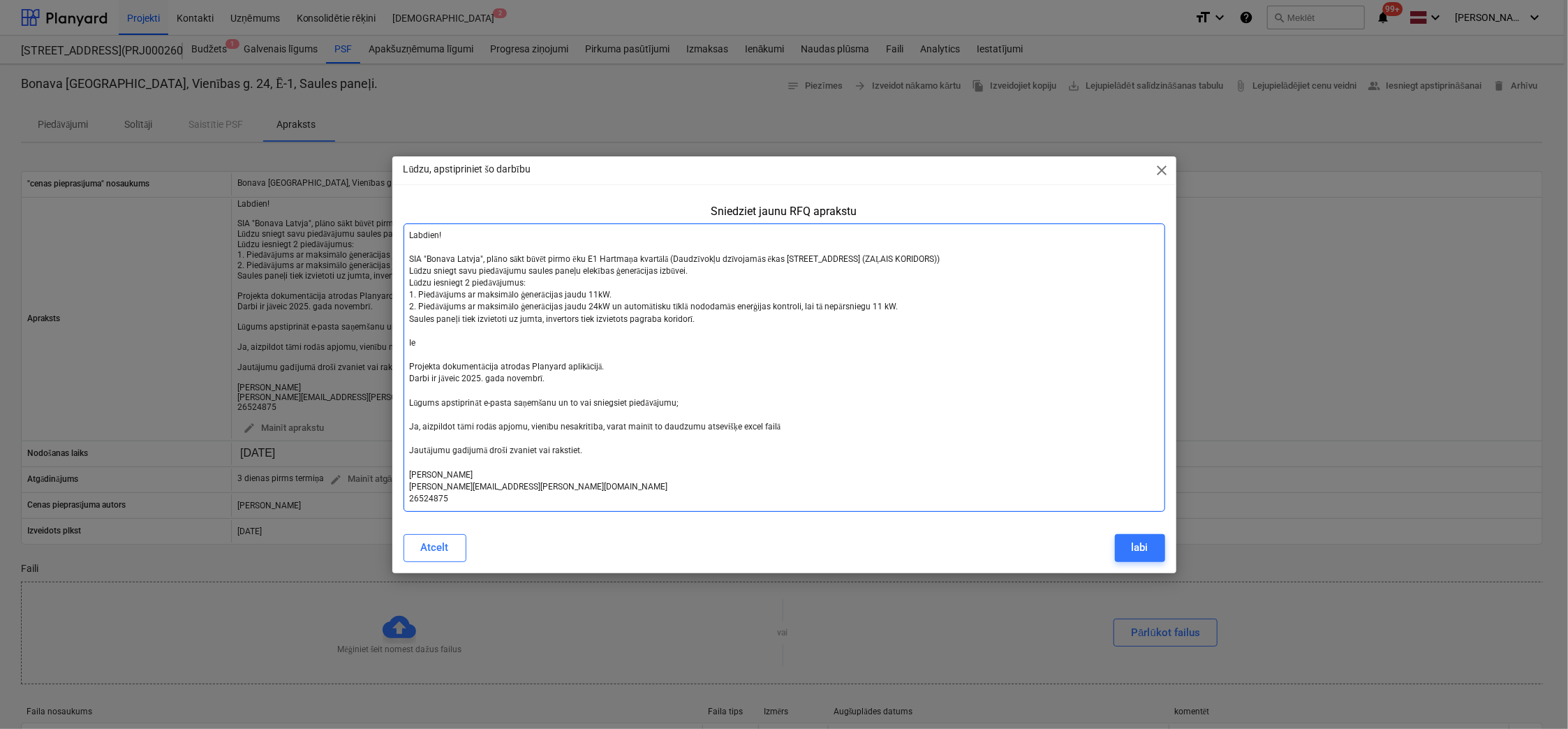
type textarea "Labdien! SIA "Bonava Latvja", plāno sākt būvēt pirmo ēku E1 Hartmaņa kvartālā (…"
type textarea "x"
type textarea "Labdien! SIA "Bonava Latvja", plāno sākt būvēt pirmo ēku E1 Hartmaņa kvartālā (…"
type textarea "x"
type textarea "Labdien! SIA "Bonava Latvja", plāno sākt būvēt pirmo ēku E1 Hartmaņa kvartālā (…"
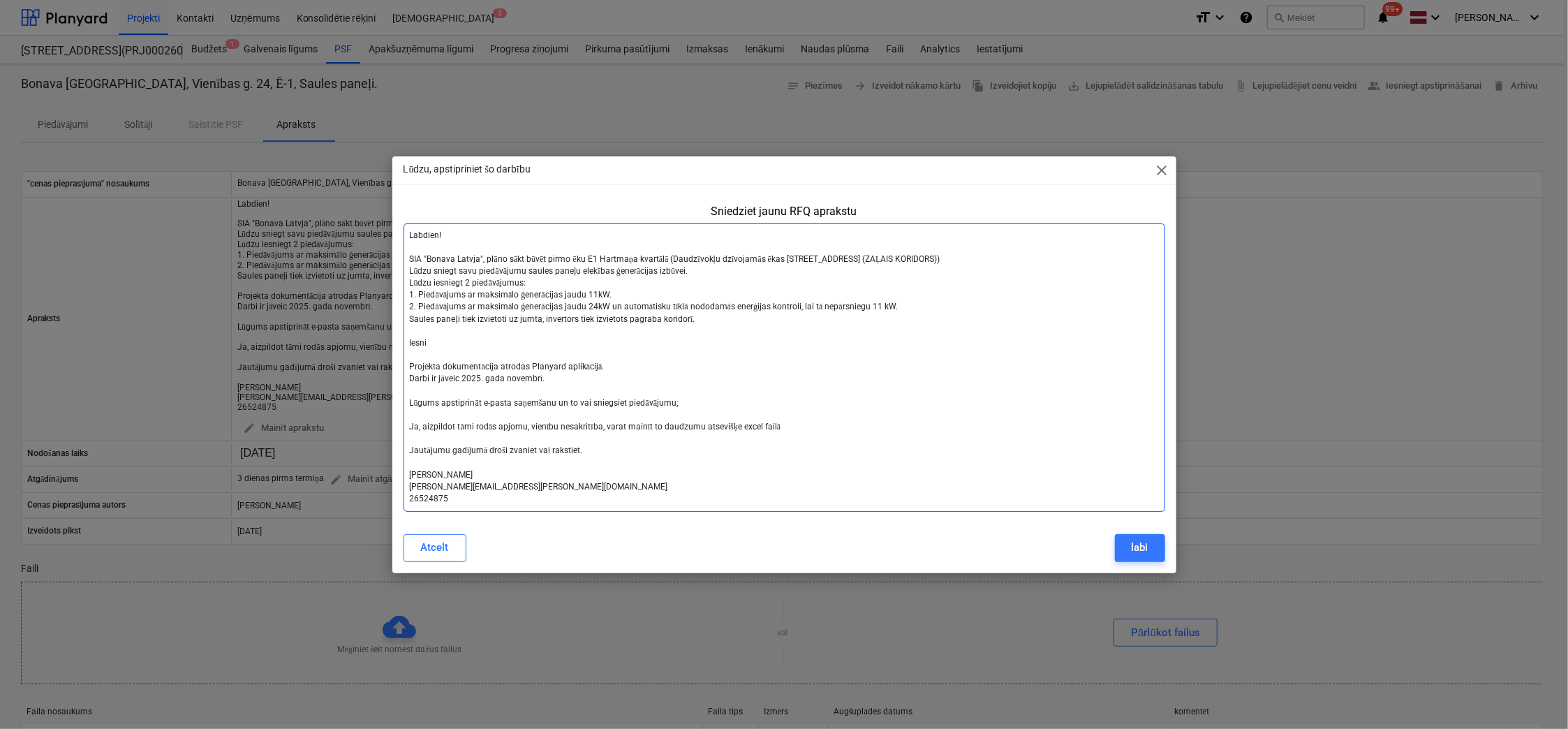
type textarea "x"
type textarea "Labdien! SIA "Bonava Latvja", plāno sākt būvēt pirmo ēku E1 Hartmaņa kvartālā (…"
type textarea "x"
type textarea "Labdien! SIA "Bonava Latvja", plāno sākt būvēt pirmo ēku E1 Hartmaņa kvartālā (…"
type textarea "x"
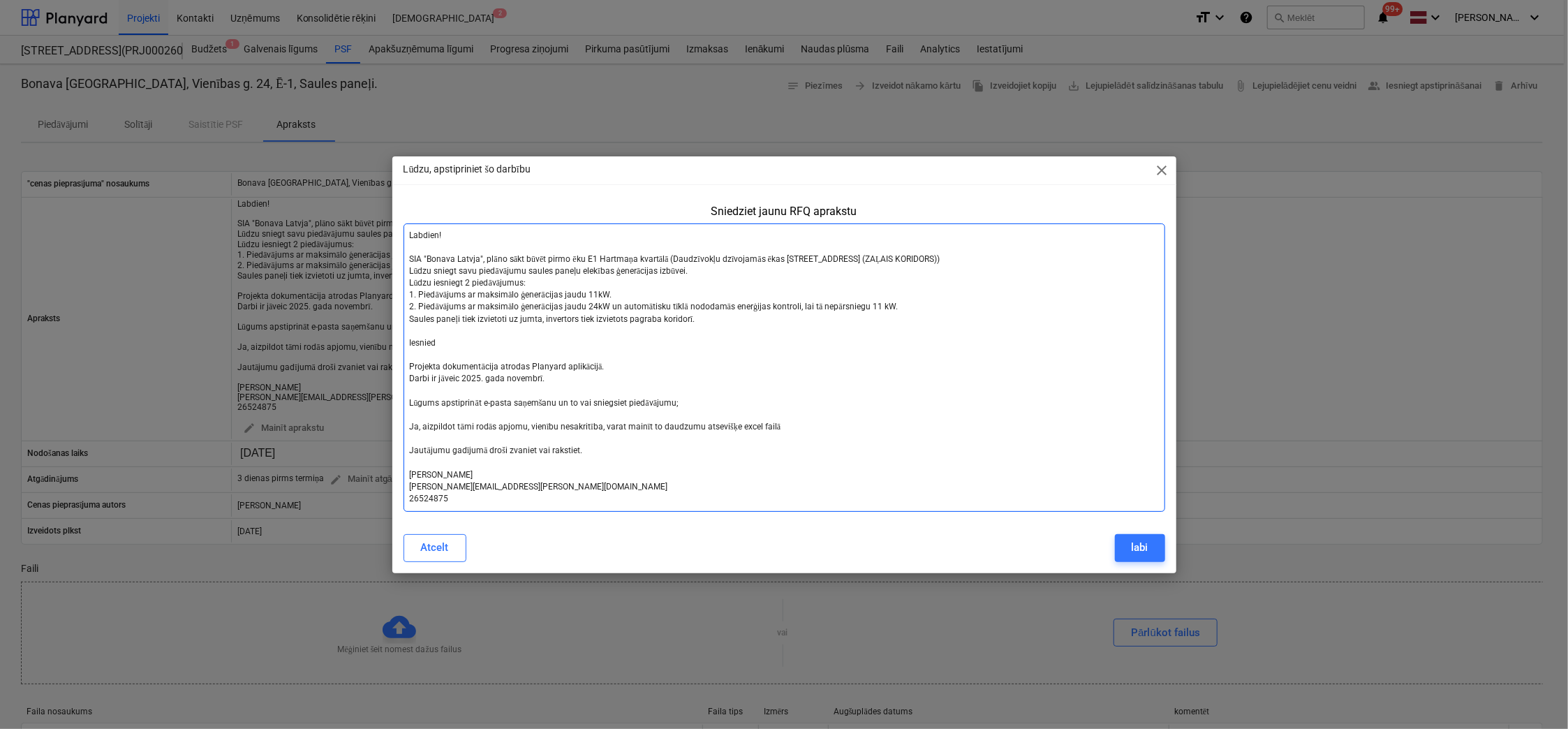
type textarea "Labdien! SIA "Bonava Latvja", plāno sākt būvēt pirmo ēku E1 Hartmaņa kvartālā (…"
type textarea "x"
type textarea "Labdien! SIA "Bonava Latvja", plāno sākt būvēt pirmo ēku E1 Hartmaņa kvartālā (…"
type textarea "x"
type textarea "Labdien! SIA "Bonava Latvja", plāno sākt būvēt pirmo ēku E1 Hartmaņa kvartālā (…"
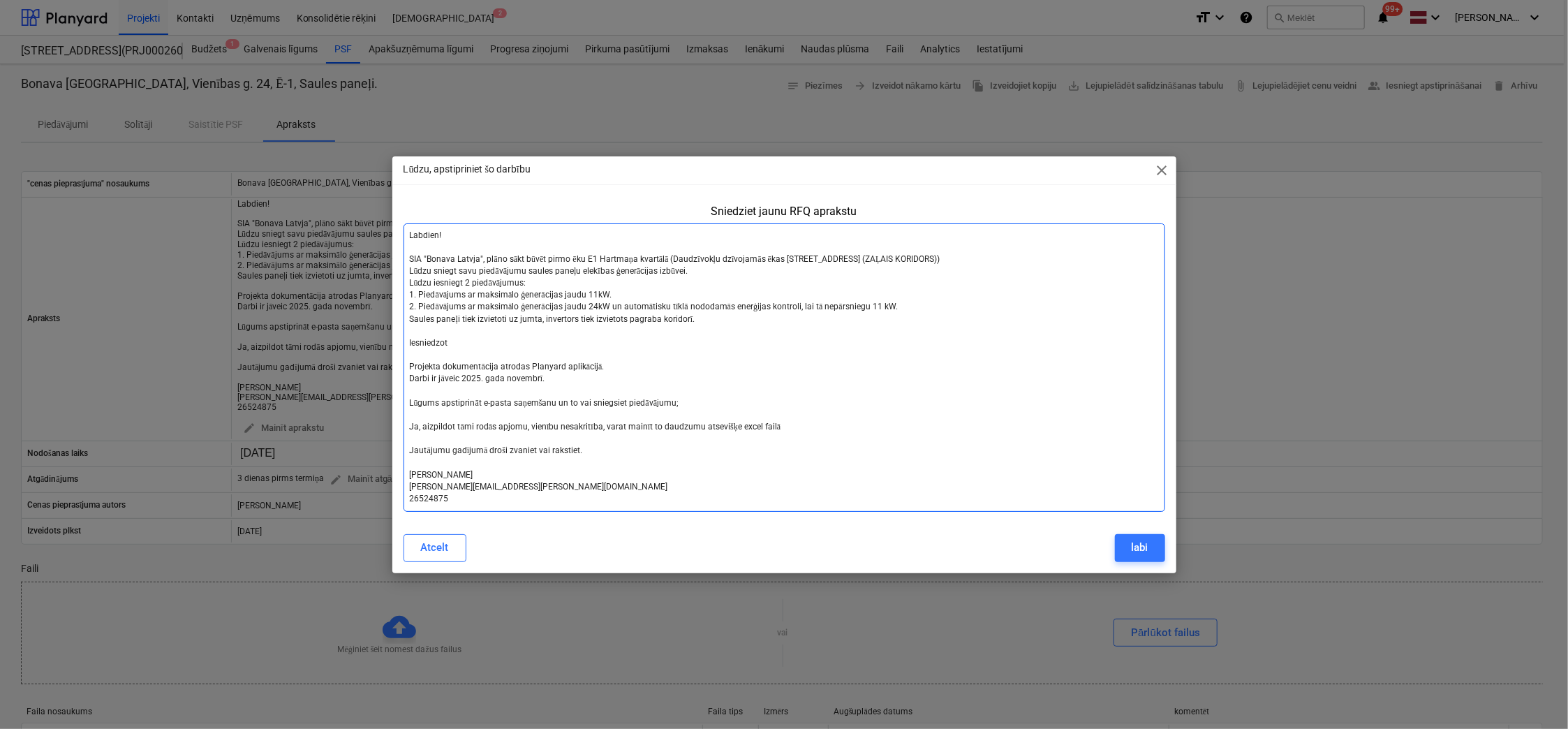
type textarea "x"
type textarea "Labdien! SIA "Bonava Latvja", plāno sākt būvēt pirmo ēku E1 Hartmaņa kvartālā (…"
type textarea "x"
type textarea "Labdien! SIA "Bonava Latvja", plāno sākt būvēt pirmo ēku E1 Hartmaņa kvartālā (…"
type textarea "x"
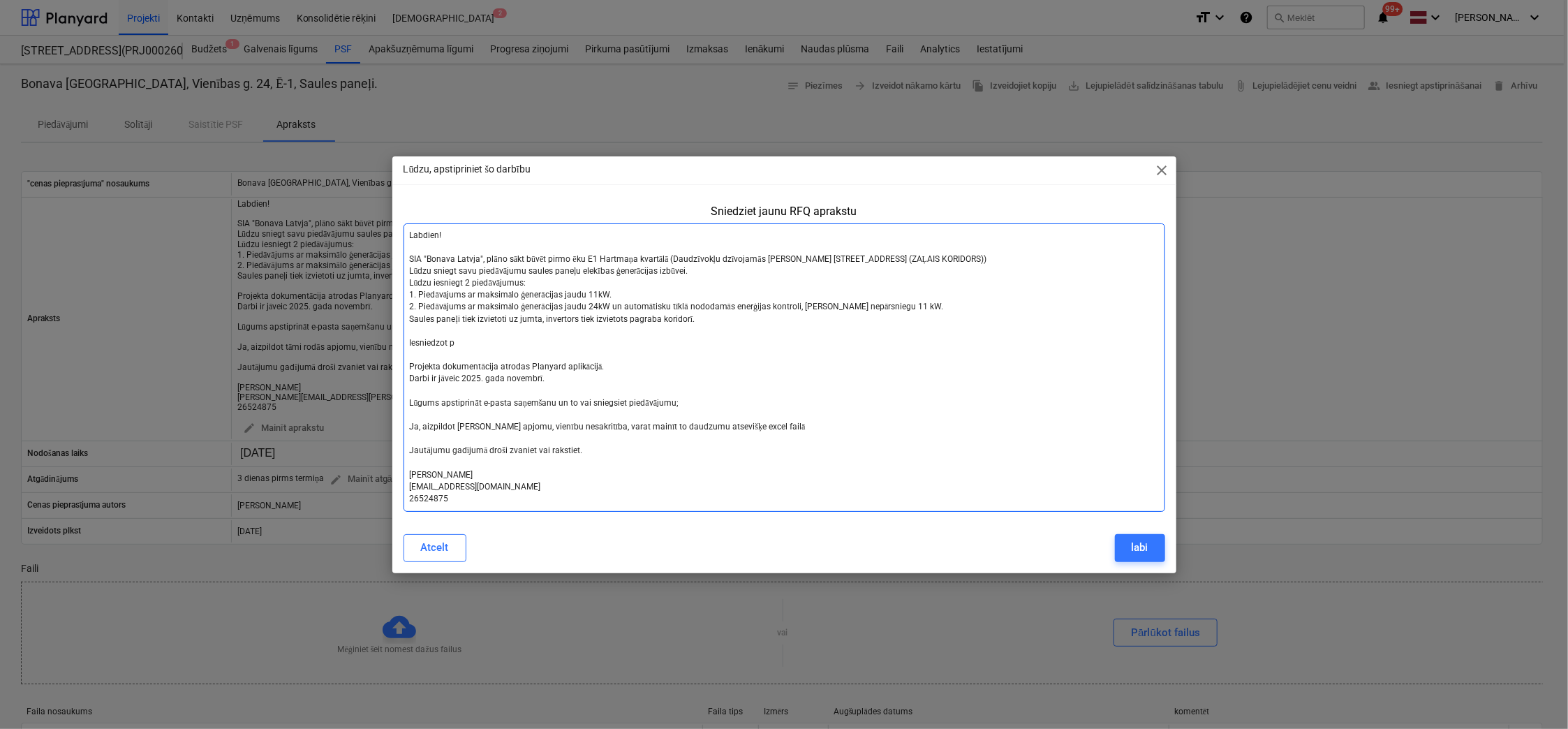
type textarea "Labdien! SIA "Bonava Latvja", plāno sākt būvēt pirmo ēku E1 Hartmaņa kvartālā (…"
type textarea "x"
type textarea "Labdien! SIA "Bonava Latvja", plāno sākt būvēt pirmo ēku E1 Hartmaņa kvartālā (…"
type textarea "x"
type textarea "Labdien! SIA "Bonava Latvja", plāno sākt būvēt pirmo ēku E1 Hartmaņa kvartālā (…"
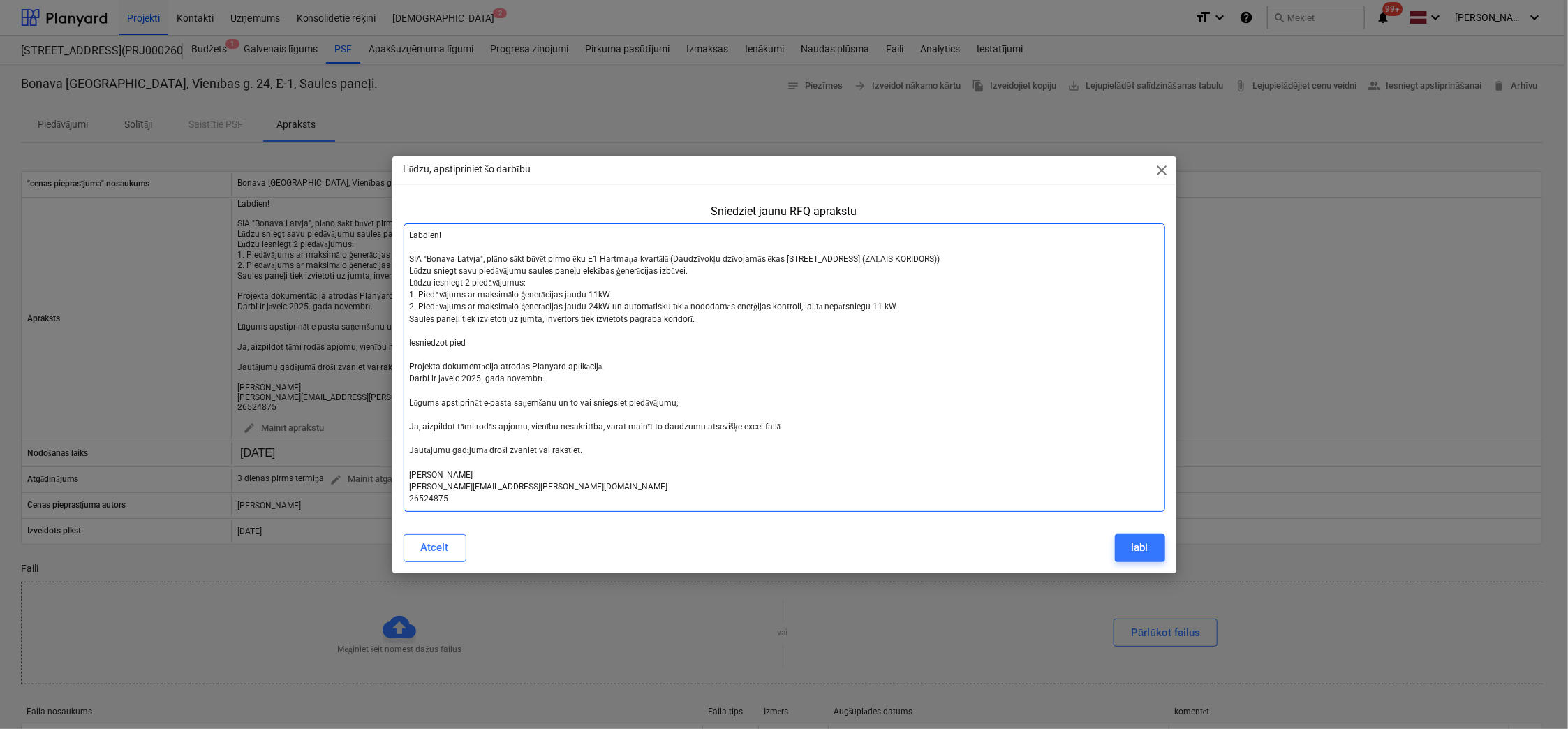
type textarea "x"
type textarea "Labdien! SIA "Bonava Latvja", plāno sākt būvēt pirmo ēku E1 Hartmaņa kvartālā (…"
type textarea "x"
type textarea "Labdien! SIA "Bonava Latvja", plāno sākt būvēt pirmo ēku E1 Hartmaņa kvartālā (…"
type textarea "x"
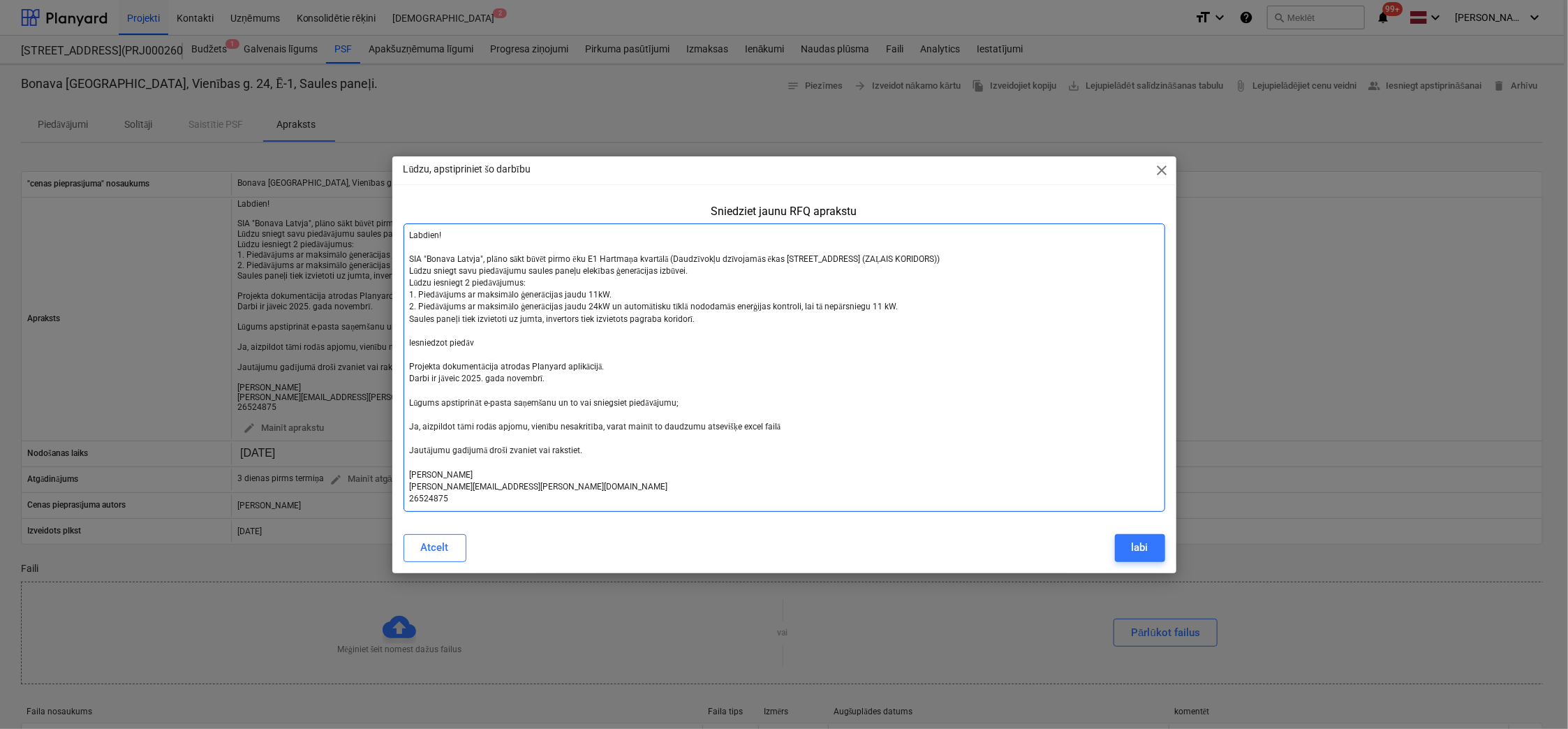
type textarea "Labdien! SIA "Bonava Latvja", plāno sākt būvēt pirmo ēku E1 Hartmaņa kvartālā (…"
type textarea "x"
type textarea "Labdien! SIA "Bonava Latvja", plāno sākt būvēt pirmo ēku E1 Hartmaņa kvartālā (…"
type textarea "x"
type textarea "Labdien! SIA "Bonava Latvja", plāno sākt būvēt pirmo ēku E1 Hartmaņa kvartālā (…"
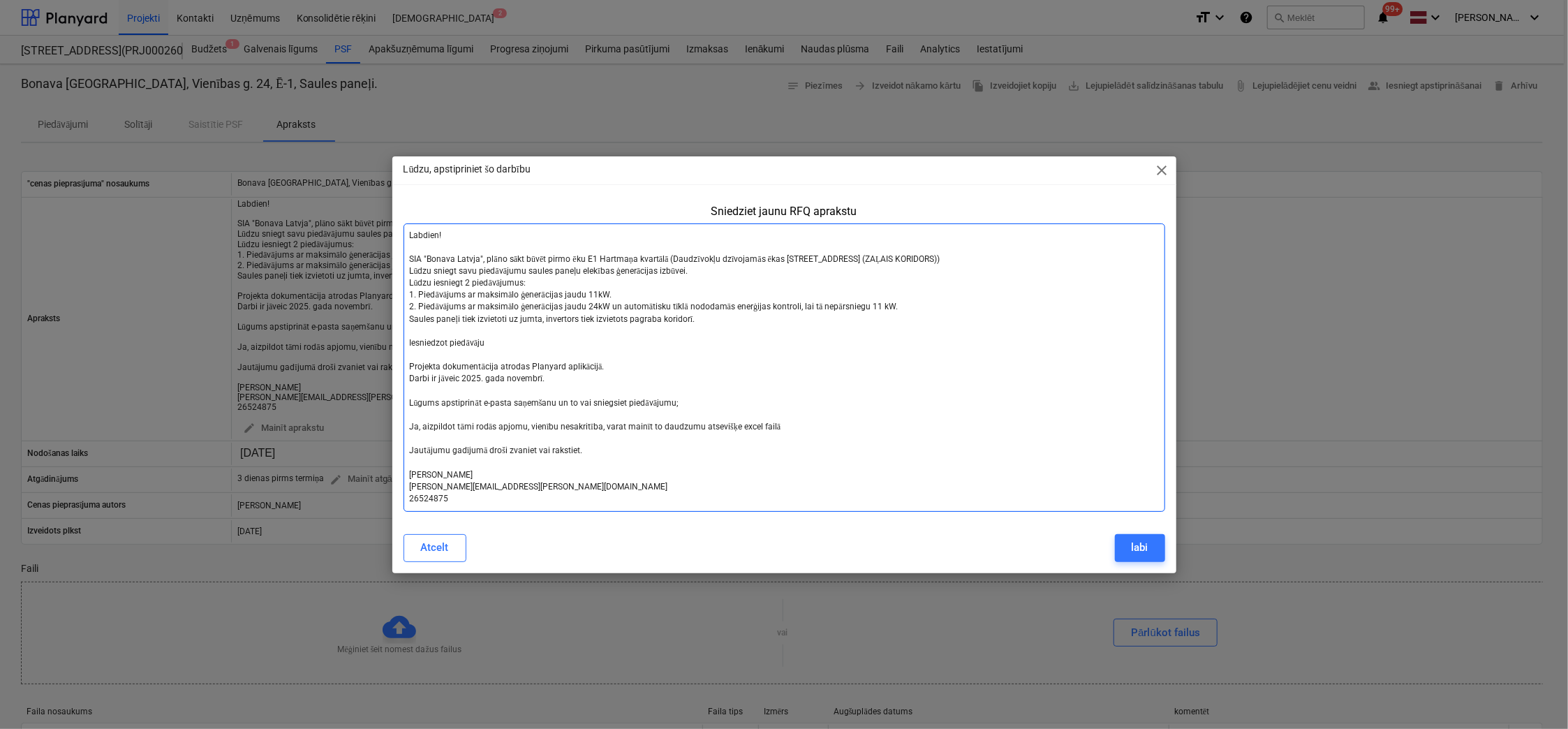
type textarea "x"
type textarea "Labdien! SIA "Bonava Latvja", plāno sākt būvēt pirmo ēku E1 Hartmaņa kvartālā (…"
type textarea "x"
type textarea "Labdien! SIA "Bonava Latvja", plāno sākt būvēt pirmo ēku E1 Hartmaņa kvartālā (…"
type textarea "x"
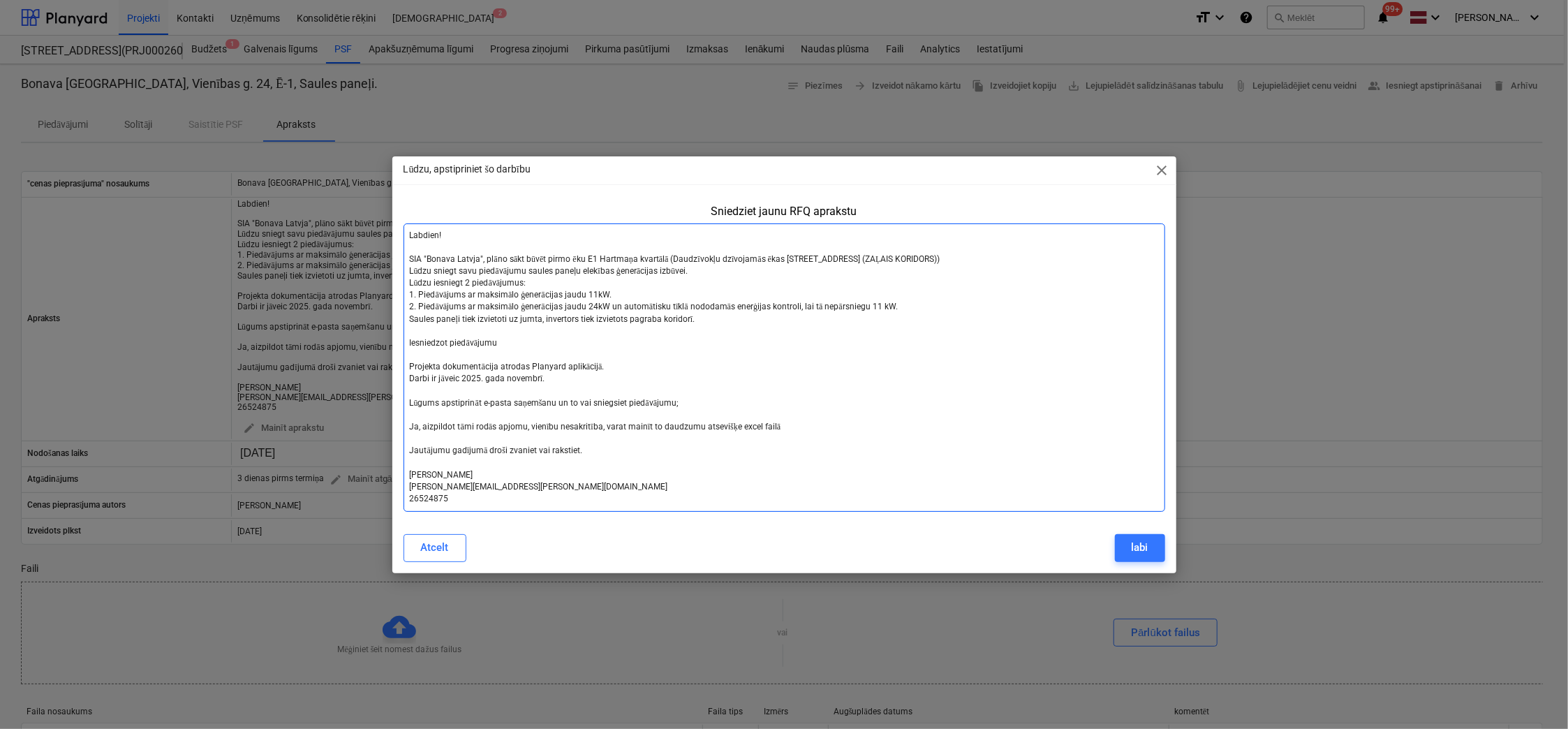
type textarea "Labdien! SIA "Bonava Latvja", plāno sākt būvēt pirmo ēku E1 Hartmaņa kvartālā (…"
type textarea "x"
type textarea "Labdien! SIA "Bonava Latvja", plāno sākt būvēt pirmo ēku E1 Hartmaņa kvartālā (…"
type textarea "x"
type textarea "Labdien! SIA "Bonava Latvja", plāno sākt būvēt pirmo ēku E1 Hartmaņa kvartālā (…"
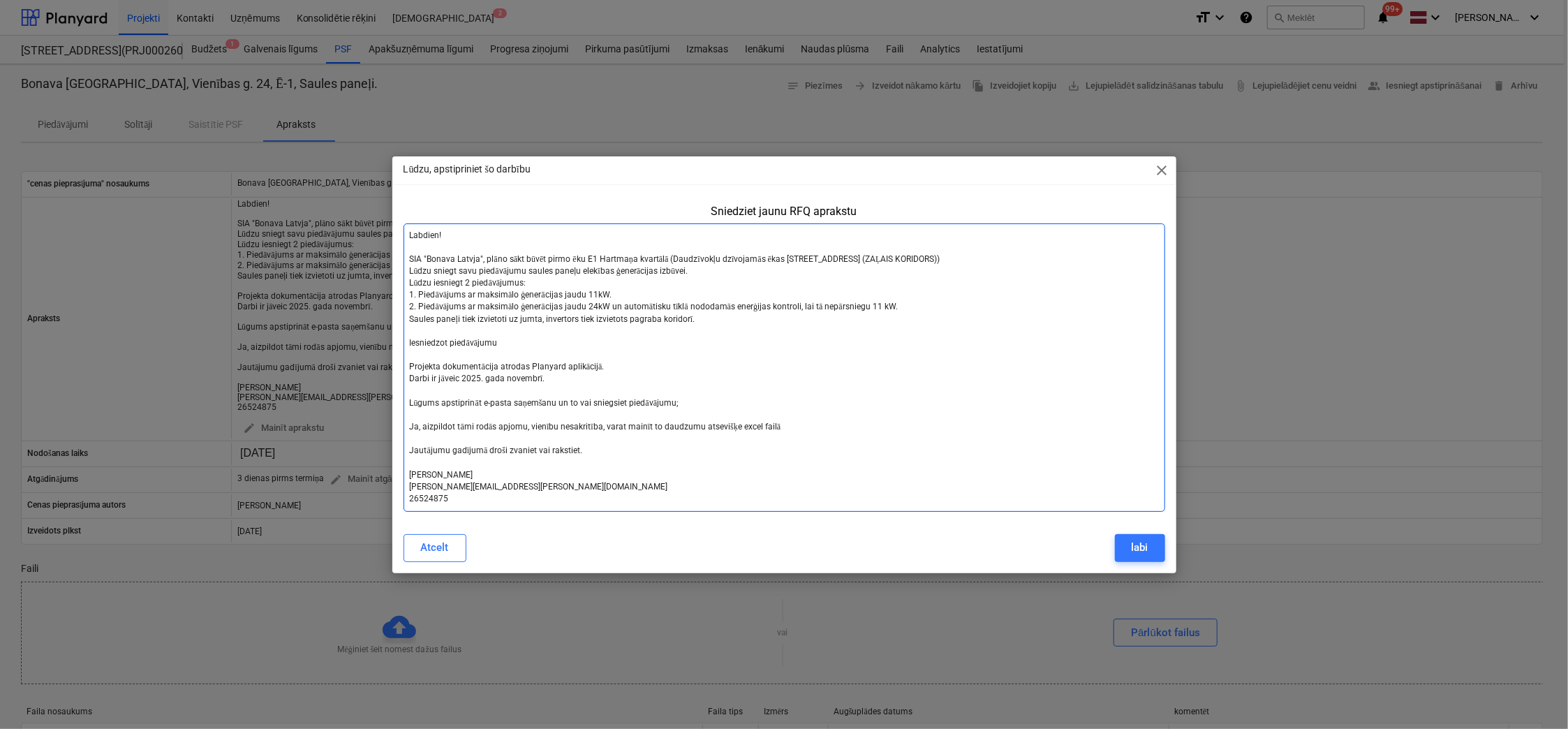
type textarea "x"
type textarea "Labdien! SIA "Bonava Latvja", plāno sākt būvēt pirmo ēku E1 Hartmaņa kvartālā (…"
type textarea "x"
type textarea "Labdien! SIA "Bonava Latvja", plāno sākt būvēt pirmo ēku E1 Hartmaņa kvartālā (…"
type textarea "x"
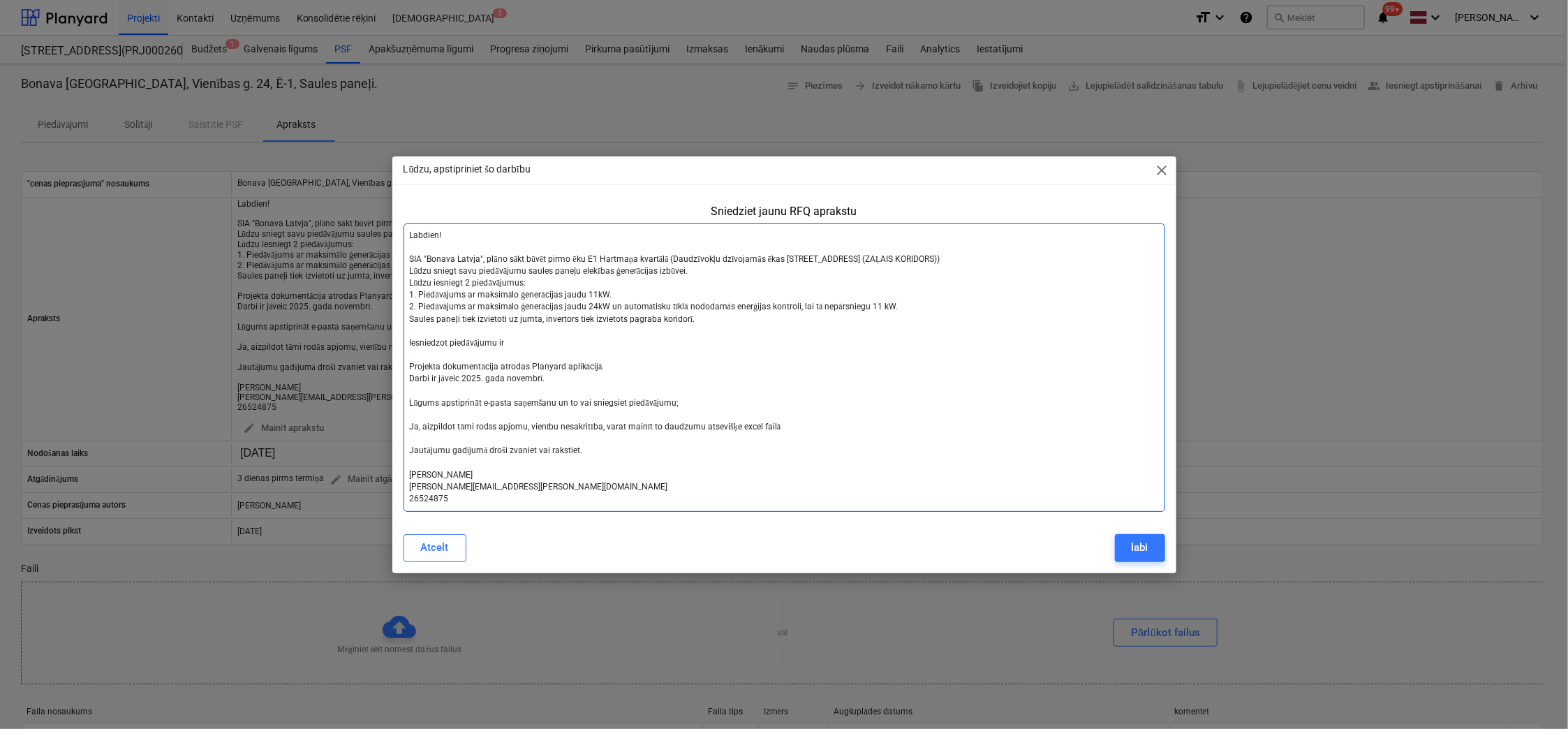
type textarea "Labdien! SIA "Bonava Latvja", plāno sākt būvēt pirmo ēku E1 Hartmaņa kvartālā (…"
type textarea "x"
type textarea "Labdien! SIA "Bonava Latvja", plāno sākt būvēt pirmo ēku E1 Hartmaņa kvartālā (…"
type textarea "x"
type textarea "Labdien! SIA "Bonava Latvja", plāno sākt būvēt pirmo ēku E1 Hartmaņa kvartālā (…"
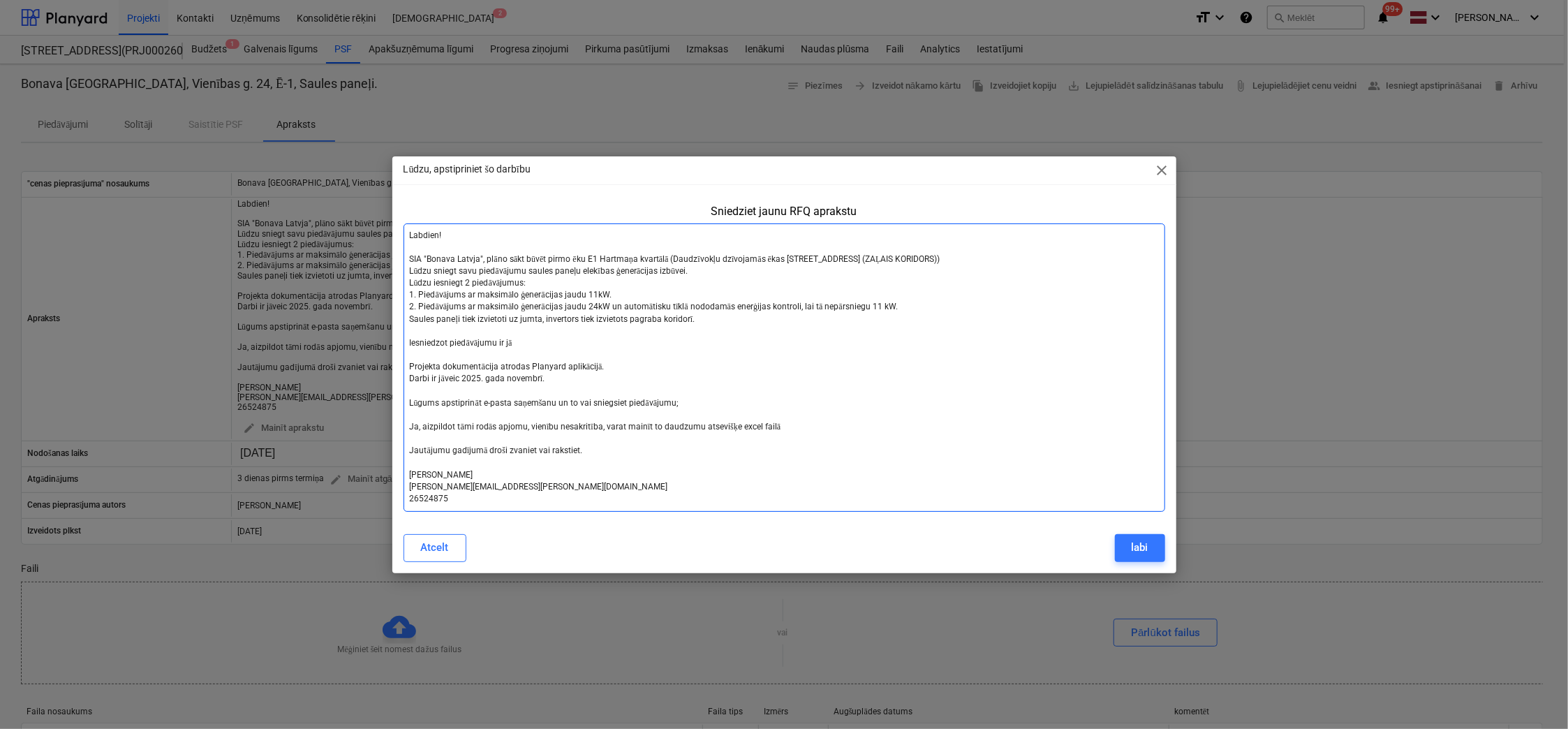
type textarea "x"
type textarea "Labdien! SIA "Bonava Latvja", plāno sākt būvēt pirmo ēku E1 Hartmaņa kvartālā (…"
type textarea "x"
type textarea "Labdien! SIA "Bonava Latvja", plāno sākt būvēt pirmo ēku E1 Hartmaņa kvartālā (…"
type textarea "x"
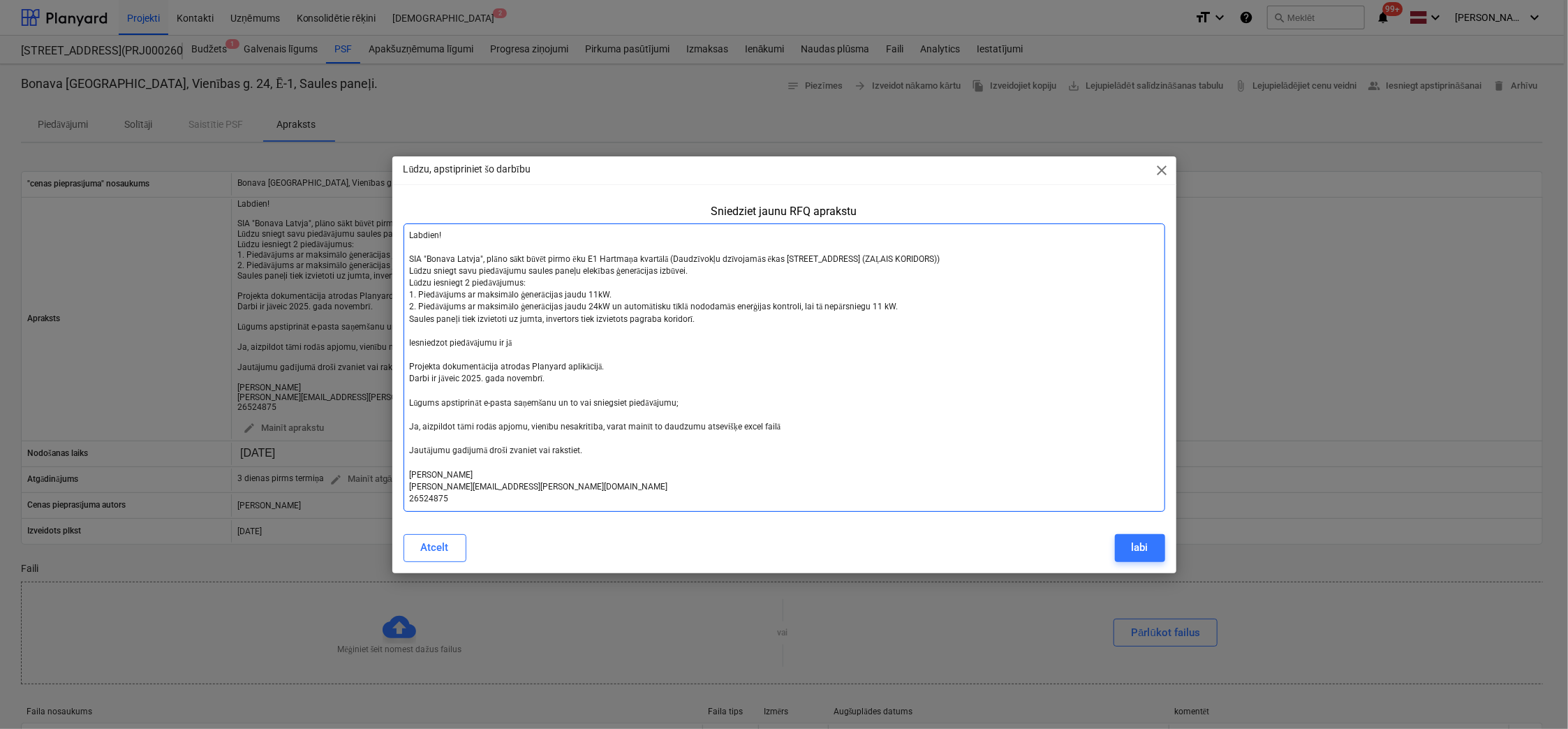
type textarea "Labdien! SIA "Bonava Latvja", plāno sākt būvēt pirmo ēku E1 Hartmaņa kvartālā (…"
type textarea "x"
type textarea "Labdien! SIA "Bonava Latvja", plāno sākt būvēt pirmo ēku E1 Hartmaņa kvartālā (…"
type textarea "x"
type textarea "Labdien! SIA "Bonava Latvja", plāno sākt būvēt pirmo ēku E1 Hartmaņa kvartālā (…"
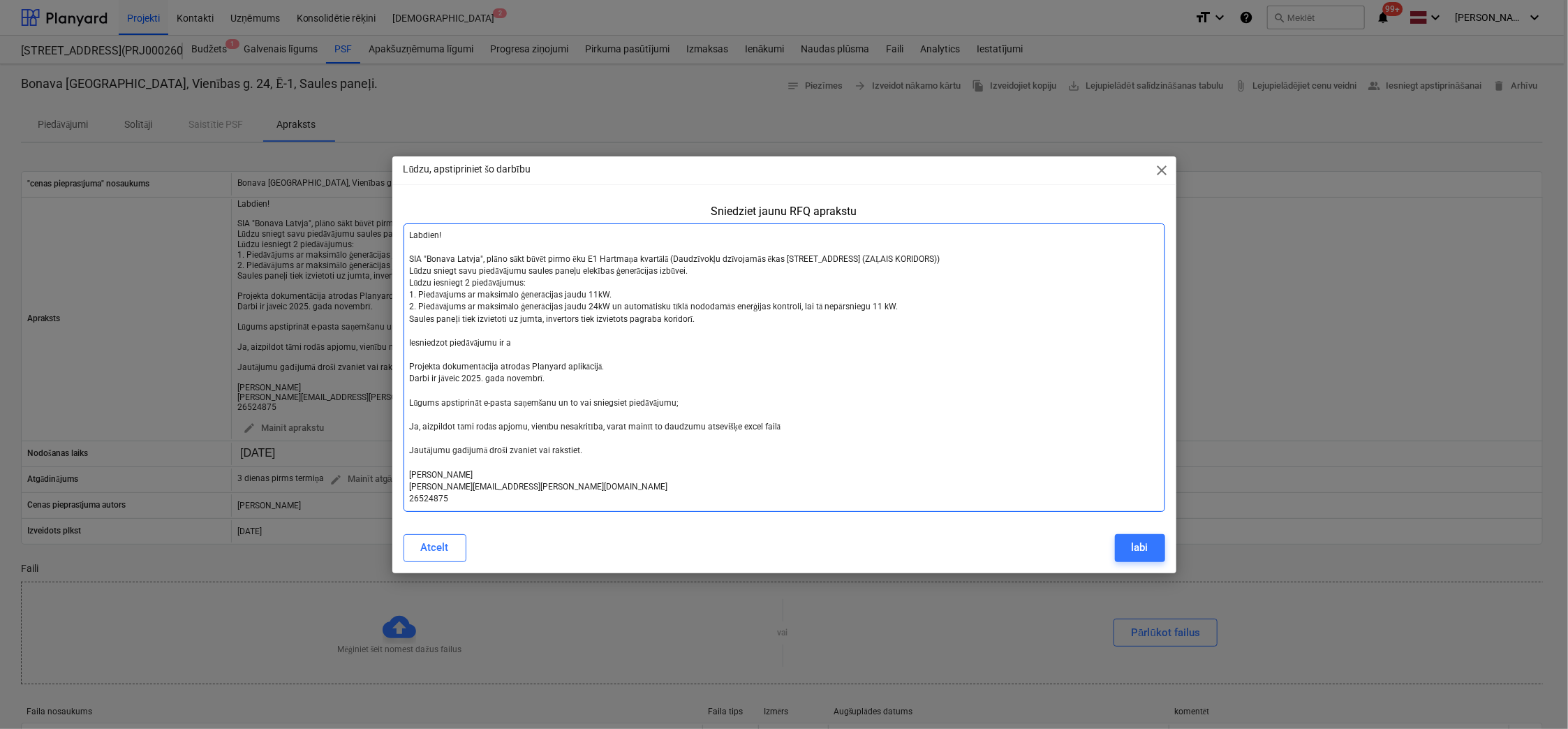
type textarea "x"
type textarea "Labdien! SIA "Bonava Latvja", plāno sākt būvēt pirmo ēku E1 Hartmaņa kvartālā (…"
type textarea "x"
type textarea "Labdien! SIA "Bonava Latvja", plāno sākt būvēt pirmo ēku E1 Hartmaņa kvartālā (…"
type textarea "x"
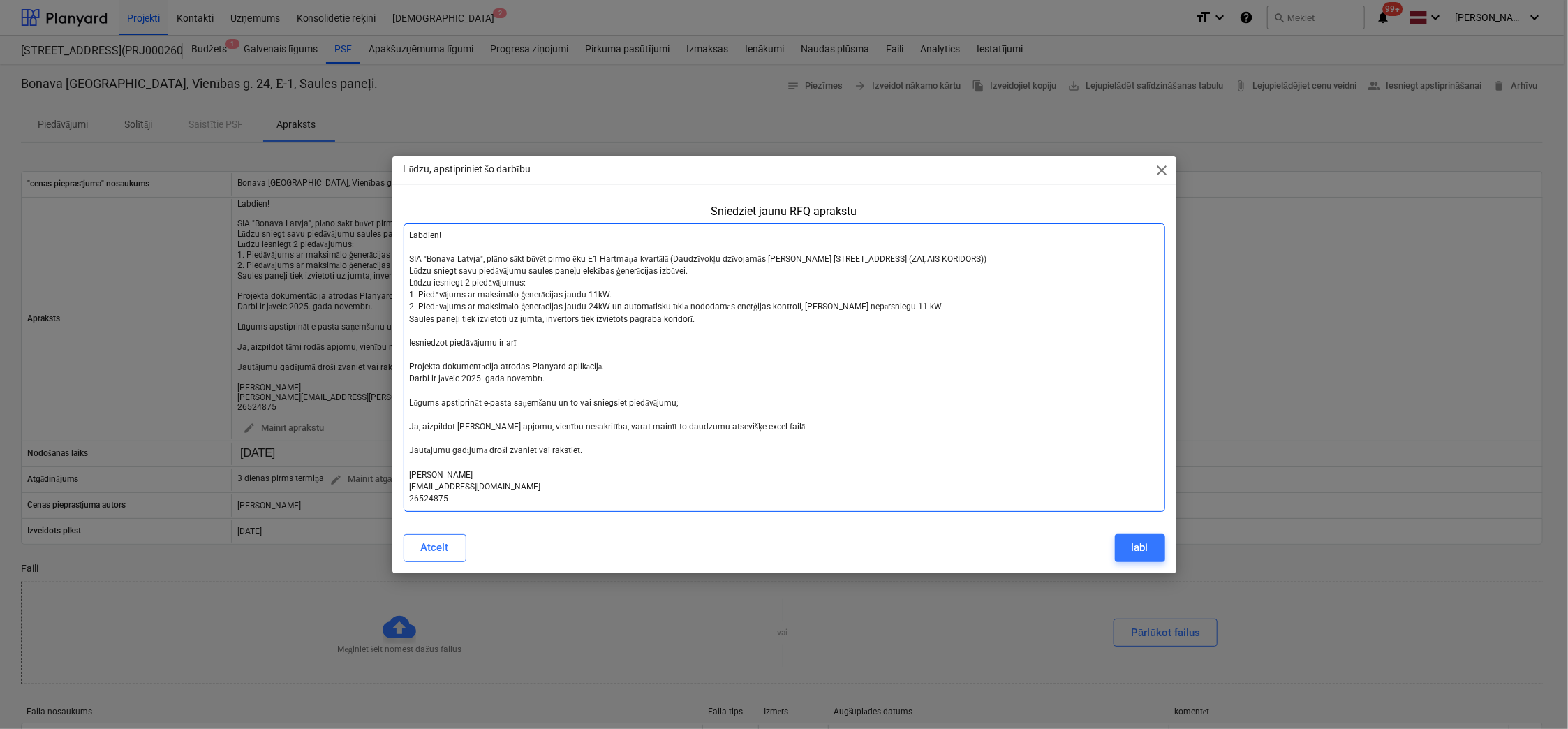
type textarea "Labdien! SIA "Bonava Latvja", plāno sākt būvēt pirmo ēku E1 Hartmaņa kvartālā (…"
type textarea "x"
type textarea "Labdien! SIA "Bonava Latvja", plāno sākt būvēt pirmo ēku E1 Hartmaņa kvartālā (…"
type textarea "x"
type textarea "Labdien! SIA "Bonava Latvja", plāno sākt būvēt pirmo ēku E1 Hartmaņa kvartālā (…"
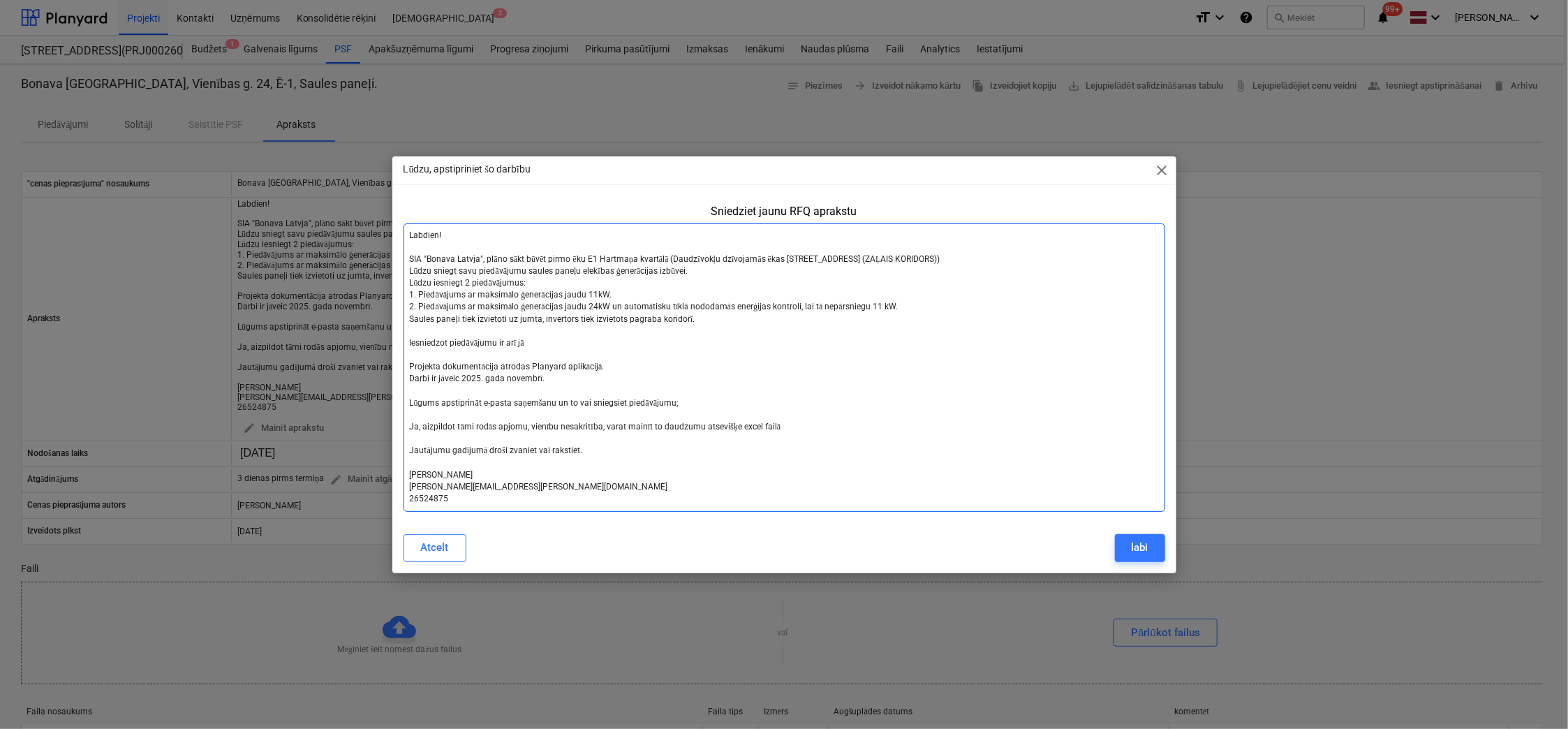
type textarea "x"
type textarea "Labdien! SIA "Bonava Latvja", plāno sākt būvēt pirmo ēku E1 Hartmaņa kvartālā (…"
type textarea "x"
type textarea "Labdien! SIA "Bonava Latvja", plāno sākt būvēt pirmo ēku E1 Hartmaņa kvartālā (…"
type textarea "x"
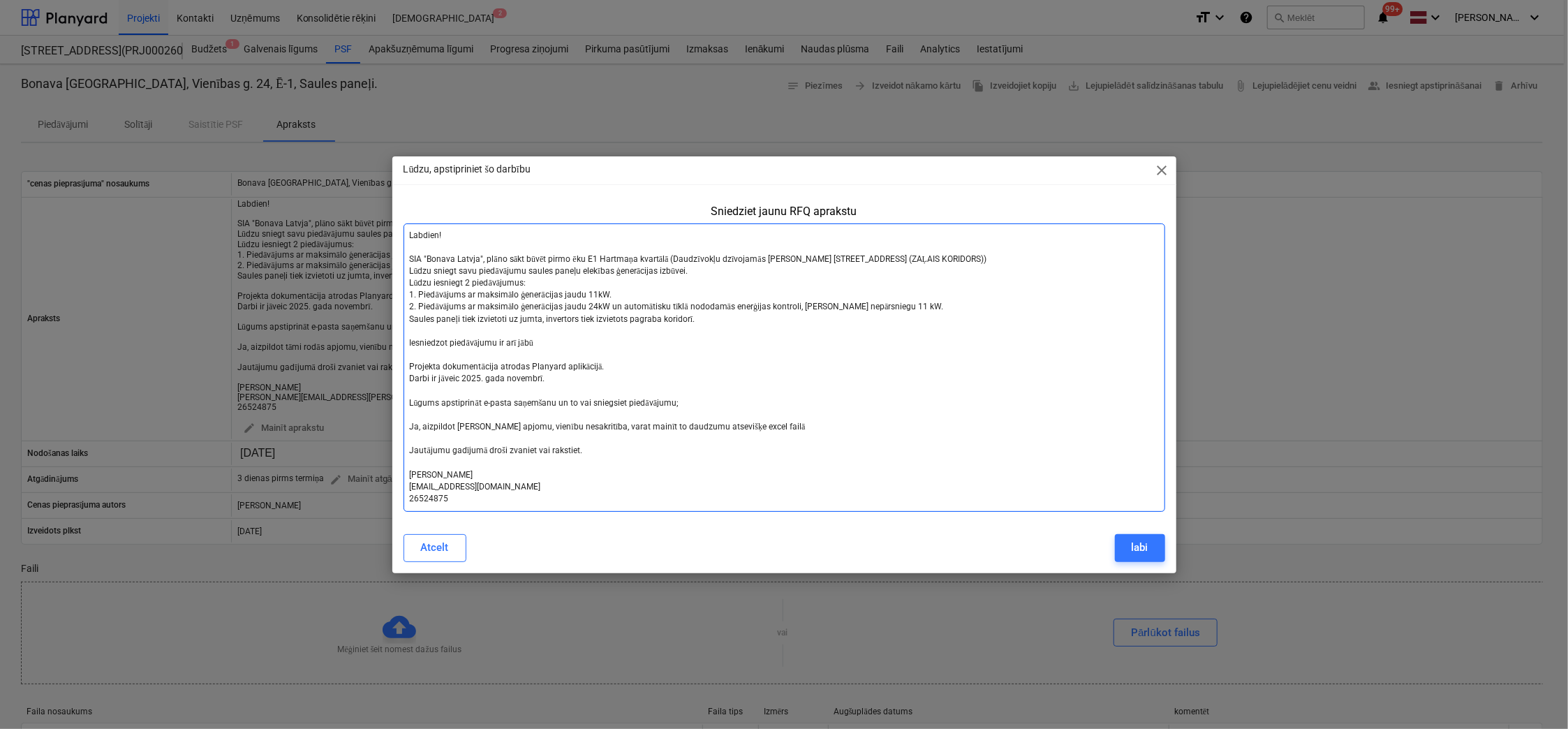
type textarea "Labdien! SIA "Bonava Latvja", plāno sākt būvēt pirmo ēku E1 Hartmaņa kvartālā (…"
type textarea "x"
type textarea "Labdien! SIA "Bonava Latvja", plāno sākt būvēt pirmo ēku E1 Hartmaņa kvartālā (…"
type textarea "x"
type textarea "Labdien! SIA "Bonava Latvja", plāno sākt būvēt pirmo ēku E1 Hartmaņa kvartālā (…"
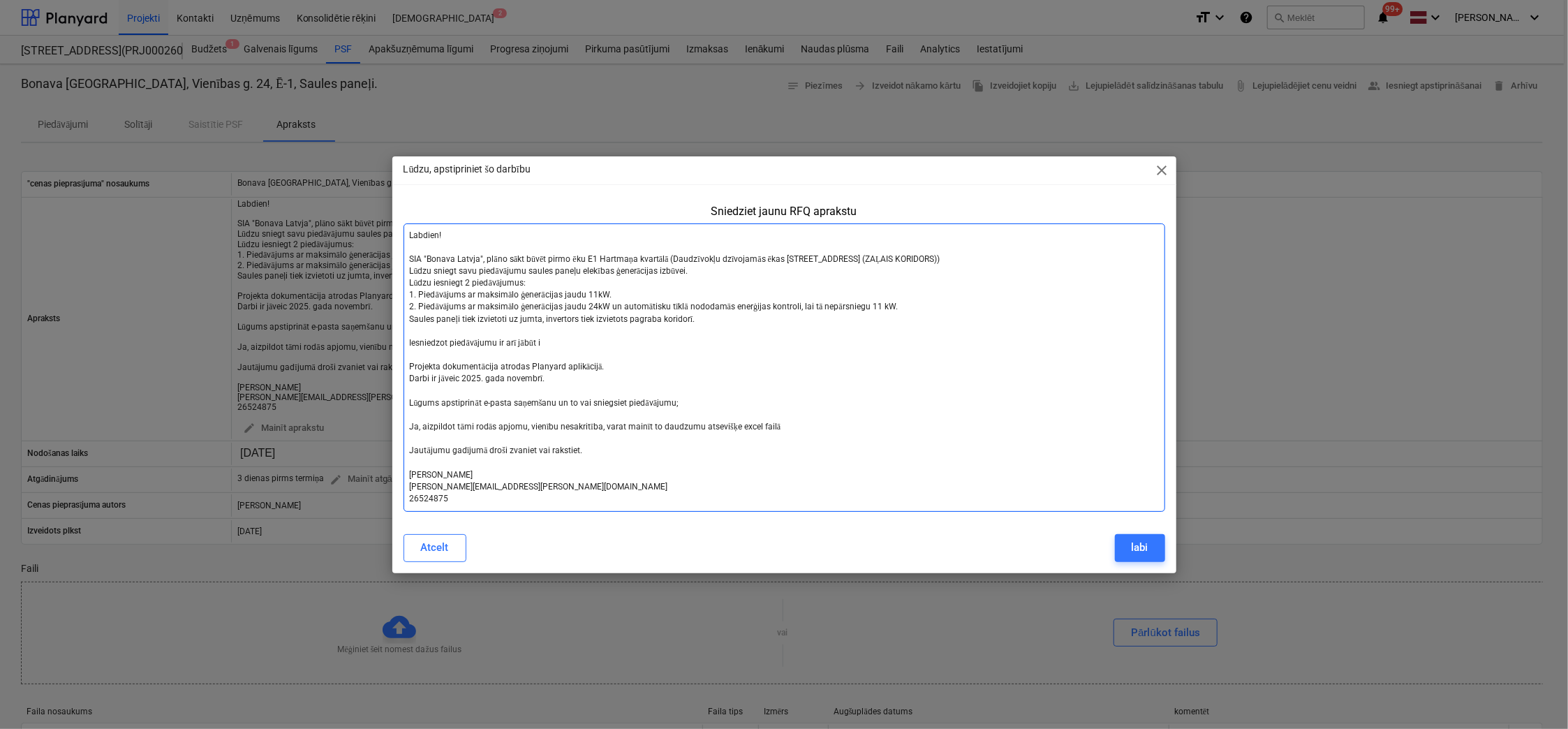
type textarea "x"
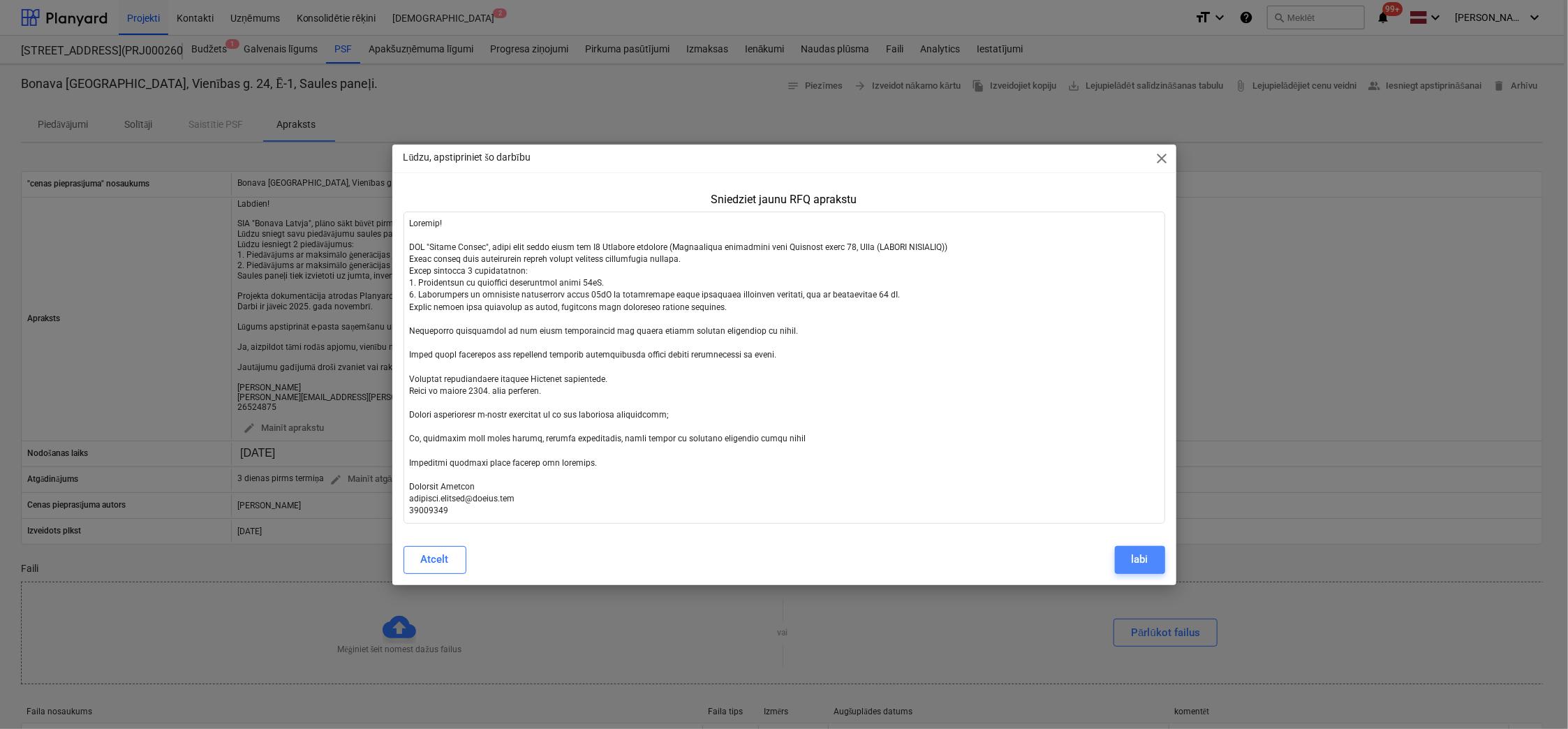
click at [1142, 470] on div "labi" at bounding box center [1140, 559] width 17 height 18
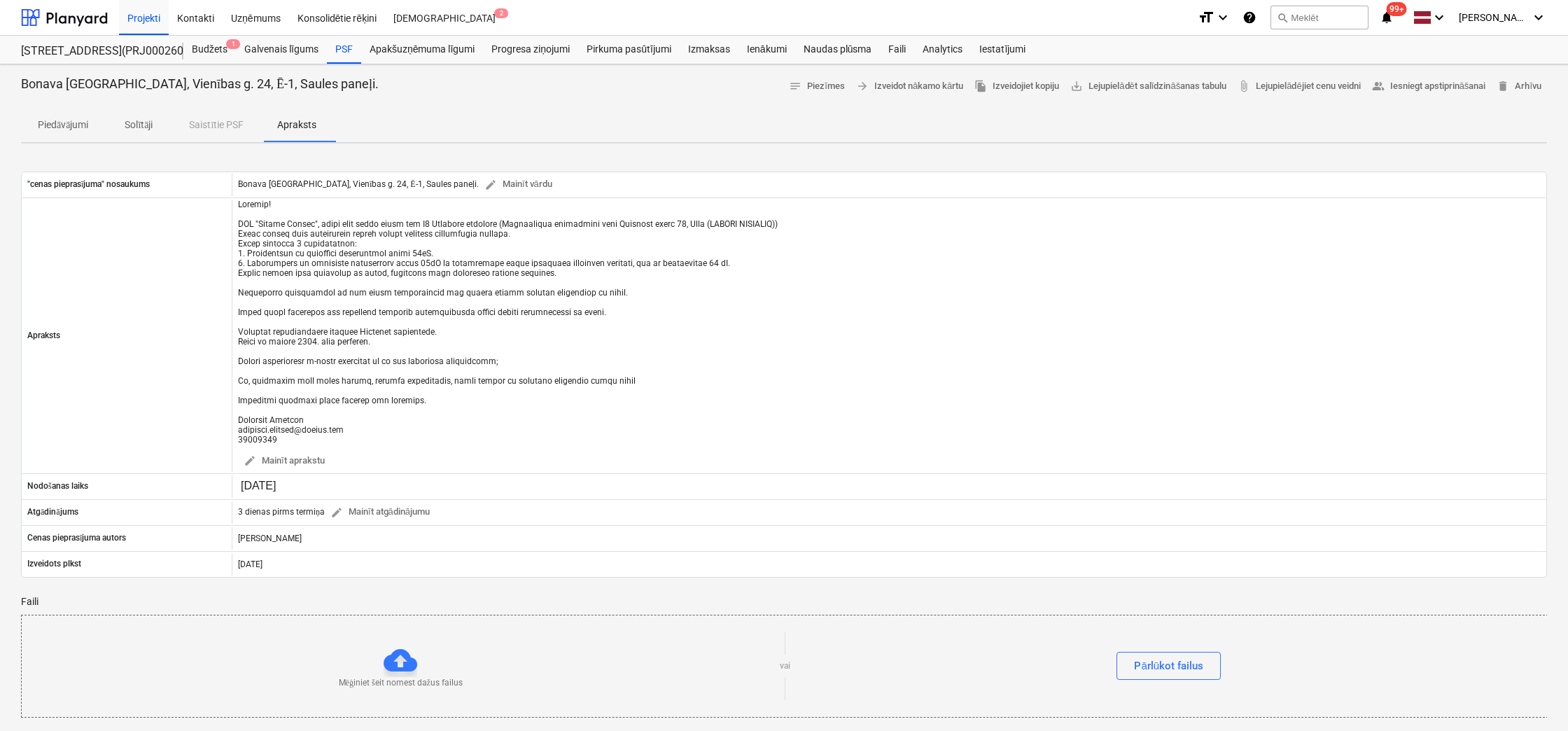
click at [139, 124] on p "Solītāji" at bounding box center [138, 125] width 34 height 15
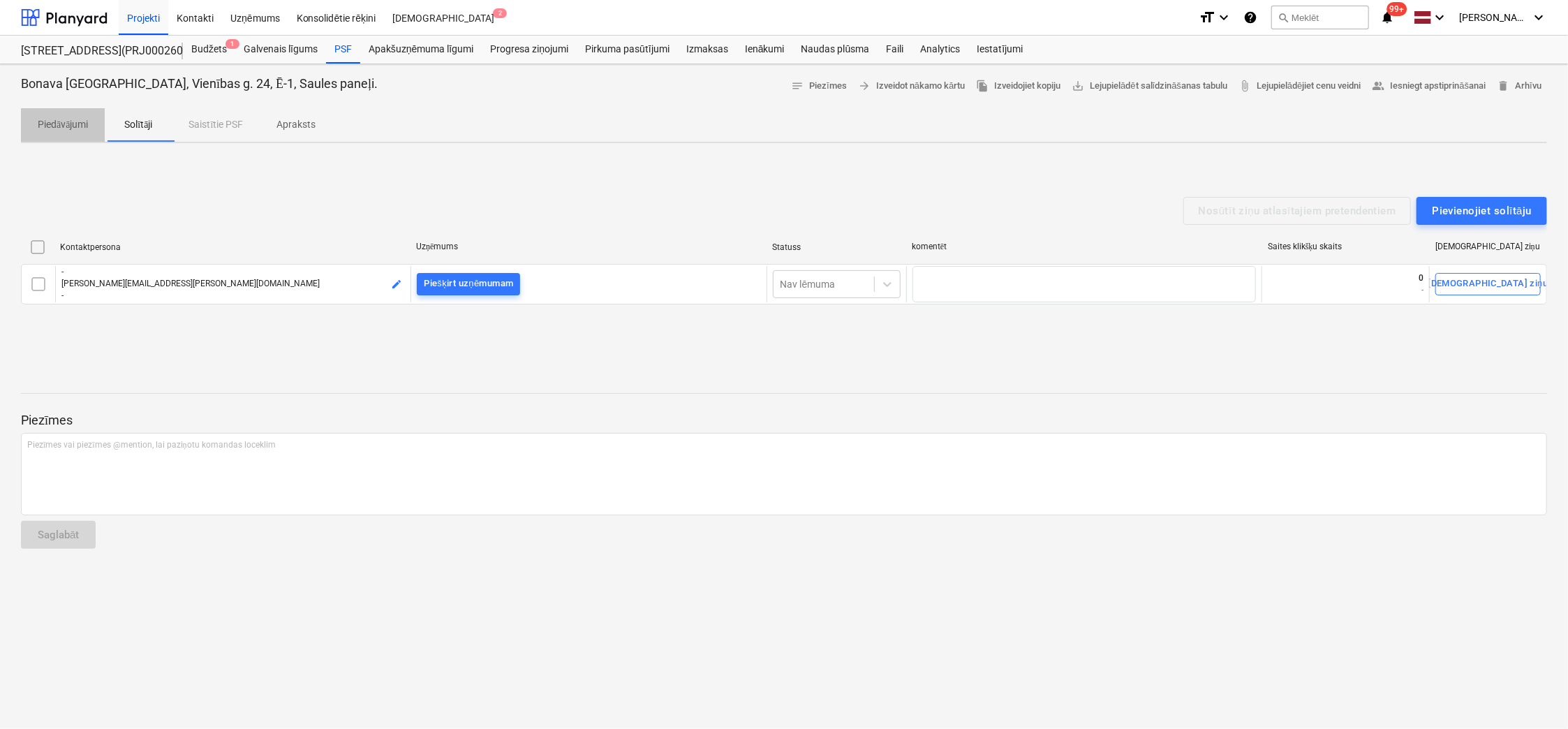
click at [67, 125] on p "Piedāvājumi" at bounding box center [63, 125] width 51 height 15
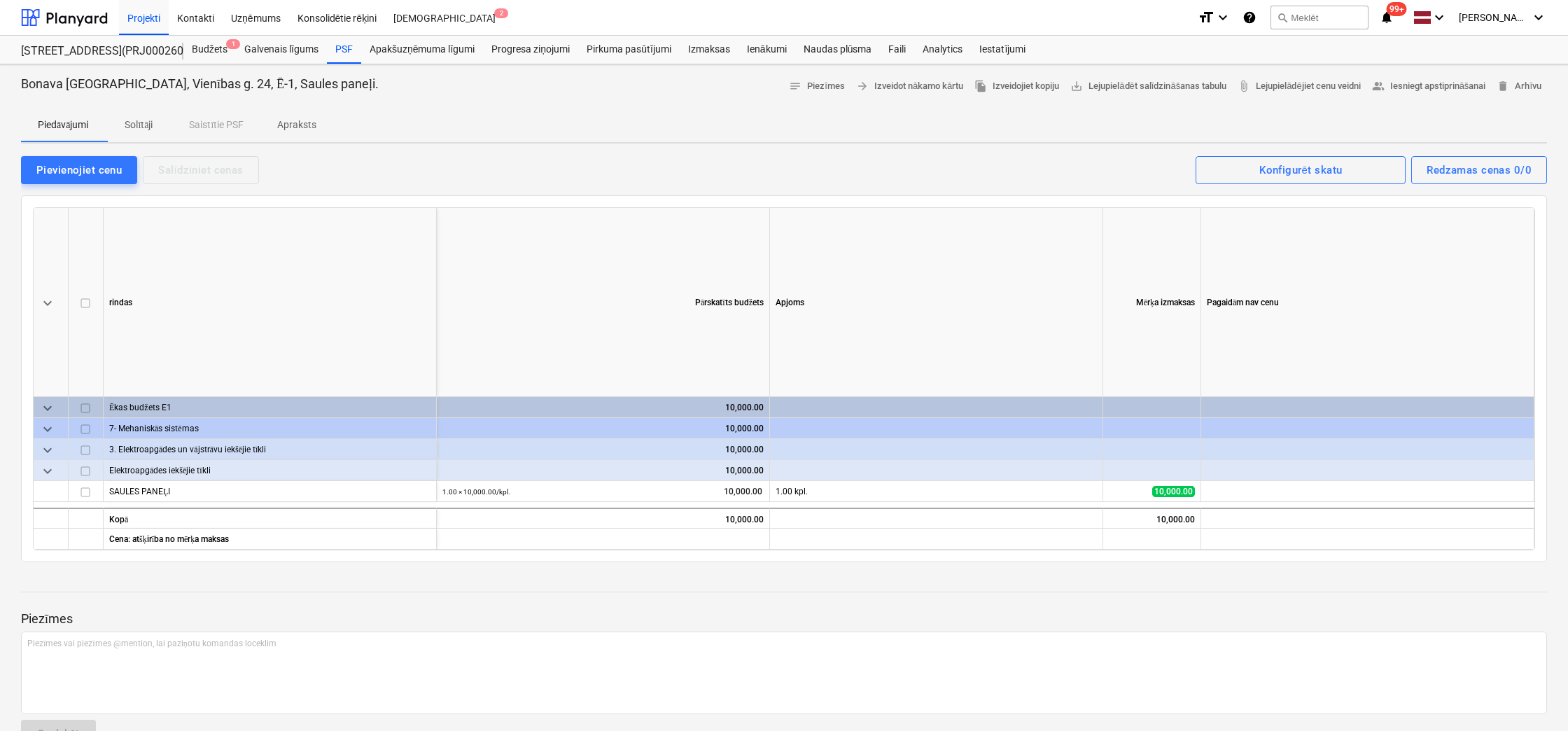
click at [149, 119] on p "Solītāji" at bounding box center [138, 125] width 34 height 15
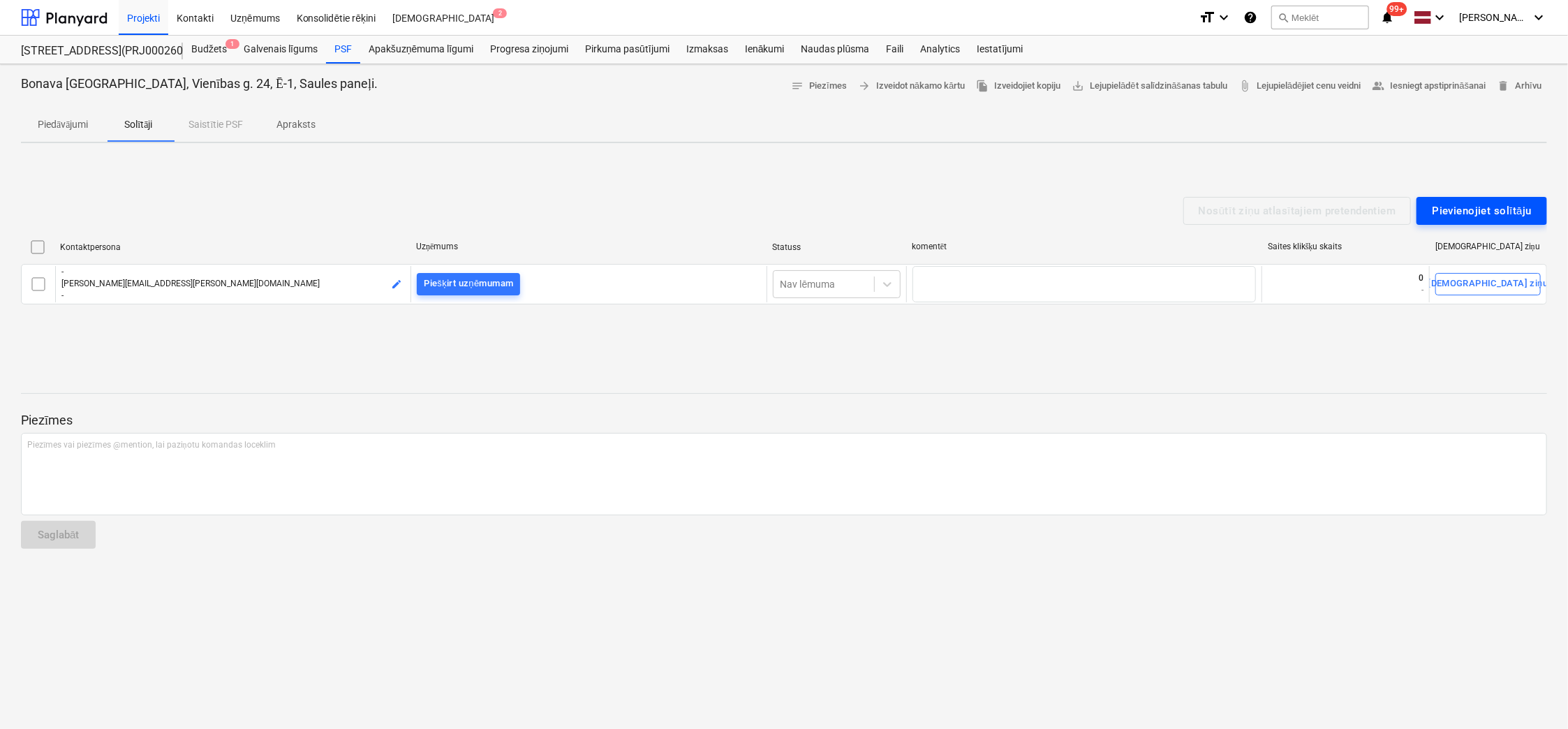
click at [1478, 210] on div "Pievienojiet solītāju" at bounding box center [1482, 210] width 100 height 18
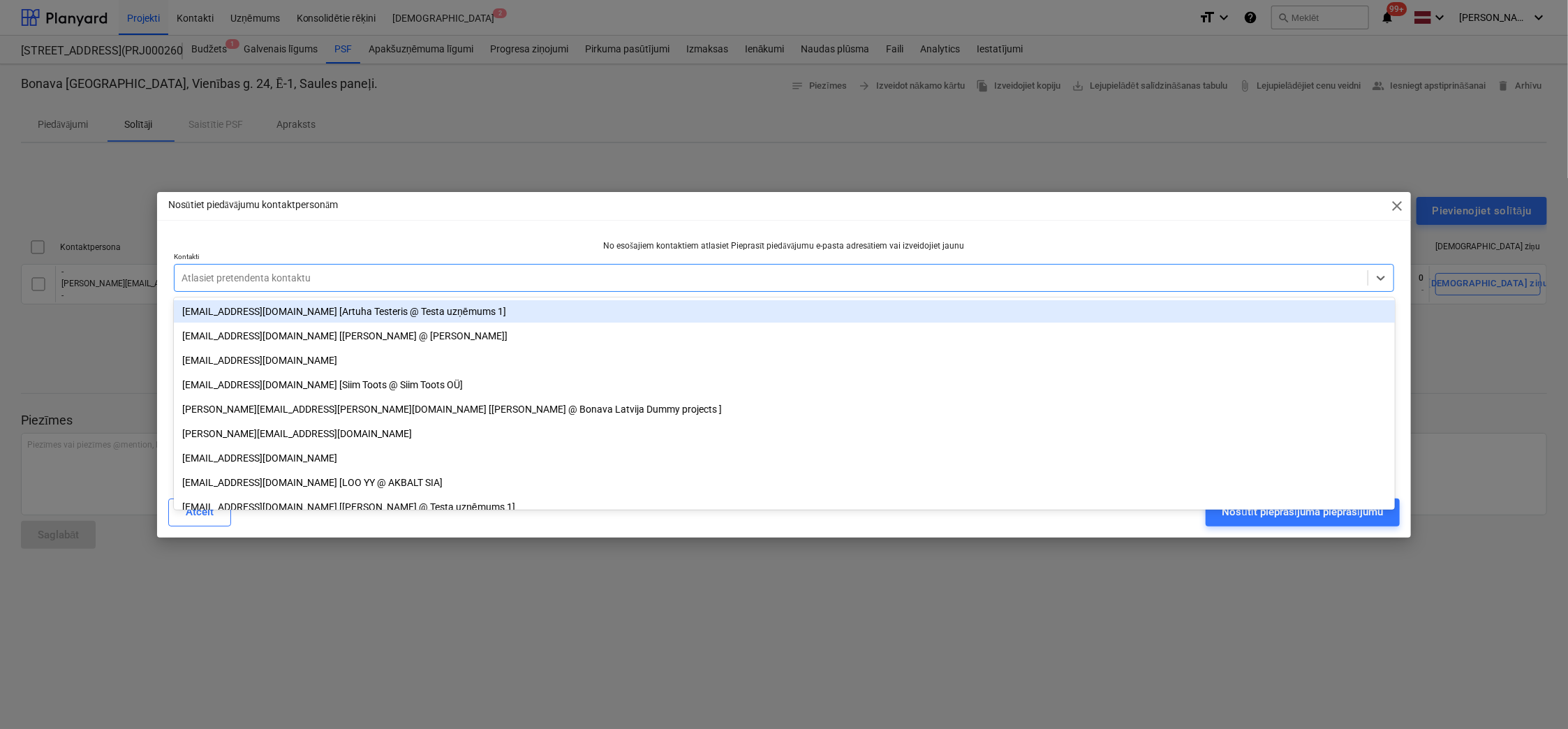
click at [834, 273] on div at bounding box center [771, 277] width 1179 height 14
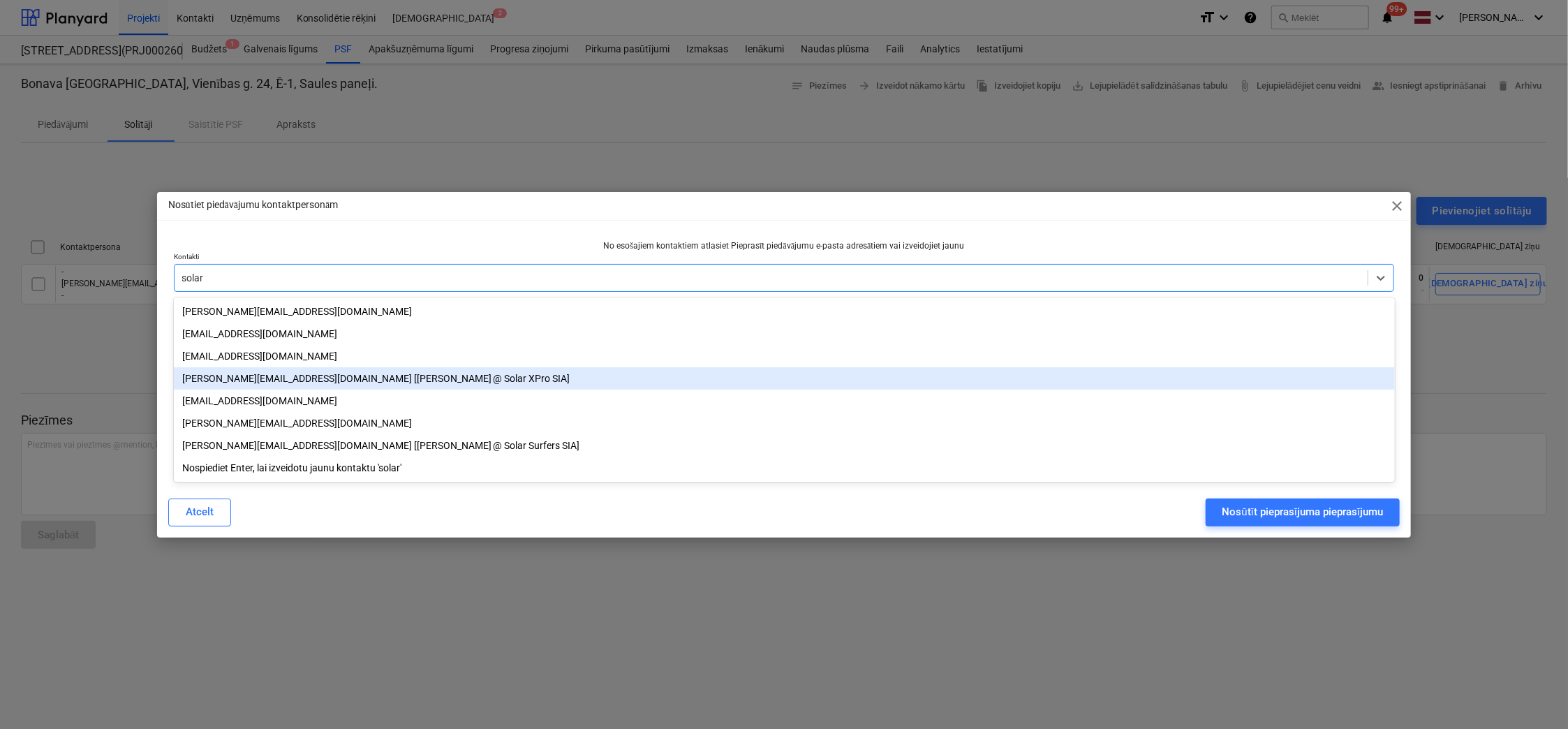
click at [334, 378] on div "eduards@solarshop.lv [Eduards Cirītis @ Solar XPro SIA]" at bounding box center [784, 379] width 1221 height 23
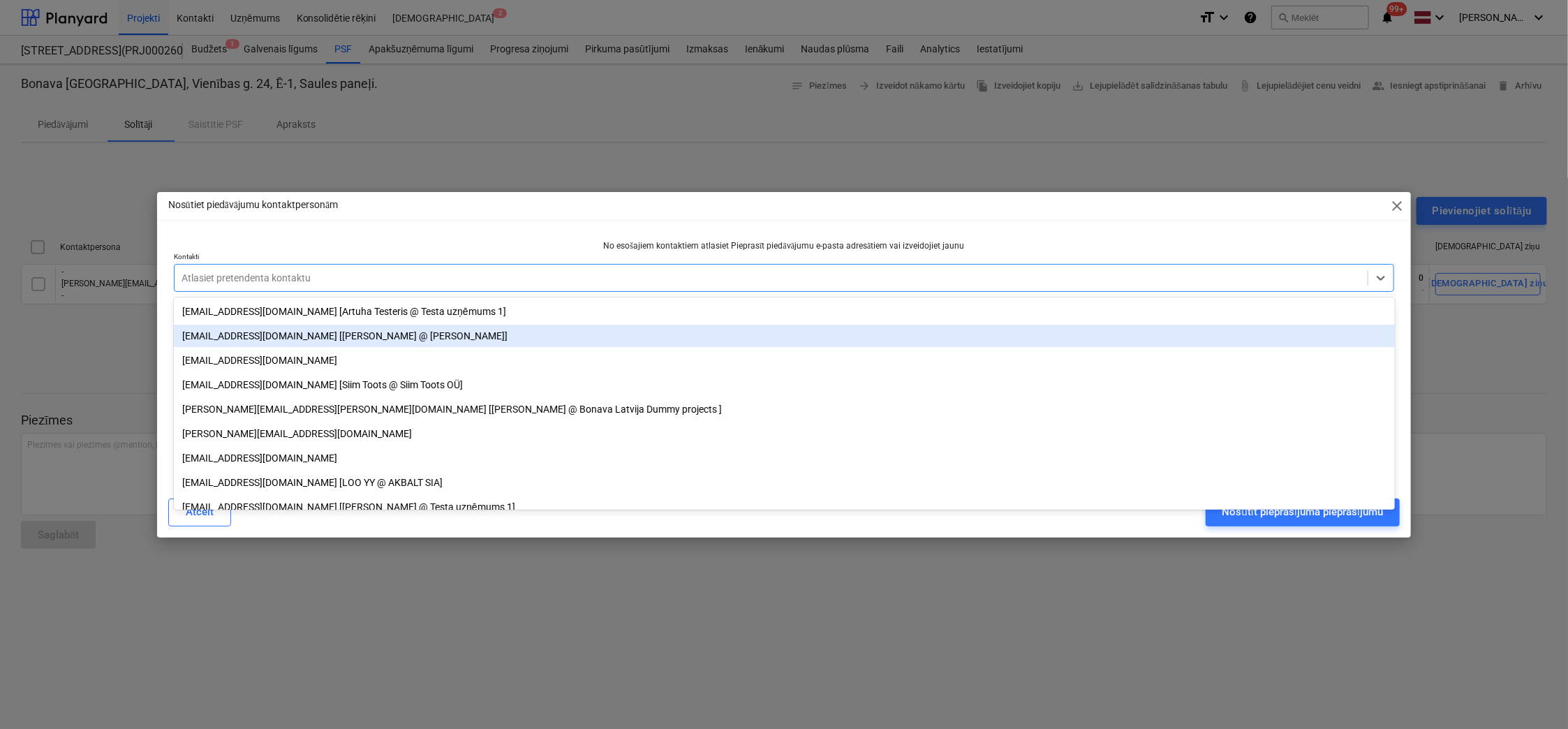
click at [1246, 202] on div "Nosūtiet piedāvājumu kontaktpersonām close" at bounding box center [784, 206] width 1254 height 28
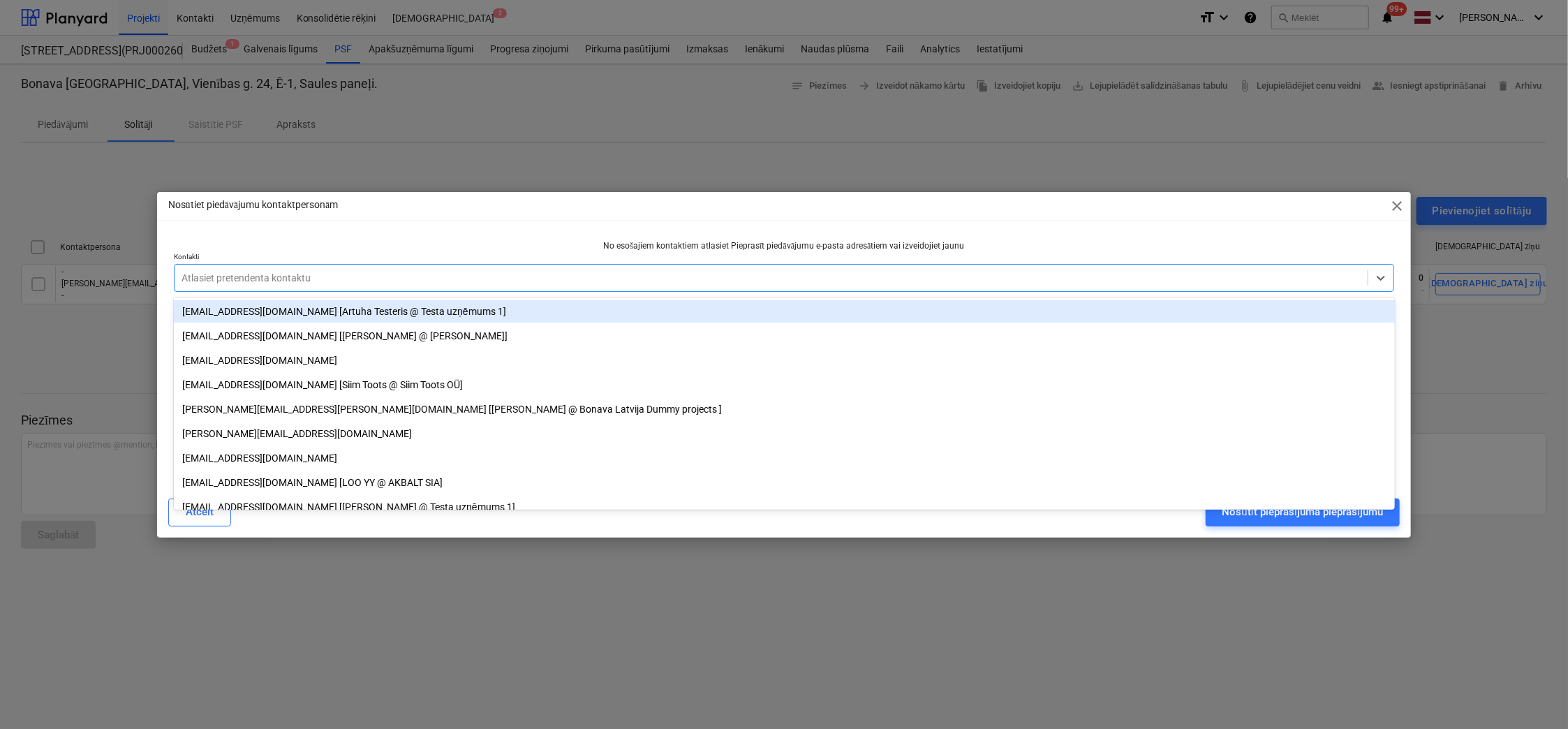
click at [522, 270] on div "Atlasiet pretendenta kontaktu" at bounding box center [771, 277] width 1193 height 20
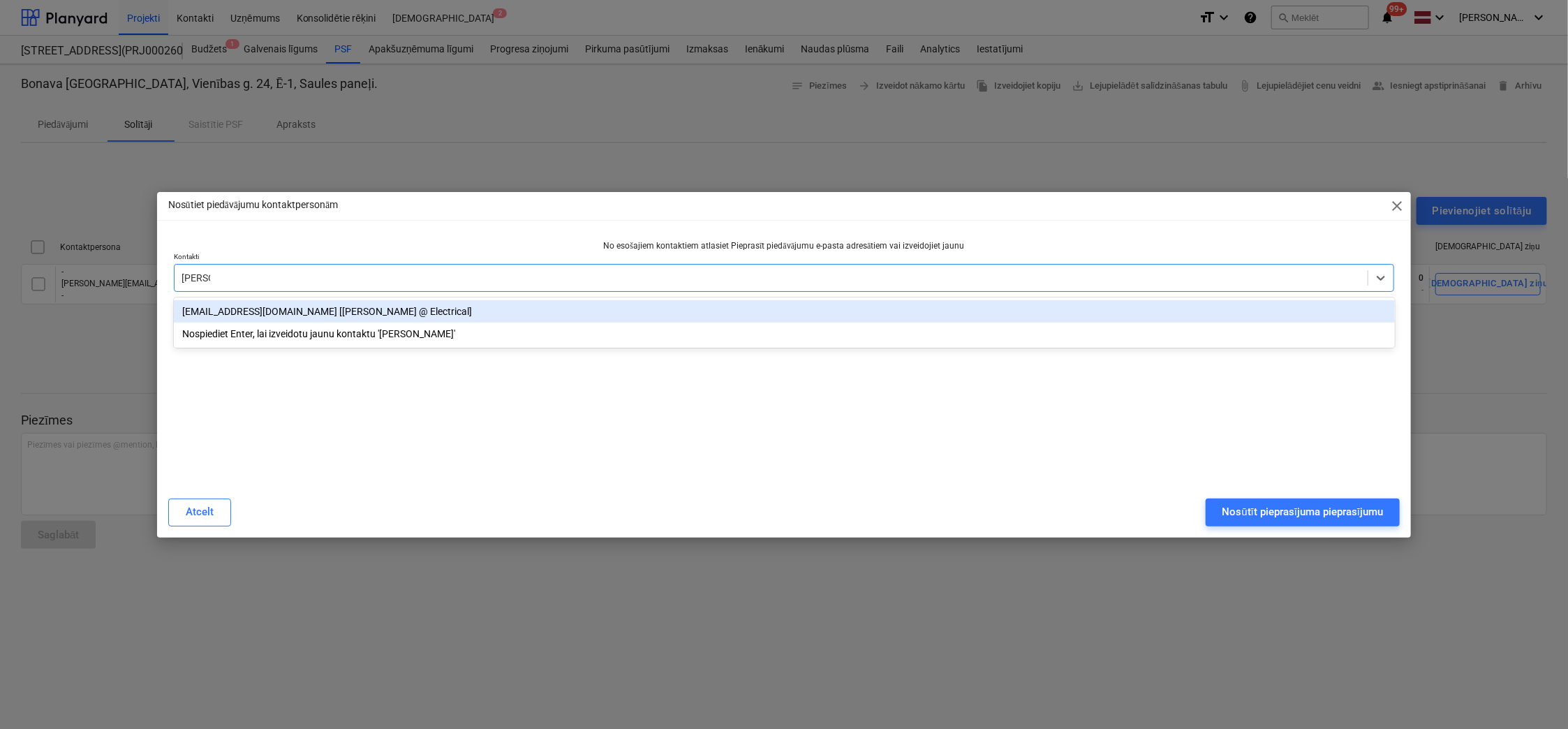
click at [278, 315] on div "info@electrical.lv [Juris Lazars @ Electrical]" at bounding box center [784, 312] width 1221 height 23
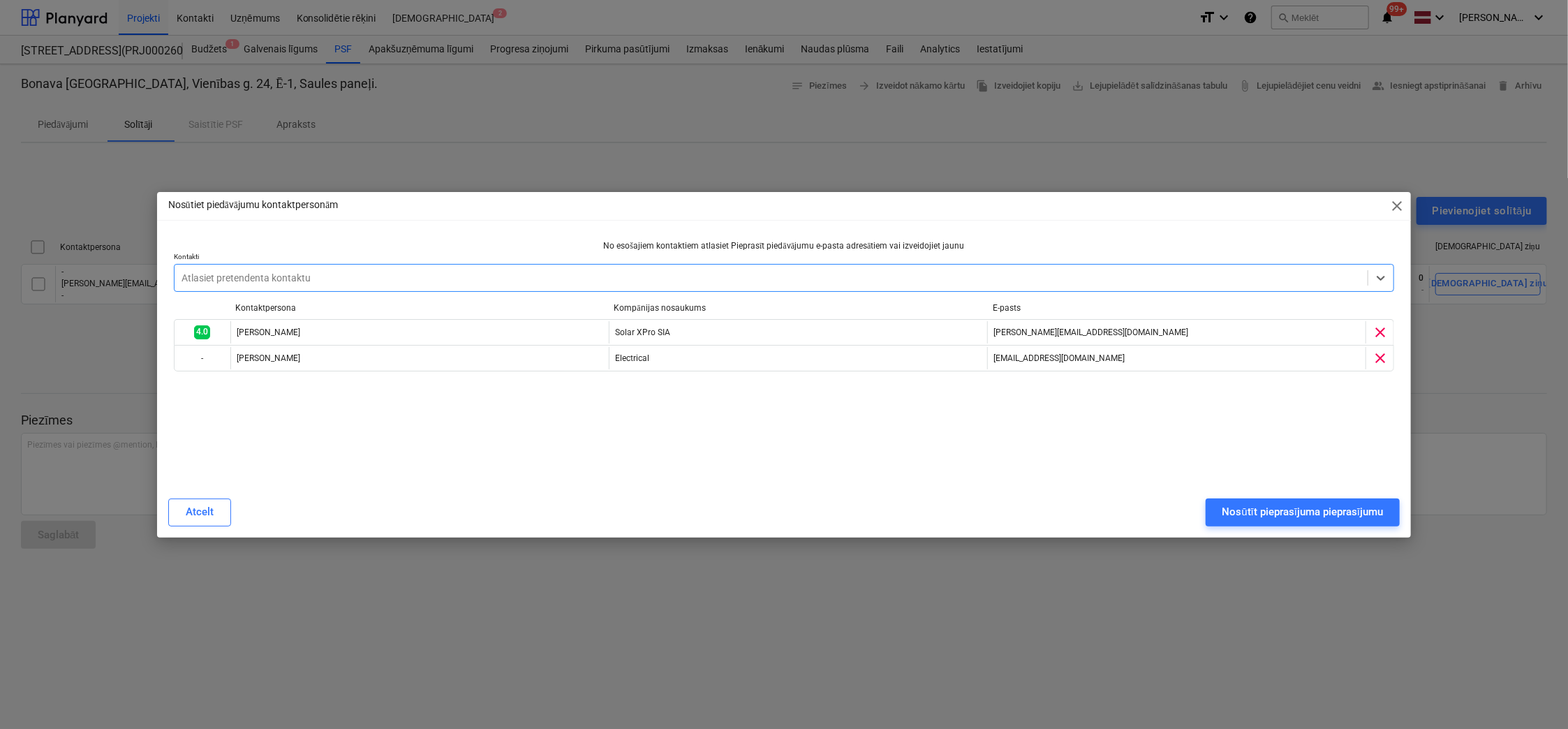
click at [451, 283] on div at bounding box center [771, 277] width 1179 height 14
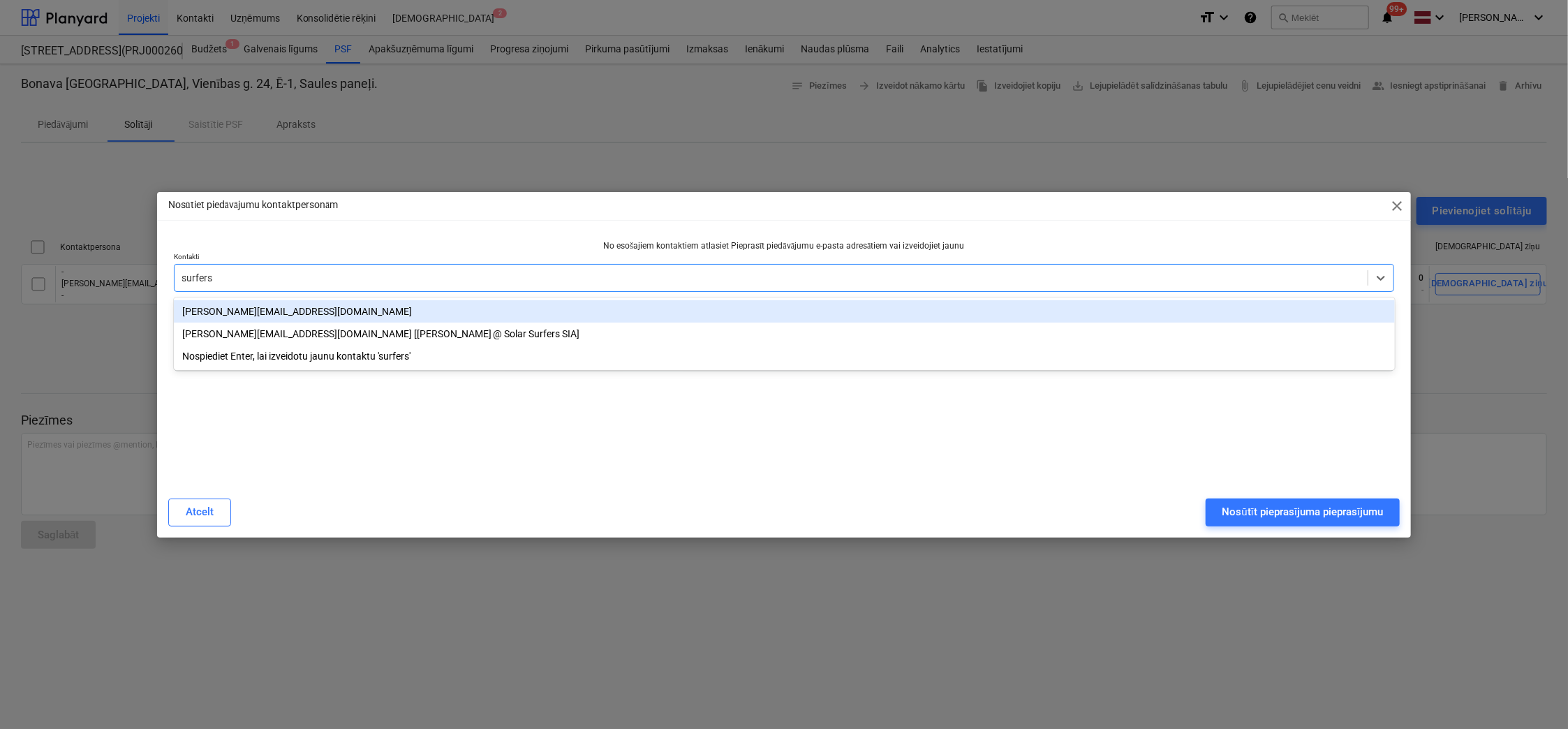
click at [253, 315] on div "[PERSON_NAME][EMAIL_ADDRESS][DOMAIN_NAME]" at bounding box center [784, 312] width 1221 height 23
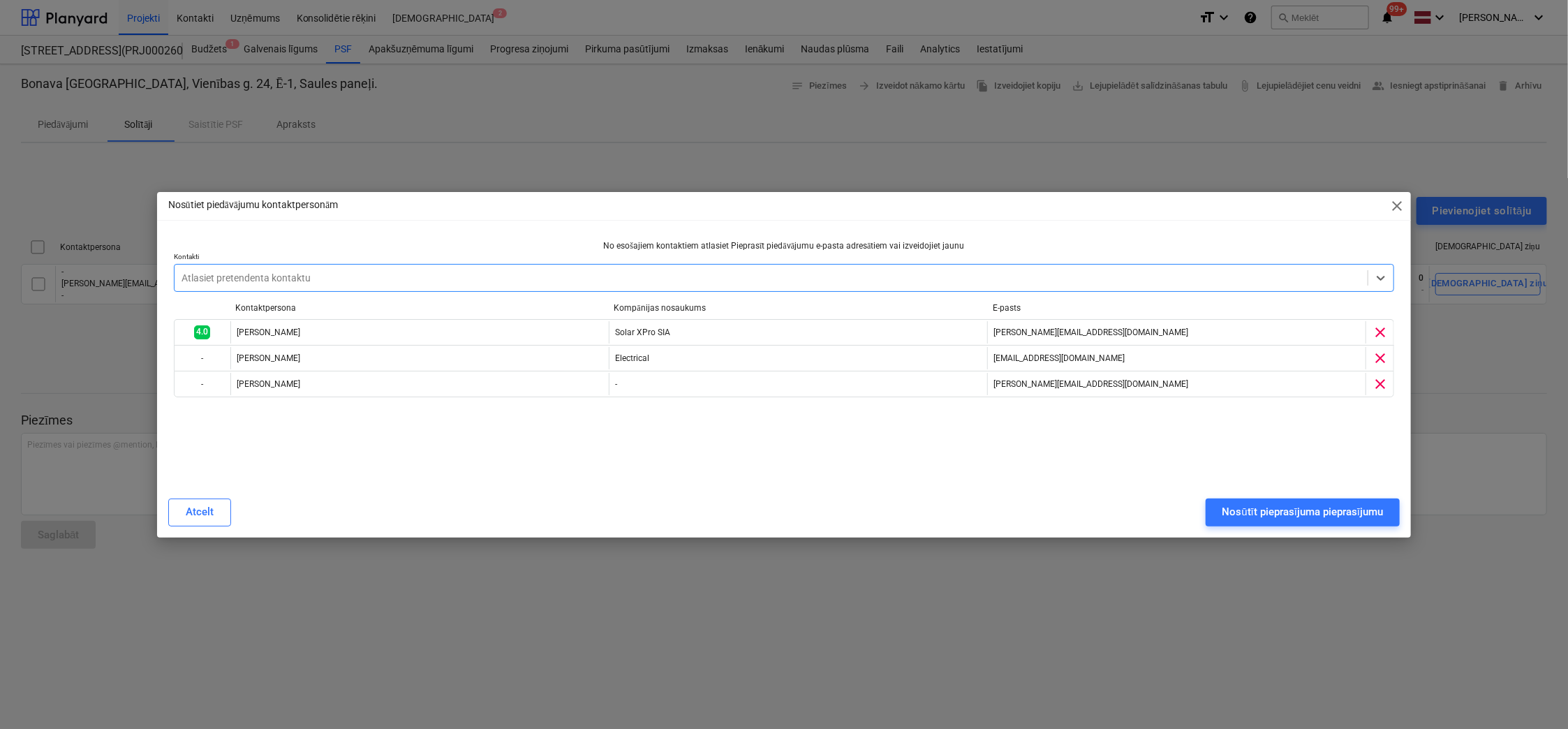
click at [333, 280] on div at bounding box center [771, 277] width 1179 height 14
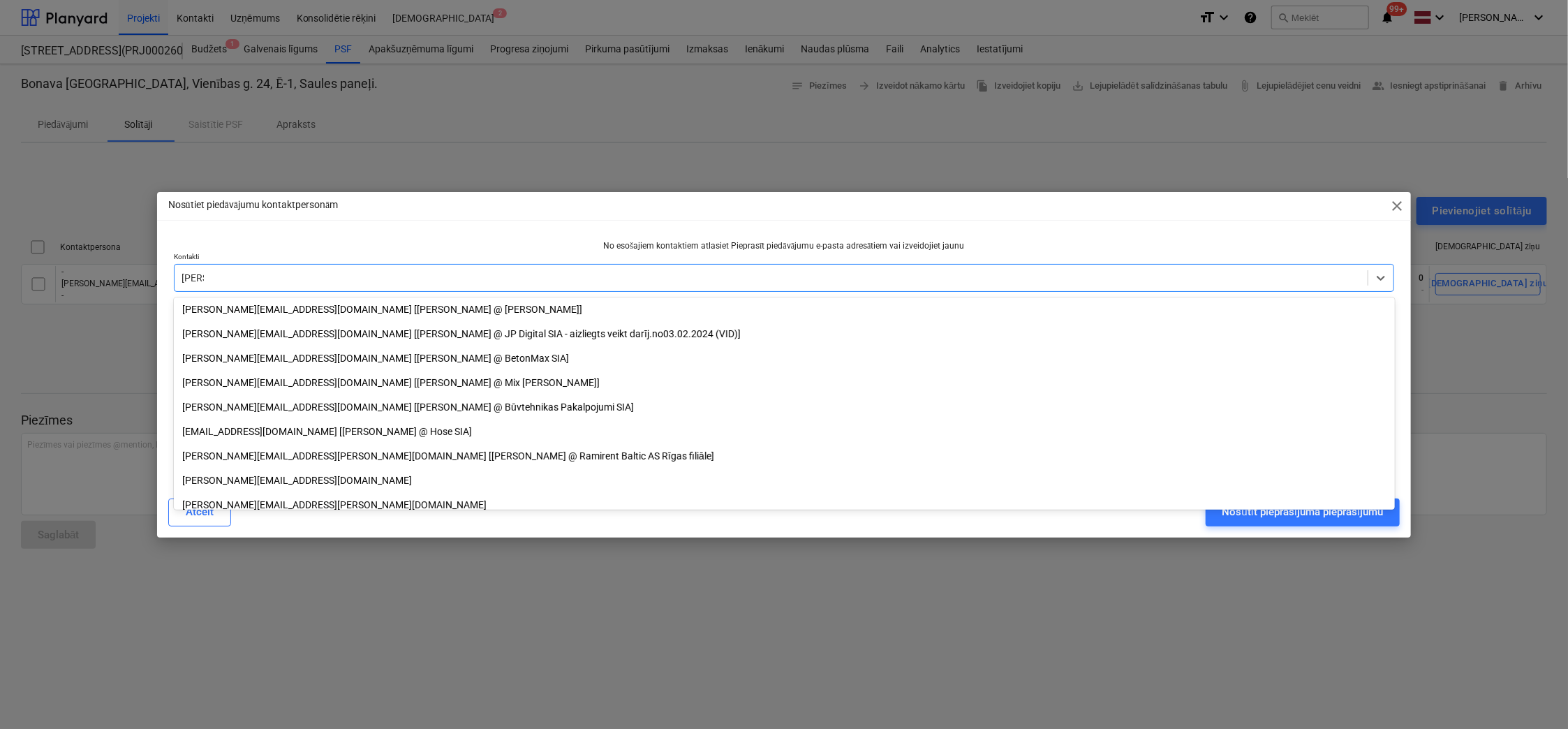
scroll to position [209, 0]
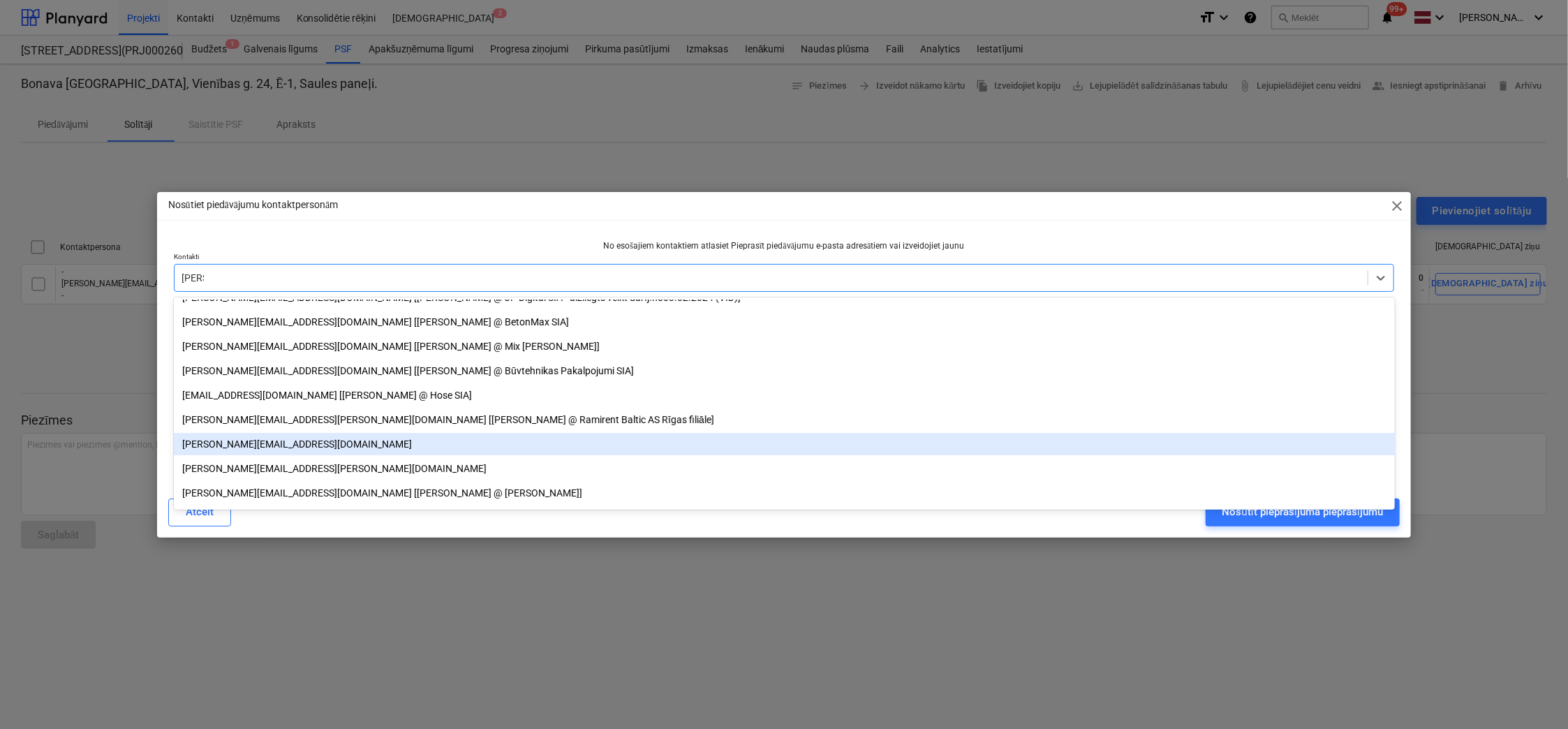
click at [224, 440] on div "[PERSON_NAME][EMAIL_ADDRESS][DOMAIN_NAME]" at bounding box center [784, 444] width 1221 height 23
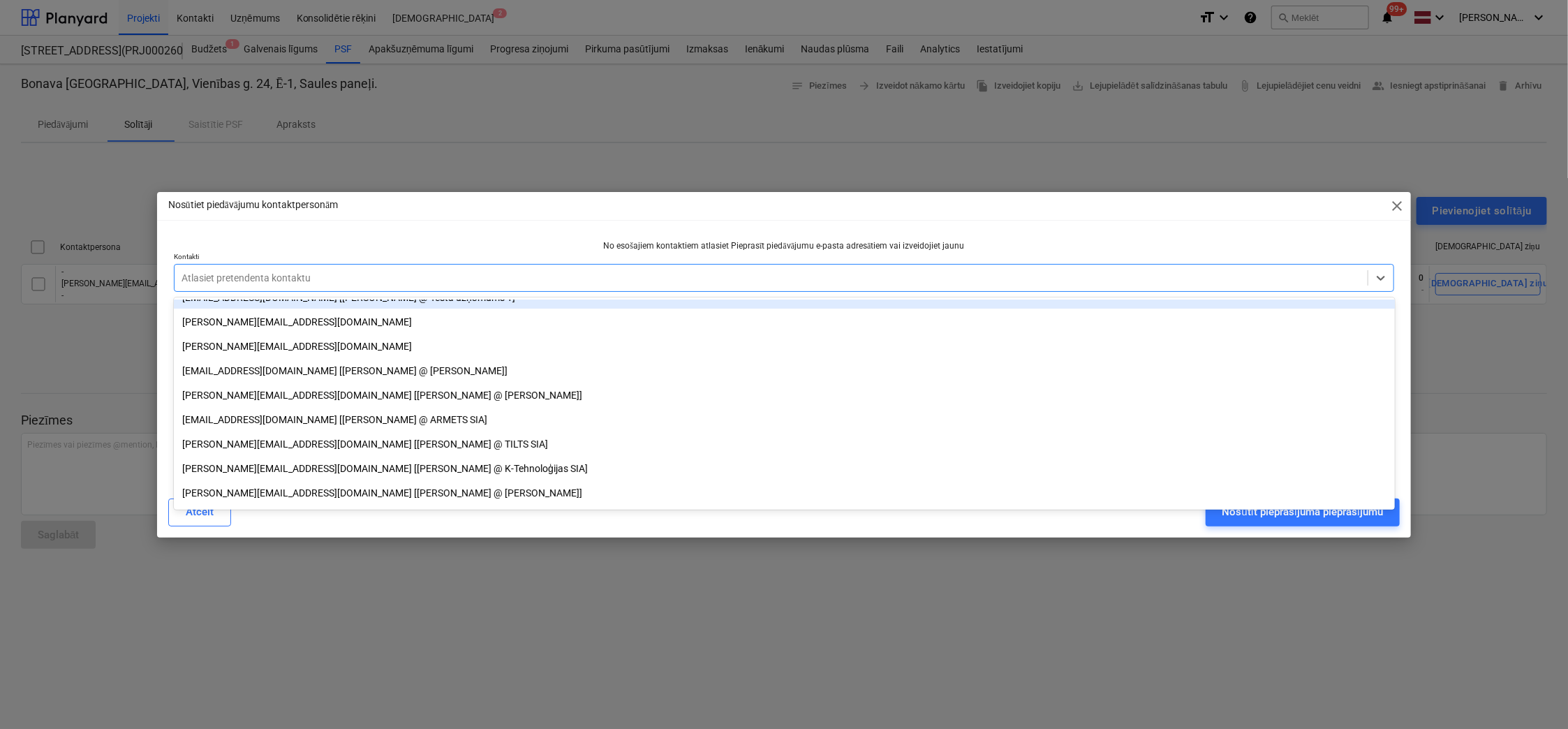
click at [352, 282] on div at bounding box center [771, 277] width 1179 height 14
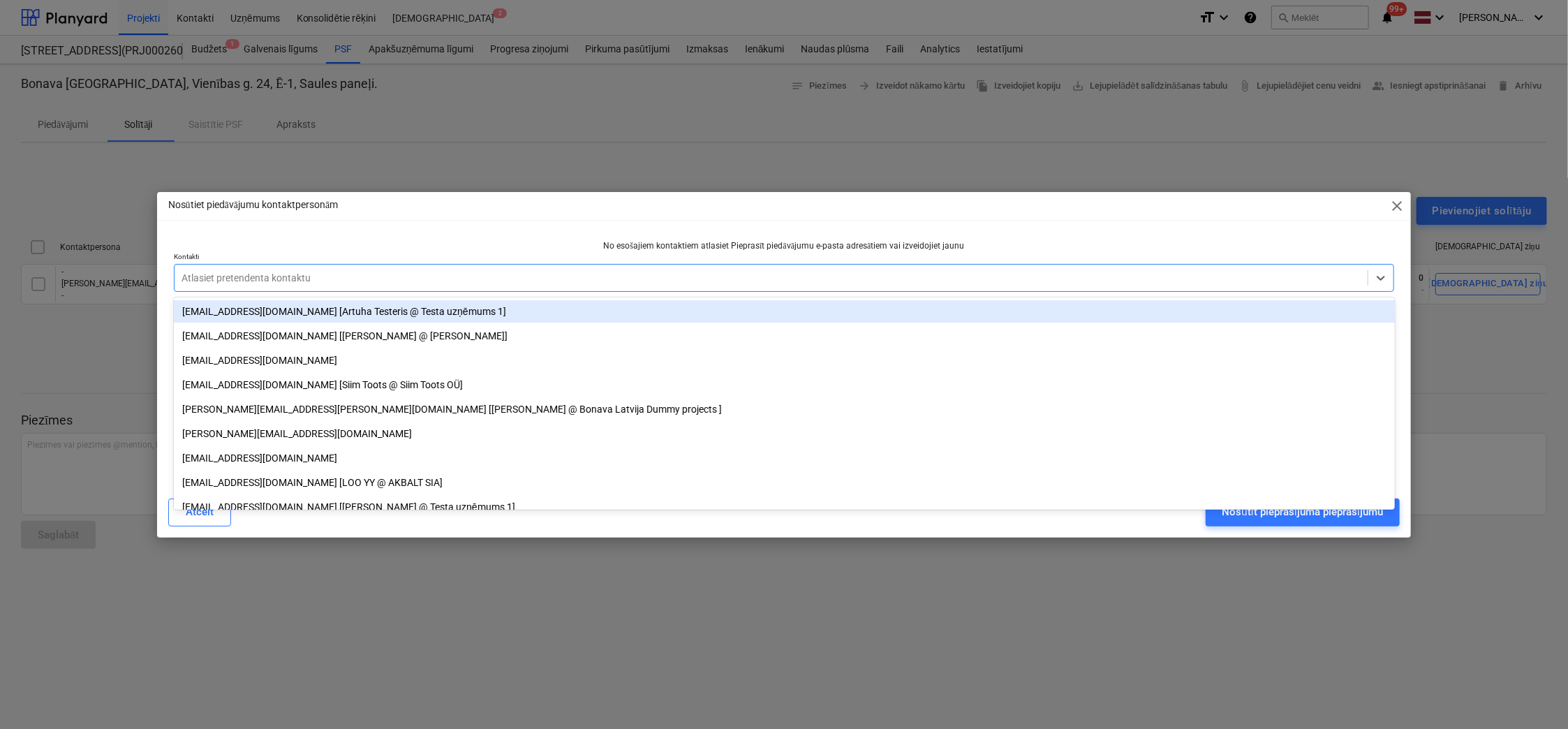
click at [697, 278] on div at bounding box center [771, 277] width 1179 height 14
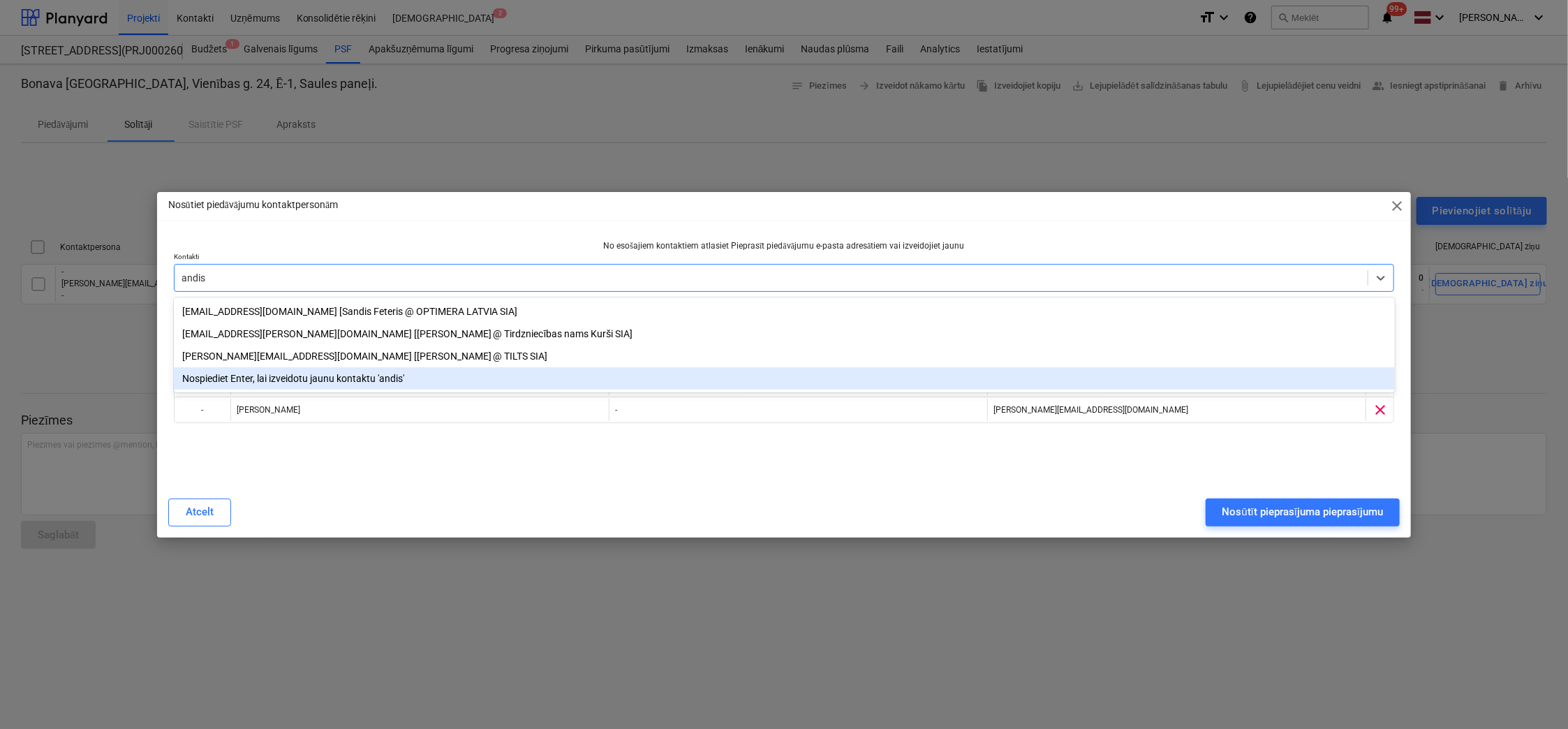
click at [355, 382] on div "Nospiediet Enter, lai izveidotu jaunu kontaktu 'andis'" at bounding box center [784, 379] width 1221 height 23
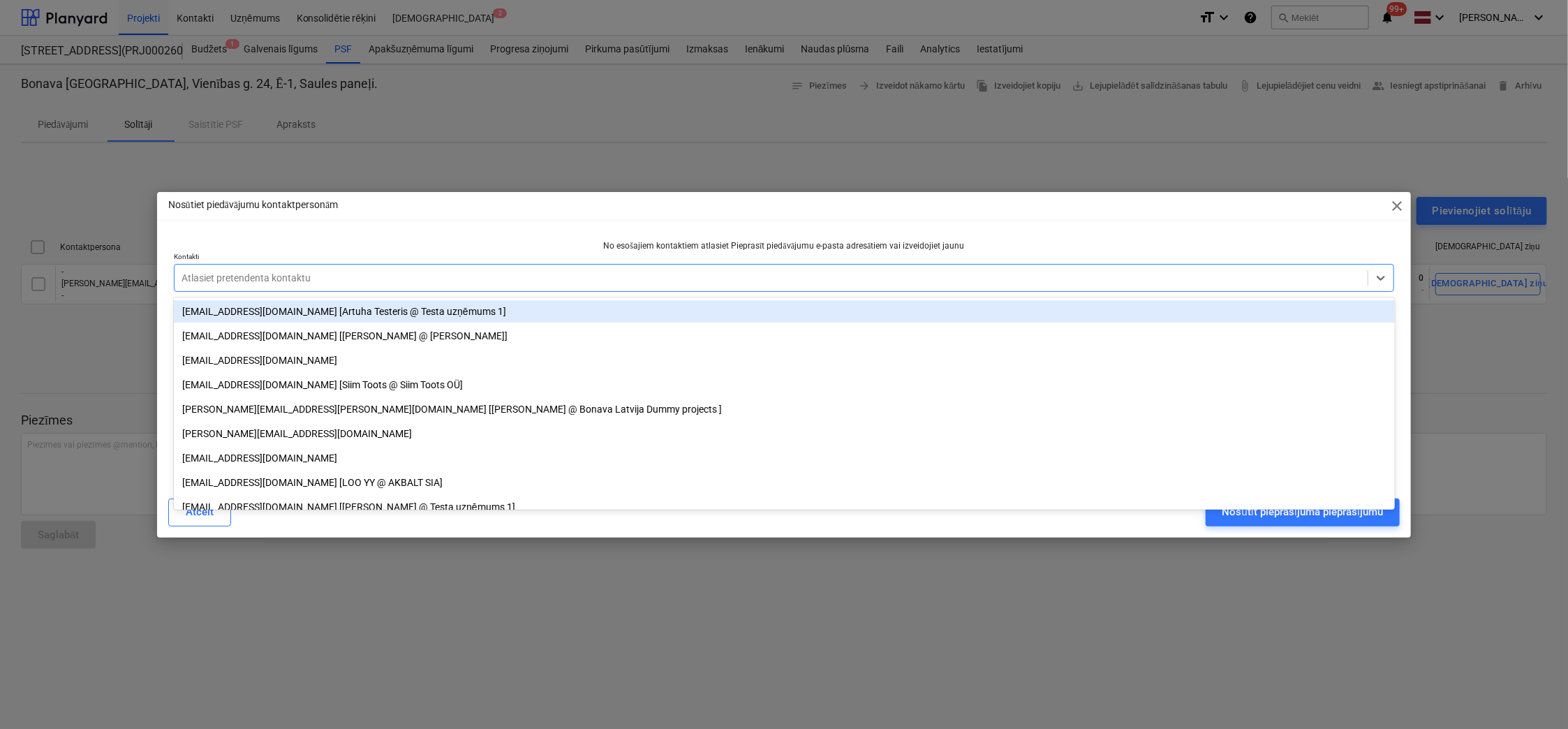
click at [388, 280] on div at bounding box center [771, 277] width 1179 height 14
click at [805, 271] on div at bounding box center [771, 277] width 1179 height 14
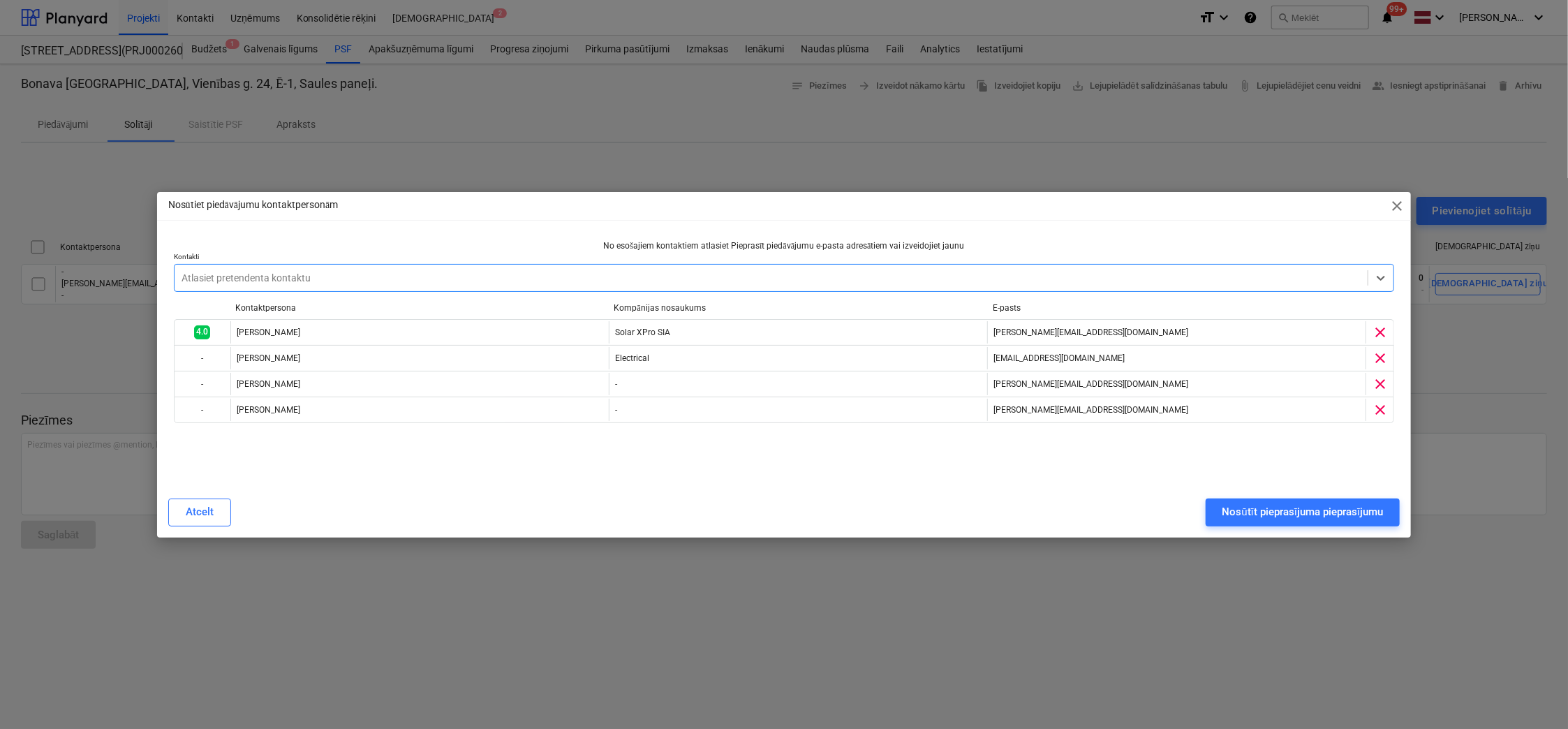
click at [805, 271] on div at bounding box center [771, 277] width 1179 height 14
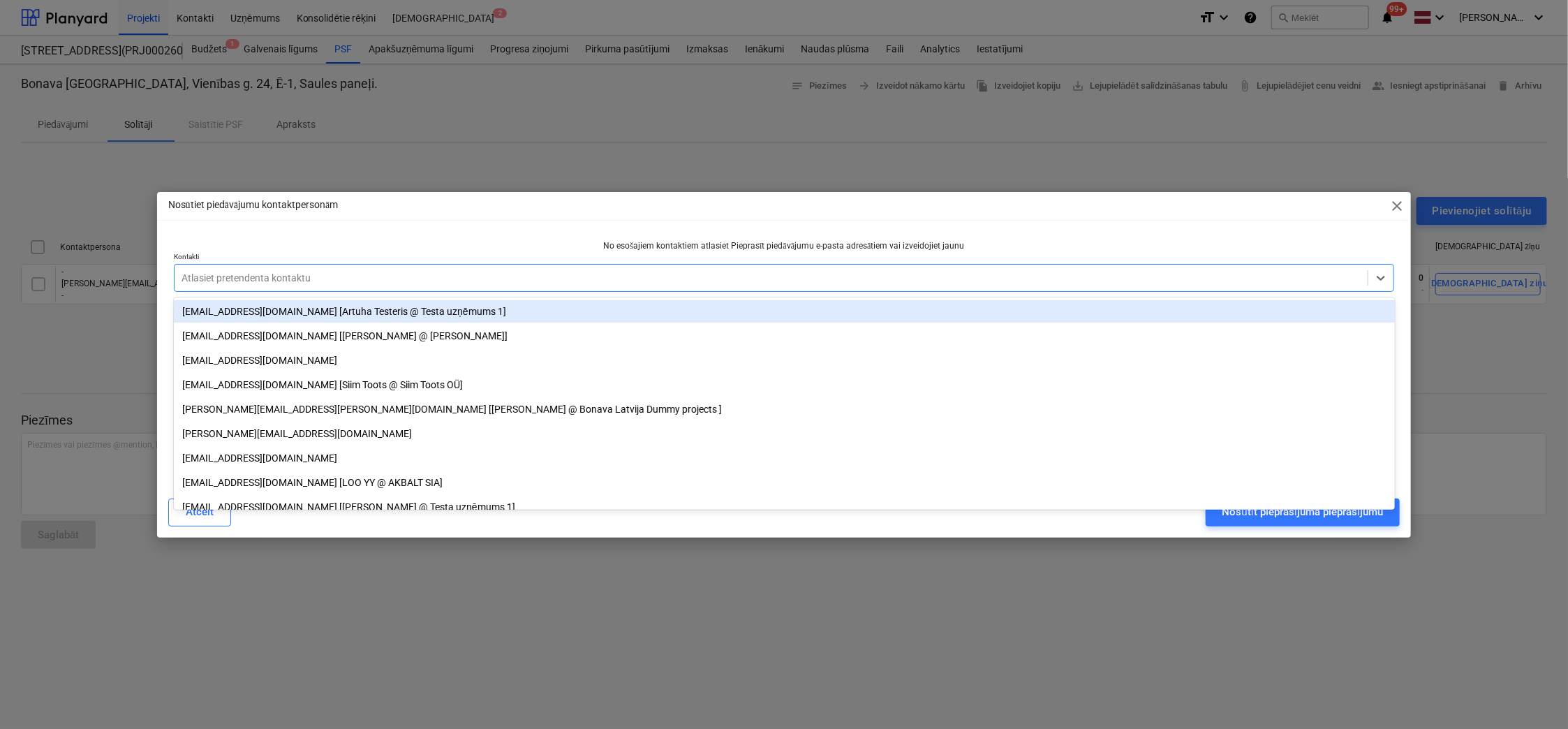
click at [823, 268] on div "Atlasiet pretendenta kontaktu" at bounding box center [771, 277] width 1193 height 20
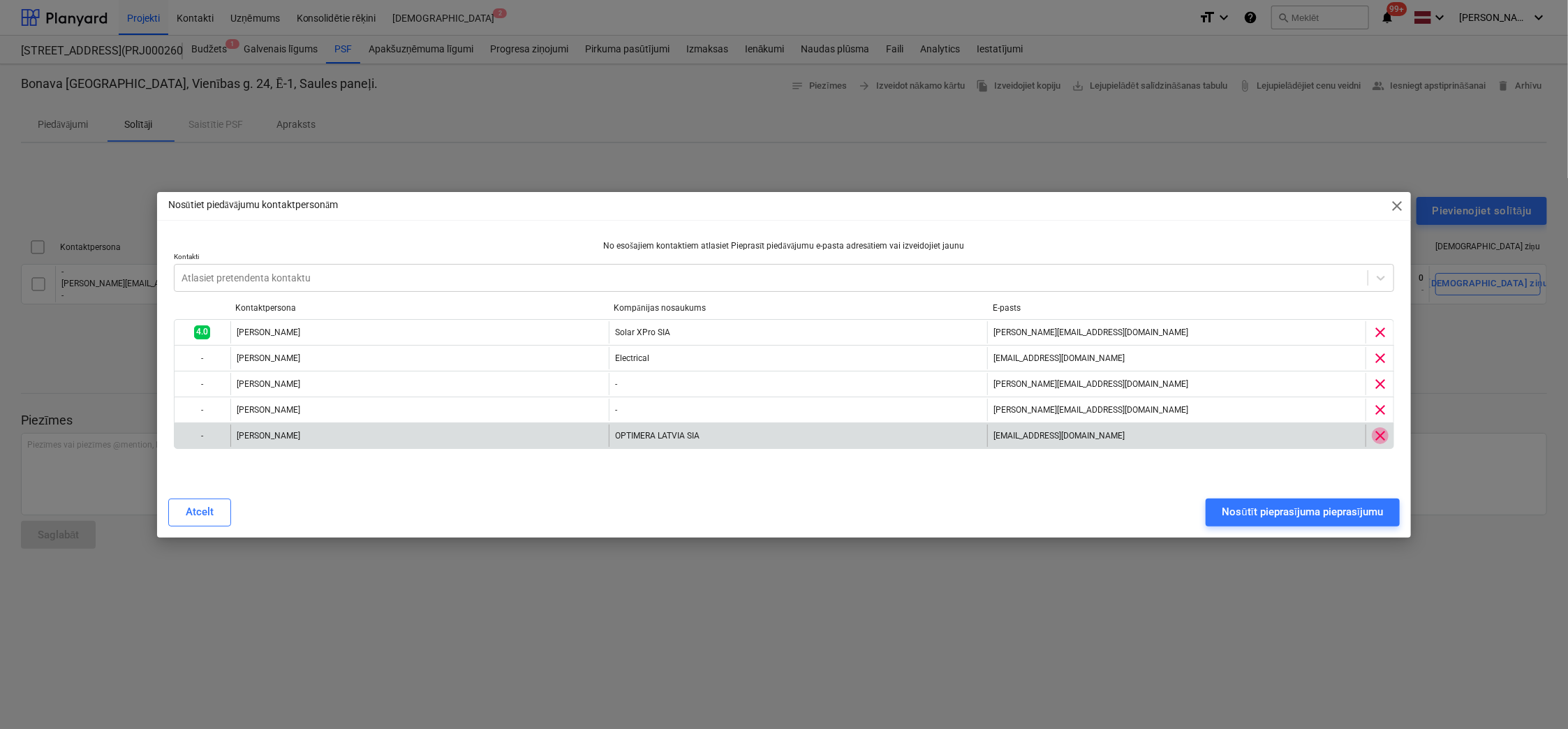
click at [1383, 436] on span "clear" at bounding box center [1380, 436] width 17 height 17
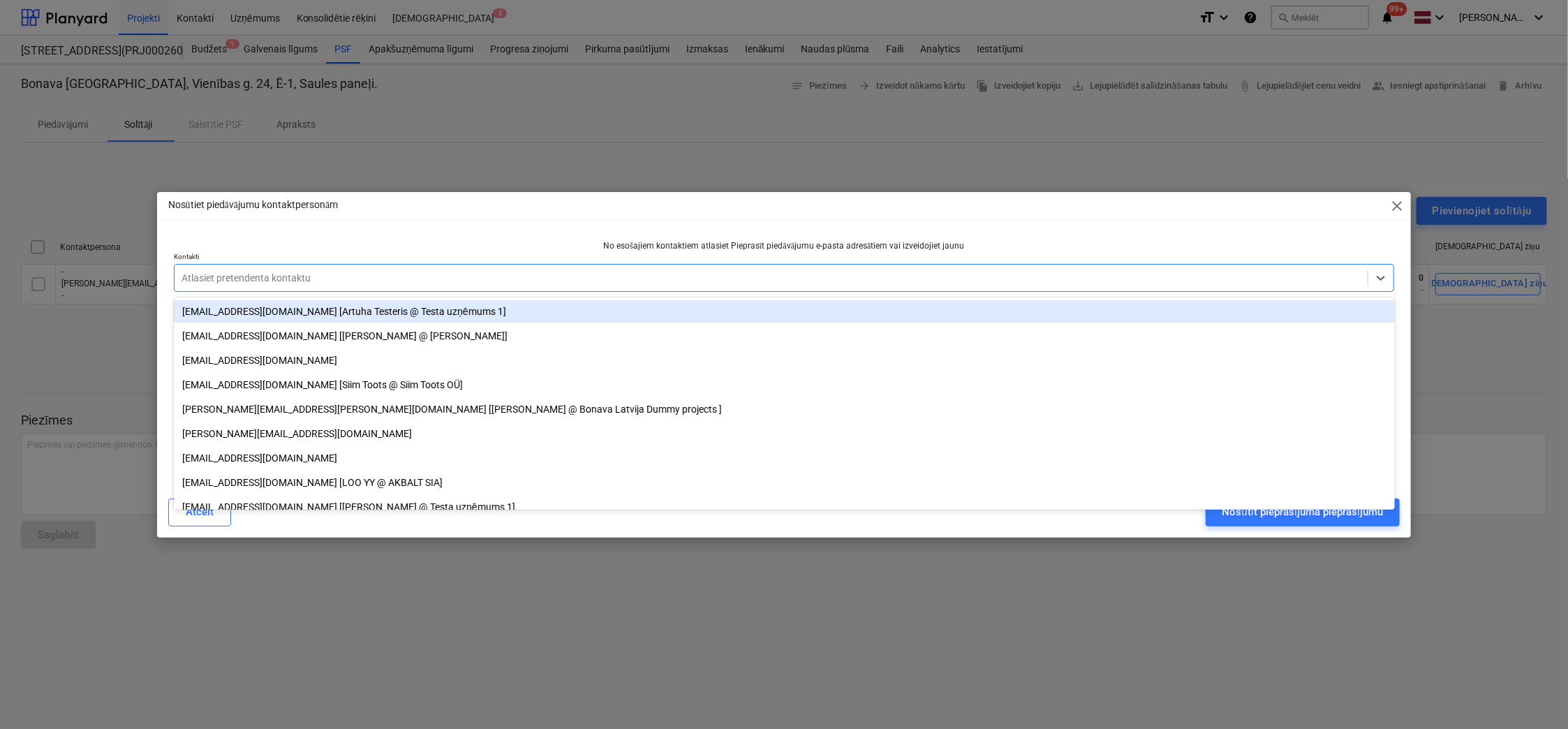
click at [616, 271] on div at bounding box center [771, 277] width 1179 height 14
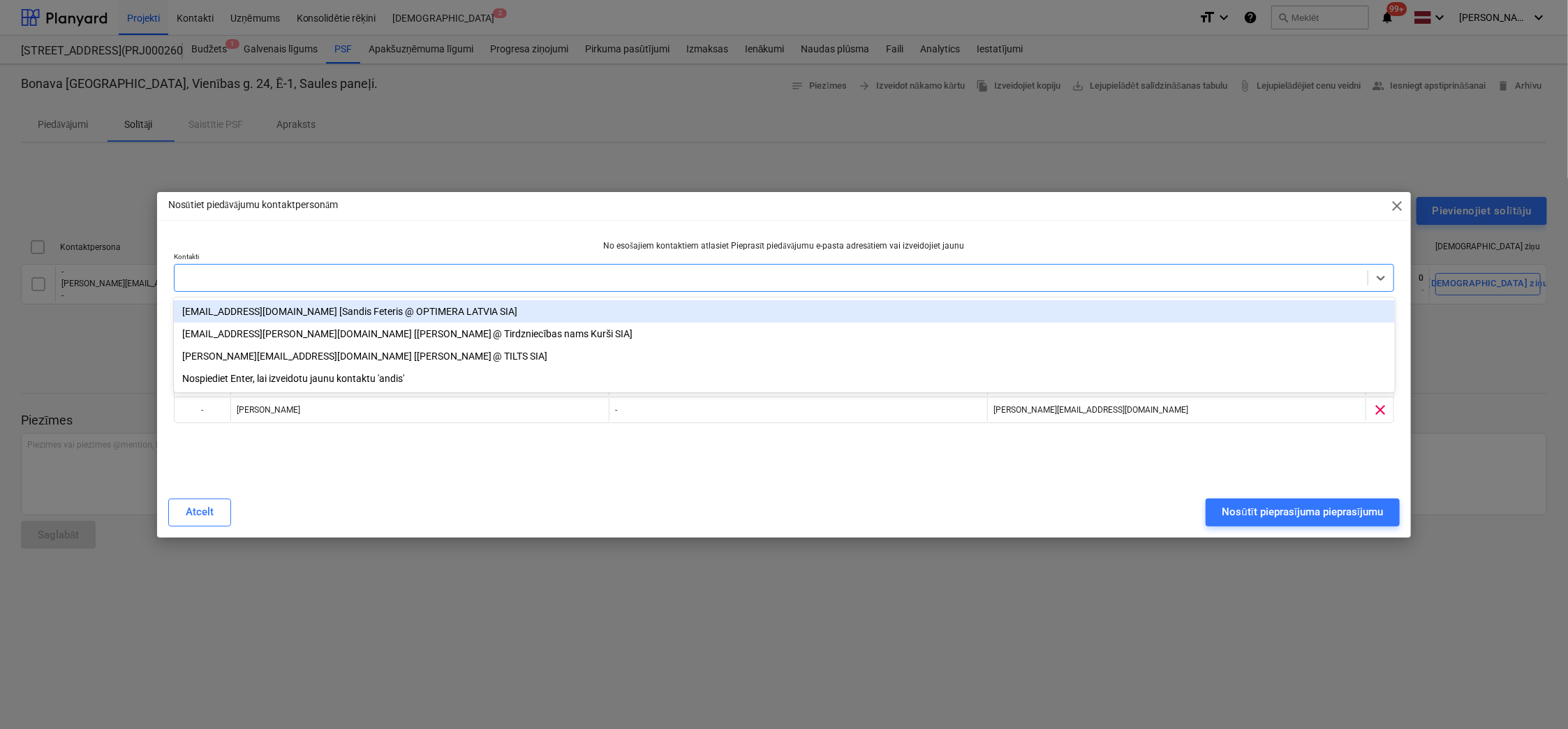
click at [544, 280] on div at bounding box center [771, 277] width 1179 height 14
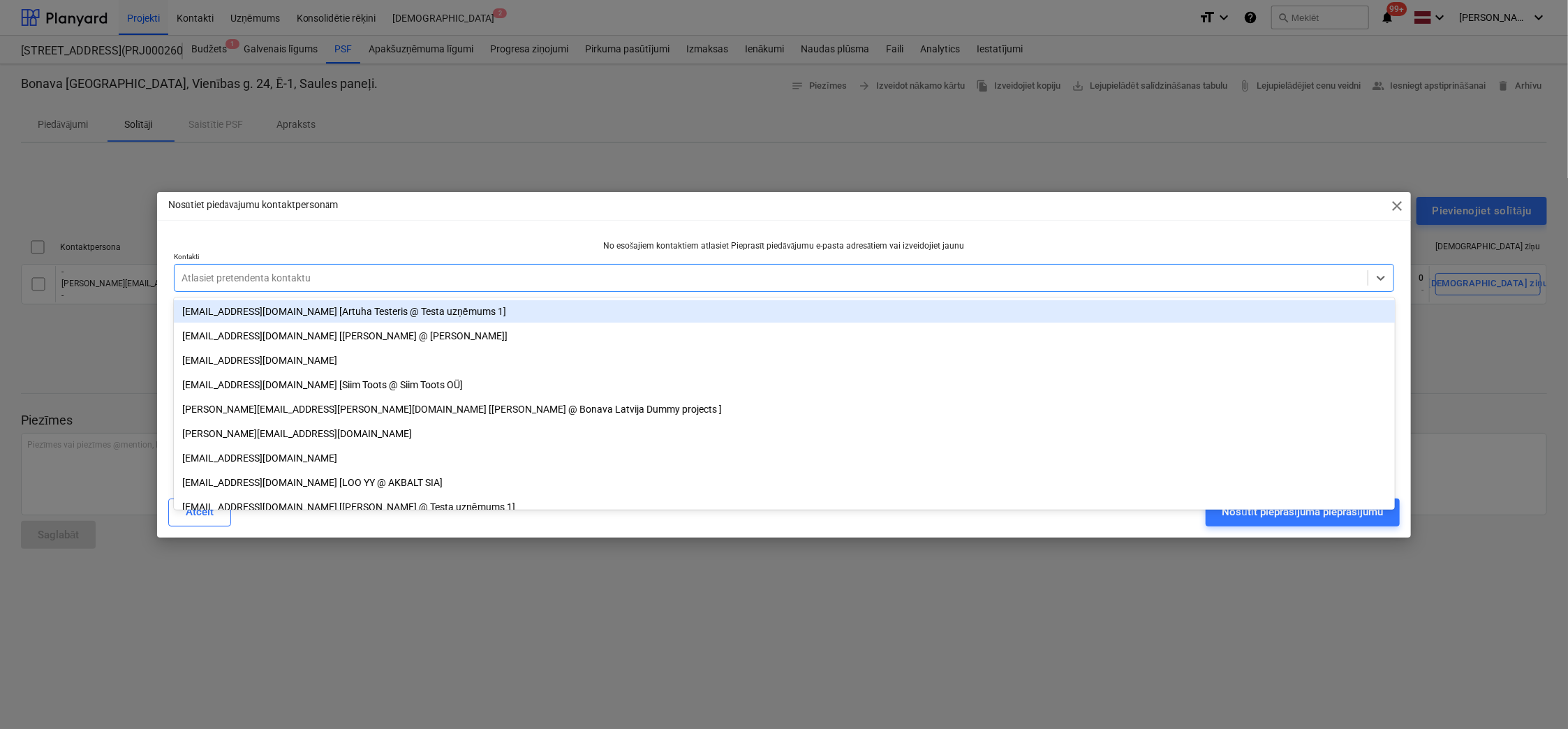
click at [279, 280] on div at bounding box center [771, 277] width 1179 height 14
paste input "[EMAIL_ADDRESS][DOMAIN_NAME]"
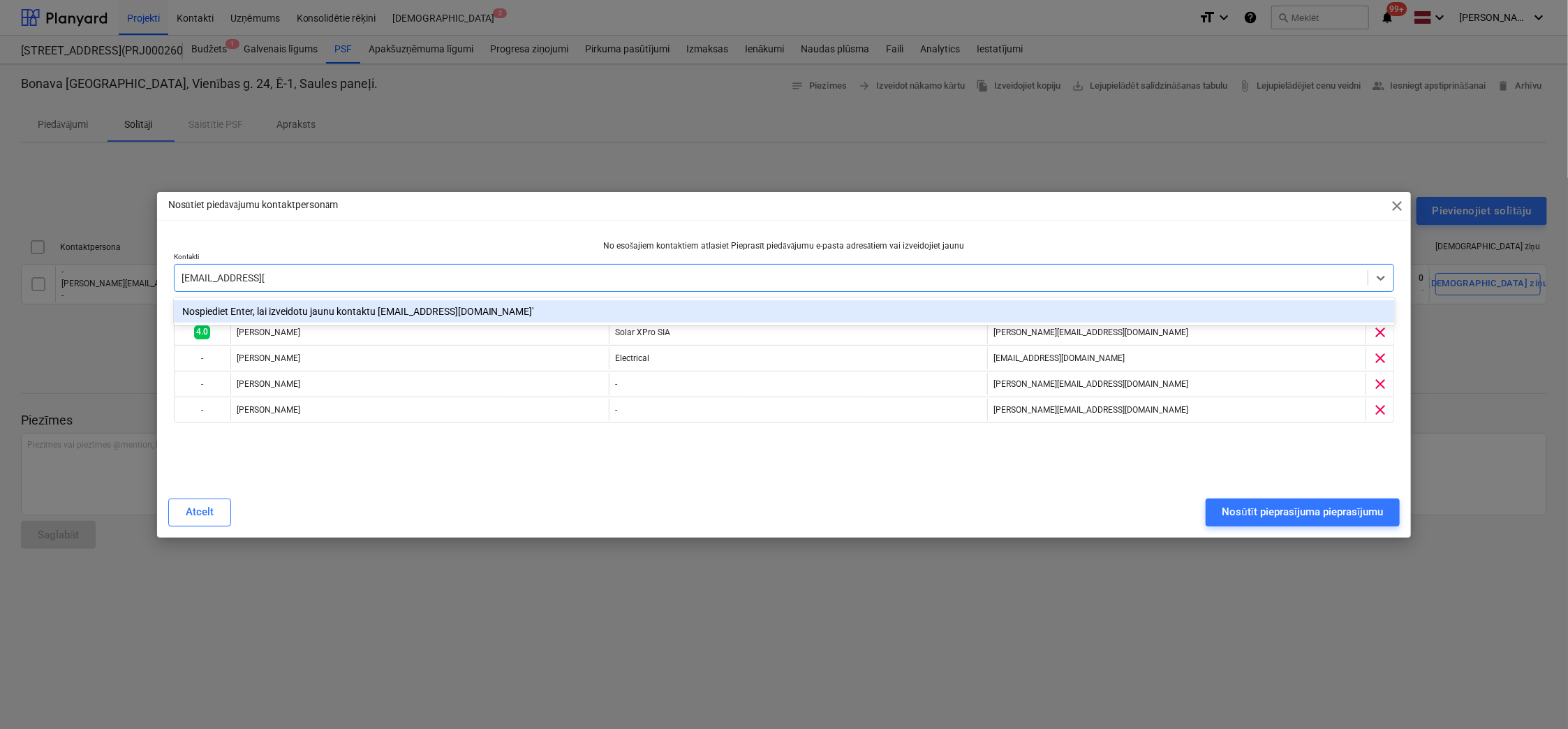
click at [425, 308] on div "Nospiediet Enter, lai izveidotu jaunu kontaktu 'andis@powerup.lv'" at bounding box center [784, 312] width 1221 height 23
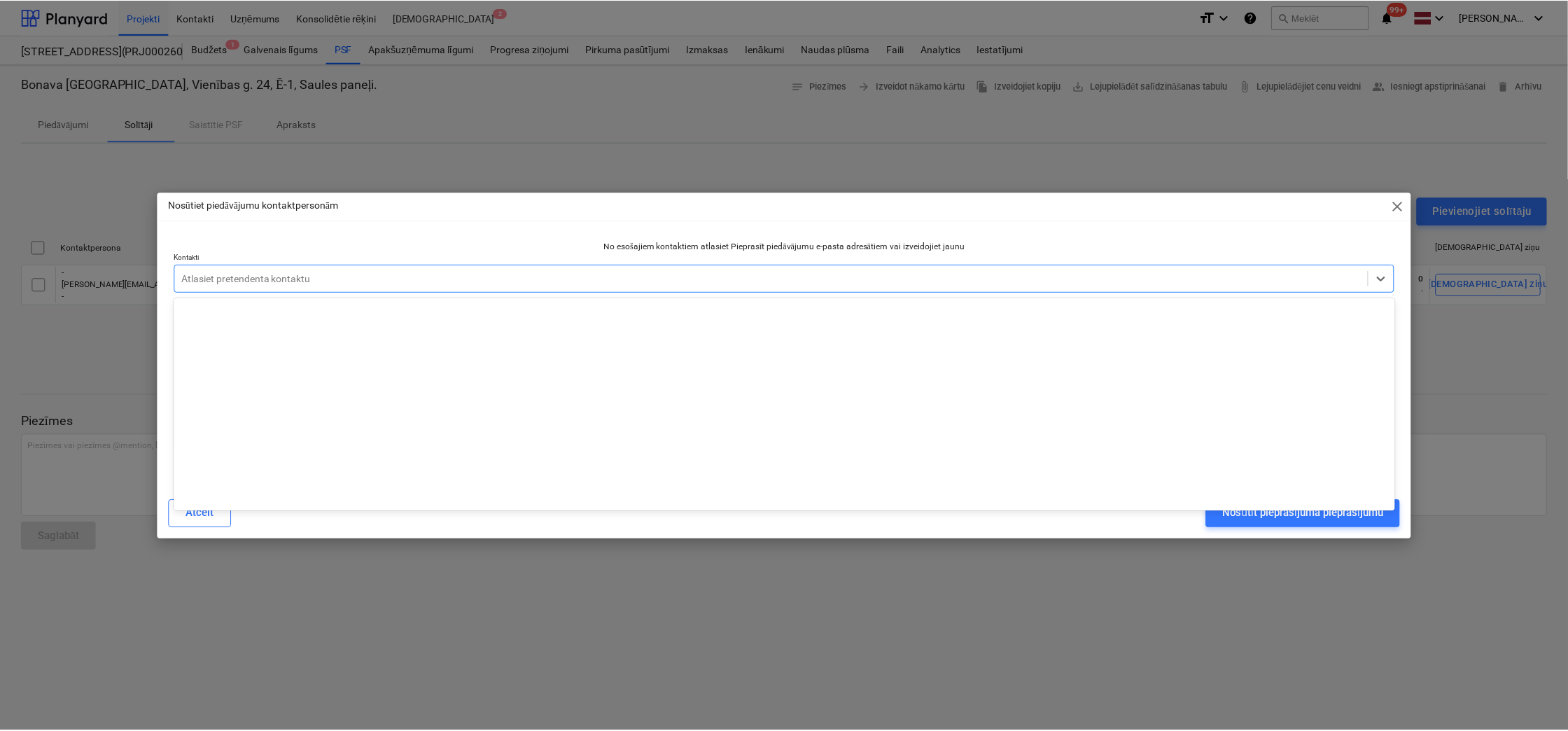
scroll to position [16163, 0]
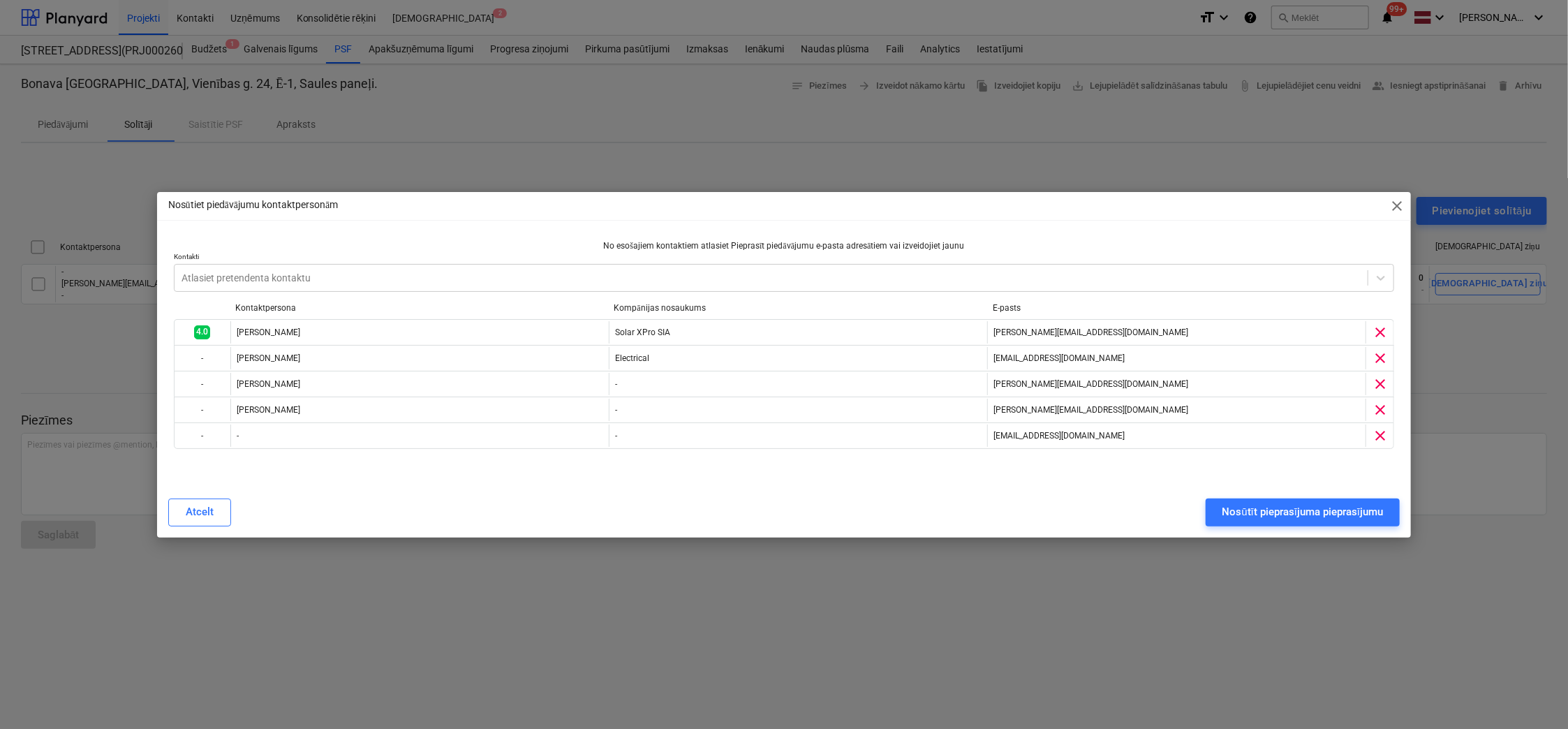
click at [915, 470] on div "Atcelt Nosūtīt pieprasījuma pieprasījumu" at bounding box center [784, 513] width 1232 height 28
click at [1239, 470] on div "Nosūtīt pieprasījuma pieprasījumu" at bounding box center [1303, 511] width 161 height 18
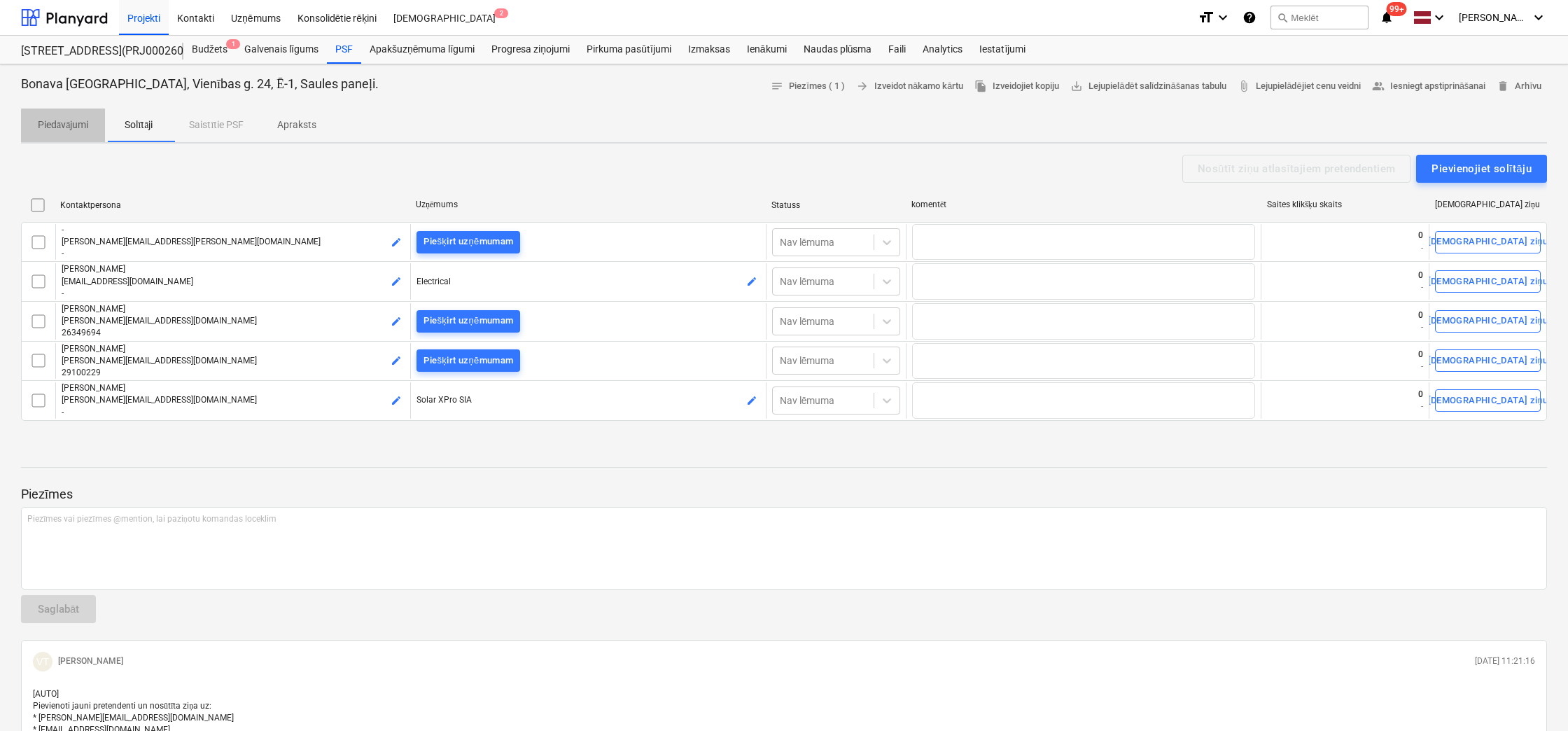
click at [68, 126] on p "Piedāvājumi" at bounding box center [63, 125] width 51 height 15
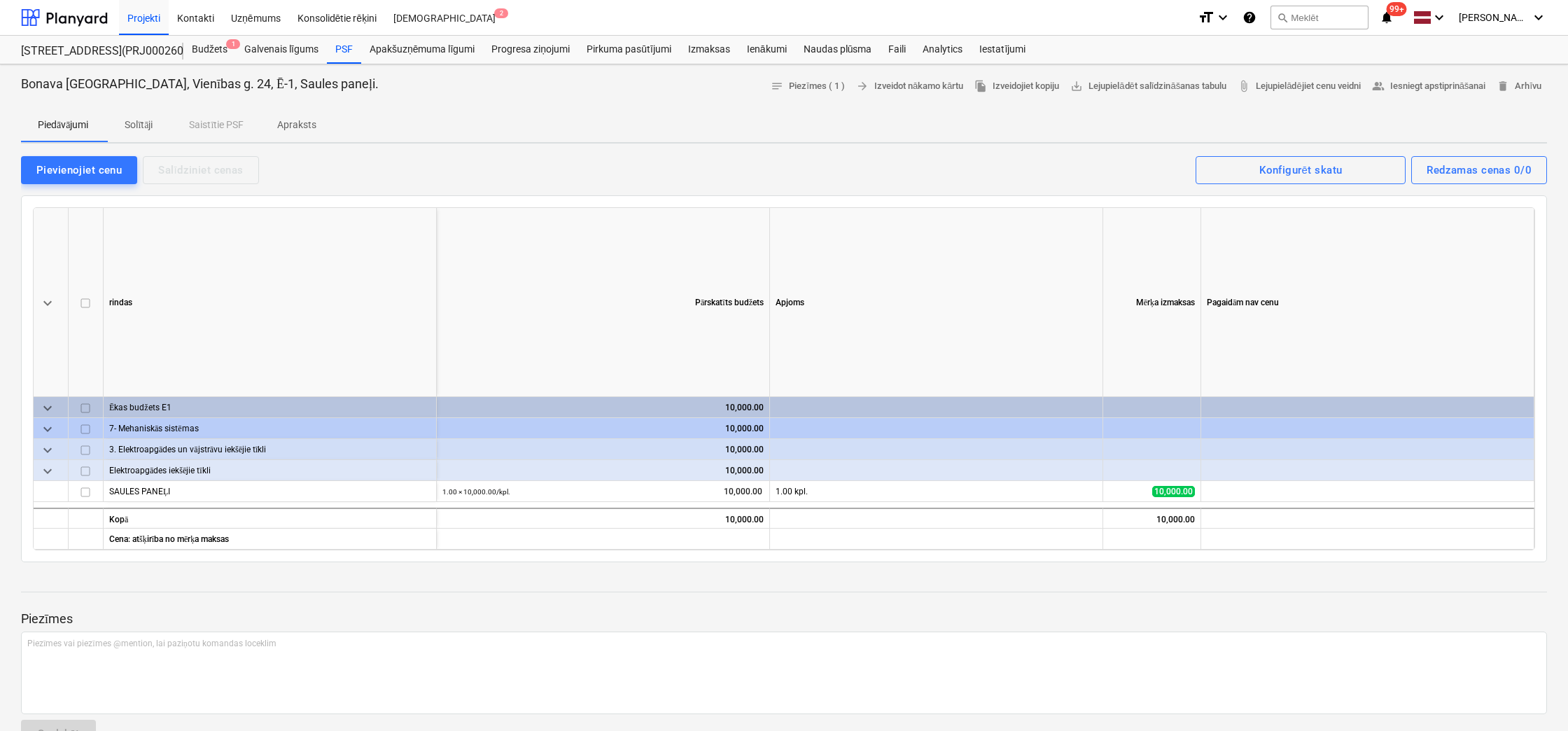
click at [140, 124] on p "Solītāji" at bounding box center [138, 125] width 34 height 15
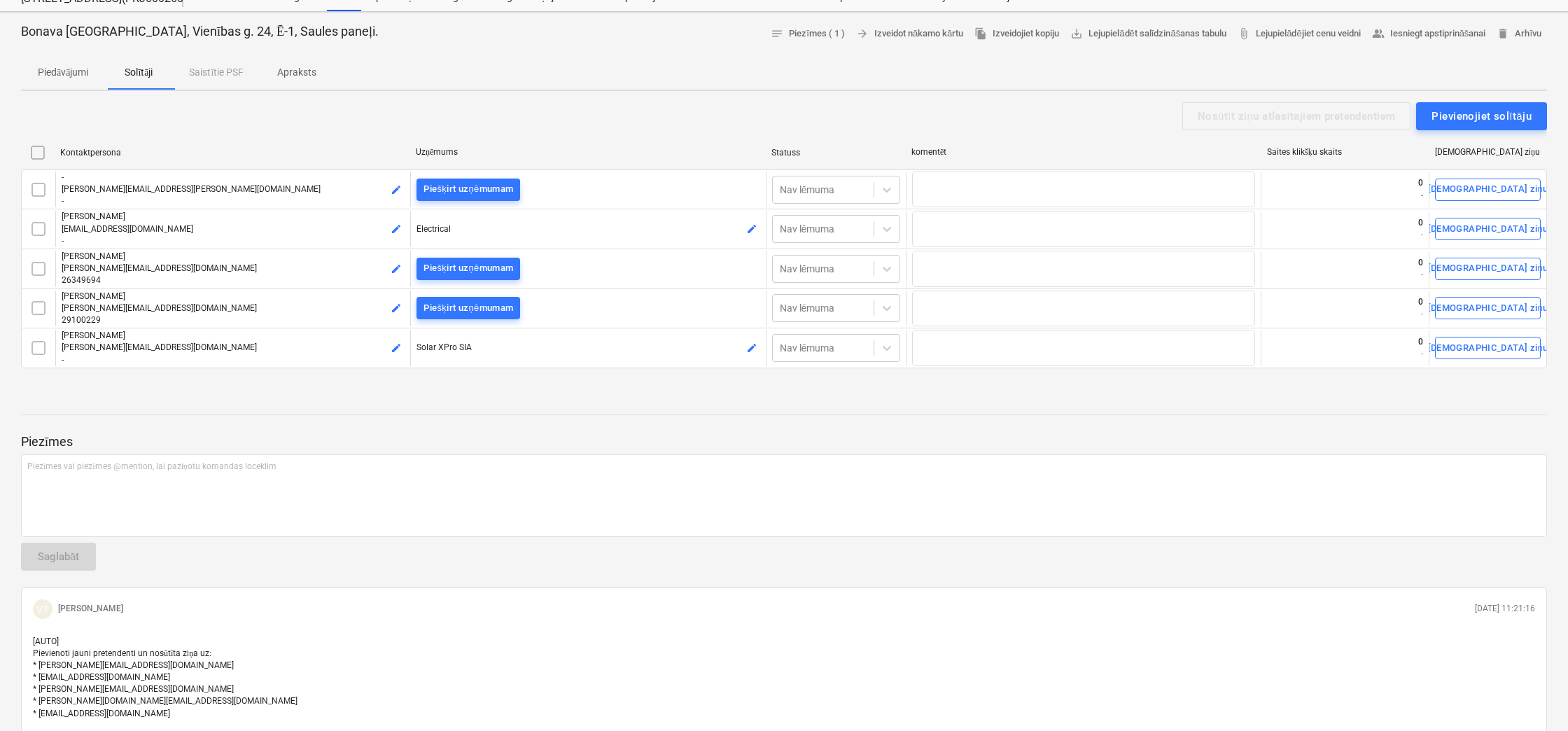
scroll to position [127, 0]
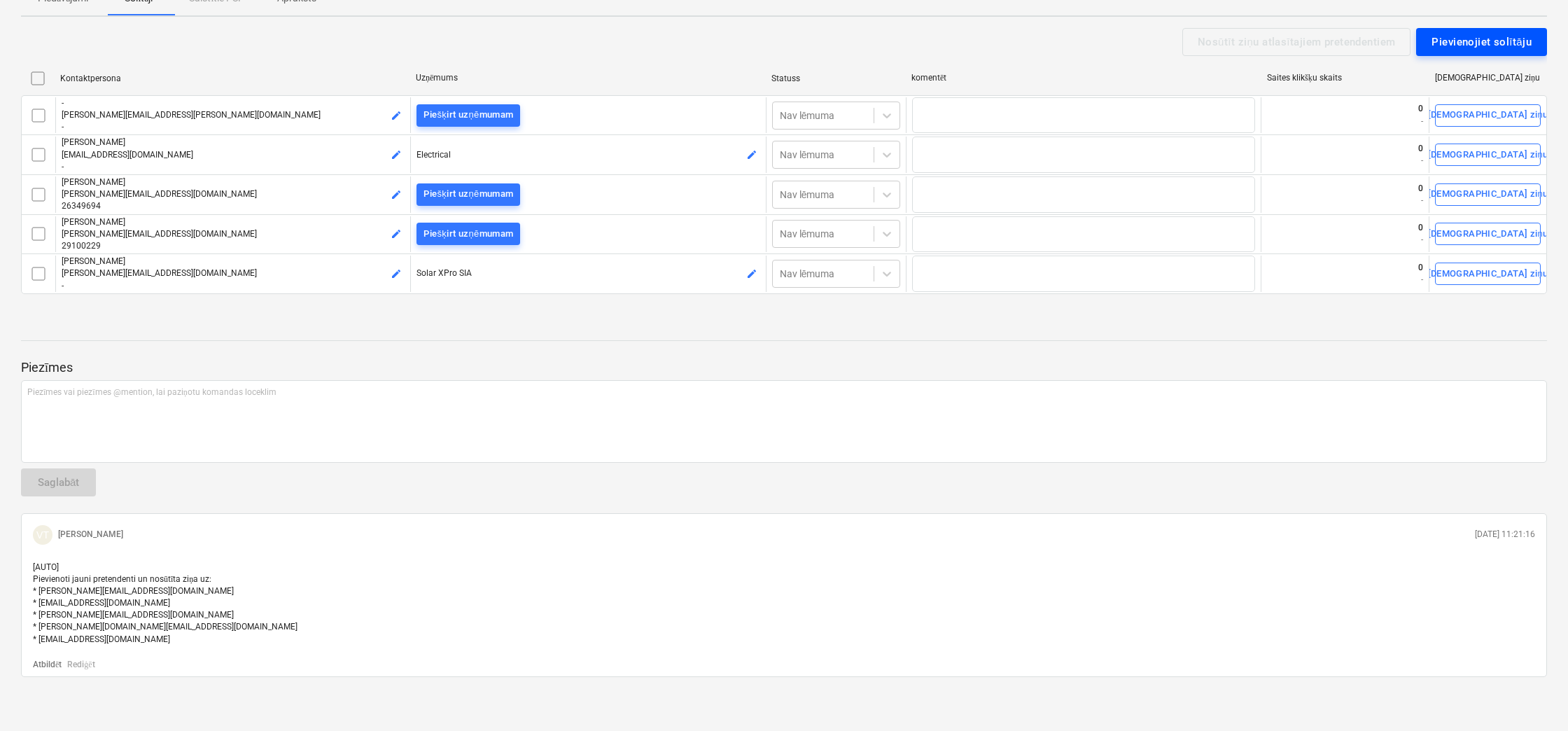
click at [1498, 47] on div "Pievienojiet solītāju" at bounding box center [1481, 41] width 100 height 18
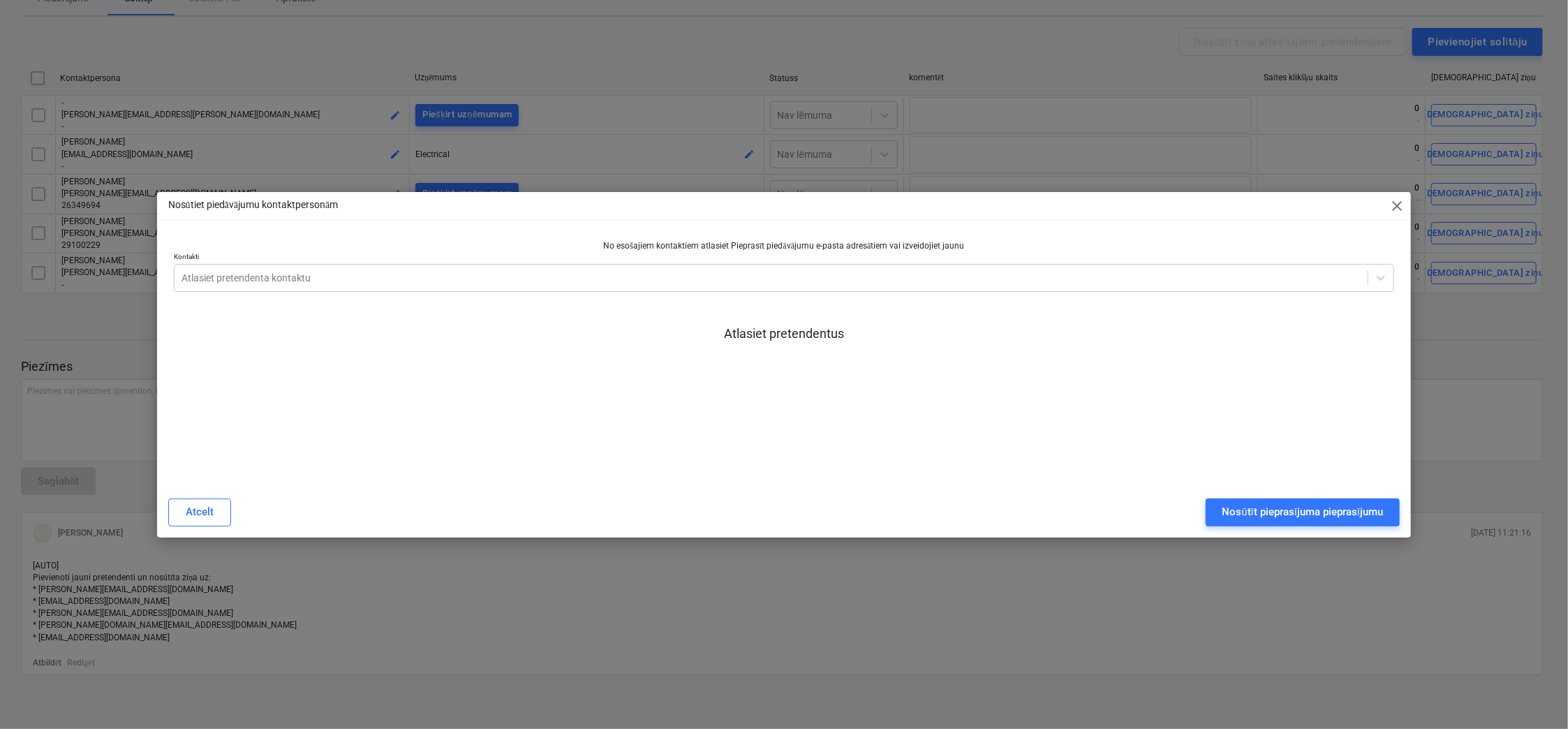
click at [1488, 336] on div "Nosūtiet piedāvājumu kontaktpersonām close No esošajiem kontaktiem atlasiet Pie…" at bounding box center [784, 364] width 1568 height 729
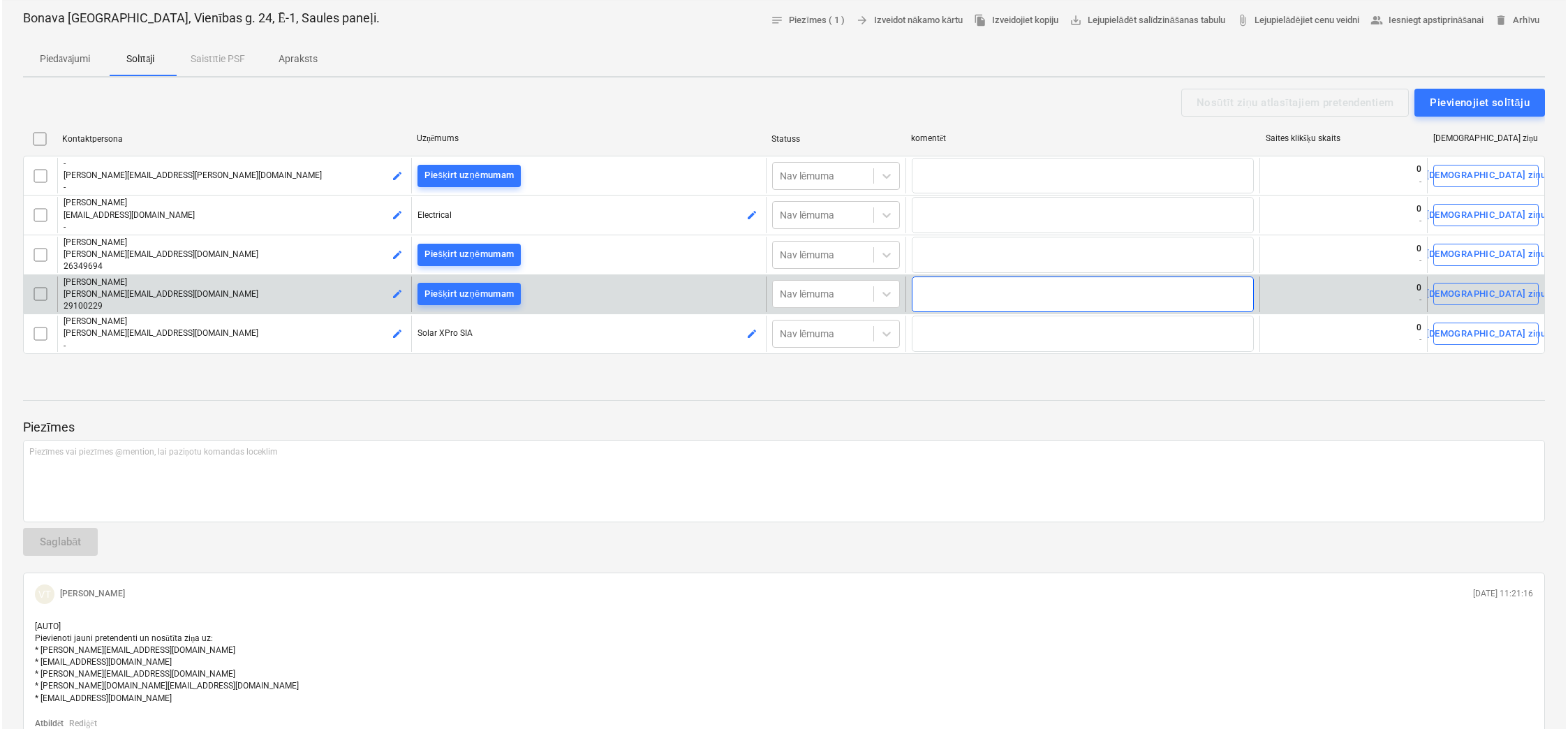
scroll to position [0, 0]
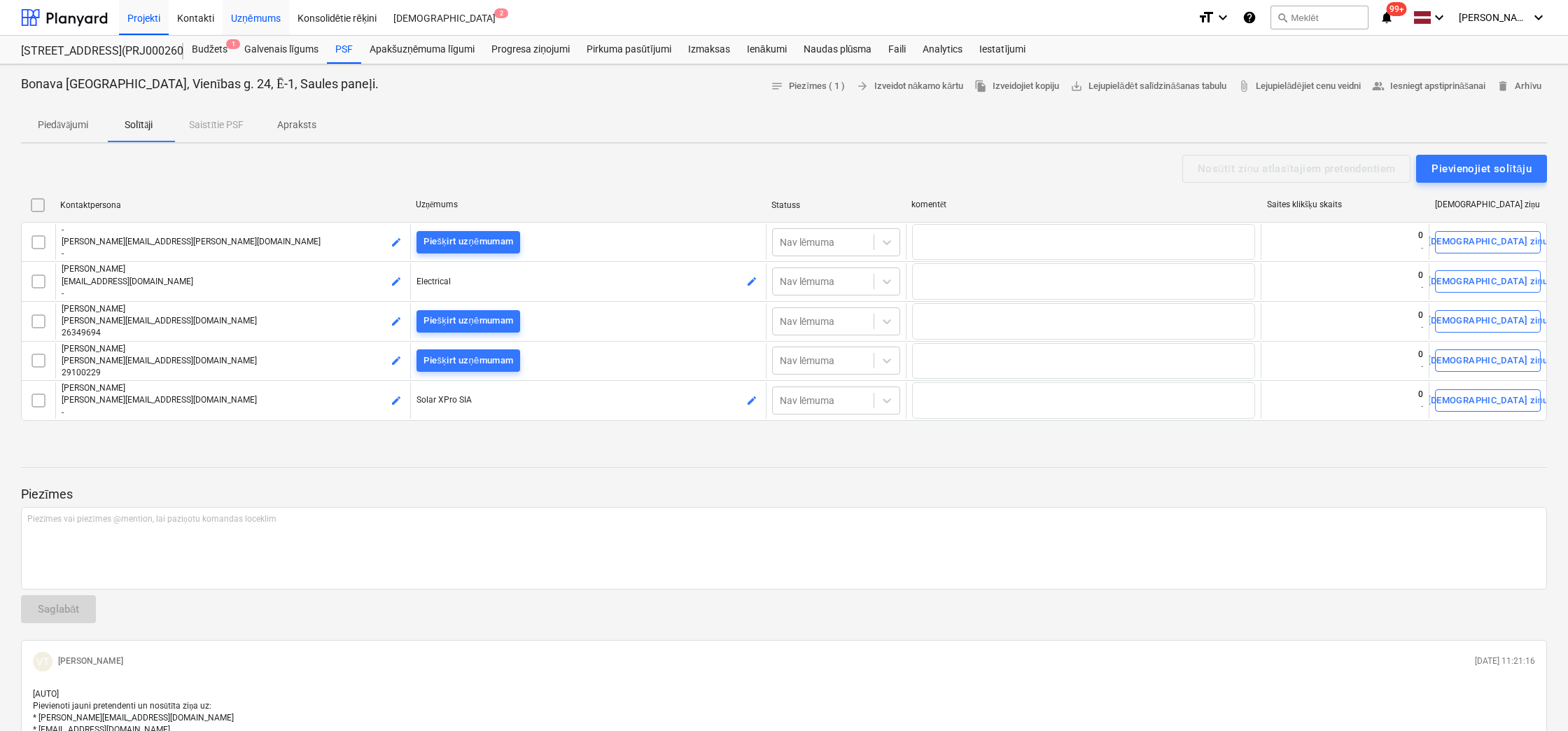
click at [259, 18] on div "Uzņēmums" at bounding box center [255, 17] width 67 height 36
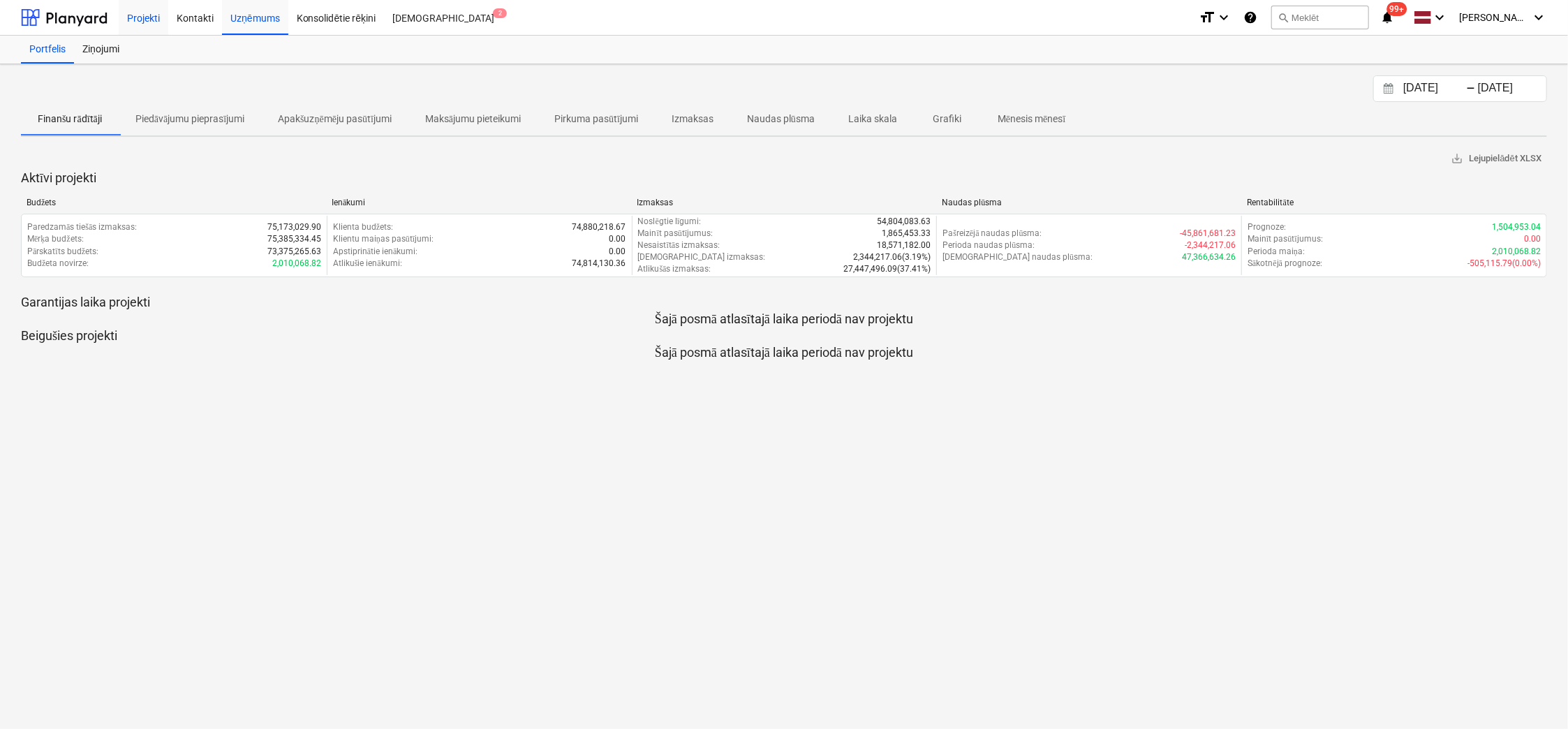
click at [145, 17] on div "Projekti" at bounding box center [143, 17] width 50 height 36
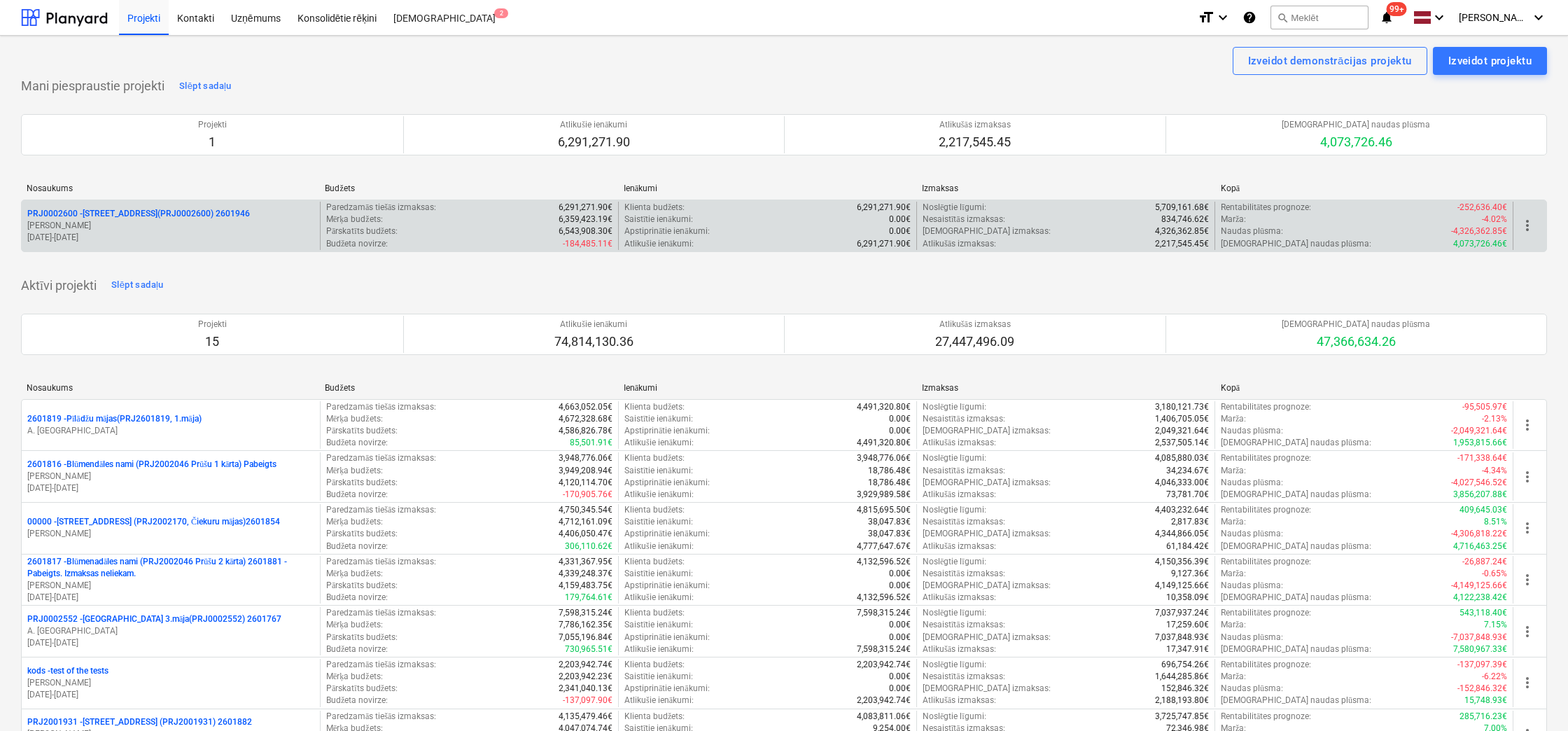
click at [145, 205] on div "PRJ0002600 - Vienības gatve 24, E1 ēka(PRJ0002600) 2601946 V. Tomsons 02.12.202…" at bounding box center [170, 225] width 299 height 48
click at [149, 208] on p "PRJ0002600 - Vienības gatve 24, E1 ēka(PRJ0002600) 2601946" at bounding box center [138, 214] width 222 height 12
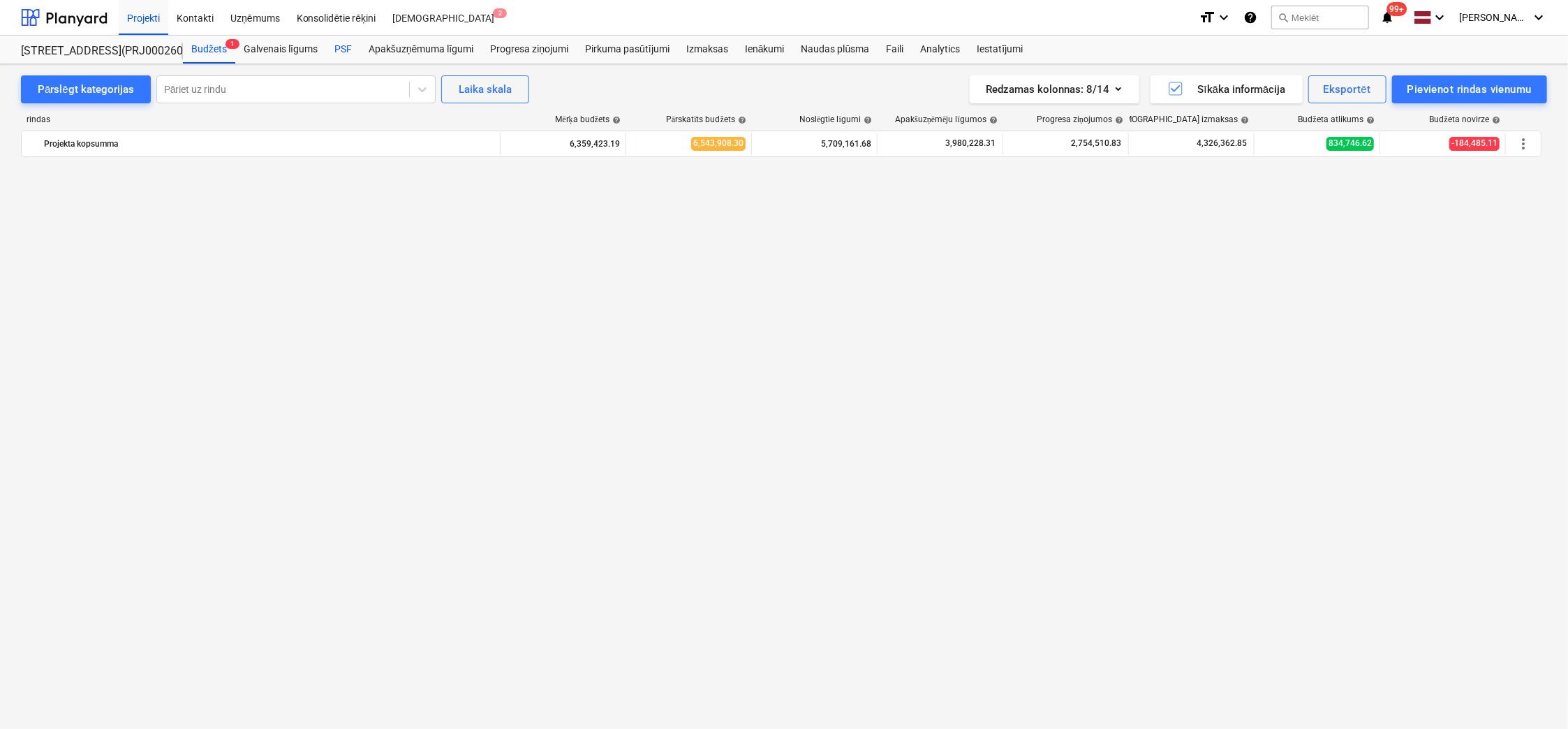
scroll to position [16552, 0]
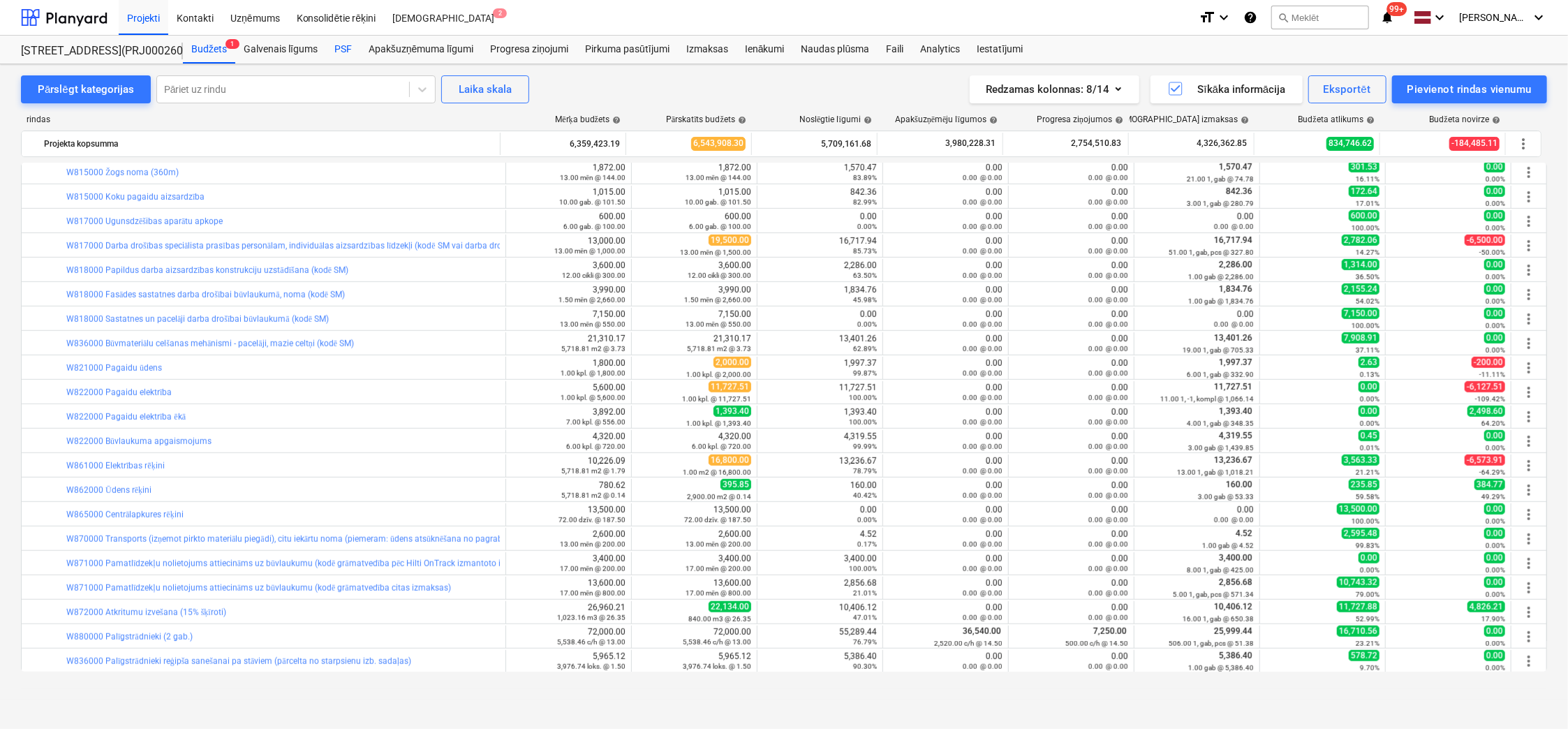
click at [345, 46] on div "PSF" at bounding box center [343, 50] width 34 height 28
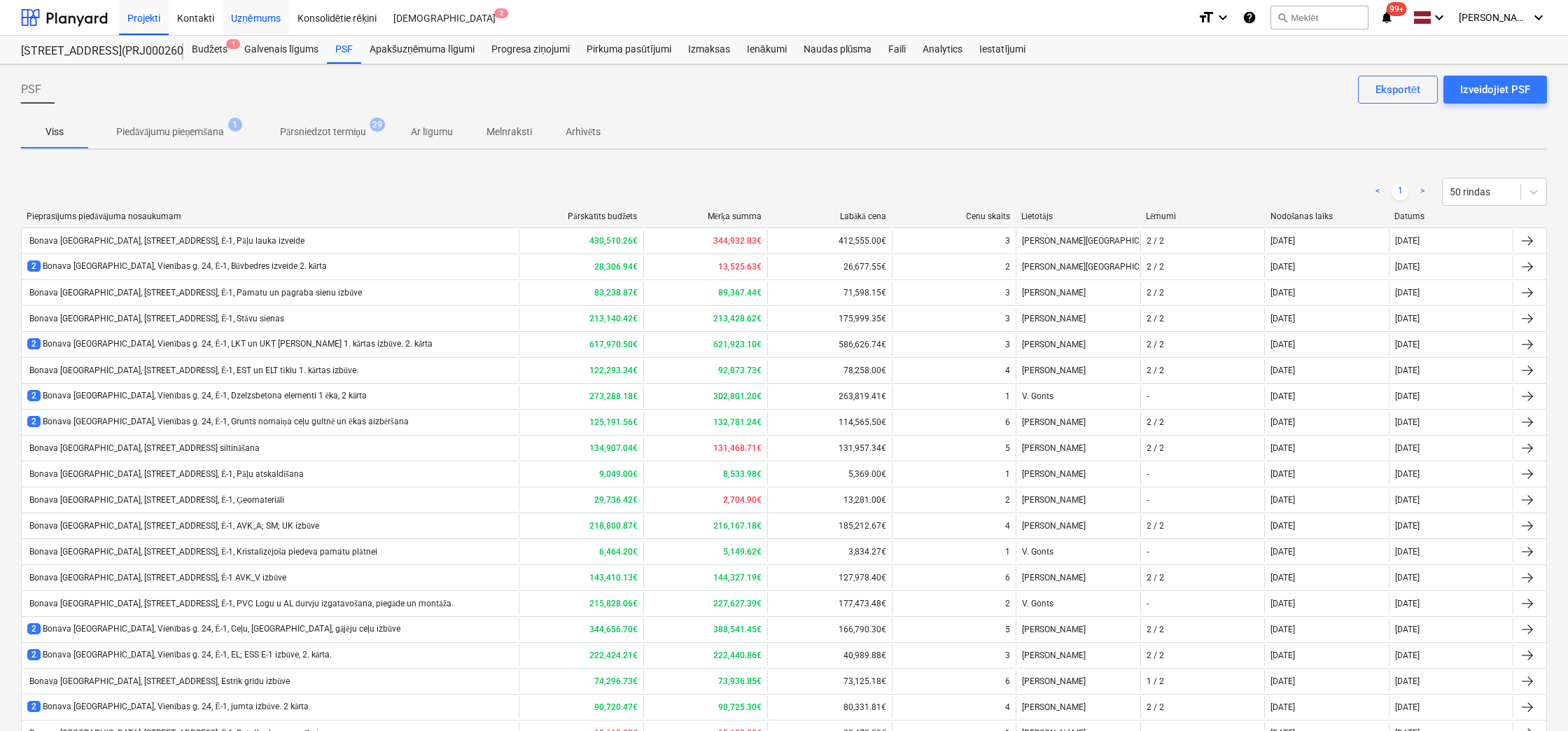
click at [244, 17] on div "Uzņēmums" at bounding box center [255, 17] width 67 height 36
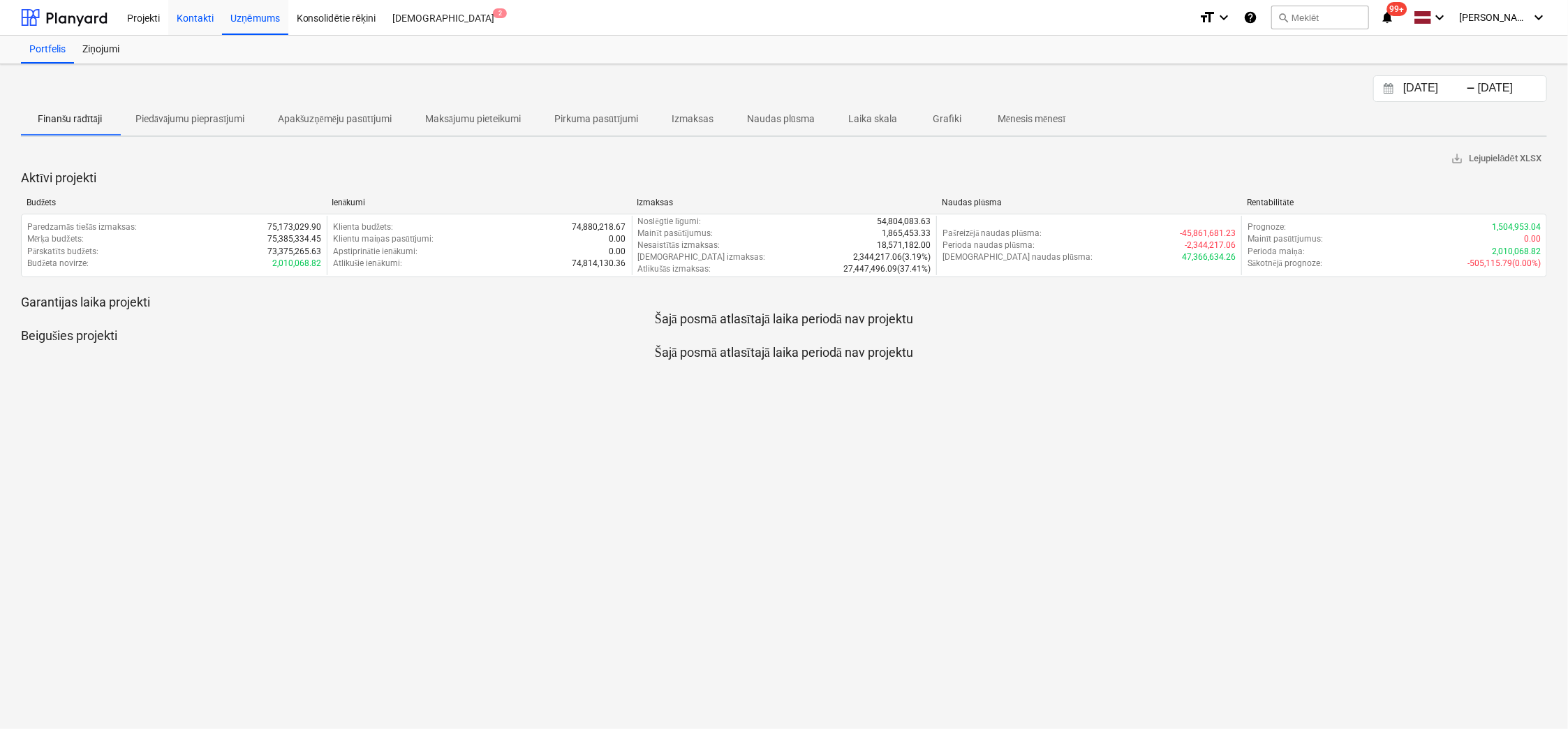
click at [194, 14] on div "Kontakti" at bounding box center [194, 17] width 54 height 36
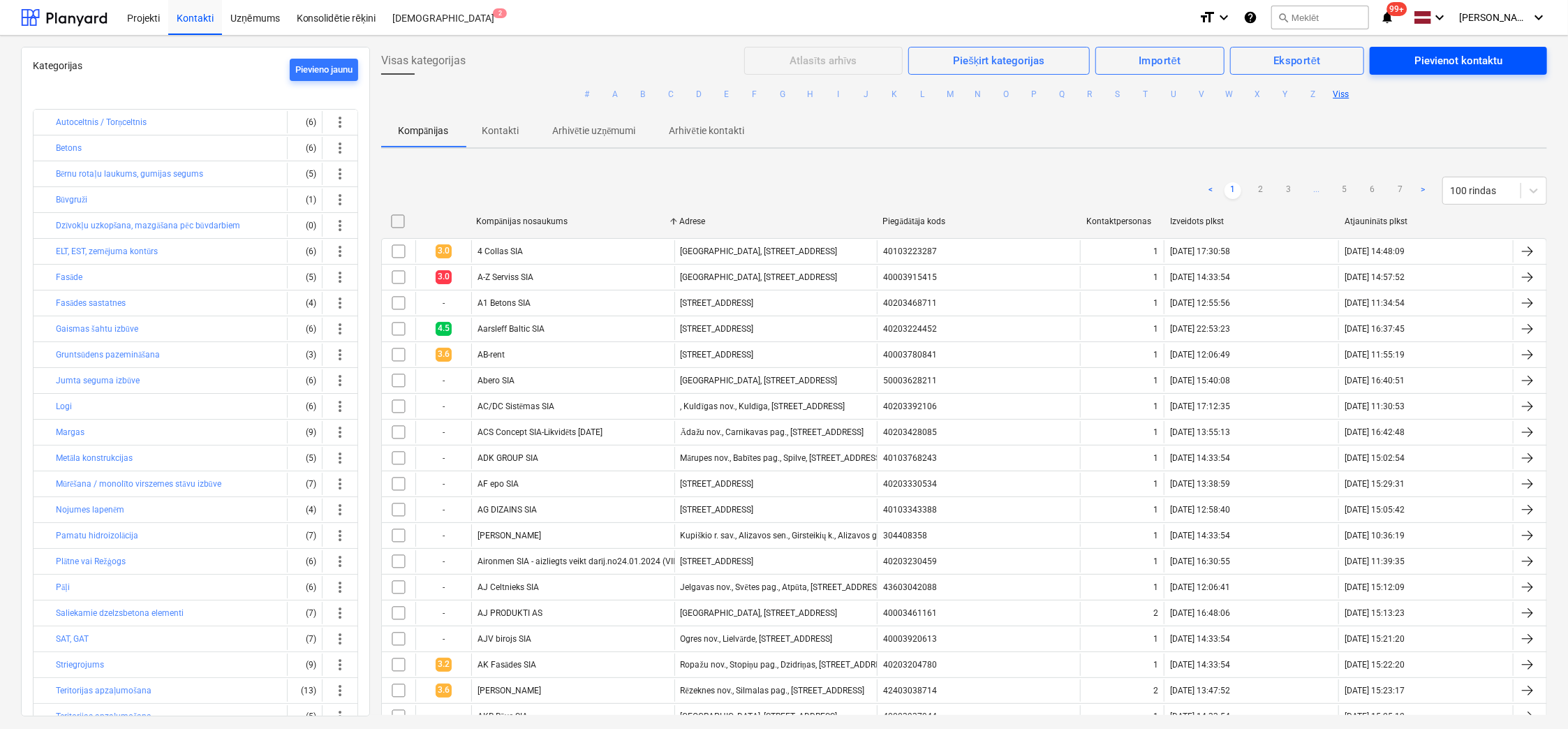
click at [1480, 56] on div "Pievienot kontaktu" at bounding box center [1458, 60] width 88 height 18
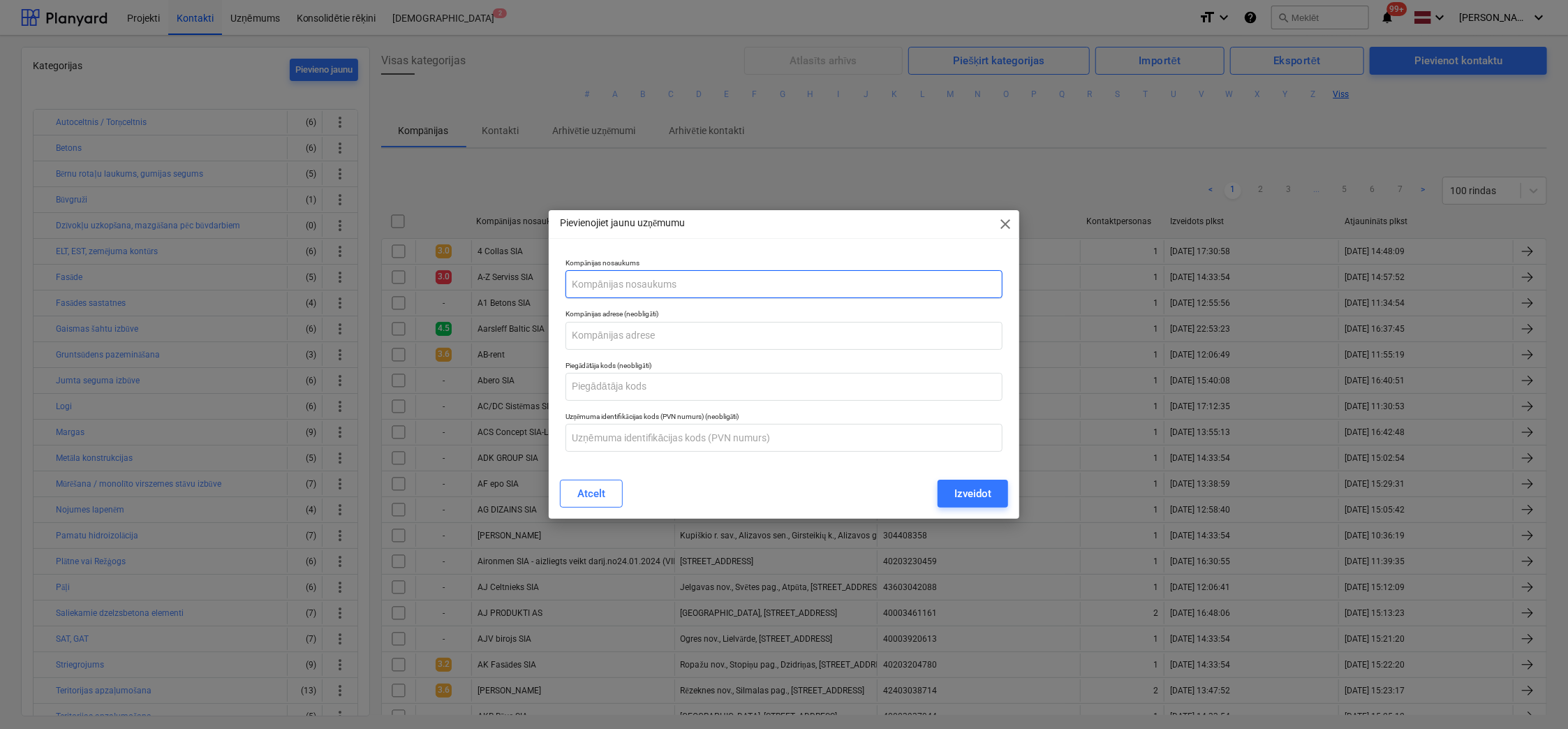
click at [838, 282] on input "text" at bounding box center [783, 285] width 437 height 28
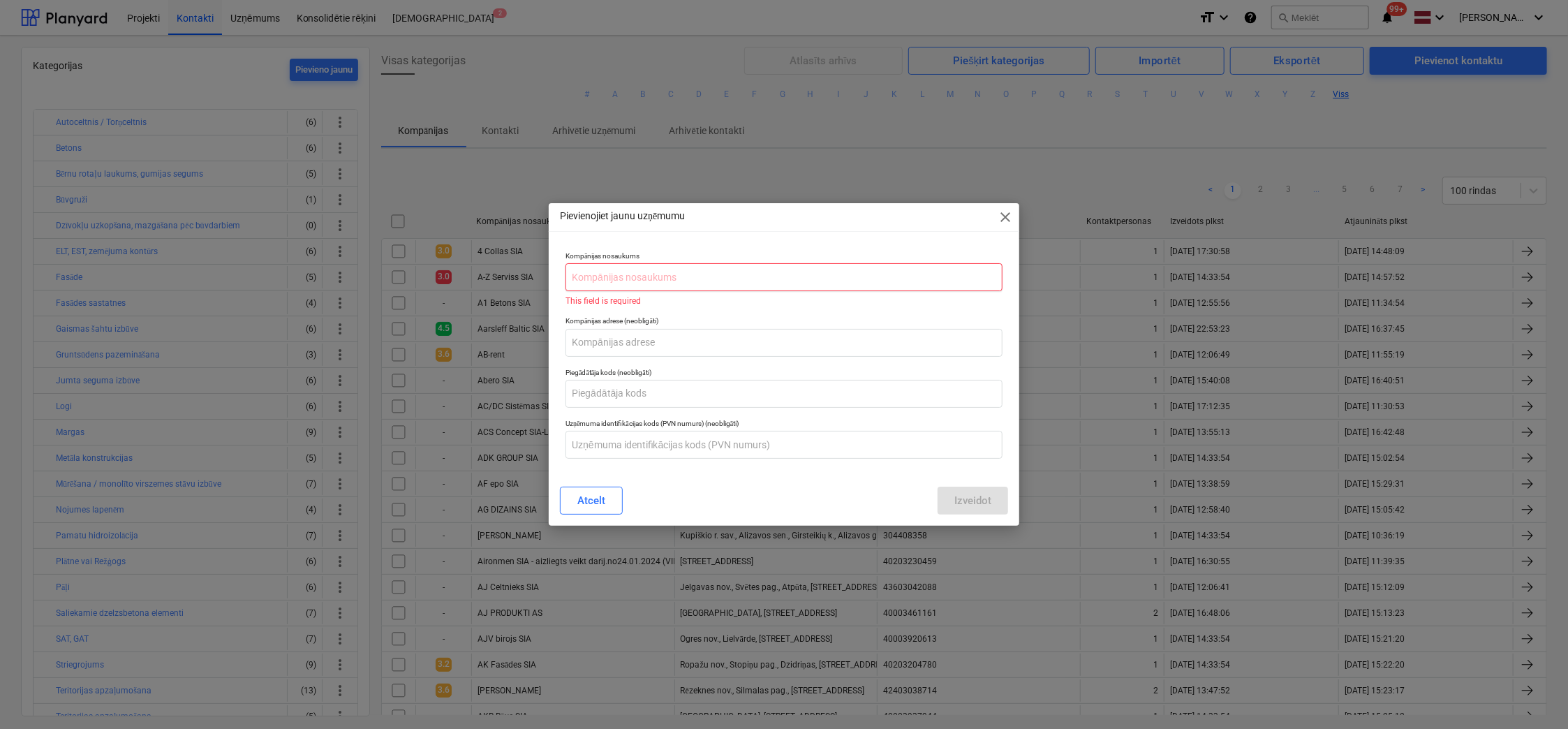
click at [727, 275] on input "text" at bounding box center [783, 277] width 437 height 28
paste input "Powerup, SIA"
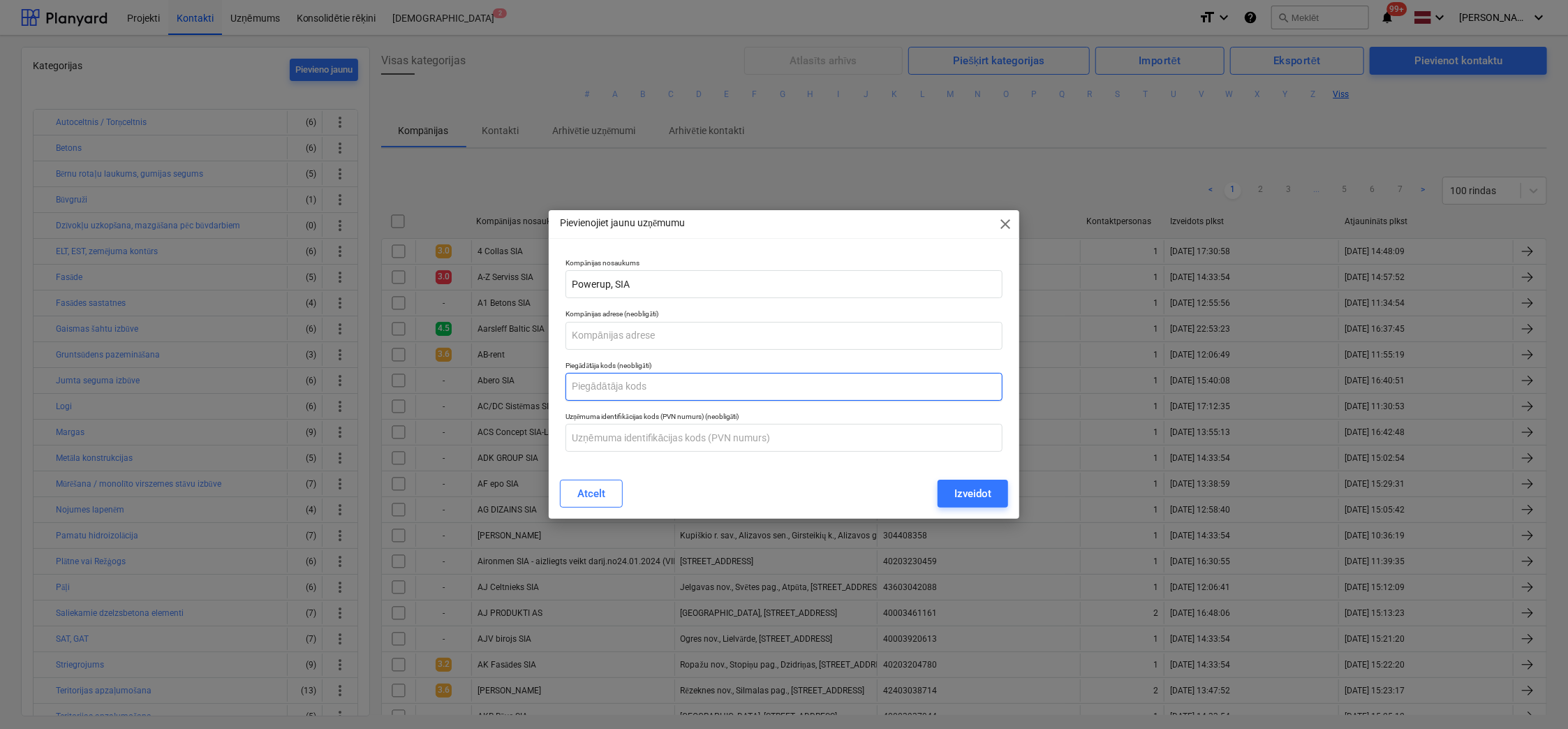
click at [636, 389] on input "text" at bounding box center [783, 387] width 437 height 28
paste input "40203445954"
click at [639, 434] on input "text" at bounding box center [783, 438] width 437 height 28
paste input "40203445954"
click at [685, 328] on input "text" at bounding box center [783, 336] width 437 height 28
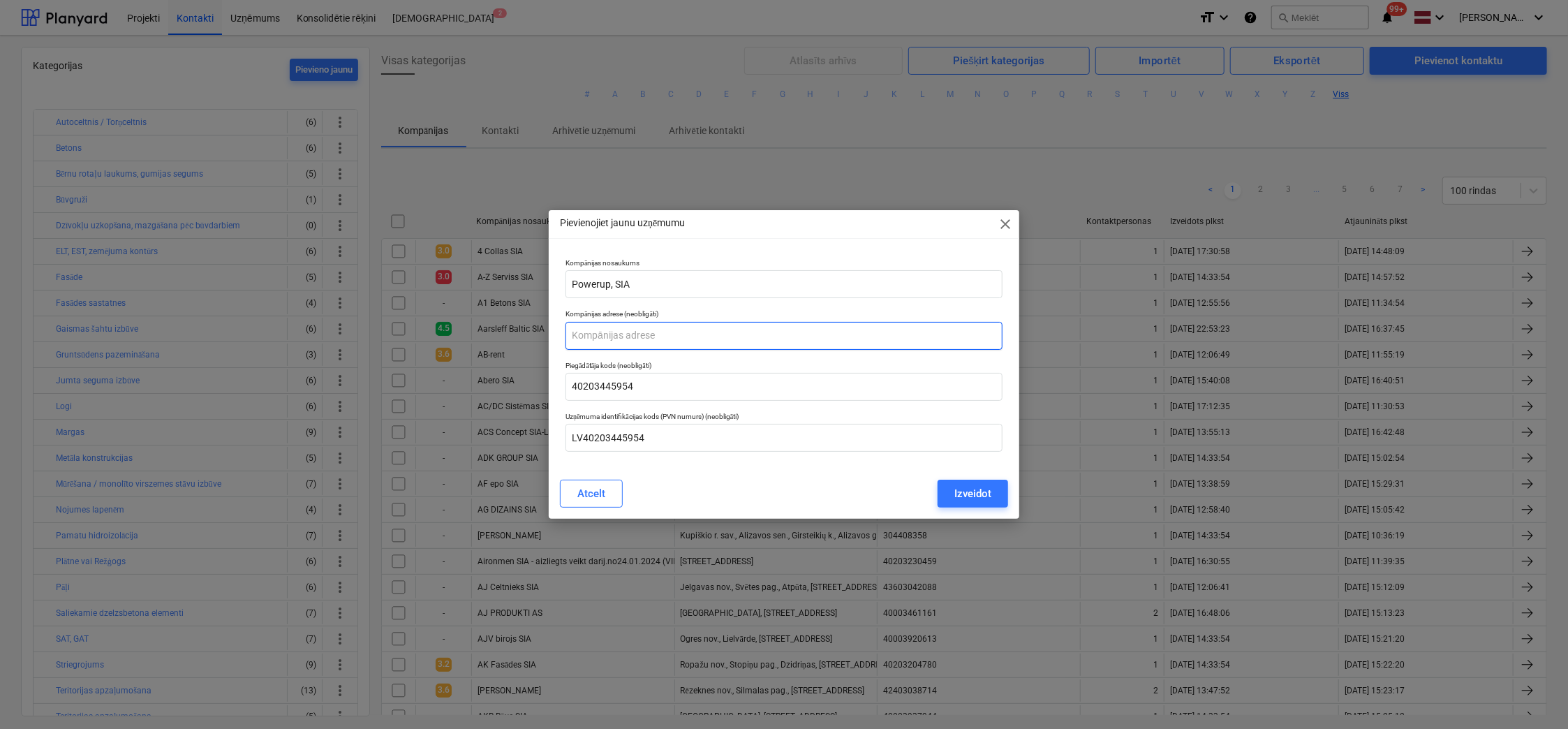
paste input "Kalnciema iela 119, Rīga, LV-1046"
click at [975, 470] on div "Izveidot" at bounding box center [972, 493] width 37 height 18
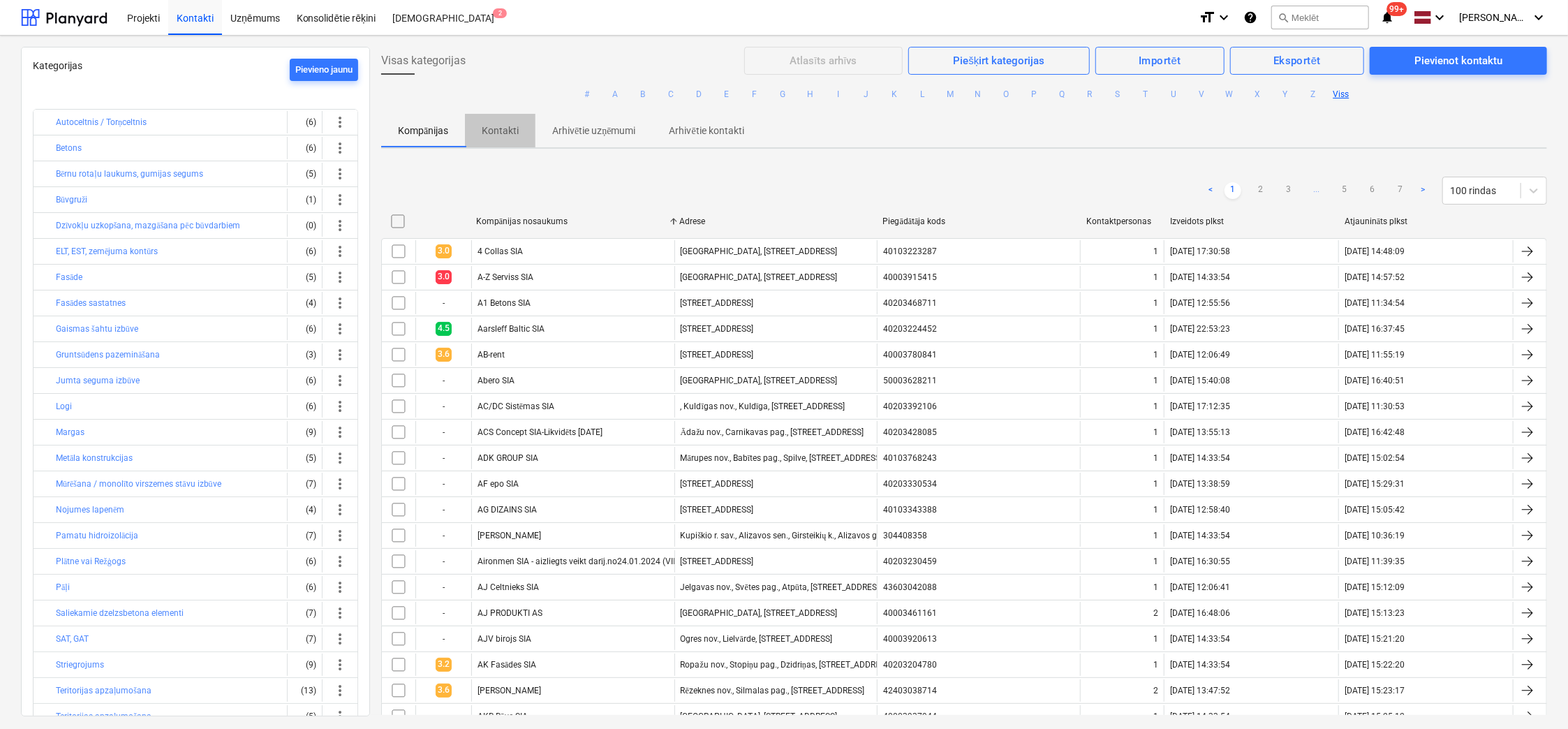
click at [504, 130] on p "Kontakti" at bounding box center [500, 132] width 37 height 15
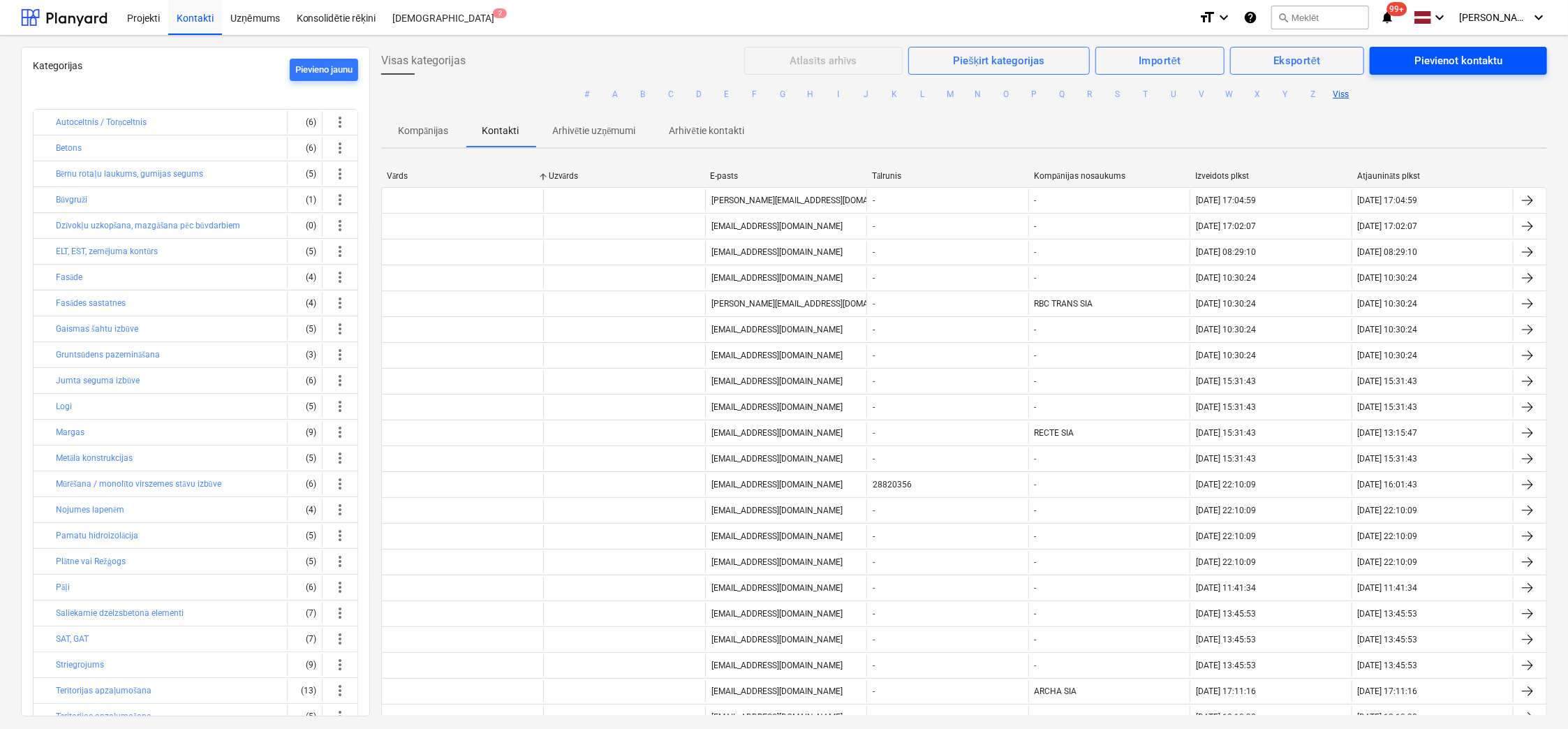
click at [1458, 62] on div "Pievienot kontaktu" at bounding box center [1458, 60] width 88 height 18
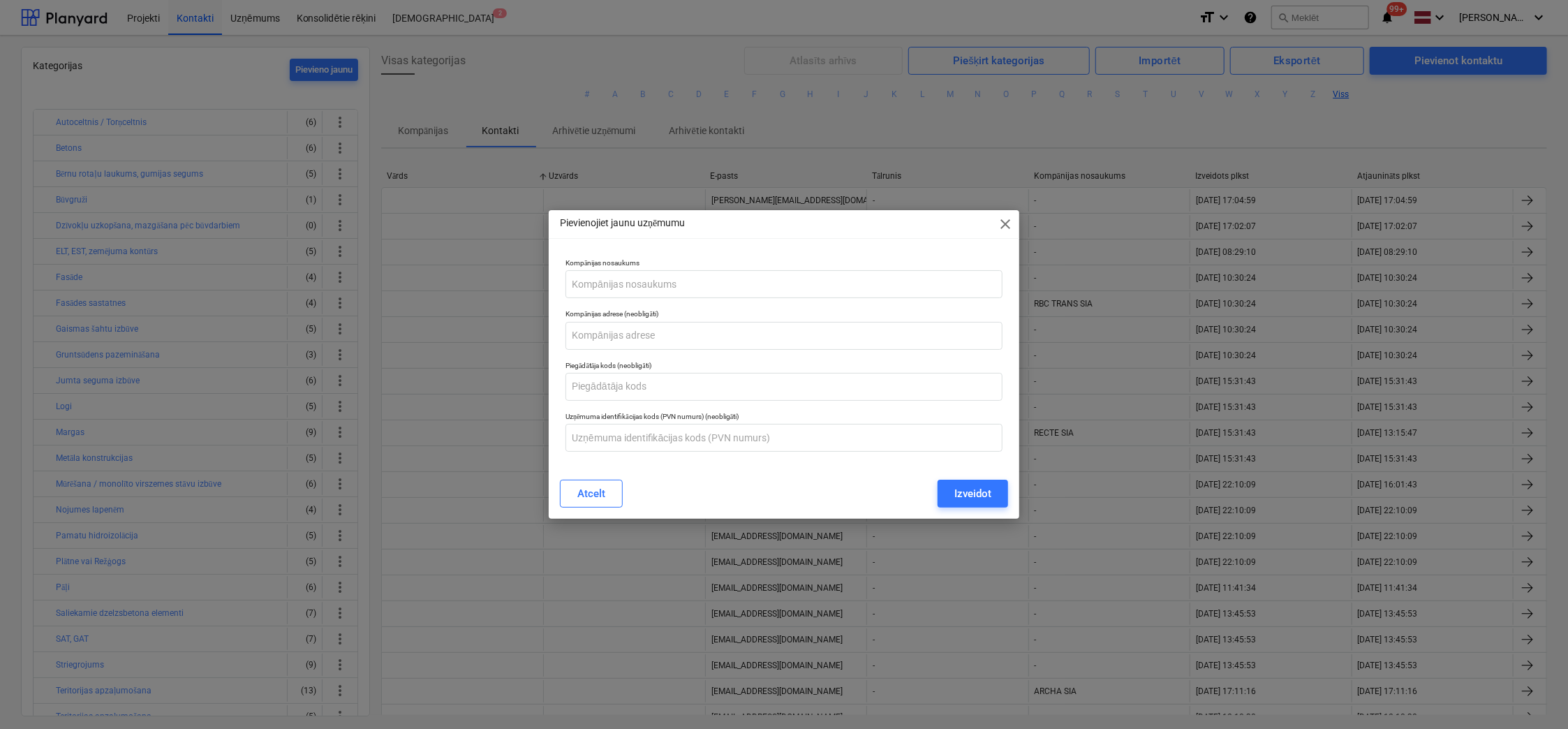
click at [1004, 227] on span "close" at bounding box center [1006, 225] width 17 height 17
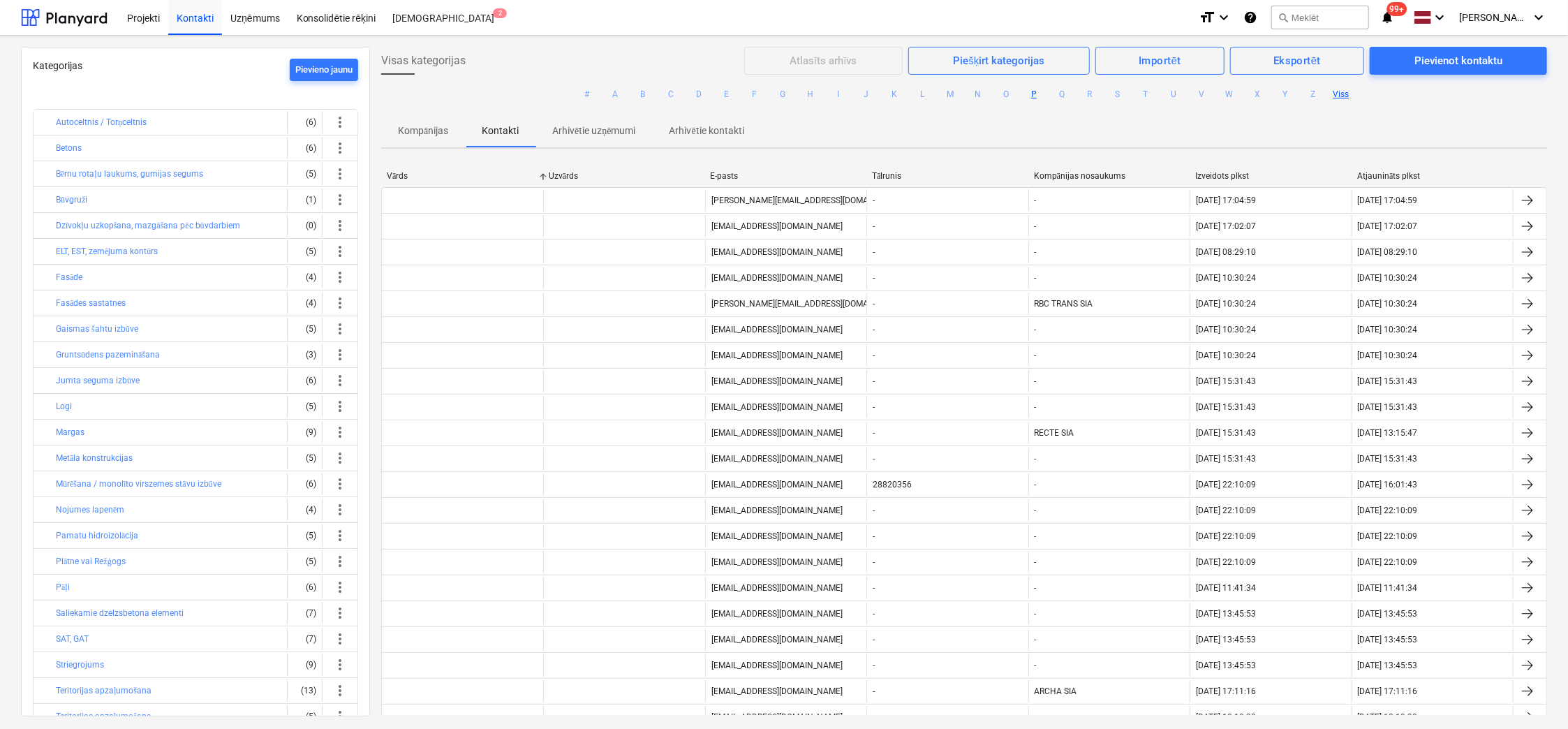
click at [1030, 91] on button "P" at bounding box center [1034, 94] width 17 height 17
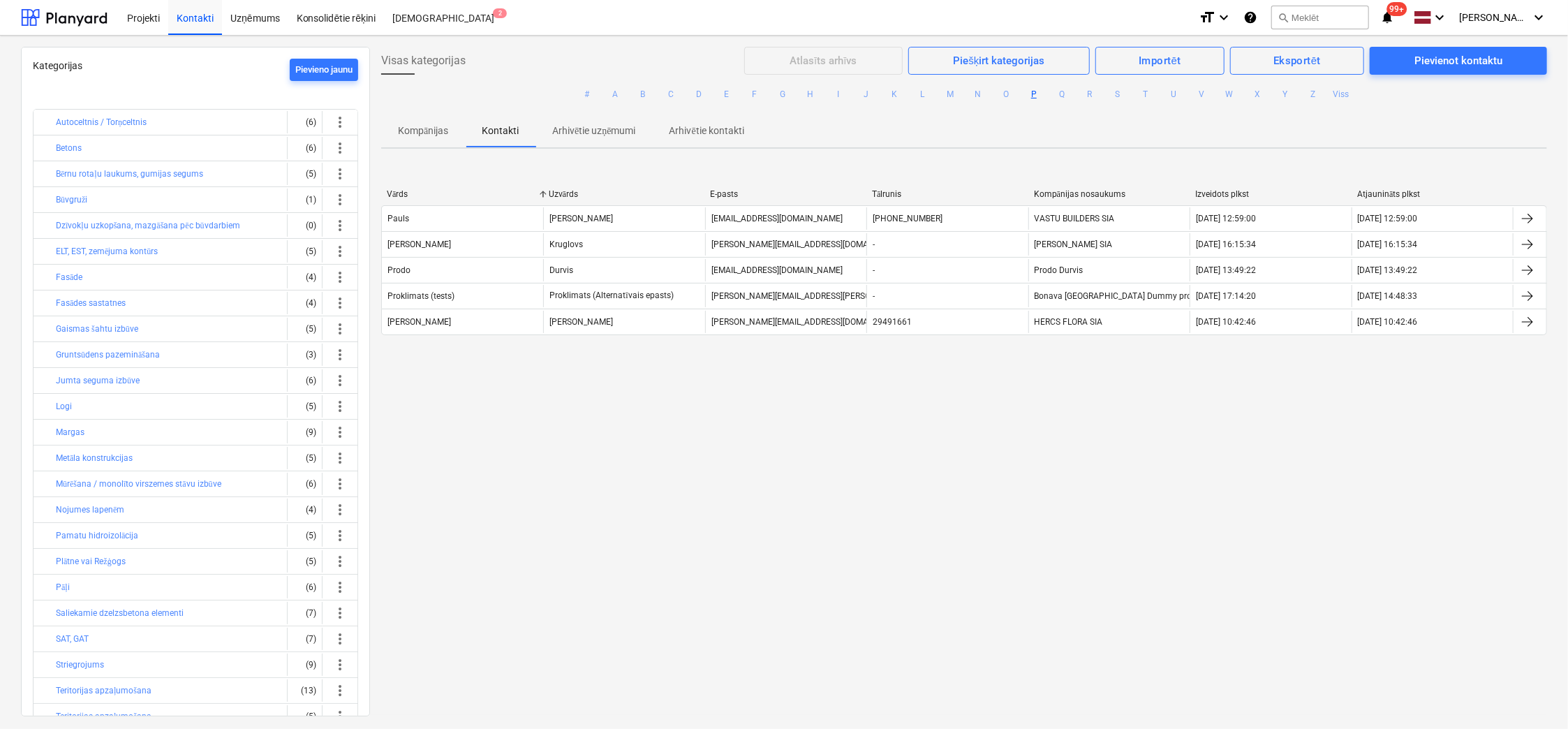
click at [431, 132] on p "Kompānijas" at bounding box center [423, 132] width 51 height 15
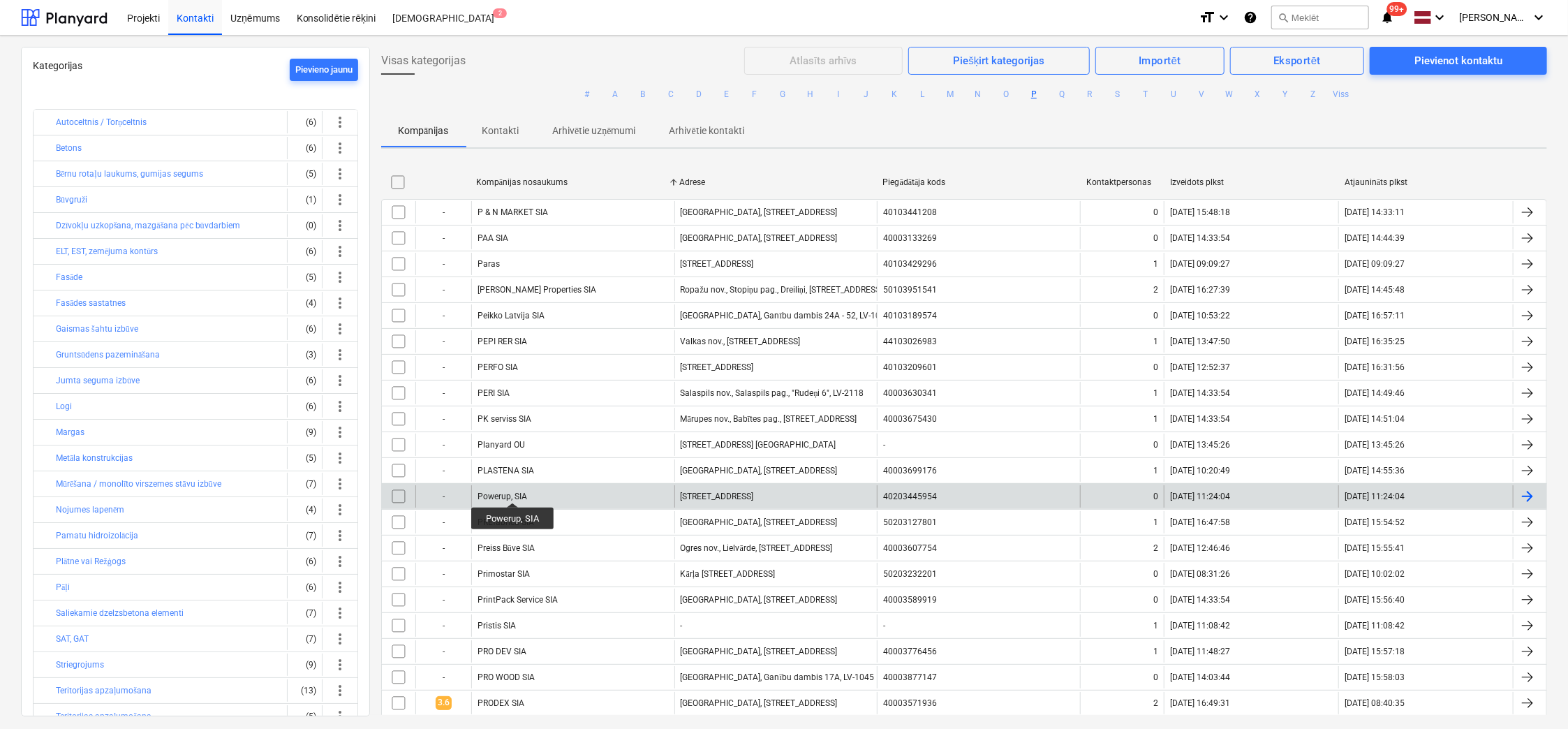
click at [513, 470] on div "Powerup, SIA" at bounding box center [501, 496] width 50 height 9
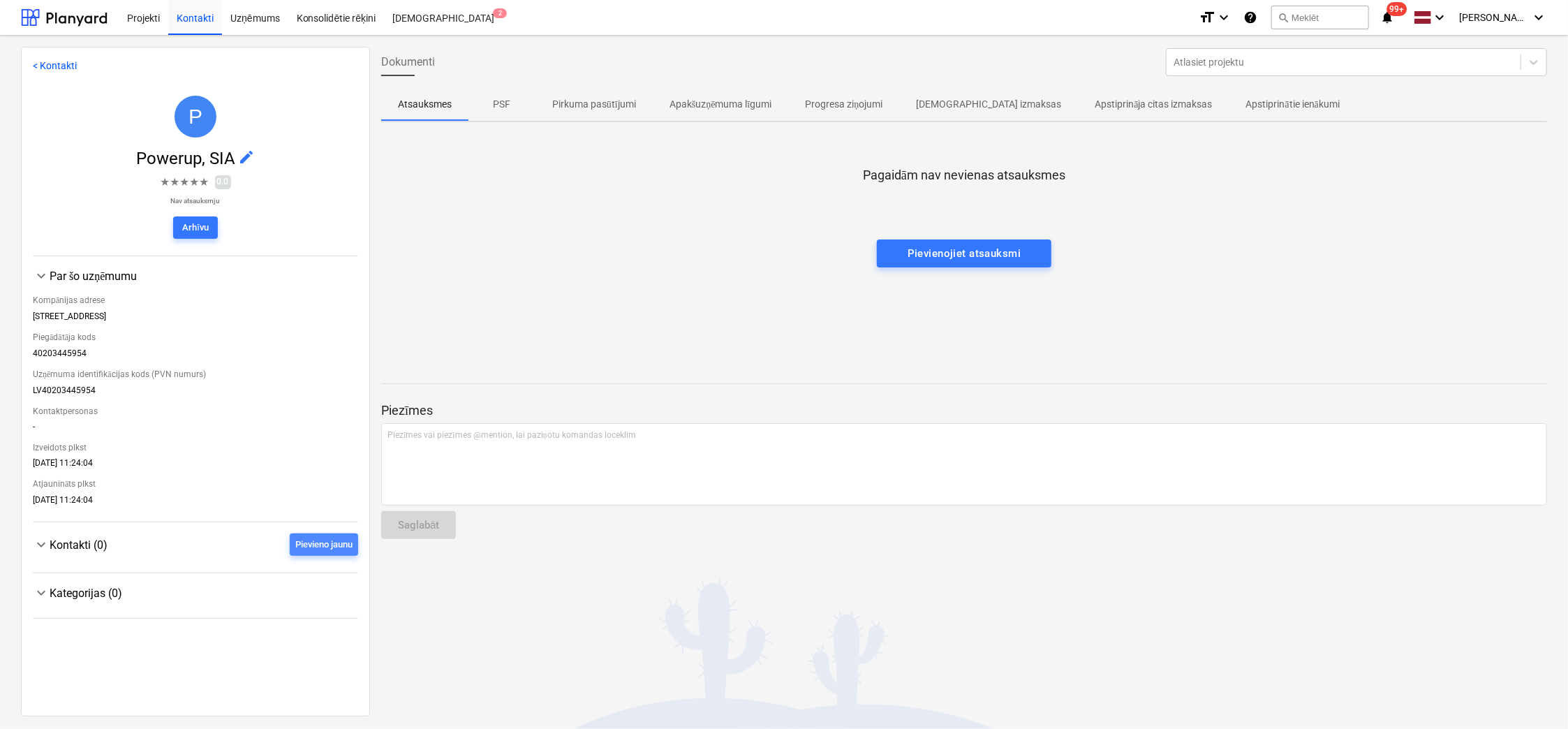
click at [319, 470] on div "Pievieno jaunu" at bounding box center [323, 545] width 57 height 16
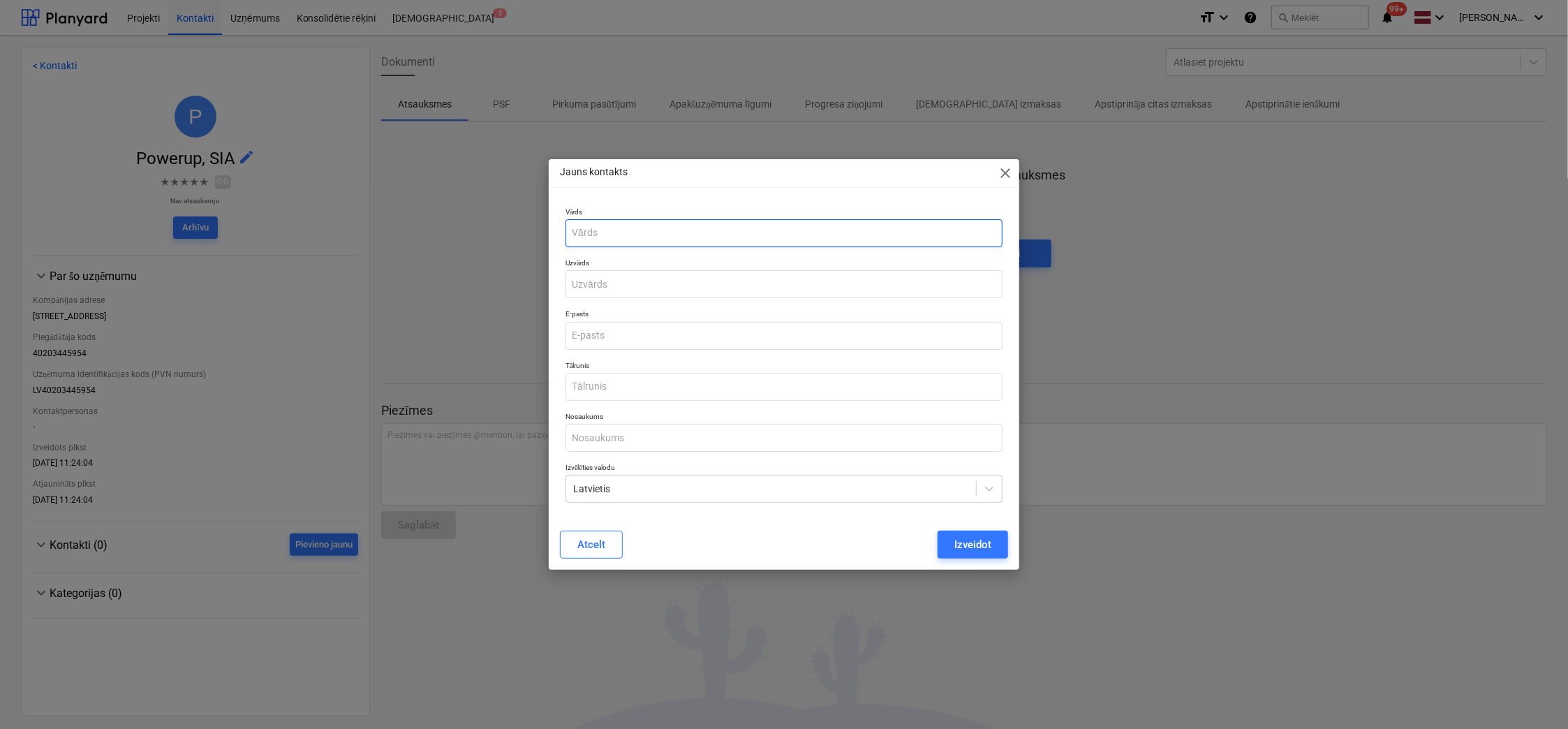
click at [756, 238] on input "text" at bounding box center [783, 233] width 437 height 28
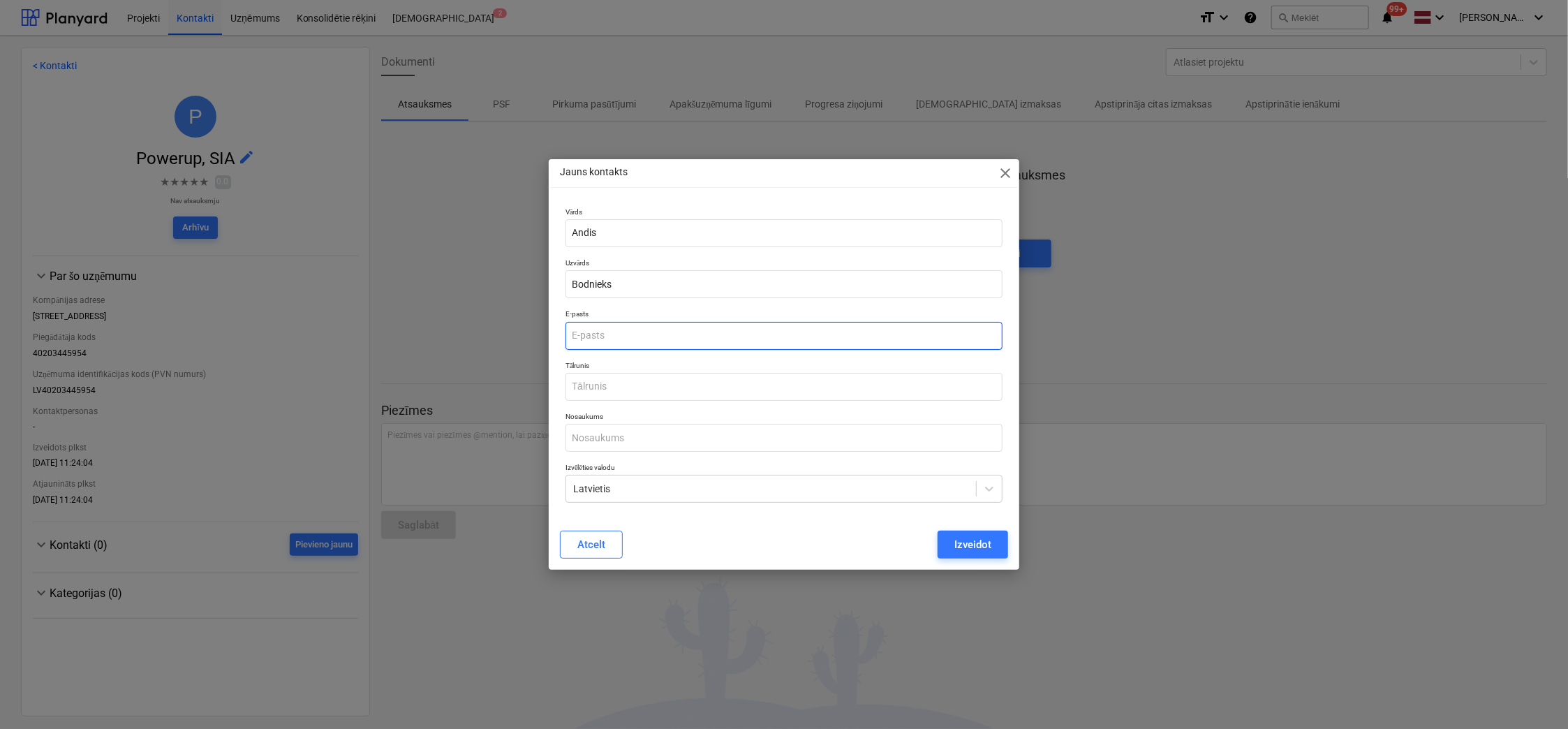
click at [700, 339] on input "email" at bounding box center [783, 336] width 437 height 28
paste input "[EMAIL_ADDRESS][DOMAIN_NAME]"
click at [693, 383] on input "text" at bounding box center [783, 387] width 437 height 28
paste input "29398983"
click at [961, 470] on div "Izveidot" at bounding box center [972, 544] width 37 height 18
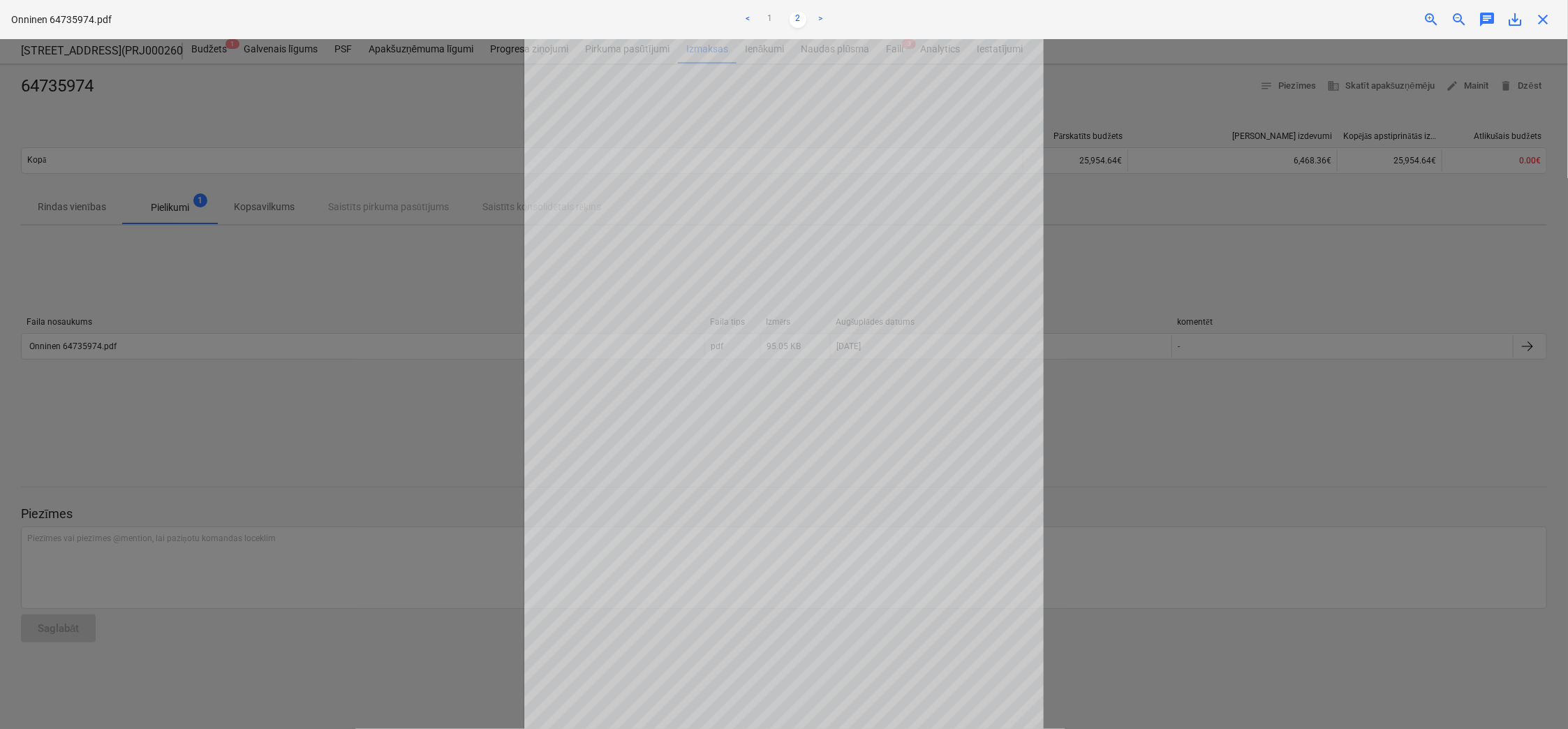
click at [1541, 24] on span "close" at bounding box center [1543, 20] width 17 height 17
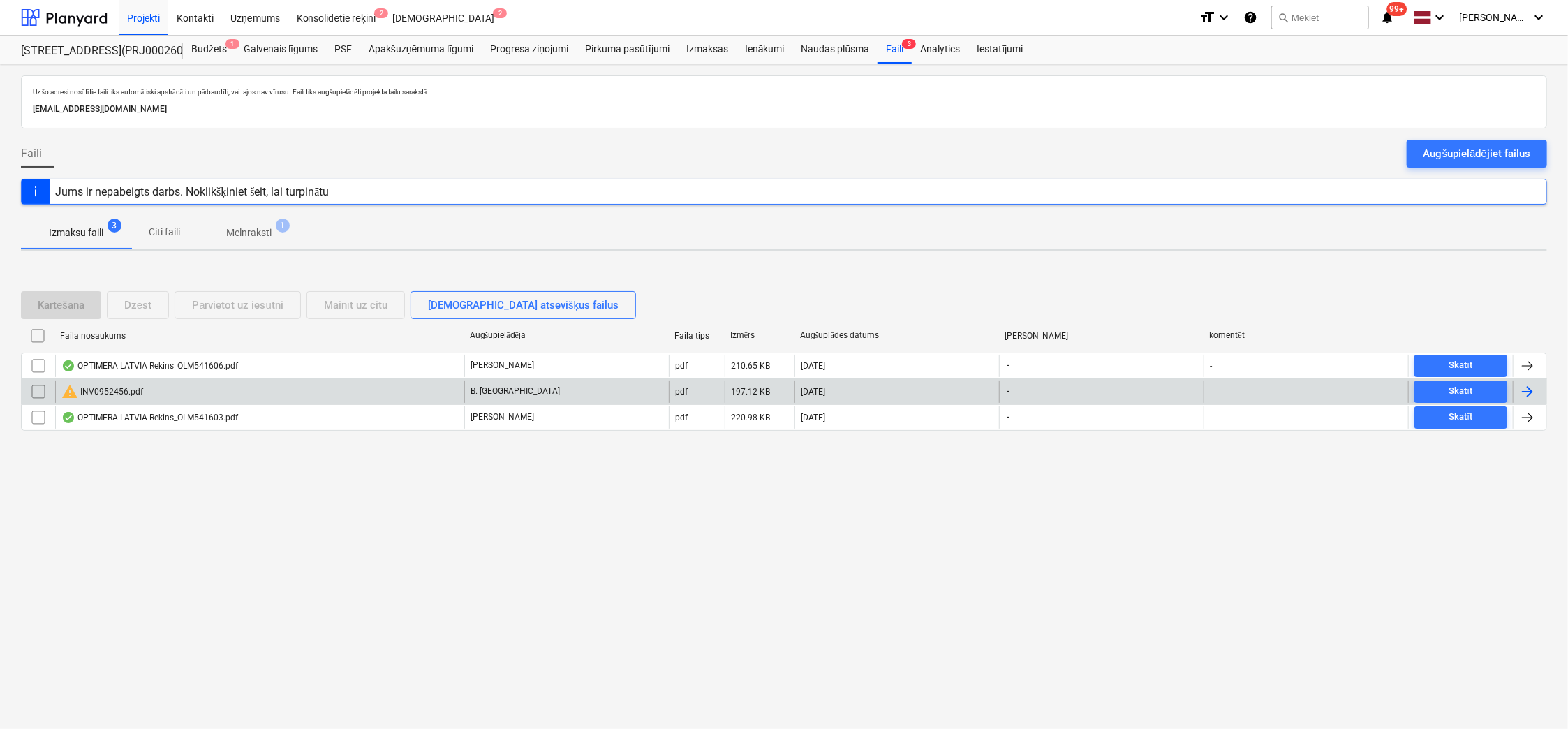
click at [117, 388] on div "warning INV0952456.pdf" at bounding box center [101, 392] width 82 height 17
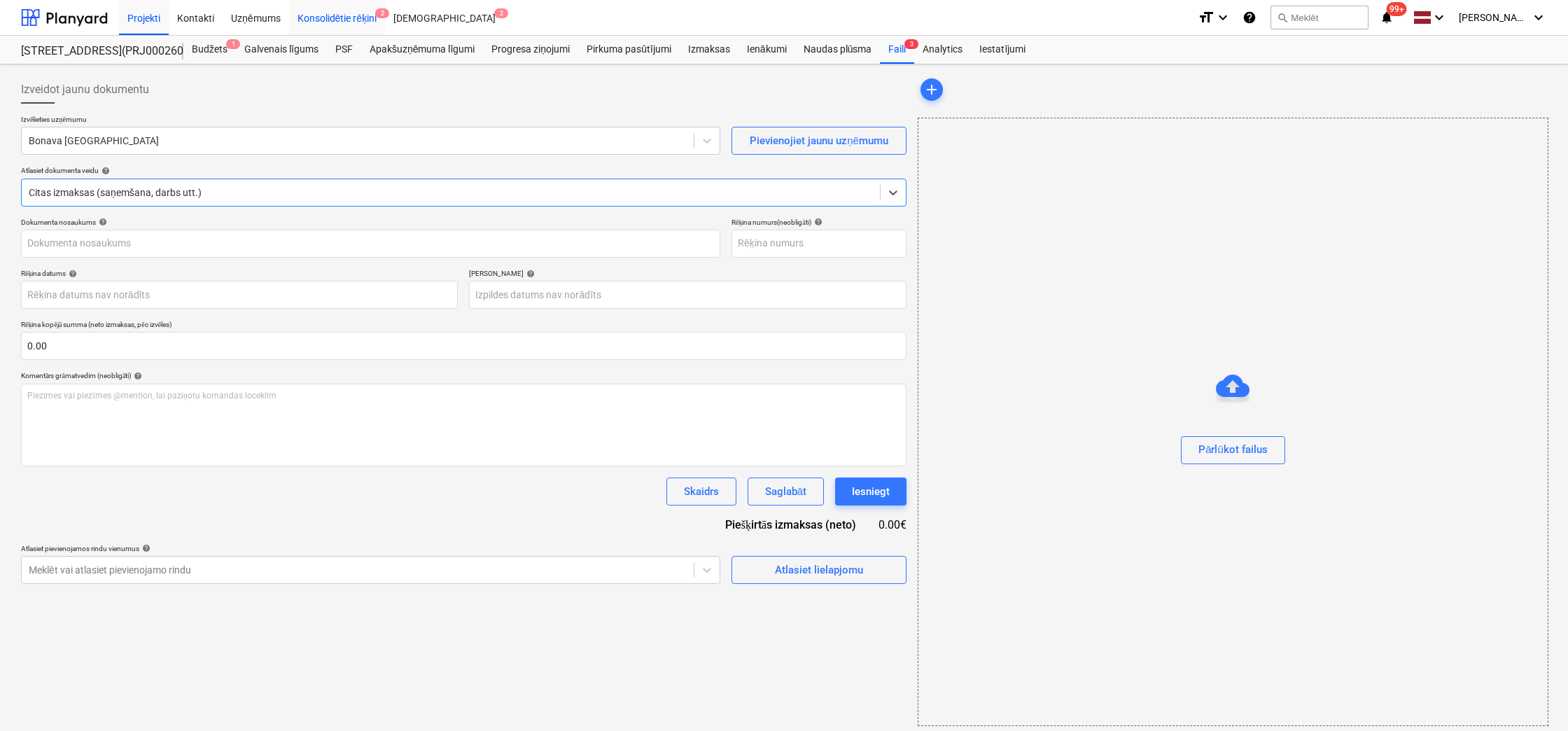
type input "40103164284"
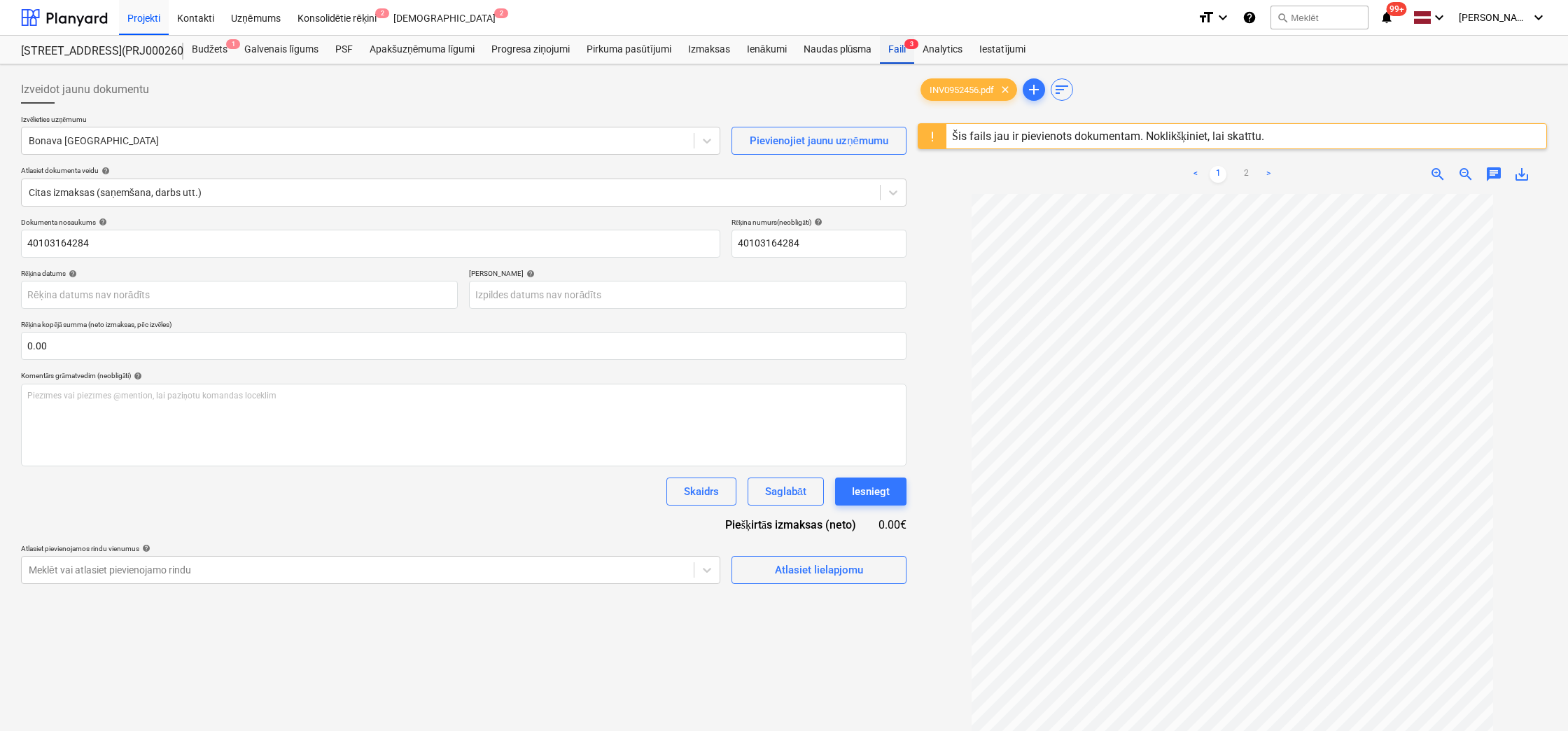
click at [907, 49] on div "Faili 3" at bounding box center [897, 50] width 34 height 28
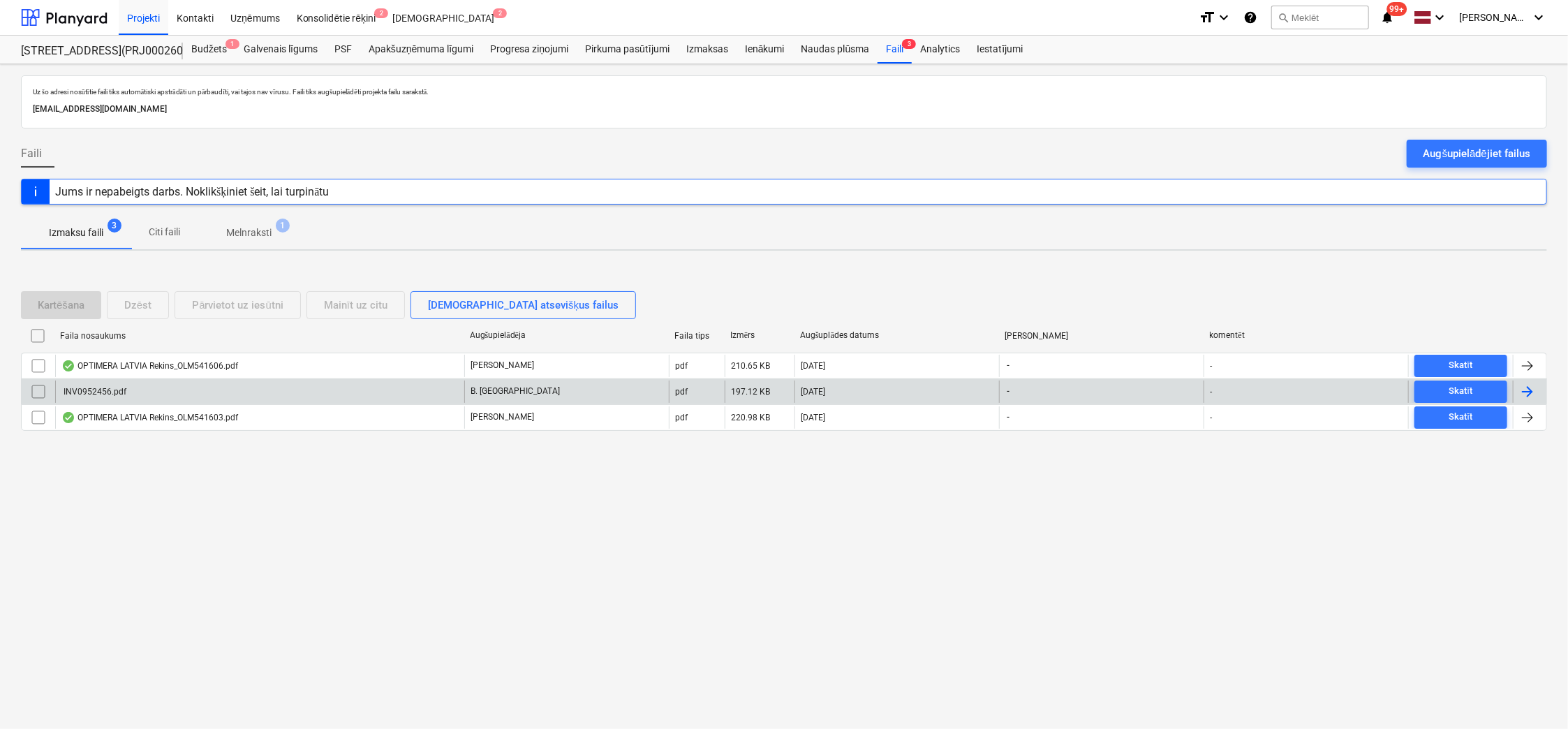
click at [103, 388] on div "INV0952456.pdf" at bounding box center [93, 392] width 65 height 9
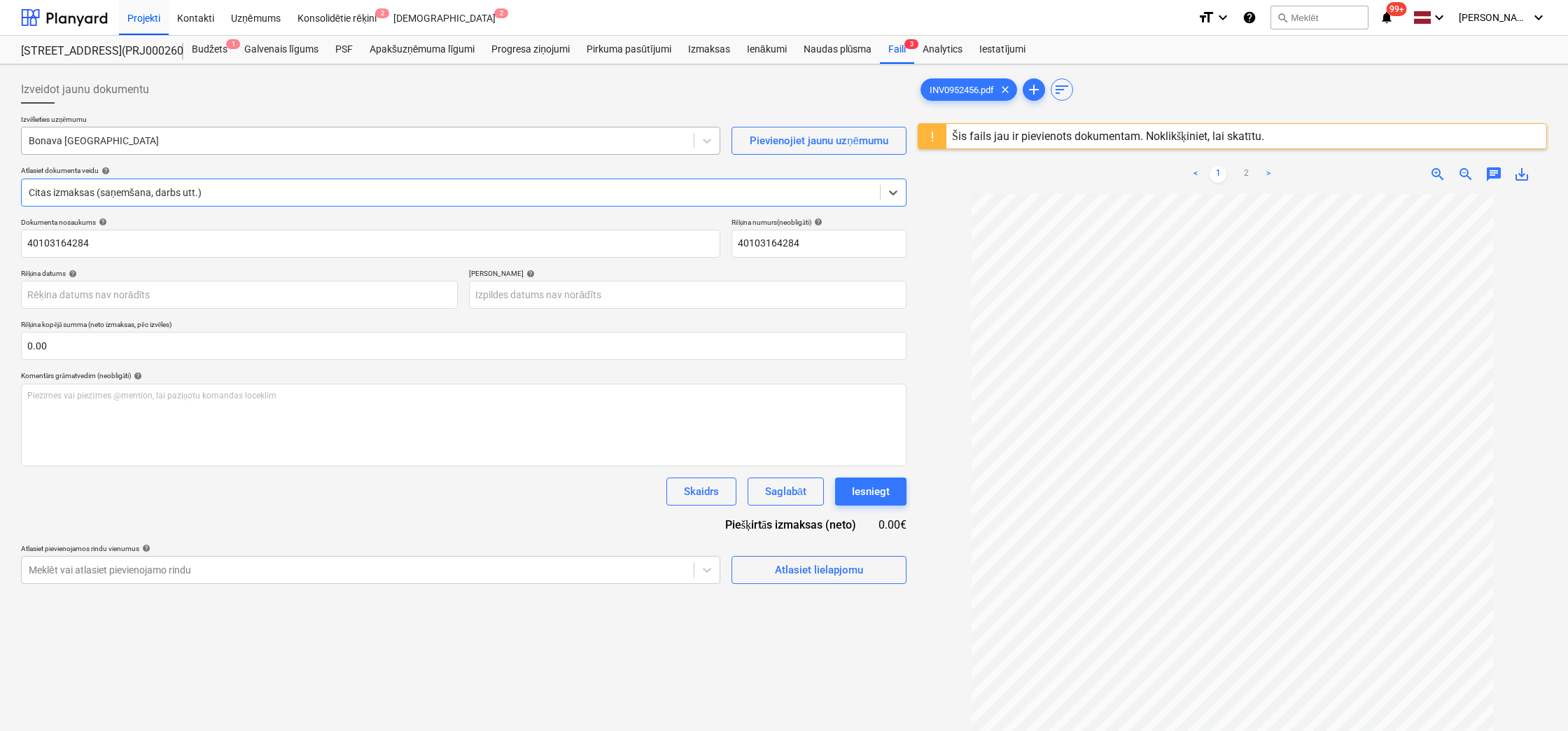
click at [323, 138] on div at bounding box center [357, 140] width 658 height 14
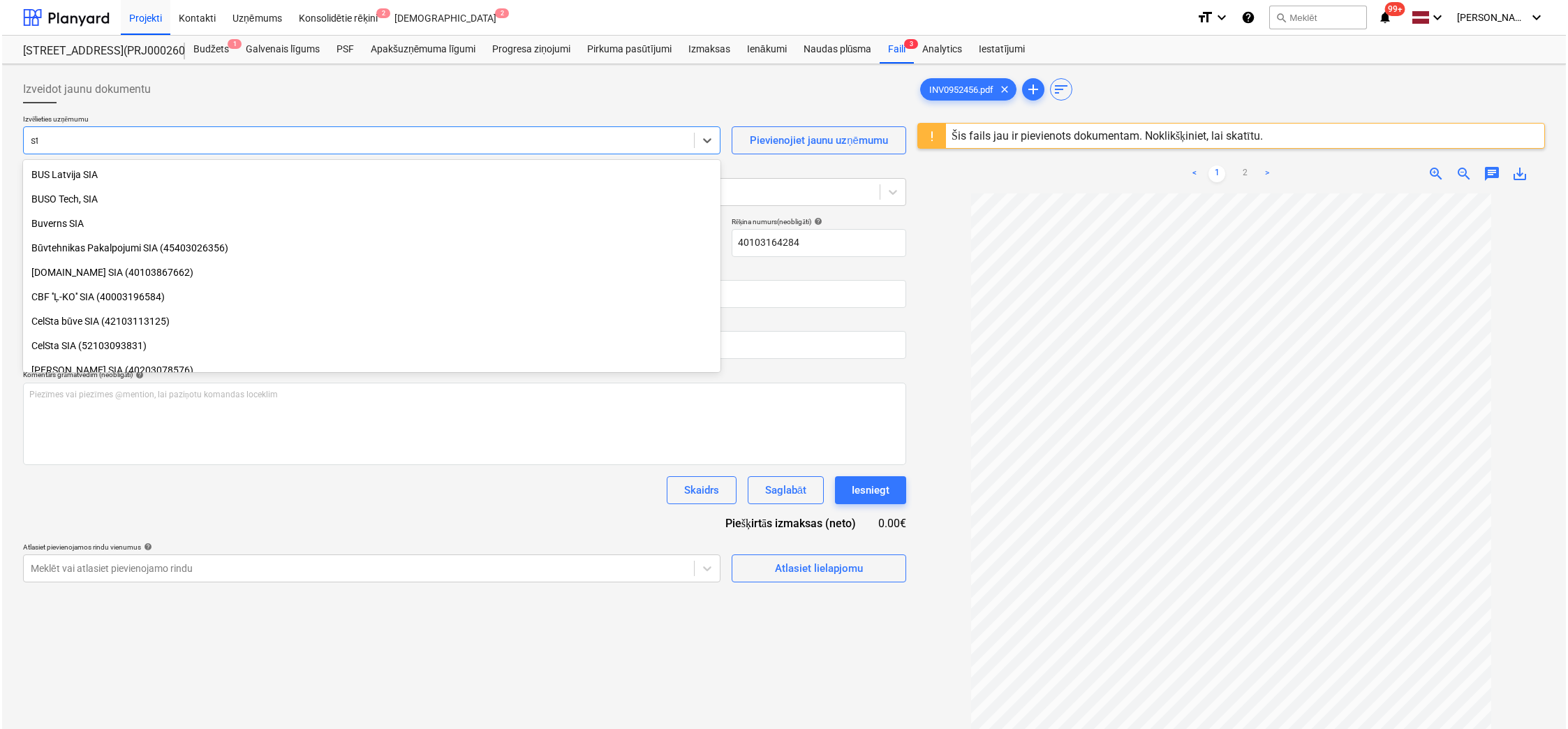
scroll to position [1746, 0]
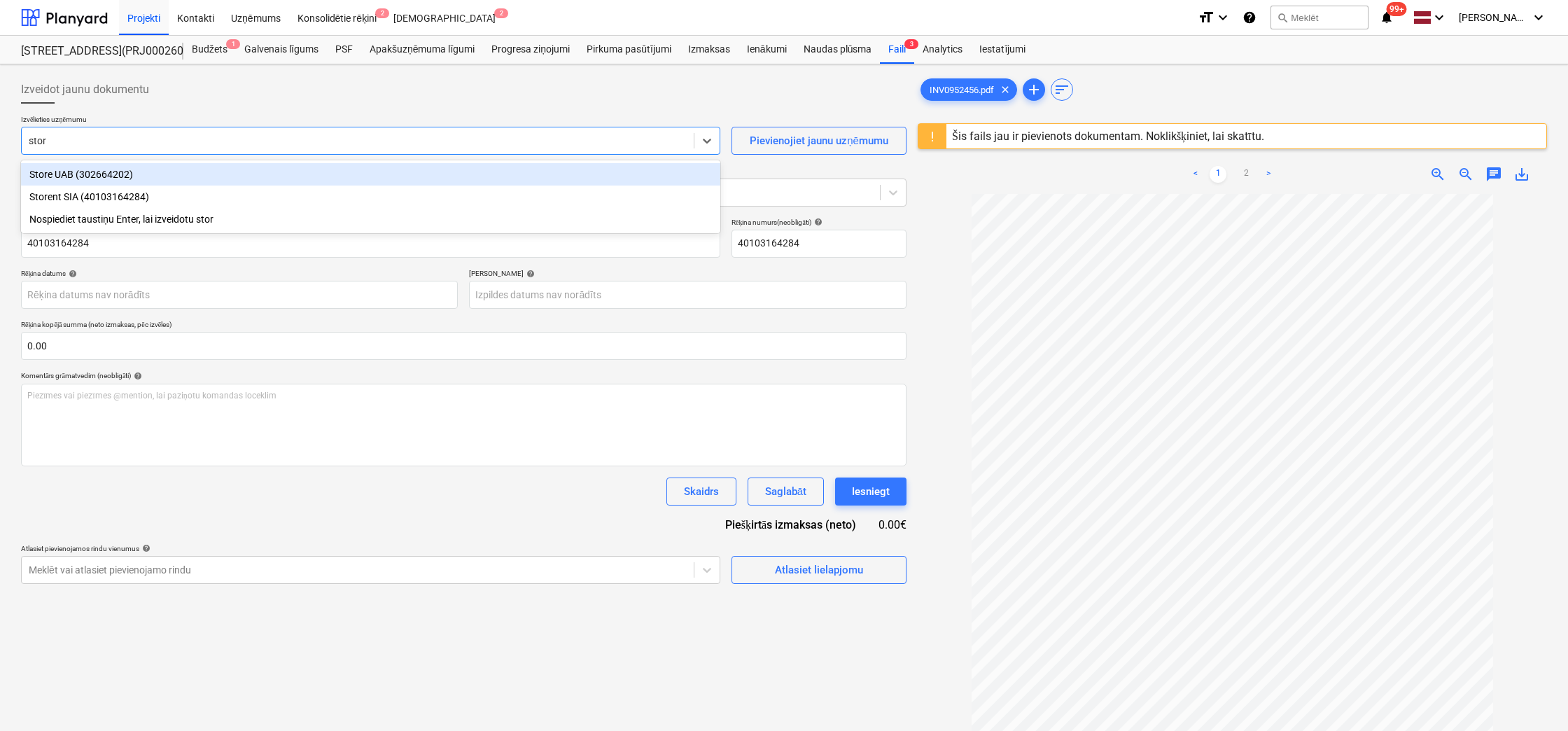
type input "store"
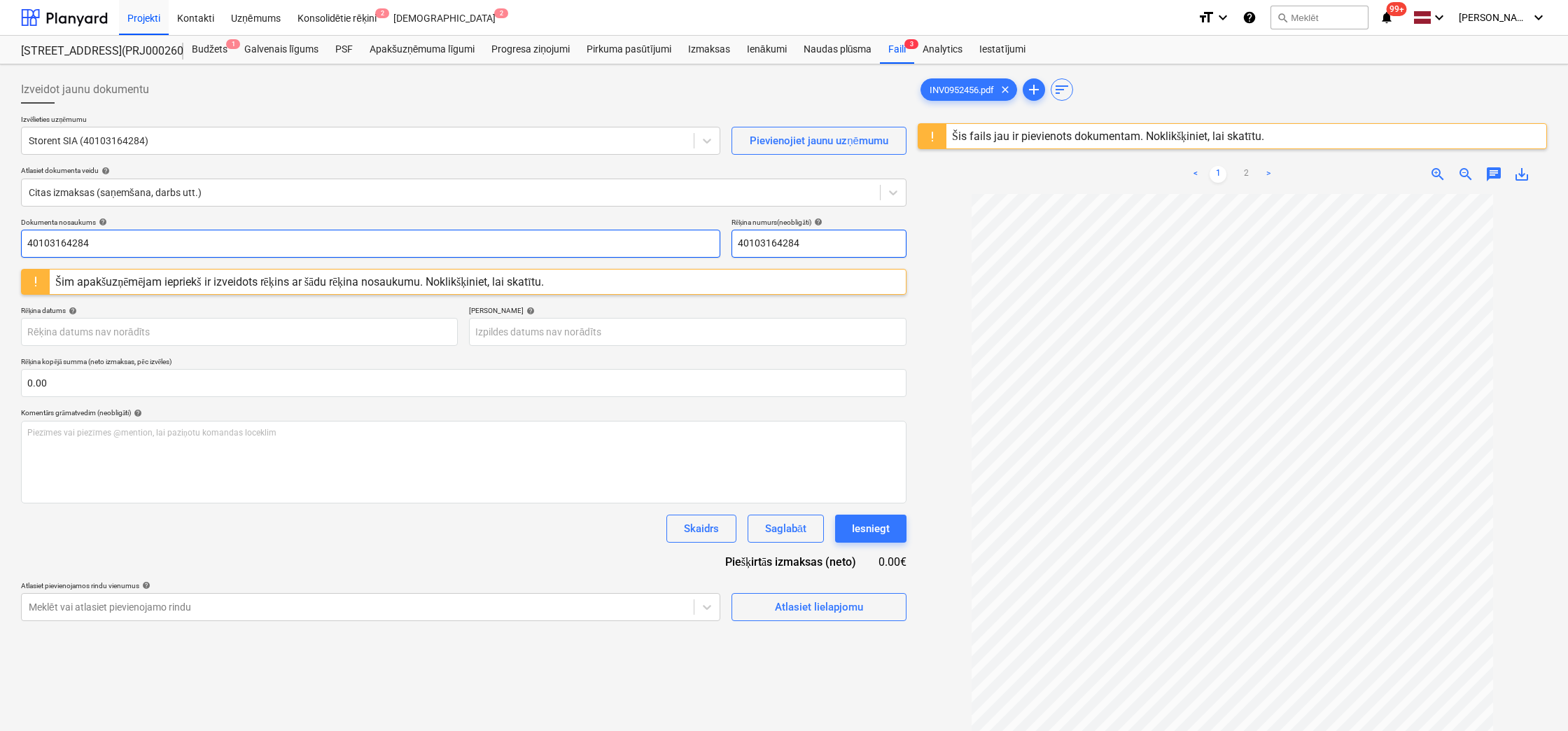
drag, startPoint x: 812, startPoint y: 241, endPoint x: 669, endPoint y: 251, distance: 143.3
click at [669, 251] on div "Dokumenta nosaukums help 40103164284 Rēķina numurs (neobligāti) help 40103164284" at bounding box center [463, 237] width 885 height 40
drag, startPoint x: 684, startPoint y: 247, endPoint x: 641, endPoint y: 255, distance: 43.7
click at [645, 254] on div "Dokumenta nosaukums help 40103164284 Rēķina numurs (neobligāti) help INV0952456" at bounding box center [463, 237] width 885 height 40
type input "INV0952456"
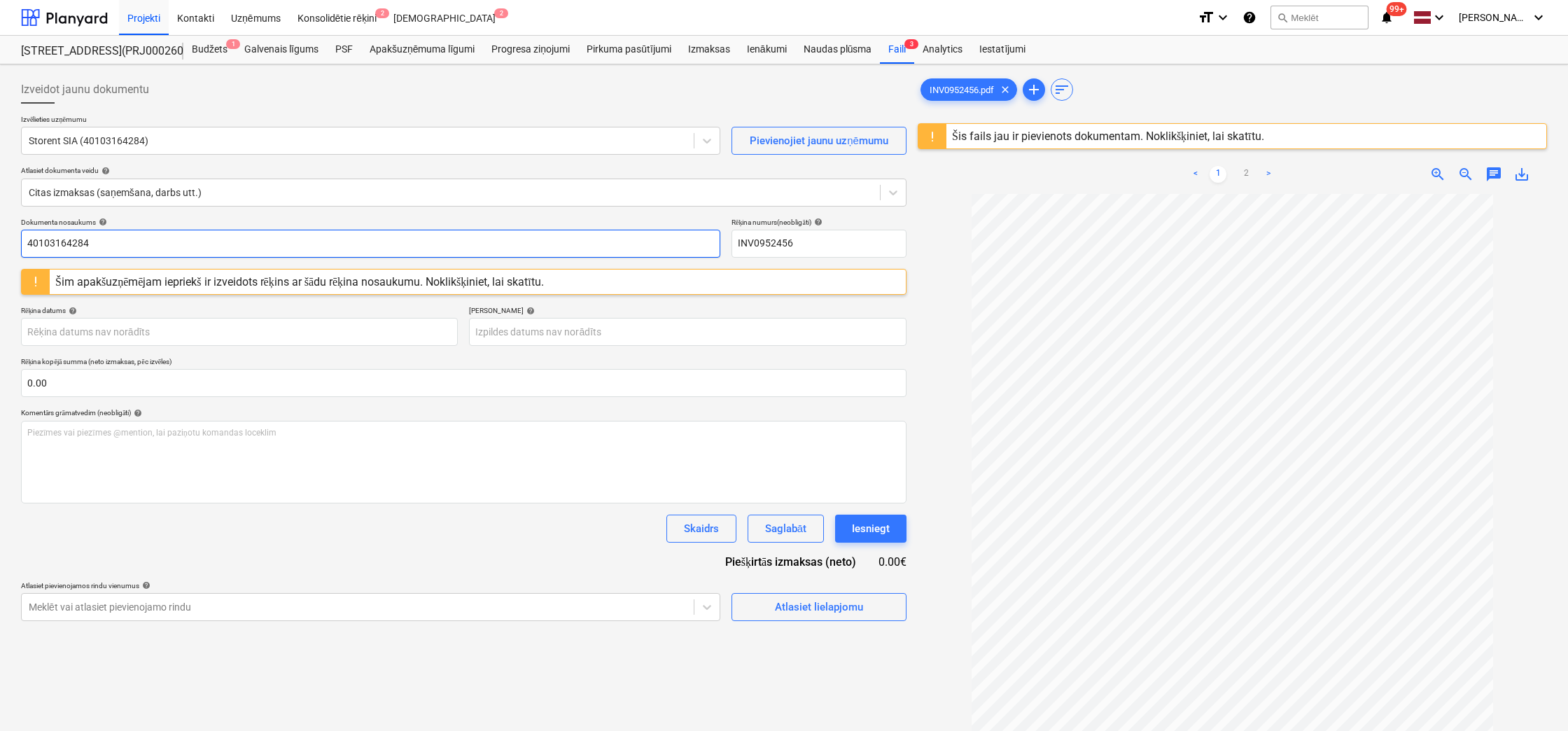
drag, startPoint x: 6, startPoint y: 302, endPoint x: -40, endPoint y: 313, distance: 47.3
click at [0, 313] on html "Projekti Kontakti Uzņēmums Konsolidētie rēķini 2 Iesūtne 2 format_size keyboard…" at bounding box center [784, 366] width 1568 height 731
paste input "INV0952456"
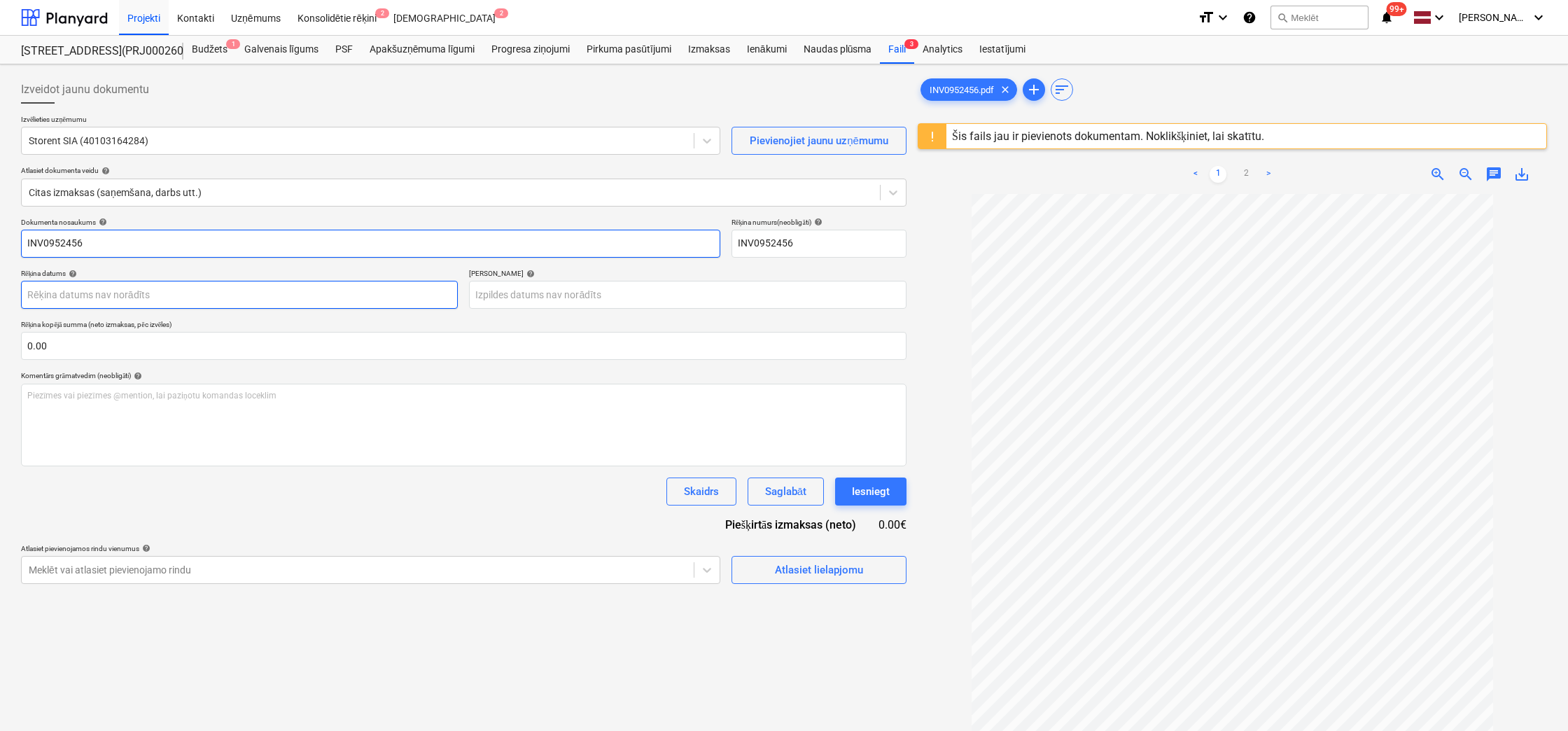
type input "INV0952456"
click at [239, 291] on body "Projekti Kontakti Uzņēmums Konsolidētie rēķini 2 Iesūtne 2 format_size keyboard…" at bounding box center [784, 366] width 1568 height 731
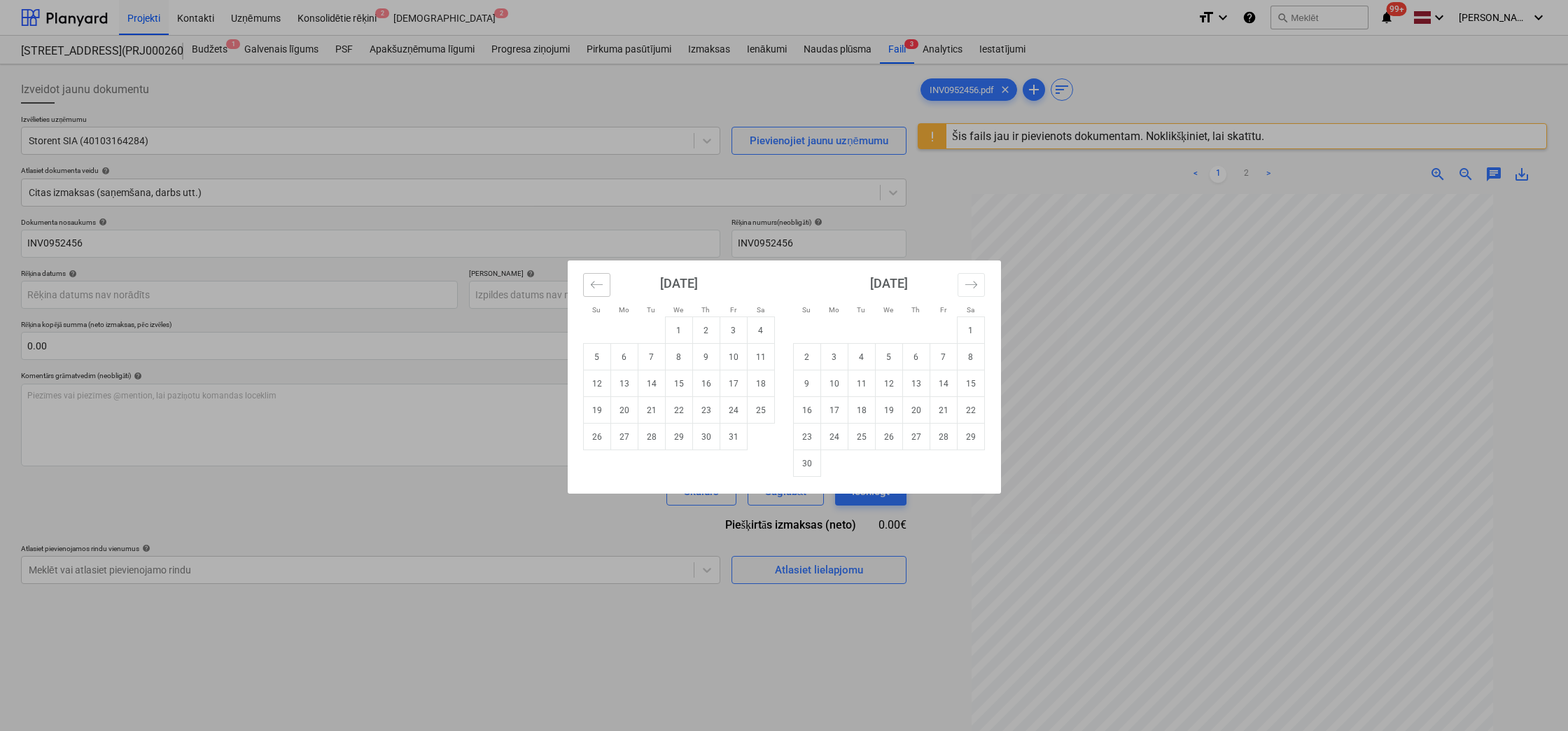
click at [592, 290] on icon "Move backward to switch to the previous month." at bounding box center [597, 284] width 13 height 13
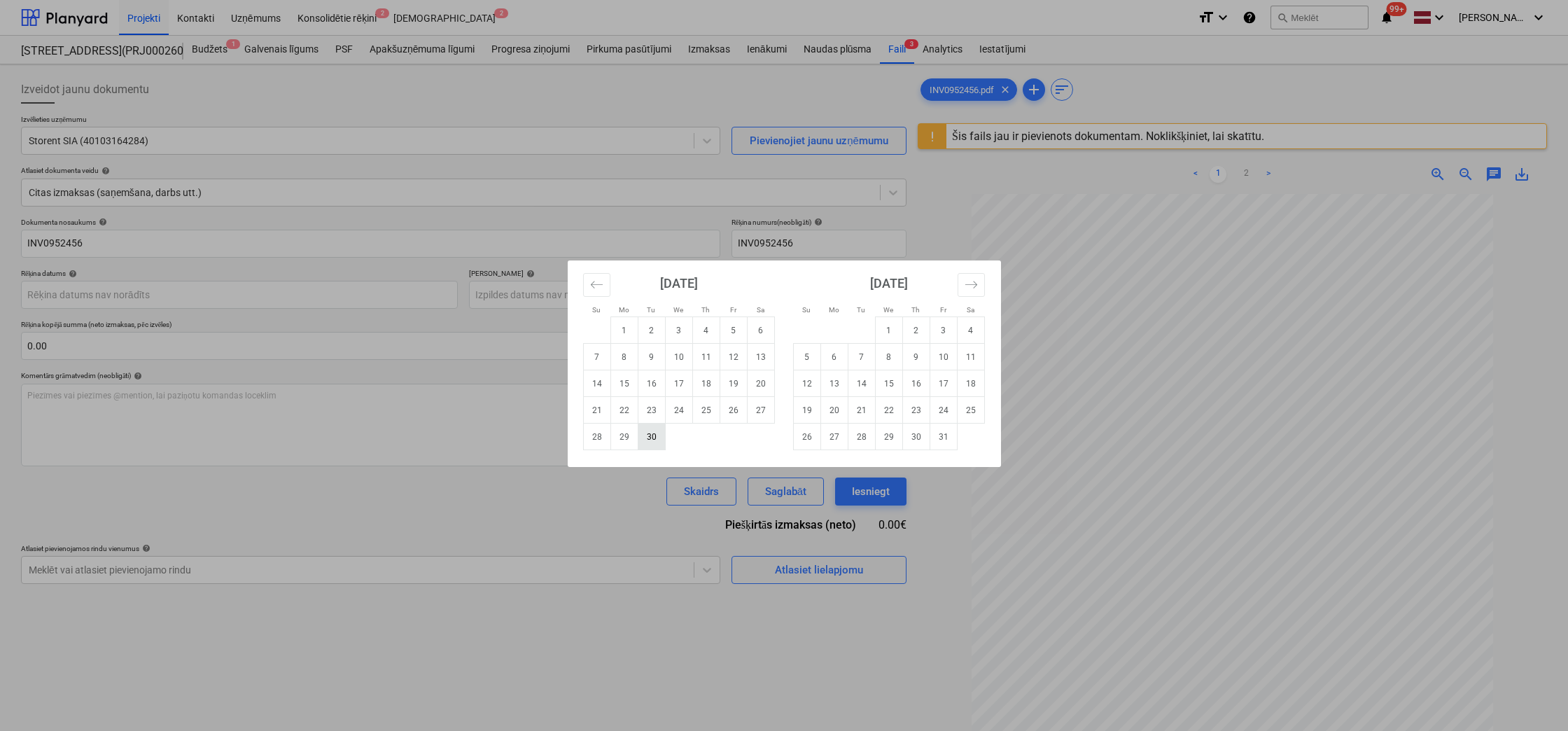
click at [653, 430] on td "30" at bounding box center [651, 437] width 27 height 26
type input "30 Sep 2025"
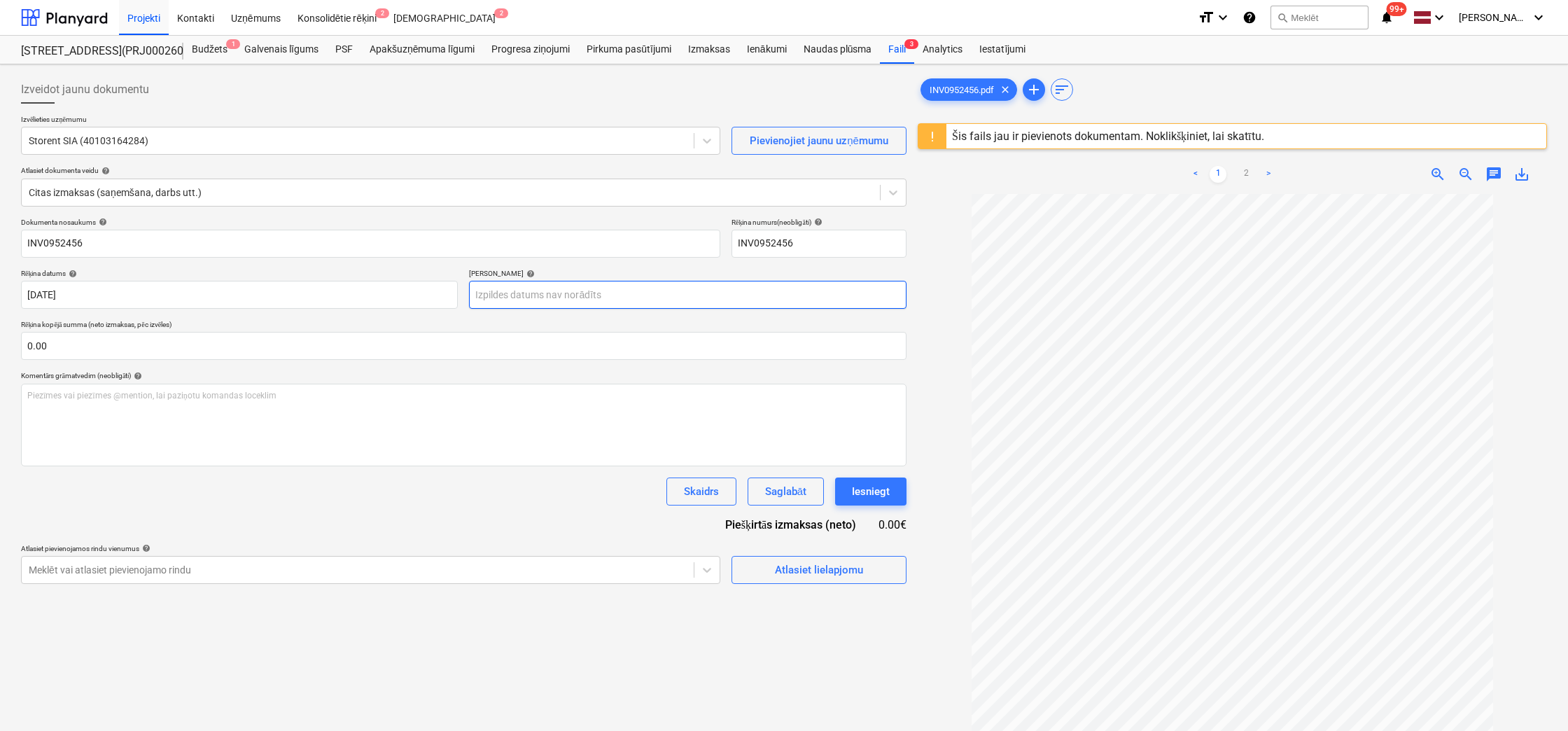
click at [763, 293] on body "Projekti Kontakti Uzņēmums Konsolidētie rēķini 2 Iesūtne 2 format_size keyboard…" at bounding box center [784, 366] width 1568 height 731
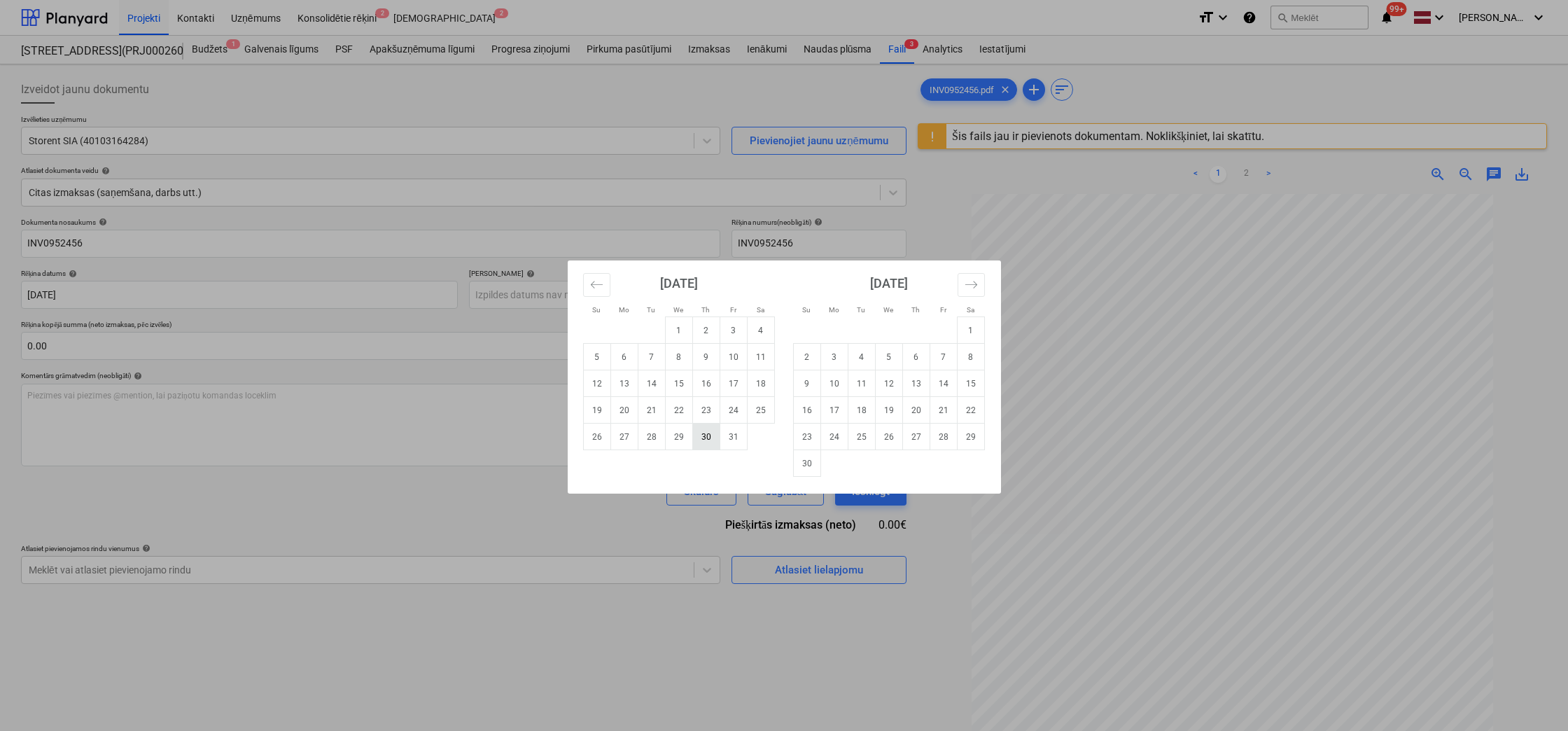
click at [708, 438] on td "30" at bounding box center [705, 437] width 27 height 26
type input "30 Oct 2025"
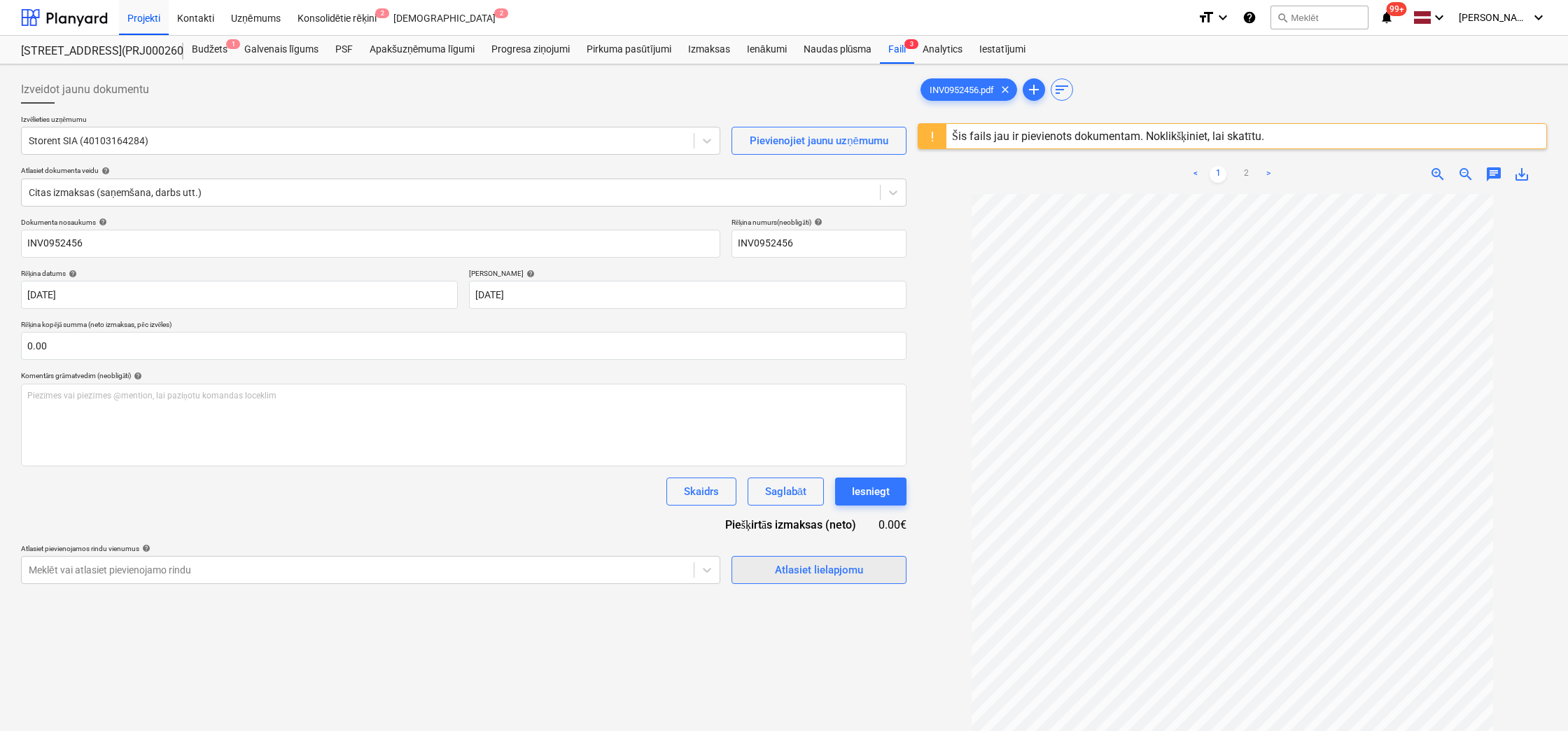
click at [794, 572] on div "Atlasiet lielapjomu" at bounding box center [819, 569] width 89 height 18
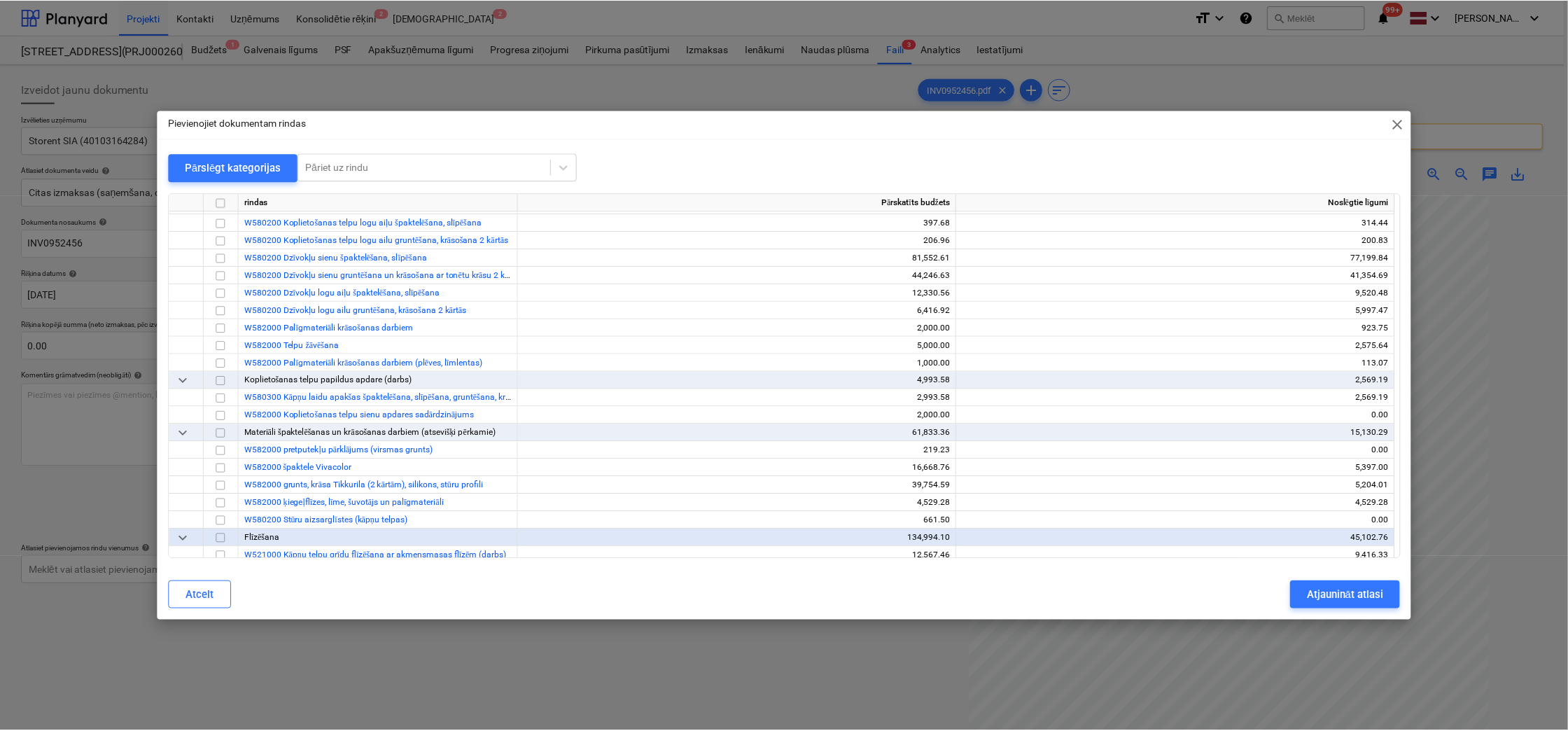
scroll to position [6583, 0]
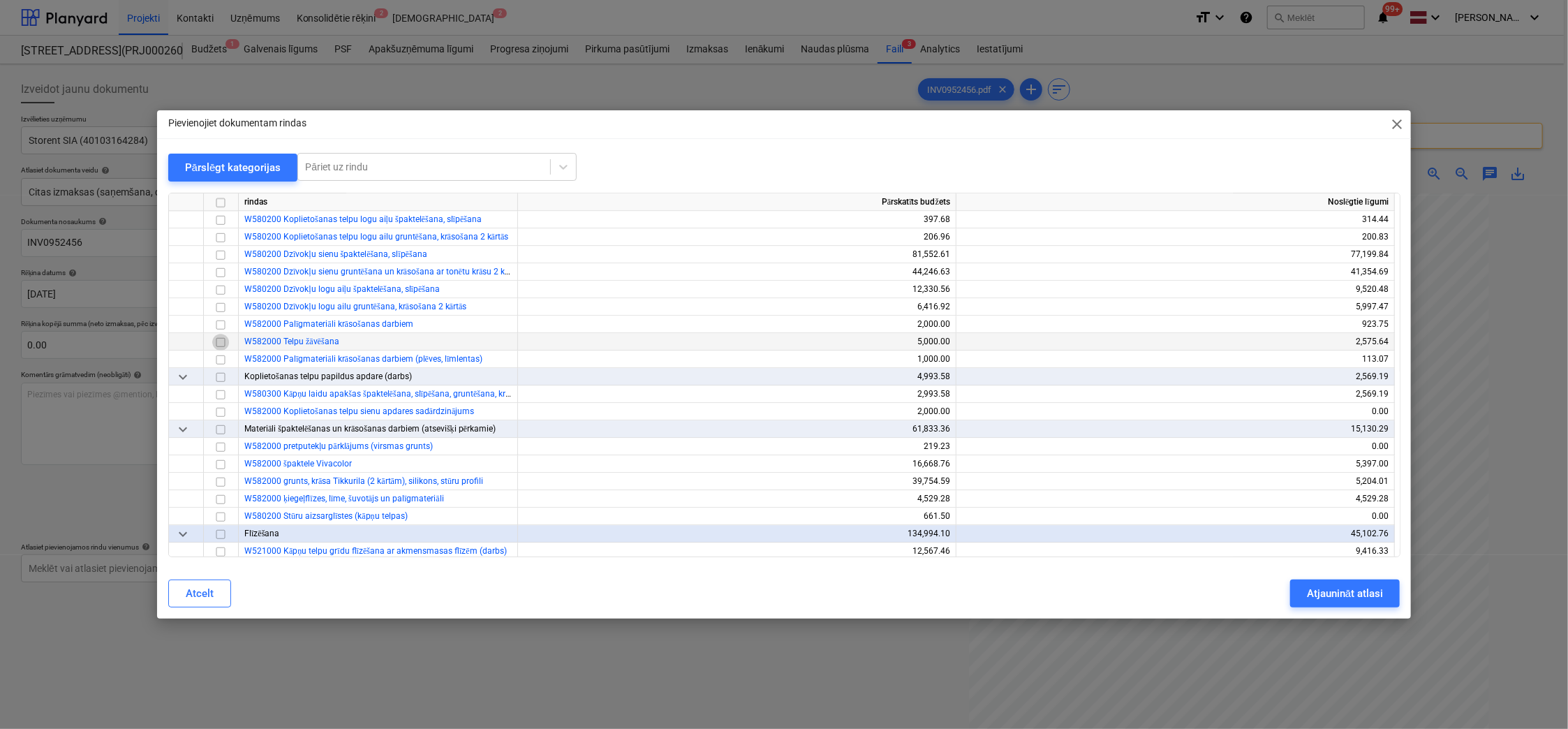
click at [215, 340] on input "checkbox" at bounding box center [221, 342] width 17 height 17
click at [1321, 597] on div "Atjaunināt atlasi" at bounding box center [1345, 593] width 76 height 18
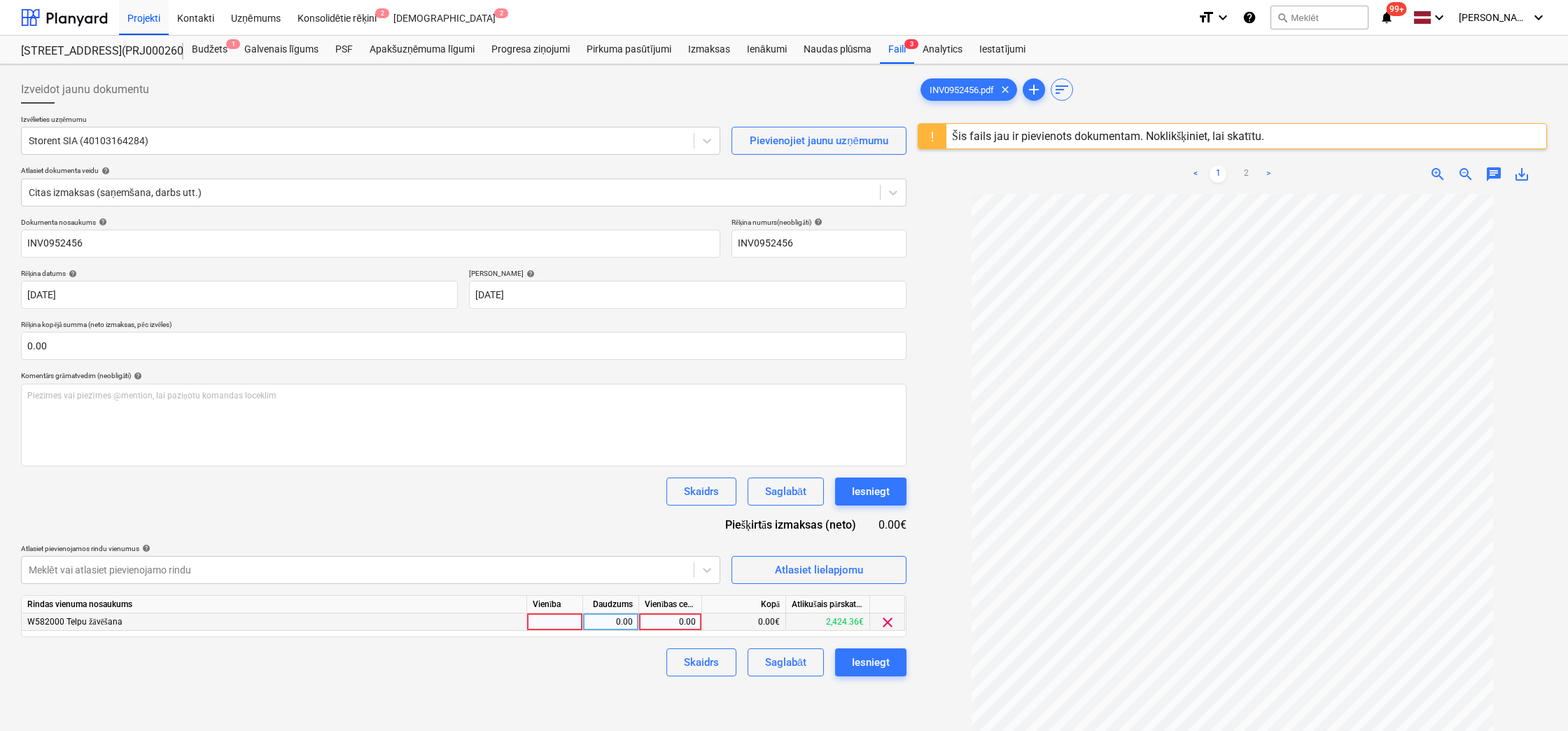
click at [693, 615] on div "0.00" at bounding box center [671, 622] width 51 height 18
type input "770"
click at [630, 678] on div "Izveidot jaunu dokumentu Izvēlieties uzņēmumu Storent SIA (40103164284) Pievien…" at bounding box center [463, 480] width 897 height 821
click at [878, 660] on div "Iesniegt" at bounding box center [871, 662] width 38 height 18
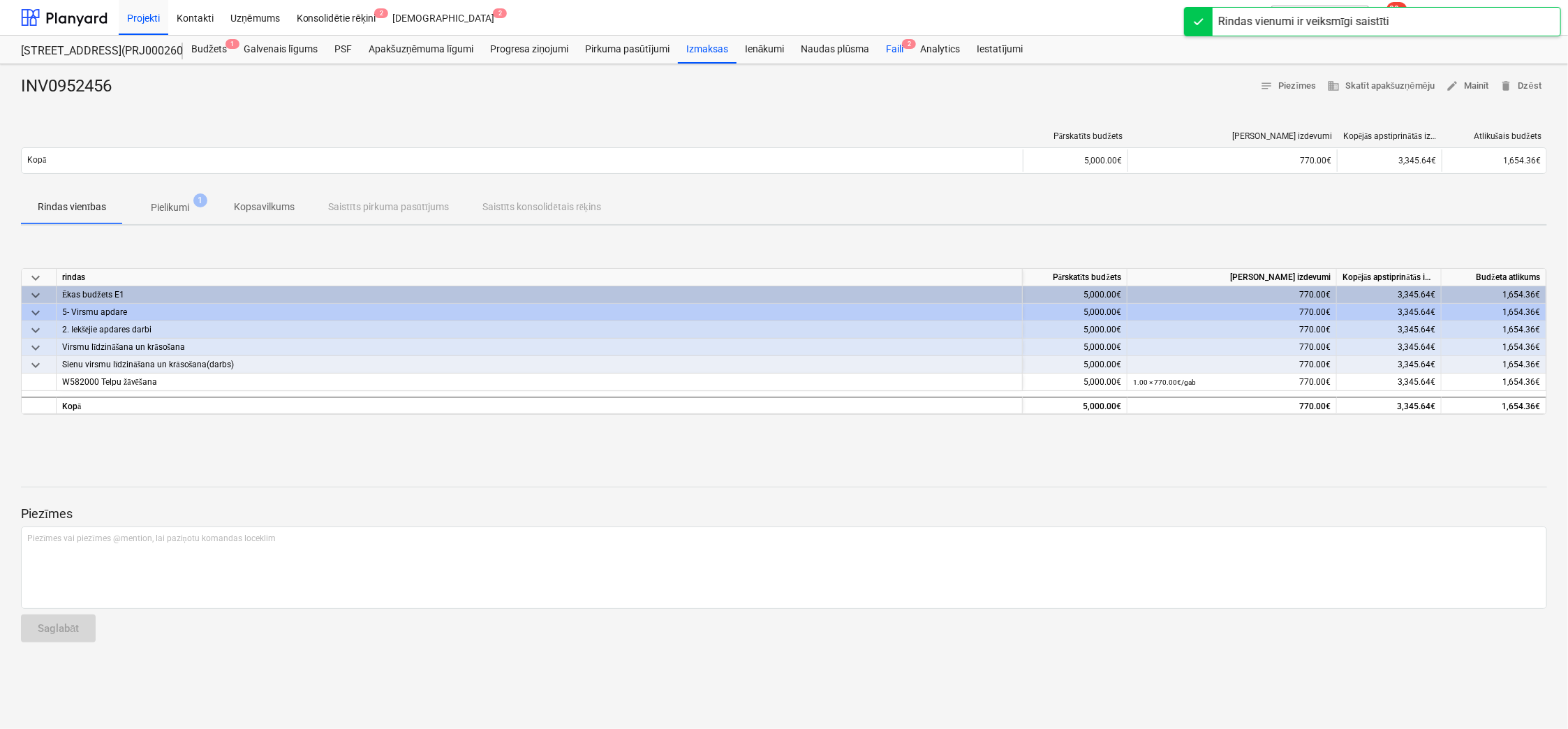
click at [895, 45] on div "Faili 2" at bounding box center [894, 50] width 34 height 28
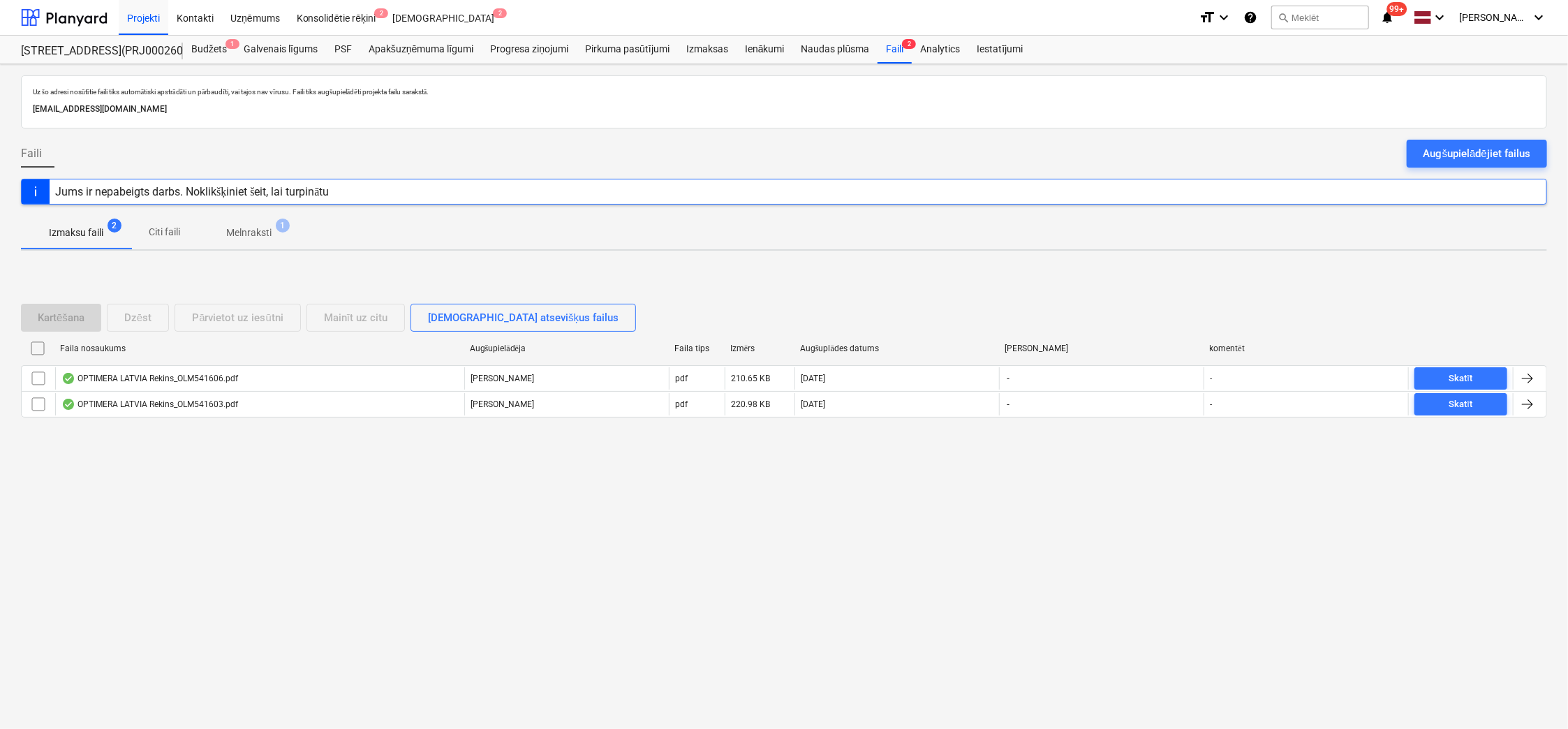
click at [248, 226] on p "Melnraksti" at bounding box center [249, 233] width 45 height 15
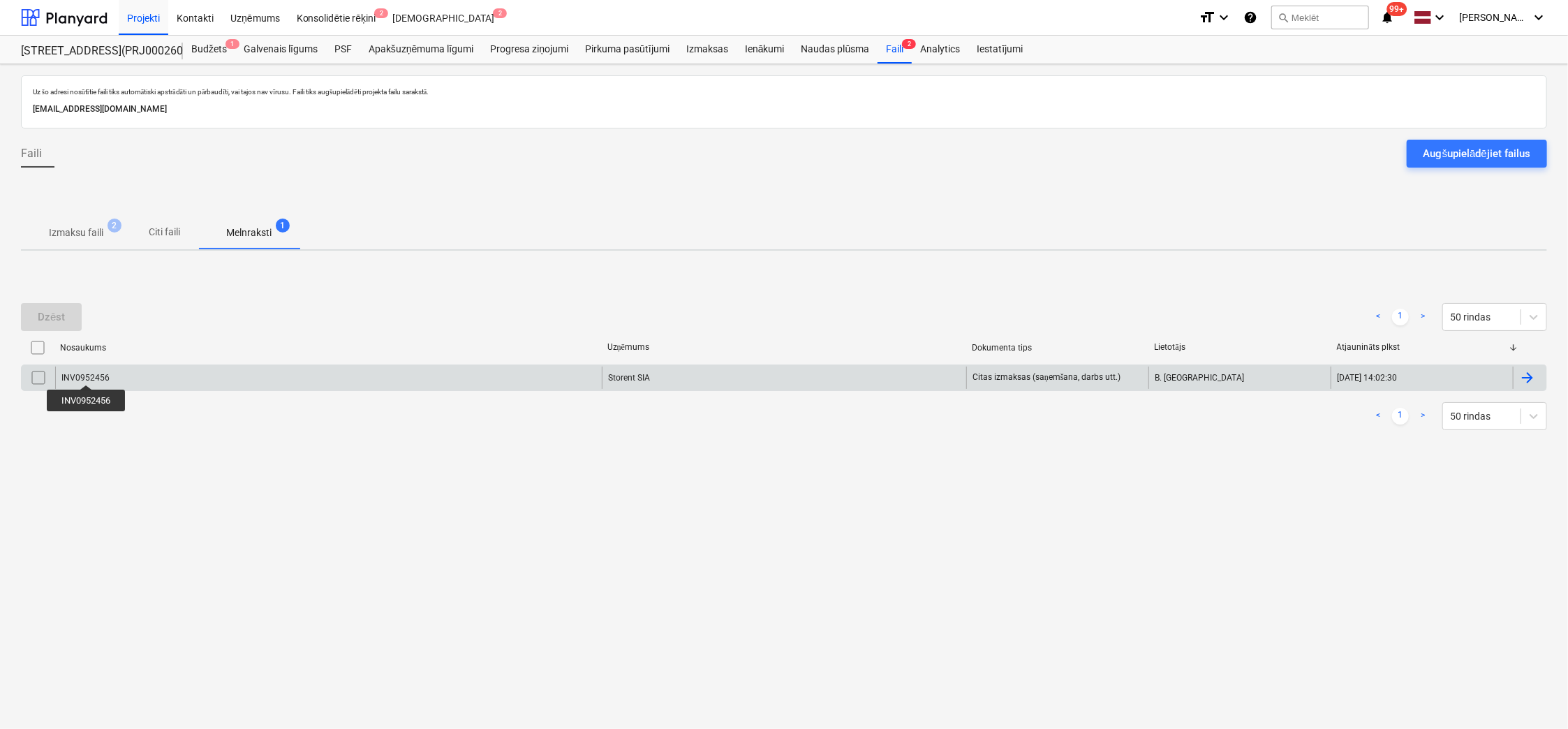
click at [86, 373] on div "INV0952456" at bounding box center [85, 378] width 48 height 9
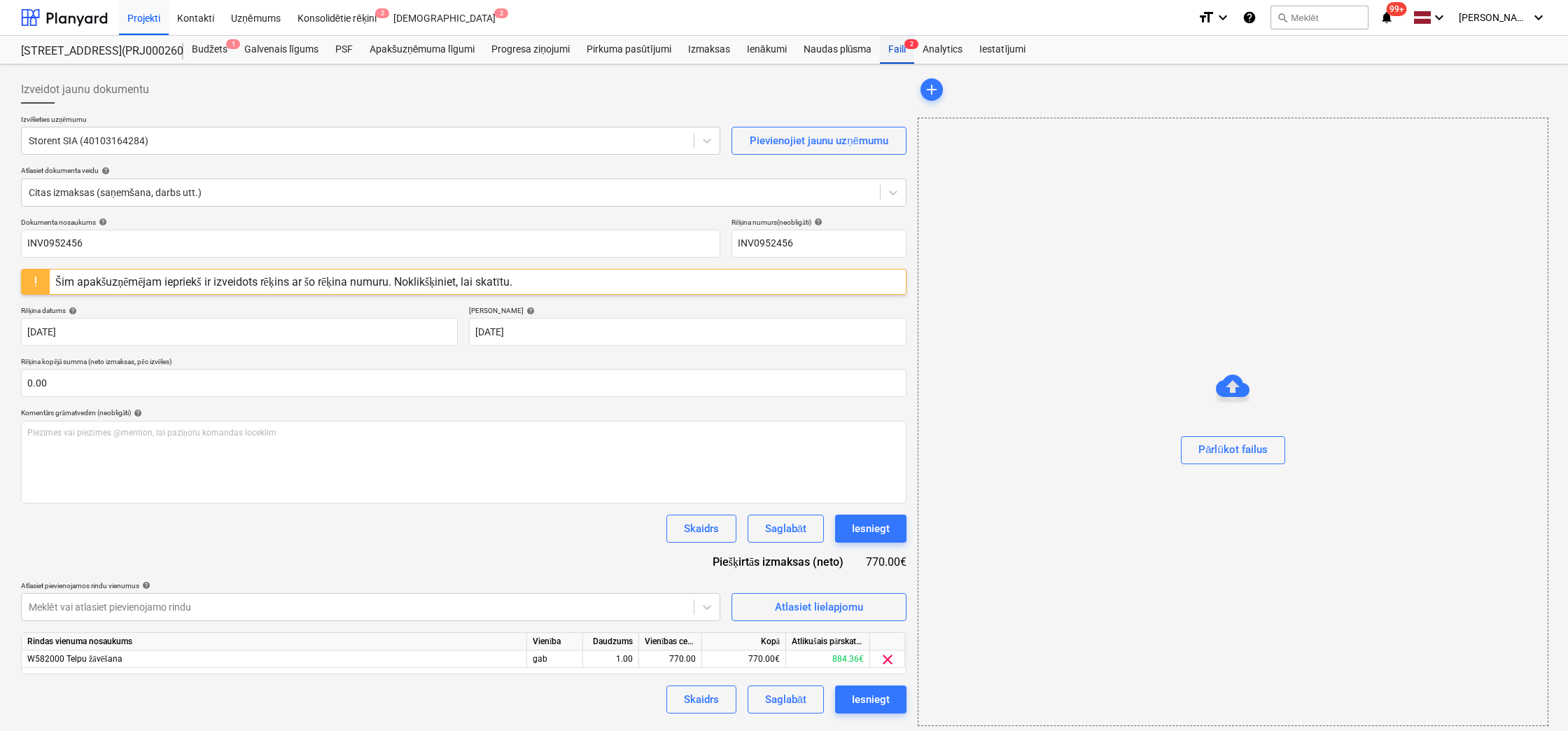
click at [897, 50] on div "Faili 2" at bounding box center [897, 50] width 34 height 28
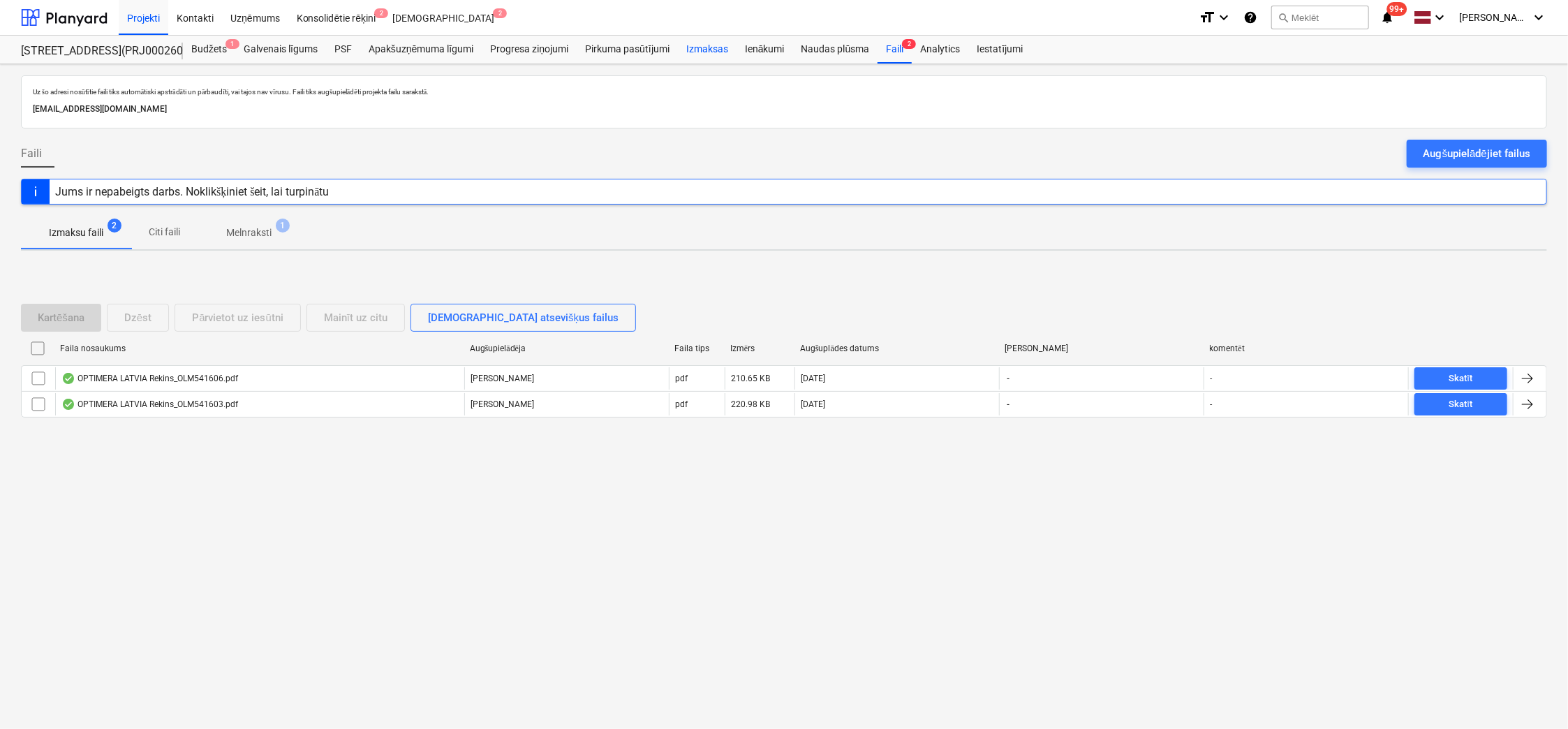
click at [700, 48] on div "Izmaksas" at bounding box center [707, 50] width 58 height 28
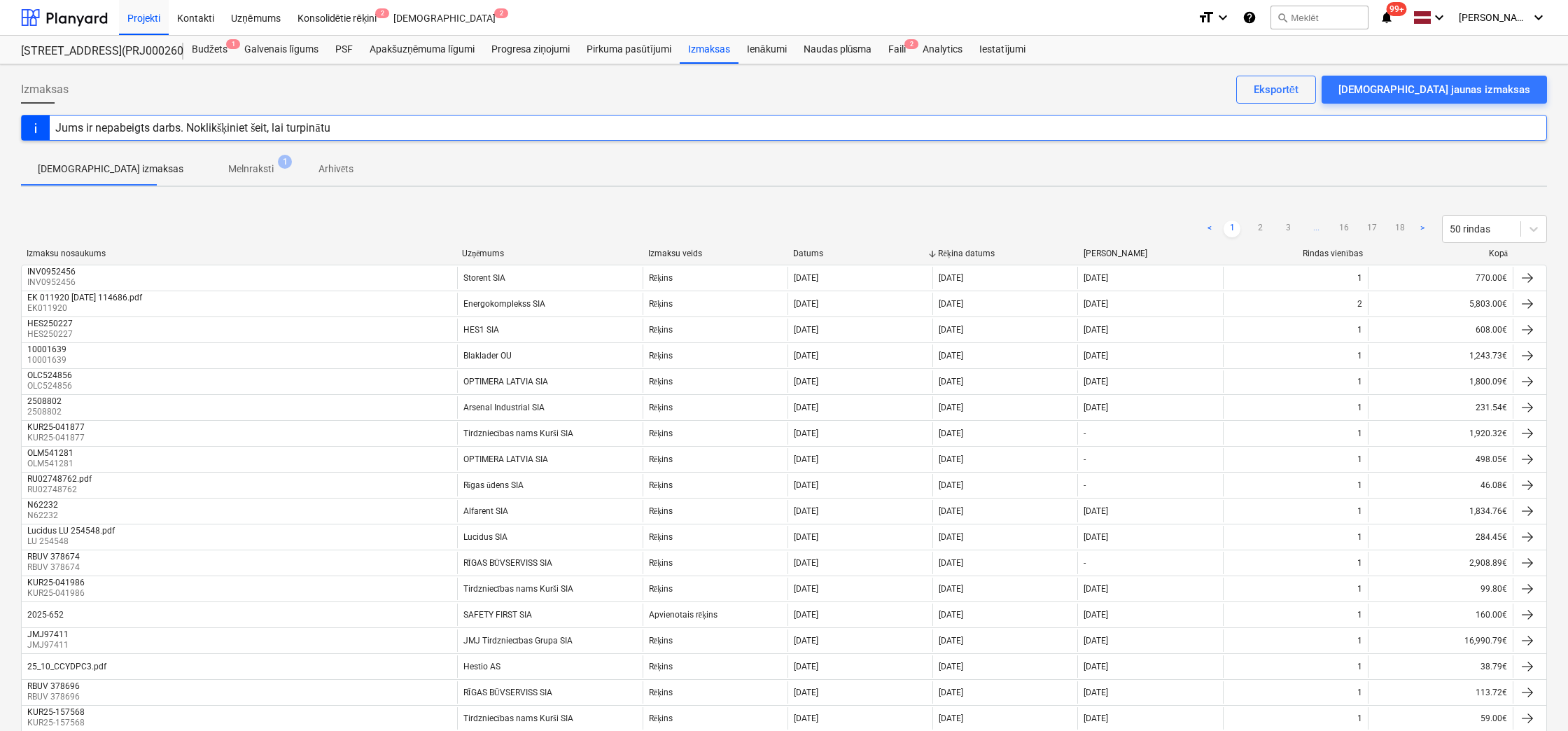
click at [228, 173] on p "Melnraksti" at bounding box center [251, 170] width 45 height 15
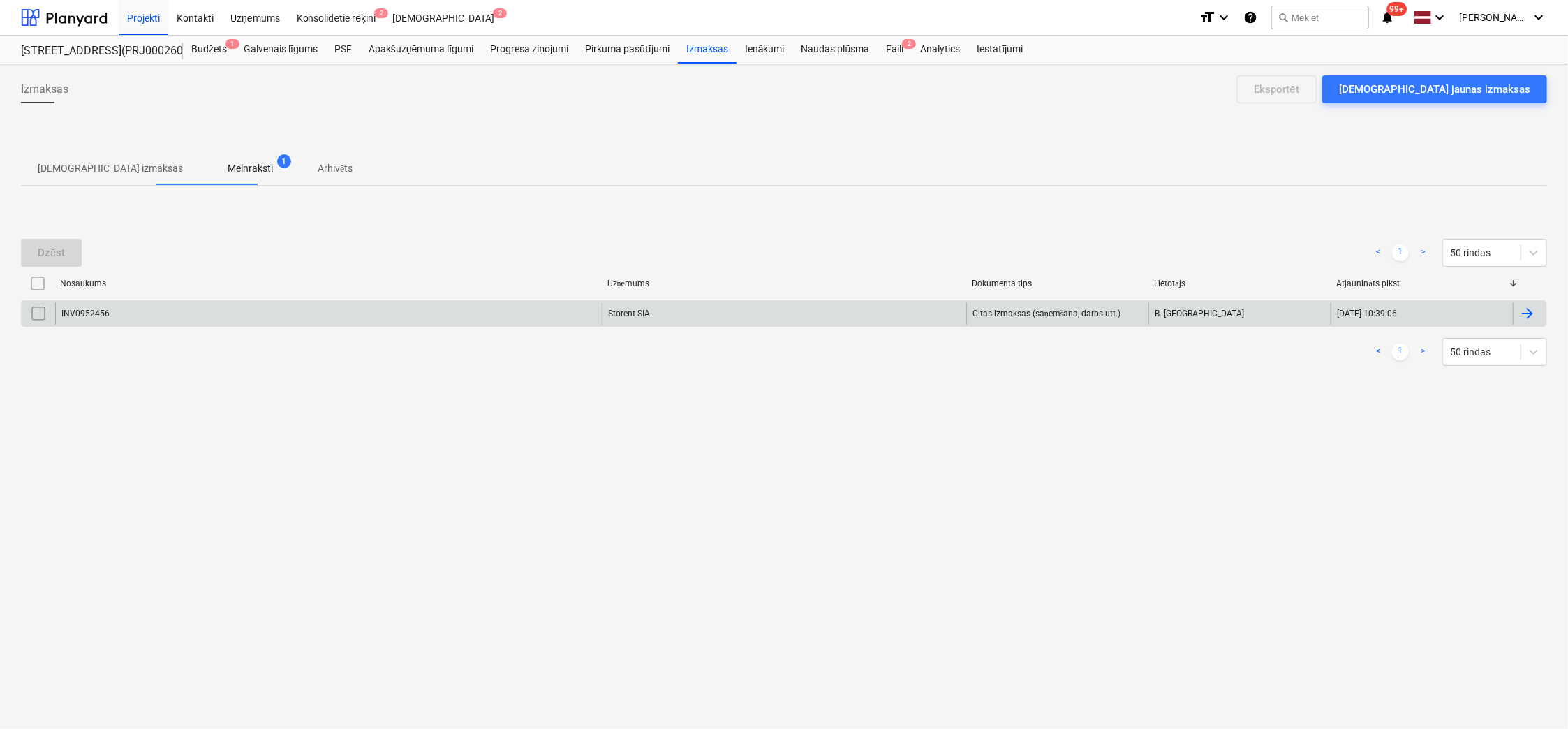
click at [39, 310] on input "checkbox" at bounding box center [38, 314] width 23 height 23
click at [51, 252] on div "Dzēst" at bounding box center [51, 252] width 27 height 18
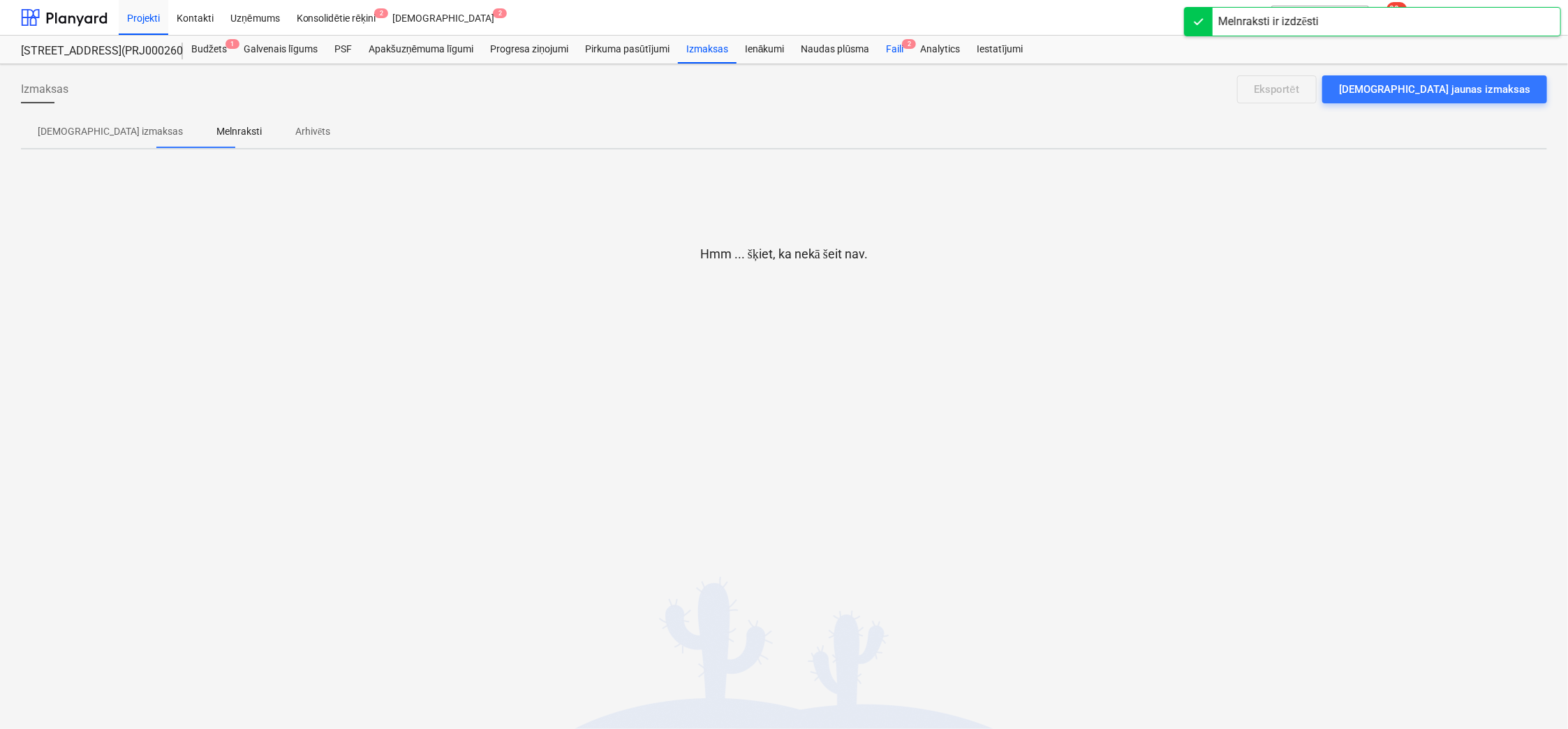
click at [897, 50] on div "Faili 2" at bounding box center [894, 50] width 34 height 28
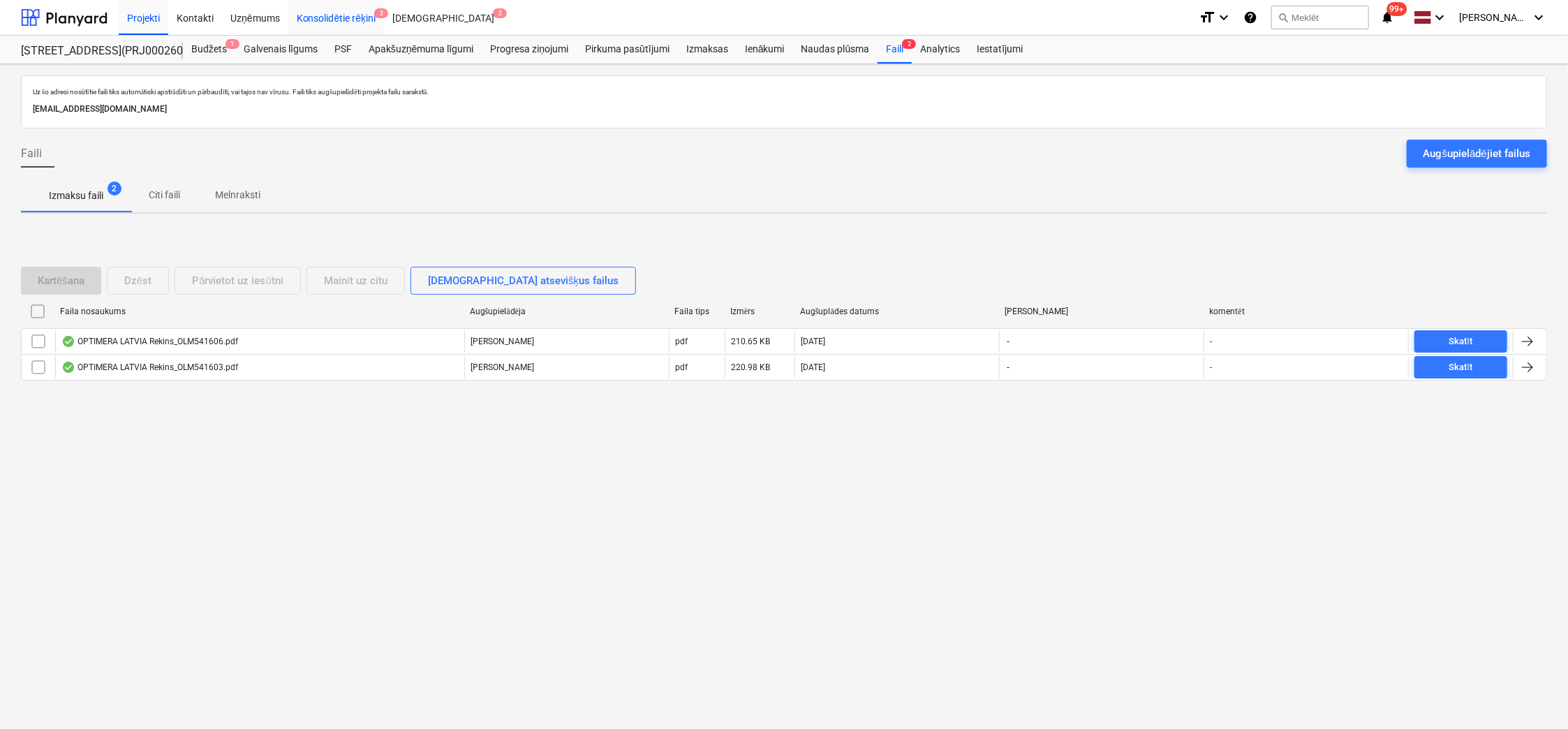
click at [344, 18] on div "Konsolidētie rēķini 2" at bounding box center [336, 17] width 97 height 36
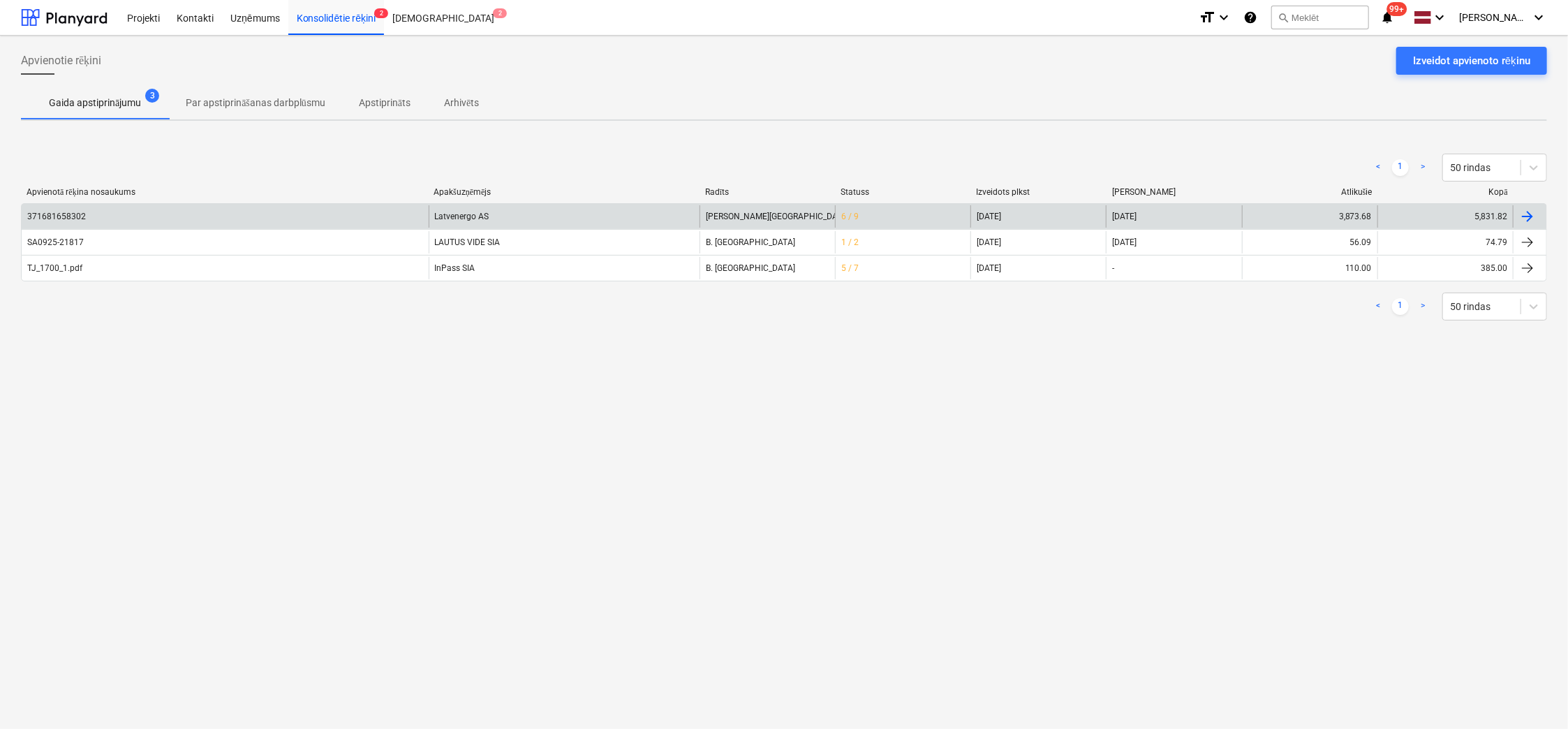
click at [80, 213] on div "371681658302" at bounding box center [56, 216] width 58 height 9
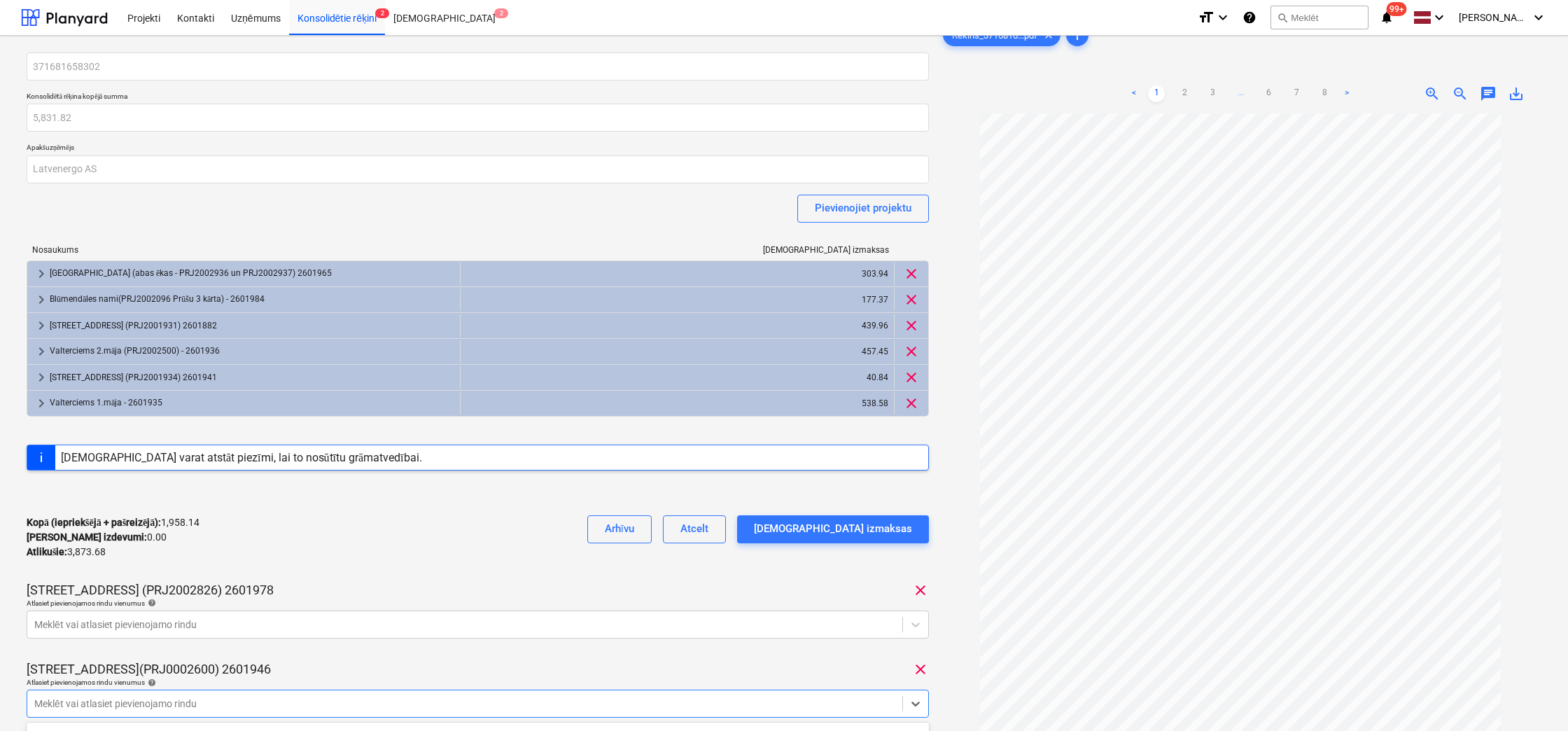
scroll to position [210, 0]
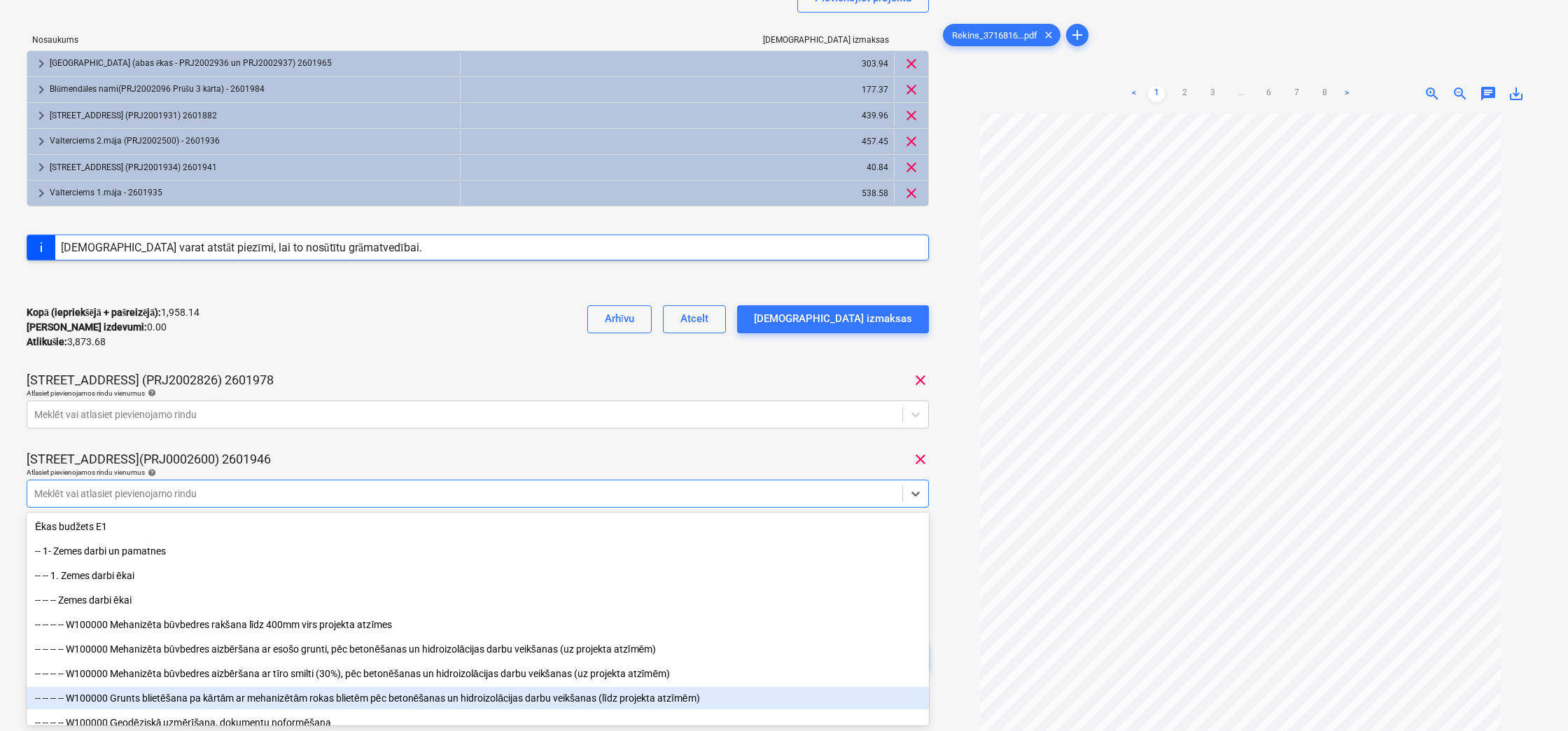
click at [209, 521] on body "Projekti Kontakti Uzņēmums Konsolidētie rēķini 2 Iesūtne 2 format_size keyboard…" at bounding box center [784, 155] width 1568 height 731
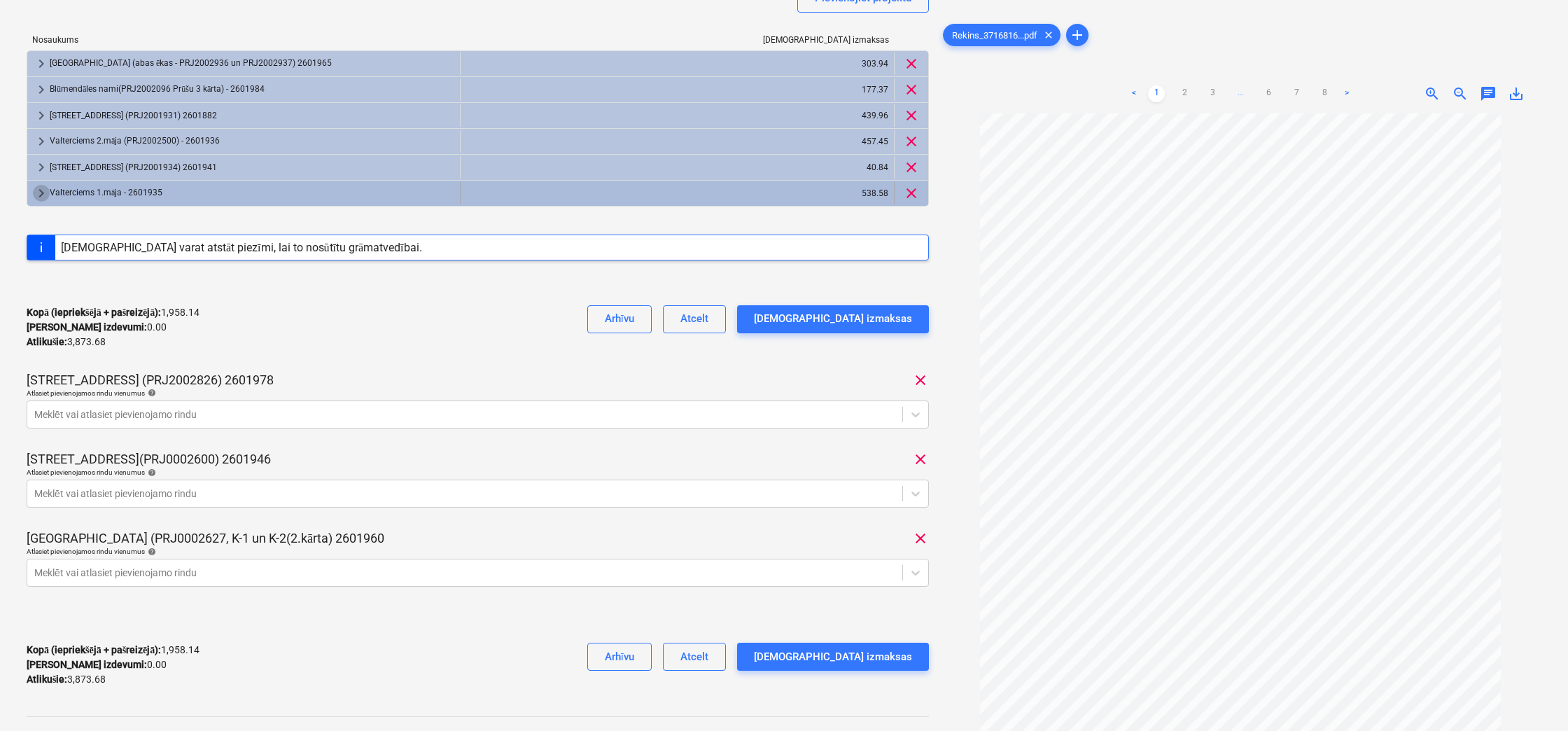
click at [39, 192] on span "keyboard_arrow_right" at bounding box center [41, 193] width 17 height 17
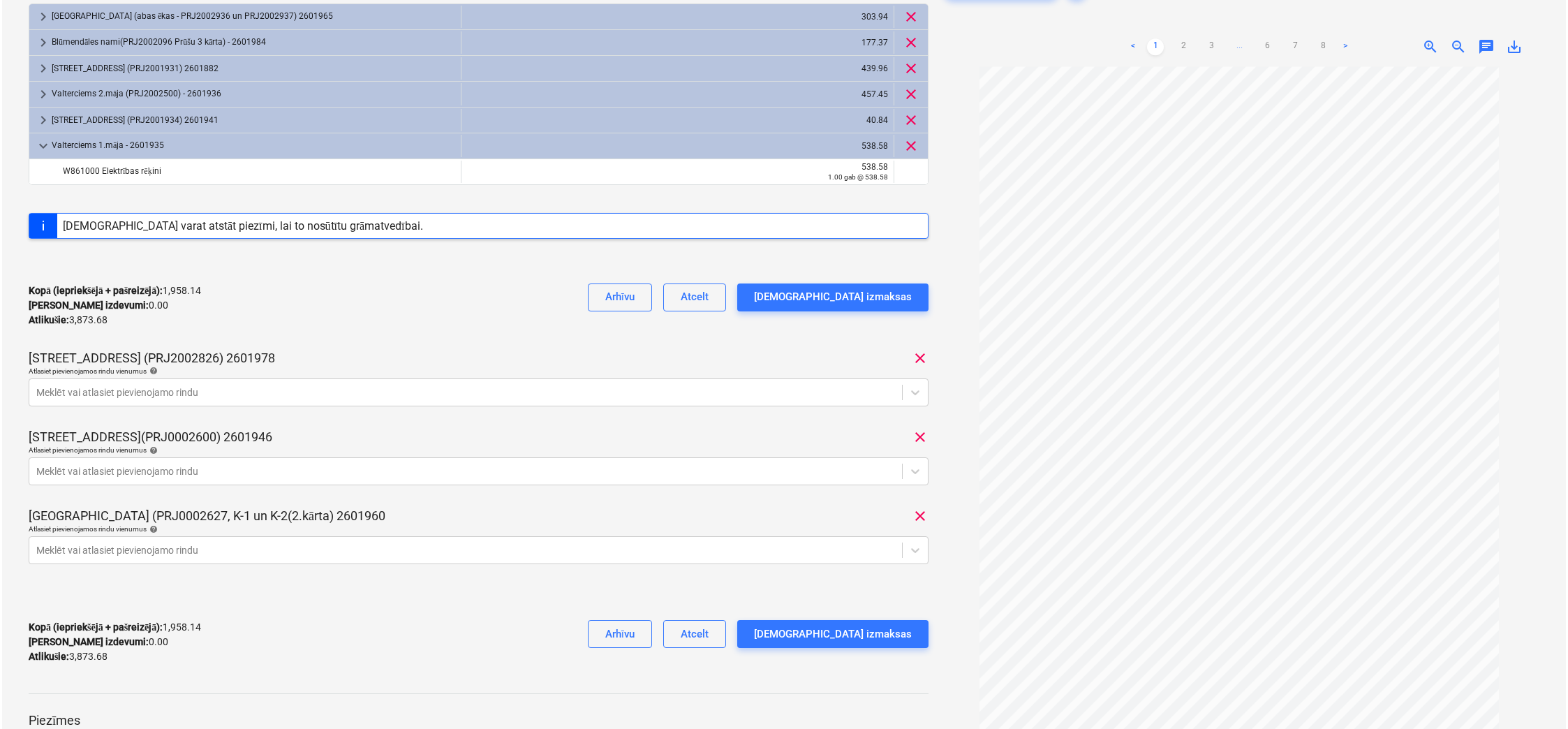
scroll to position [403, 0]
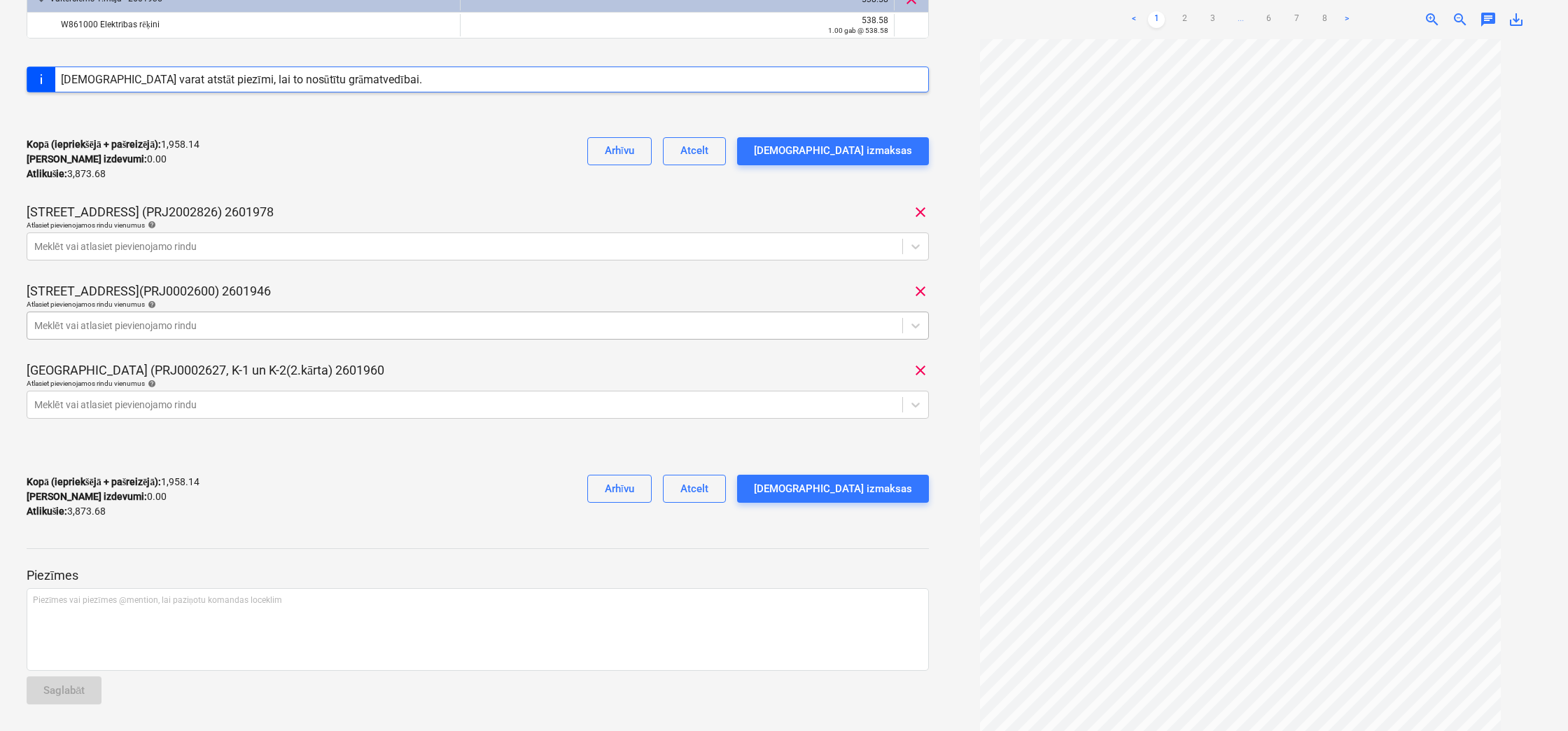
click at [170, 321] on div at bounding box center [464, 325] width 861 height 14
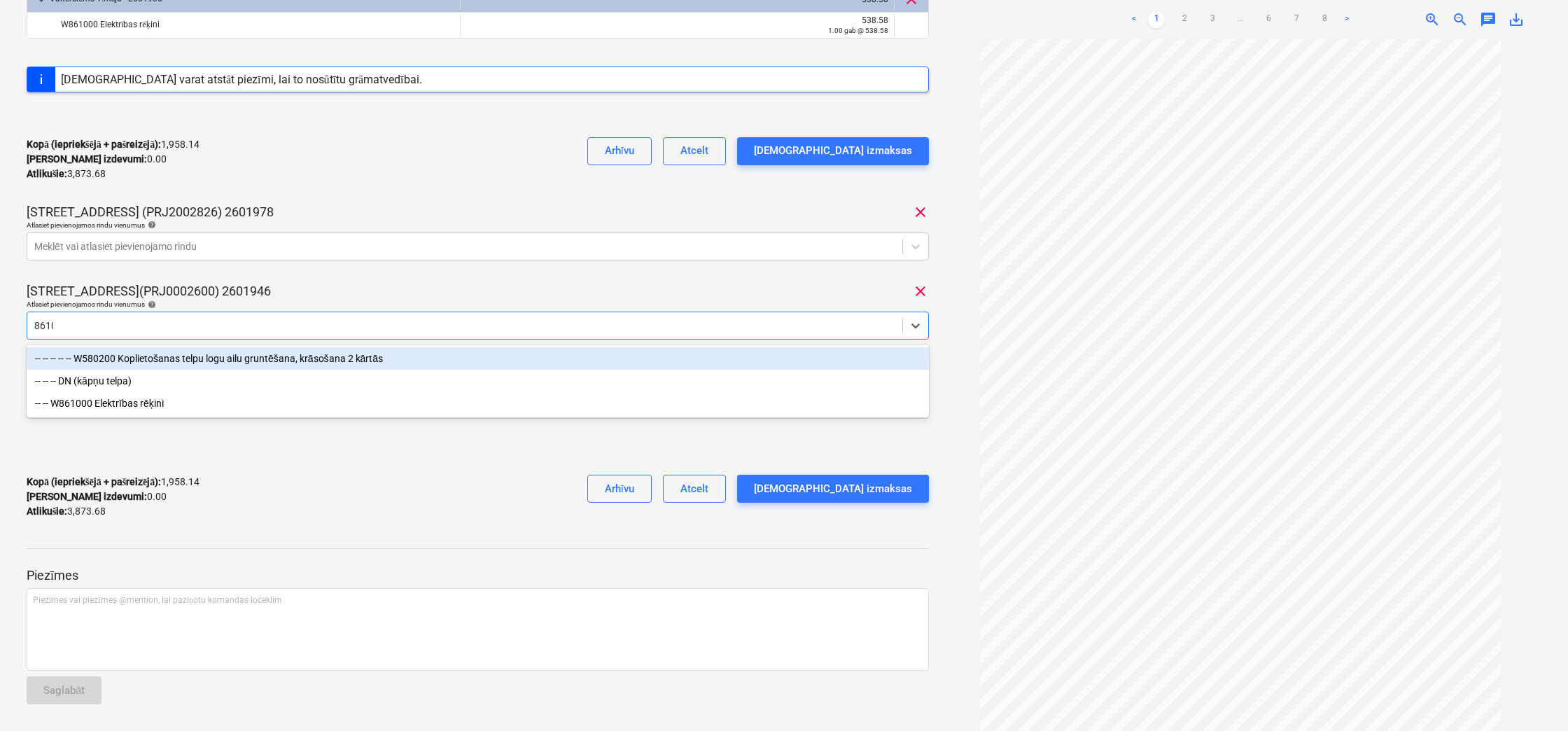
type input "86100"
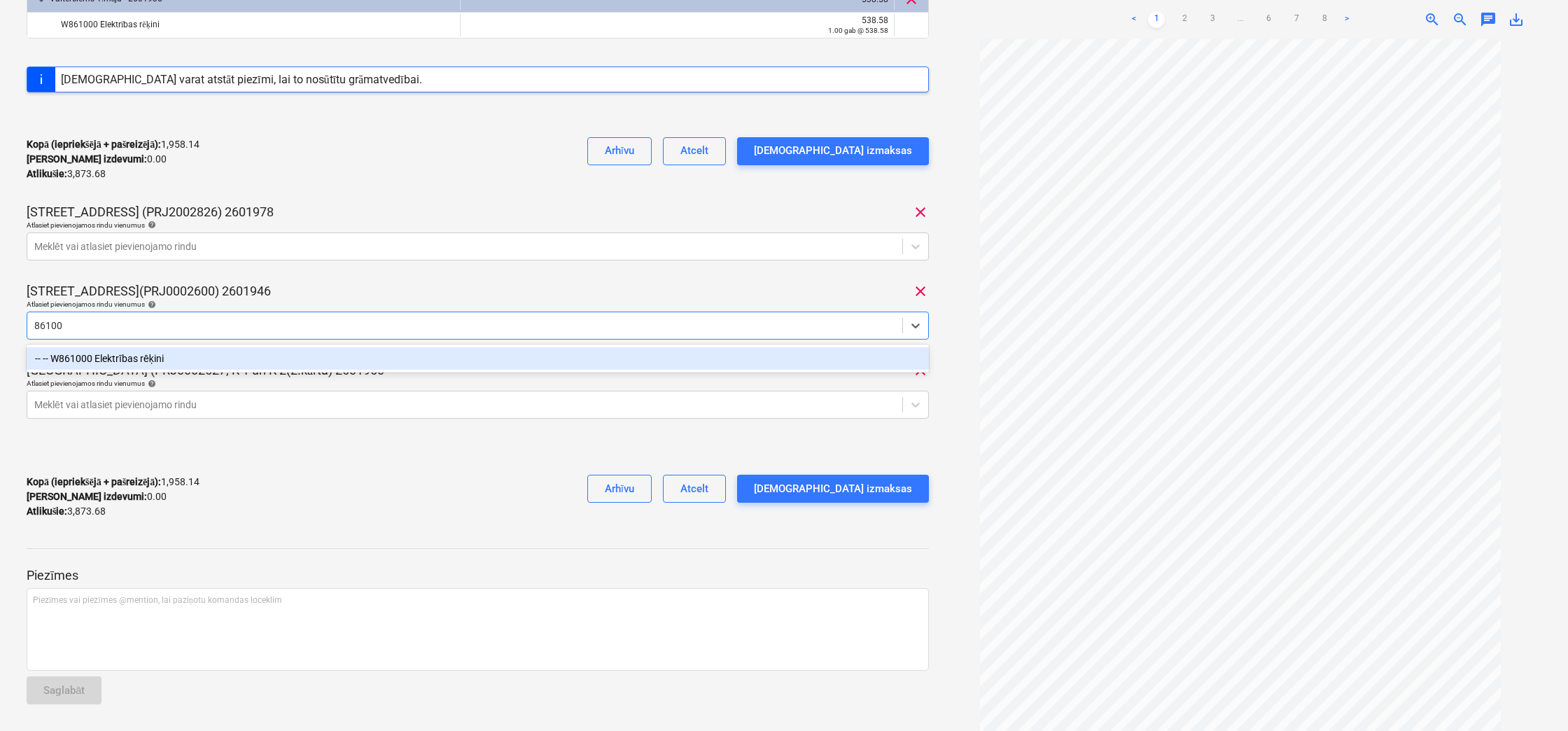
click at [156, 355] on div "-- -- W861000 Elektrības rēķini" at bounding box center [477, 359] width 902 height 23
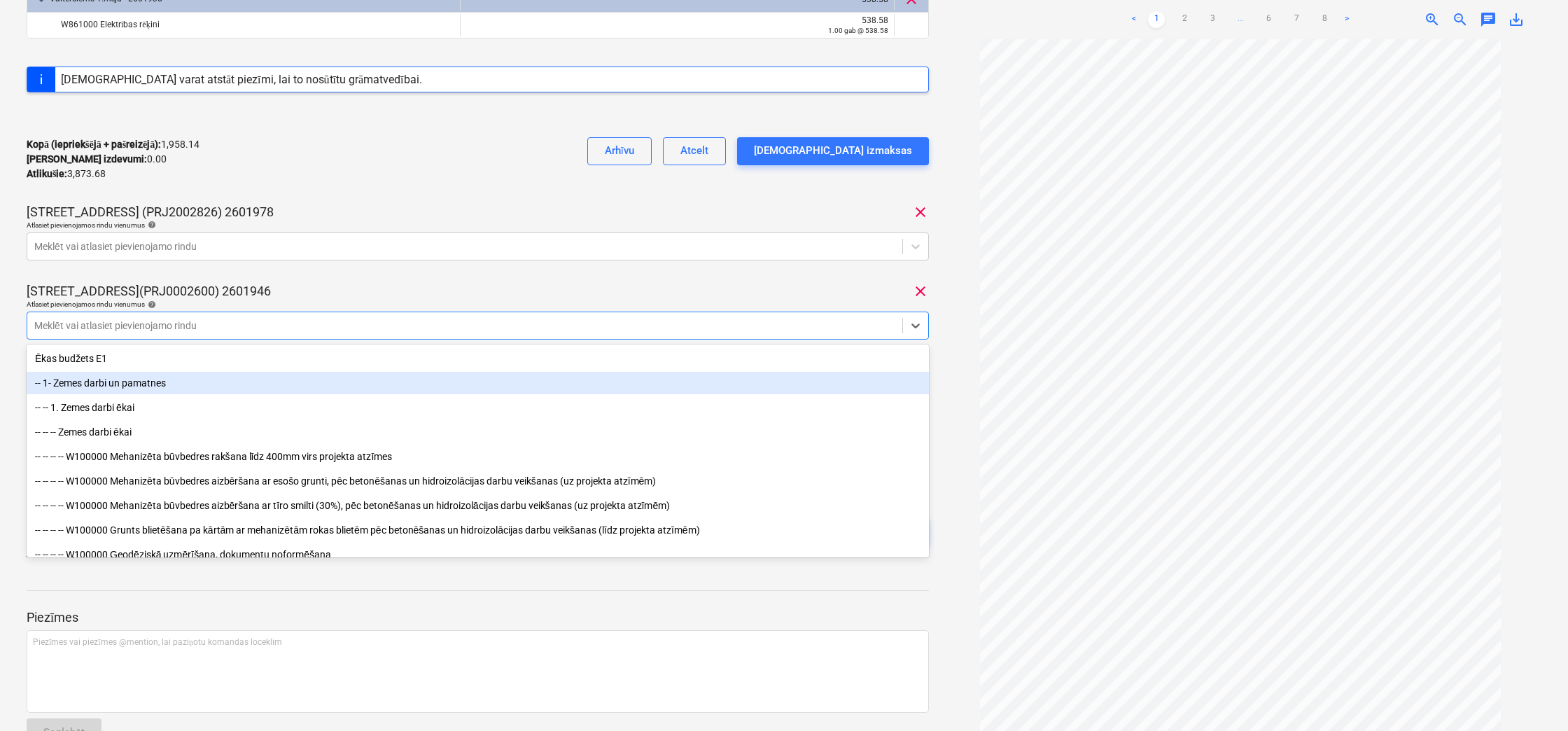
click at [953, 392] on div at bounding box center [1240, 385] width 602 height 691
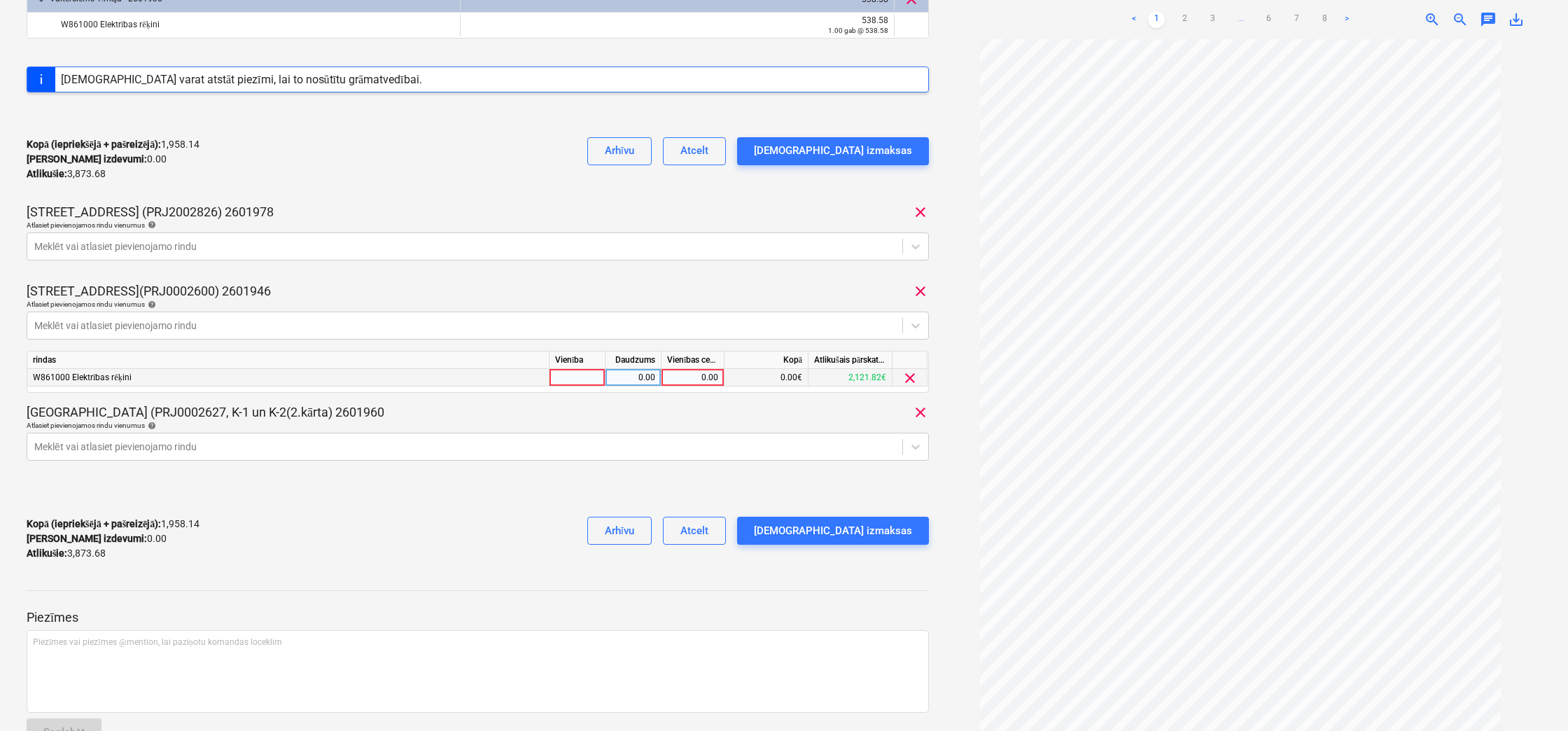
click at [692, 370] on div "0.00" at bounding box center [692, 378] width 51 height 18
type input "558.49"
click at [711, 408] on div "Tumes iela (PRJ0002627, K-1 un K-2(2.kārta) 2601960 clear" at bounding box center [477, 413] width 902 height 17
click at [874, 527] on div "Apstipriniet izmaksas" at bounding box center [833, 530] width 158 height 18
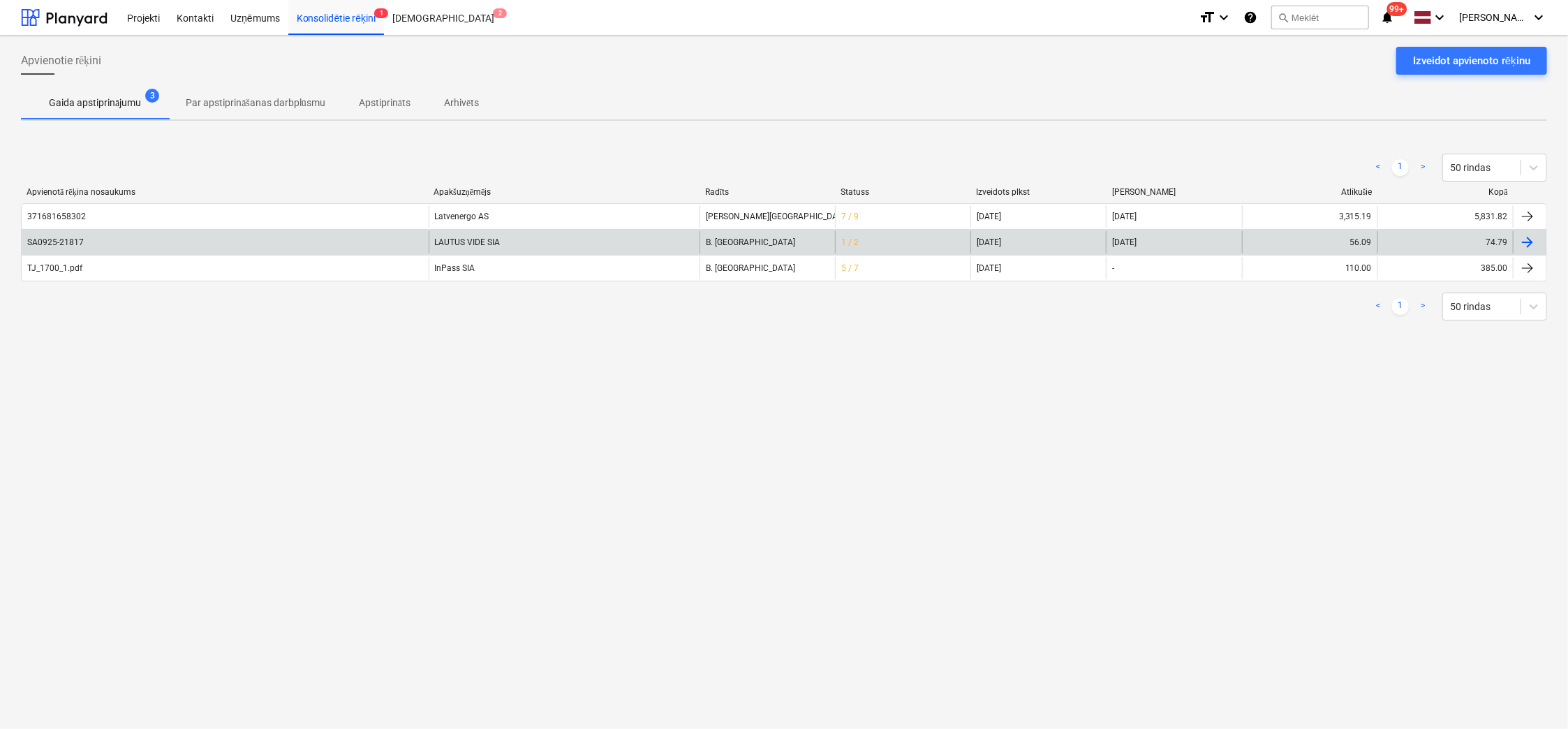
click at [45, 240] on div "SA0925-21817" at bounding box center [55, 242] width 56 height 9
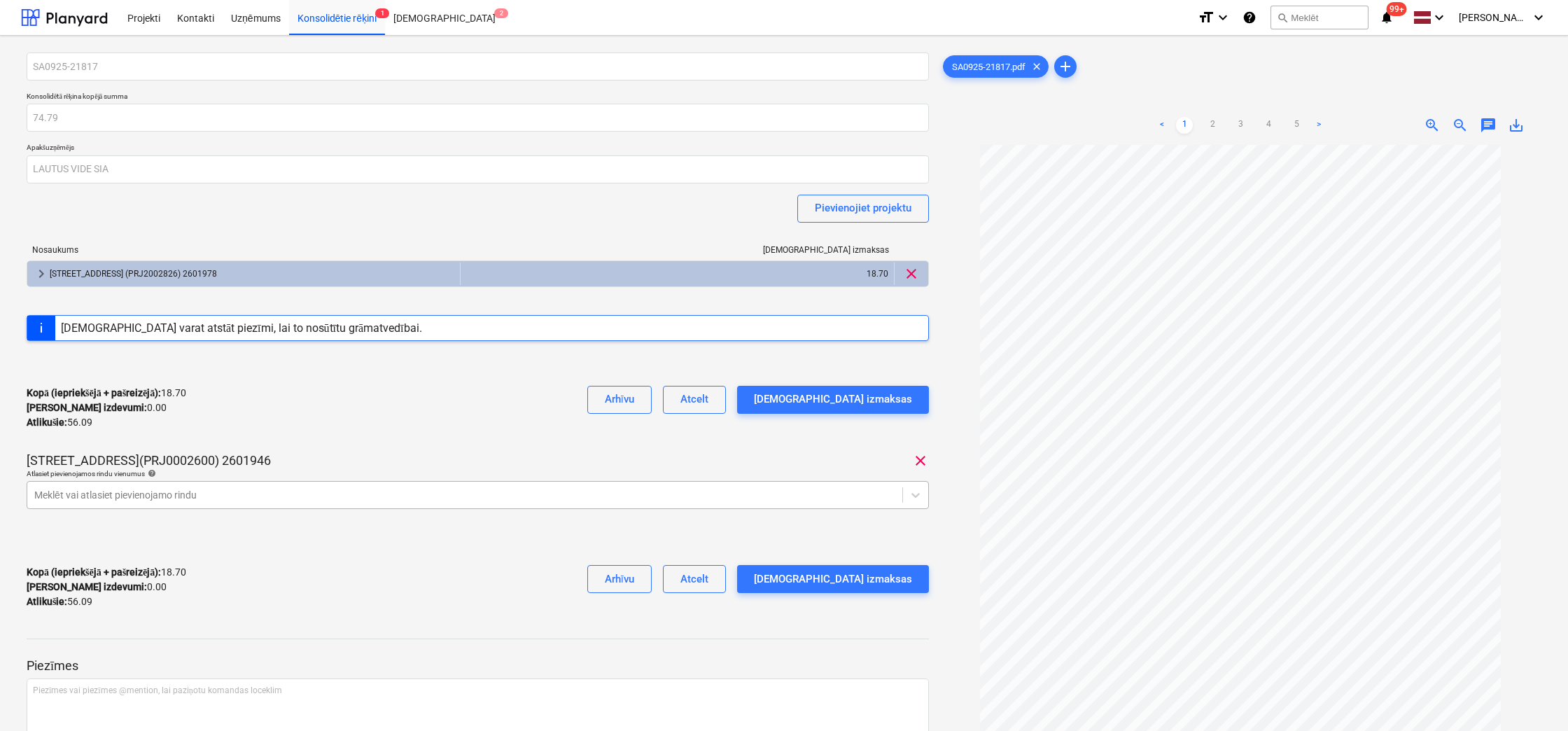
click at [179, 493] on div at bounding box center [464, 495] width 861 height 14
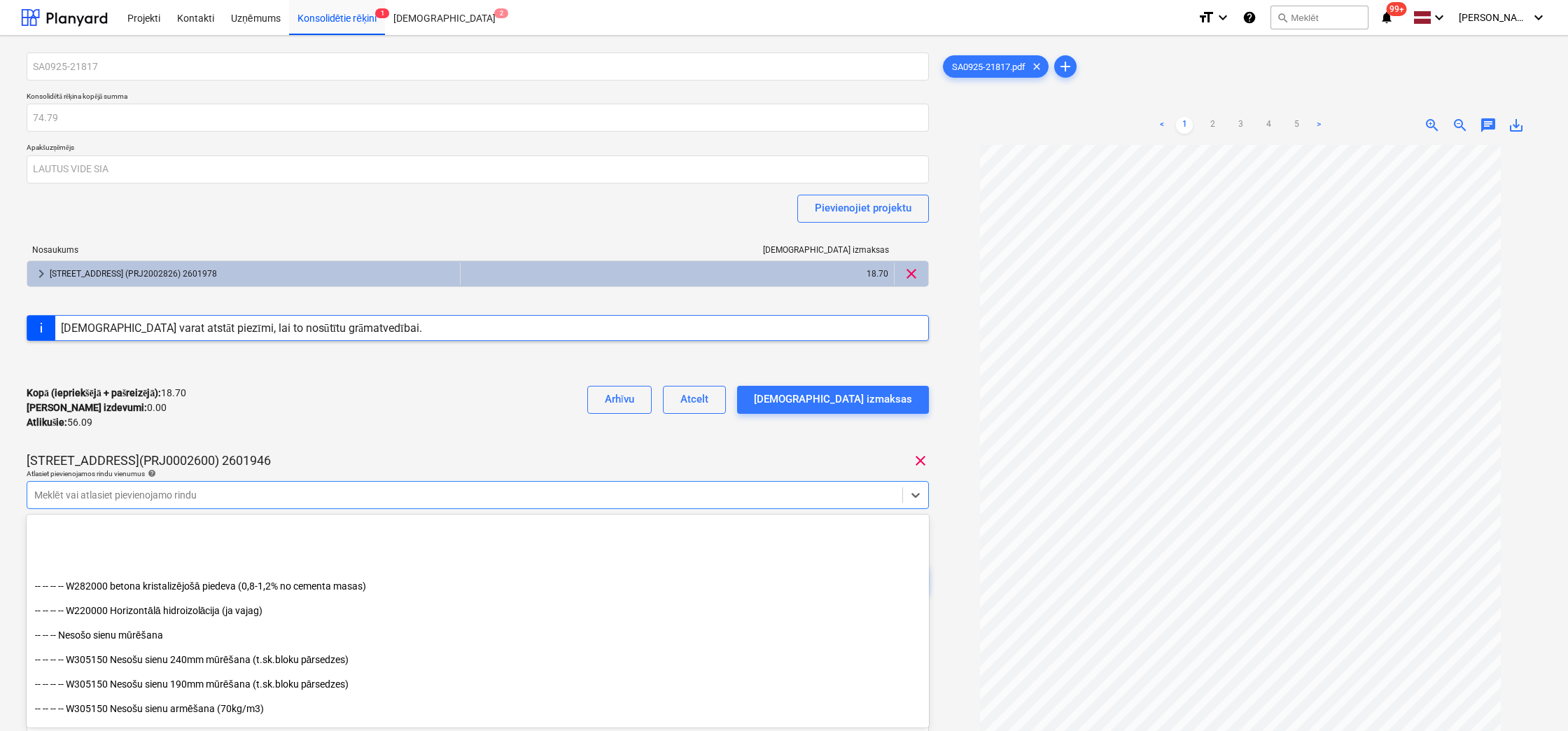
scroll to position [1470, 0]
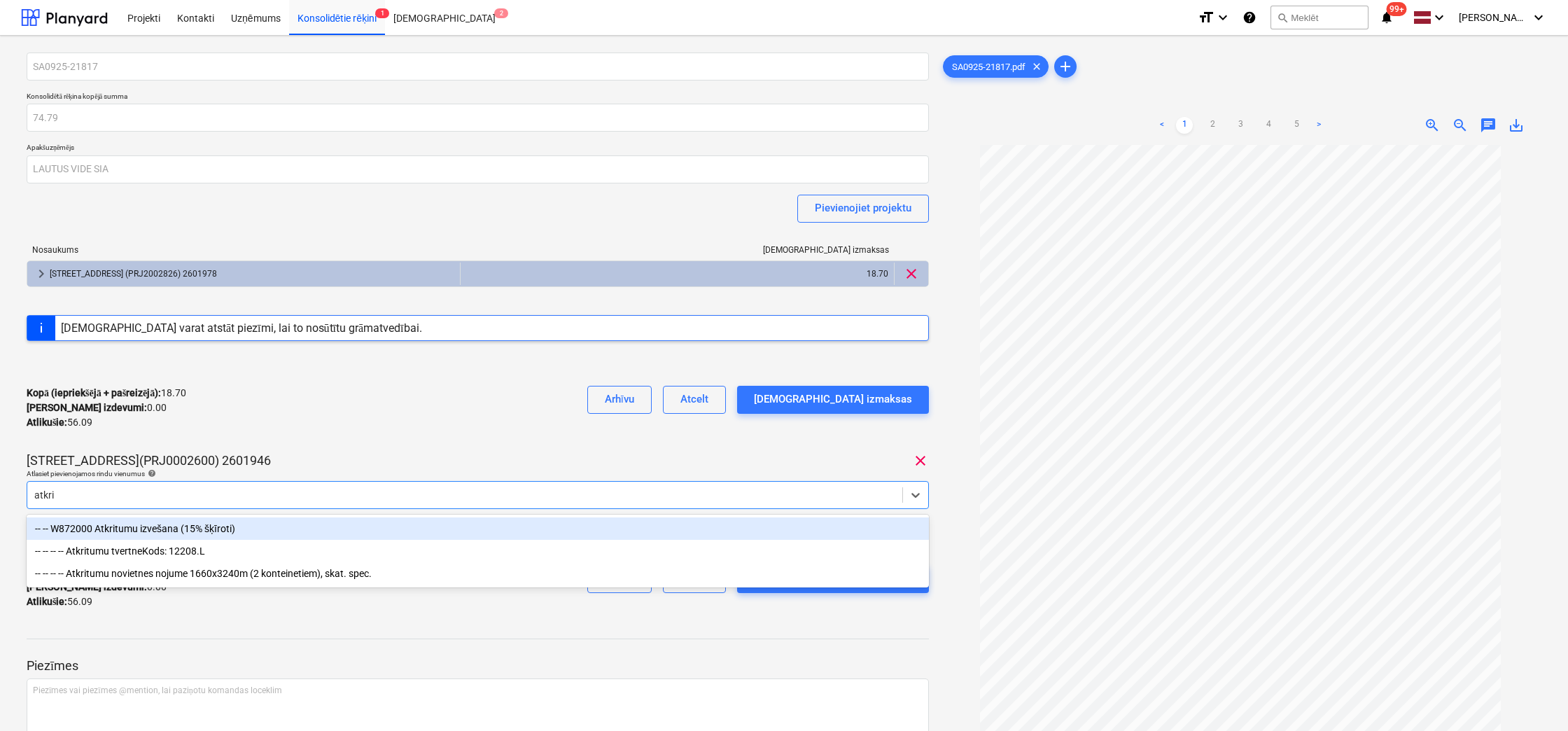
type input "atkrit"
click at [172, 528] on div "-- -- W872000 Atkritumu izvešana (15% šķīroti)" at bounding box center [477, 528] width 902 height 23
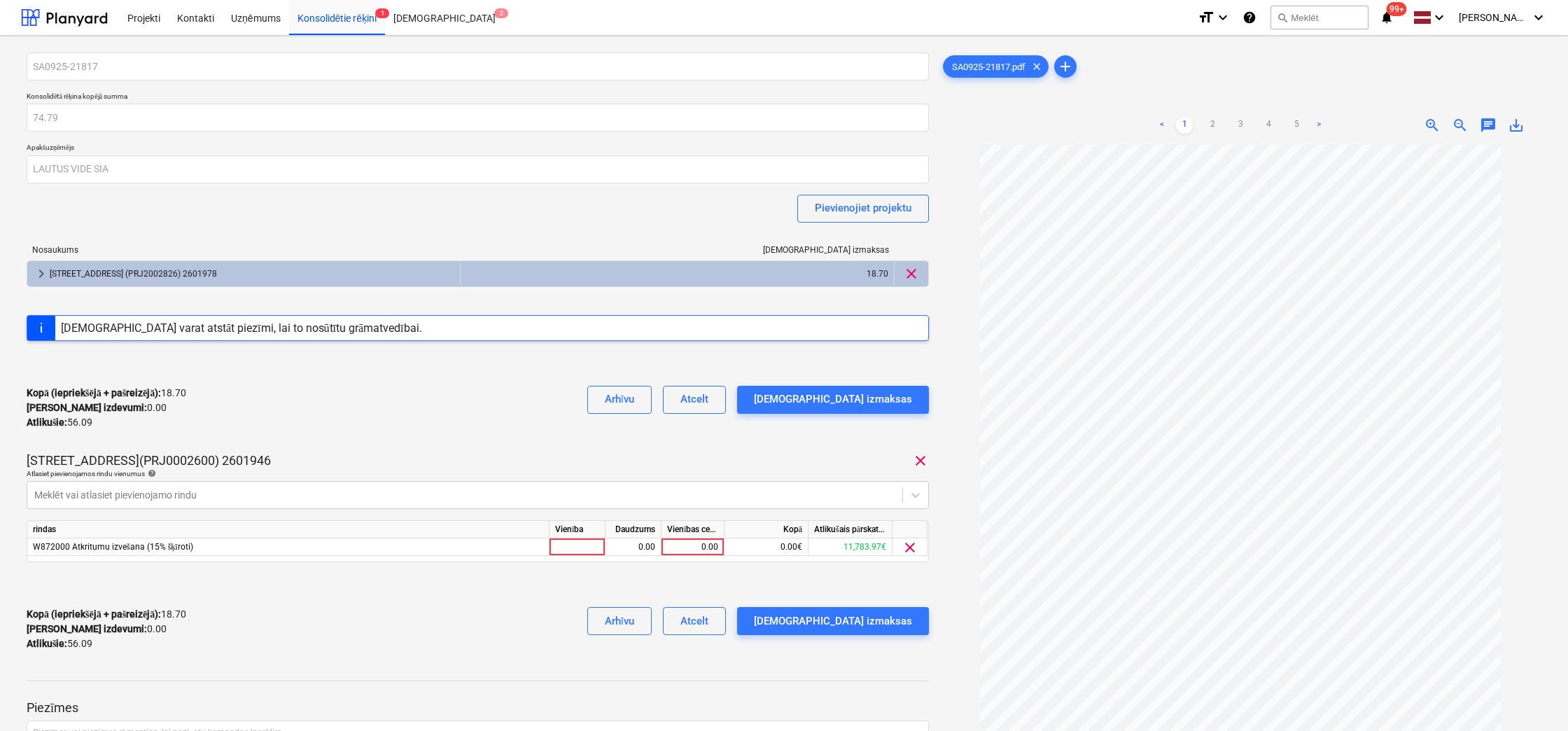
click at [352, 444] on div "SA0925-21817 Konsolidētā rēķina kopējā summa 74.79 Apakšuzņēmējs LAUTUS VIDE SI…" at bounding box center [477, 358] width 902 height 610
click at [703, 542] on div "0.00" at bounding box center [692, 547] width 51 height 18
type input "56.09"
click at [514, 620] on div "Kopā (iepriekšējā + pašreizējā) : 18.70 Kārtējie izdevumi : 0.00 Atlikušie : 56…" at bounding box center [477, 629] width 902 height 67
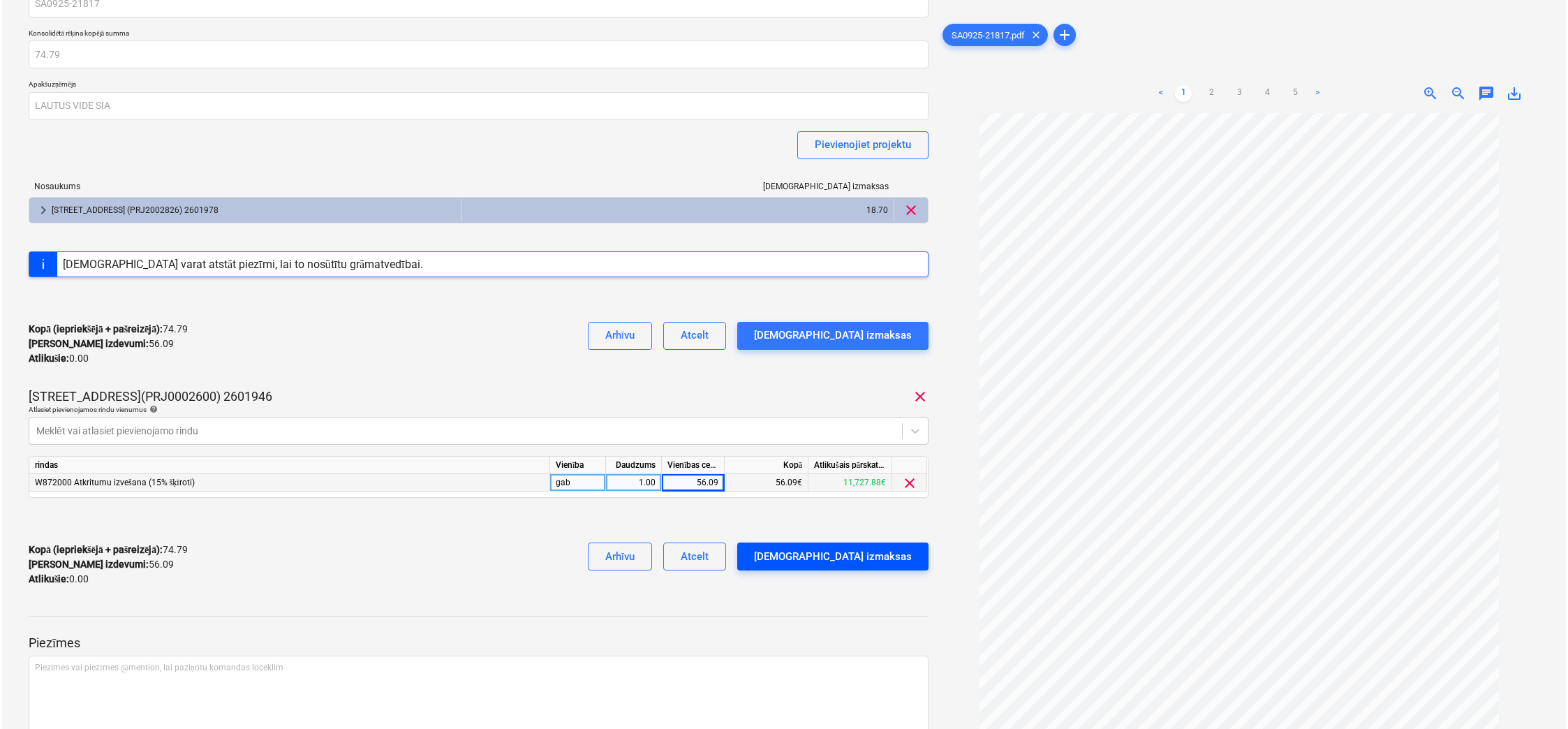
scroll to position [0, 0]
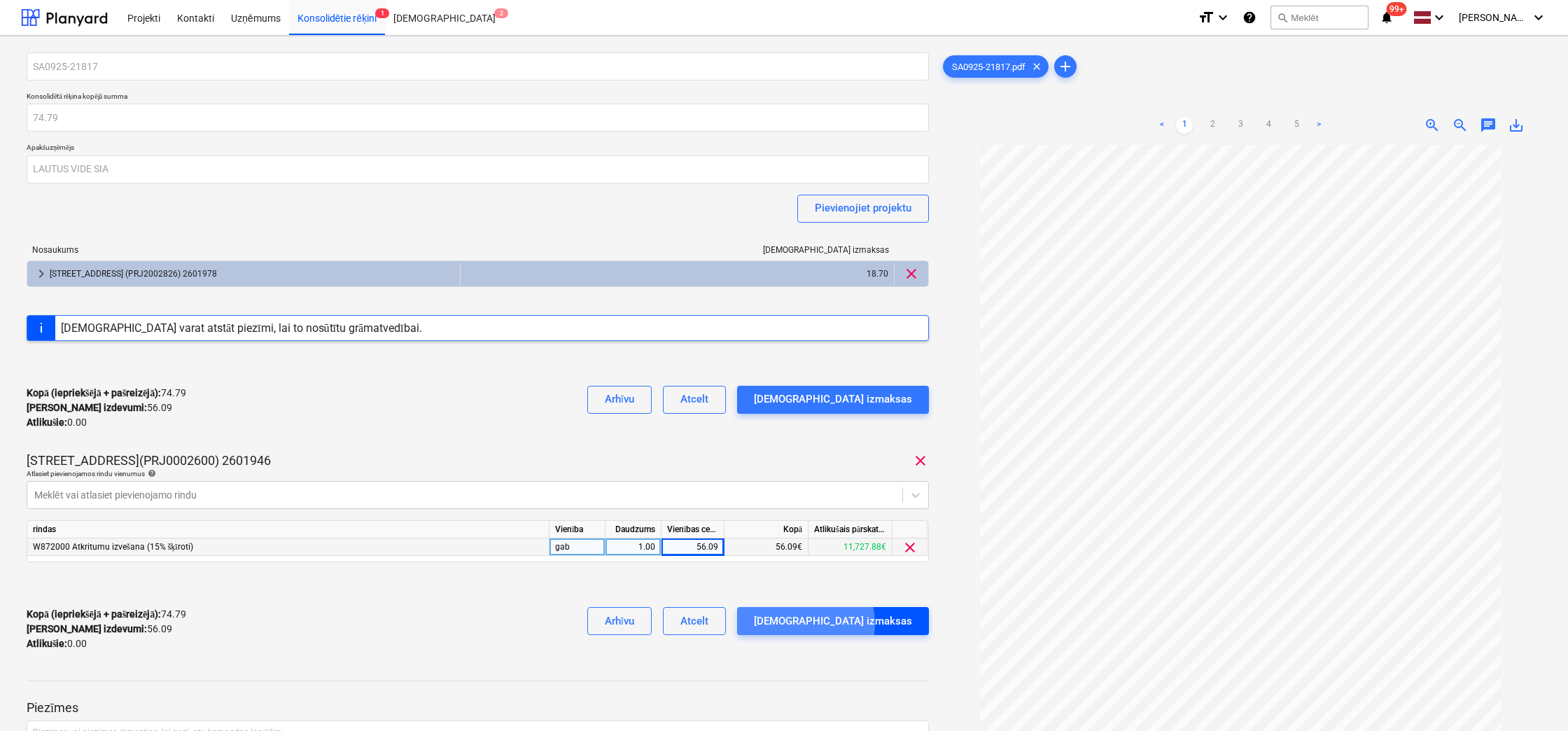
click at [859, 623] on div "Apstipriniet izmaksas" at bounding box center [833, 621] width 158 height 18
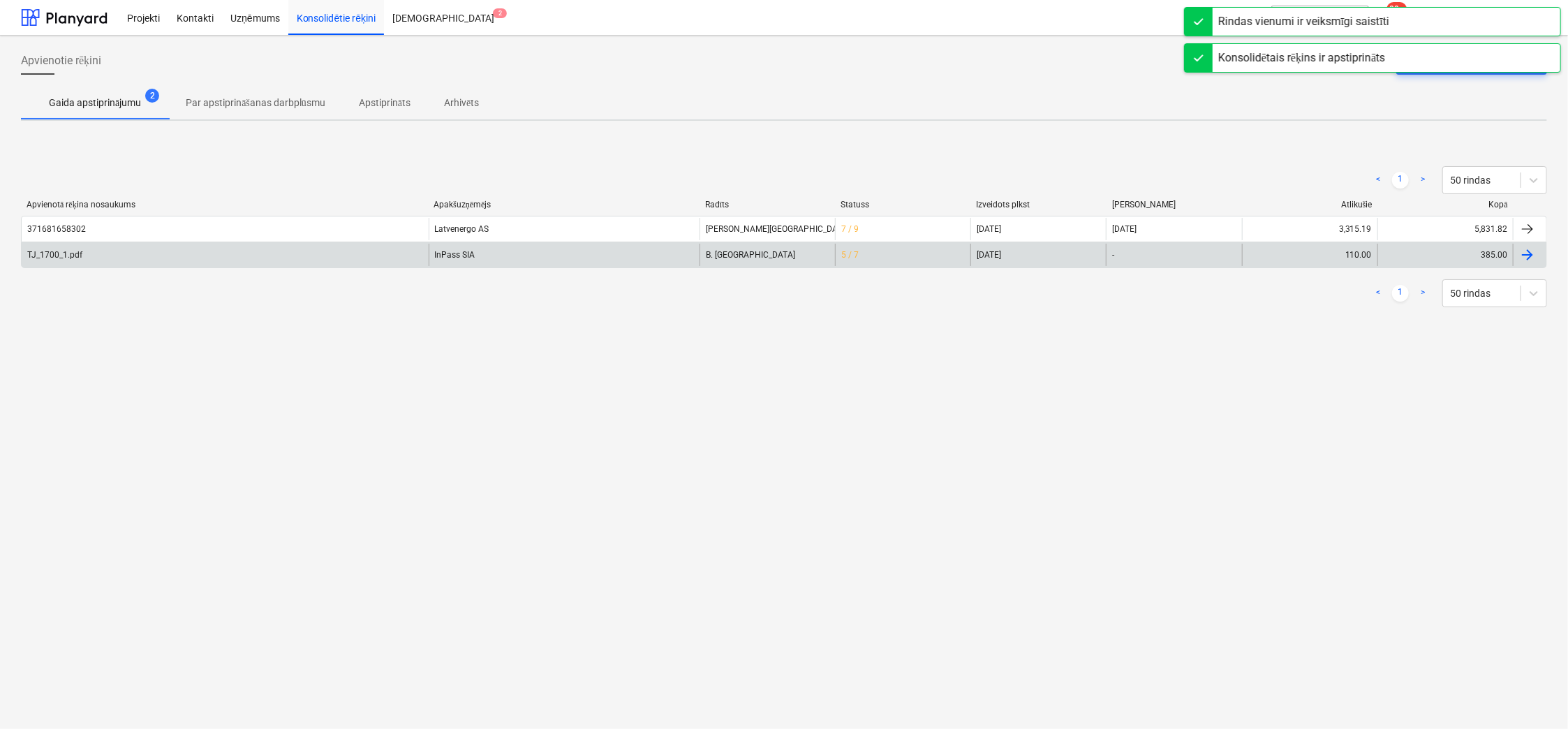
click at [51, 252] on div "TJ_1700_1.pdf" at bounding box center [54, 255] width 55 height 9
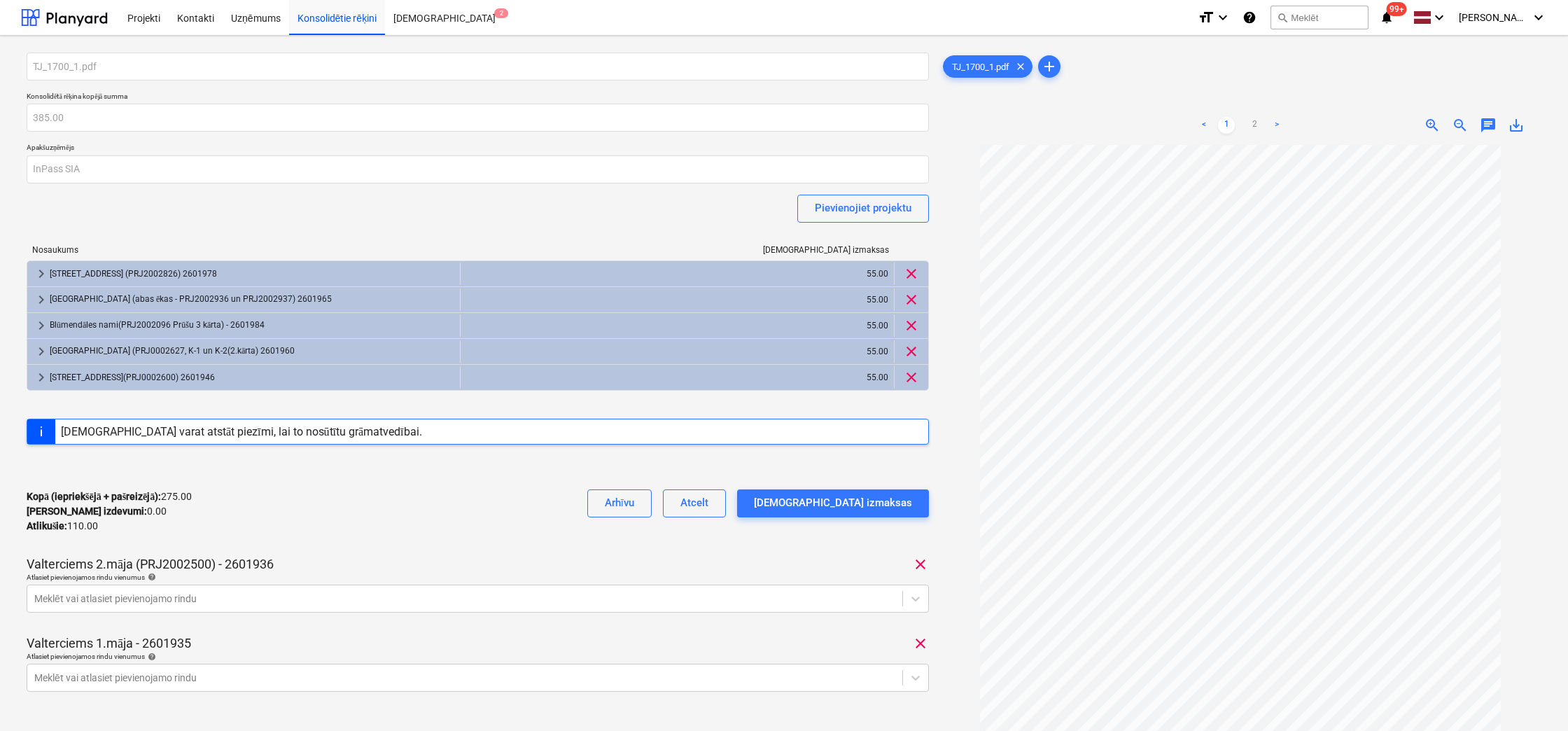
click at [1127, 122] on div "< 1 2 > zoom_in zoom_out chat 0 save_alt" at bounding box center [1240, 125] width 602 height 40
click at [140, 15] on div "Projekti" at bounding box center [143, 17] width 50 height 36
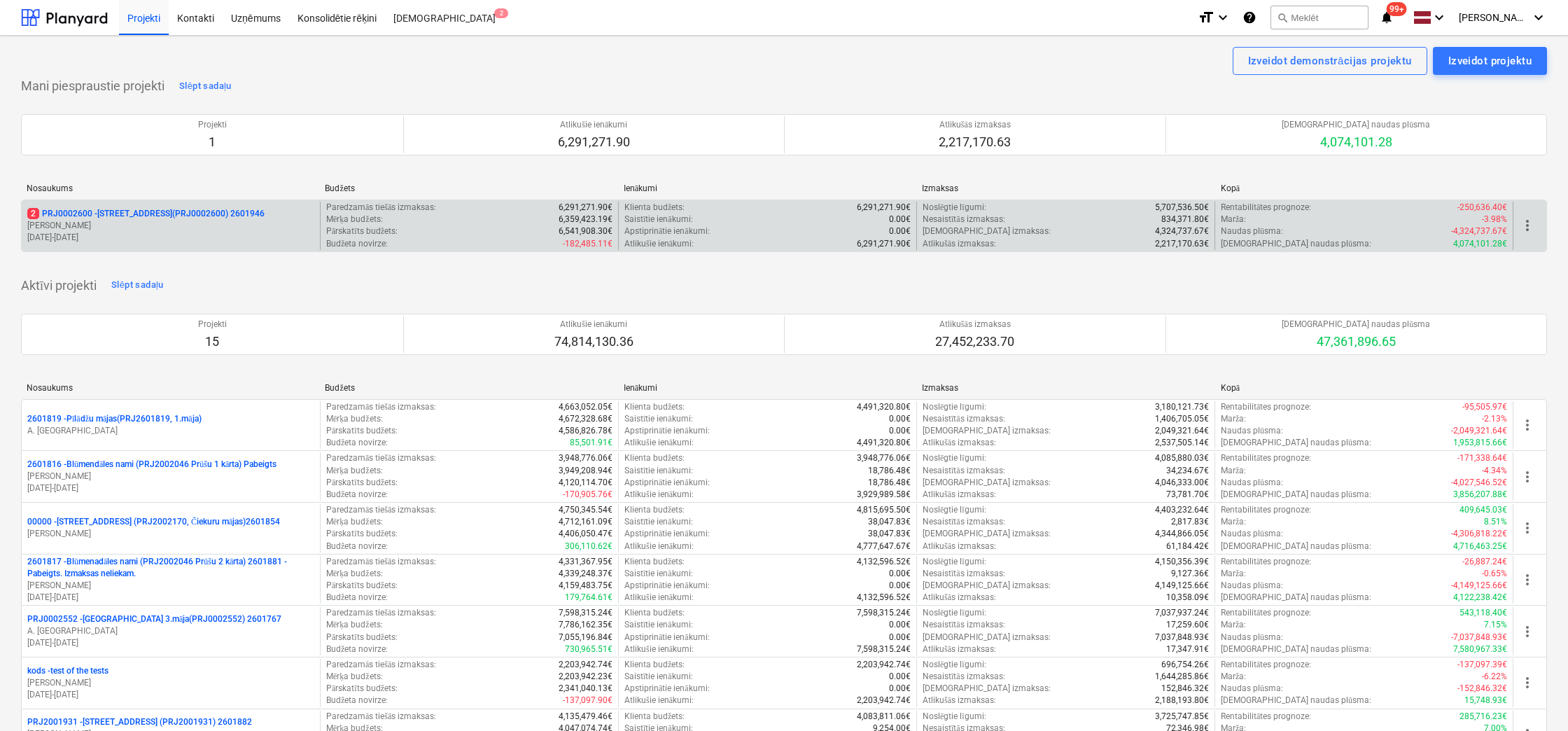
click at [104, 205] on div "2 PRJ0002600 - Vienības gatve 24, E1 ēka(PRJ0002600) 2601946 V. Tomsons 02.12.2…" at bounding box center [170, 225] width 299 height 48
click at [106, 217] on p "2 PRJ0002600 - Vienības gatve 24, E1 ēka(PRJ0002600) 2601946" at bounding box center [146, 214] width 237 height 12
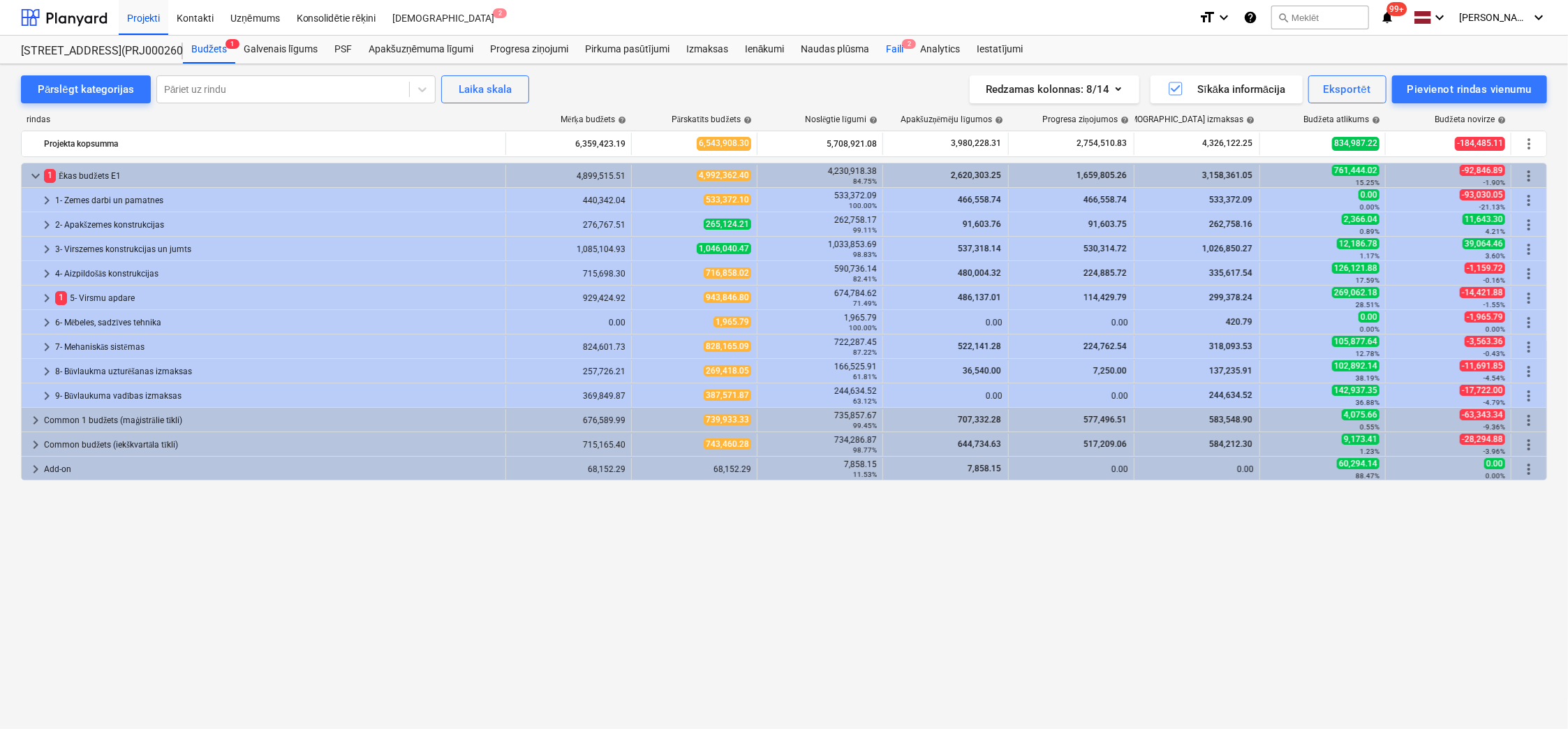
click at [899, 46] on div "Faili 2" at bounding box center [894, 50] width 34 height 28
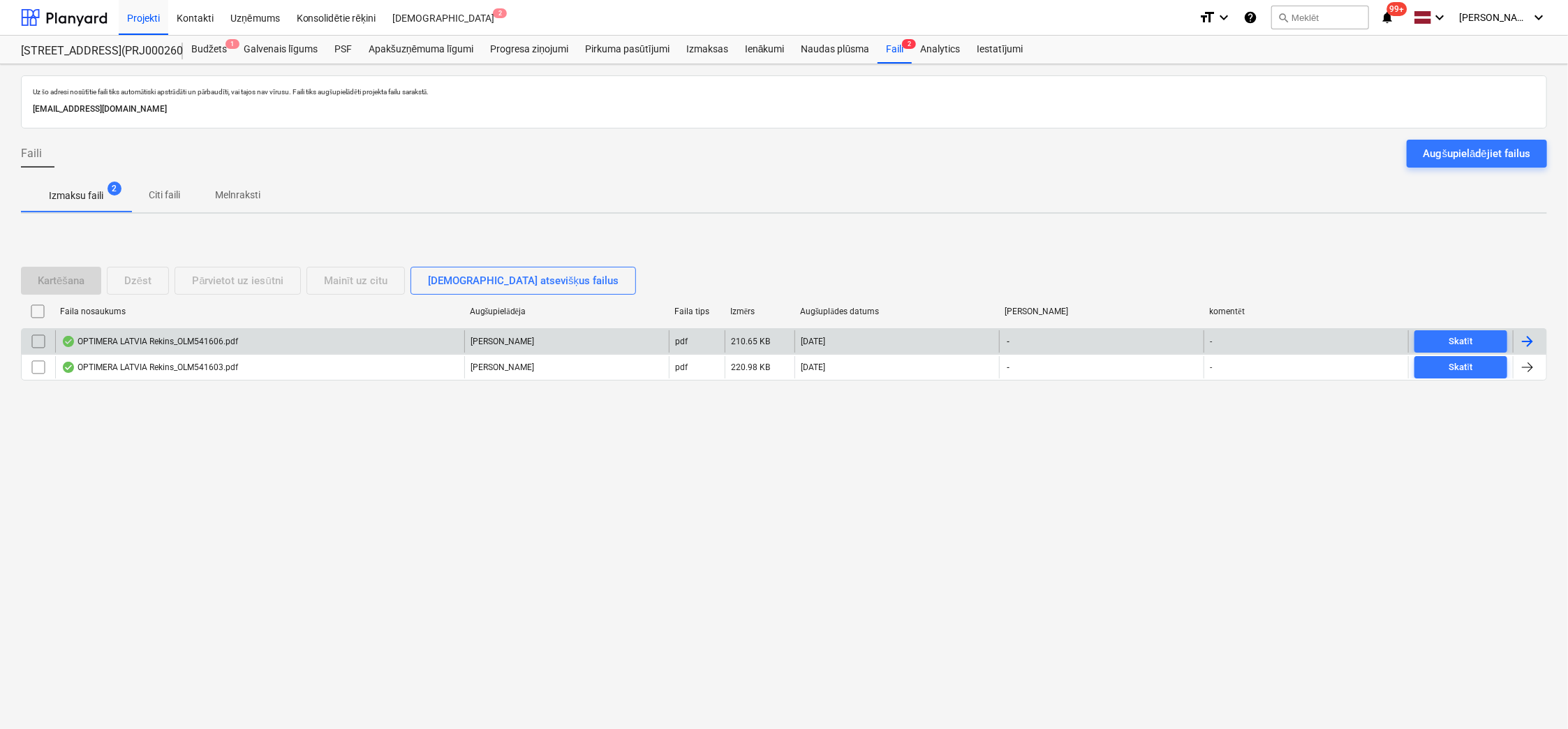
click at [171, 338] on div "OPTIMERA LATVIA Rekins_OLM541606.pdf" at bounding box center [149, 342] width 177 height 11
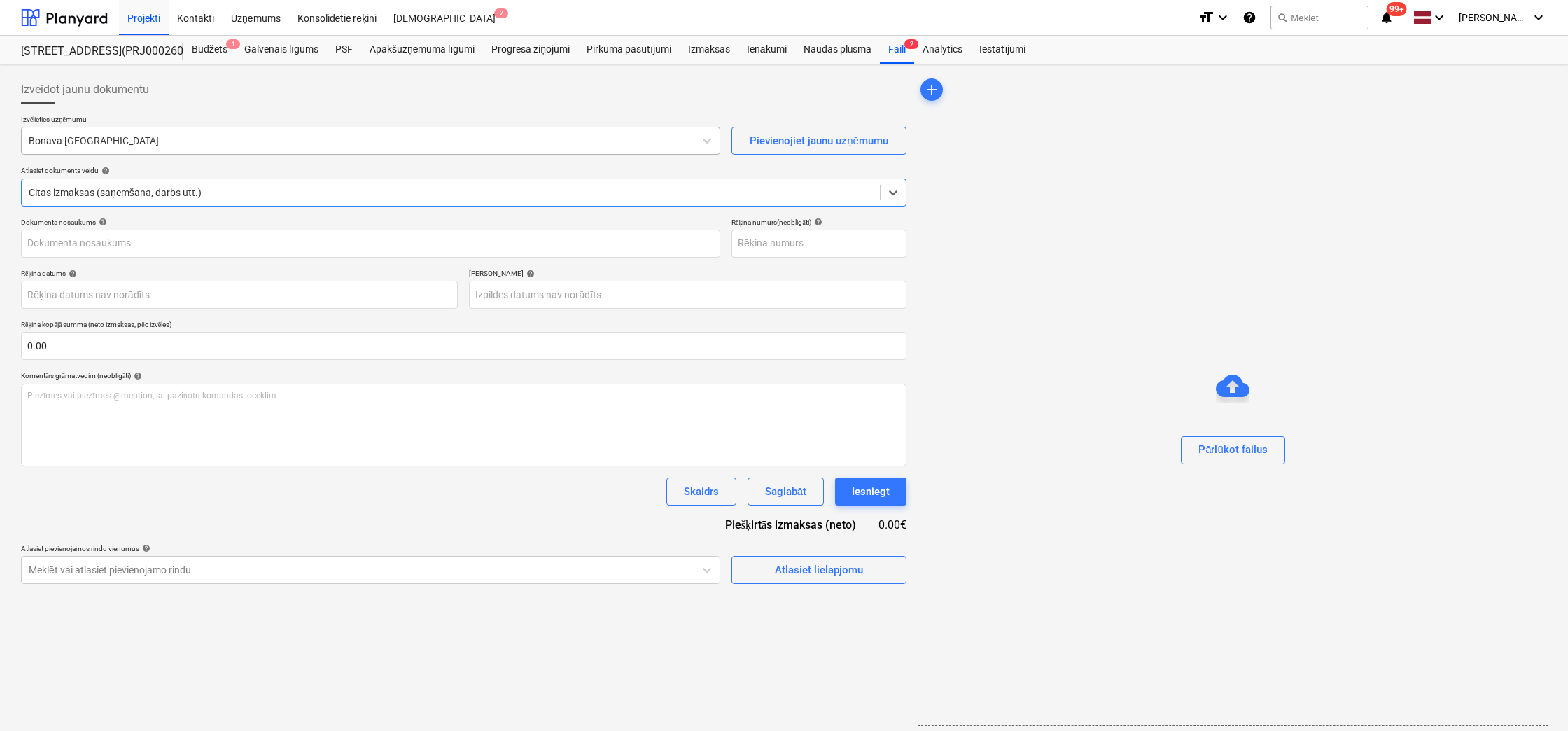
type input "OLM541606"
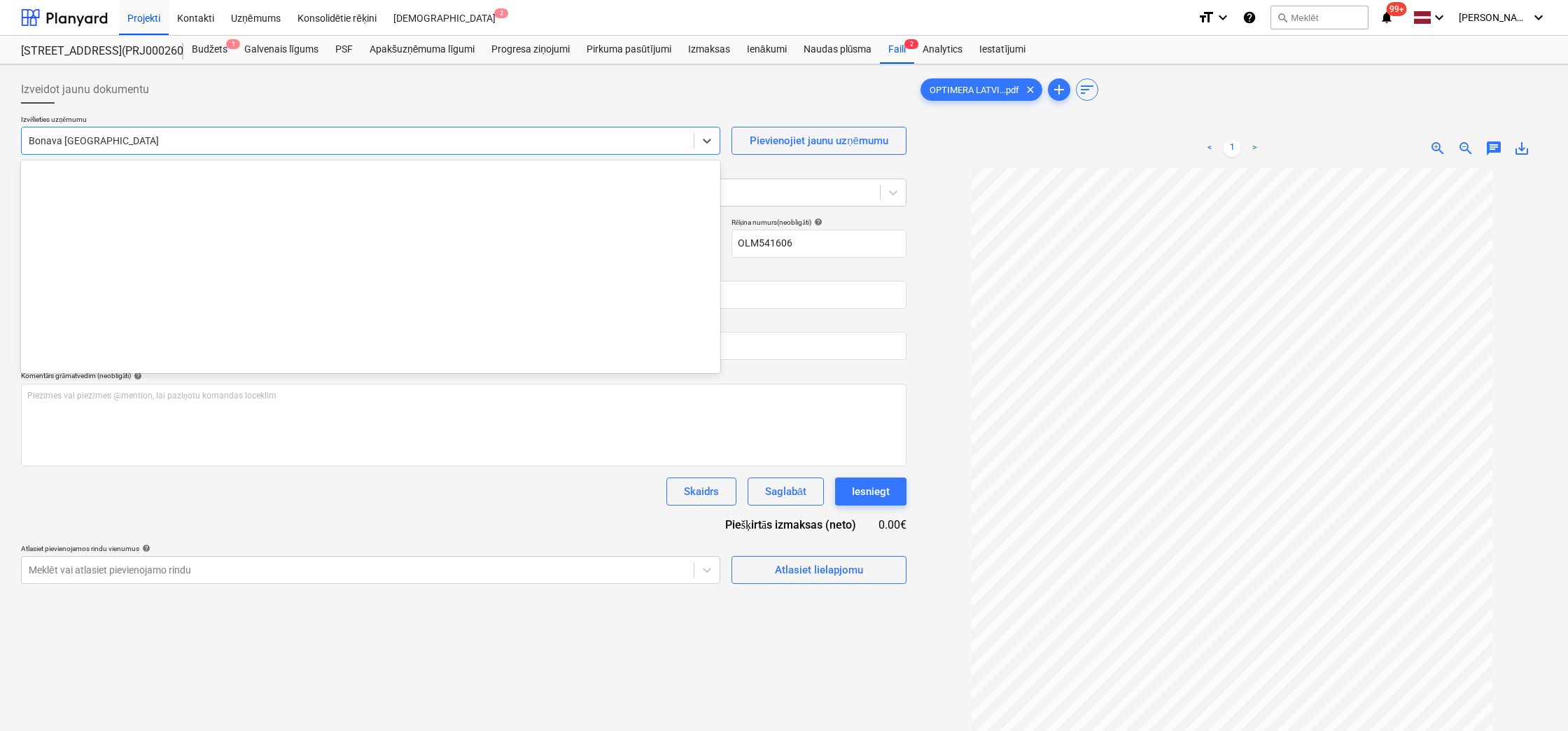
click at [162, 149] on div "Bonava Latvija" at bounding box center [358, 140] width 672 height 20
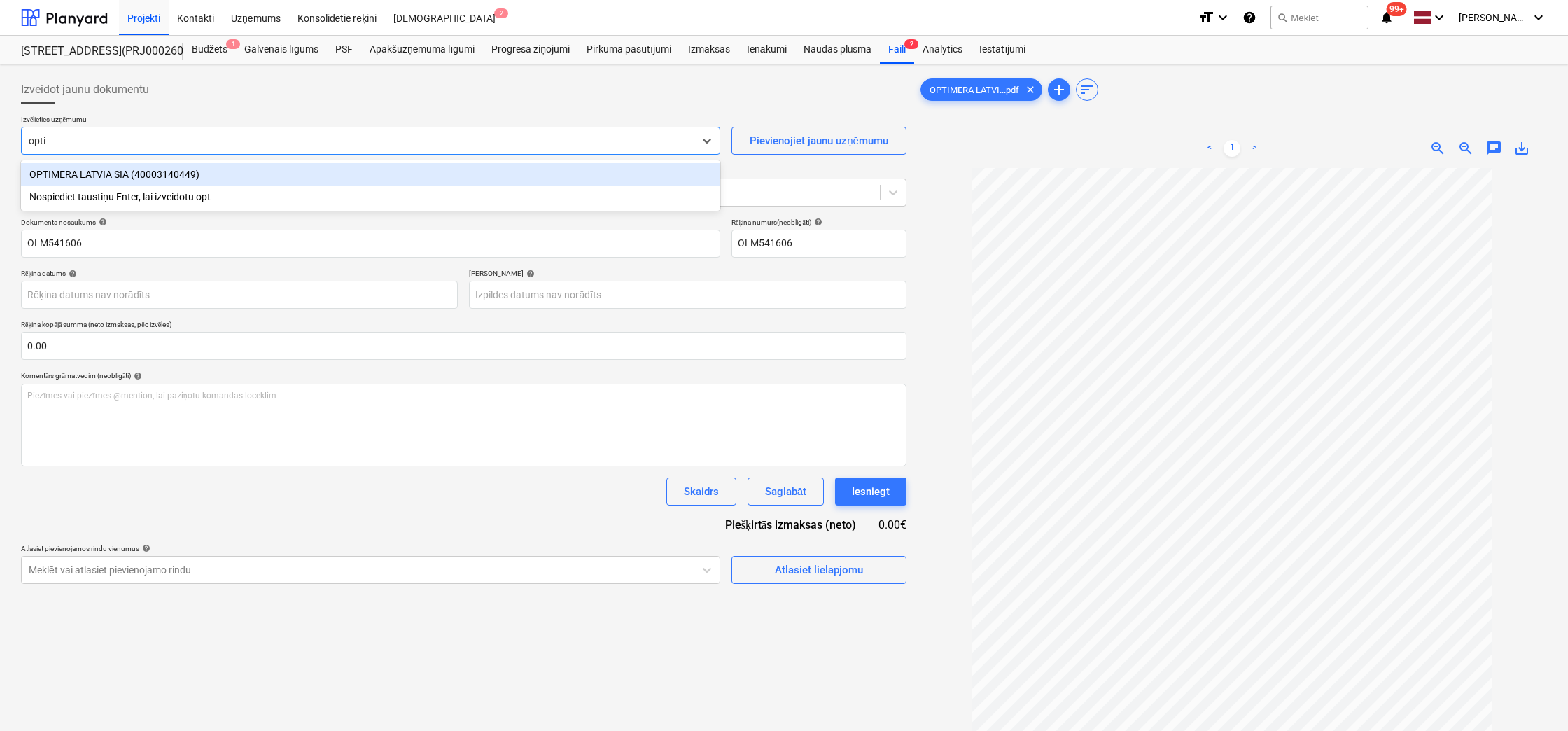
type input "optim"
click at [161, 174] on div "OPTIMERA LATVIA SIA (40003140449)" at bounding box center [370, 174] width 700 height 23
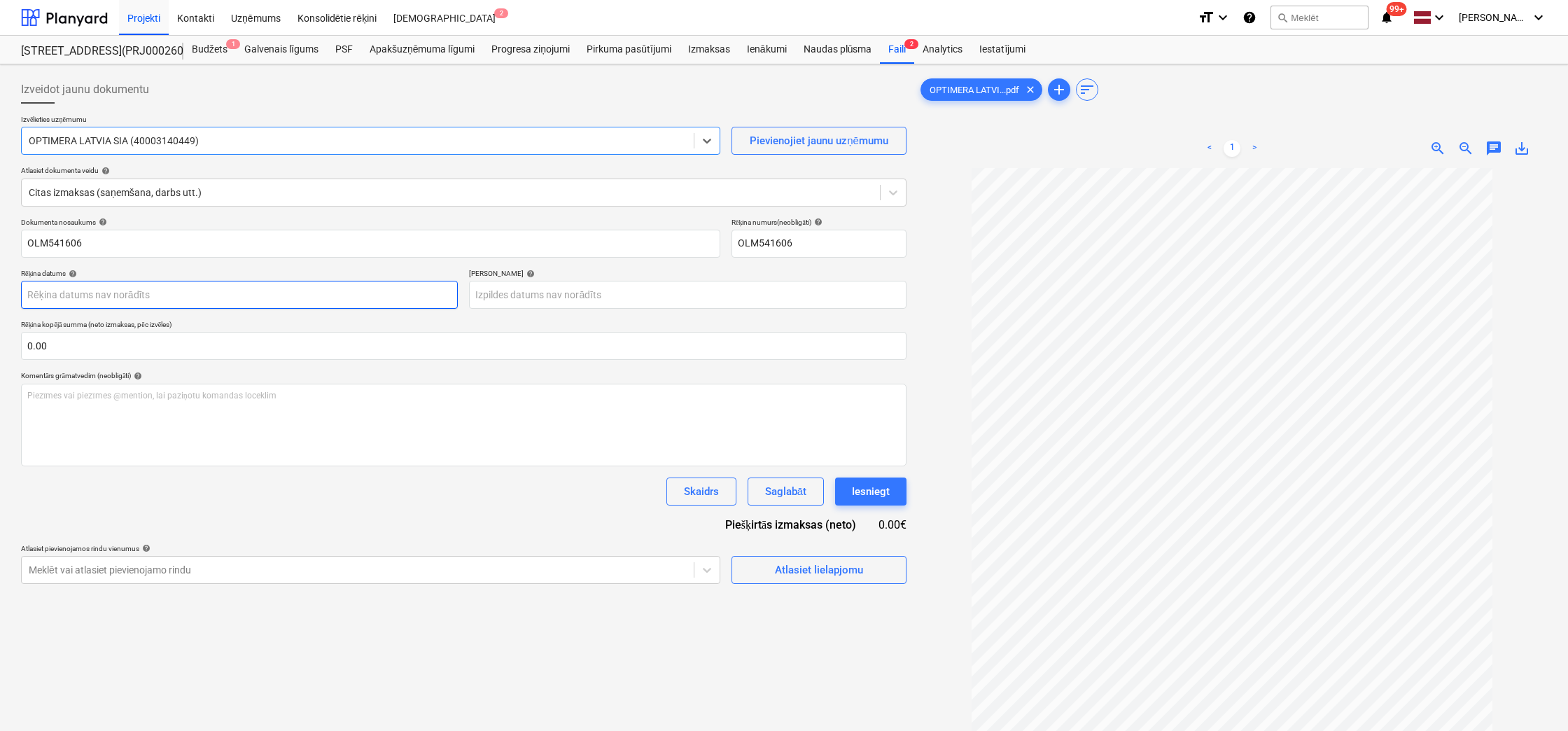
click at [283, 293] on body "Projekti Kontakti Uzņēmums Konsolidētie rēķini Iesūtne 2 format_size keyboard_a…" at bounding box center [784, 366] width 1568 height 731
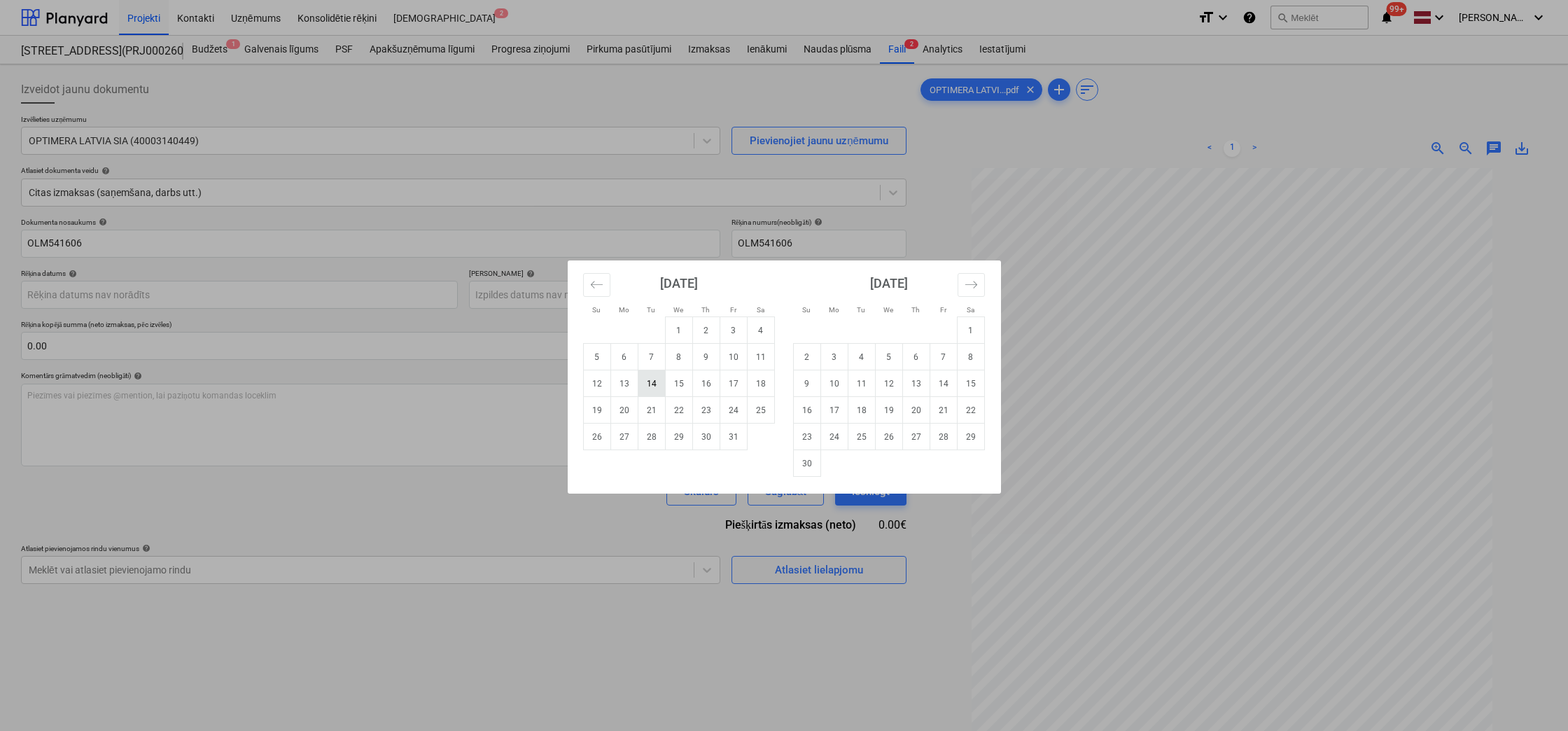
click at [654, 385] on td "14" at bounding box center [651, 383] width 27 height 26
type input "14 Oct 2025"
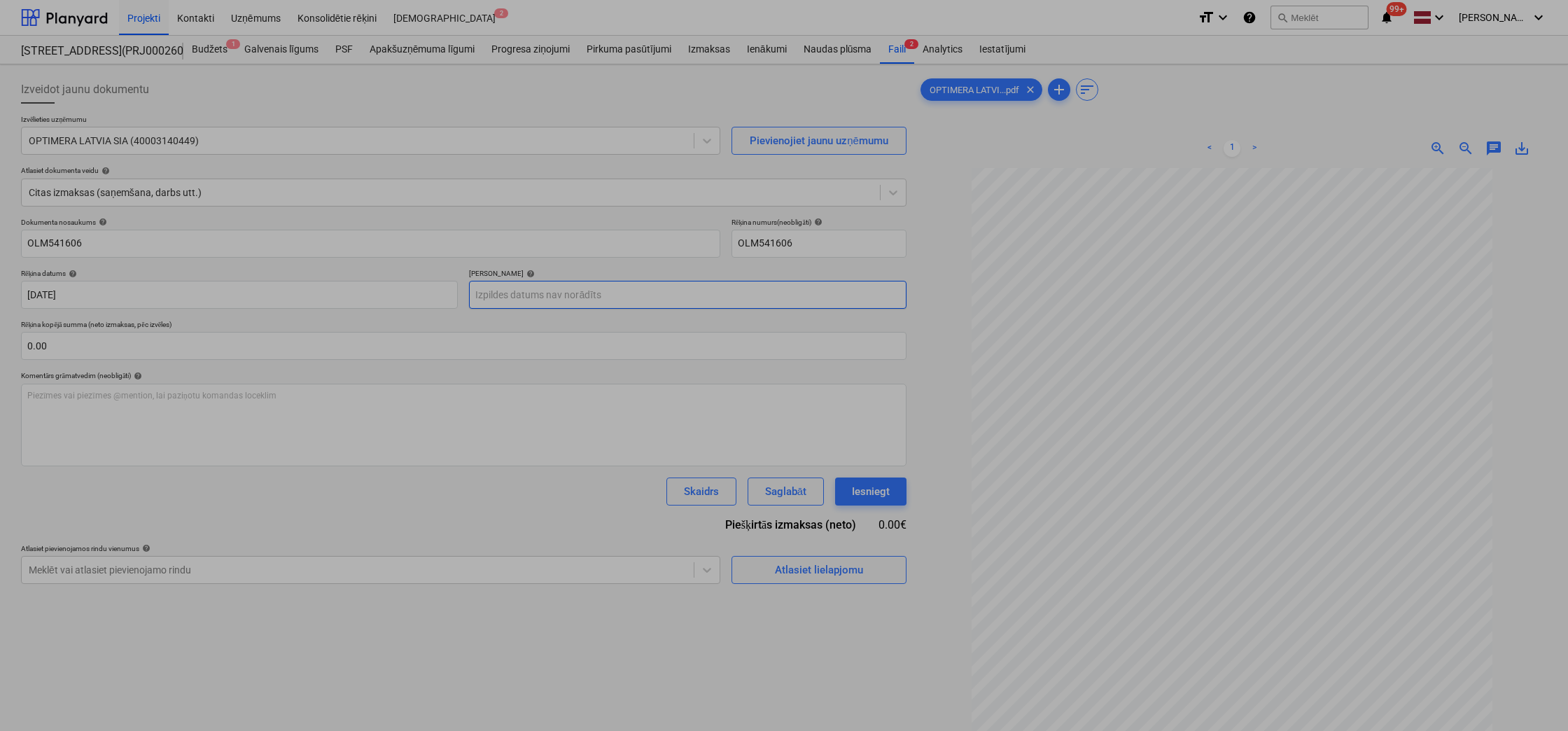
click at [778, 296] on body "Projekti Kontakti Uzņēmums Konsolidētie rēķini Iesūtne 2 format_size keyboard_a…" at bounding box center [784, 366] width 1568 height 731
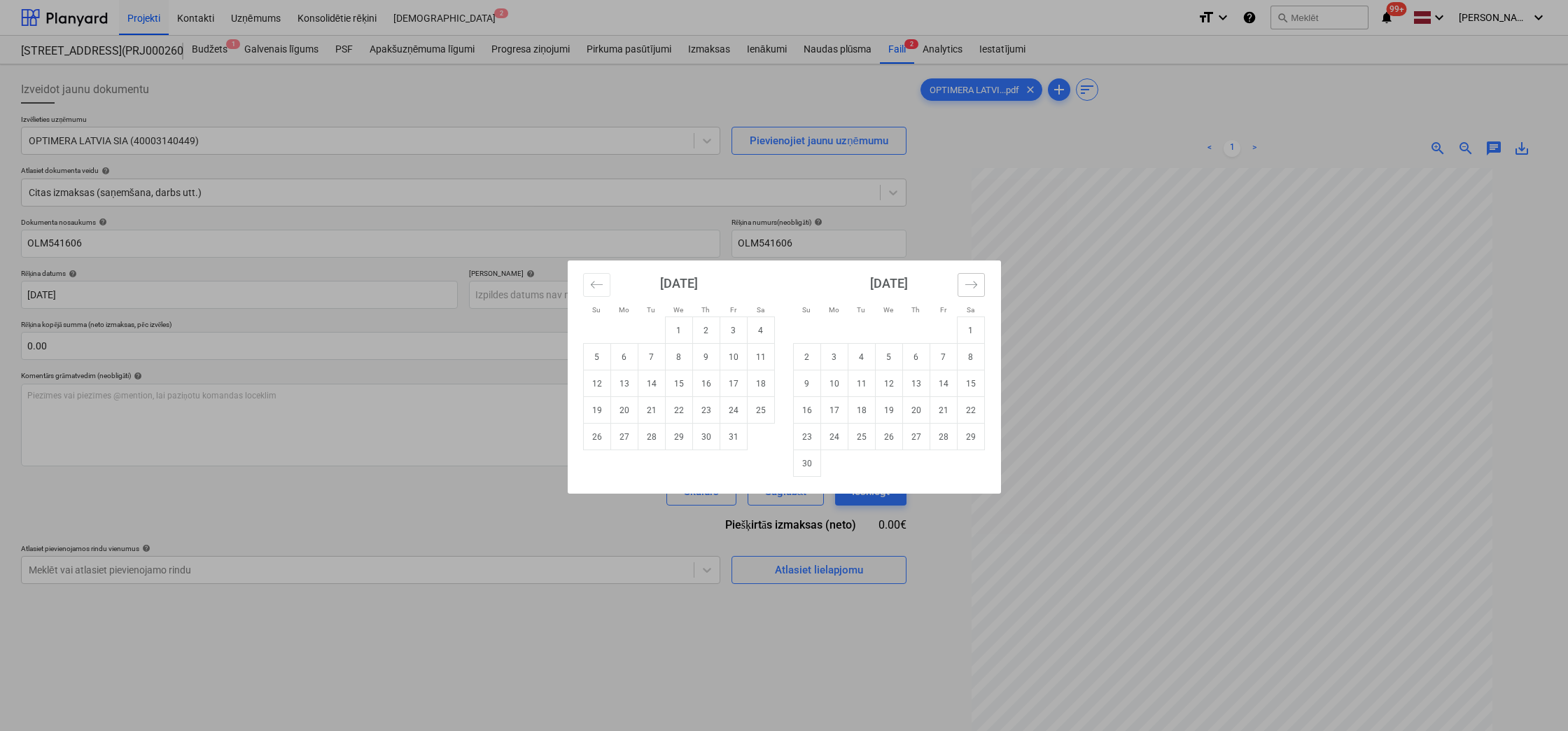
click at [969, 282] on icon "Move forward to switch to the next month." at bounding box center [971, 284] width 13 height 13
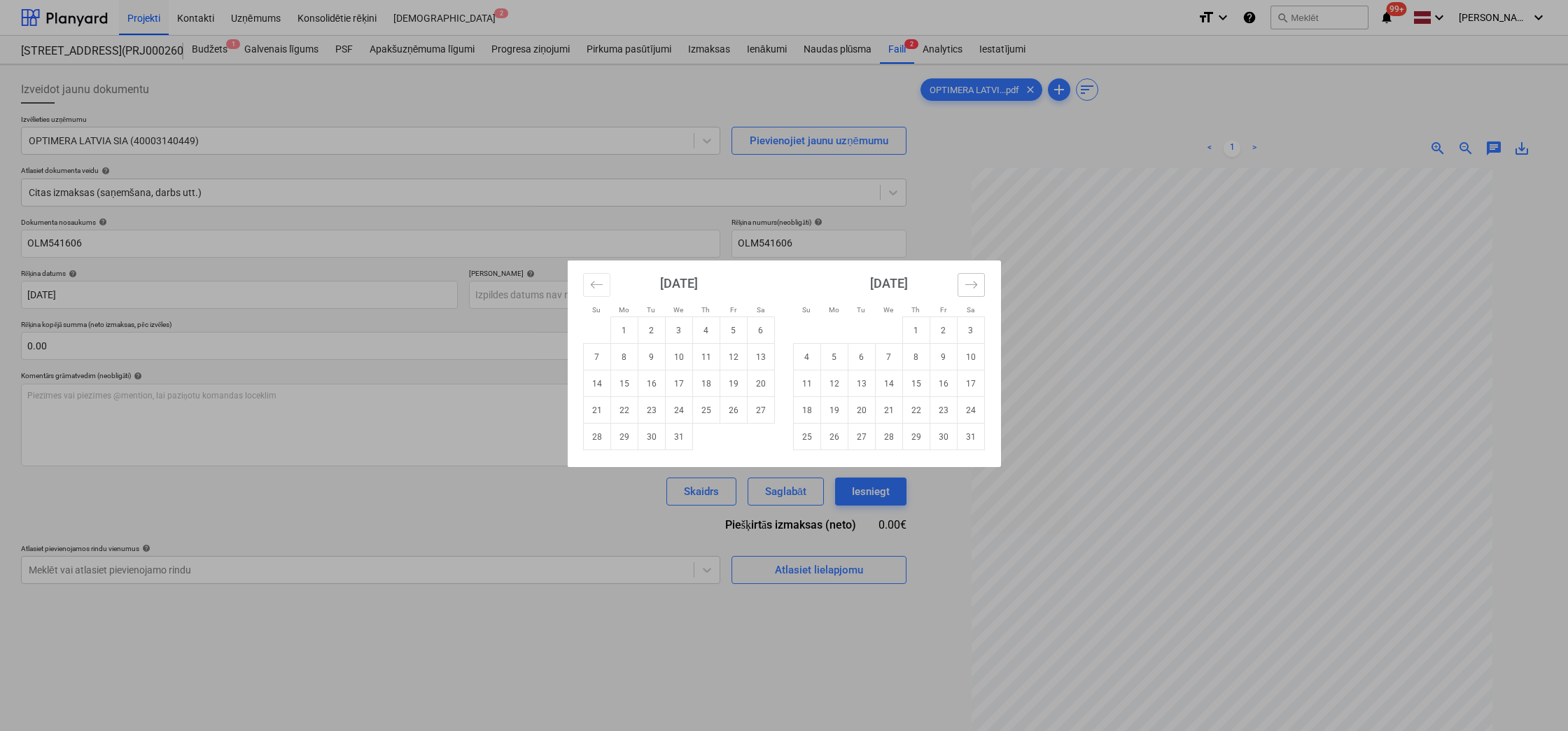
click at [969, 282] on icon "Move forward to switch to the next month." at bounding box center [971, 284] width 13 height 13
click at [897, 352] on td "11" at bounding box center [888, 357] width 27 height 26
type input "11 Feb 2026"
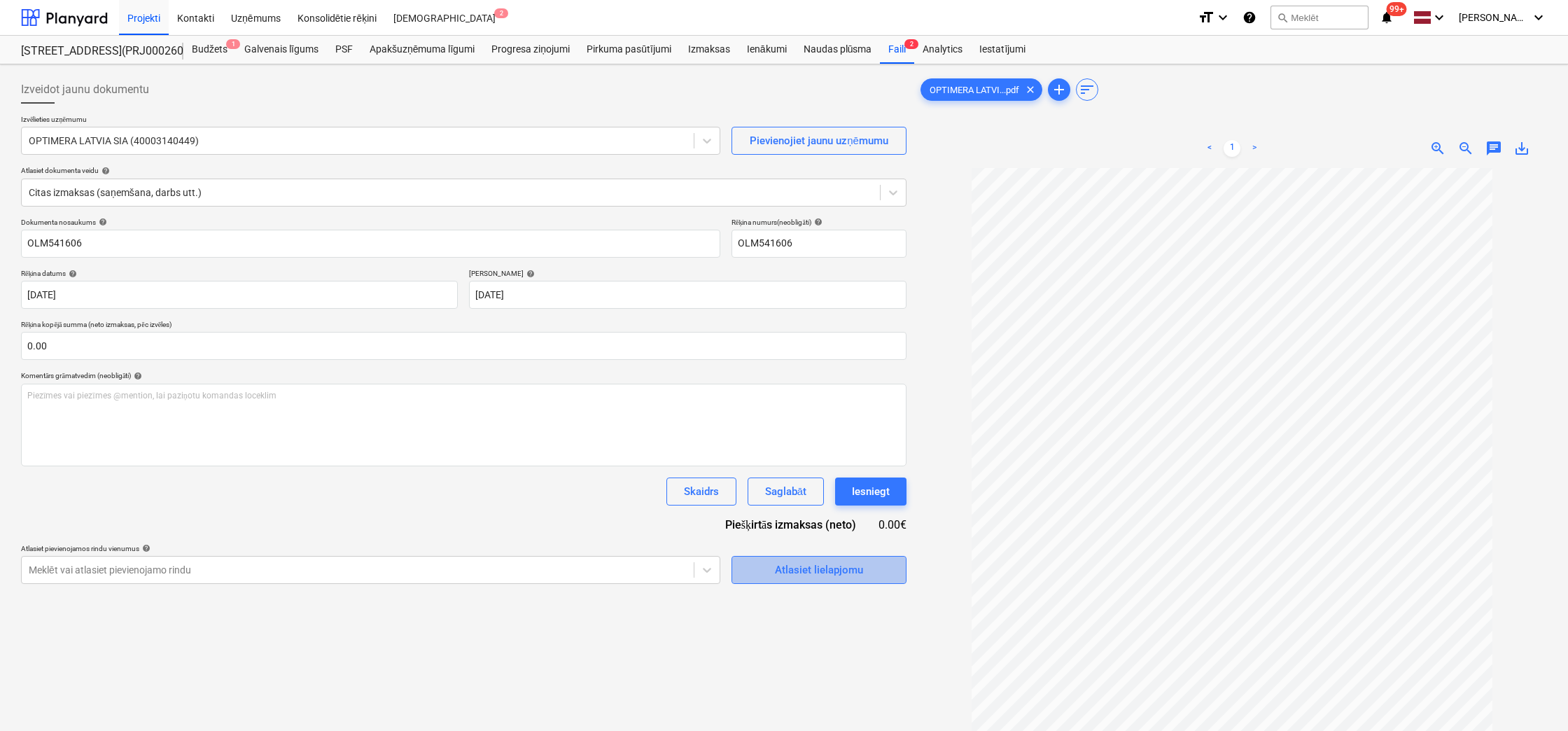
click at [798, 564] on div "Atlasiet lielapjomu" at bounding box center [819, 569] width 89 height 18
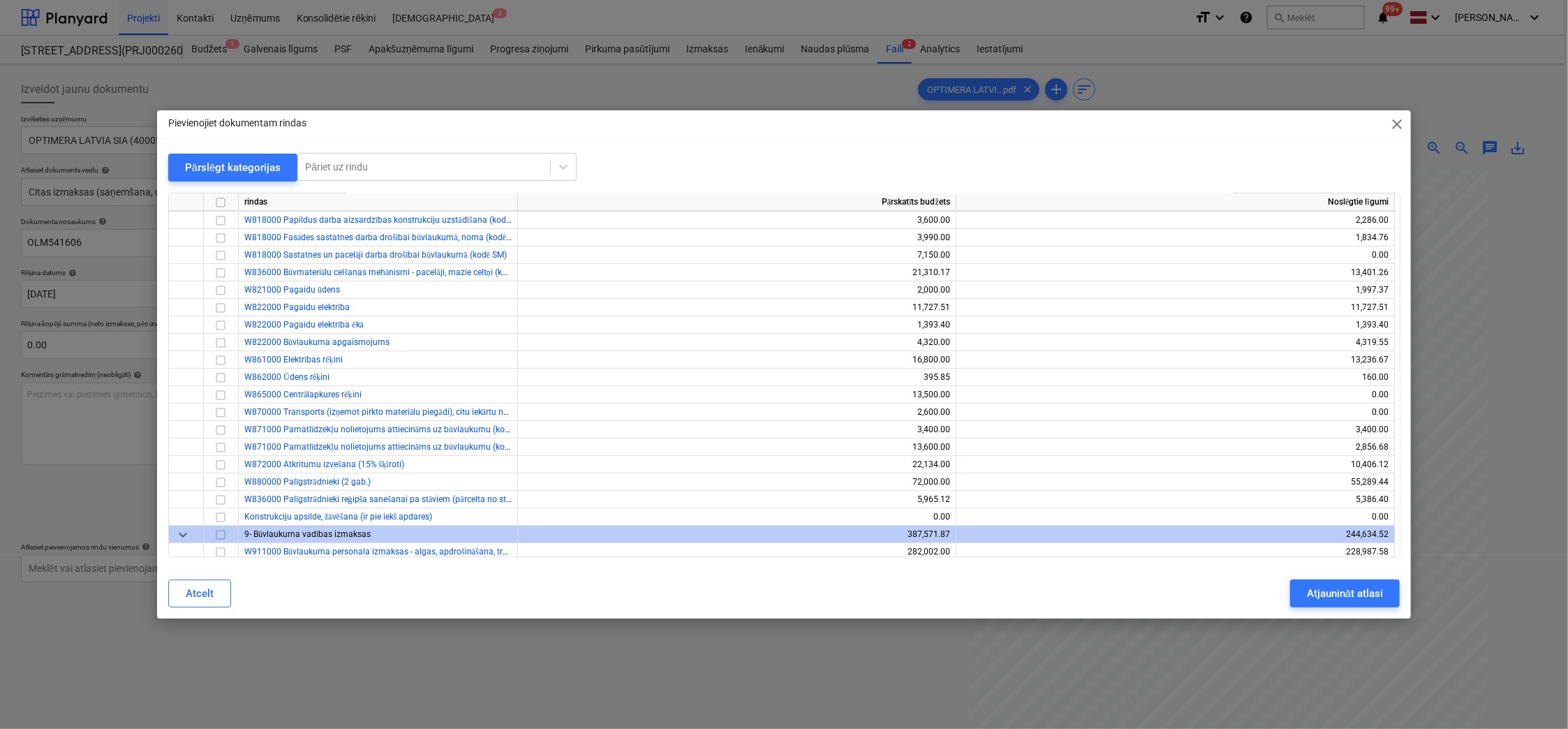
scroll to position [11873, 0]
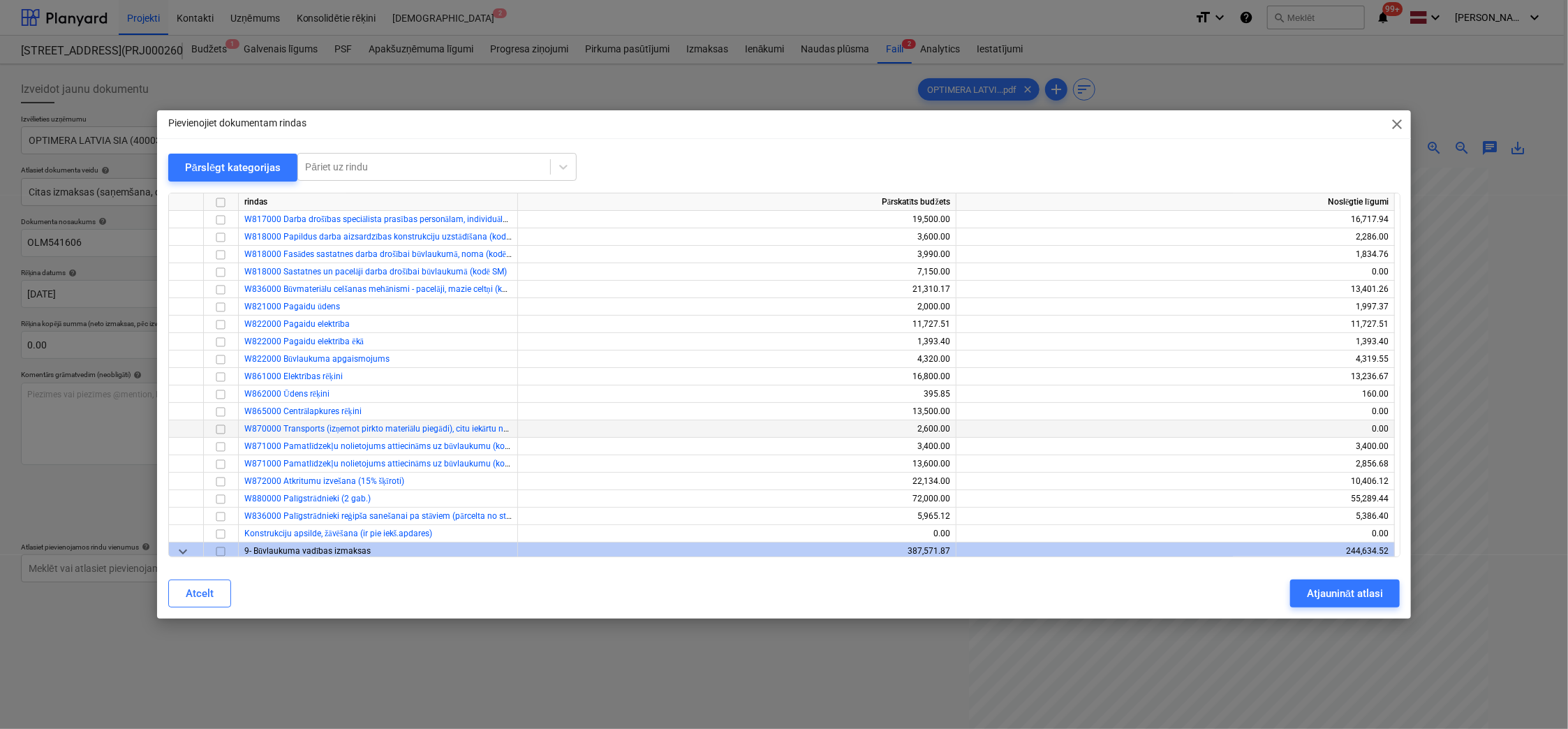
click at [221, 428] on input "checkbox" at bounding box center [221, 429] width 17 height 17
click at [1310, 596] on div "Atjaunināt atlasi" at bounding box center [1345, 593] width 76 height 18
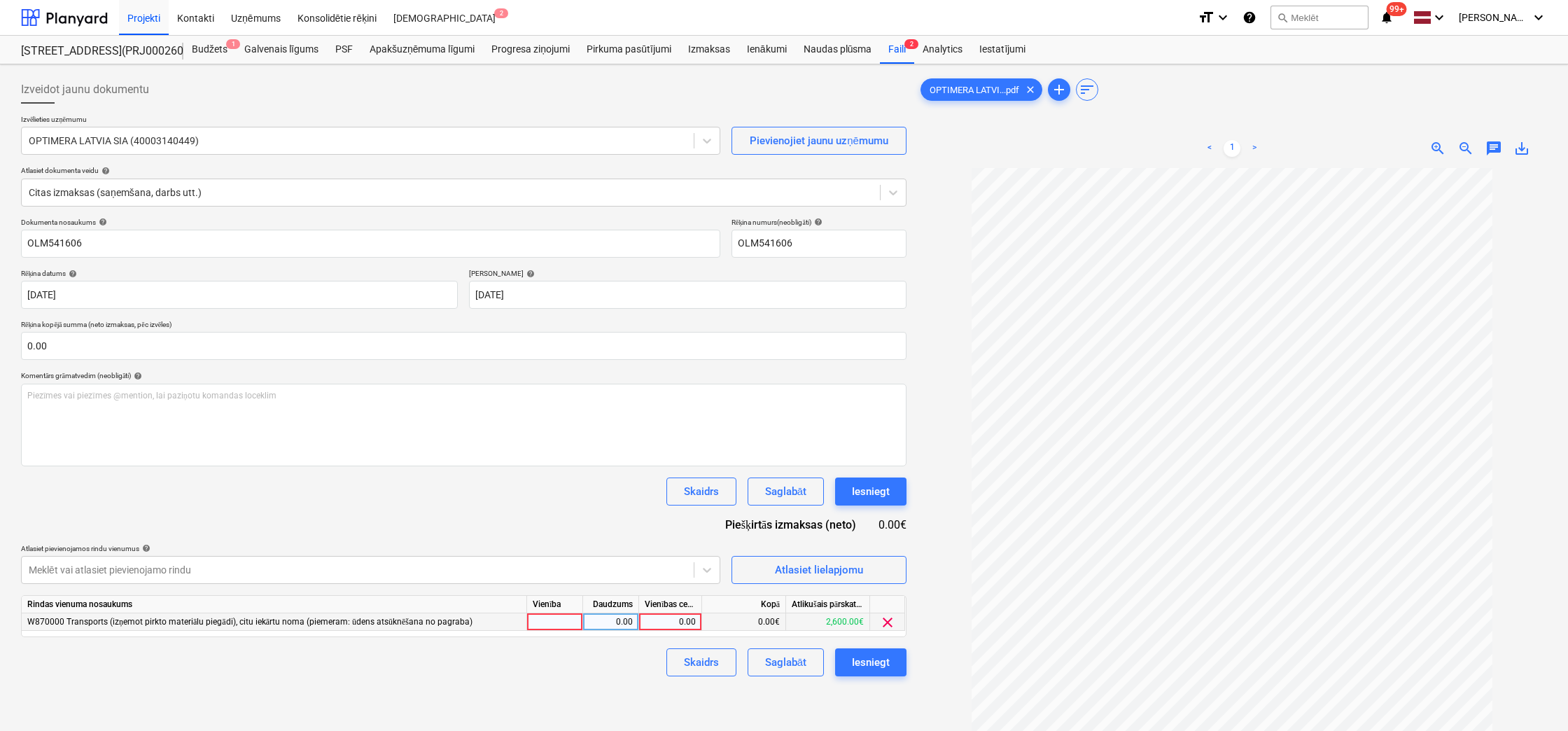
click at [676, 617] on div "0.00" at bounding box center [671, 622] width 51 height 18
type input "4.52"
click at [615, 666] on div "Skaidrs Saglabāt Iesniegt" at bounding box center [463, 662] width 885 height 28
click at [888, 667] on div "Iesniegt" at bounding box center [871, 662] width 38 height 18
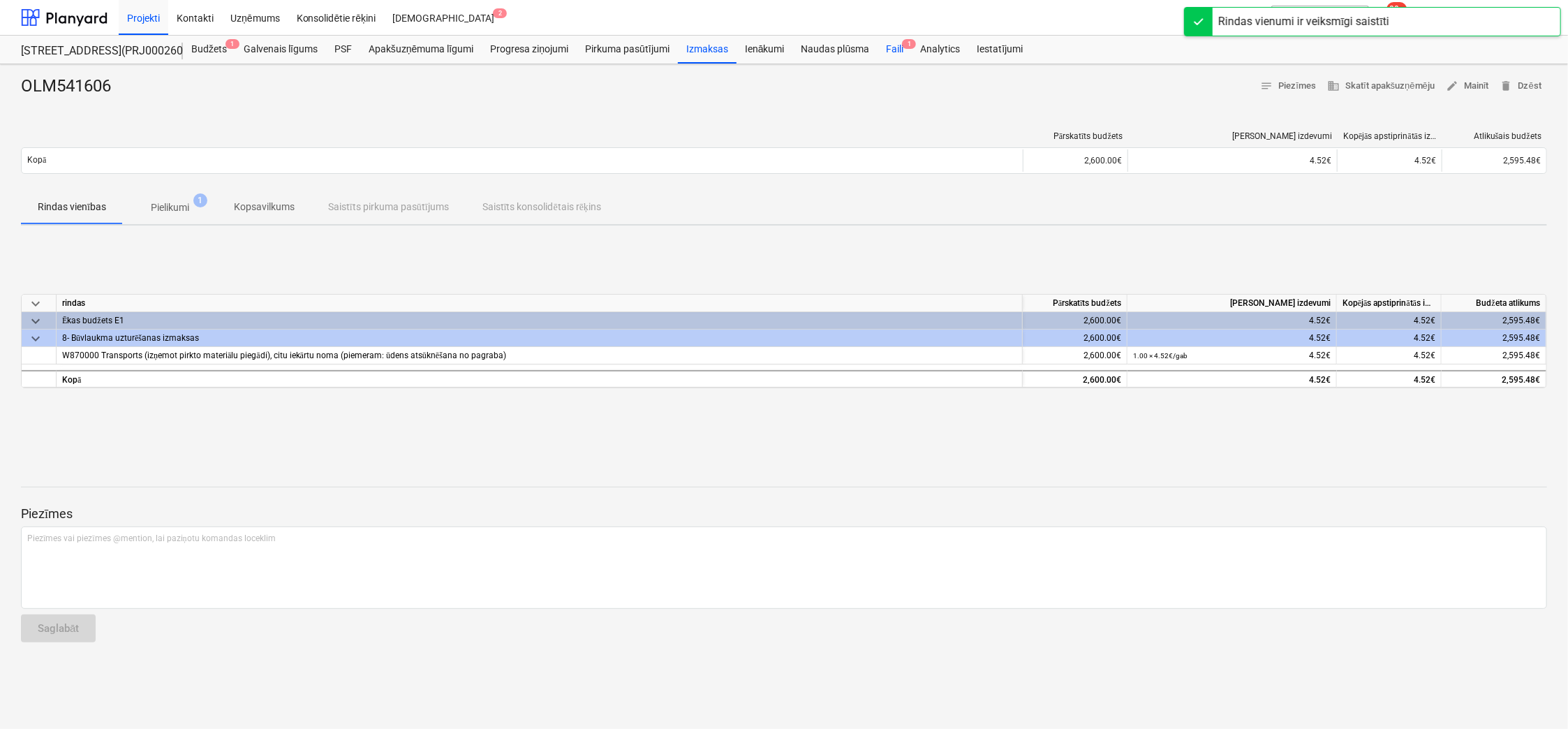
click at [888, 45] on div "Faili 1" at bounding box center [894, 50] width 34 height 28
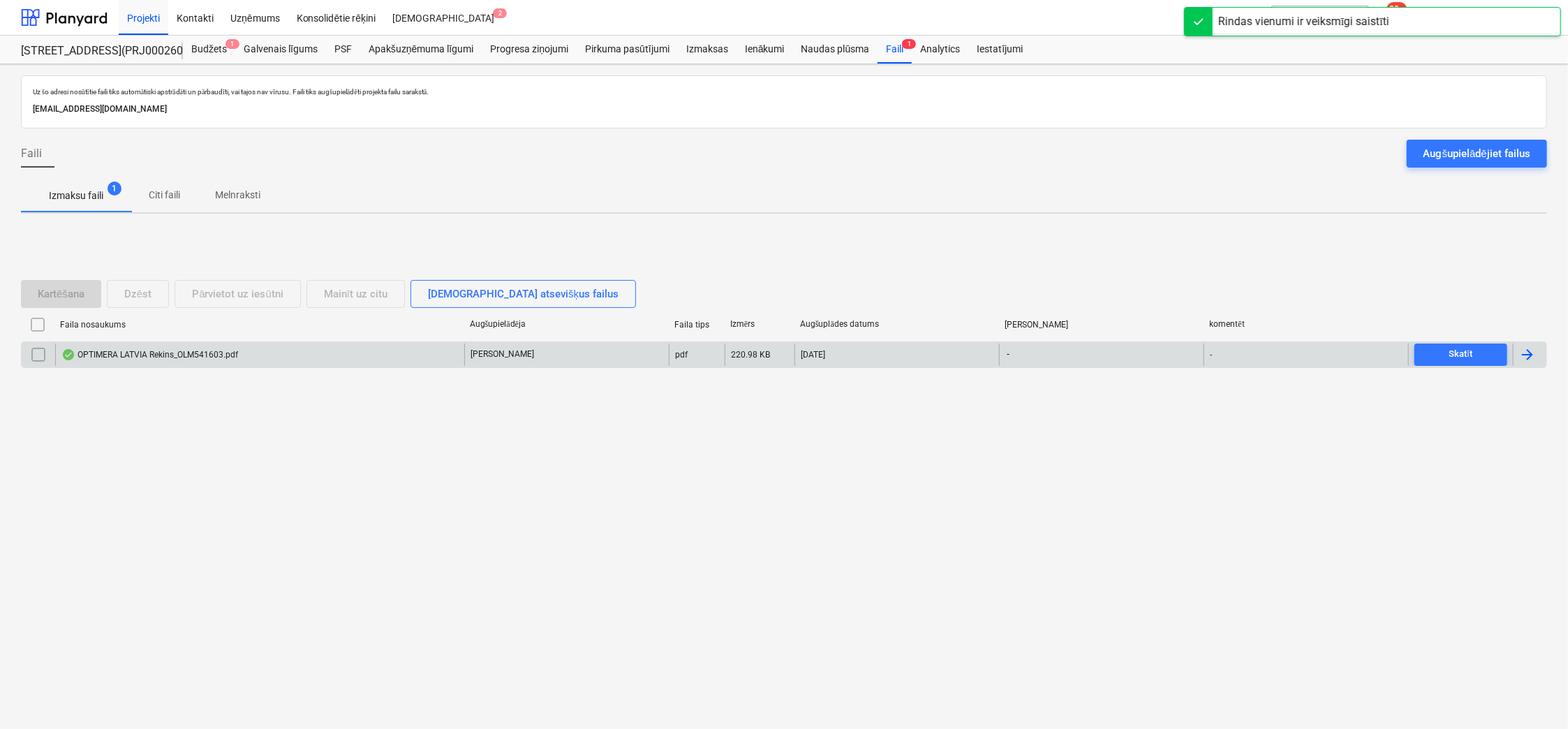
click at [139, 347] on div "OPTIMERA LATVIA Rekins_OLM541603.pdf" at bounding box center [260, 355] width 409 height 23
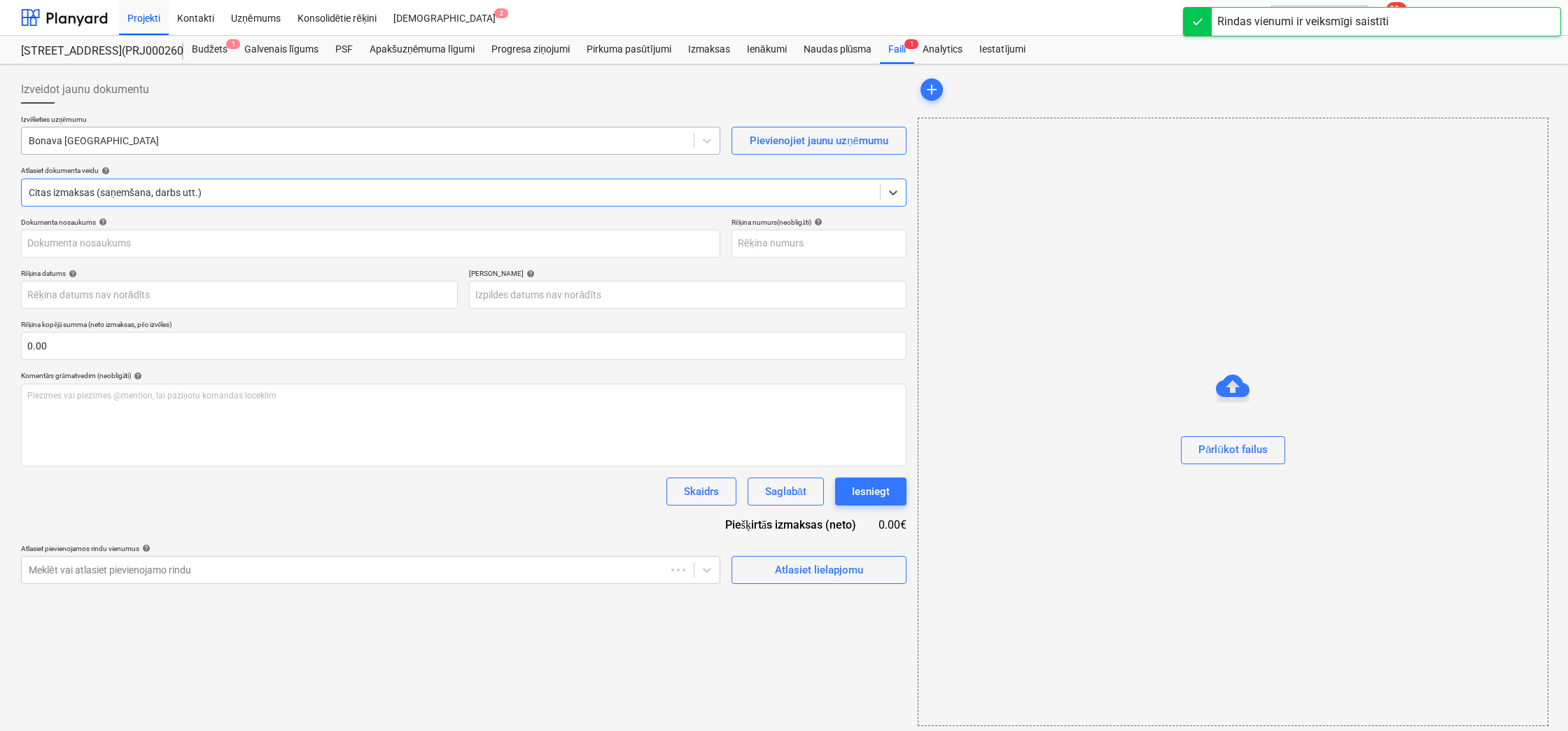
click at [157, 145] on div at bounding box center [357, 140] width 658 height 14
type input "OLM541603"
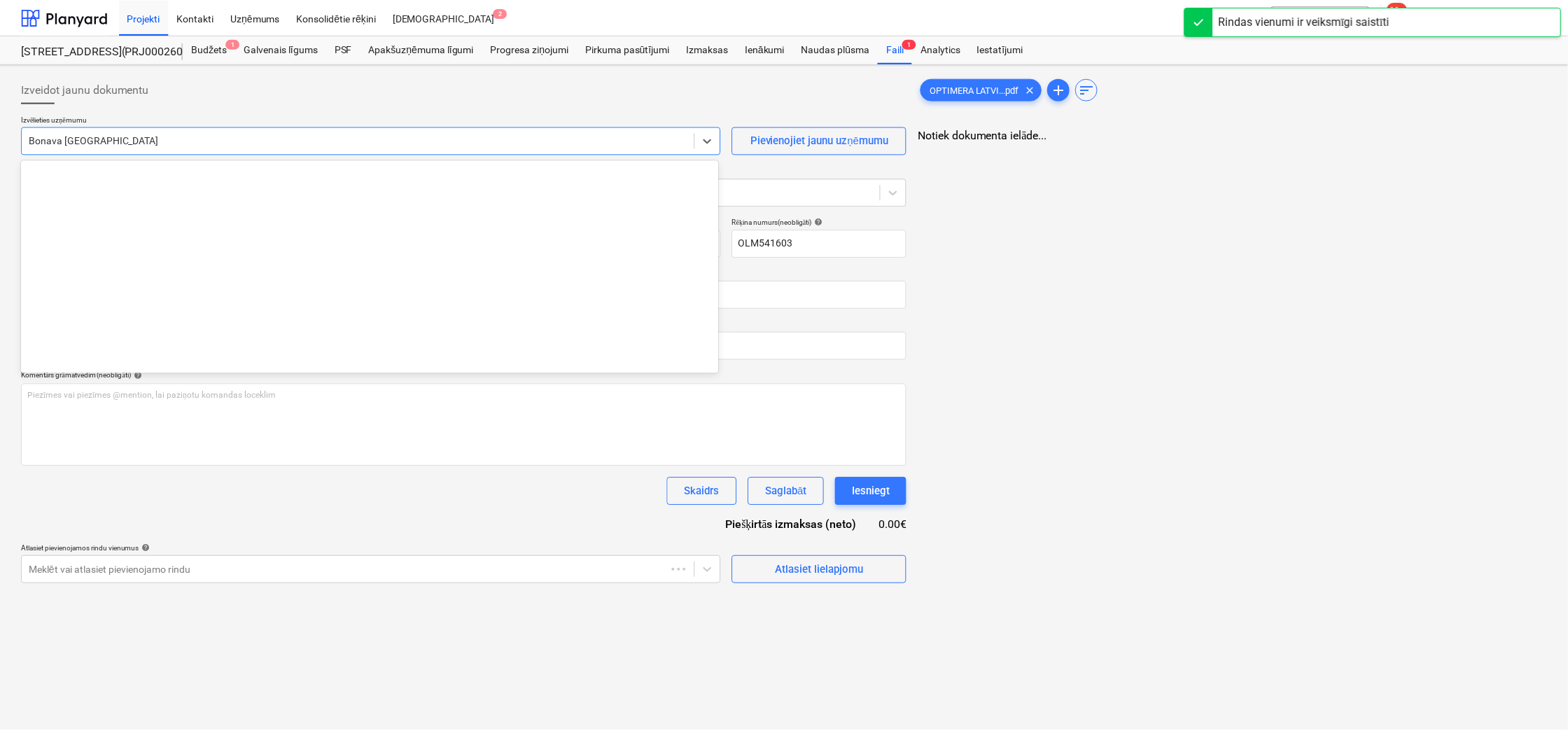
scroll to position [1936, 0]
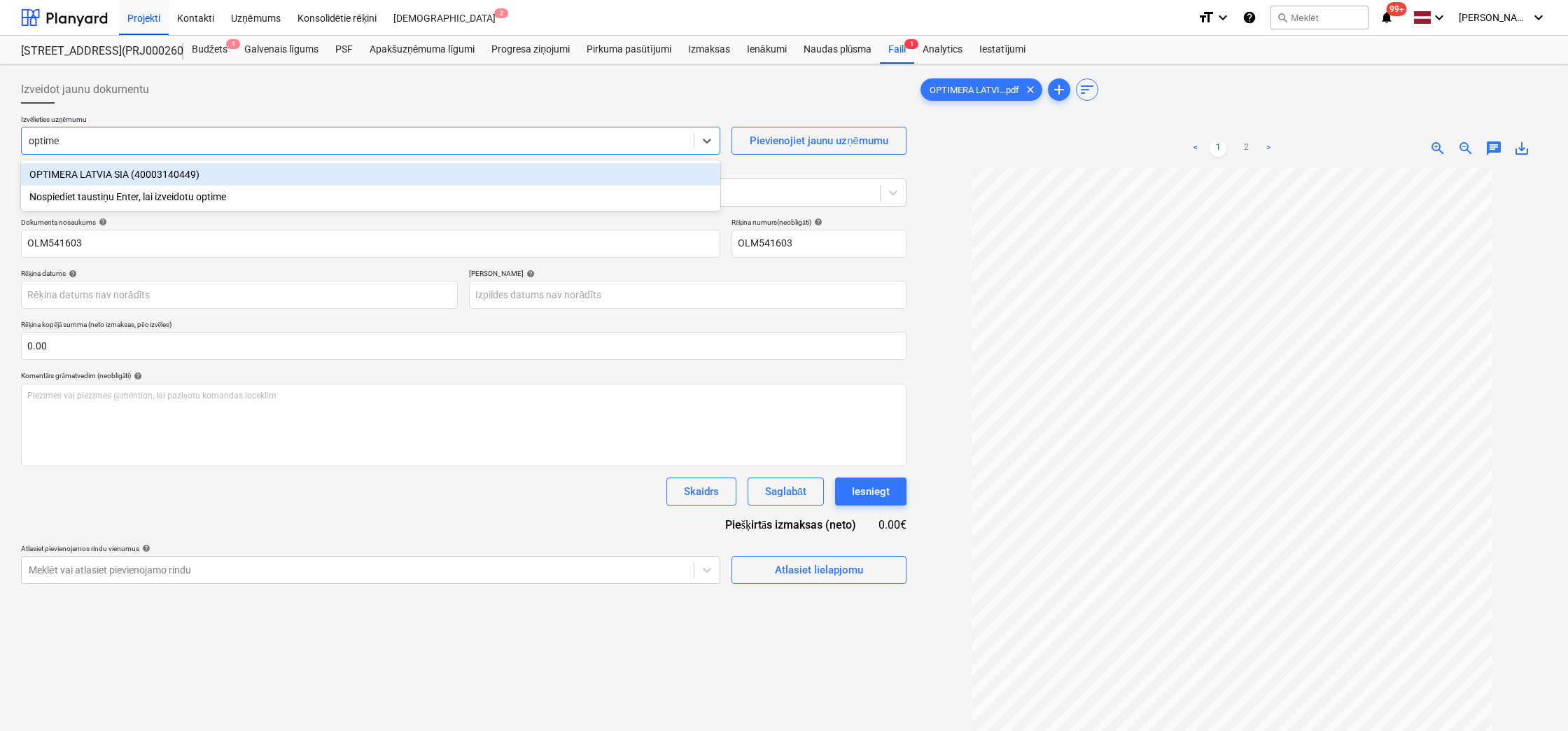
type input "optimer"
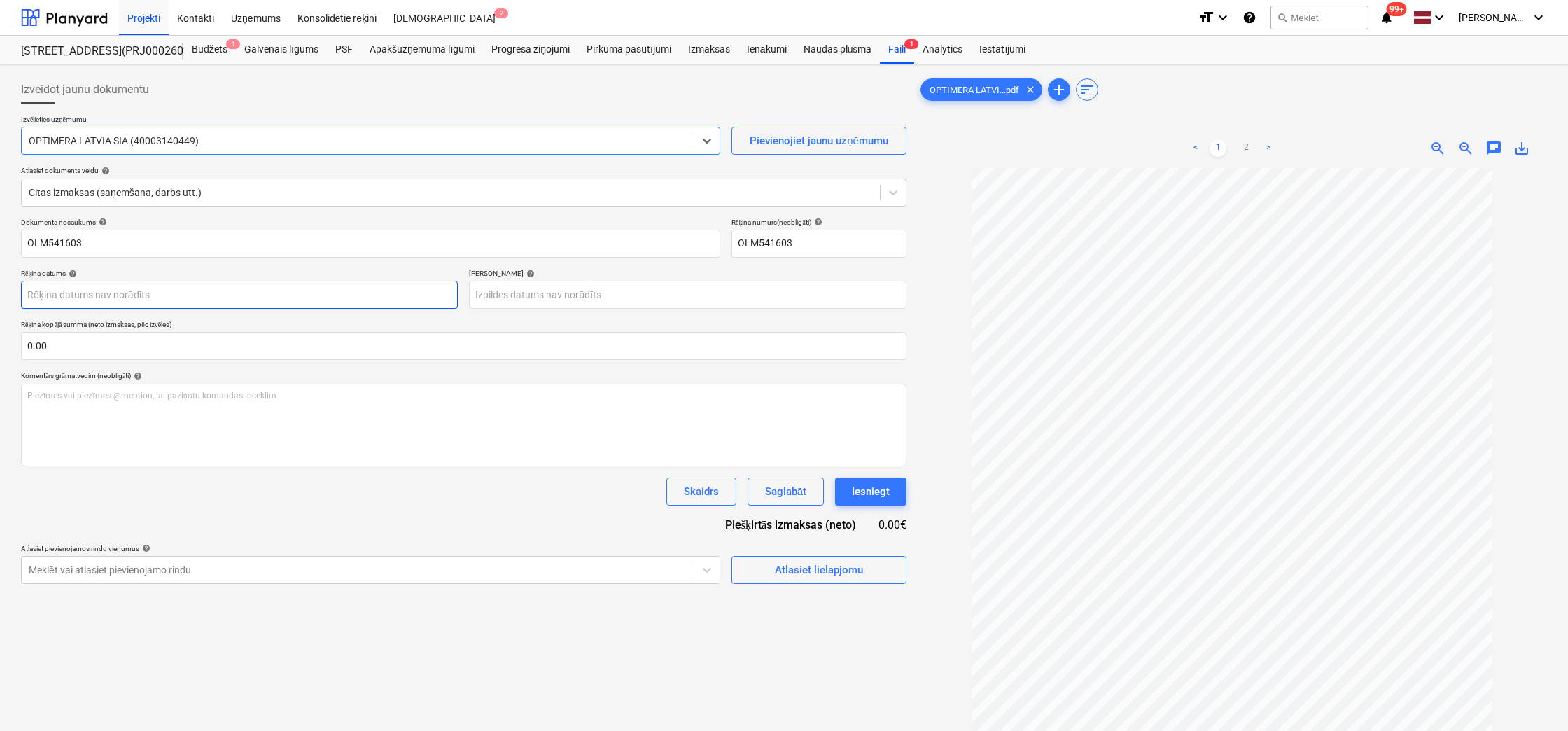
click at [354, 292] on body "Projekti Kontakti Uzņēmums Konsolidētie rēķini Iesūtne 2 format_size keyboard_a…" at bounding box center [784, 366] width 1568 height 731
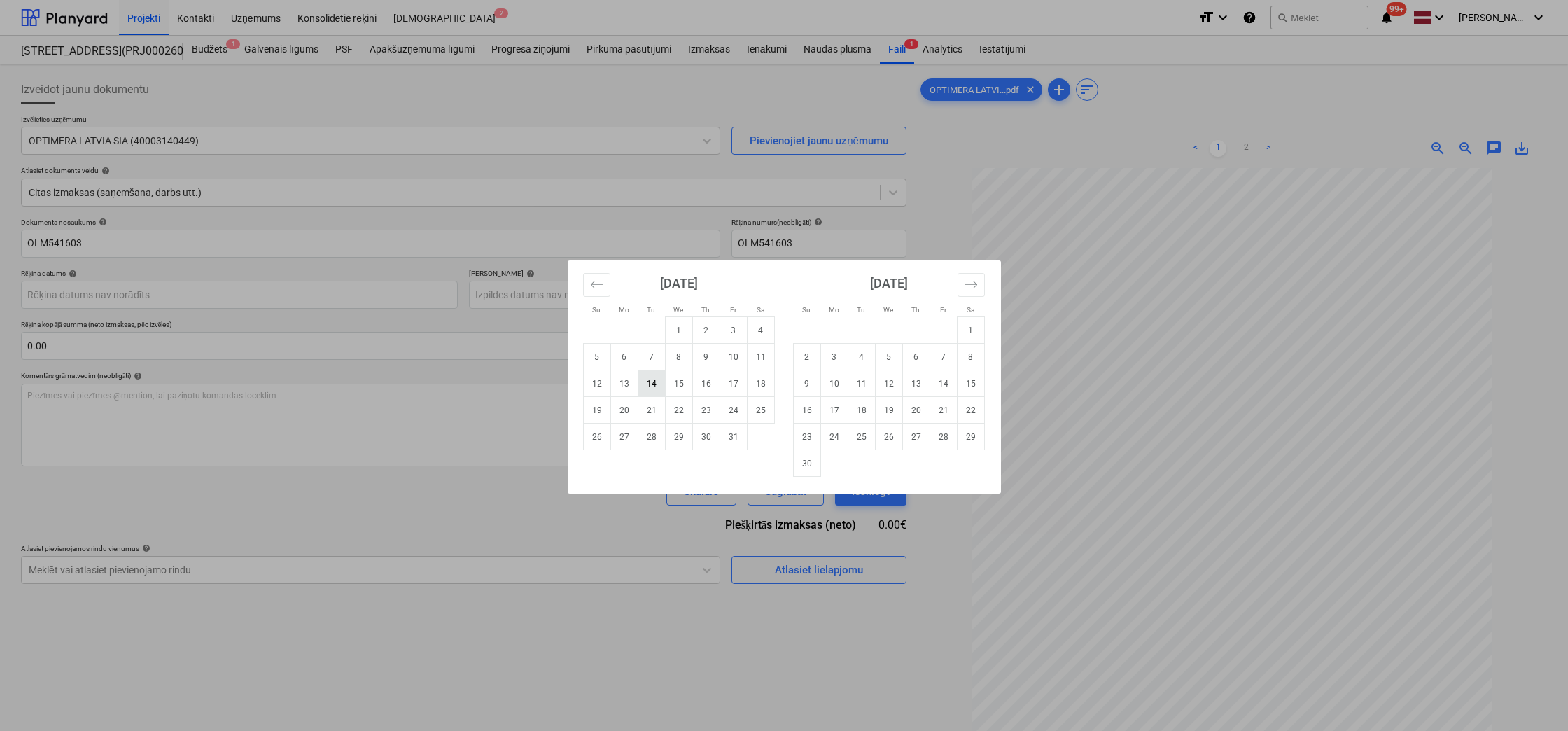
click at [657, 377] on td "14" at bounding box center [651, 383] width 27 height 26
type input "14 Oct 2025"
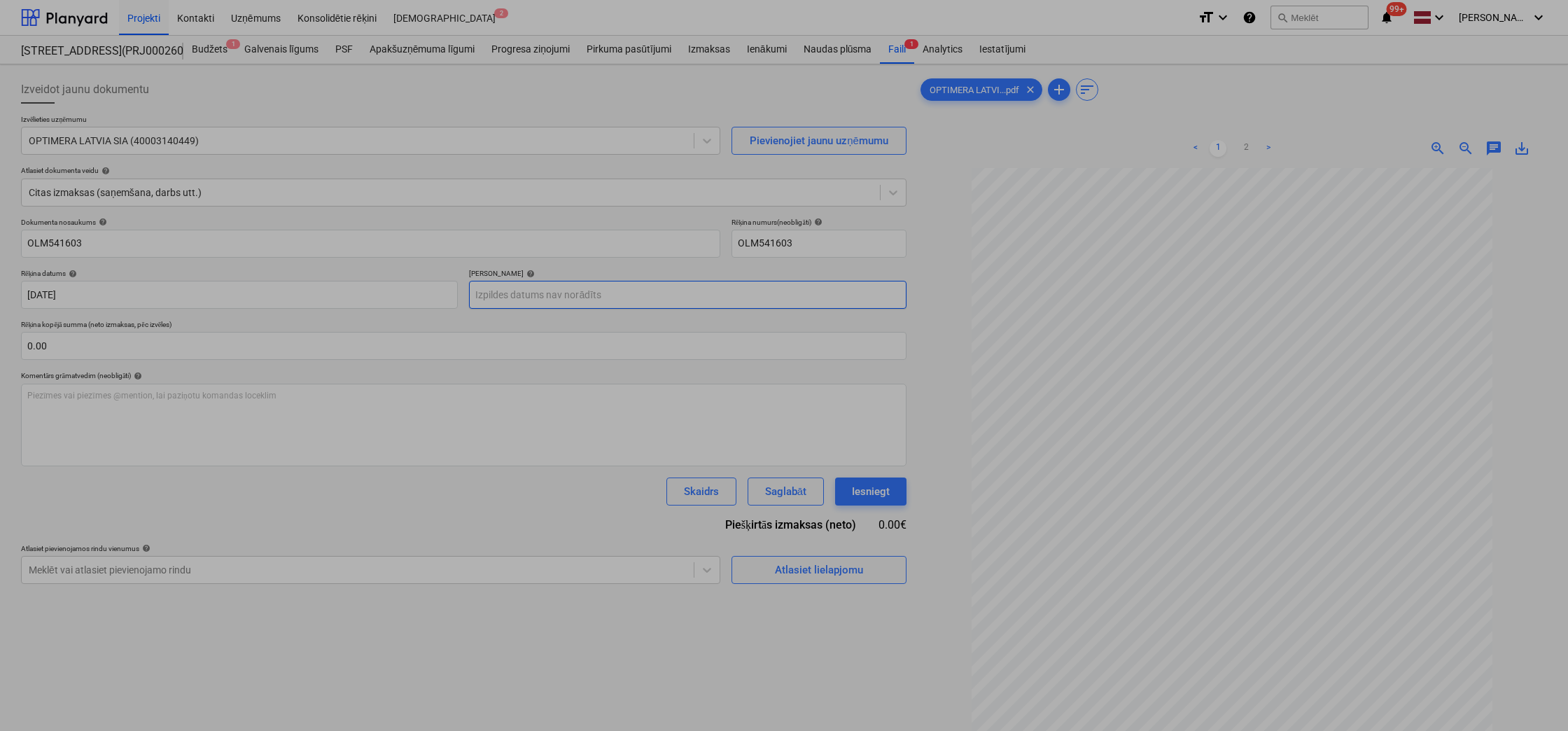
click at [647, 292] on body "Projekti Kontakti Uzņēmums Konsolidētie rēķini Iesūtne 2 format_size keyboard_a…" at bounding box center [784, 366] width 1568 height 731
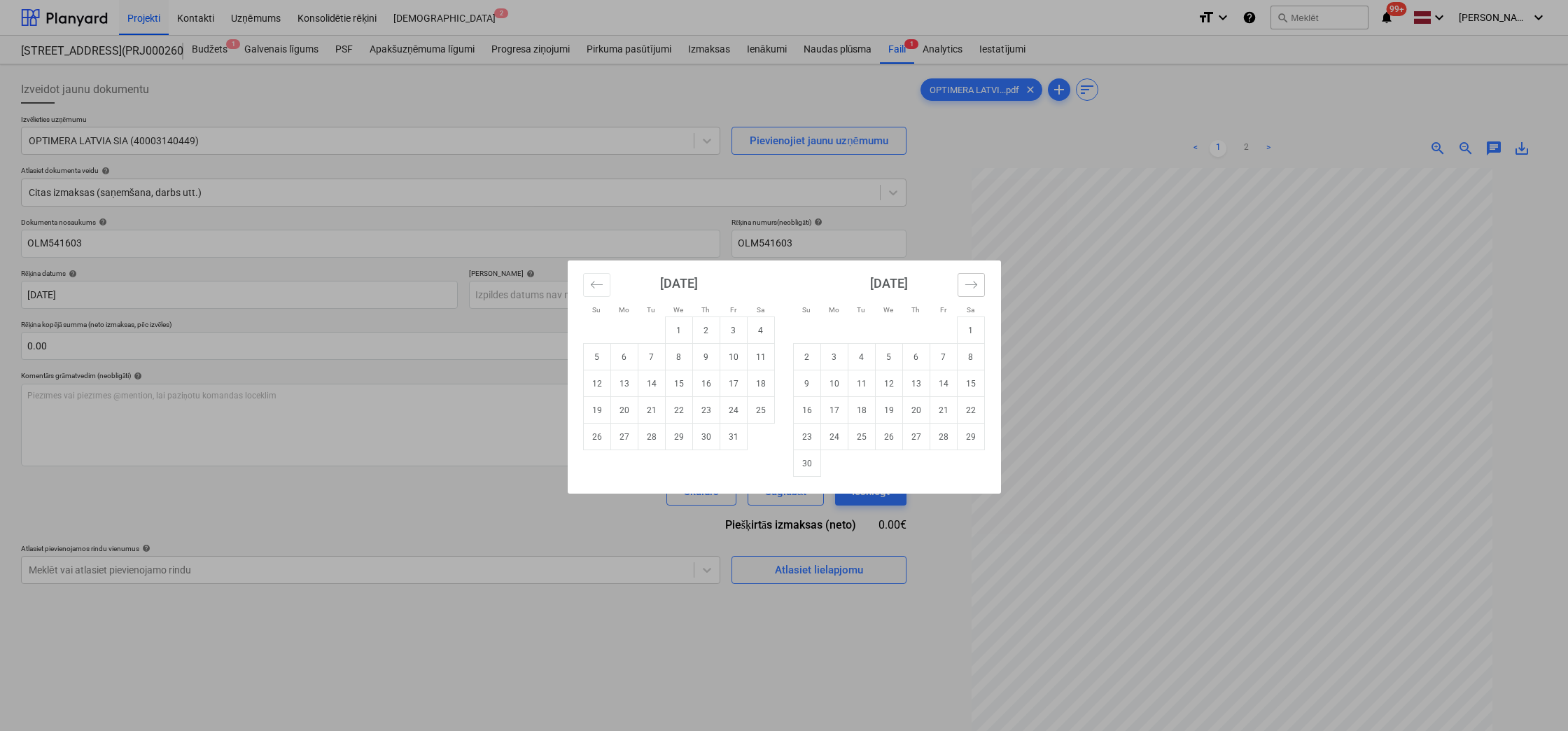
click at [977, 281] on icon "Move forward to switch to the next month." at bounding box center [971, 284] width 13 height 13
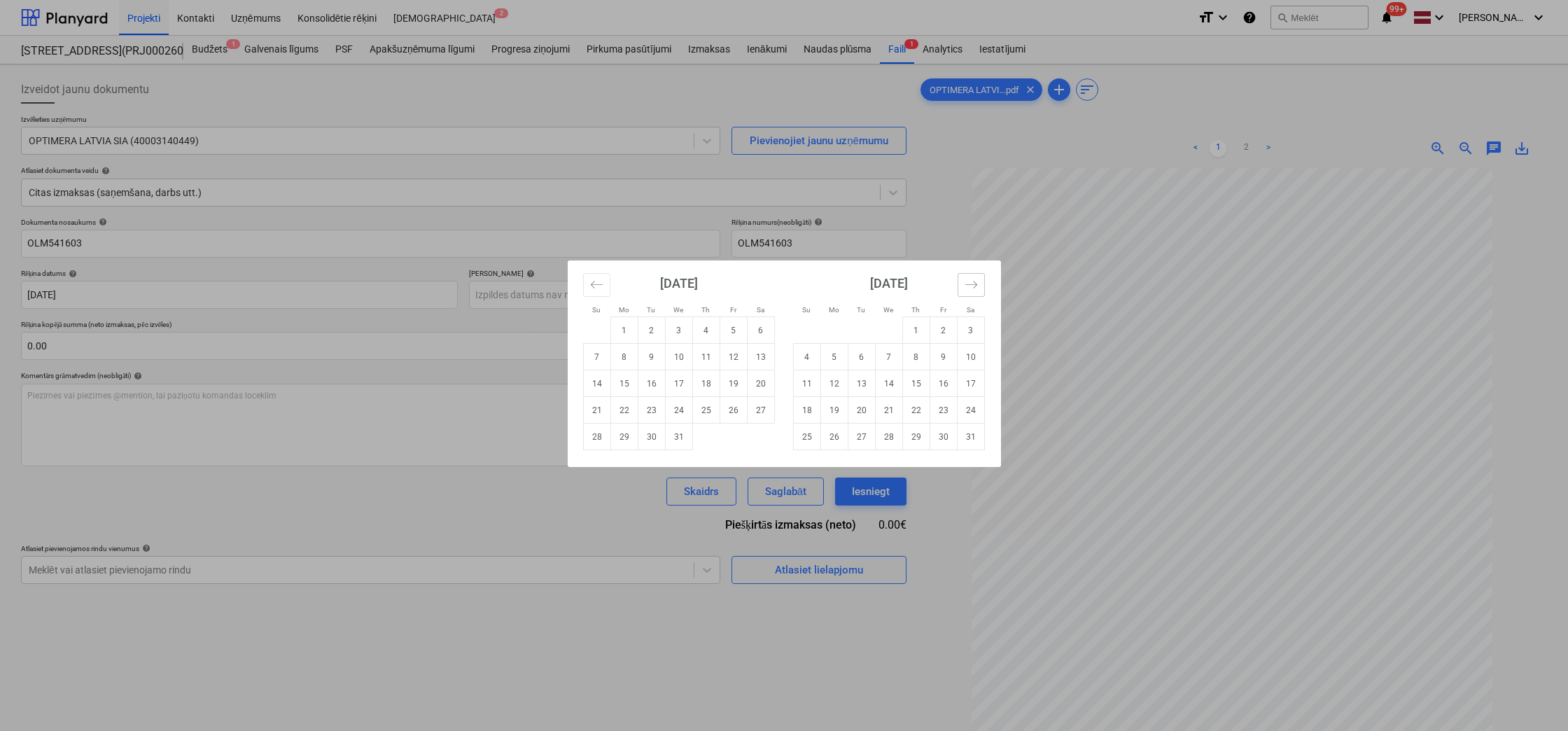
click at [977, 281] on icon "Move forward to switch to the next month." at bounding box center [971, 284] width 13 height 13
click at [893, 355] on td "11" at bounding box center [888, 357] width 27 height 26
type input "11 Feb 2026"
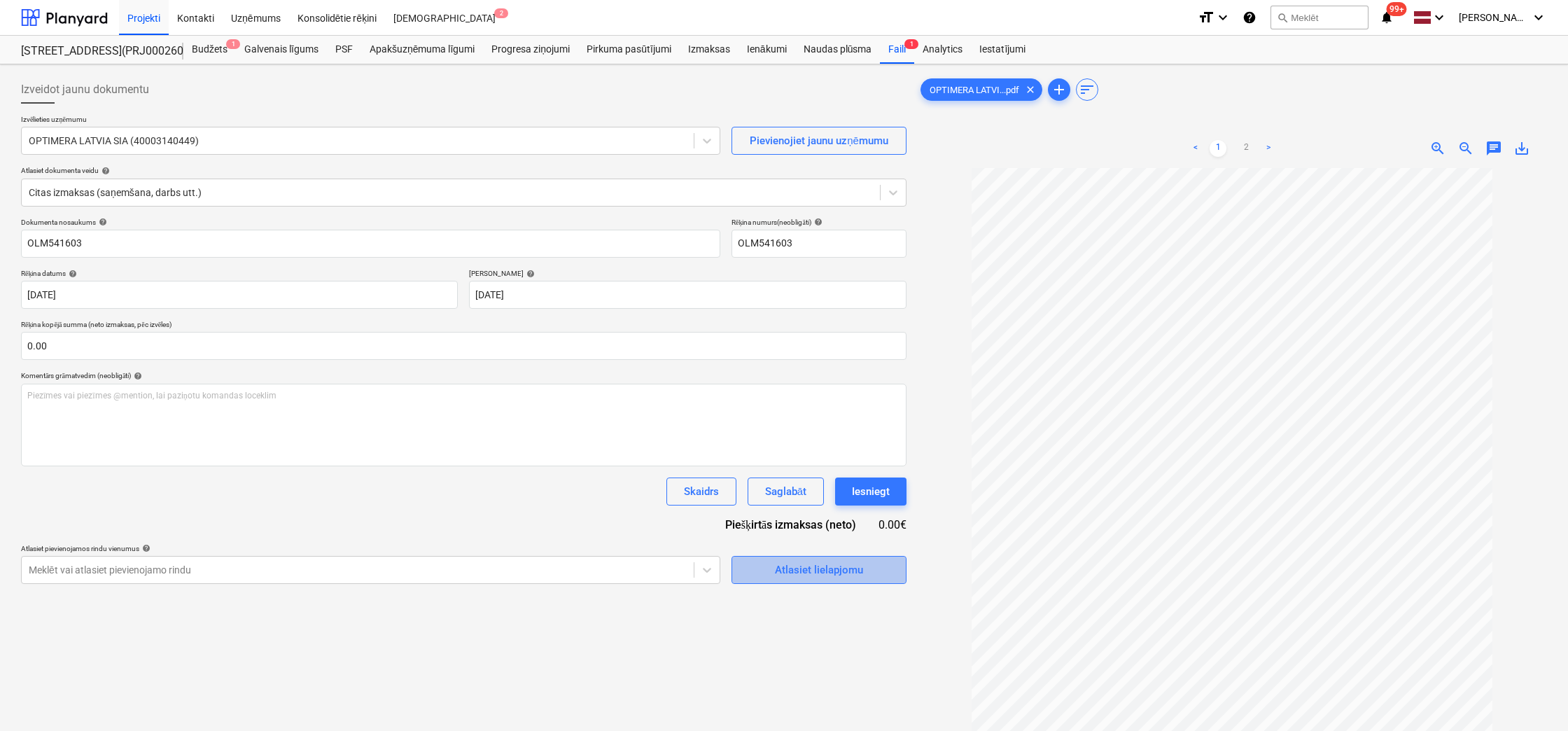
click at [828, 563] on div "Atlasiet lielapjomu" at bounding box center [819, 569] width 89 height 18
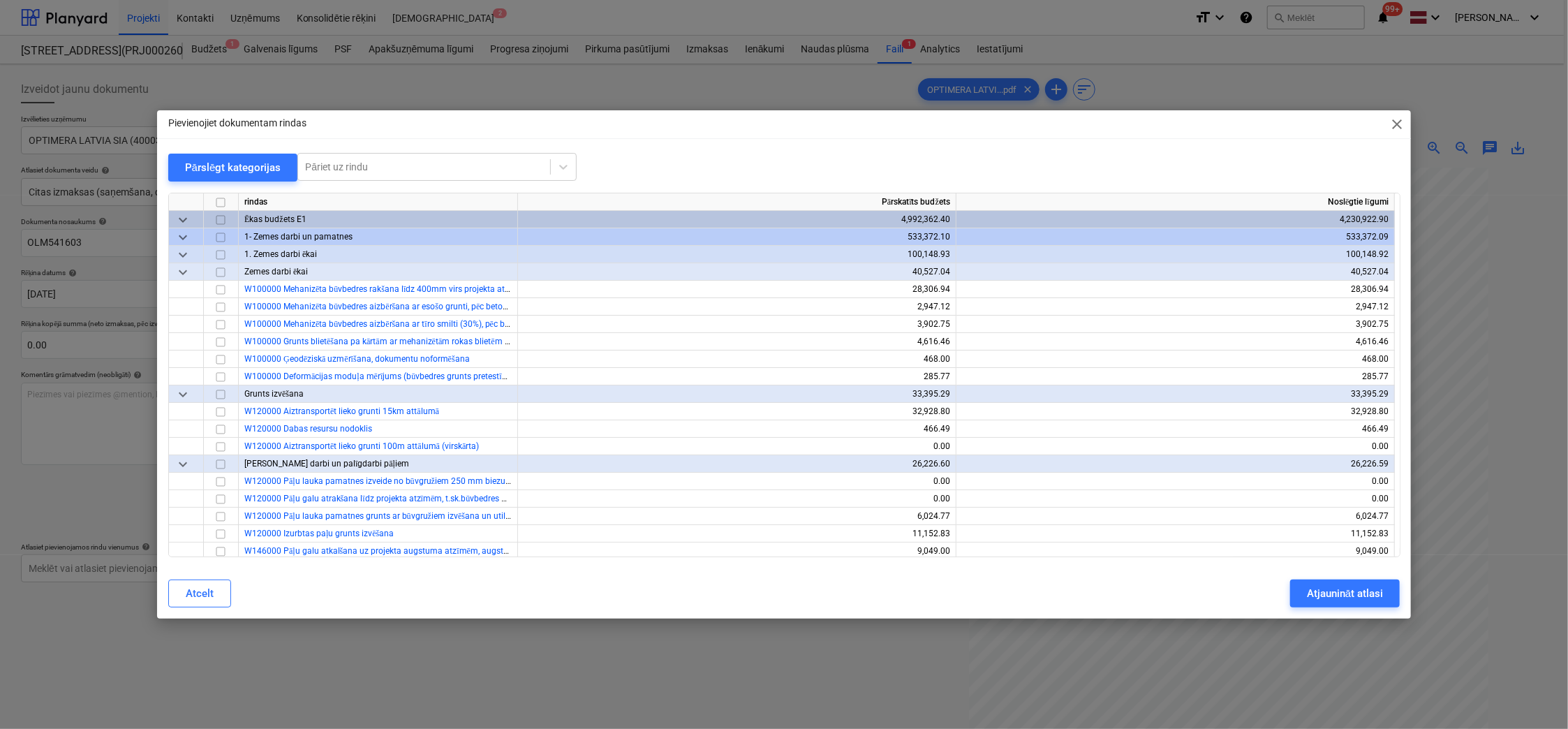
click at [1396, 126] on span "close" at bounding box center [1397, 124] width 17 height 17
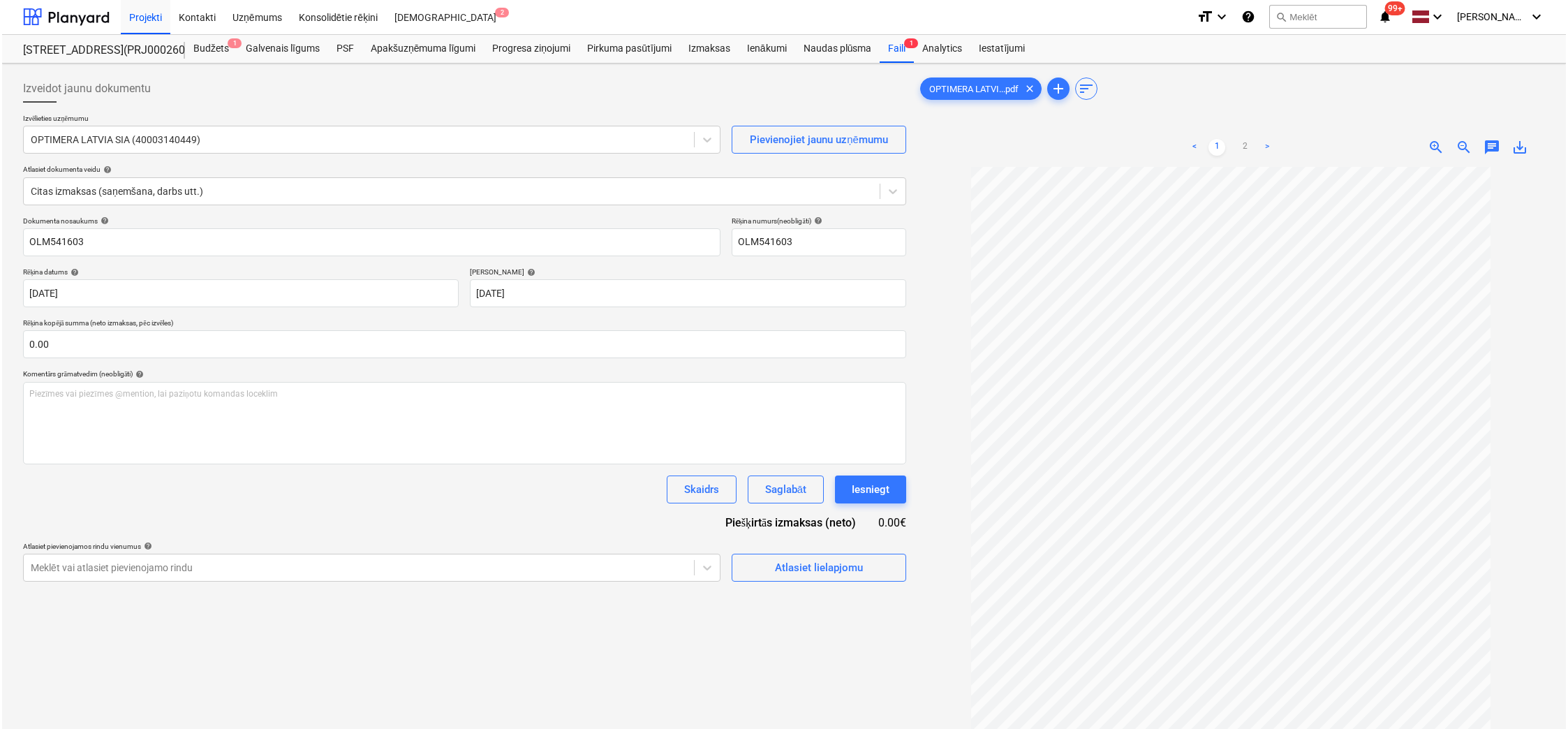
scroll to position [140, 0]
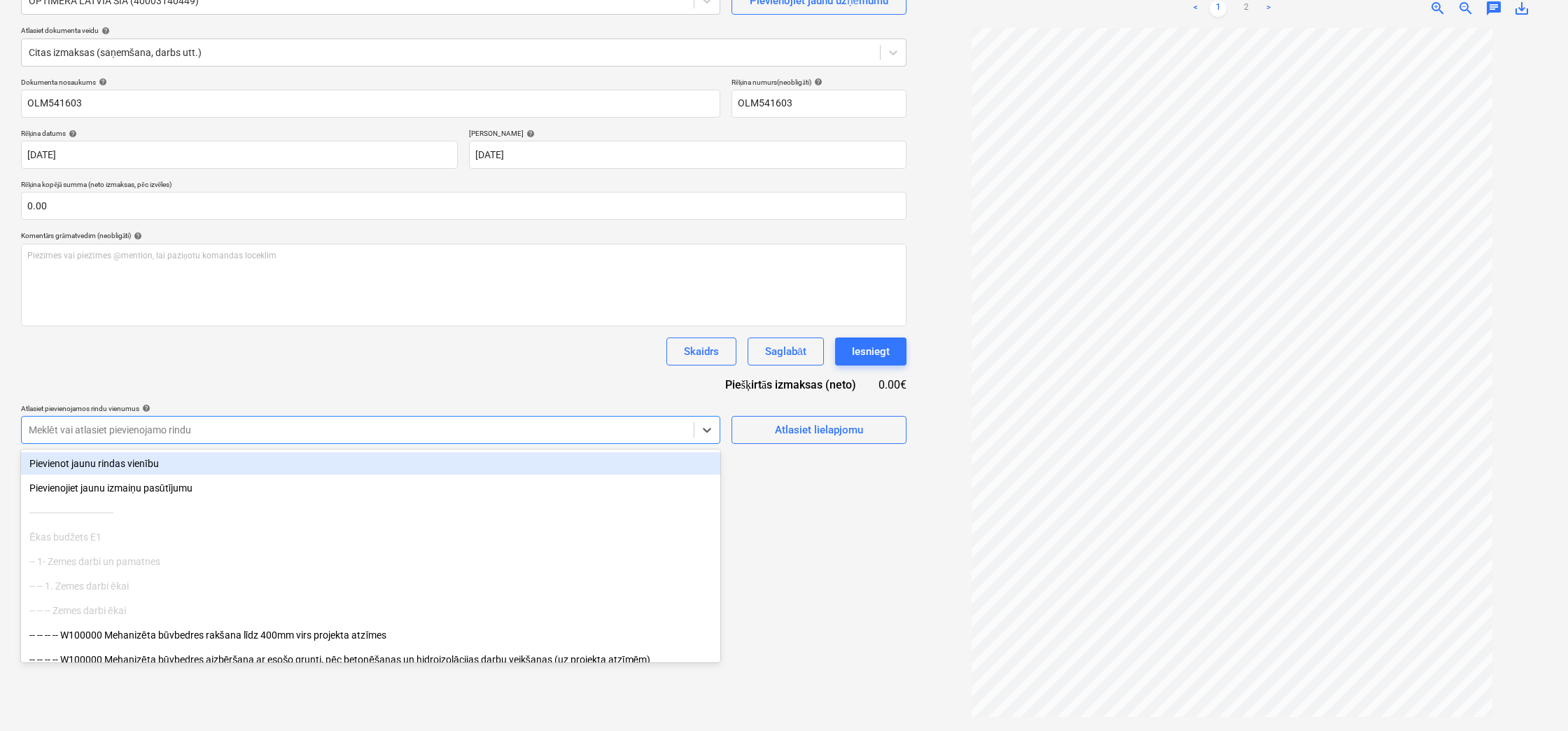
click at [213, 423] on div at bounding box center [357, 430] width 658 height 14
click at [829, 422] on div "Atlasiet lielapjomu" at bounding box center [819, 430] width 89 height 18
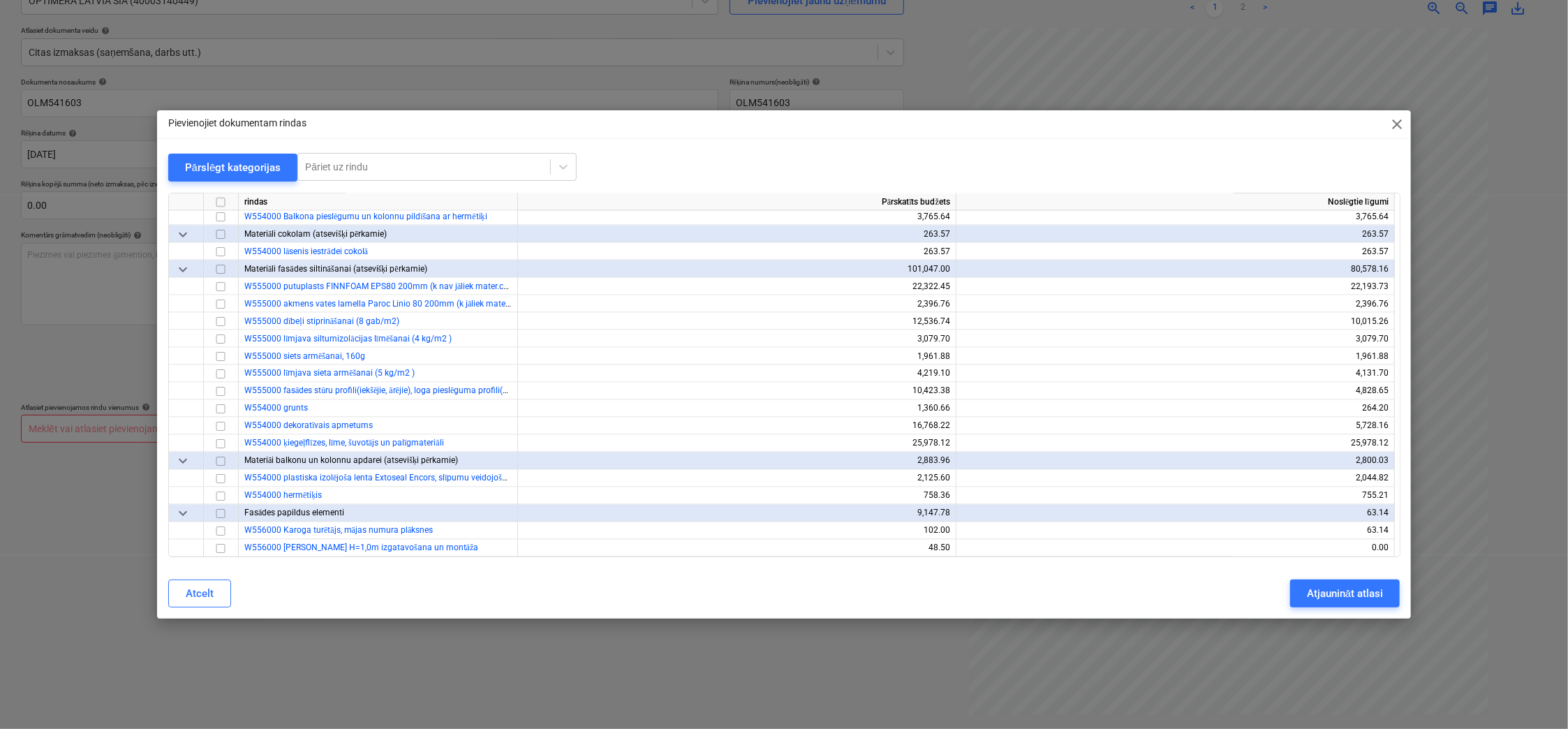
scroll to position [5657, 0]
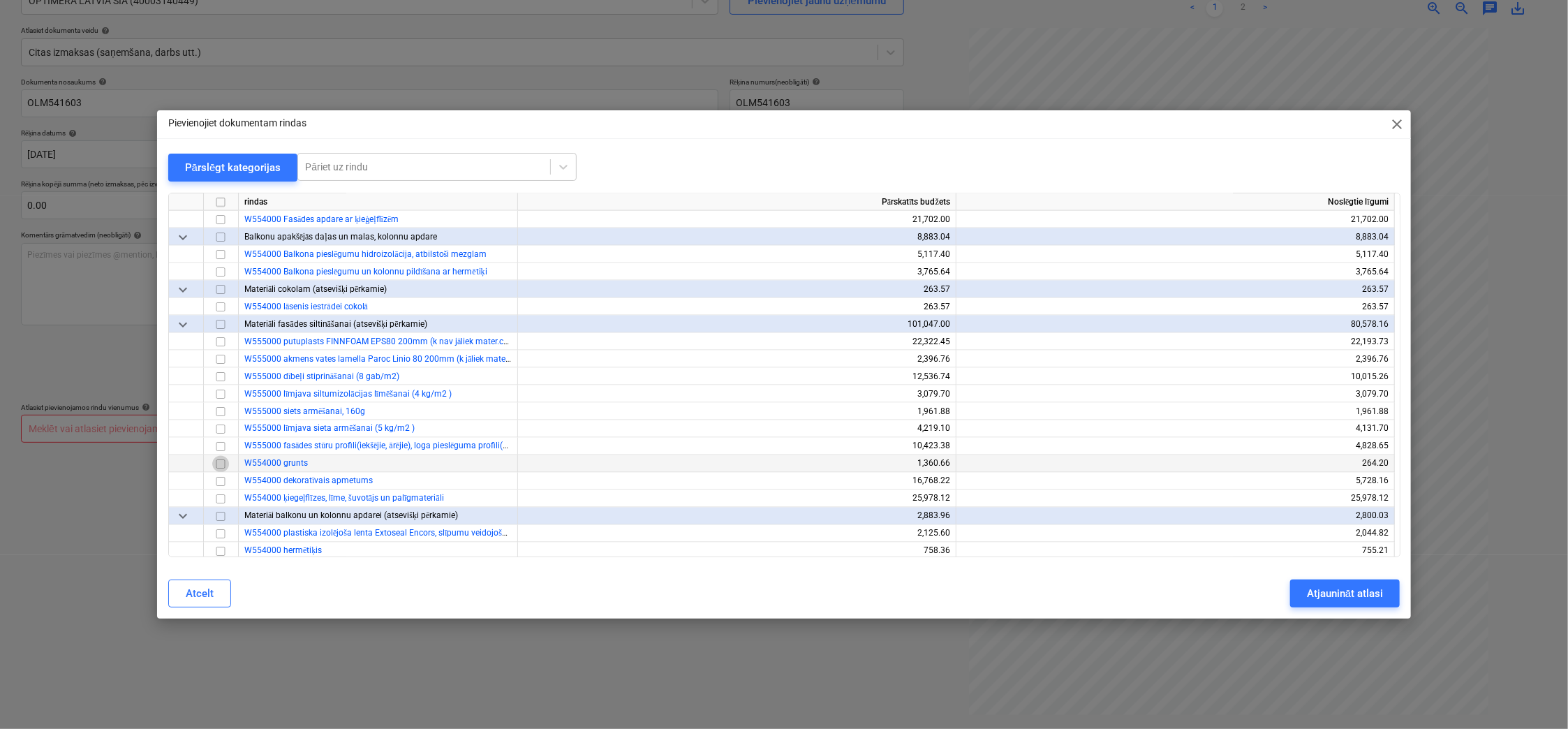
click at [218, 466] on input "checkbox" at bounding box center [221, 464] width 17 height 17
click at [1313, 595] on div "Atjaunināt atlasi" at bounding box center [1345, 593] width 76 height 18
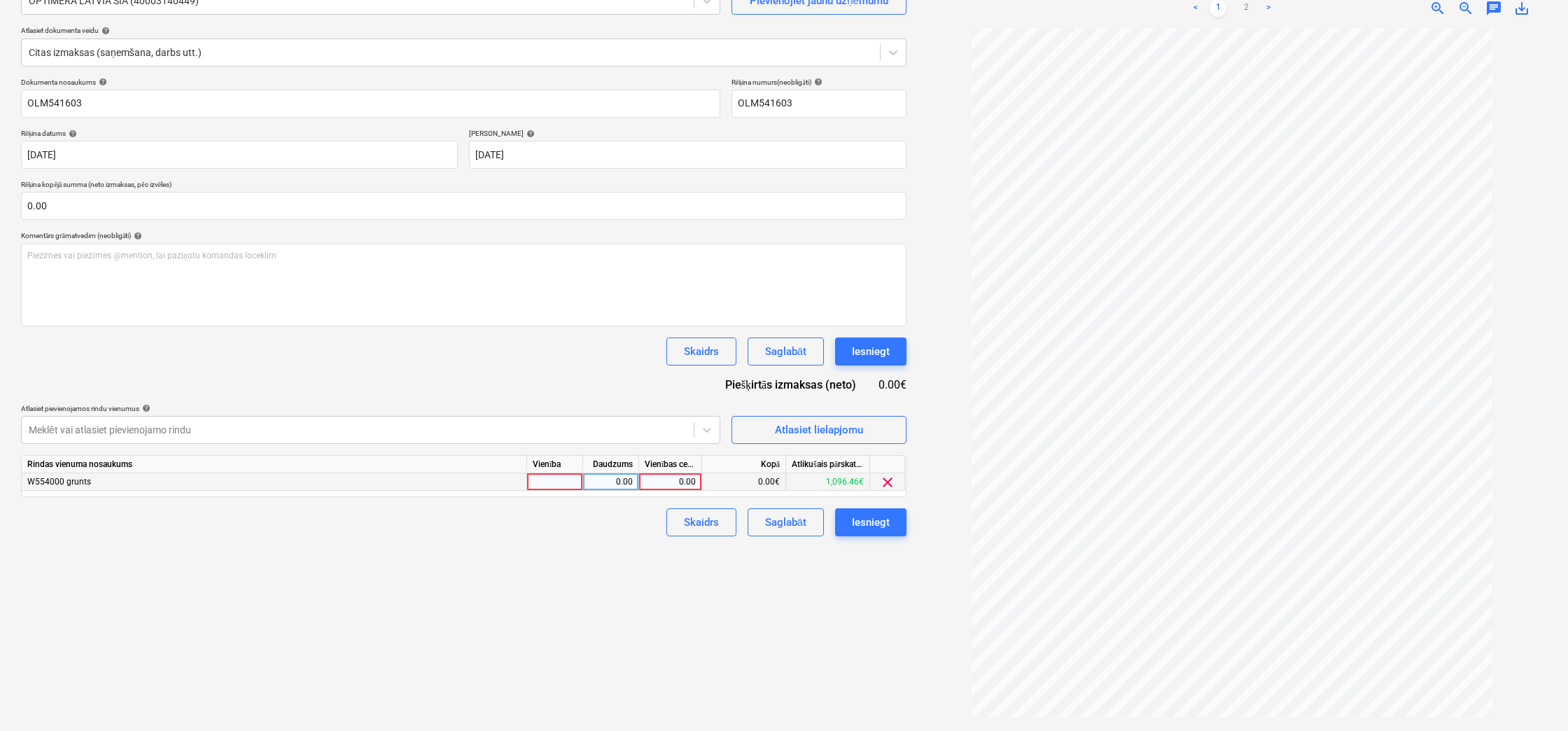
click at [676, 481] on div "0.00" at bounding box center [671, 482] width 51 height 18
type input "237.08"
drag, startPoint x: 547, startPoint y: 665, endPoint x: 700, endPoint y: 638, distance: 155.4
click at [549, 665] on div "Izveidot jaunu dokumentu Izvēlieties uzņēmumu OPTIMERA LATVIA SIA (40003140449)…" at bounding box center [463, 328] width 897 height 796
click at [868, 527] on div "Iesniegt" at bounding box center [871, 522] width 38 height 18
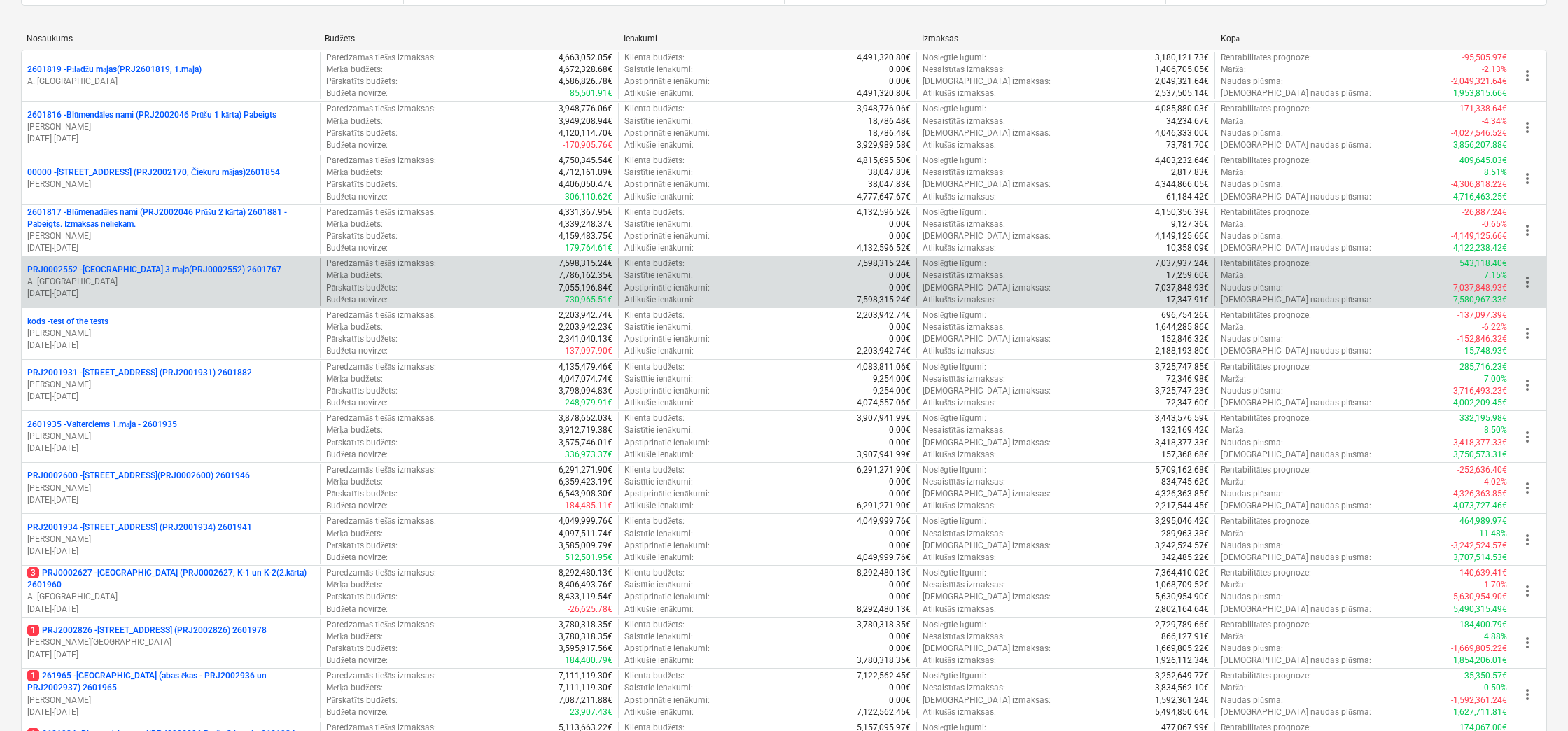
scroll to position [350, 0]
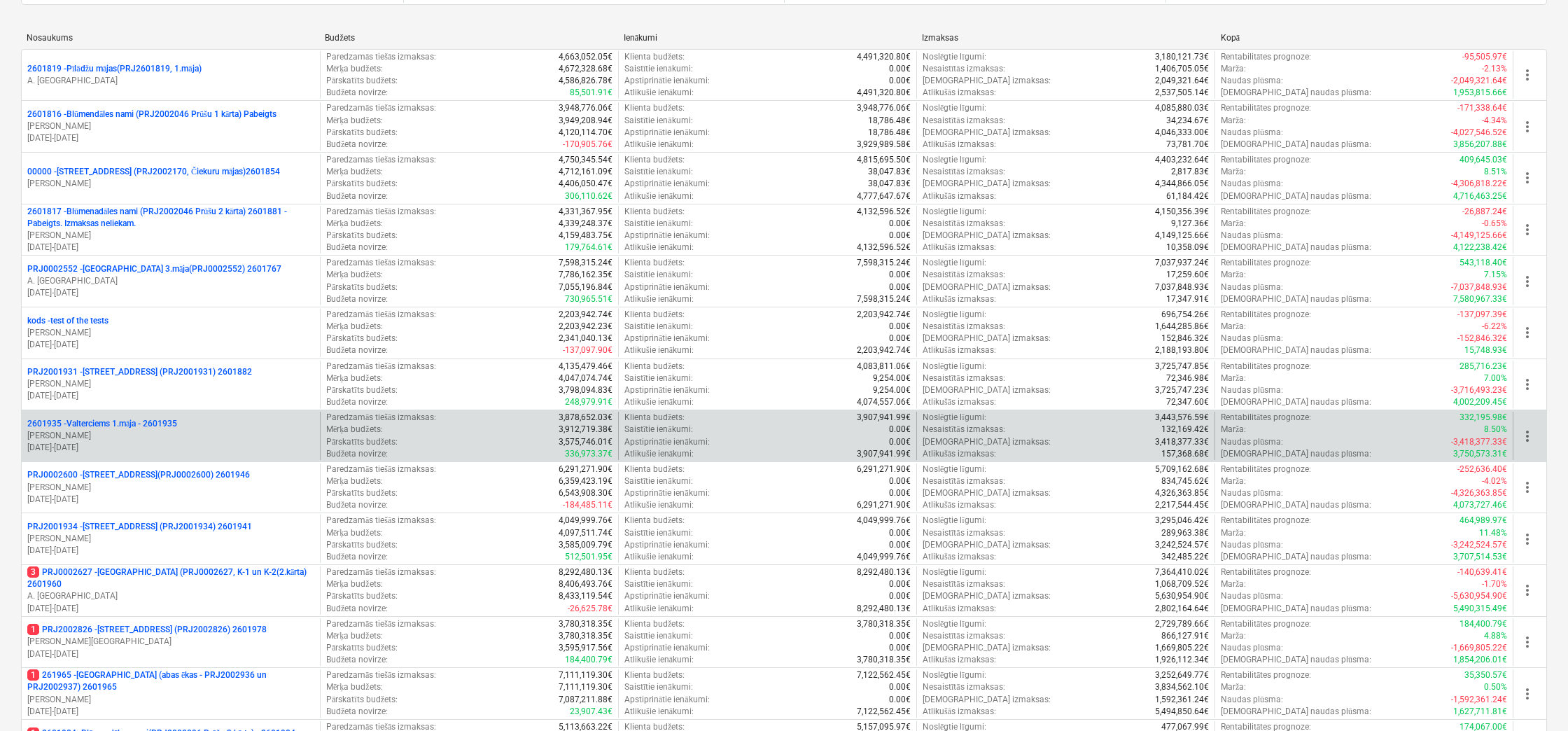
click at [149, 419] on p "2601935 - Valterciems 1.māja - 2601935" at bounding box center [102, 424] width 150 height 12
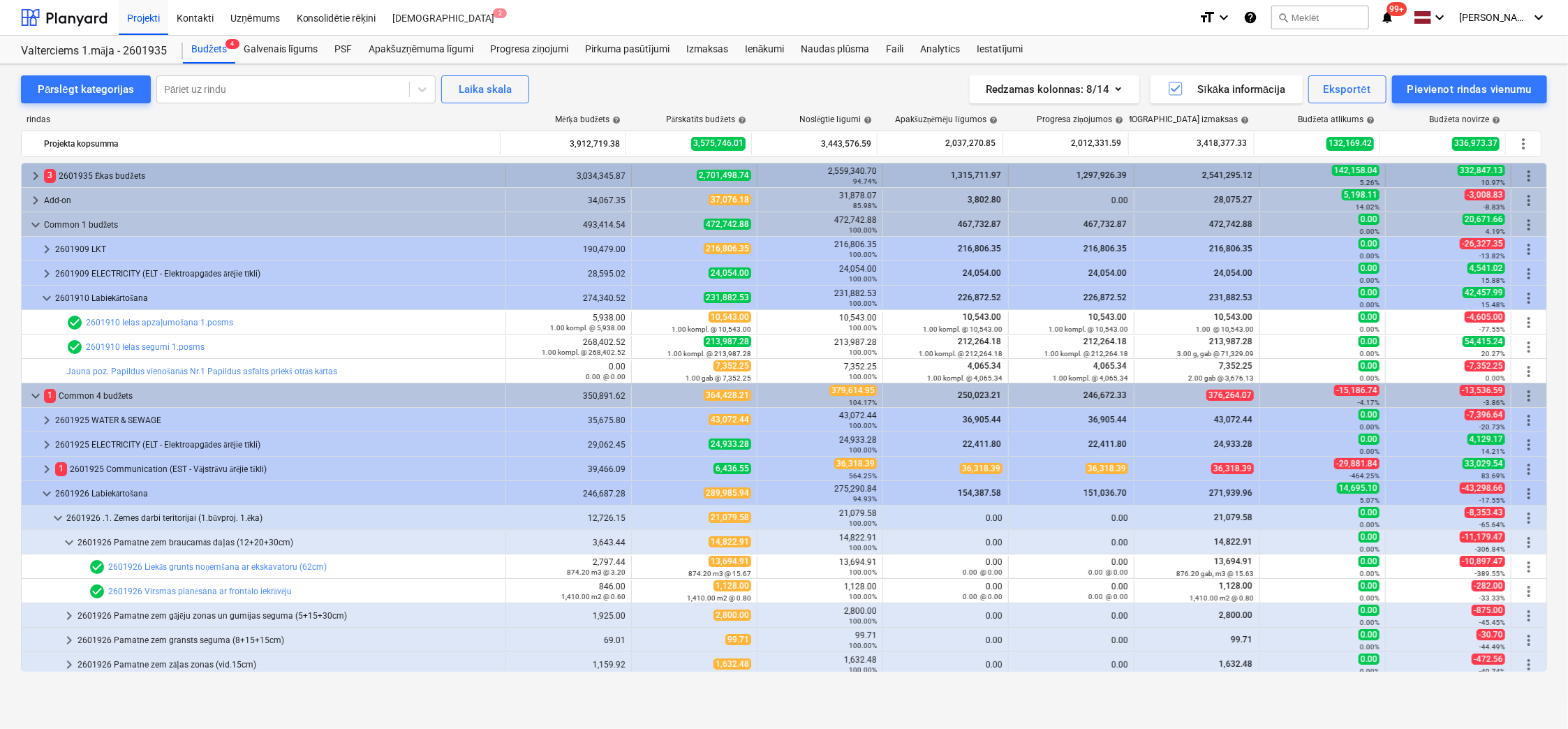
click at [38, 173] on span "keyboard_arrow_right" at bounding box center [36, 176] width 17 height 17
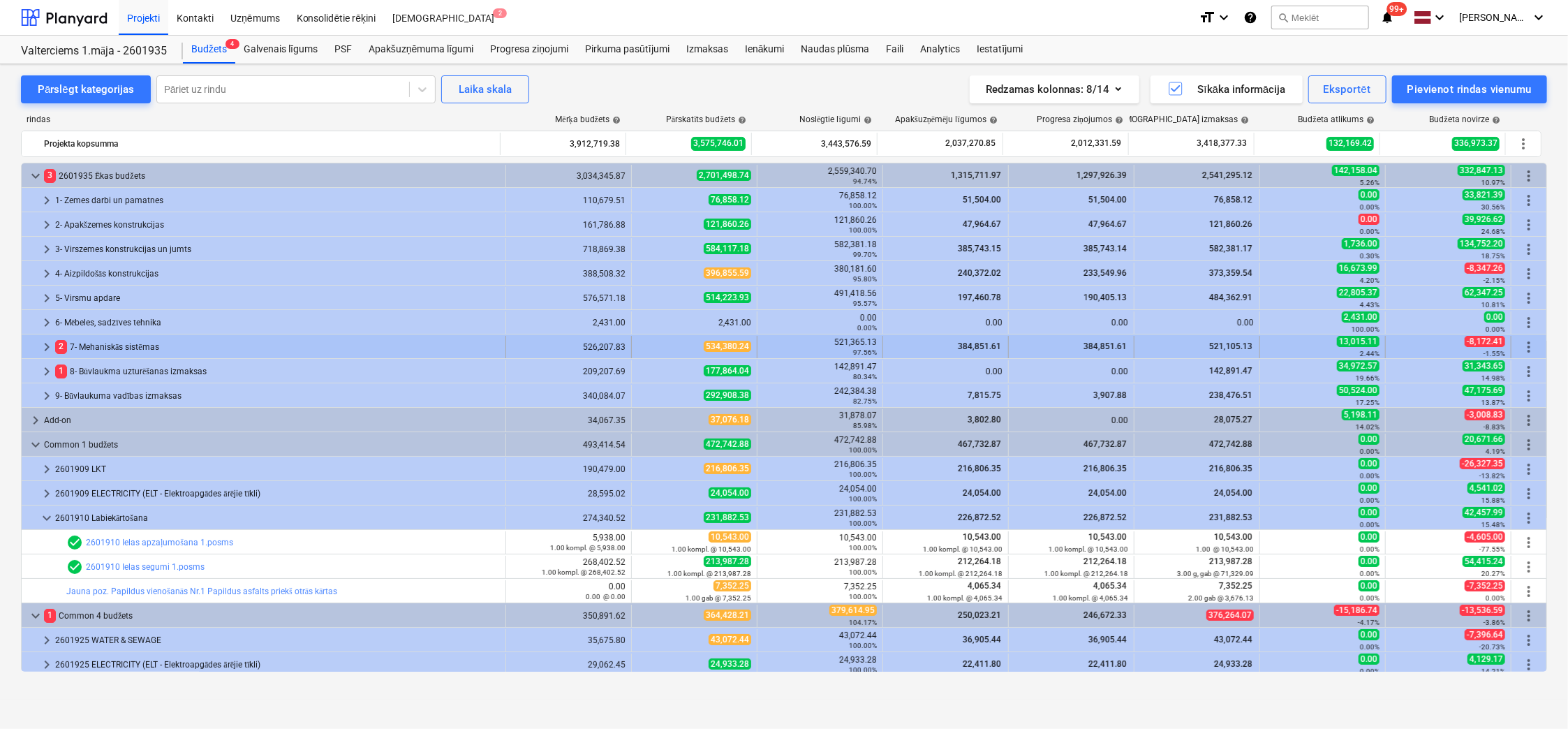
click at [45, 342] on span "keyboard_arrow_right" at bounding box center [47, 348] width 17 height 17
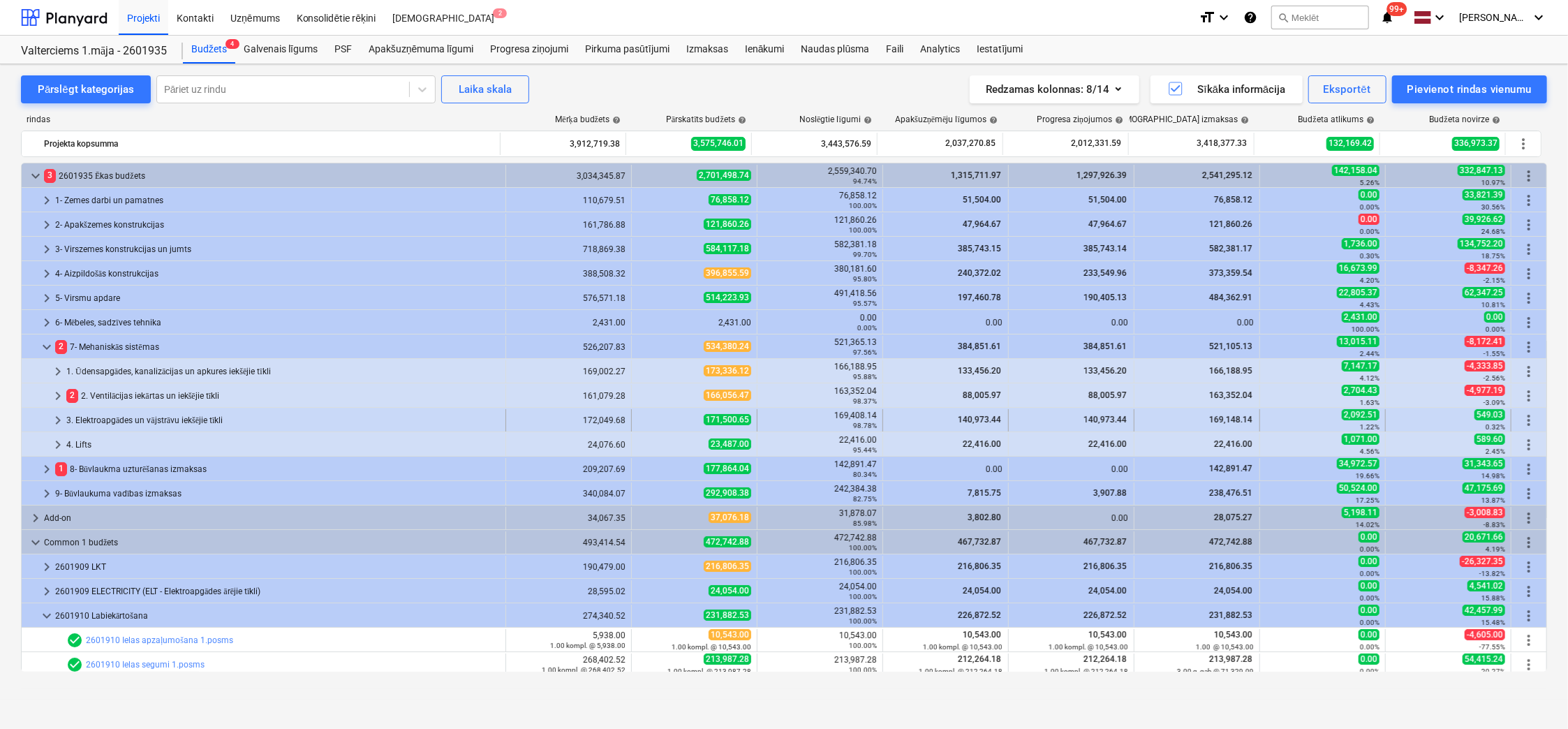
click at [56, 421] on span "keyboard_arrow_right" at bounding box center [58, 421] width 17 height 17
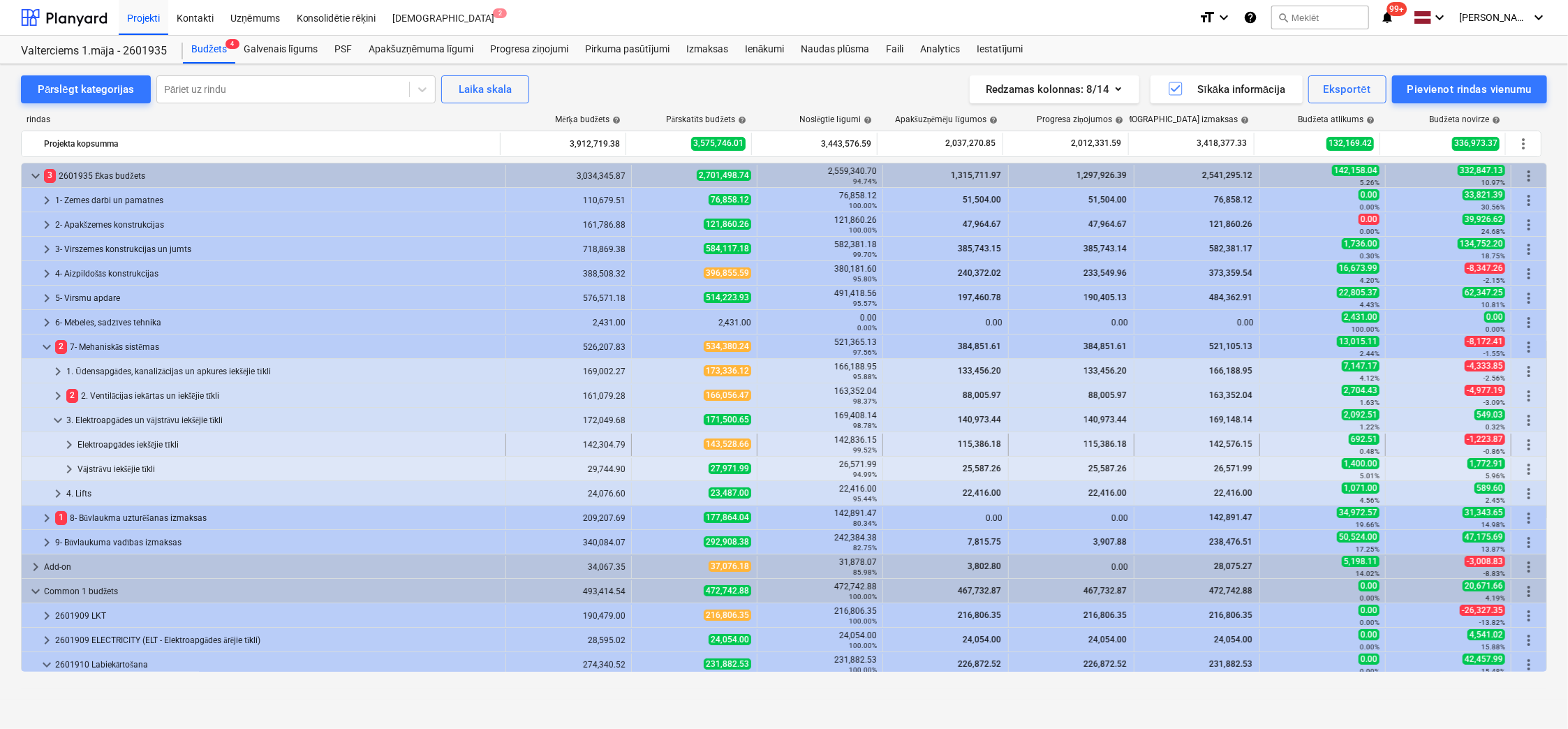
click at [69, 442] on span "keyboard_arrow_right" at bounding box center [69, 445] width 17 height 17
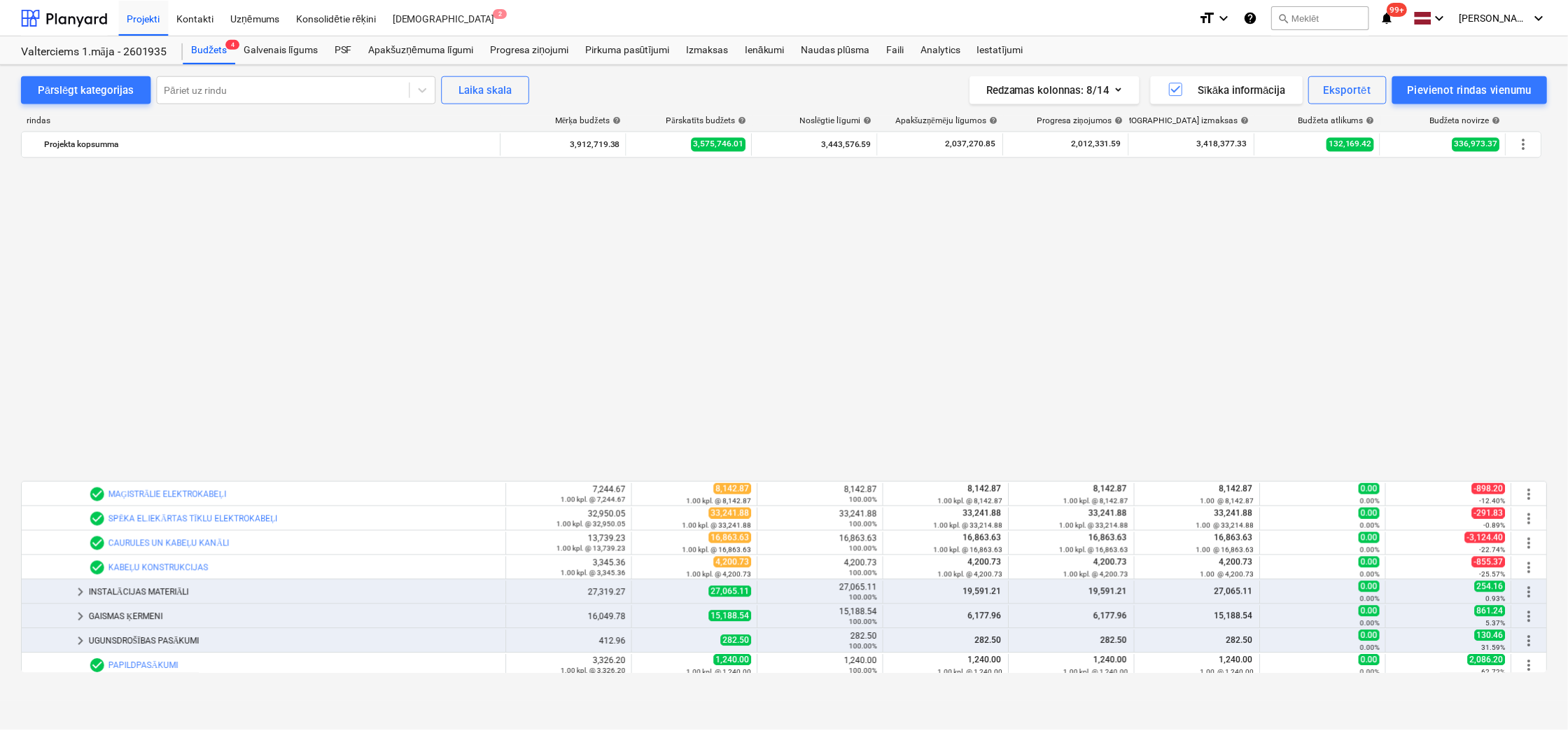
scroll to position [350, 0]
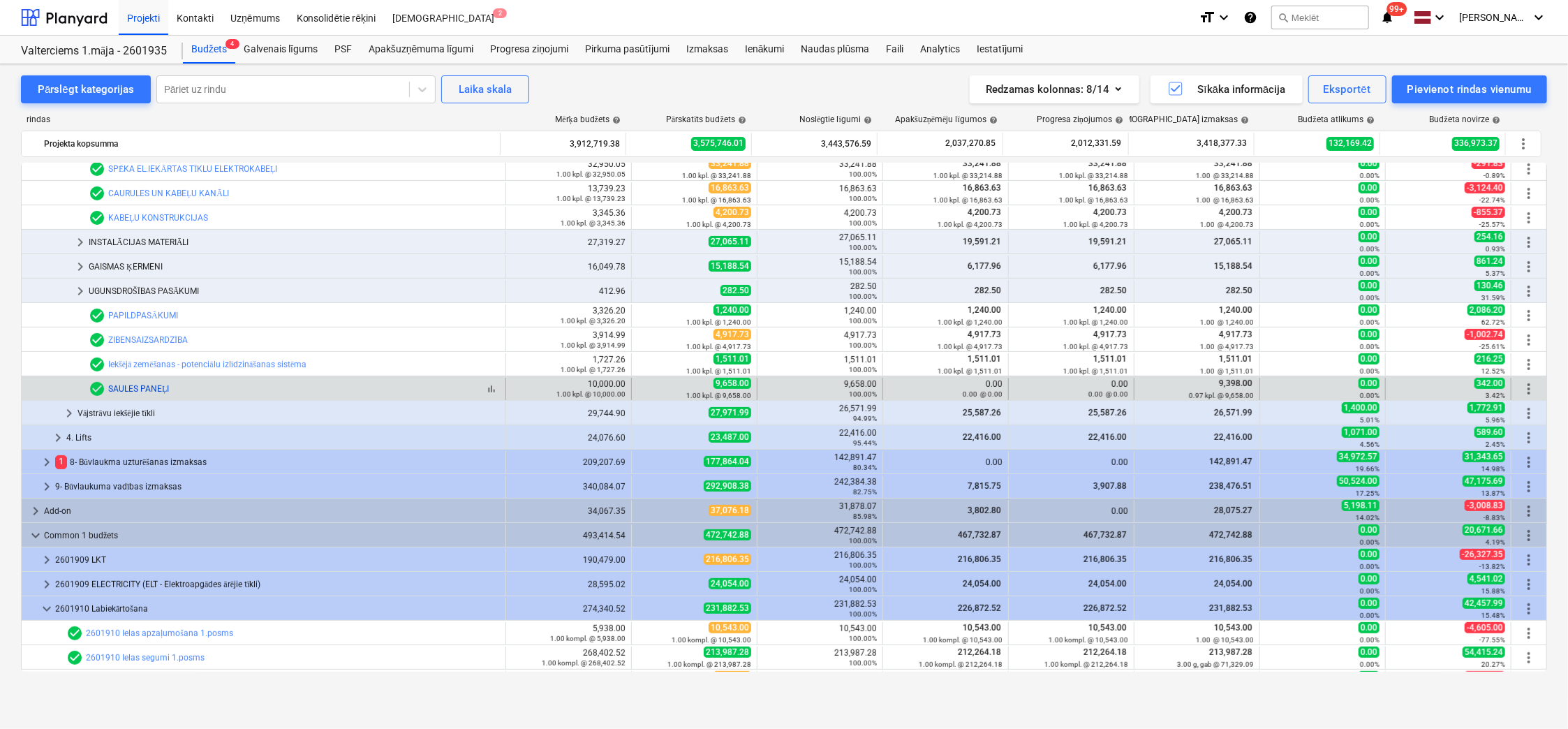
click at [140, 388] on link "SAULES PANEĻI" at bounding box center [138, 389] width 61 height 9
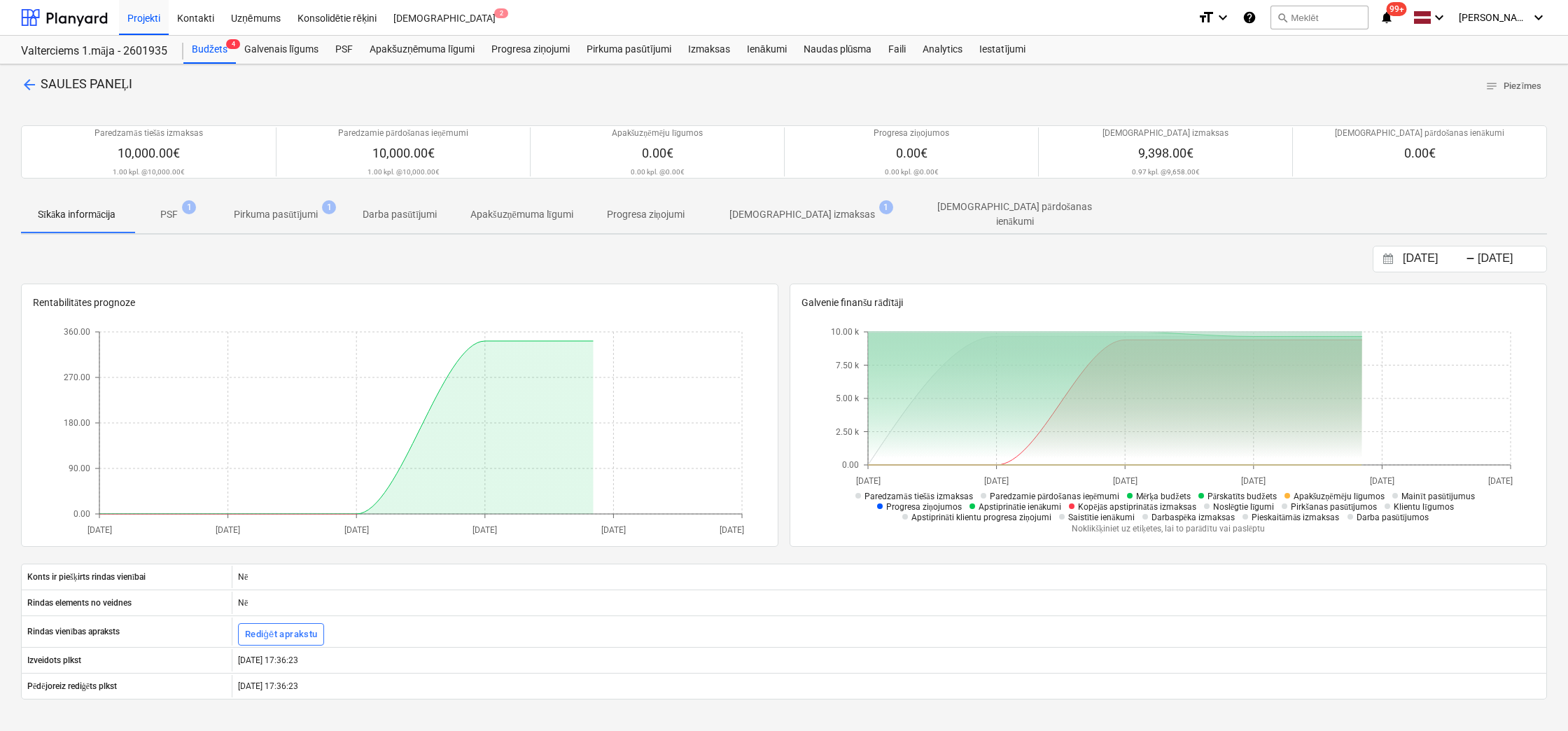
click at [803, 216] on p "[DEMOGRAPHIC_DATA] izmaksas" at bounding box center [802, 215] width 146 height 15
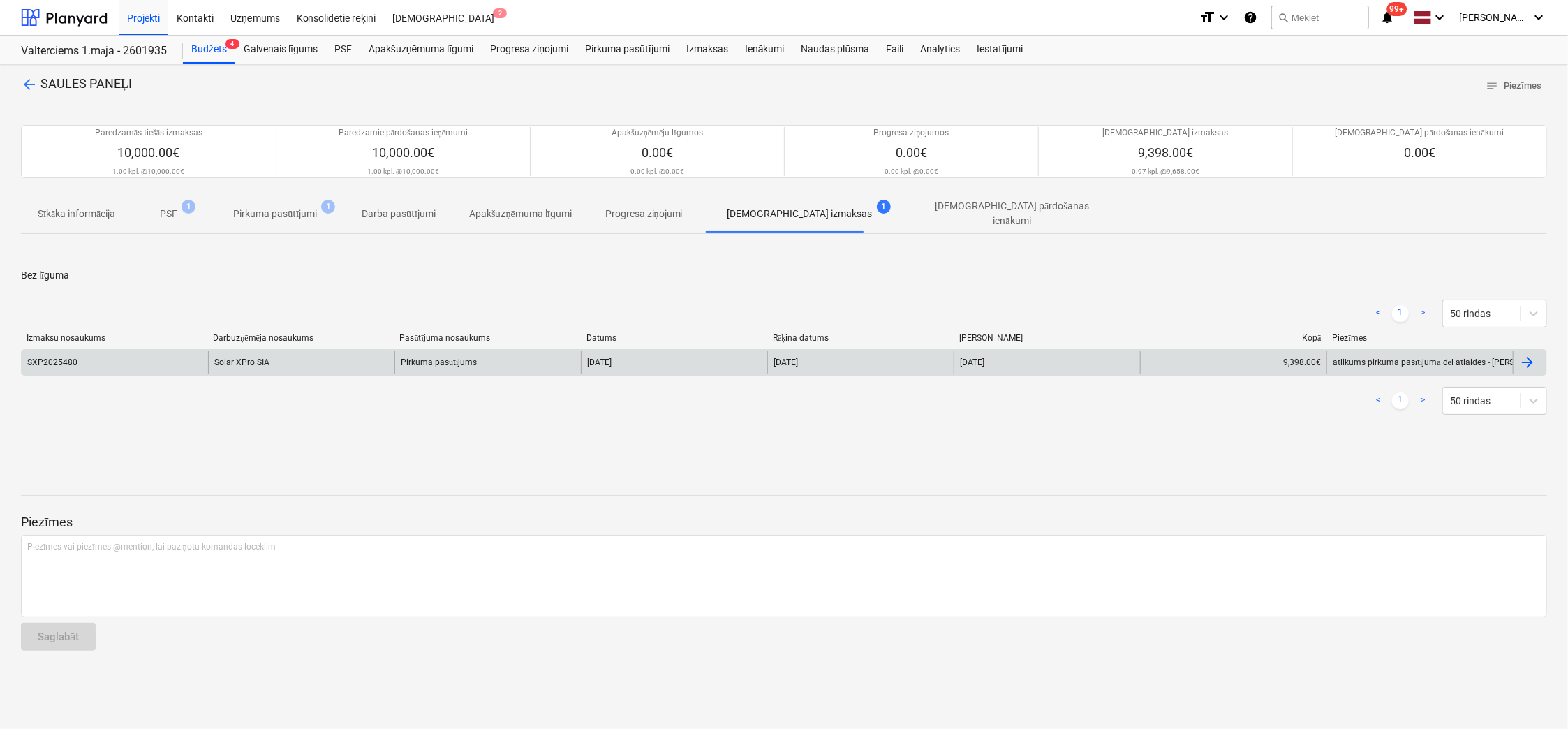
click at [249, 358] on div "Solar XPro SIA" at bounding box center [301, 363] width 186 height 23
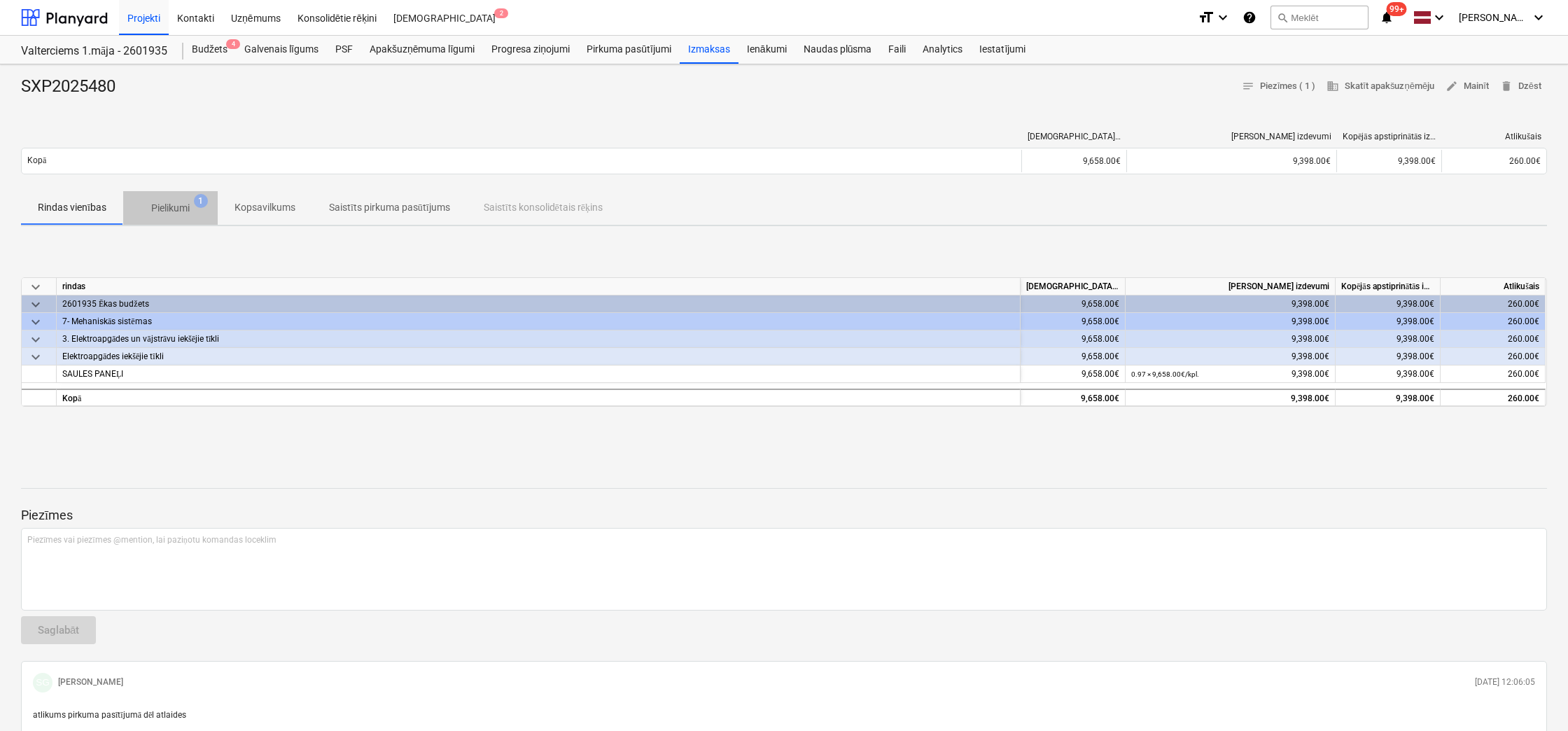
click at [176, 203] on p "Pielikumi" at bounding box center [170, 208] width 39 height 15
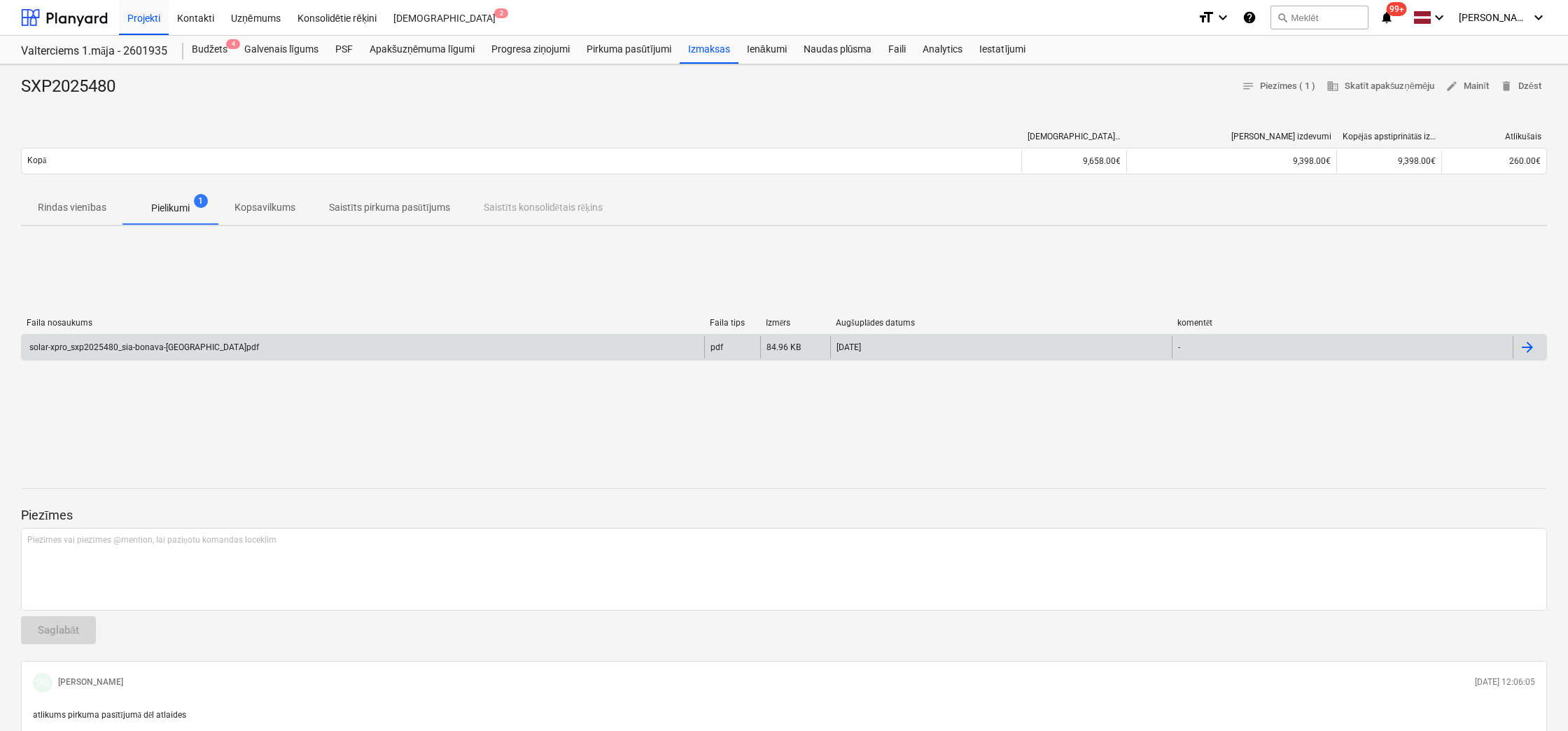
click at [154, 340] on div "solar-xpro_sxp2025480_sia-bonava-[GEOGRAPHIC_DATA]pdf" at bounding box center [363, 348] width 683 height 23
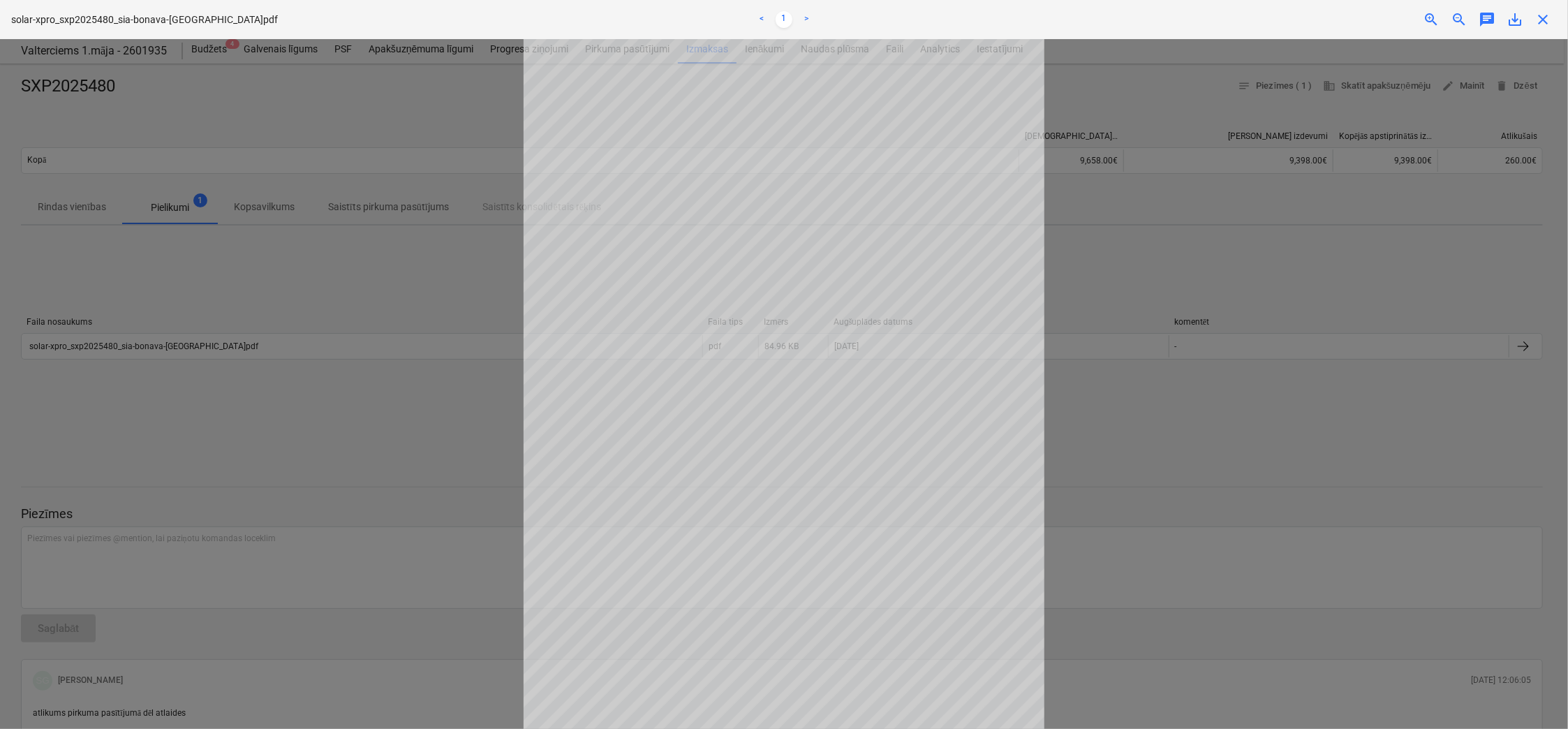
click at [1544, 21] on span "close" at bounding box center [1543, 20] width 17 height 17
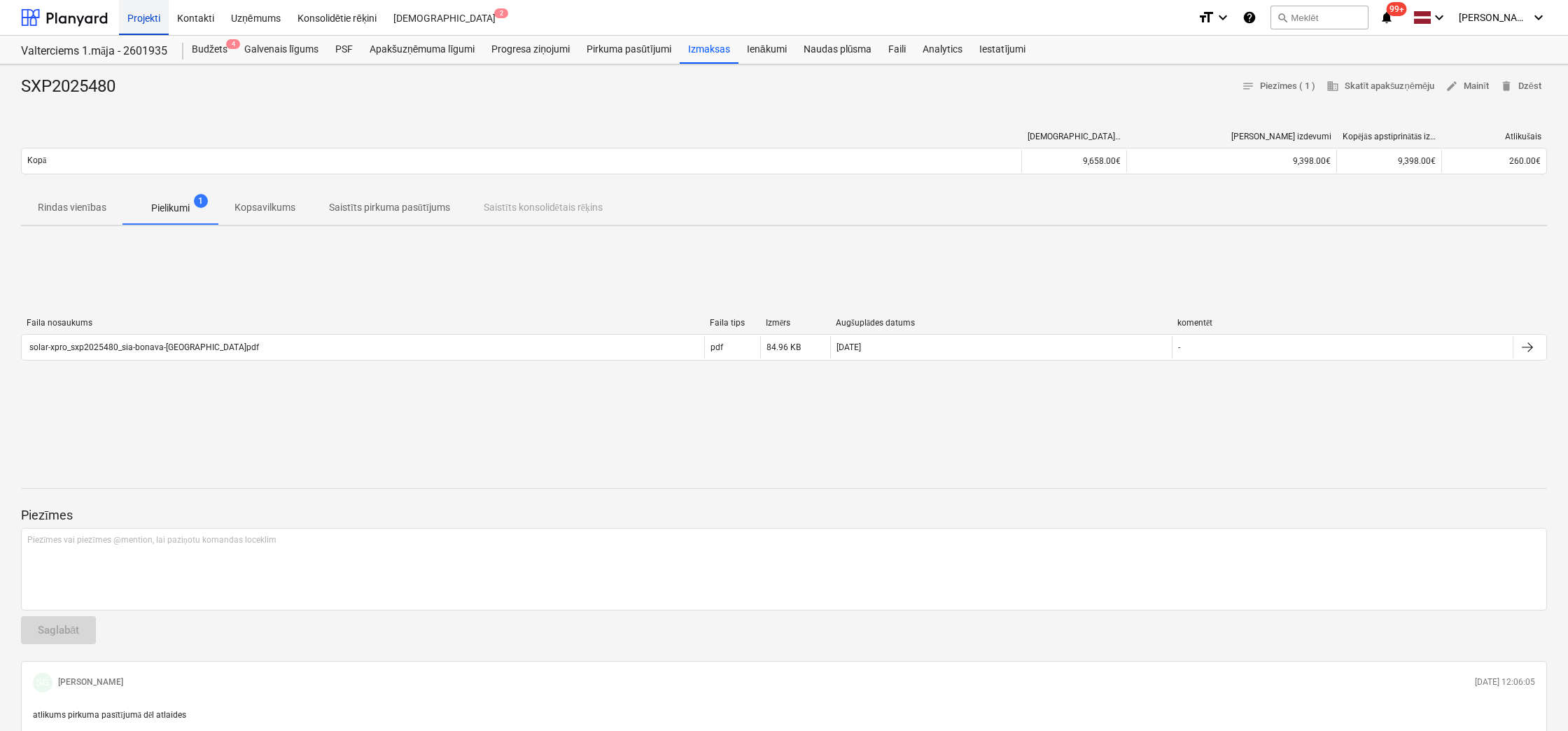
click at [137, 16] on div "Projekti" at bounding box center [143, 17] width 50 height 36
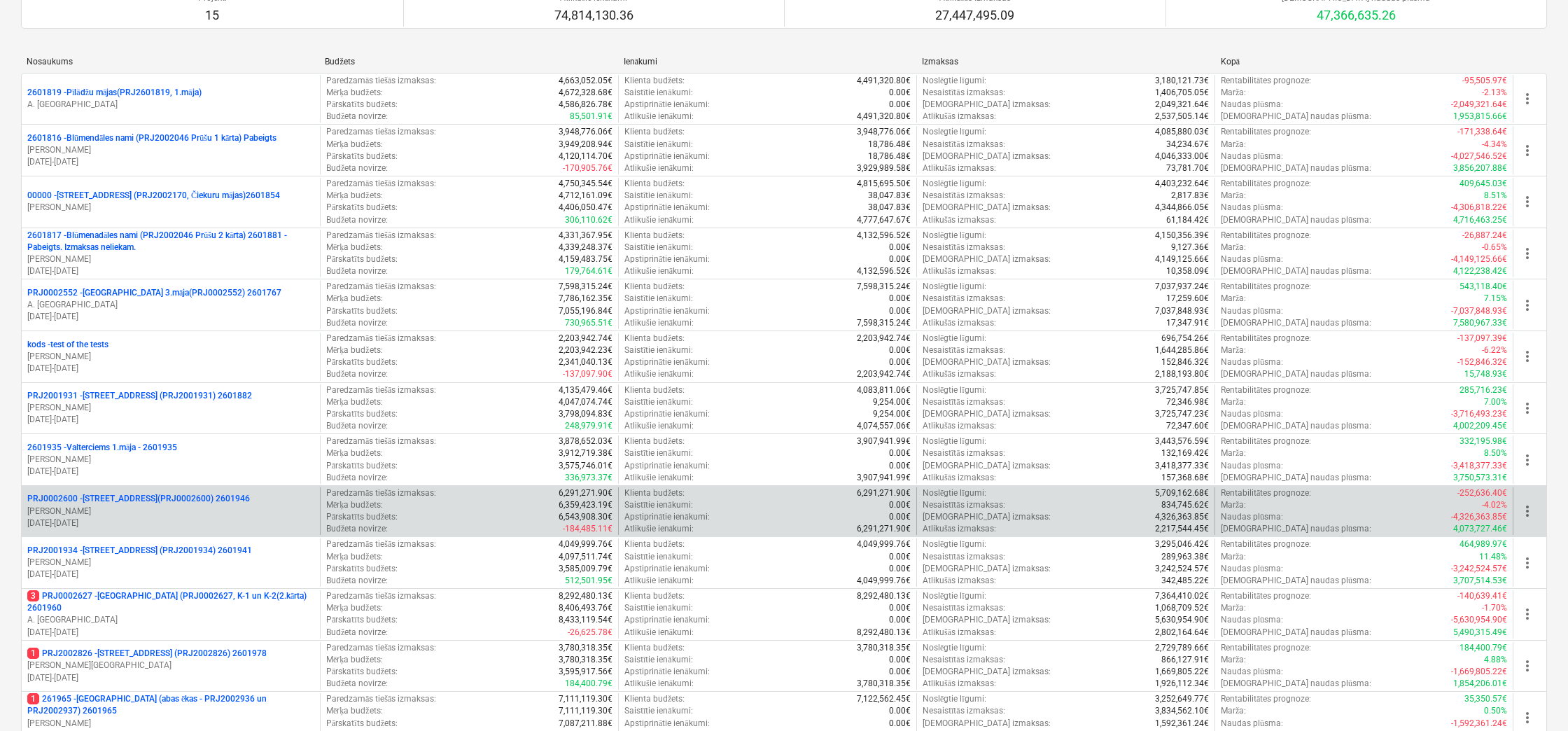
scroll to position [420, 0]
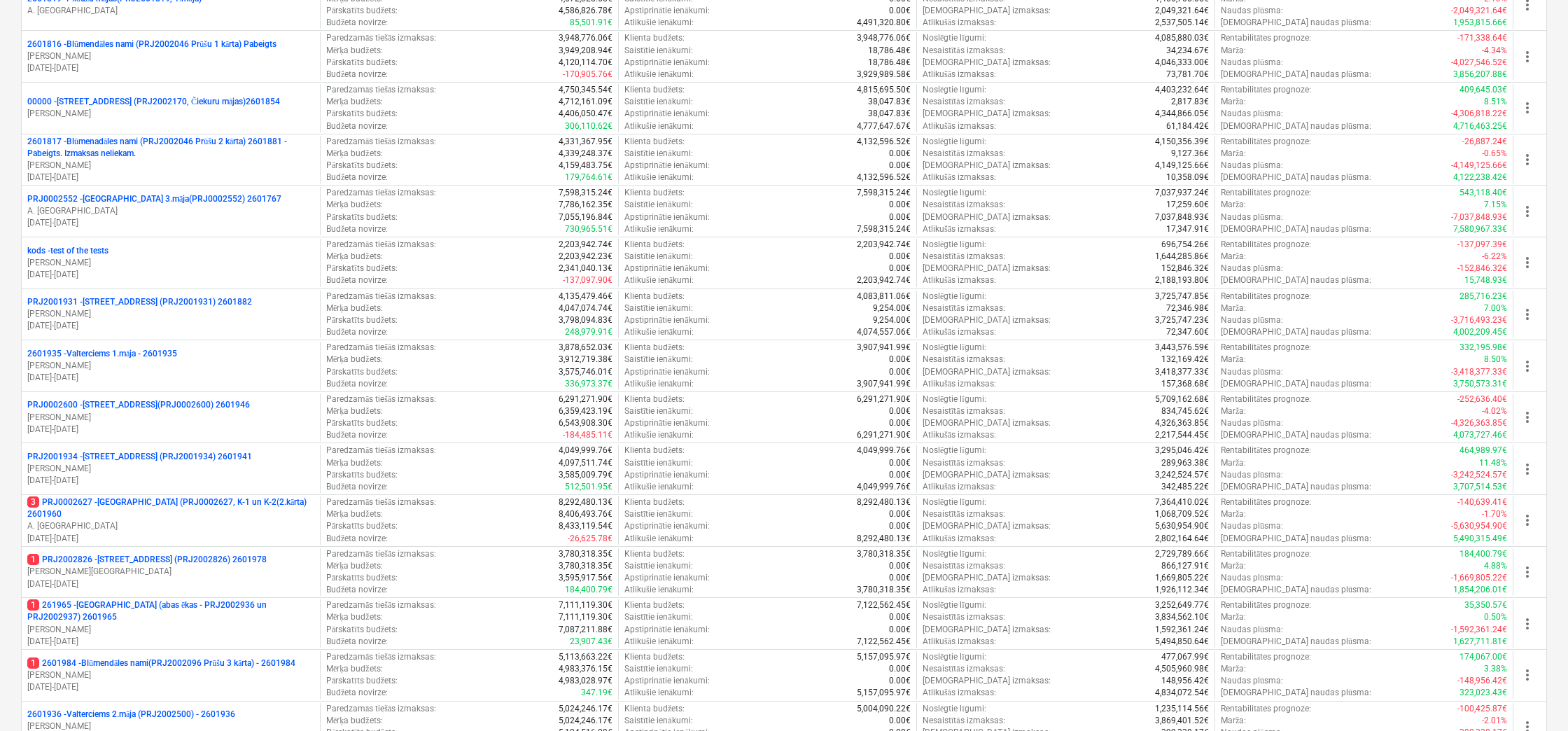
click at [179, 296] on p "PRJ2001931 - [PERSON_NAME][STREET_ADDRESS] (PRJ2001931) 2601882" at bounding box center [139, 301] width 225 height 12
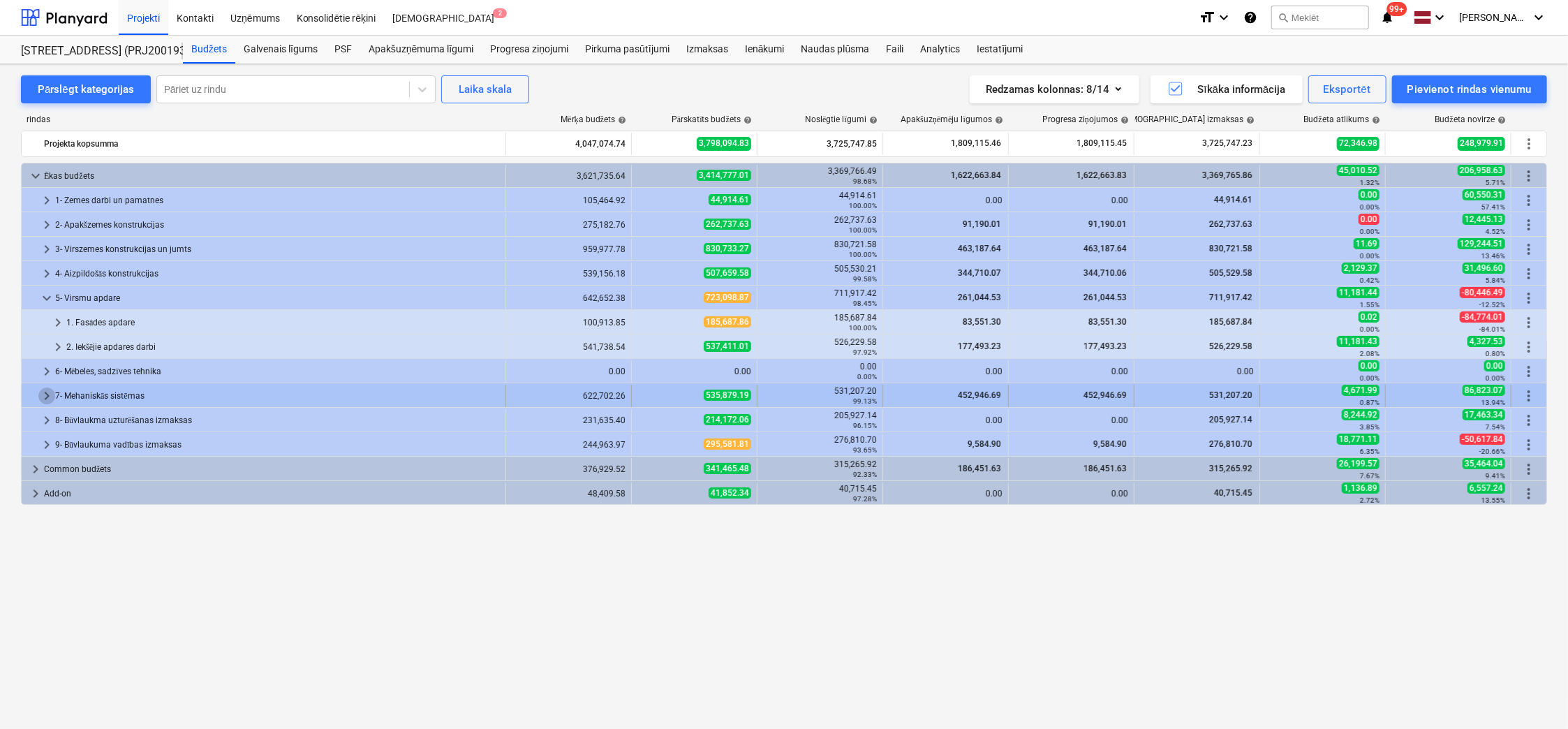
click at [45, 396] on span "keyboard_arrow_right" at bounding box center [47, 396] width 17 height 17
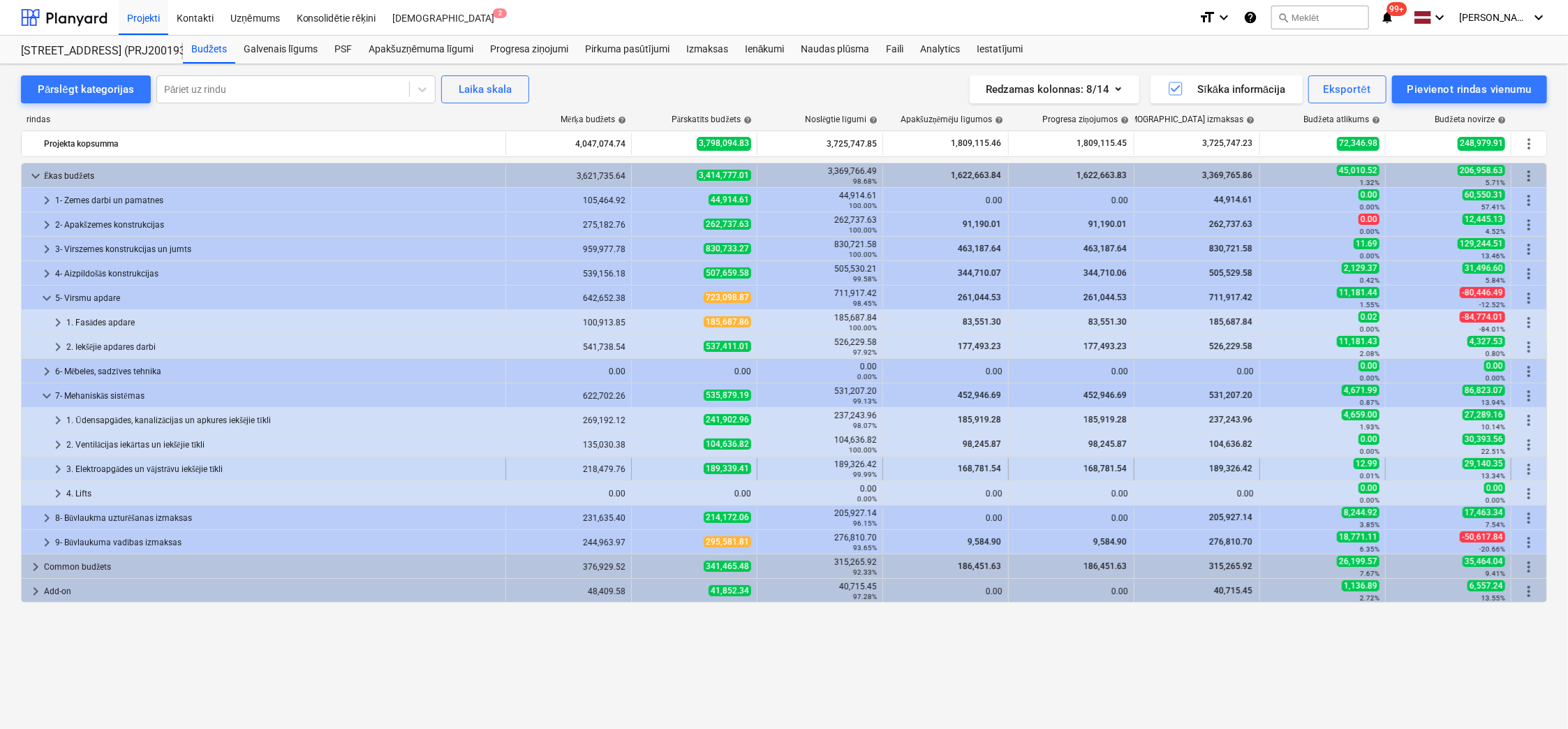
click at [56, 464] on span "keyboard_arrow_right" at bounding box center [58, 470] width 17 height 17
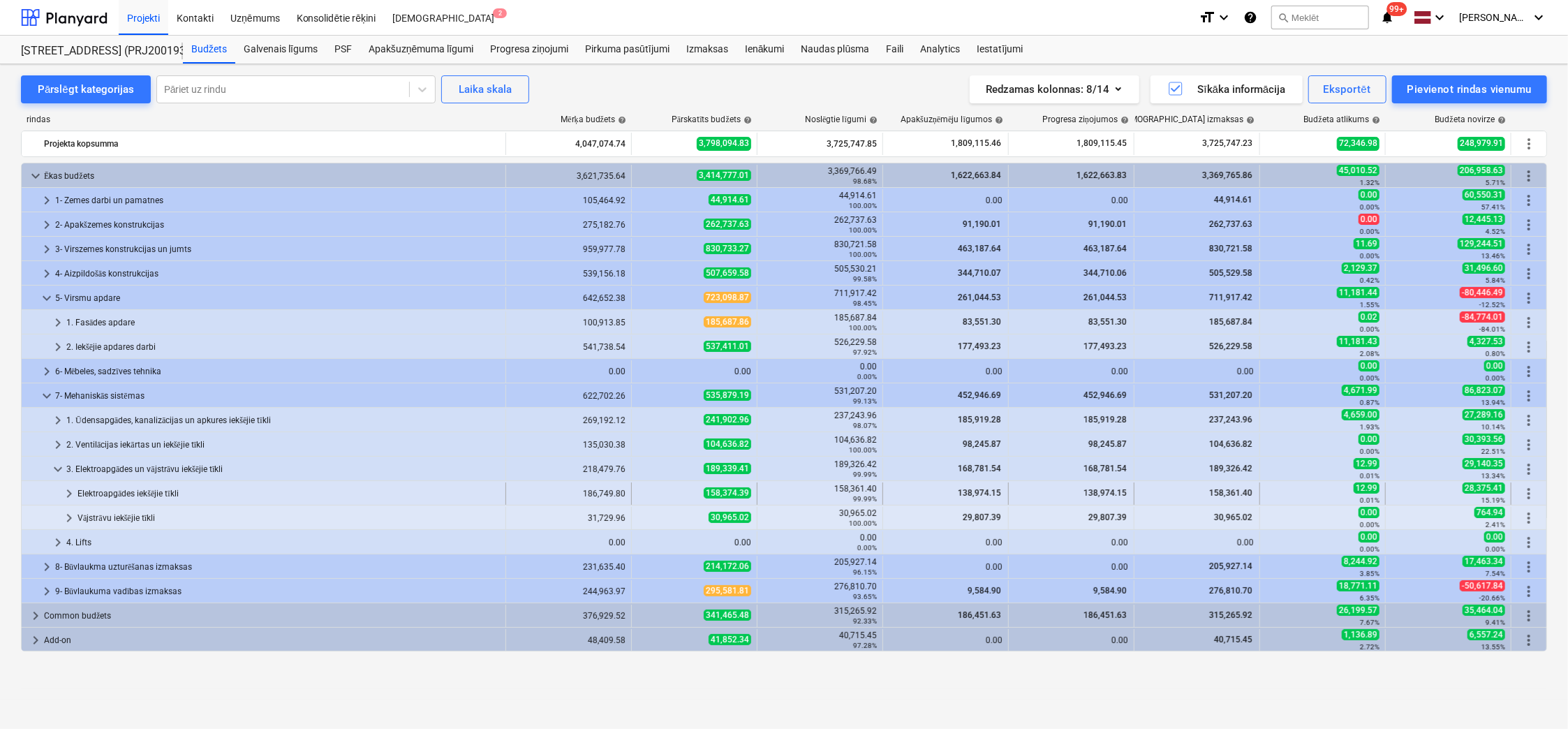
click at [69, 493] on span "keyboard_arrow_right" at bounding box center [69, 494] width 17 height 17
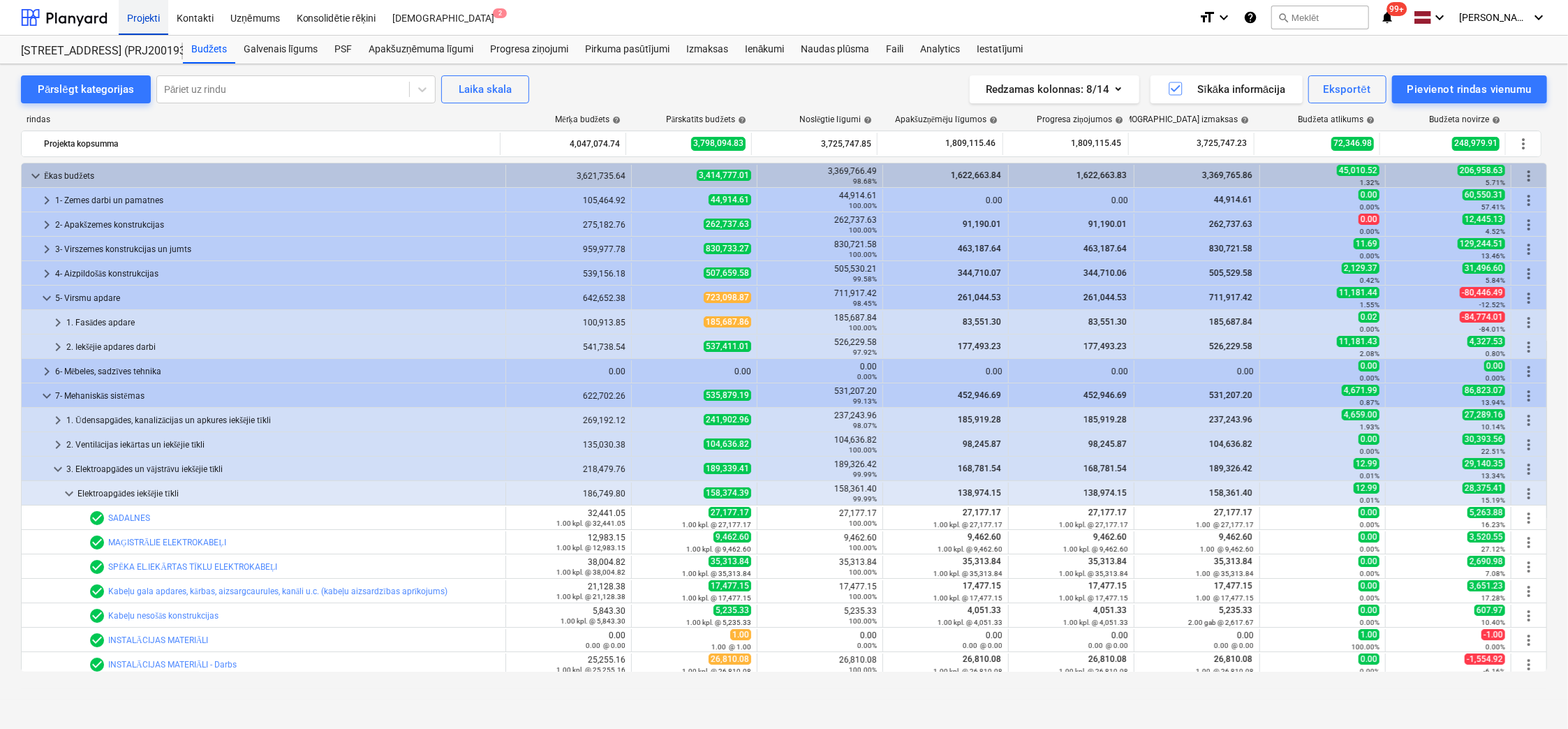
click at [154, 16] on div "Projekti" at bounding box center [143, 17] width 50 height 36
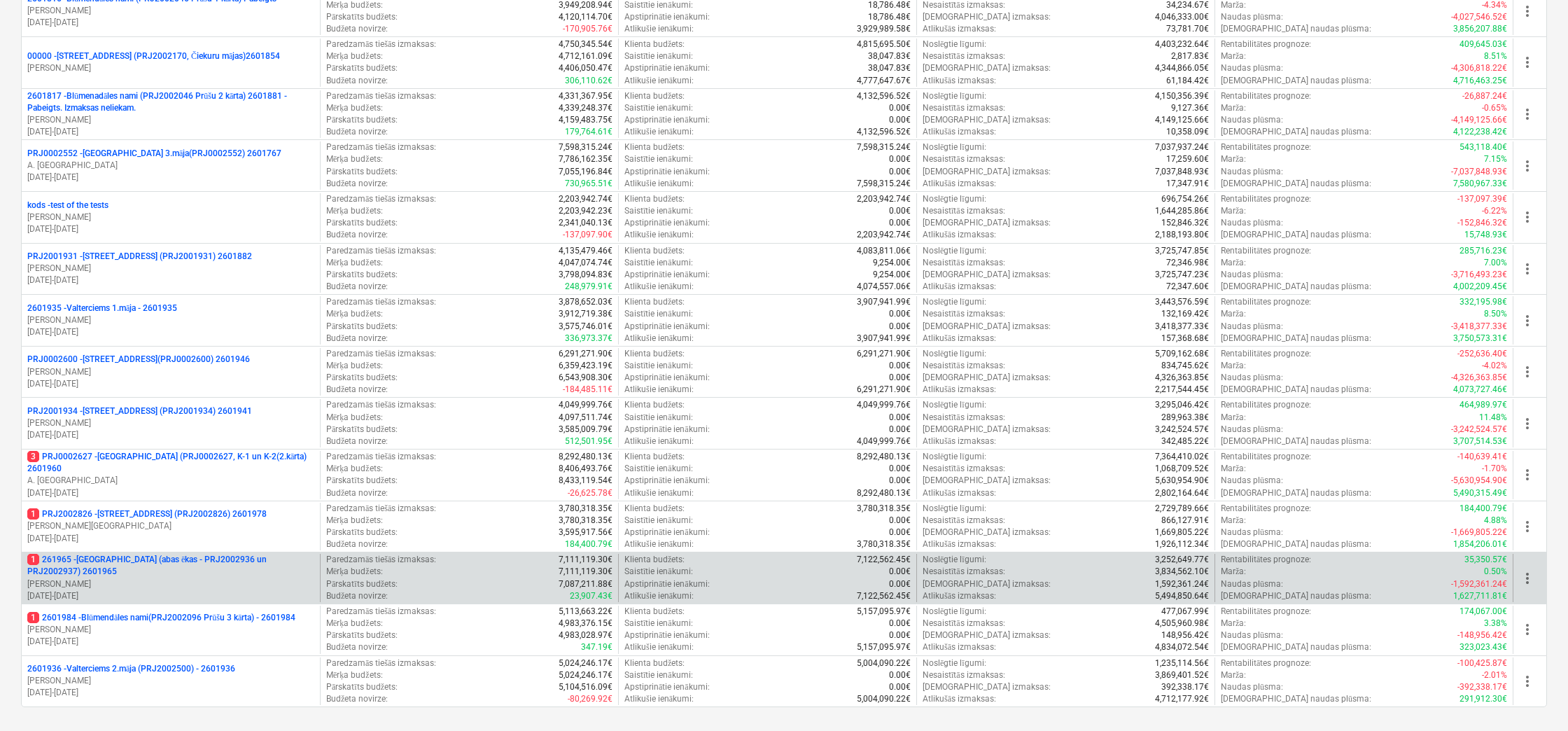
scroll to position [490, 0]
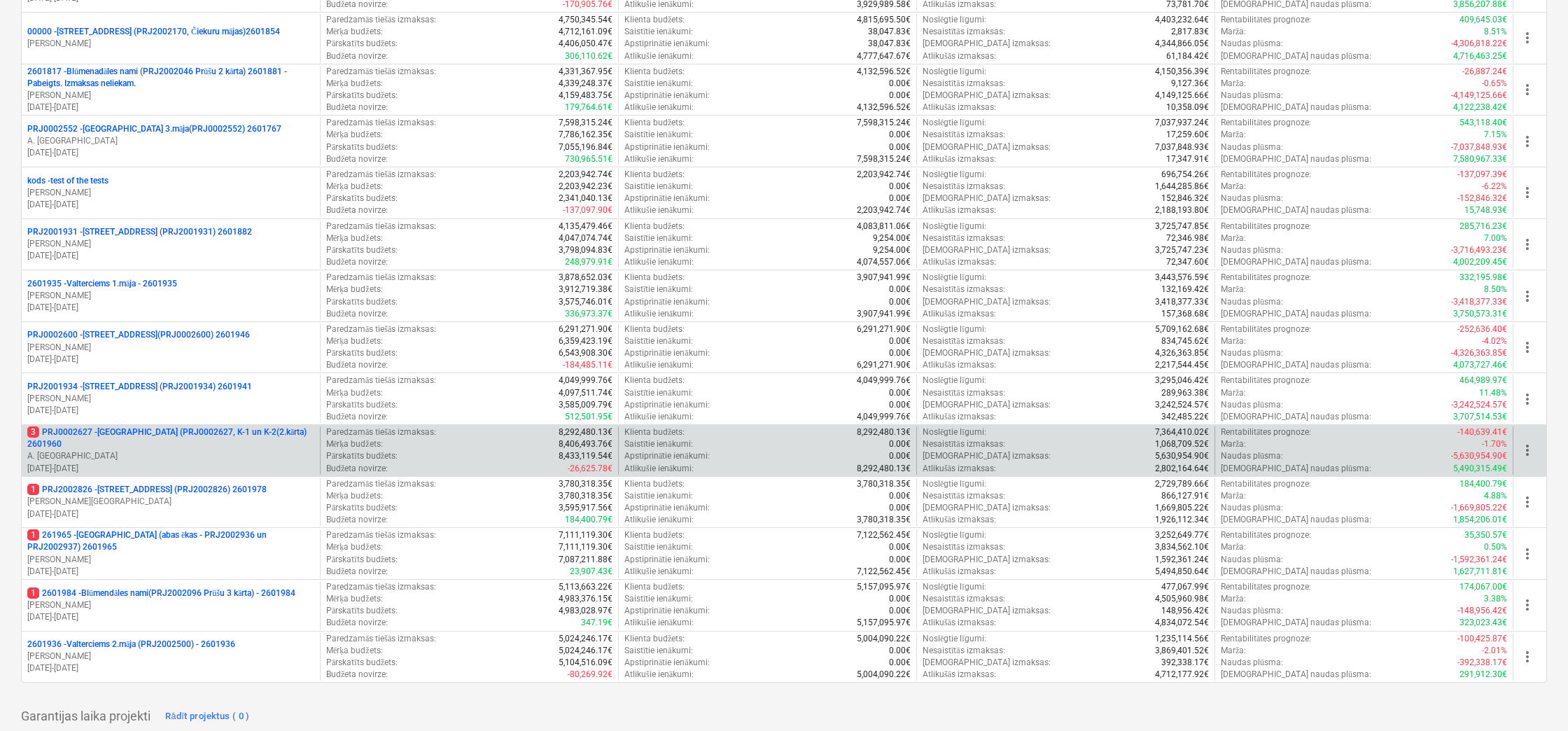
click at [170, 432] on p "3 PRJ0002627 - [GEOGRAPHIC_DATA] (PRJ0002627, K-1 un K-2(2.kārta) 2601960" at bounding box center [170, 438] width 287 height 24
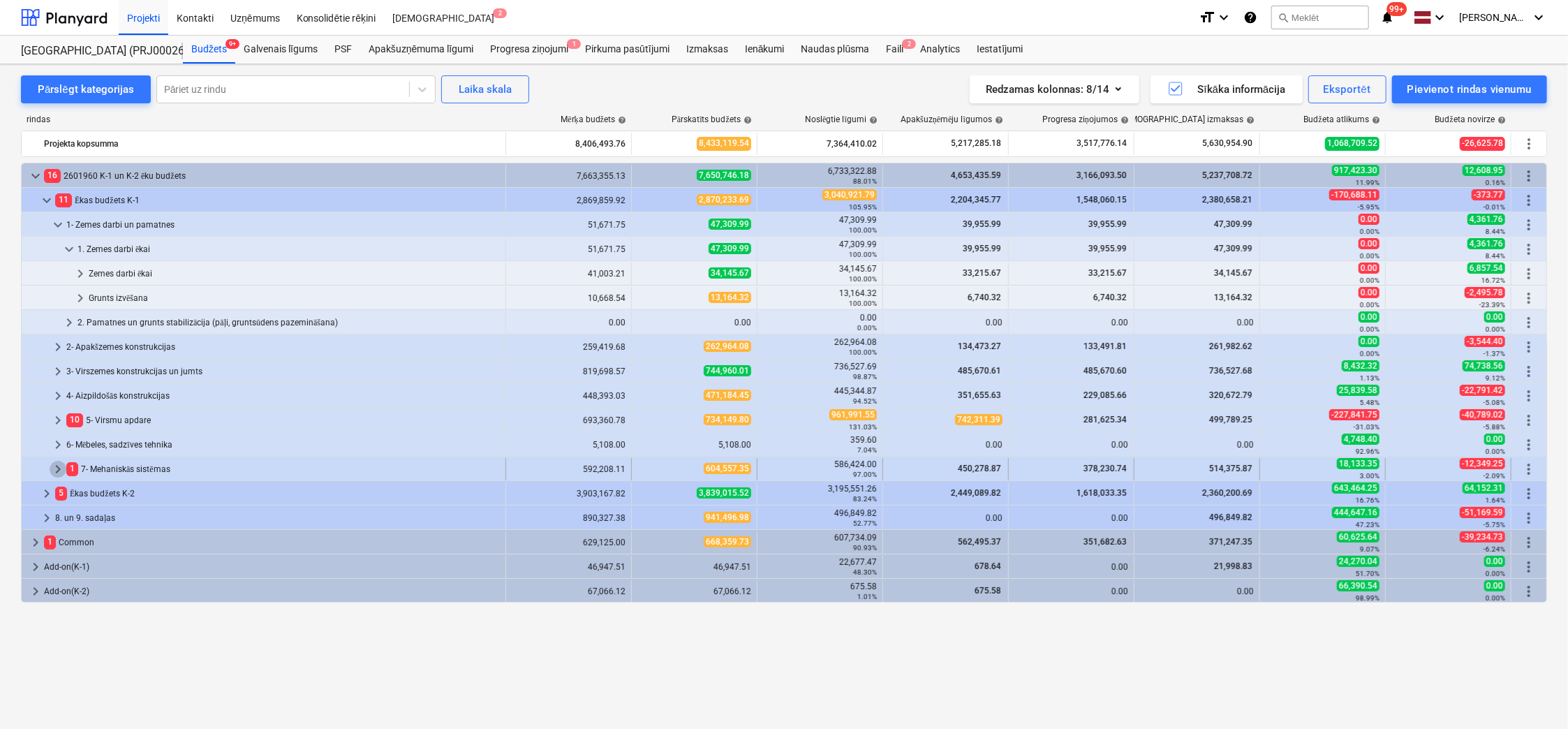
click at [58, 464] on span "keyboard_arrow_right" at bounding box center [58, 470] width 17 height 17
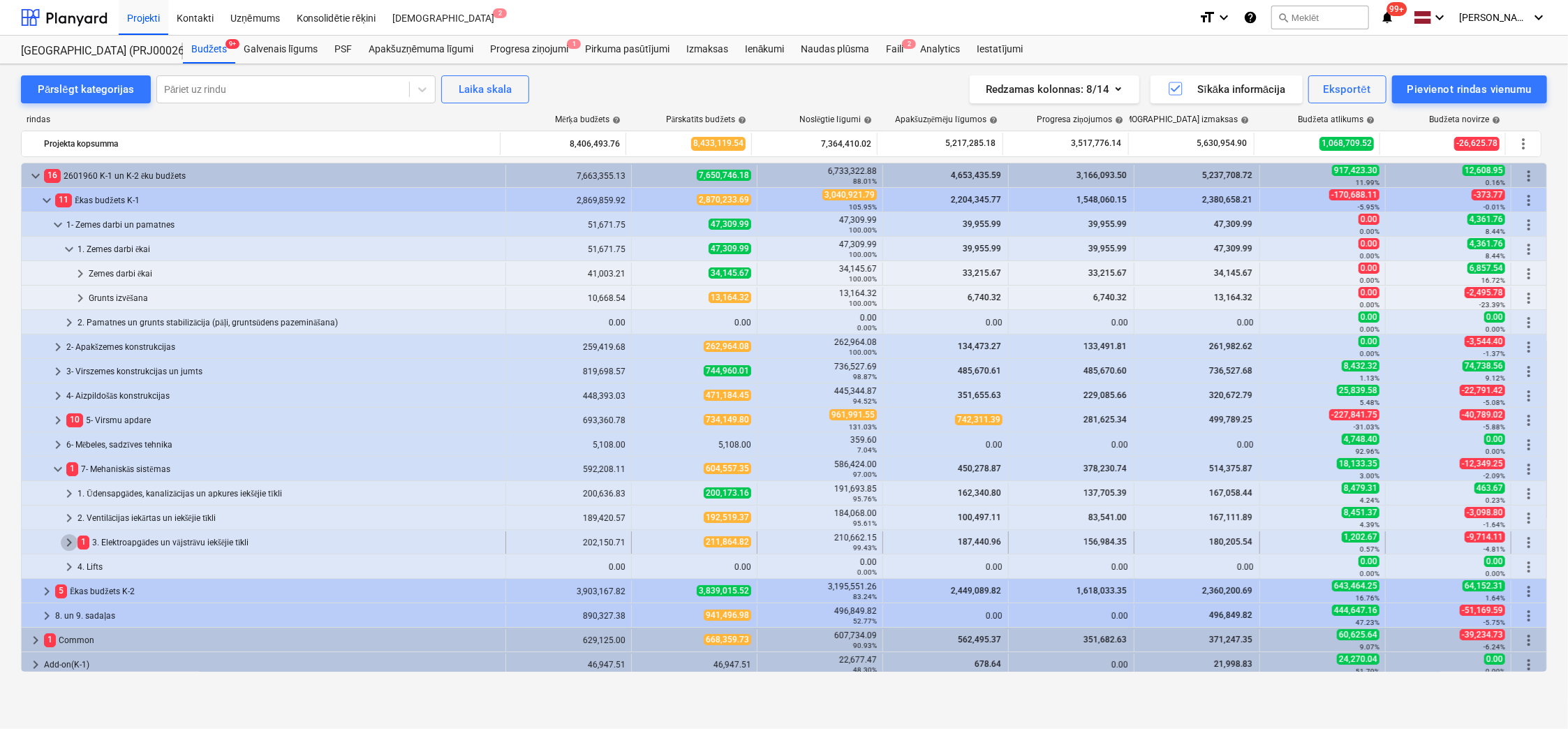
click at [66, 543] on span "keyboard_arrow_right" at bounding box center [69, 543] width 17 height 17
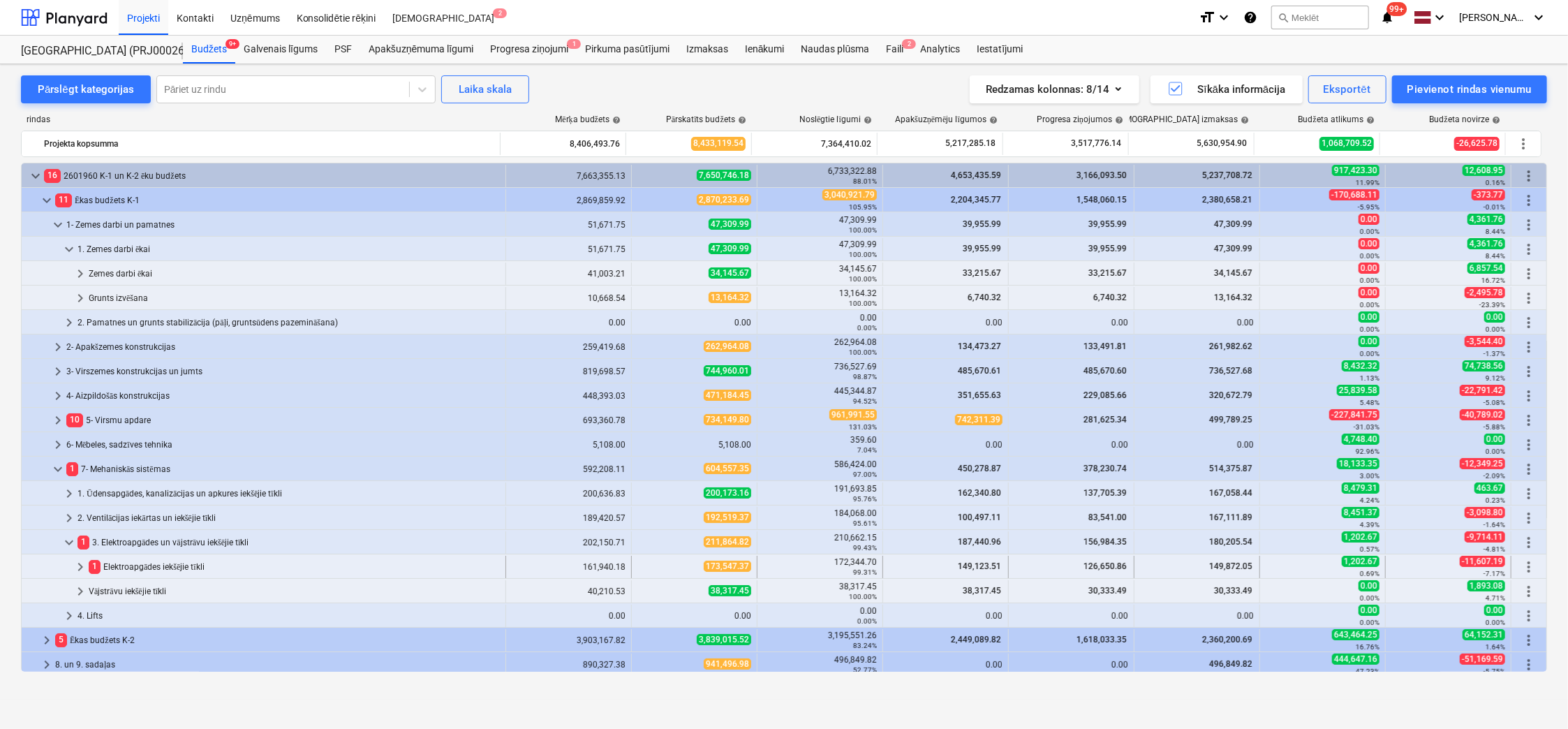
click at [78, 567] on span "keyboard_arrow_right" at bounding box center [81, 567] width 17 height 17
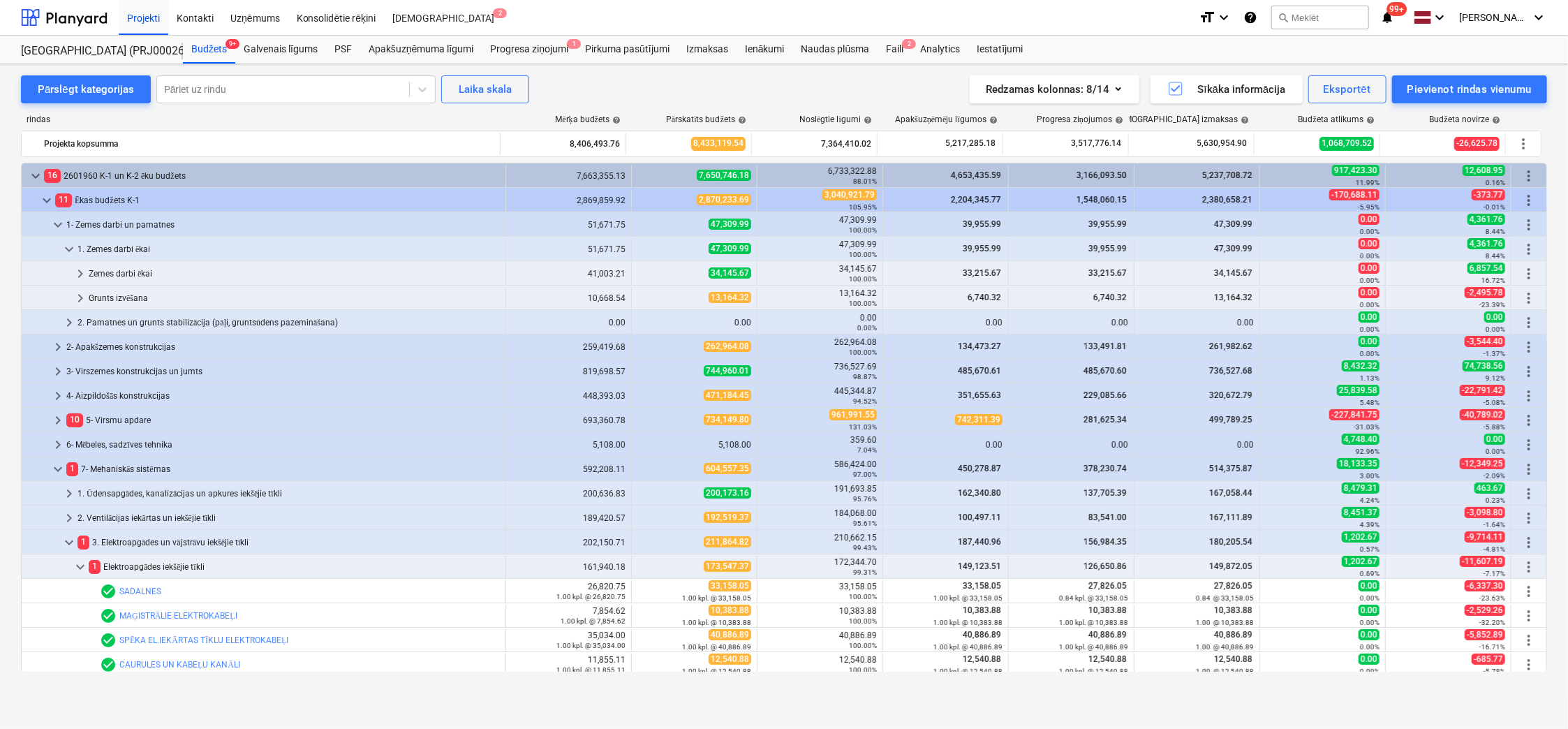
scroll to position [347, 0]
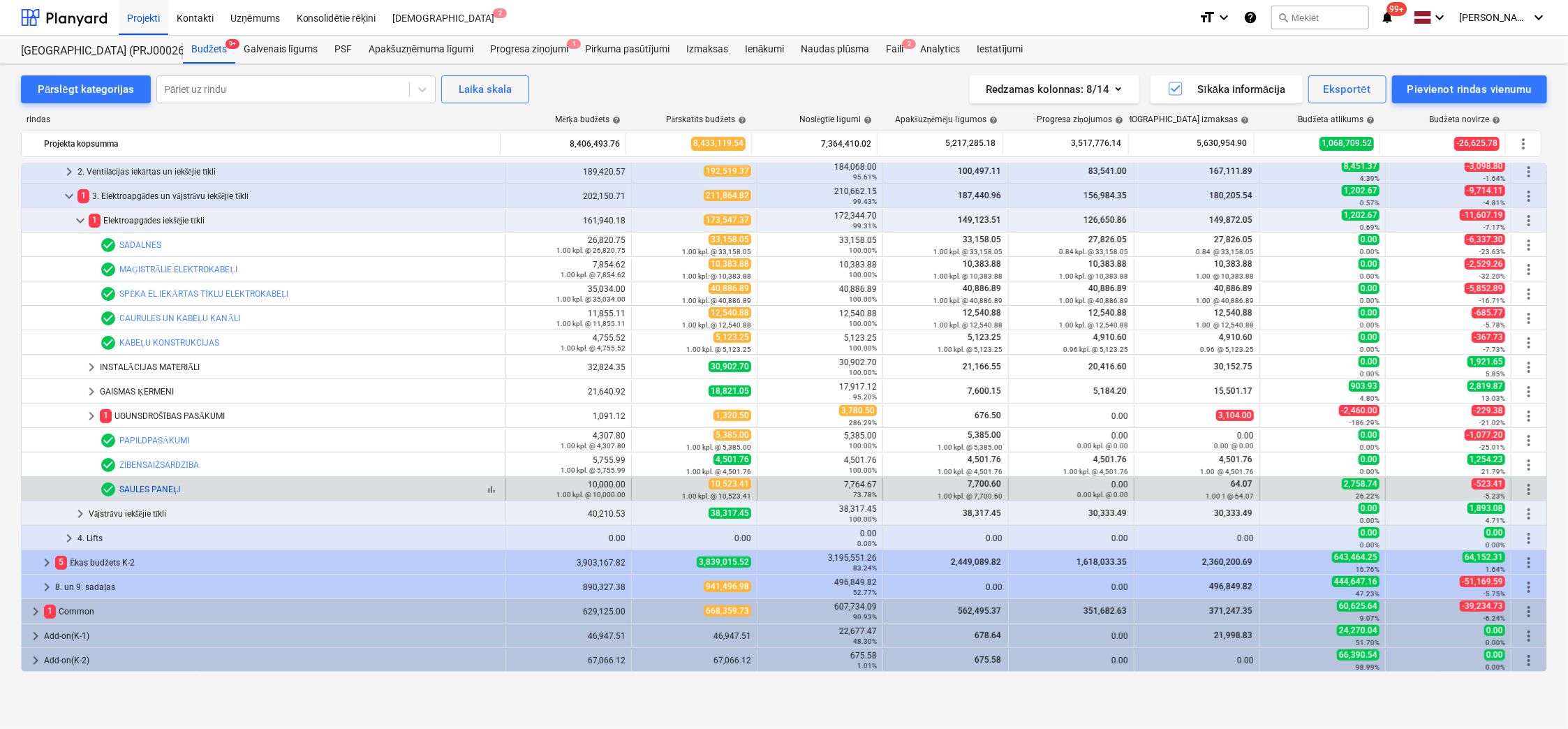
click at [132, 487] on link "SAULES PANEĻI" at bounding box center [149, 489] width 61 height 9
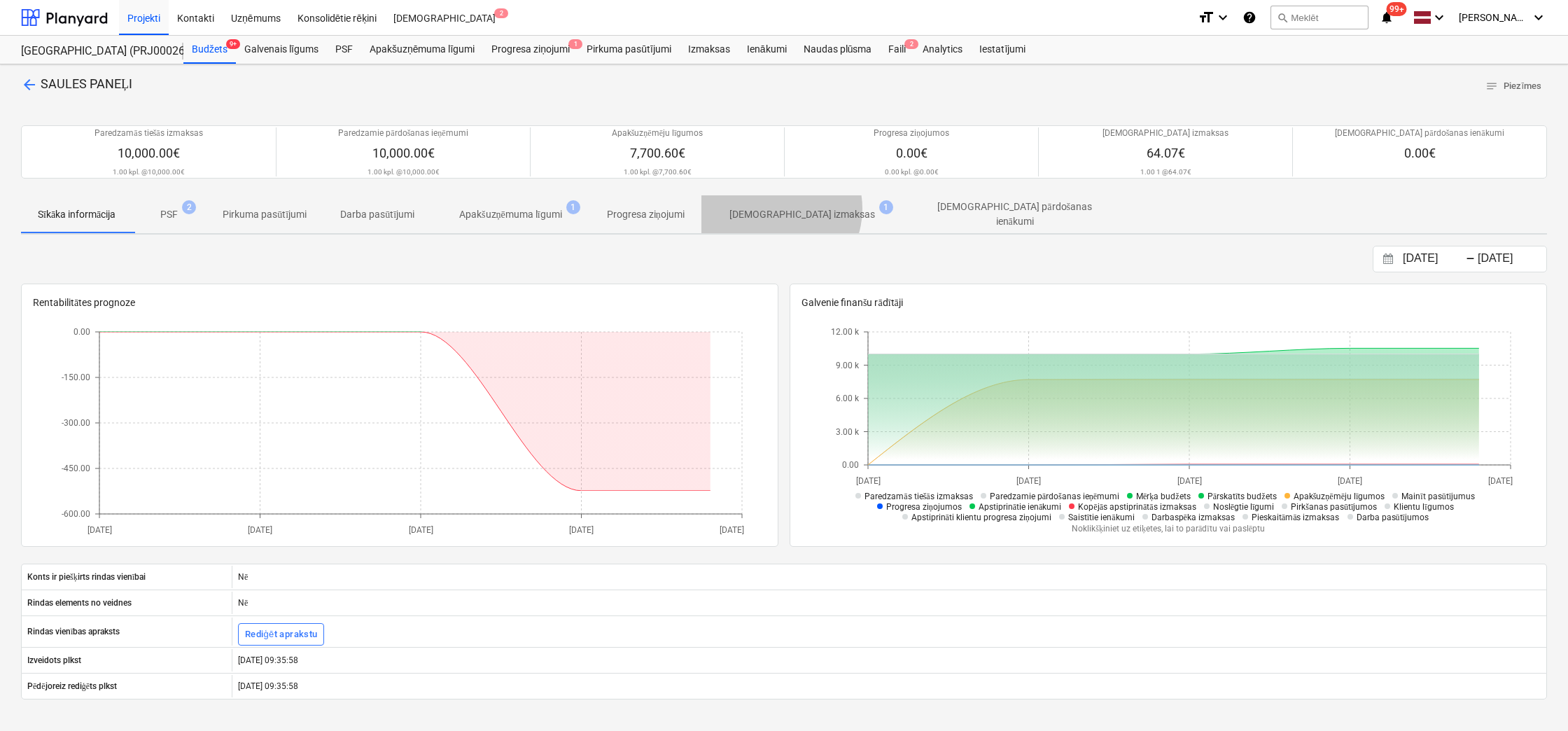
click at [783, 208] on p "[DEMOGRAPHIC_DATA] izmaksas" at bounding box center [802, 215] width 146 height 15
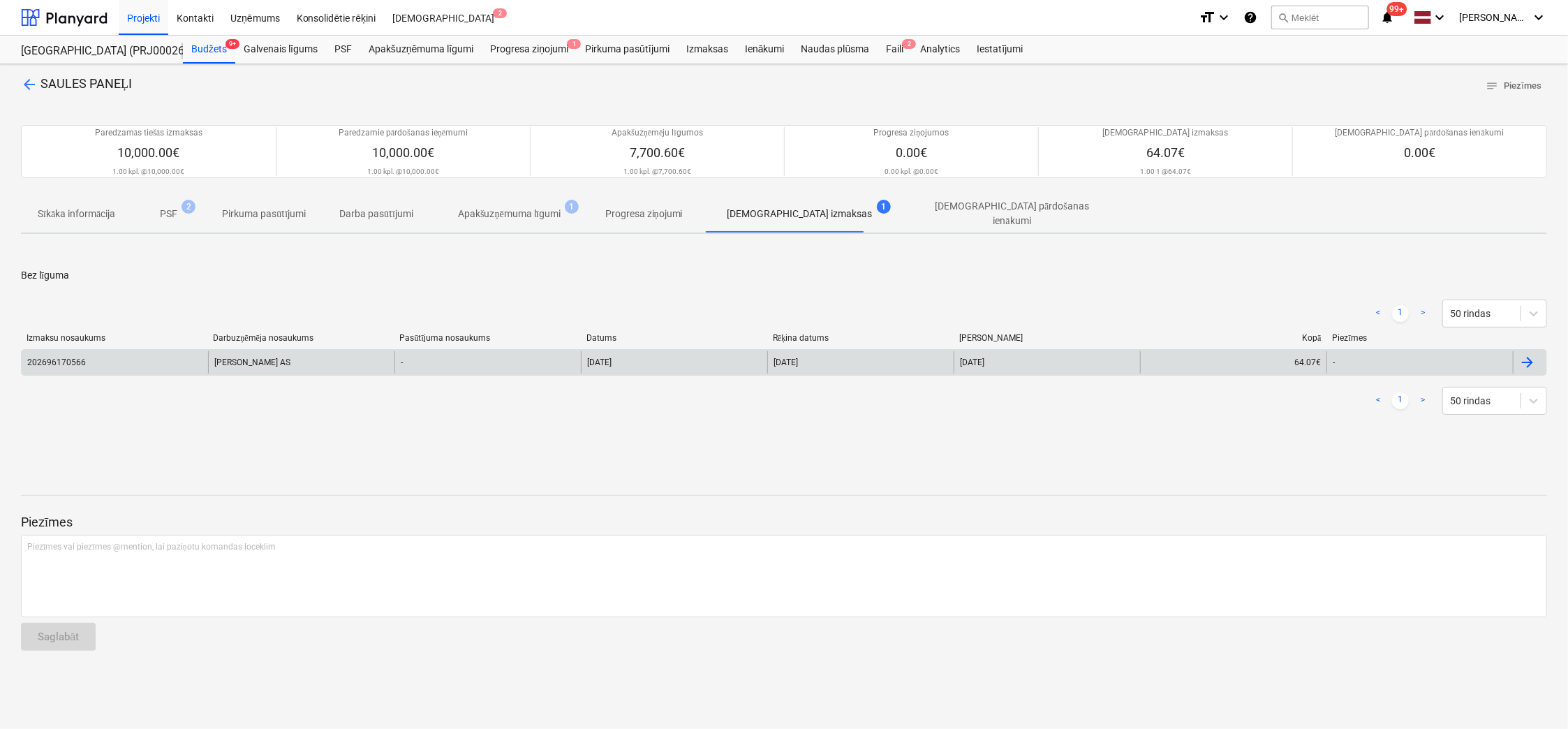
click at [45, 358] on div "202696170566" at bounding box center [56, 363] width 58 height 9
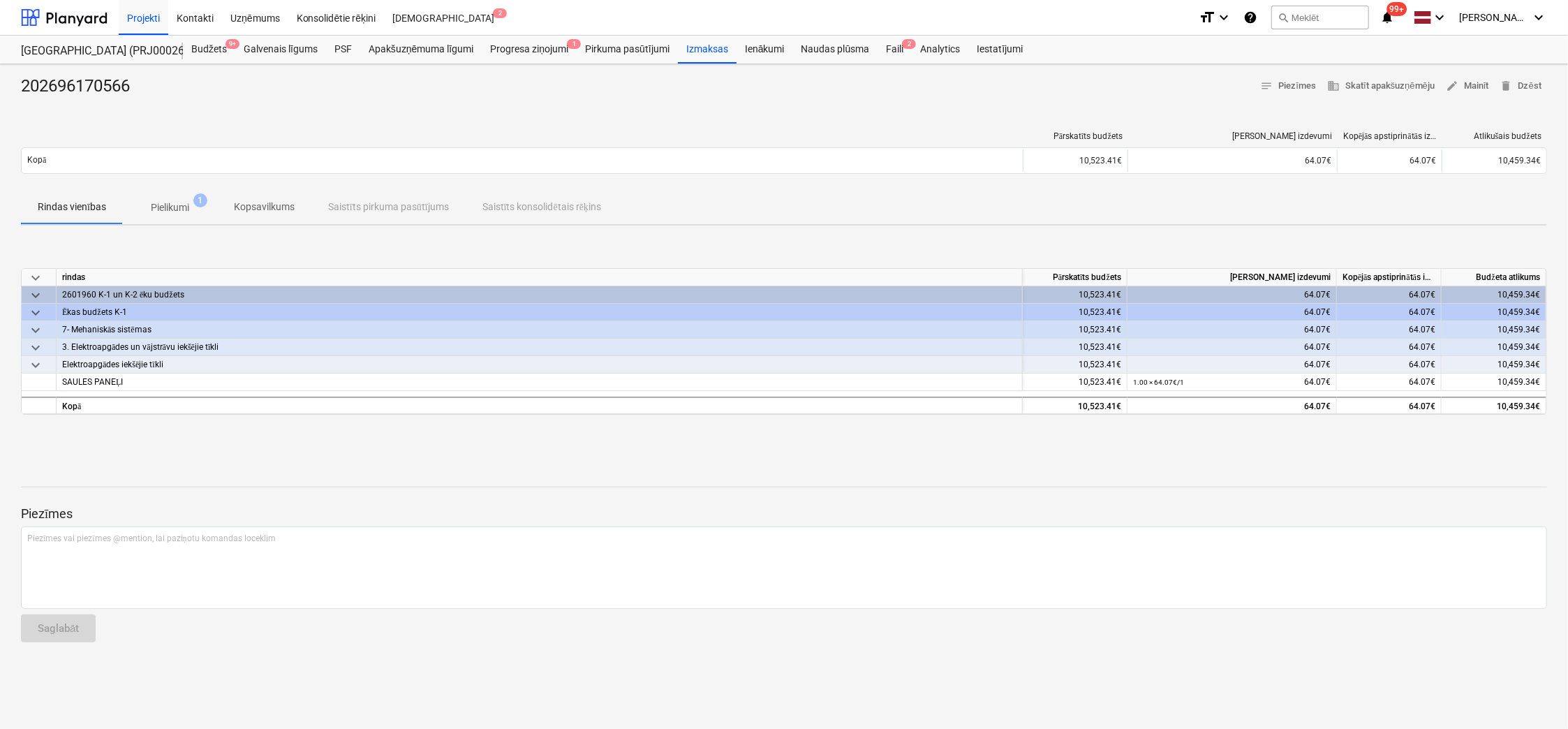
click at [169, 206] on p "Pielikumi" at bounding box center [170, 208] width 38 height 15
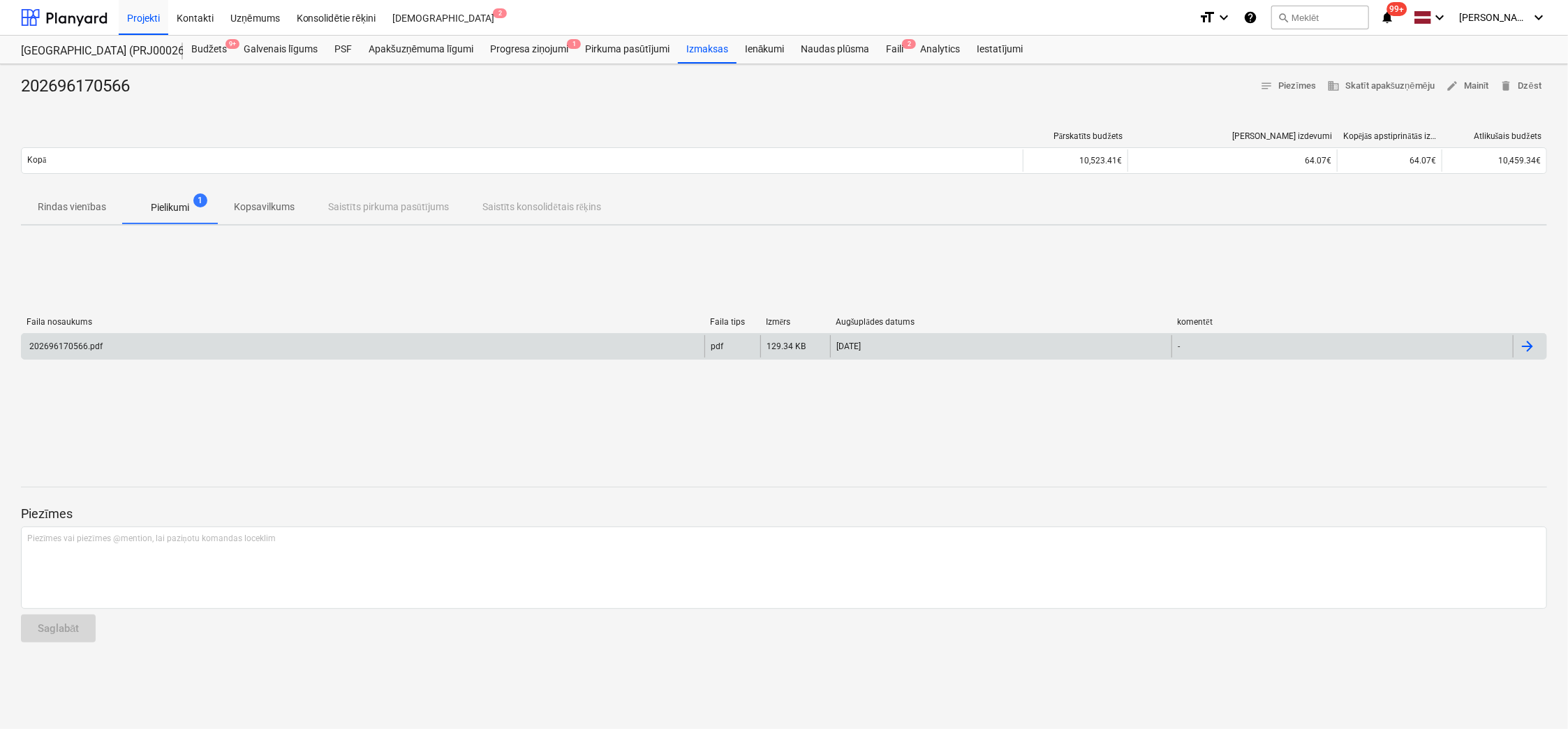
click at [84, 342] on div "202696170566.pdf" at bounding box center [65, 347] width 75 height 9
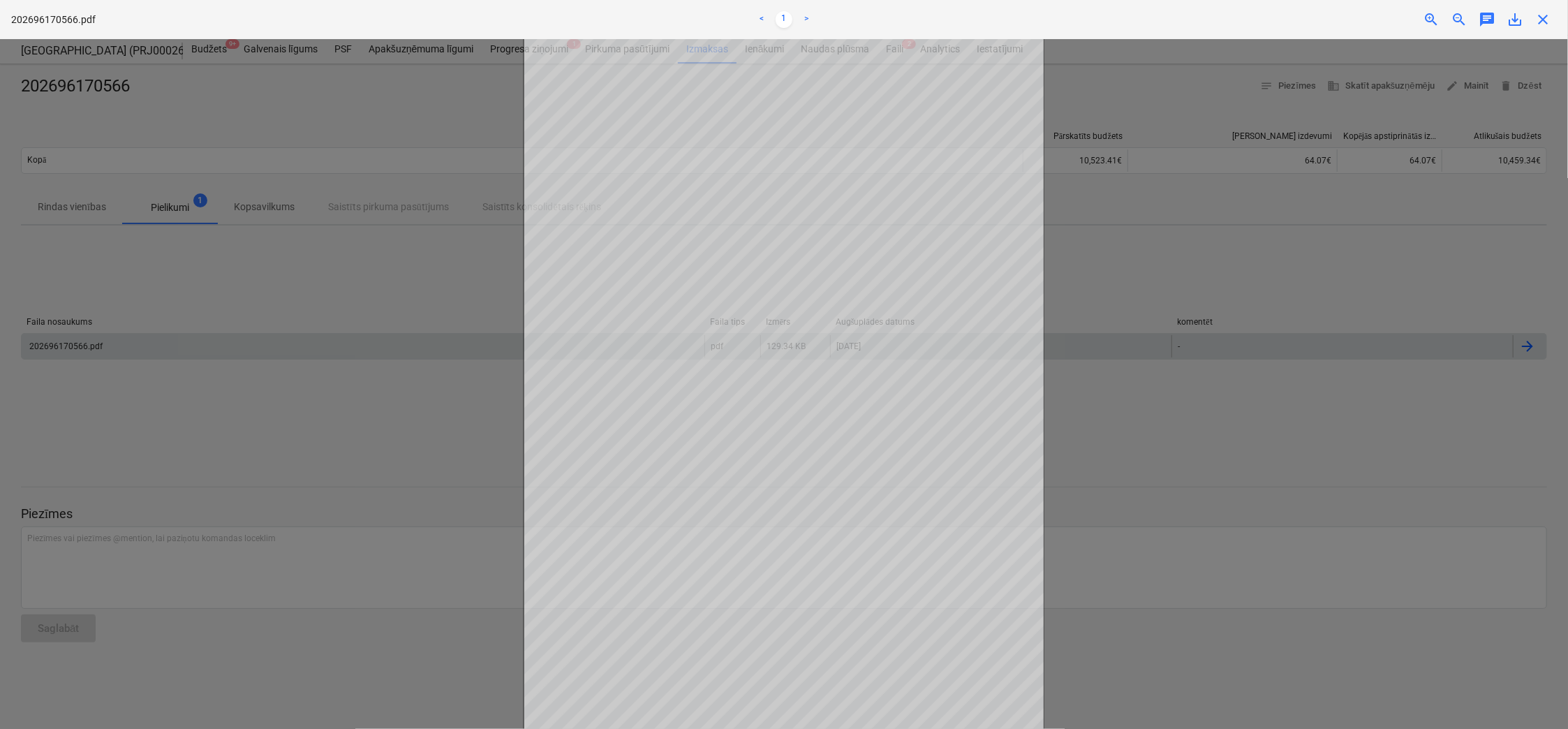
click at [1546, 23] on span "close" at bounding box center [1543, 20] width 17 height 17
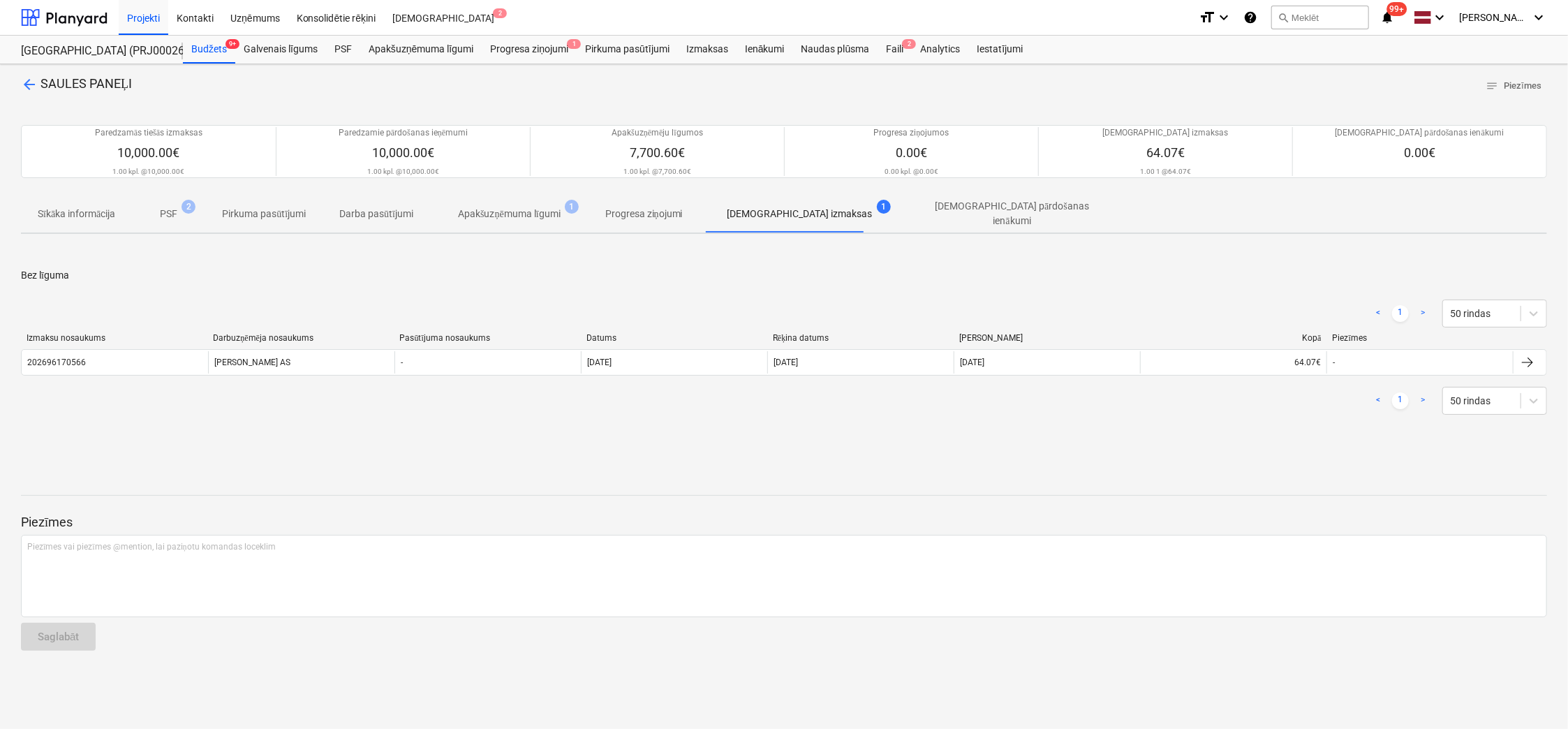
click at [477, 209] on p "Apakšuzņēmuma līgumi" at bounding box center [509, 214] width 102 height 15
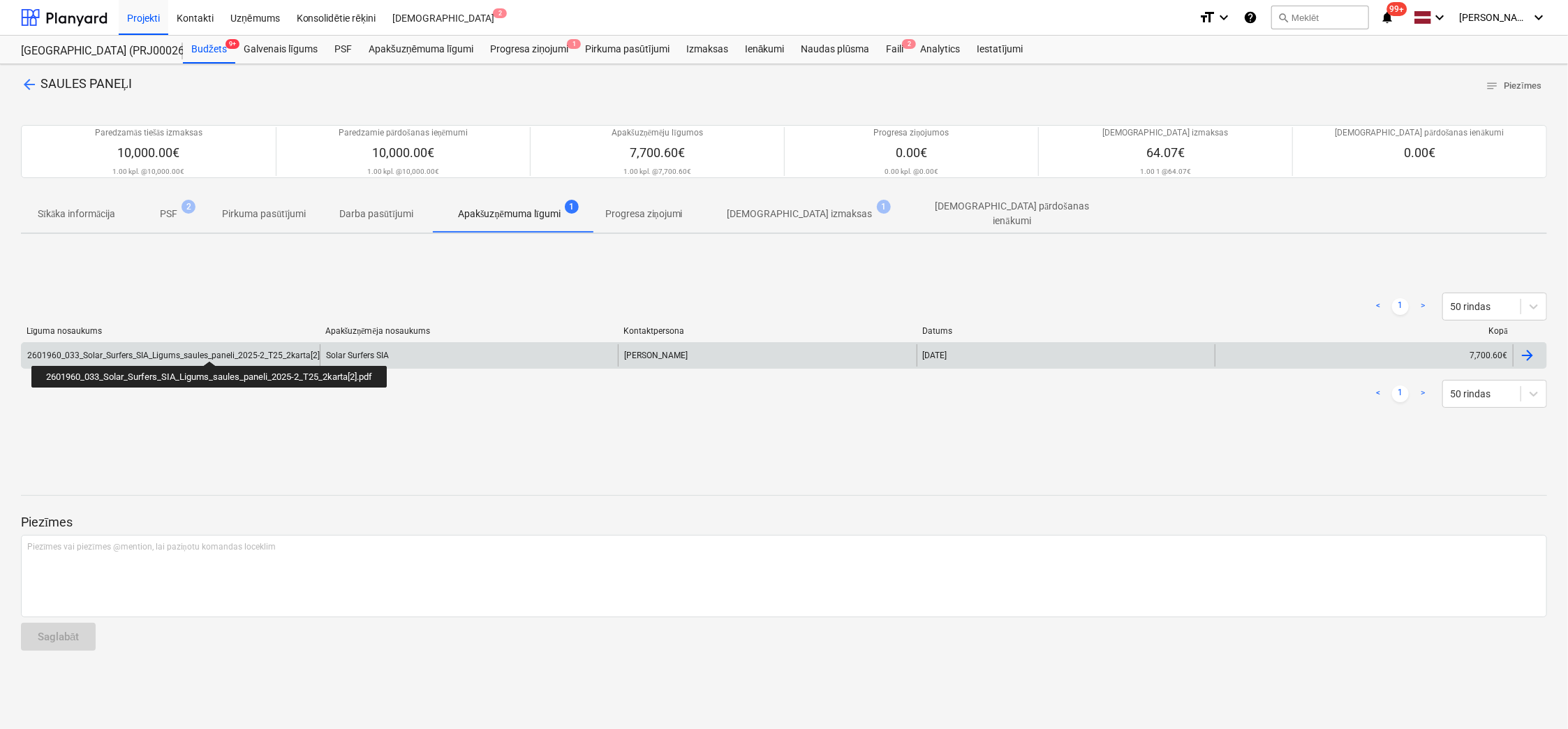
click at [211, 350] on div "2601960_033_Solar_Surfers_SIA_Ligums_saules_paneli_2025-2_T25_2karta[2].pdf" at bounding box center [180, 355] width 307 height 9
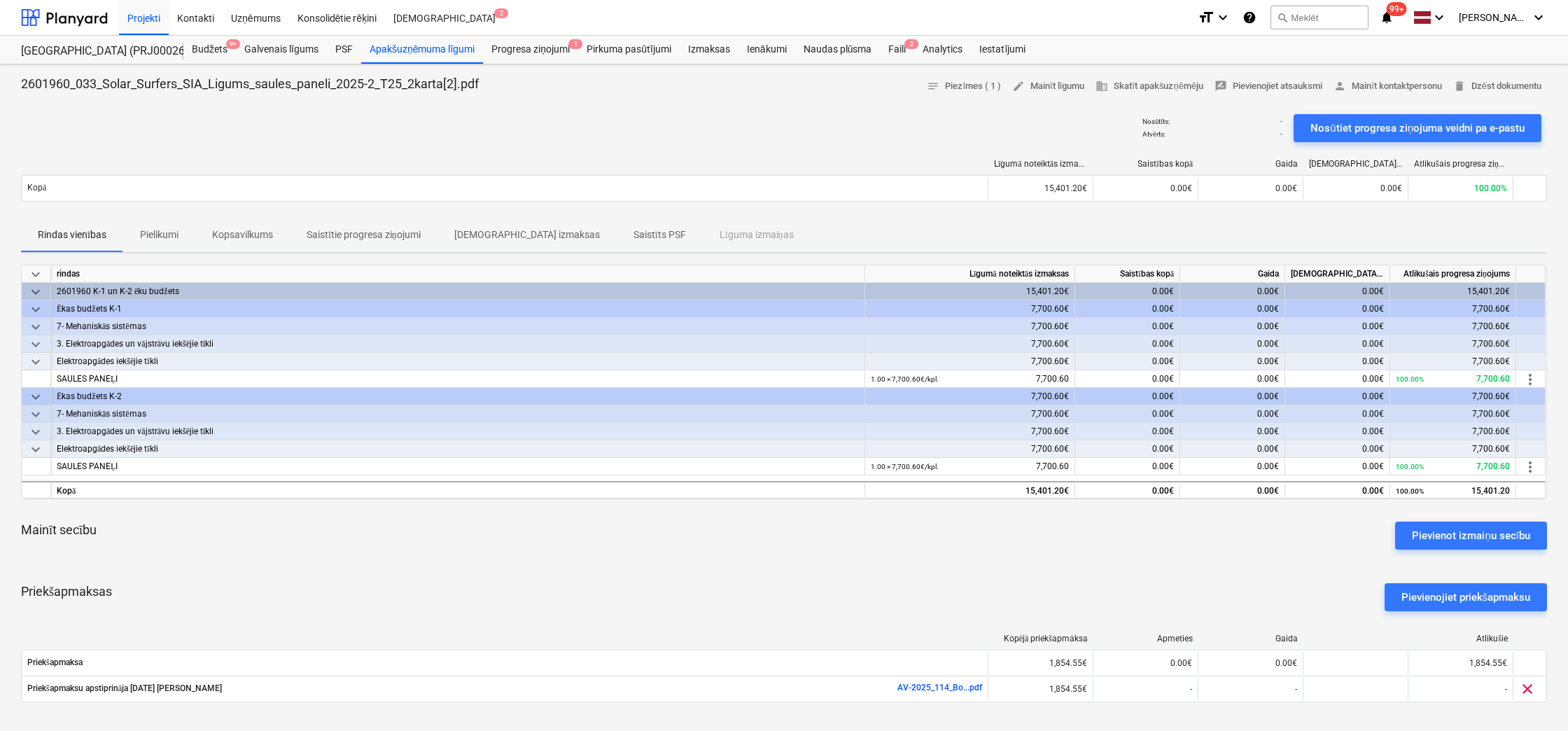
click at [152, 232] on p "Pielikumi" at bounding box center [159, 236] width 39 height 15
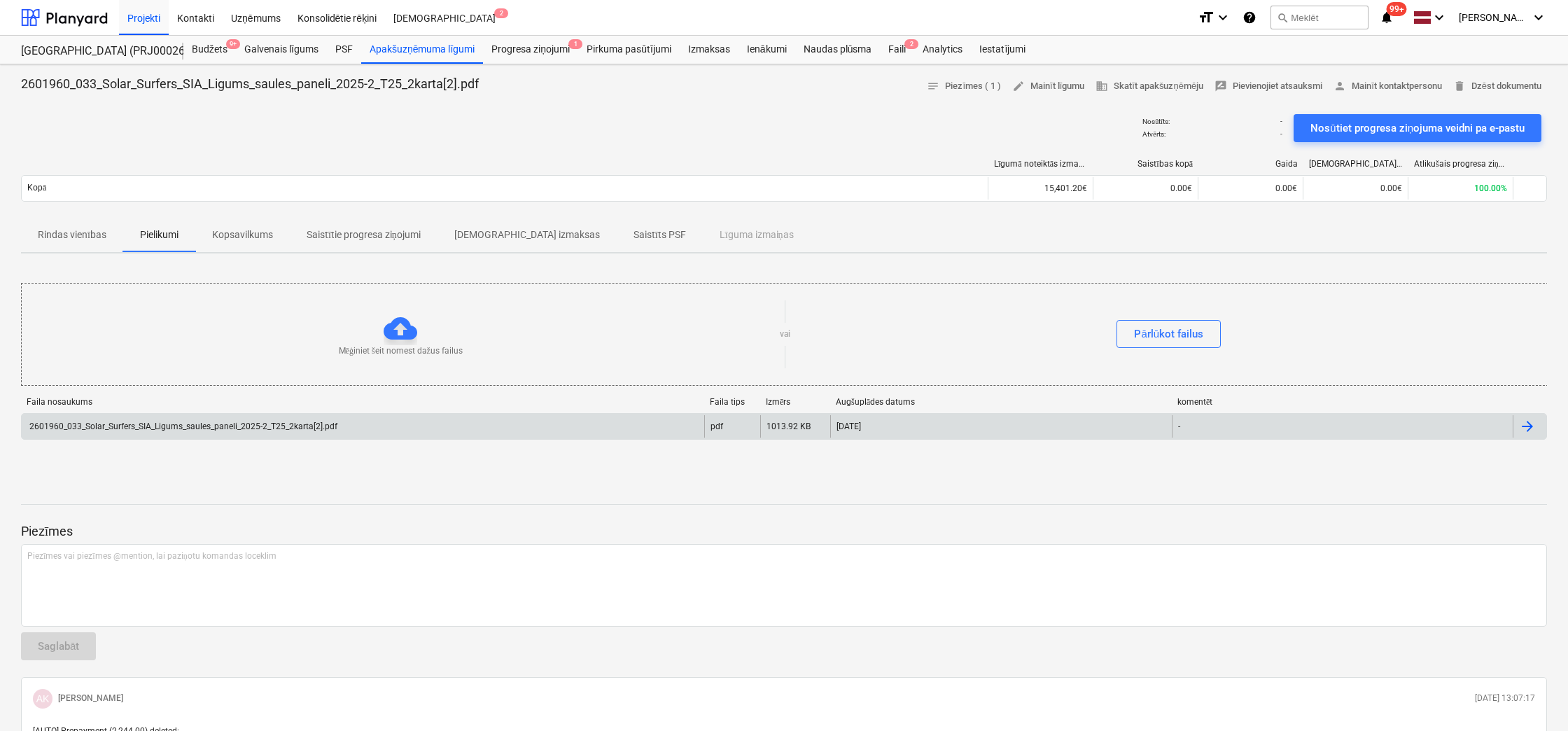
click at [232, 424] on div "2601960_033_Solar_Surfers_SIA_Ligums_saules_paneli_2025-2_T25_2karta[2].pdf" at bounding box center [182, 427] width 310 height 9
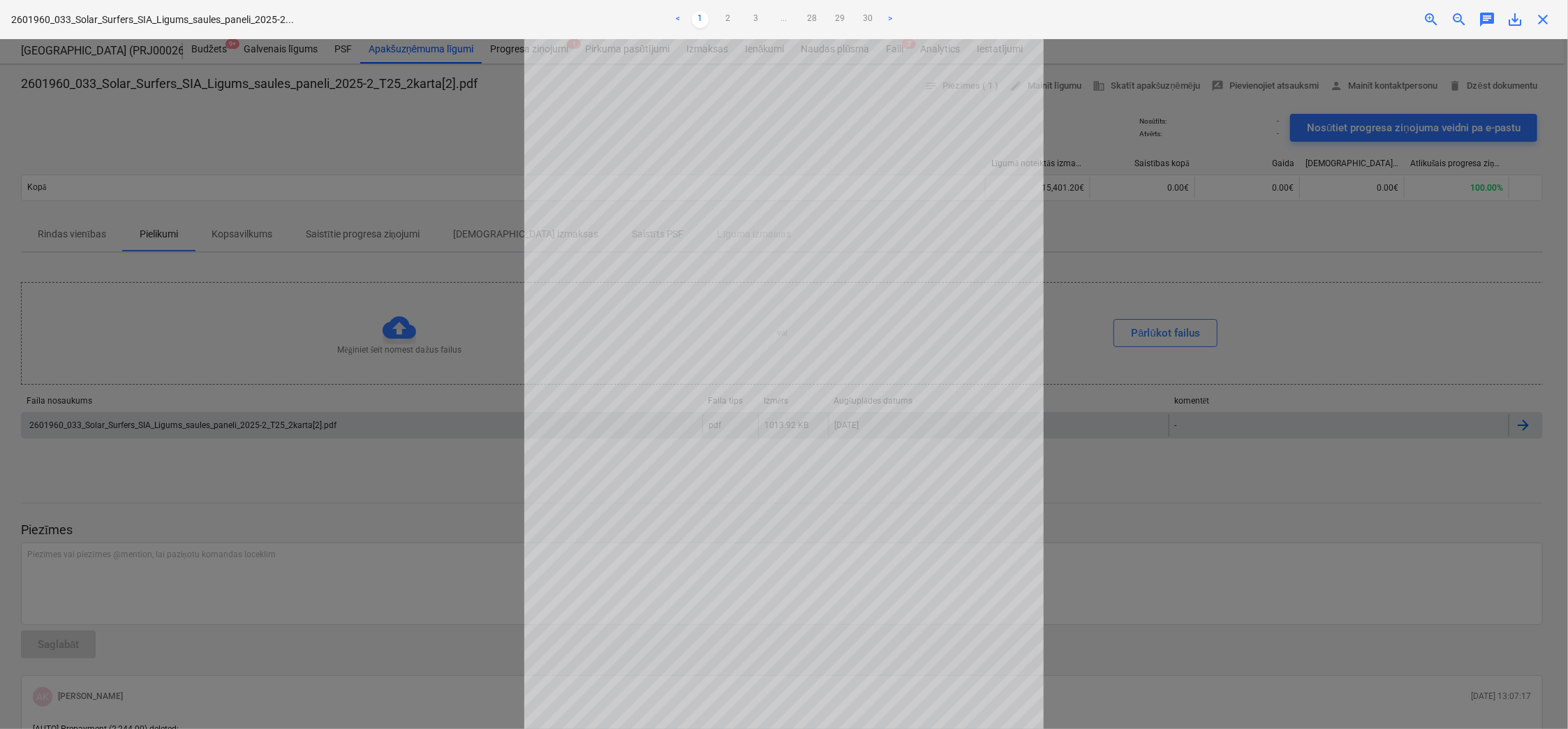
scroll to position [48, 0]
click at [729, 15] on link "2" at bounding box center [728, 20] width 17 height 17
click at [729, 17] on link "2" at bounding box center [728, 20] width 17 height 17
click at [755, 18] on link "3" at bounding box center [756, 20] width 17 height 17
click at [773, 16] on link "4" at bounding box center [770, 20] width 17 height 17
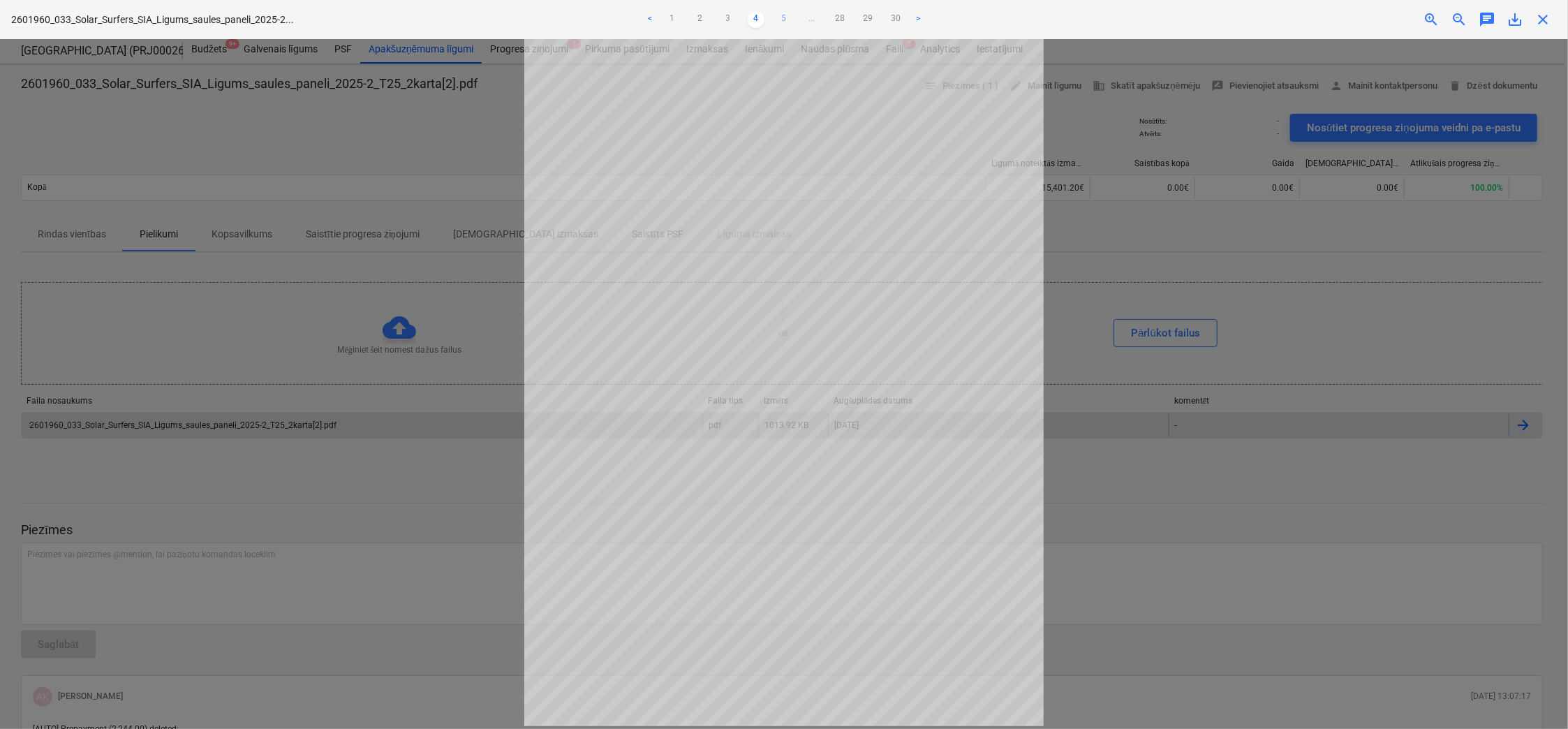
click at [782, 18] on link "5" at bounding box center [784, 20] width 17 height 17
click at [489, 494] on div at bounding box center [784, 384] width 1568 height 690
click at [1552, 12] on div "close" at bounding box center [1543, 20] width 28 height 17
click at [1546, 18] on span "close" at bounding box center [1543, 20] width 17 height 17
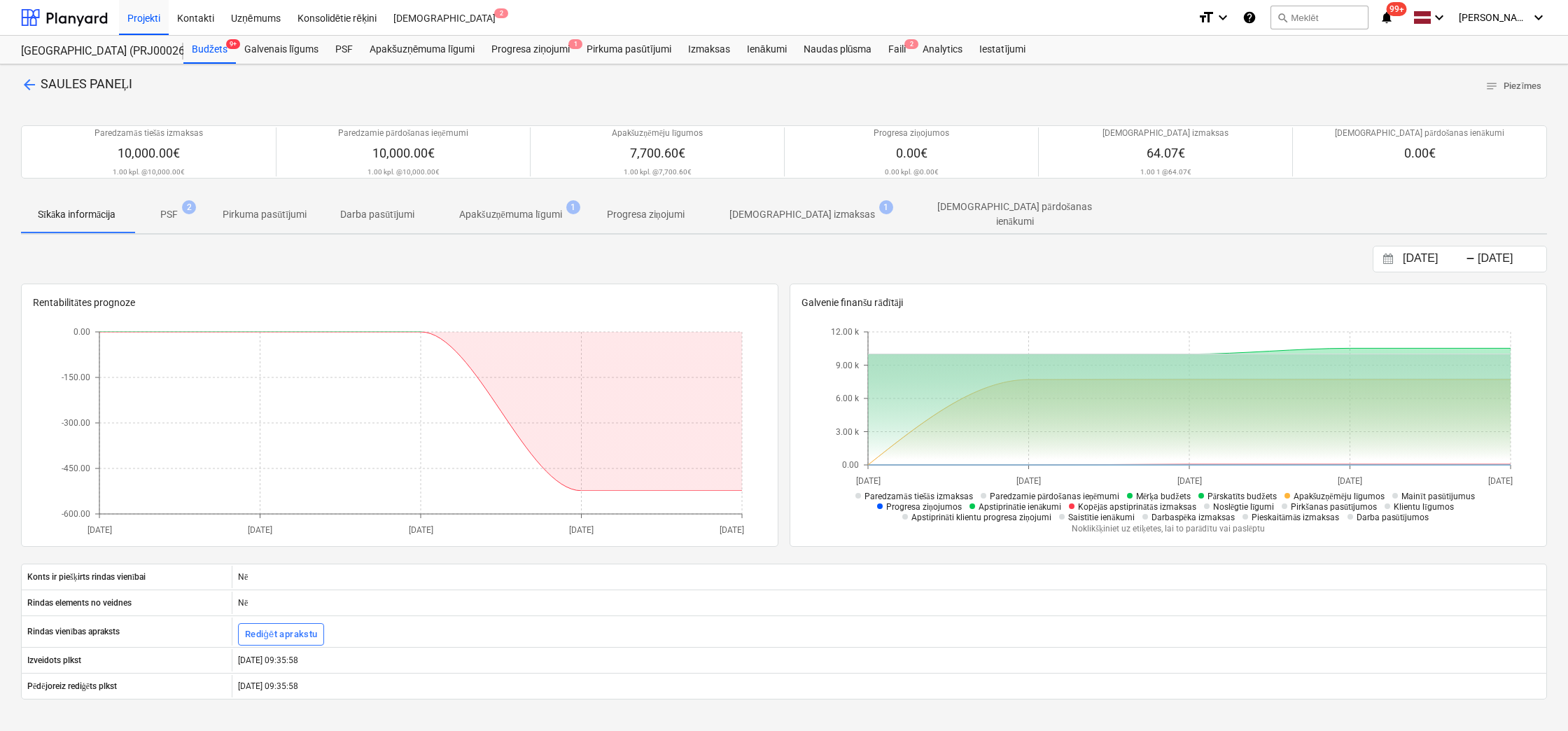
click at [30, 82] on span "arrow_back" at bounding box center [29, 85] width 17 height 17
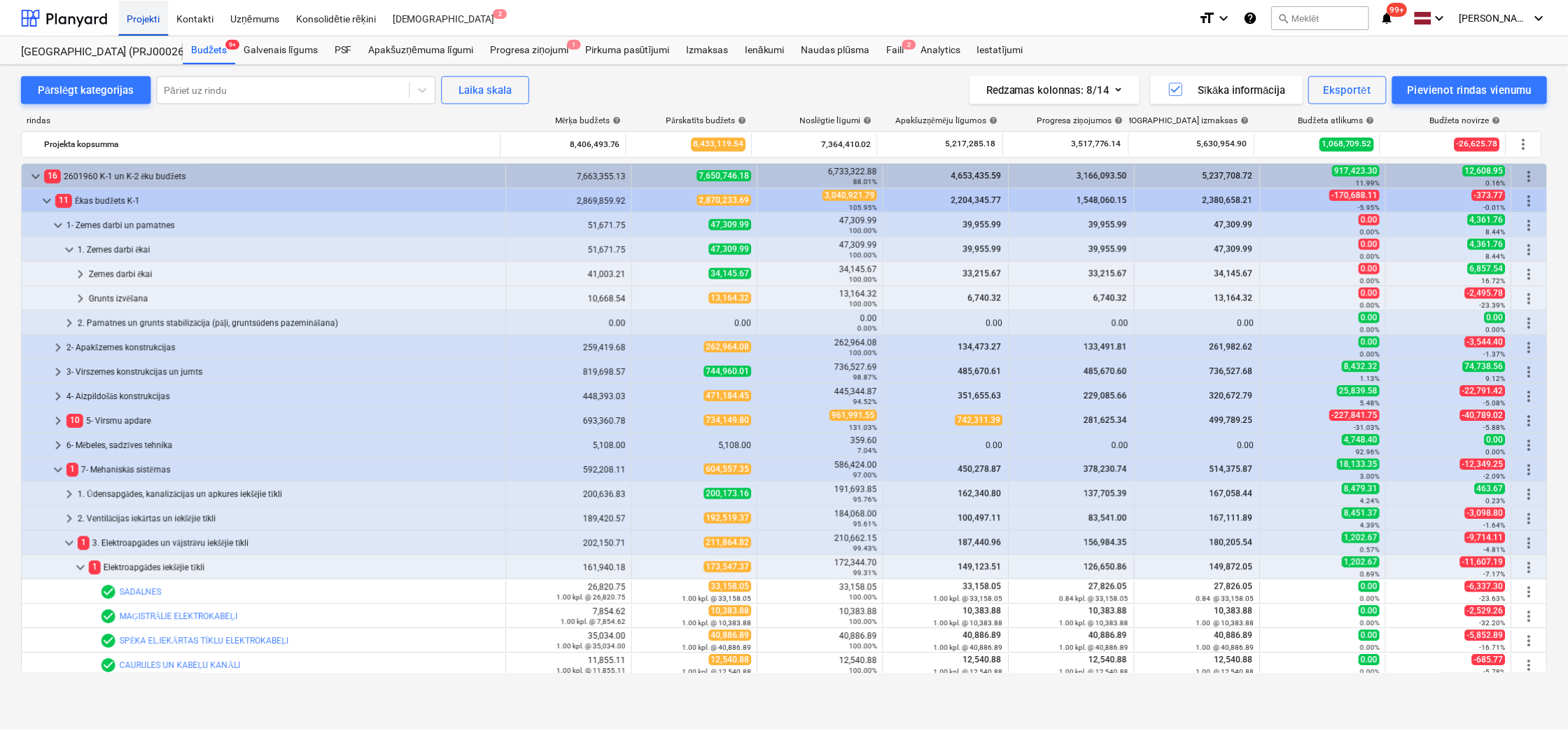
scroll to position [348, 0]
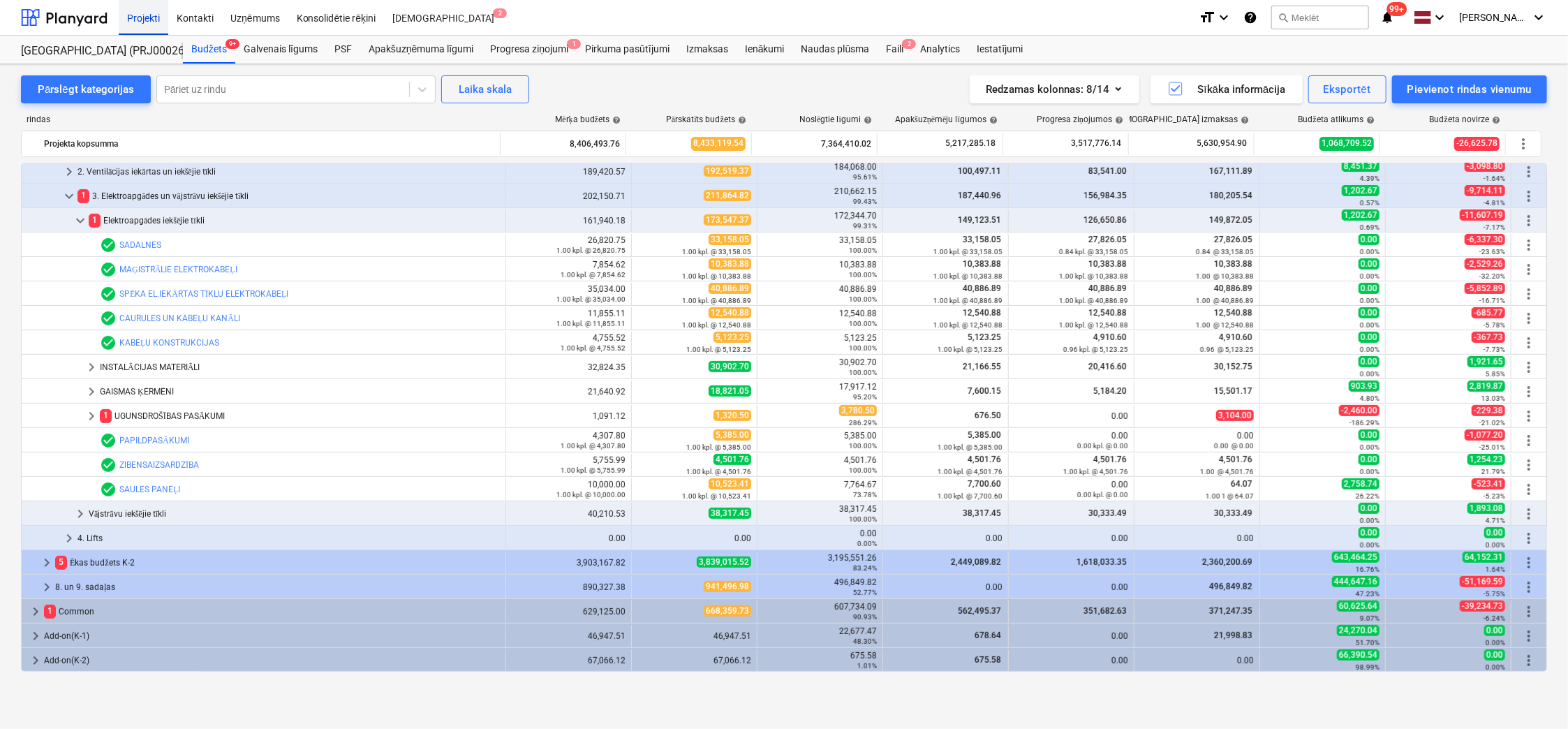
click at [146, 9] on div "Projekti" at bounding box center [143, 17] width 50 height 36
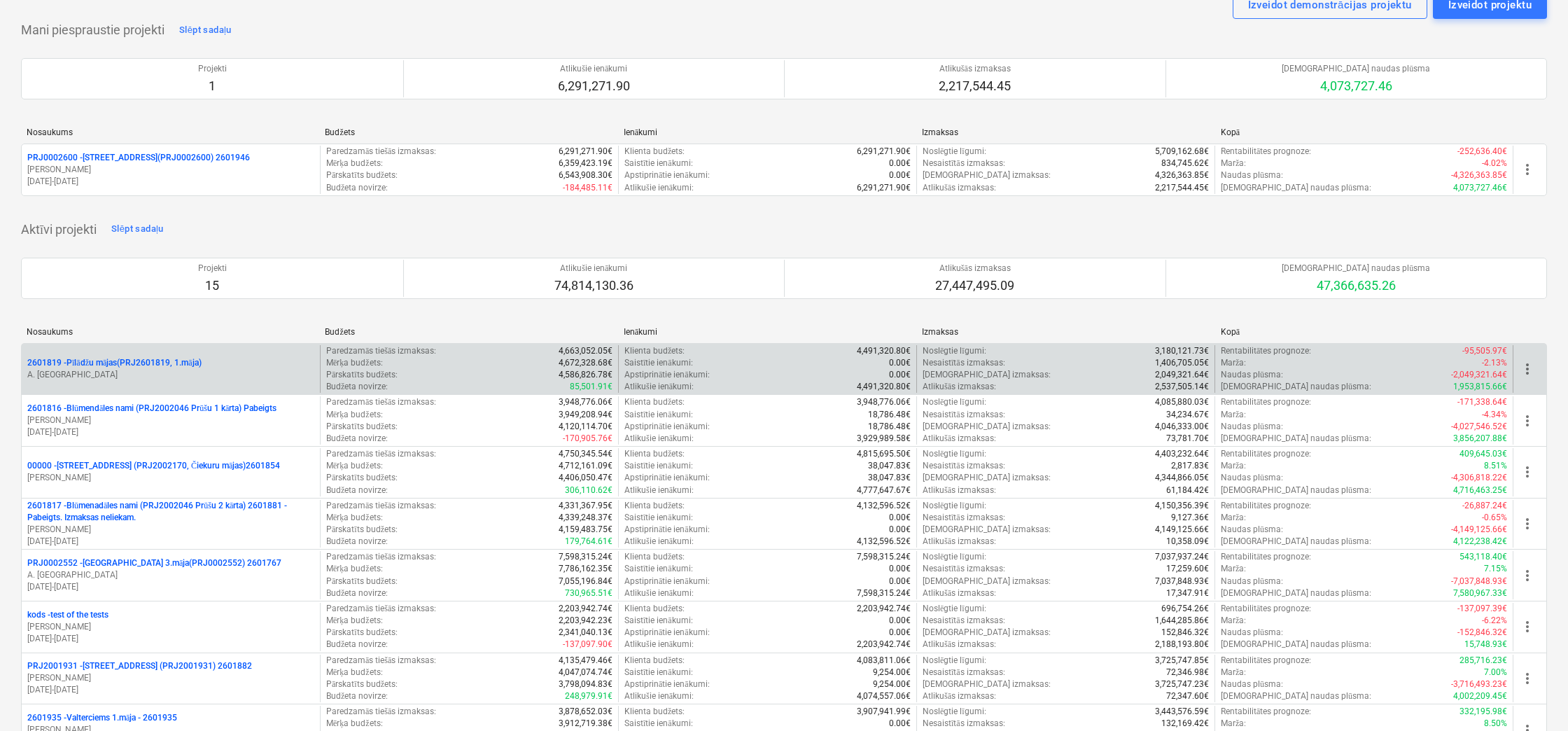
scroll to position [280, 0]
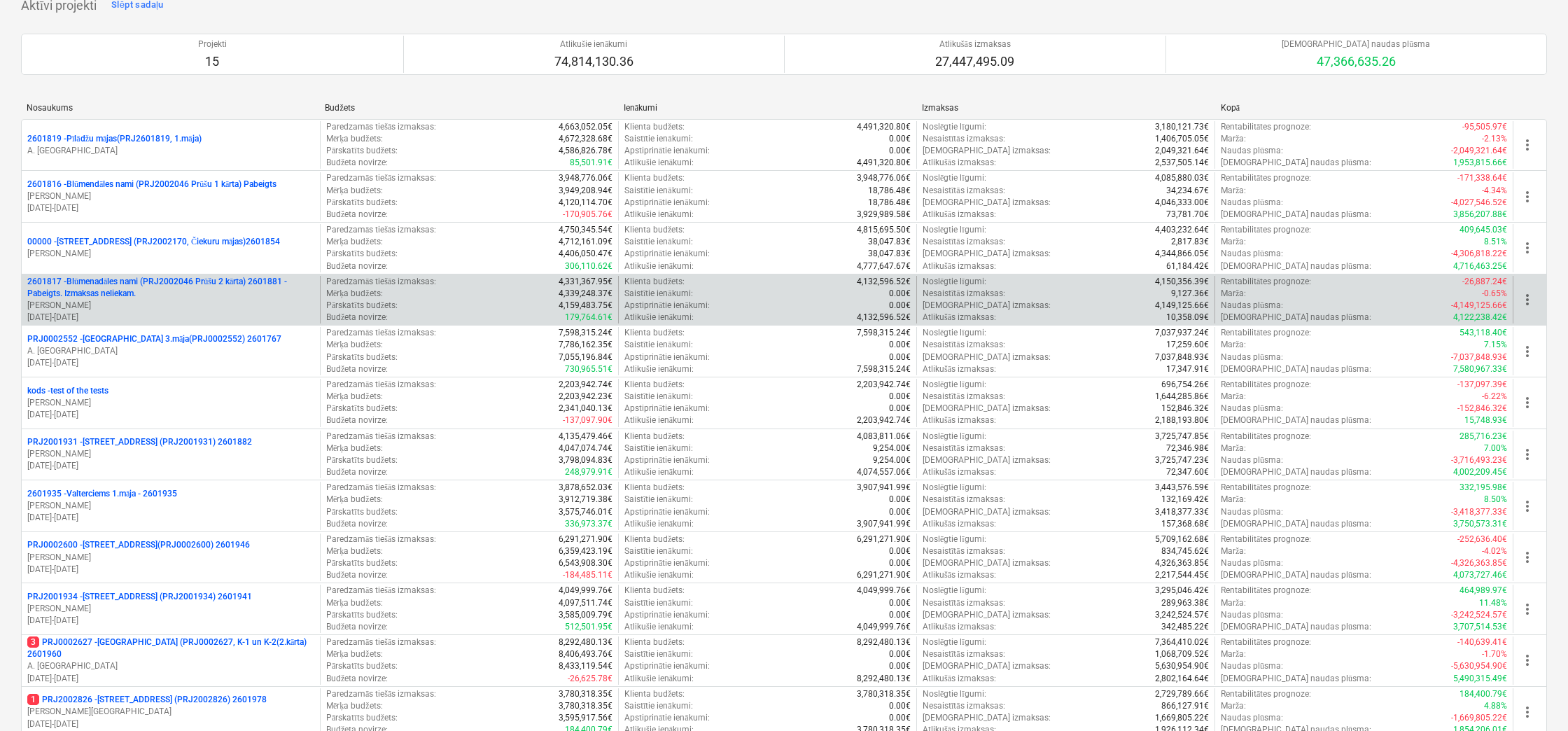
click at [123, 278] on p "2601817 - Blūmenadāles nami (PRJ2002046 Prūšu 2 kārta) 2601881 - Pabeigts. Izma…" at bounding box center [170, 287] width 287 height 24
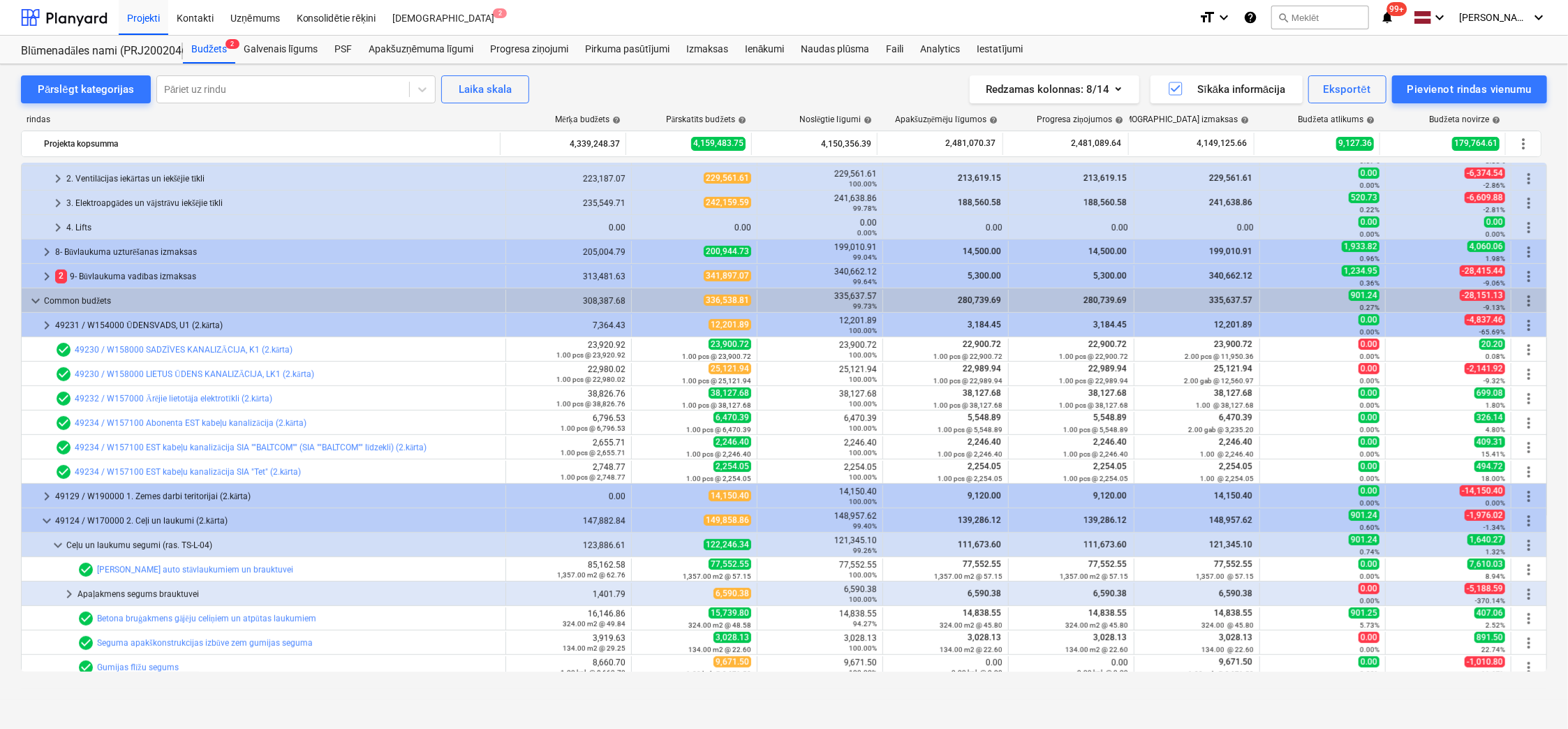
scroll to position [325, 0]
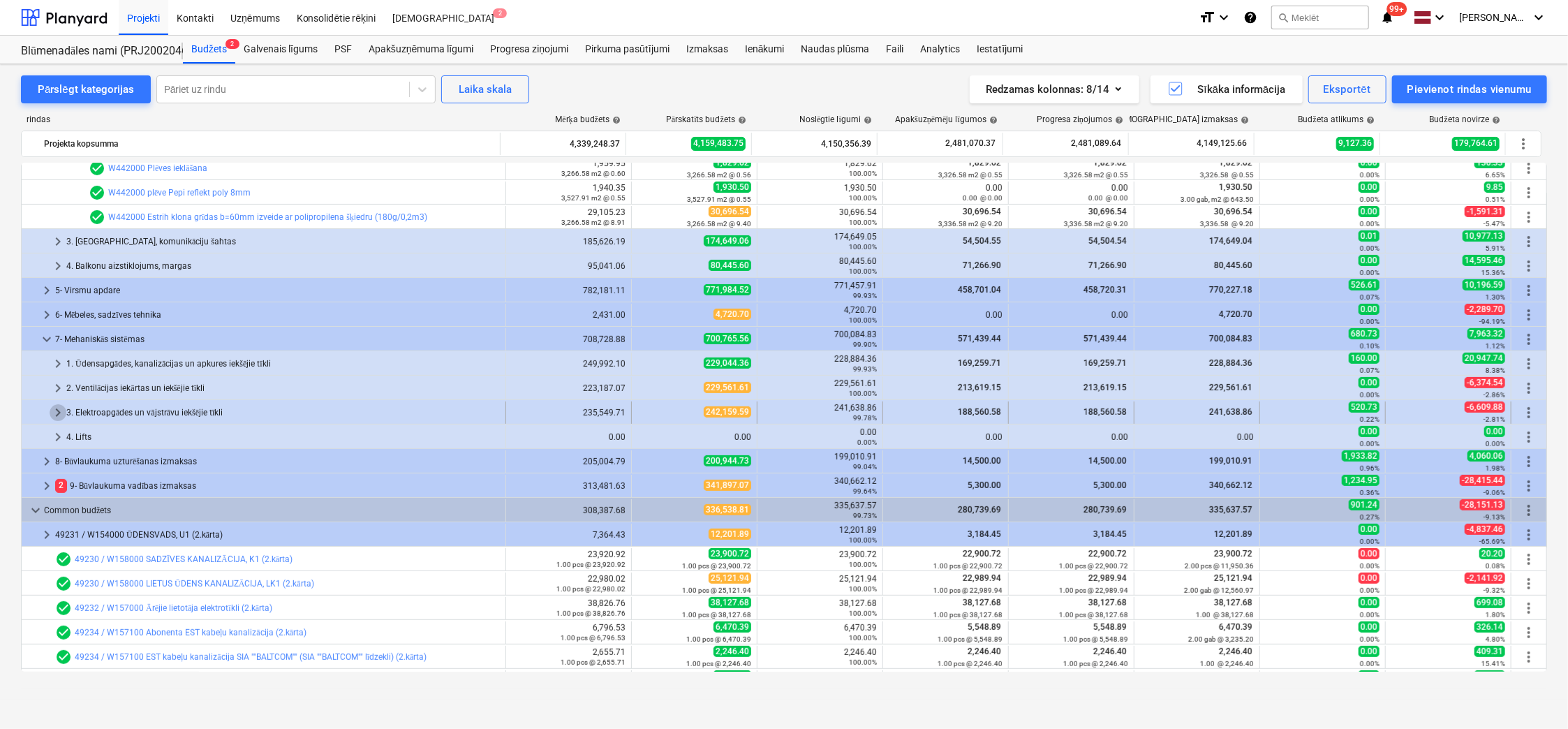
click at [58, 404] on span "keyboard_arrow_right" at bounding box center [58, 412] width 17 height 17
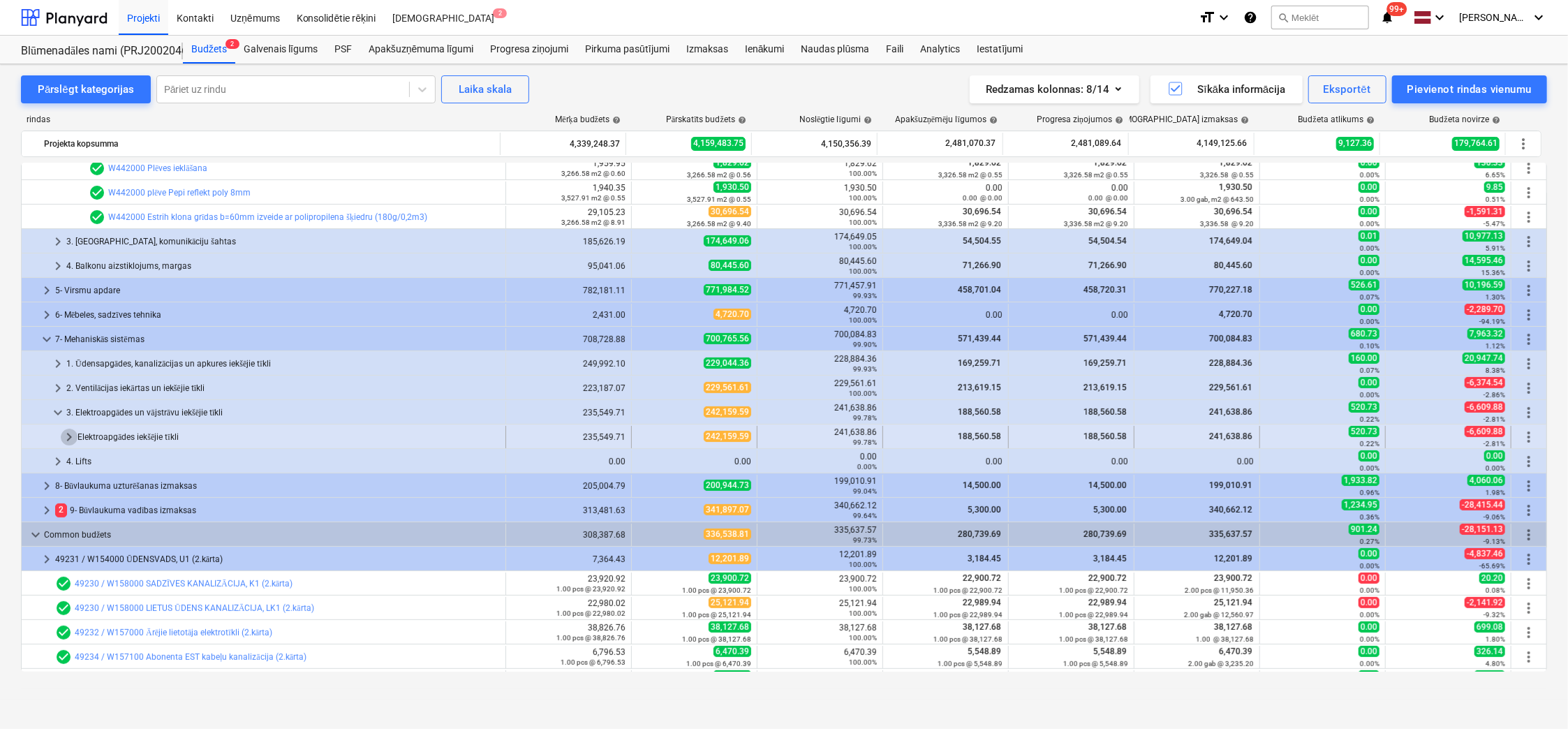
click at [66, 437] on span "keyboard_arrow_right" at bounding box center [69, 437] width 17 height 17
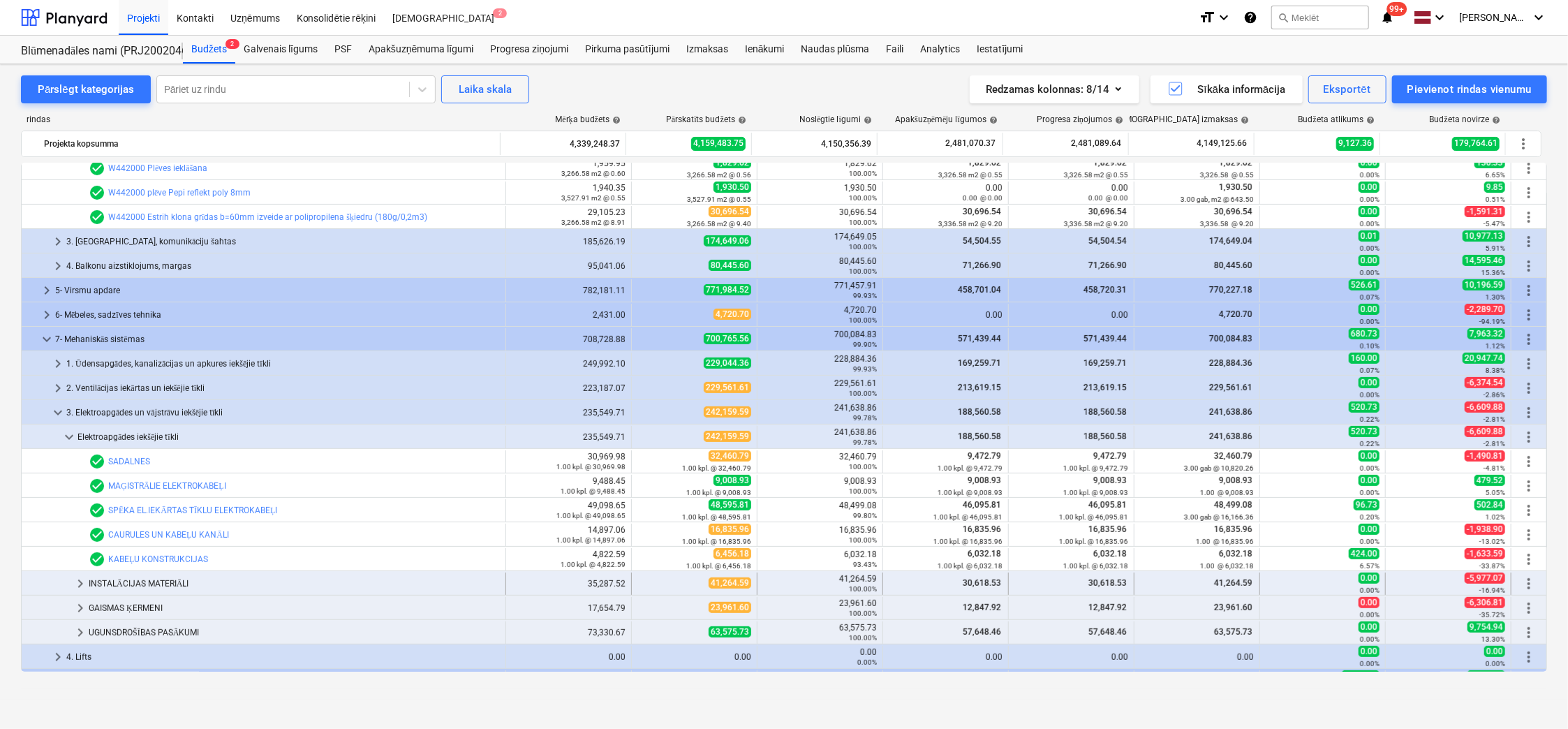
click at [81, 583] on span "keyboard_arrow_right" at bounding box center [81, 584] width 17 height 17
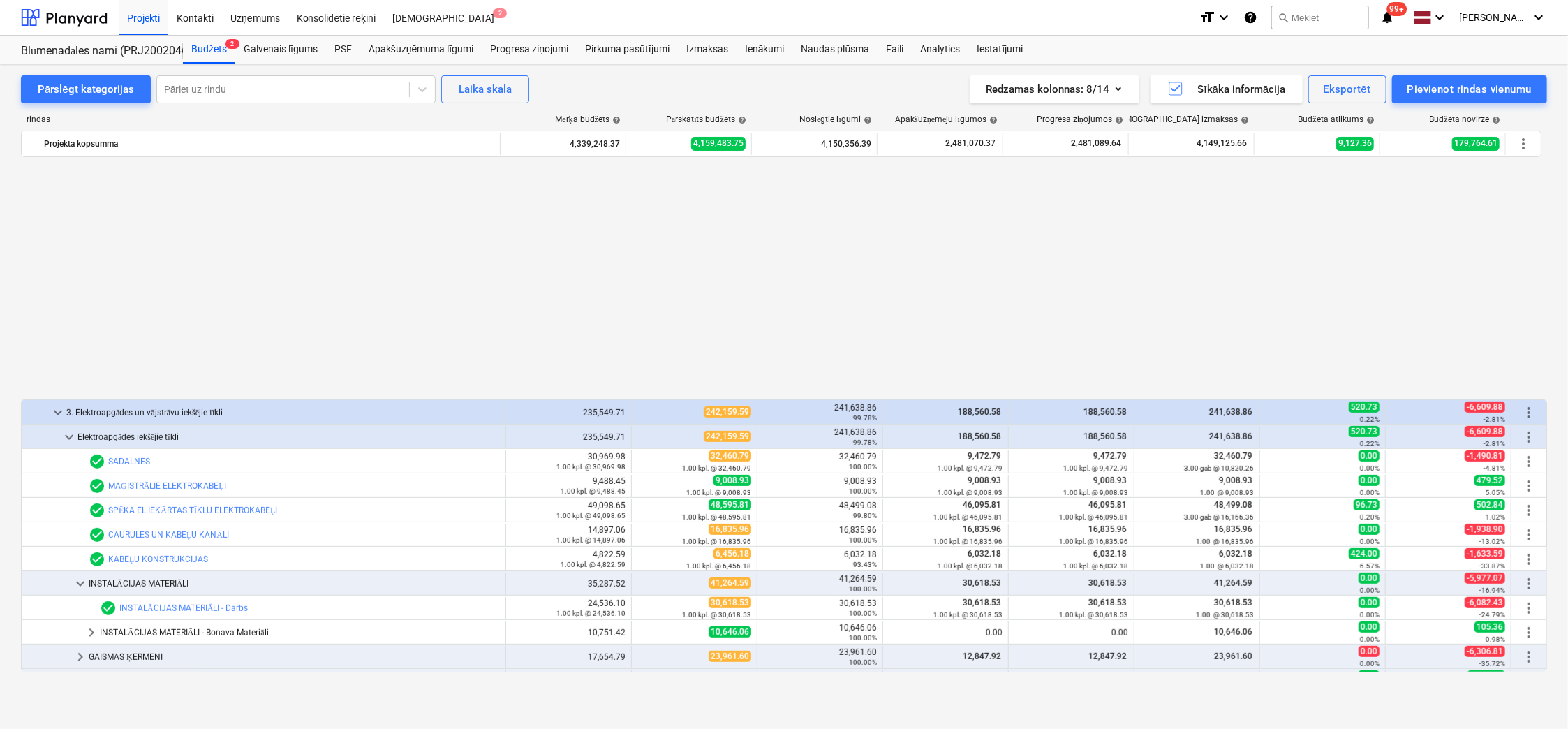
scroll to position [605, 0]
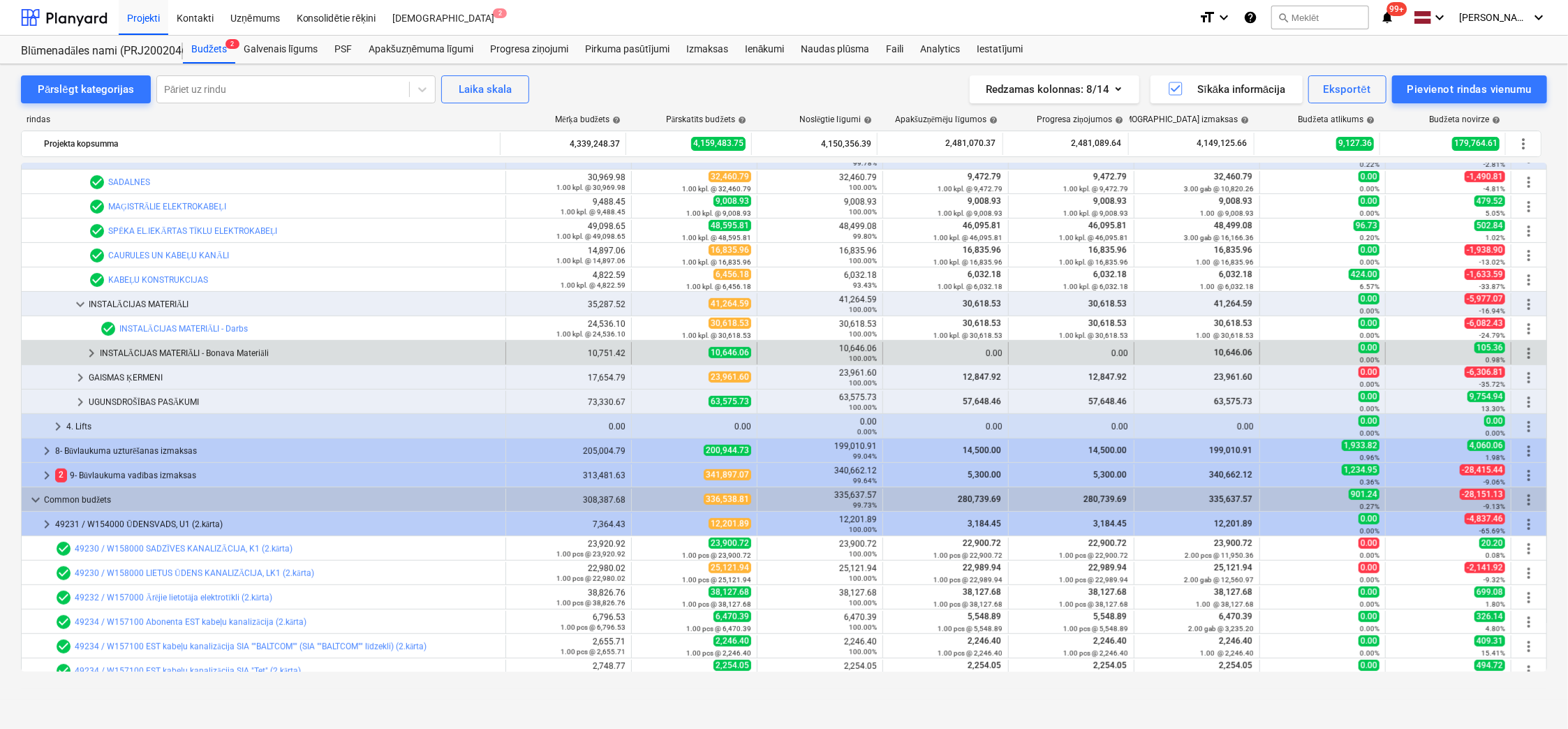
click at [89, 354] on span "keyboard_arrow_right" at bounding box center [91, 353] width 17 height 17
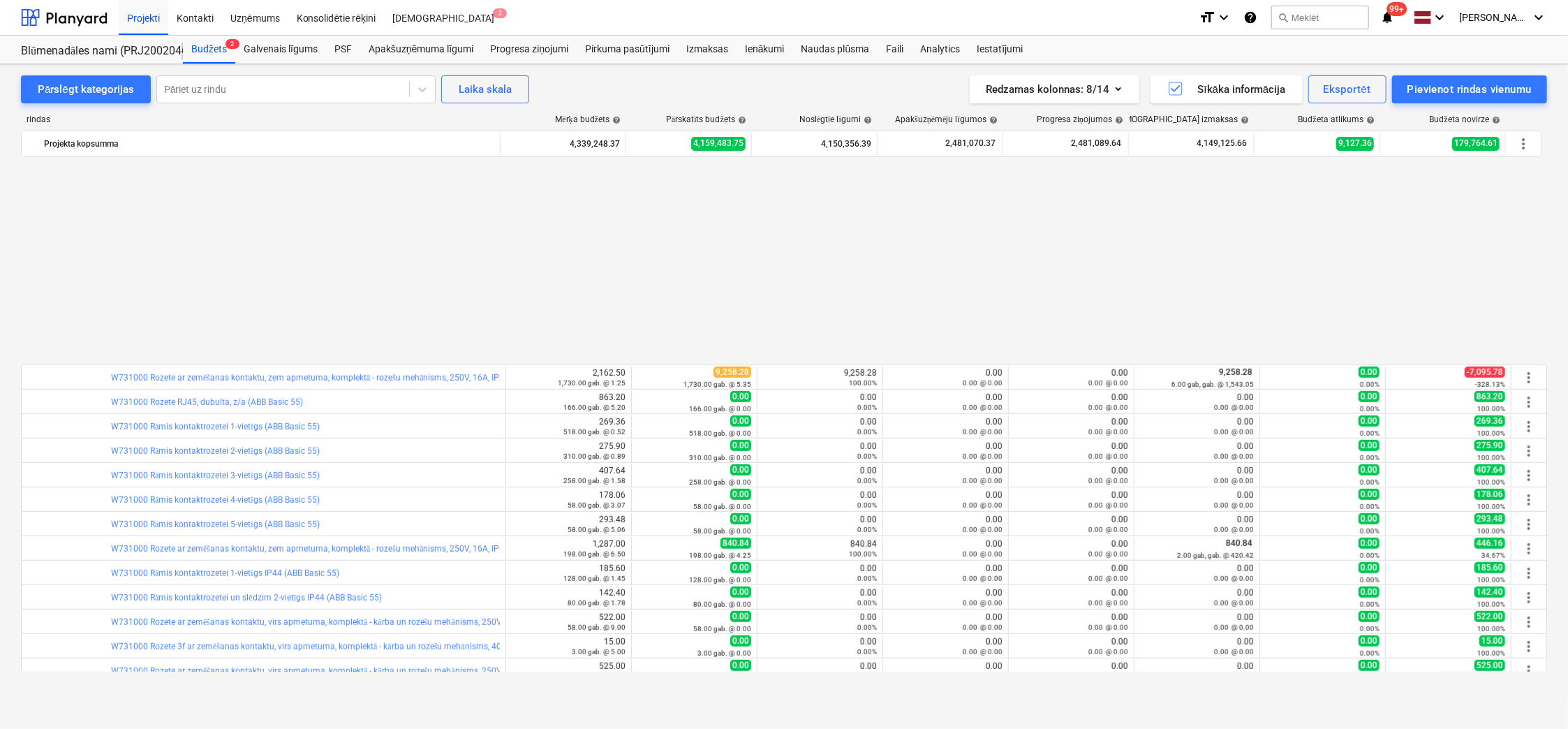
scroll to position [1303, 0]
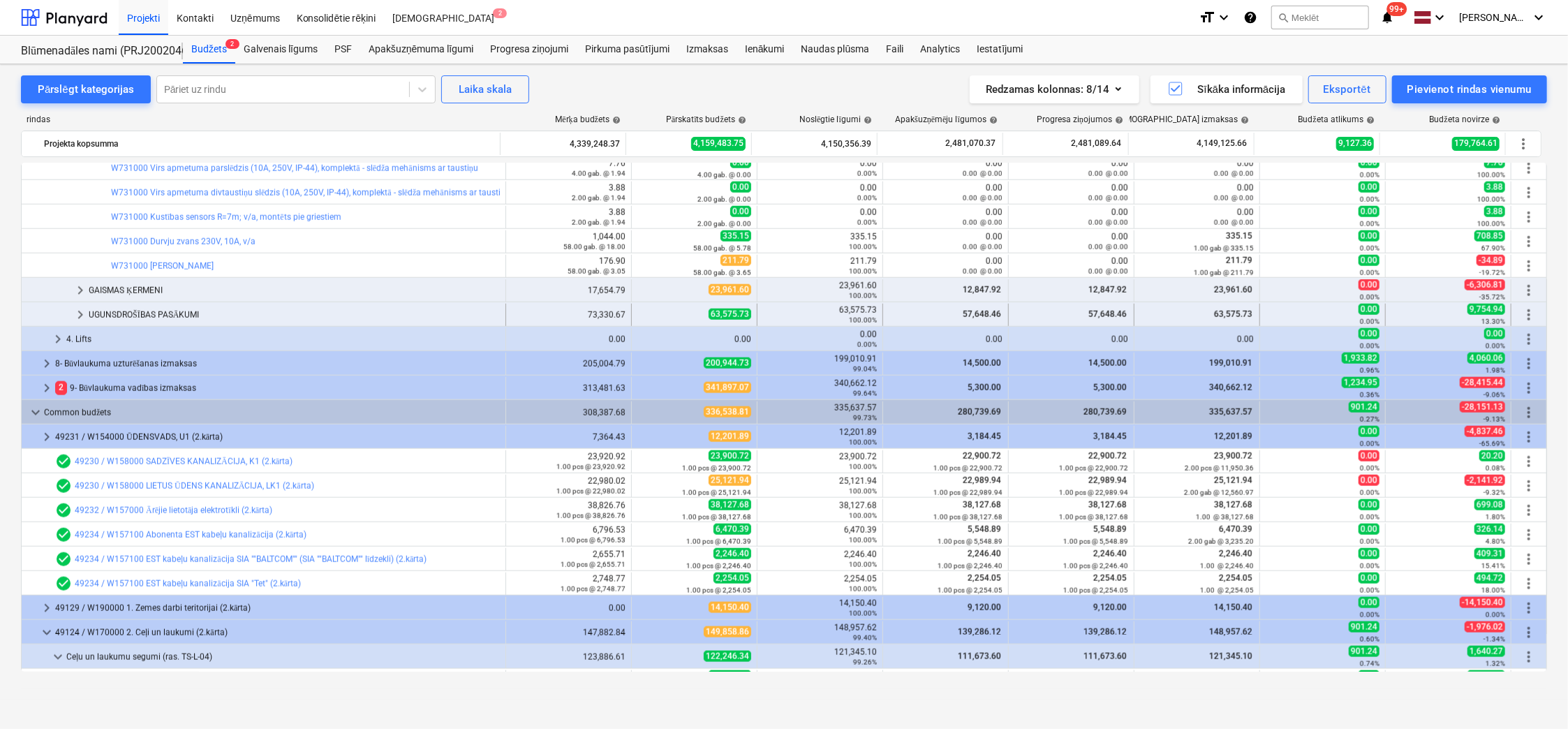
click at [75, 313] on span "keyboard_arrow_right" at bounding box center [81, 315] width 17 height 17
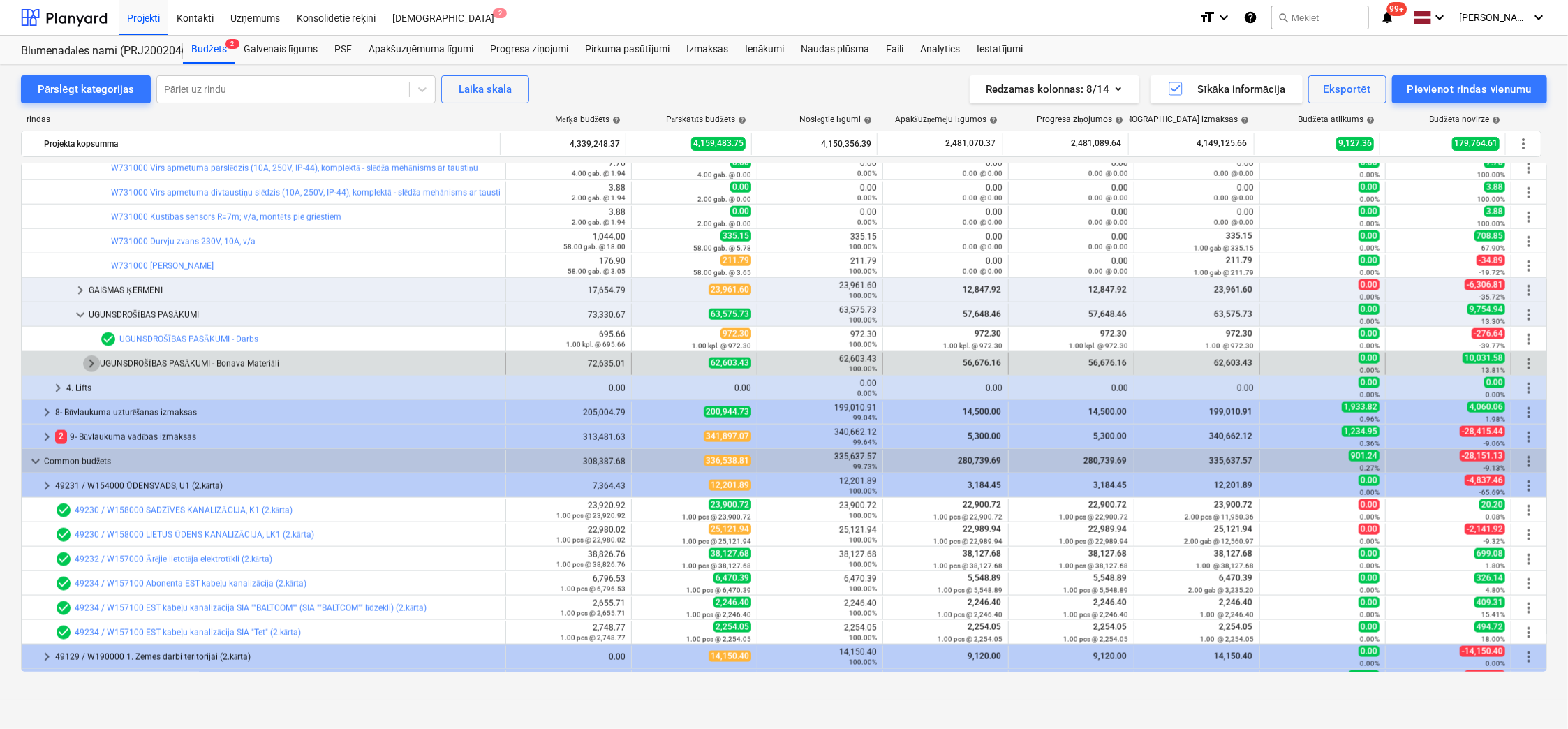
click at [86, 359] on span "keyboard_arrow_right" at bounding box center [91, 364] width 17 height 17
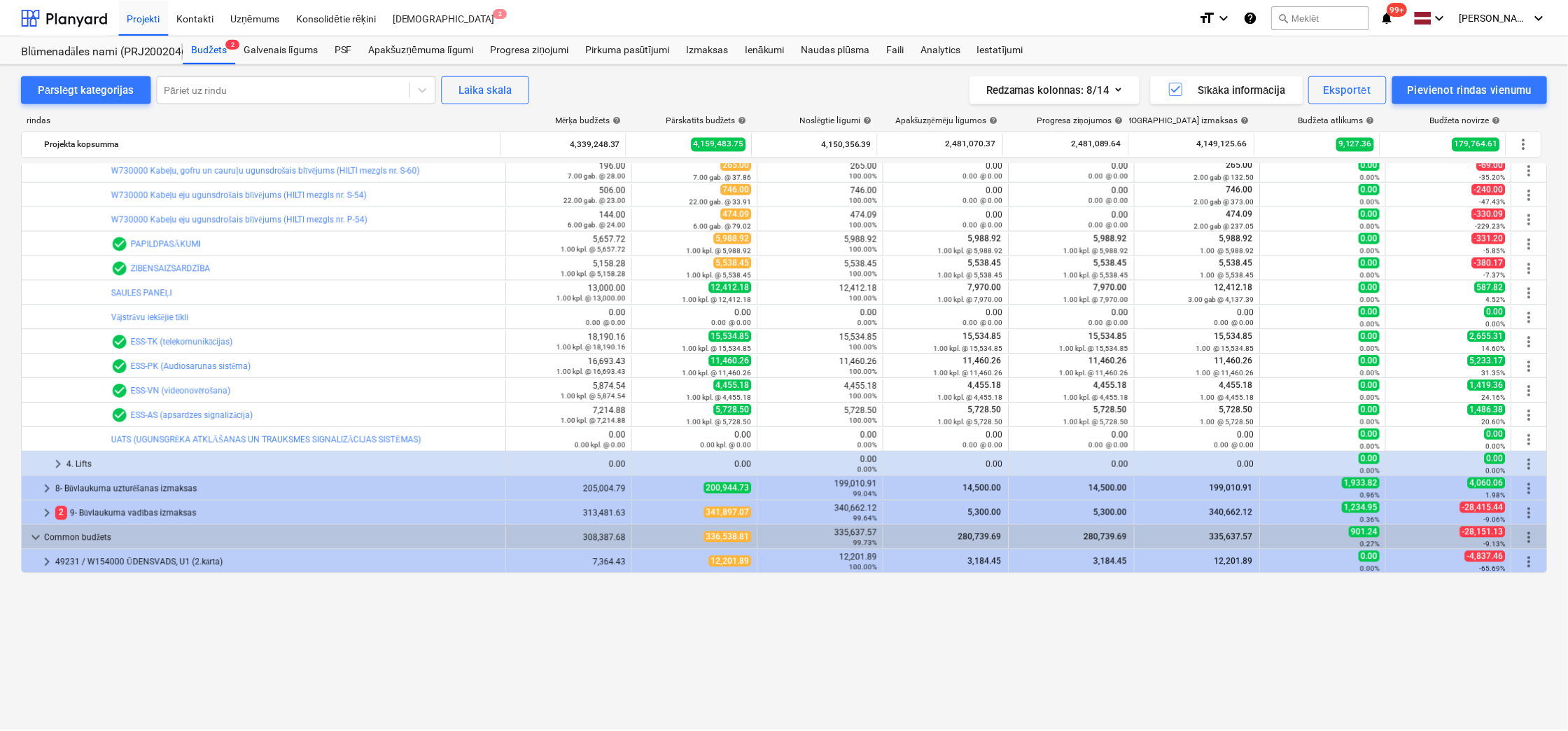
scroll to position [921, 0]
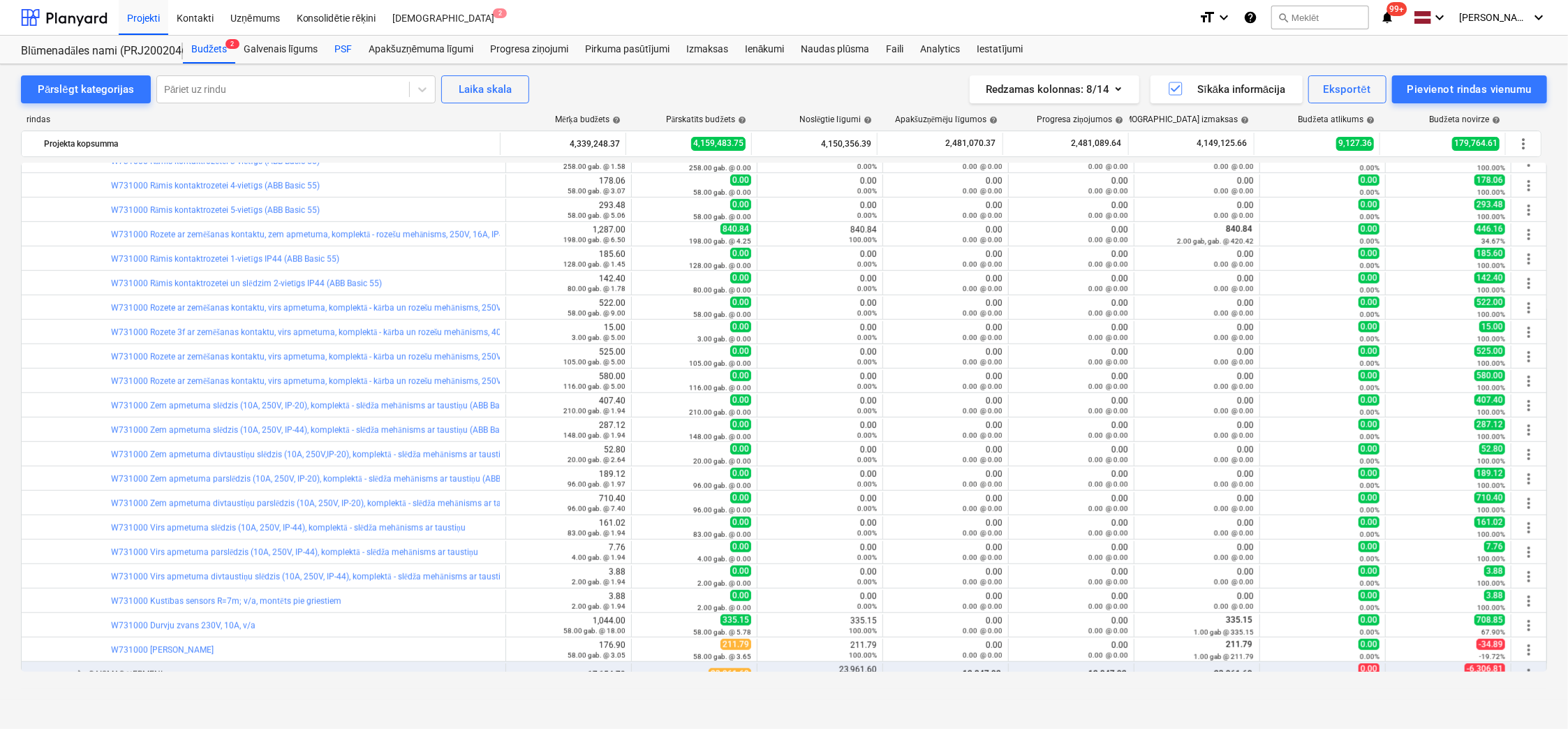
click at [340, 47] on div "PSF" at bounding box center [343, 50] width 34 height 28
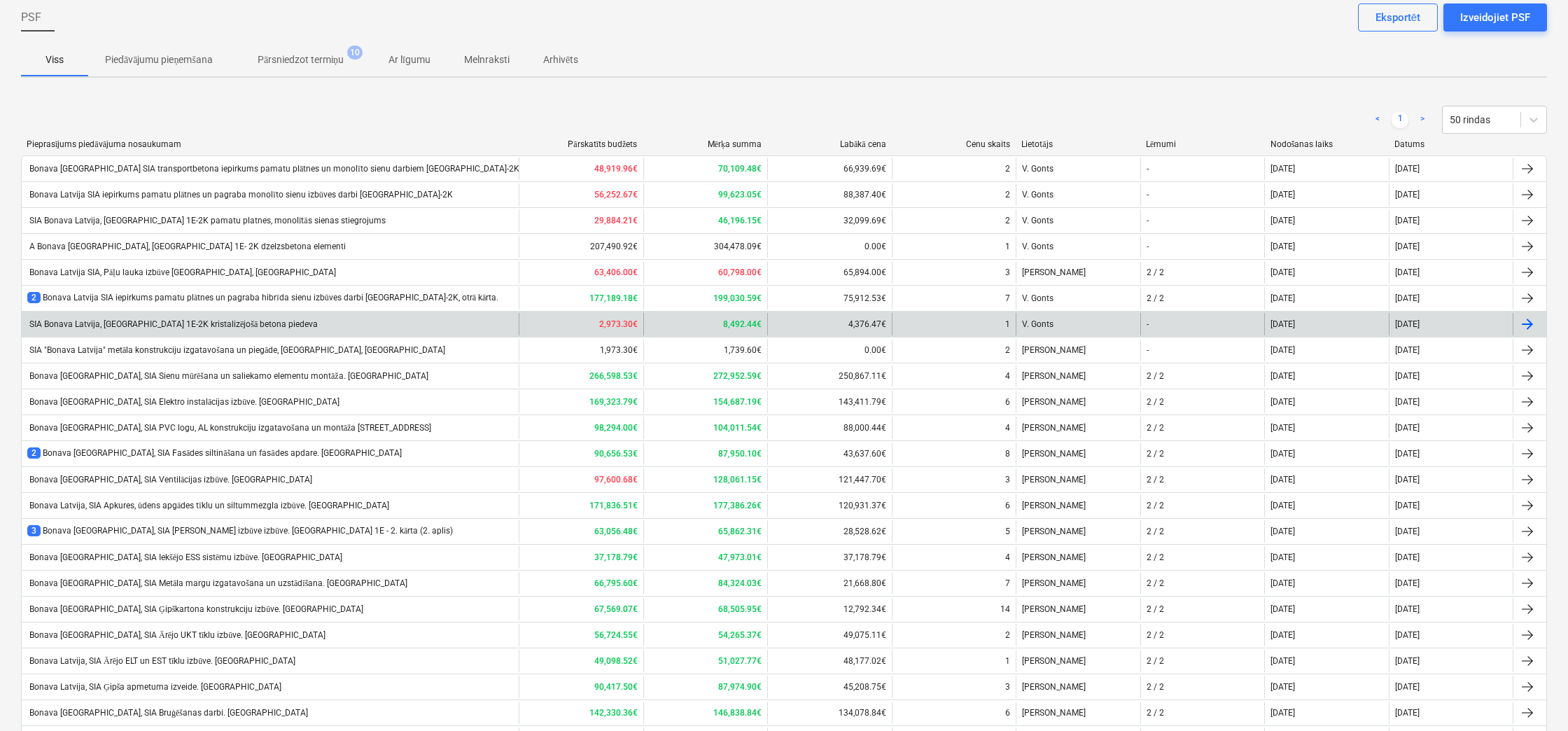
scroll to position [5, 0]
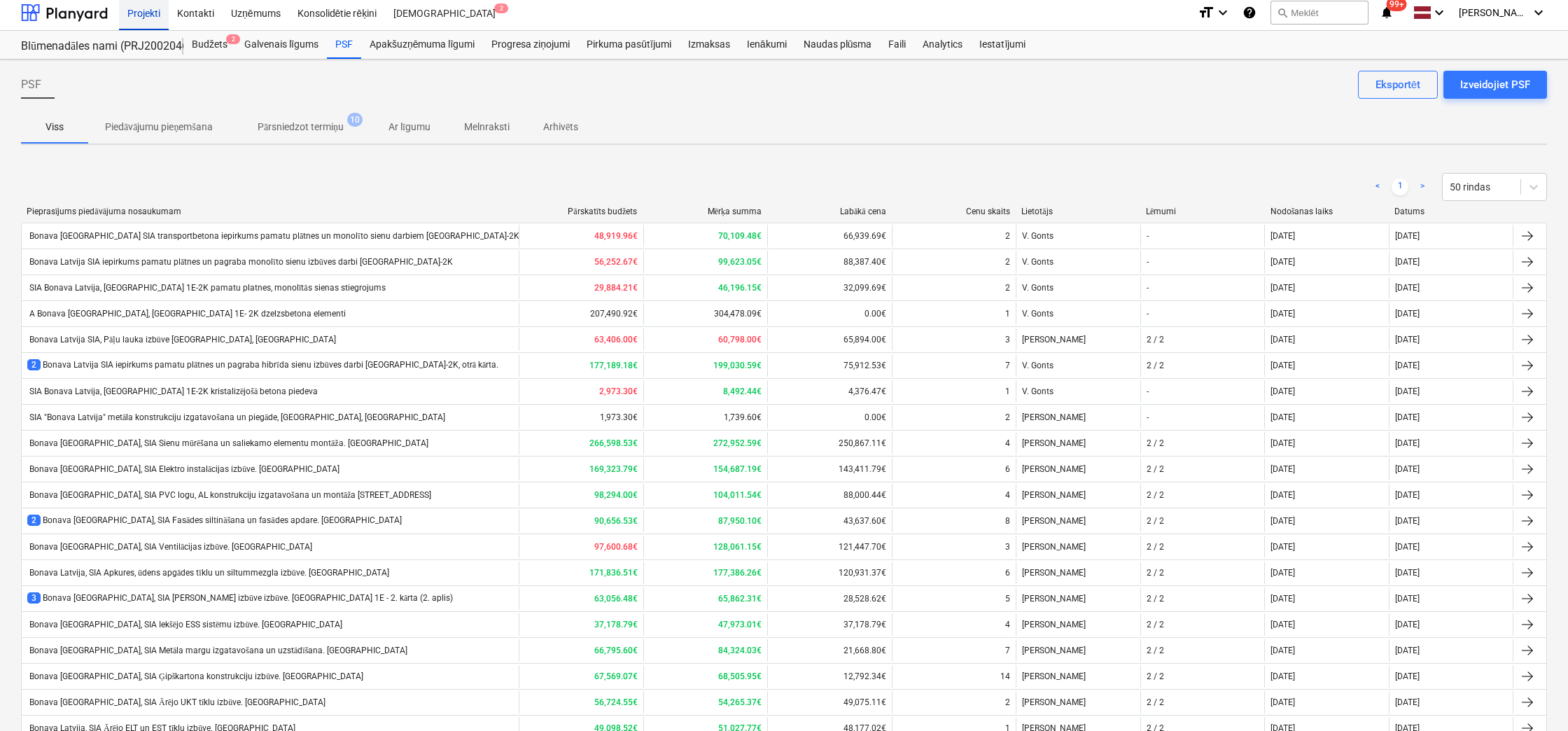
drag, startPoint x: 145, startPoint y: 17, endPoint x: 152, endPoint y: 28, distance: 13.0
click at [145, 16] on div "Projekti" at bounding box center [143, 12] width 50 height 36
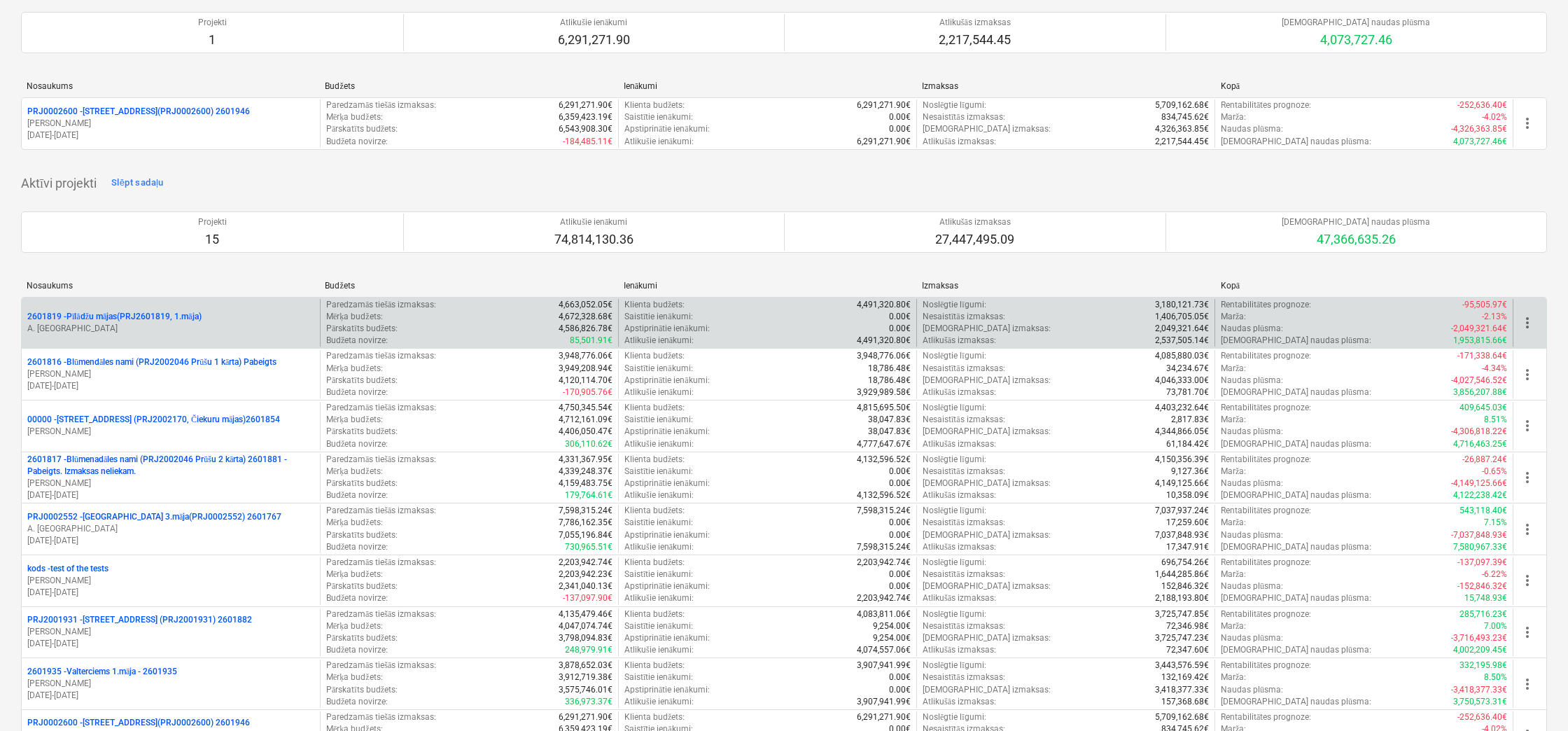
scroll to position [145, 0]
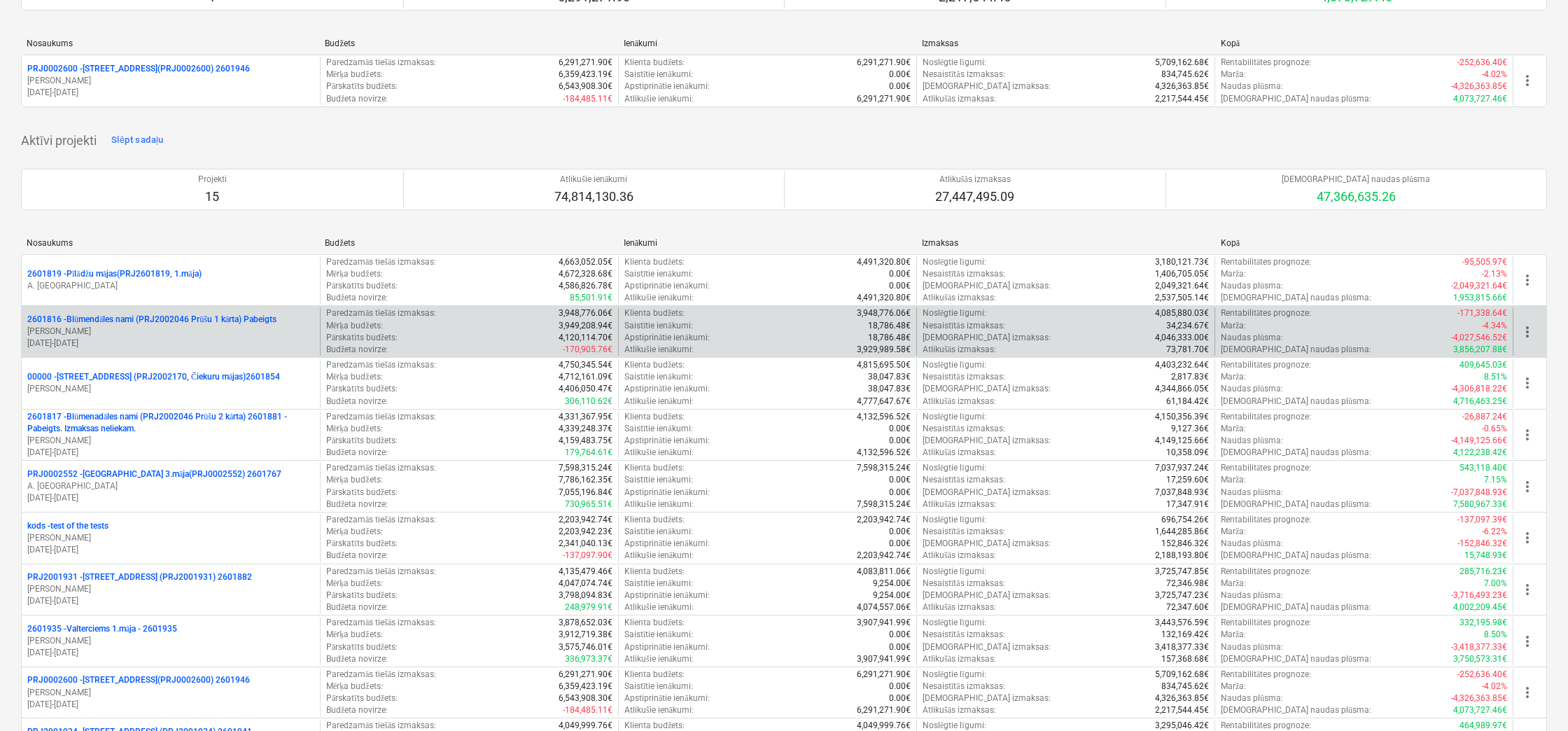
click at [230, 329] on p "J. Grāmatnieks" at bounding box center [170, 332] width 287 height 12
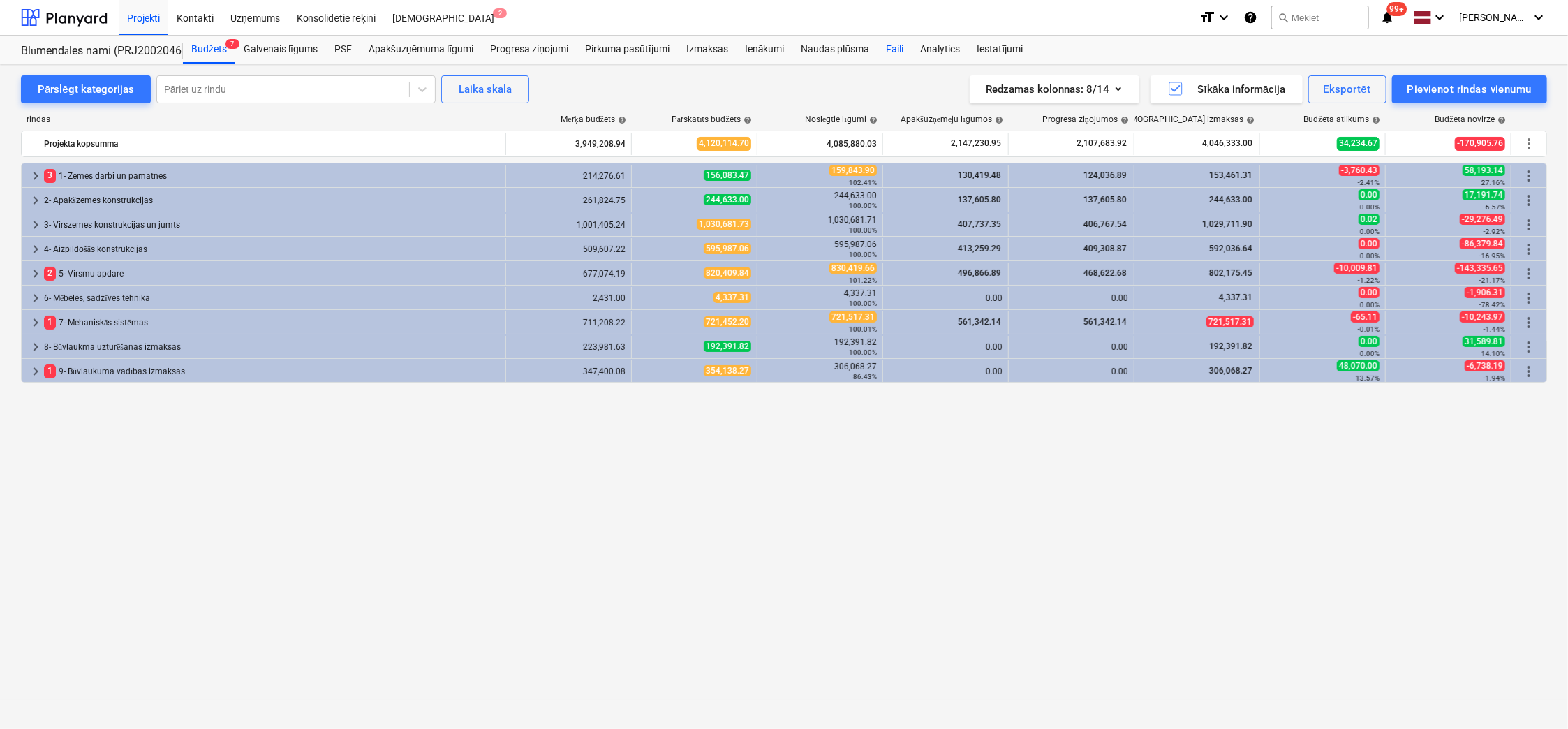
click at [893, 45] on div "Faili" at bounding box center [894, 50] width 34 height 28
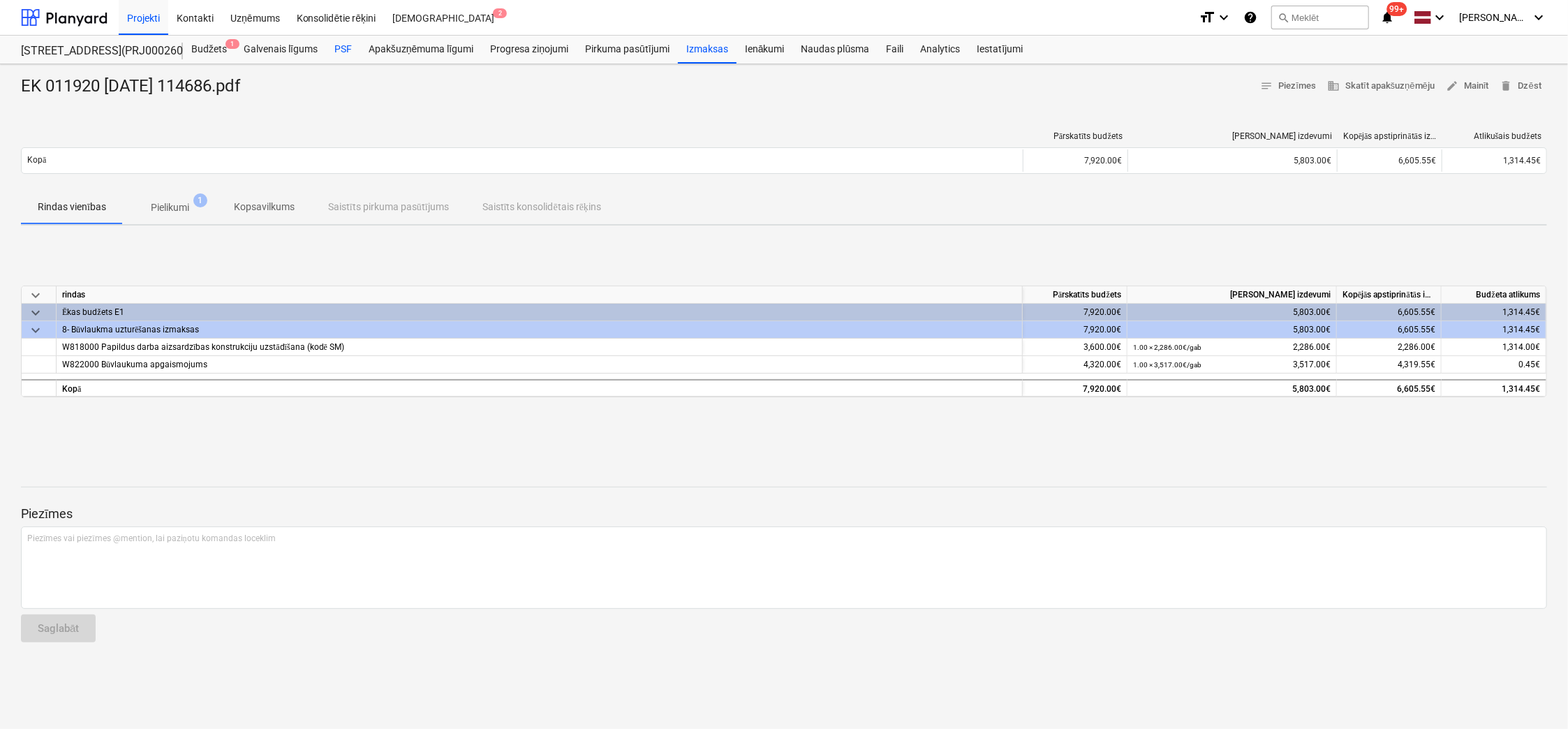
click at [340, 51] on div "PSF" at bounding box center [343, 50] width 34 height 28
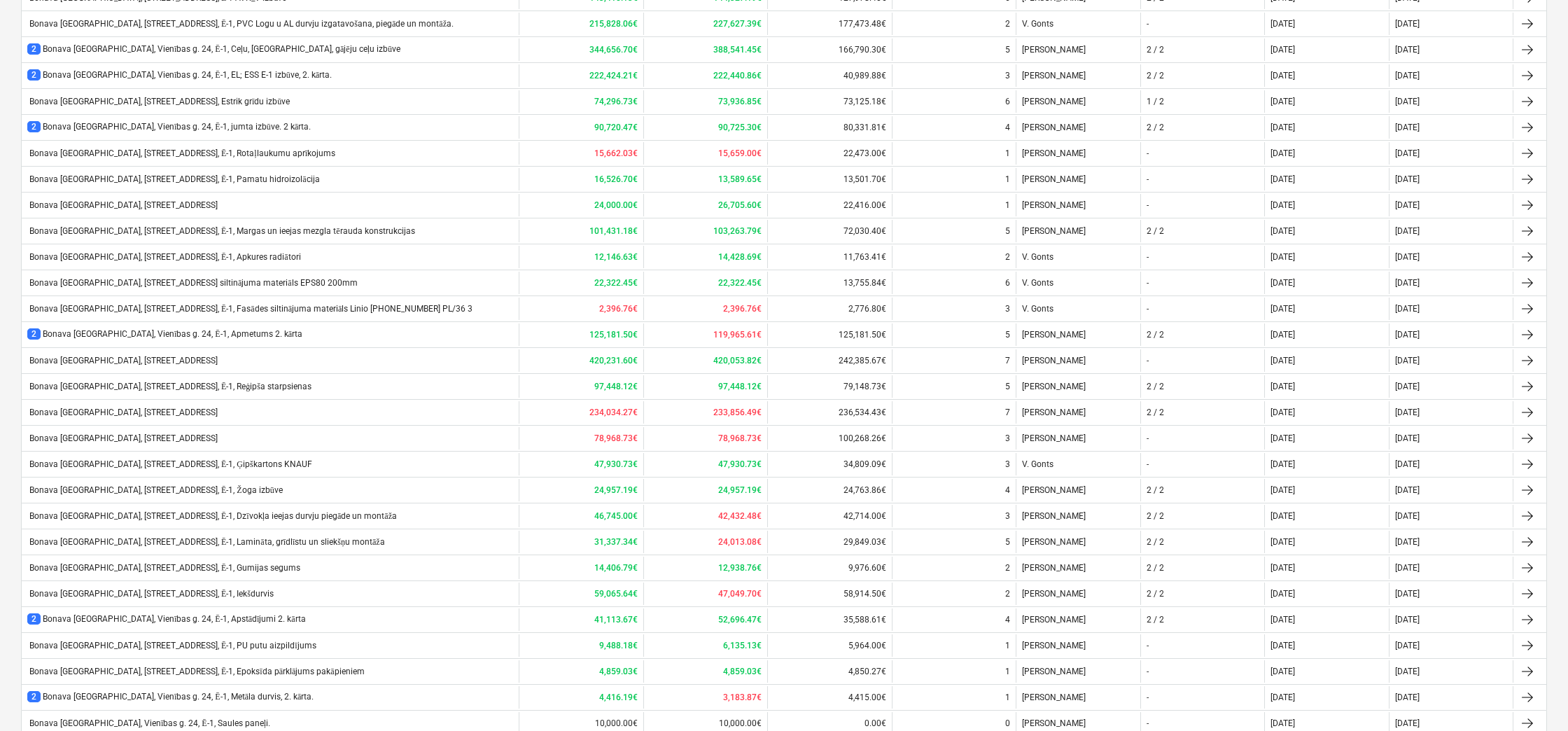
scroll to position [657, 0]
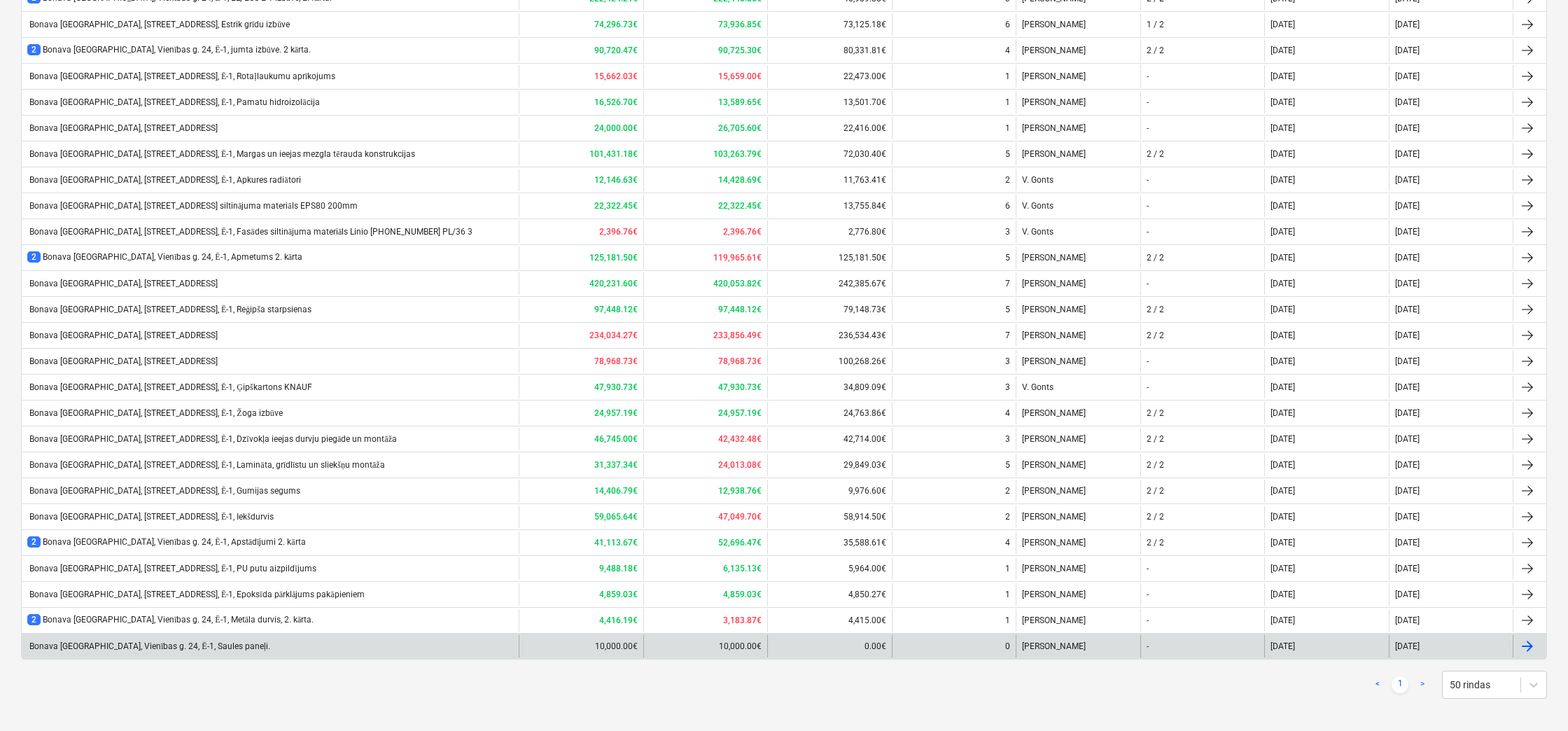
click at [135, 642] on div "Bonava [GEOGRAPHIC_DATA], Vienības g. 24, Ē-1, Saules paneļi." at bounding box center [149, 646] width 243 height 10
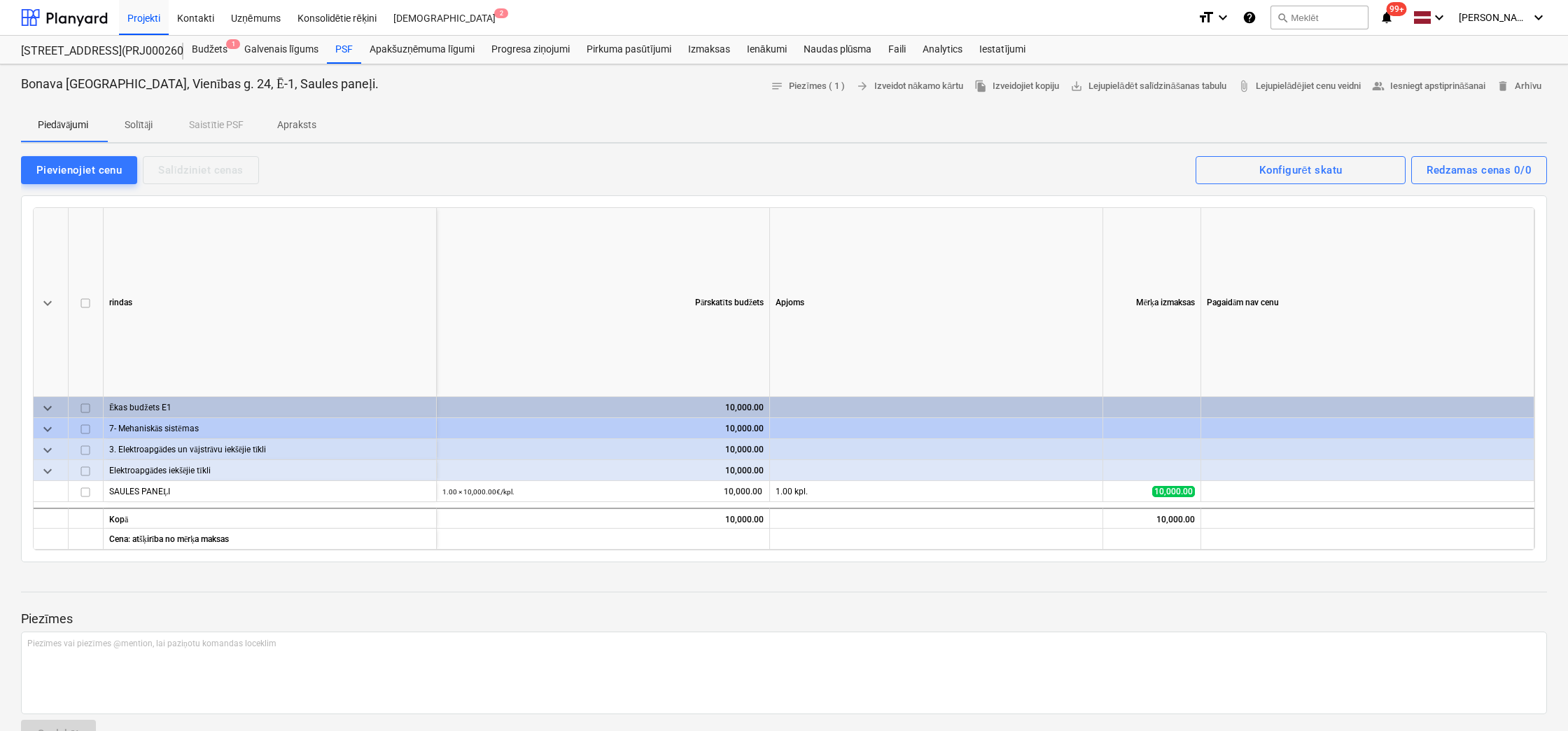
click at [146, 124] on p "Solītāji" at bounding box center [138, 125] width 34 height 15
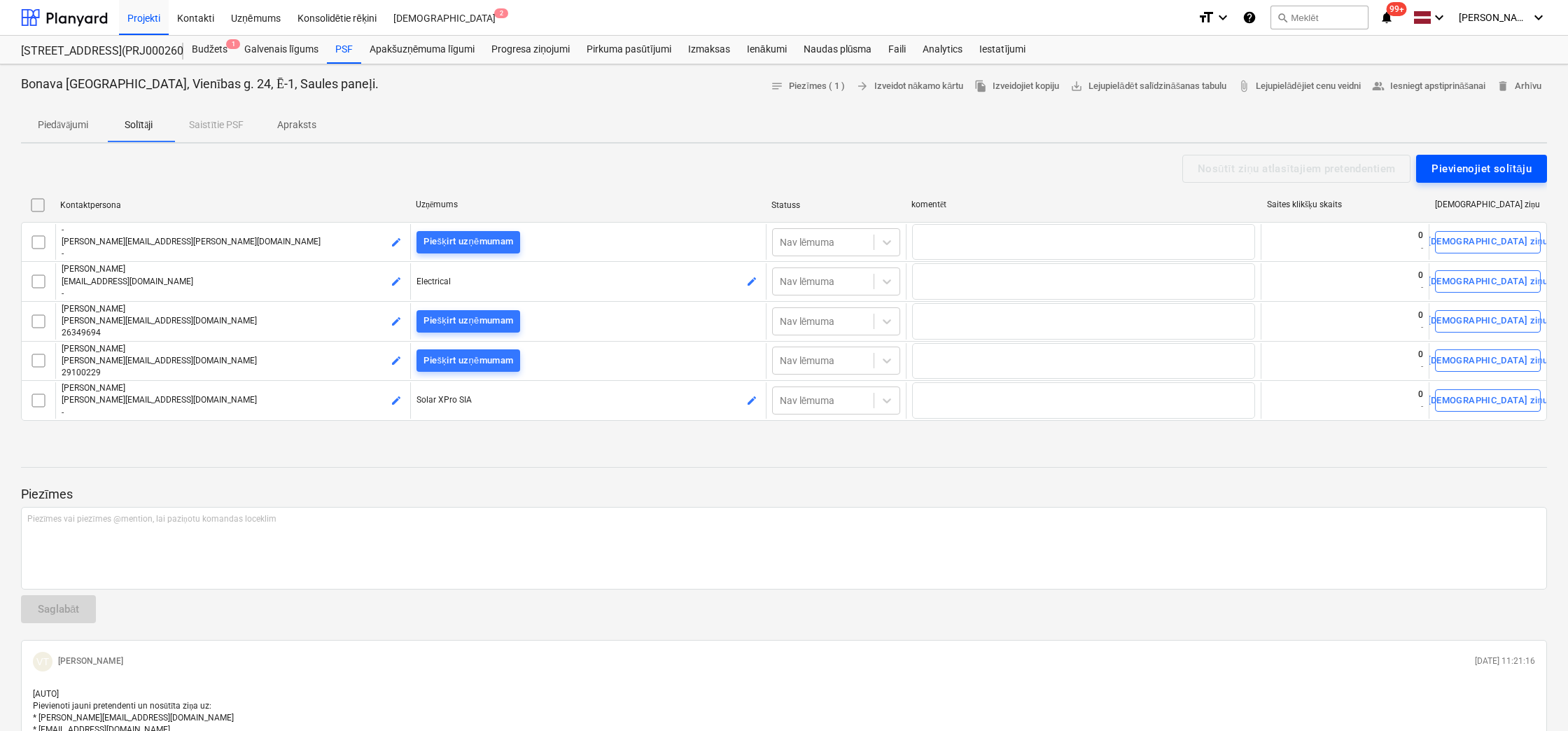
click at [1483, 171] on div "Pievienojiet solītāju" at bounding box center [1481, 168] width 100 height 18
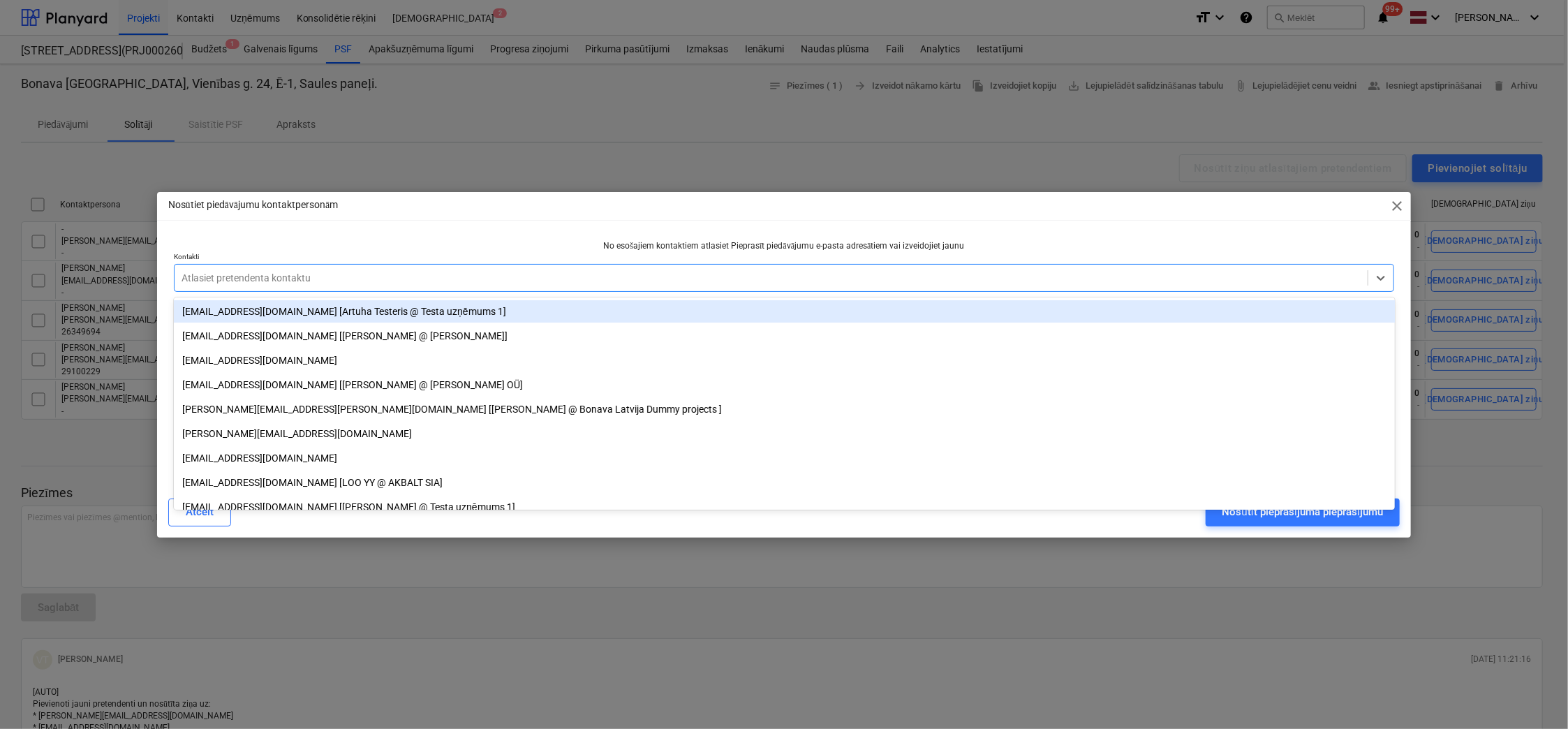
click at [853, 277] on div at bounding box center [771, 277] width 1179 height 14
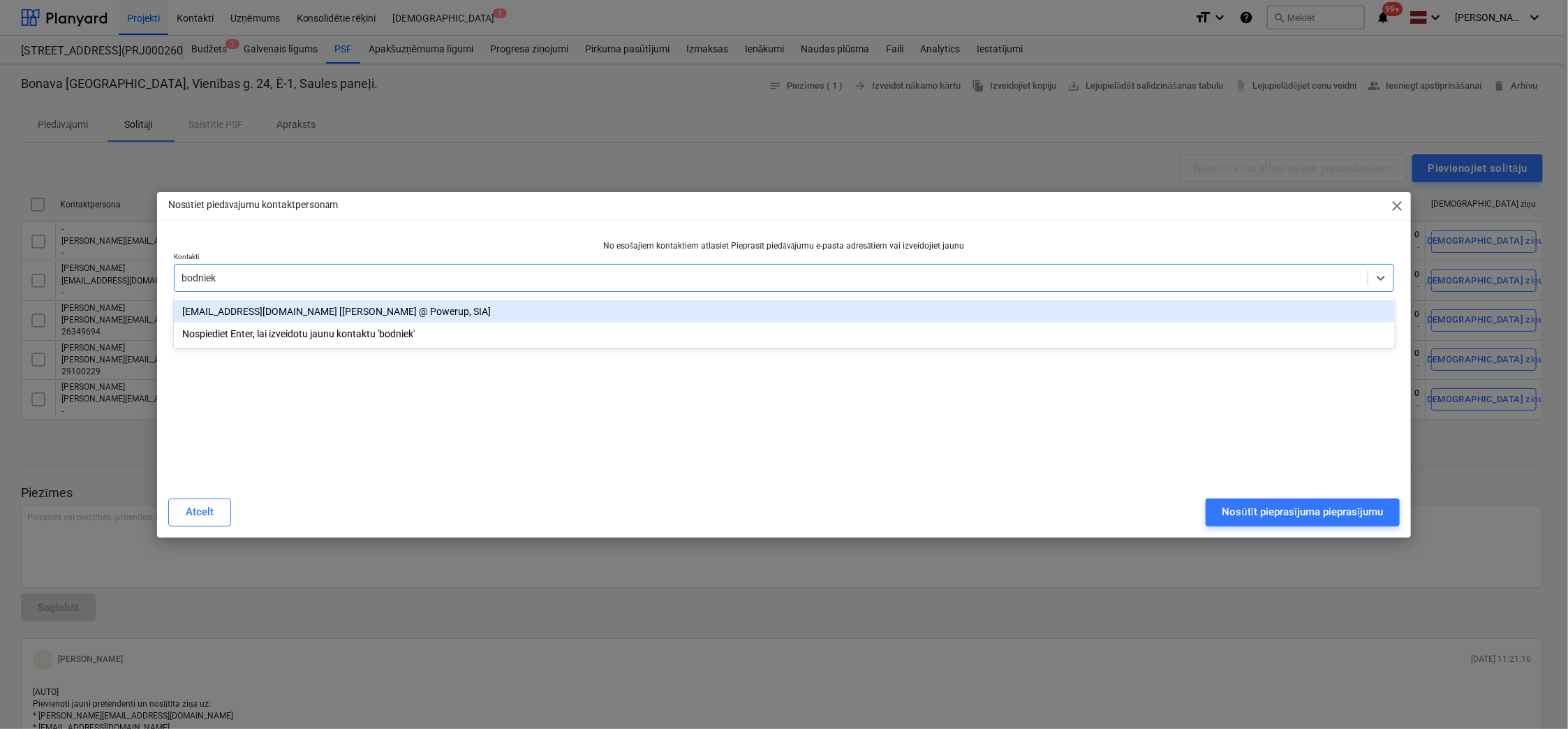
type input "bodnieks"
click at [268, 315] on div "[EMAIL_ADDRESS][DOMAIN_NAME] [[PERSON_NAME] @ Powerup, SIA]" at bounding box center [784, 312] width 1221 height 23
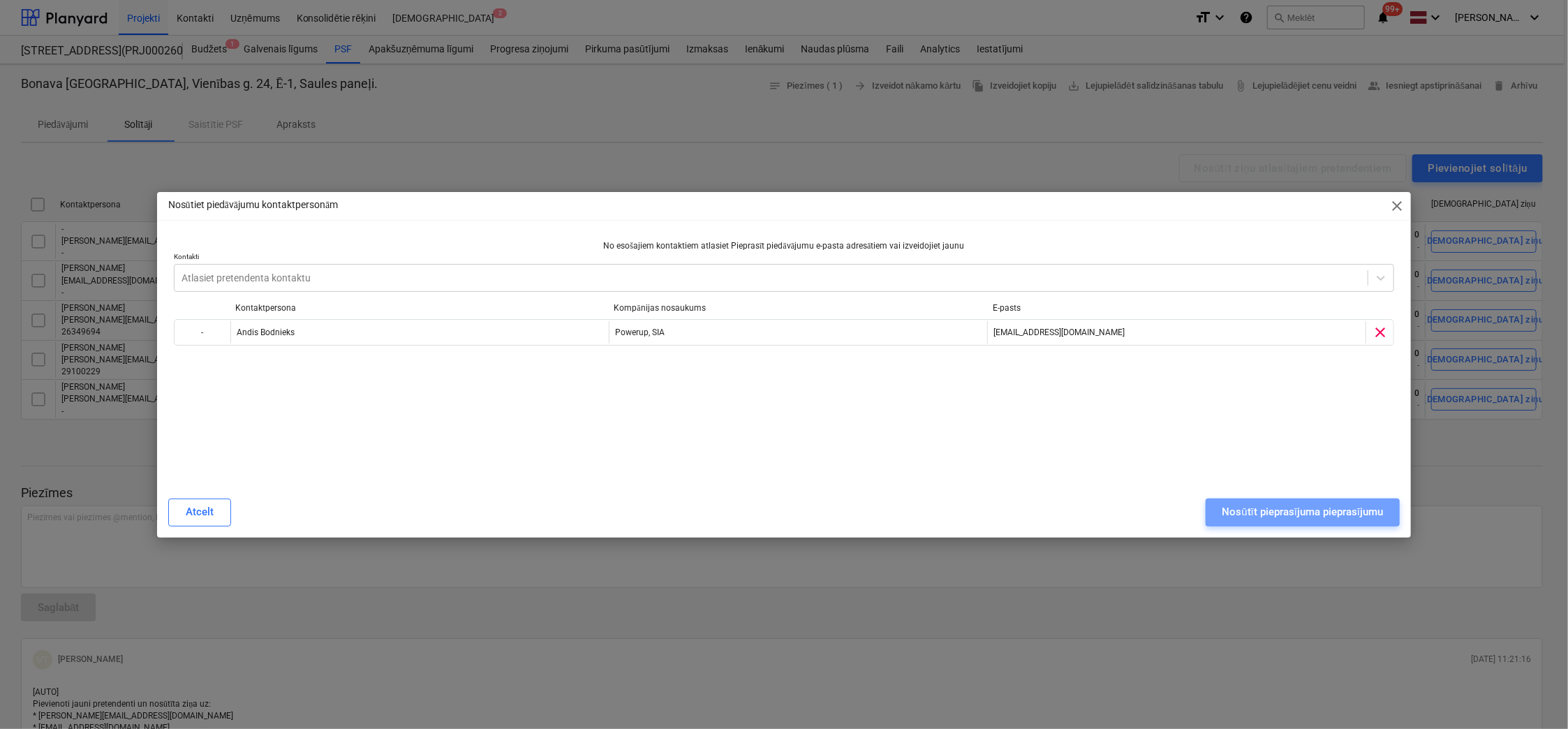
click at [1245, 524] on button "Nosūtīt pieprasījuma pieprasījumu" at bounding box center [1302, 513] width 194 height 28
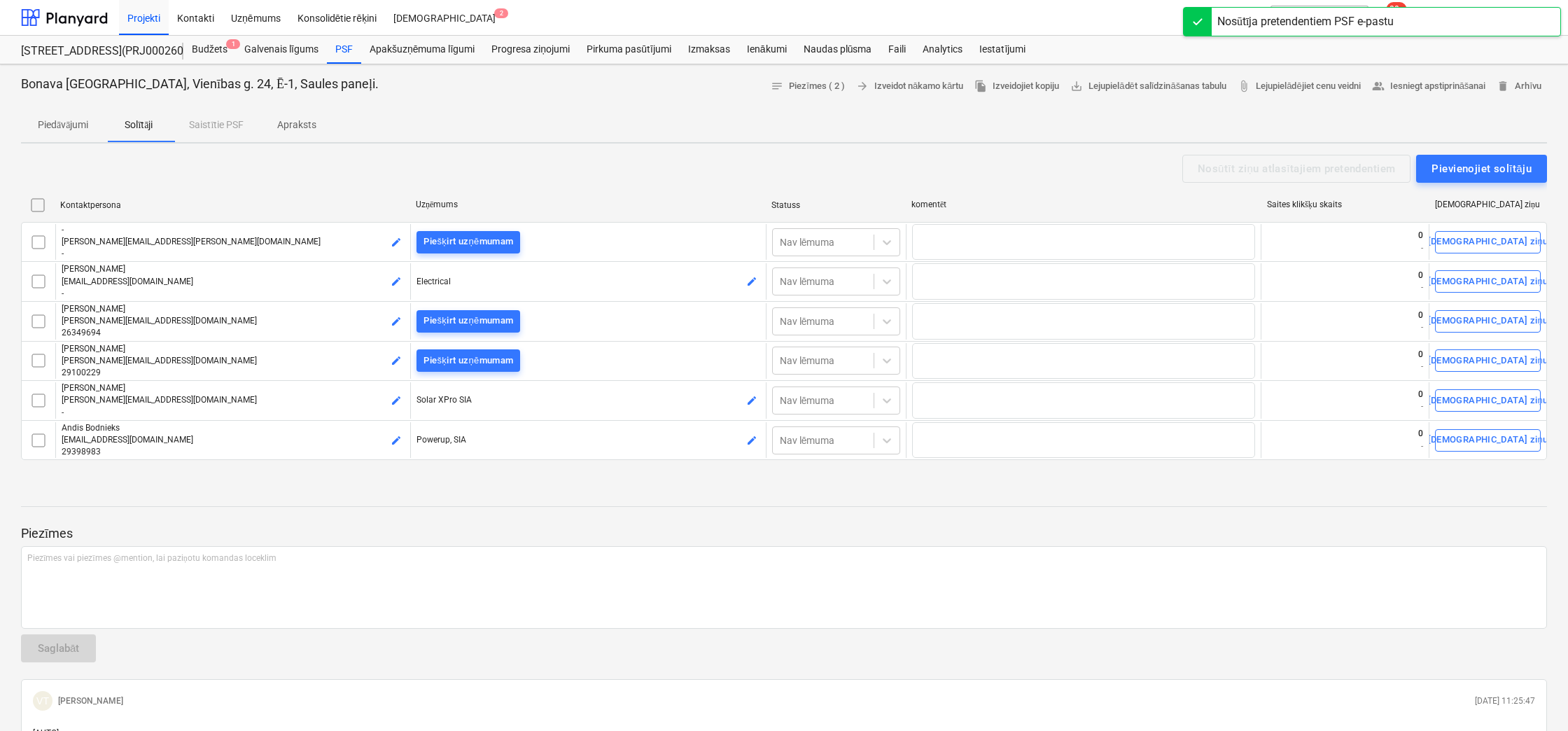
click at [685, 509] on div "Piezīmes Piezīmes vai piezīmes @mention, lai paziņotu komandas loceklim ﻿ Sagla…" at bounding box center [784, 726] width 1527 height 477
